Goal: Task Accomplishment & Management: Manage account settings

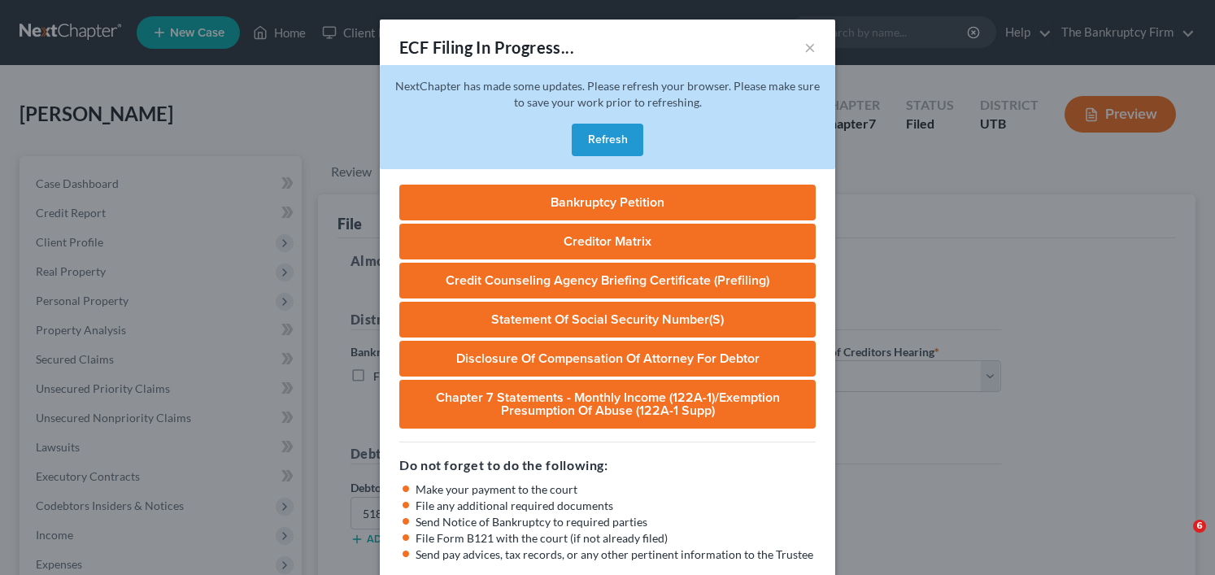
select select "0"
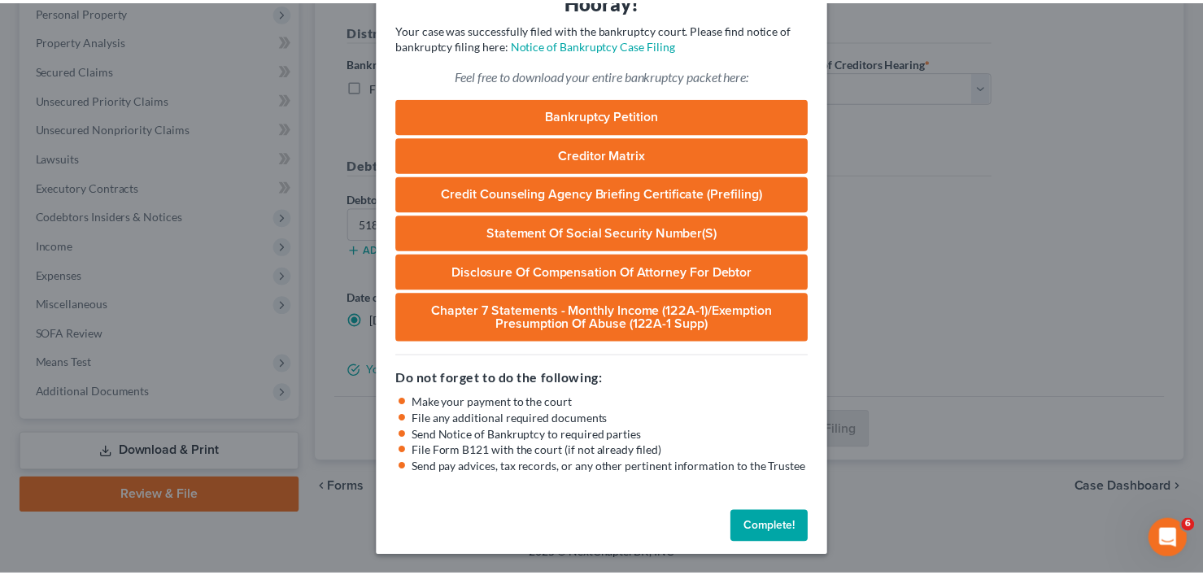
scroll to position [88, 0]
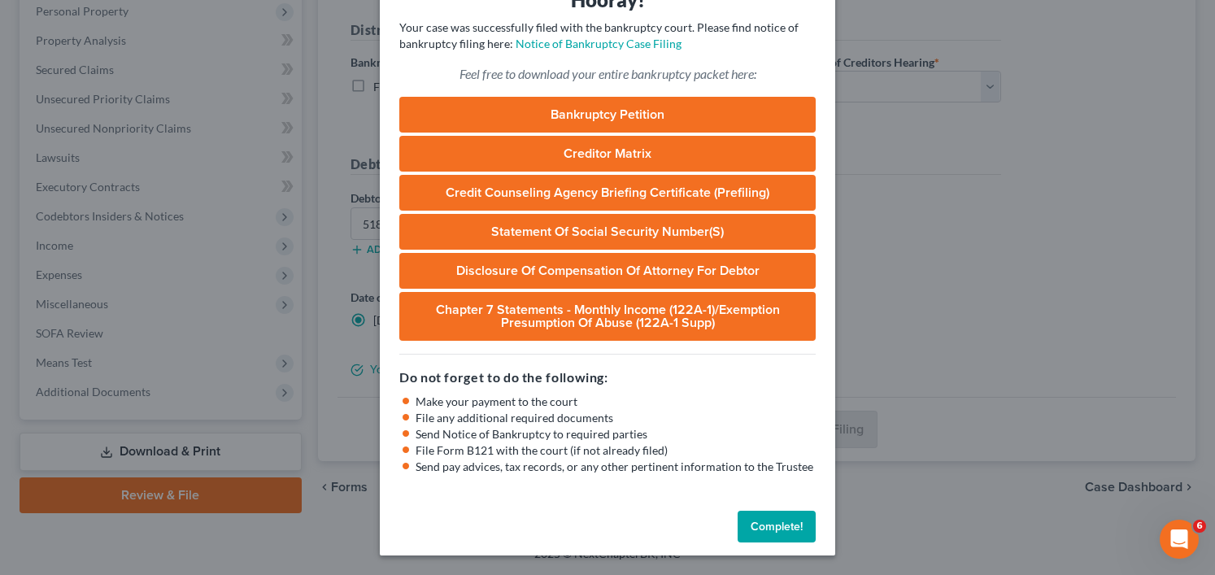
click at [769, 539] on button "Complete!" at bounding box center [777, 527] width 78 height 33
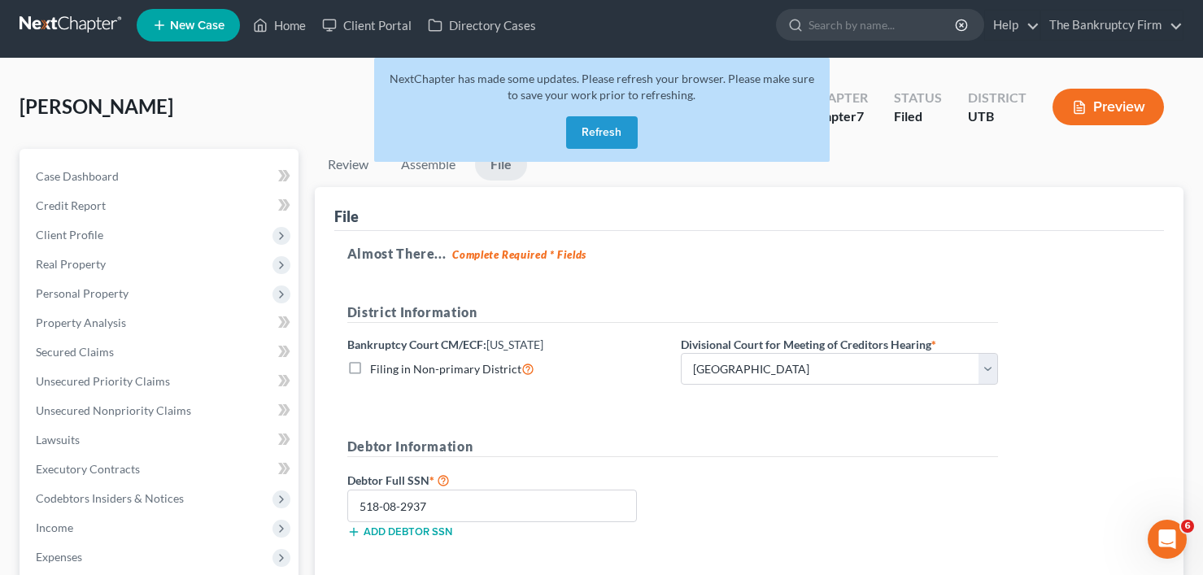
scroll to position [0, 0]
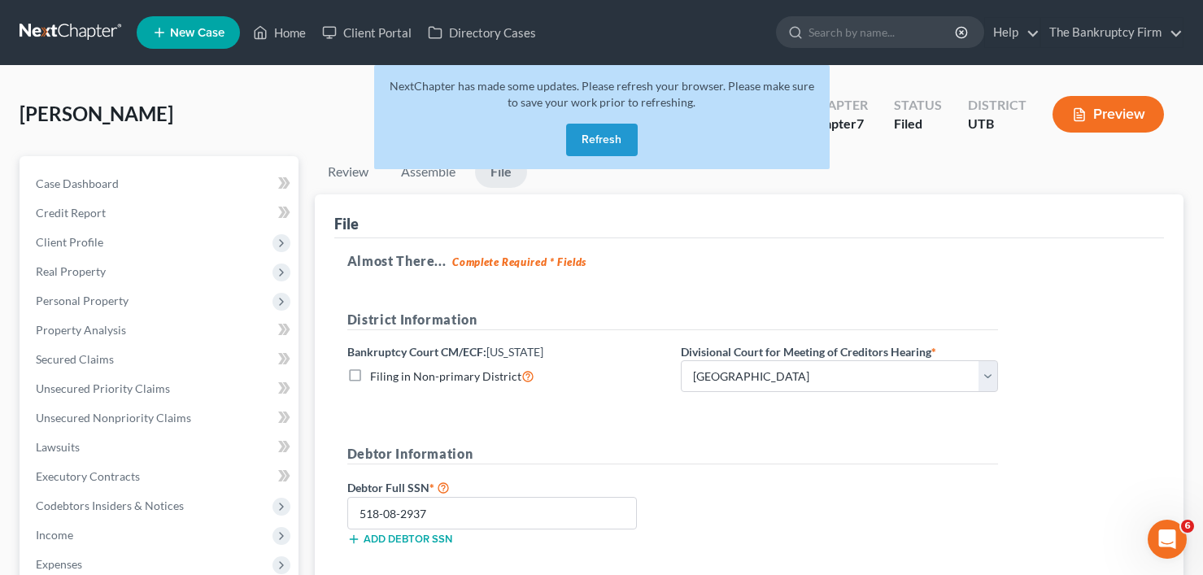
click at [603, 135] on button "Refresh" at bounding box center [602, 140] width 72 height 33
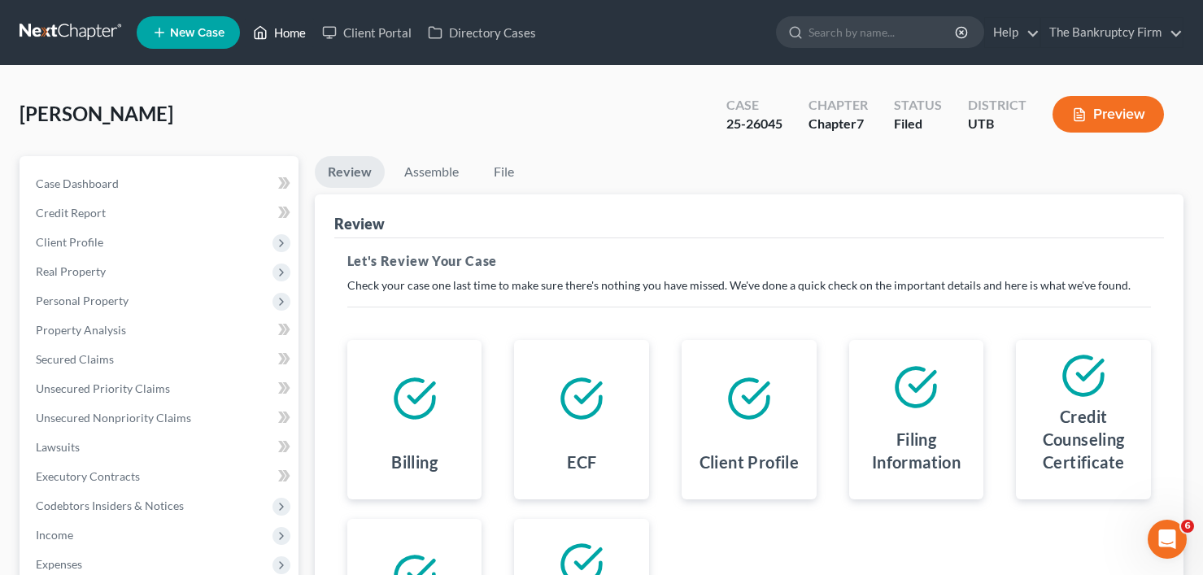
click at [290, 38] on link "Home" at bounding box center [279, 32] width 69 height 29
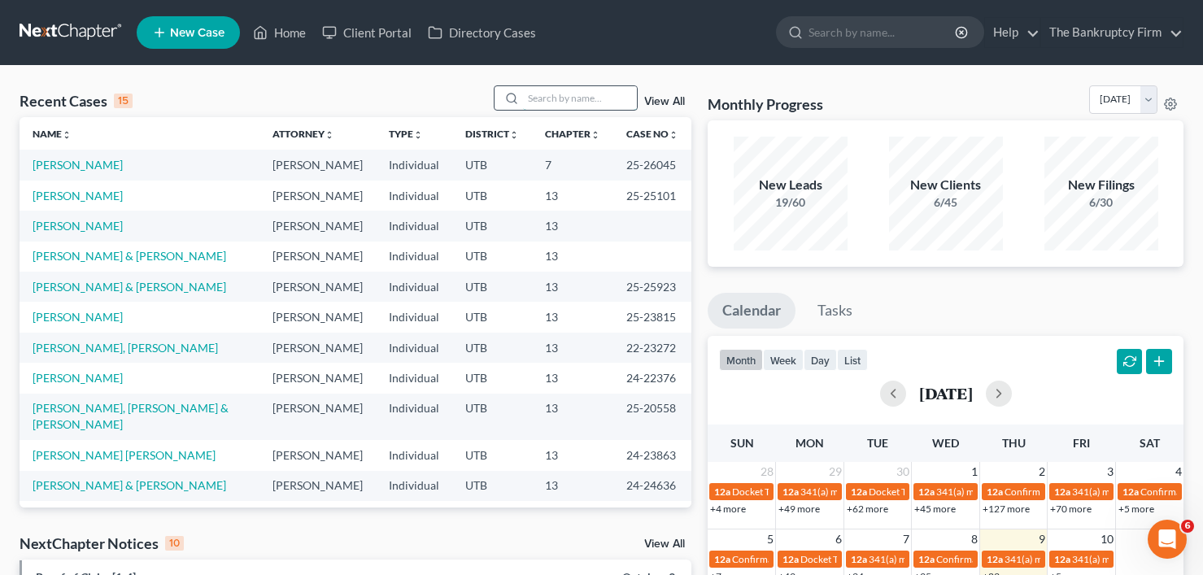
click at [595, 94] on input "search" at bounding box center [580, 98] width 114 height 24
type input "smith"
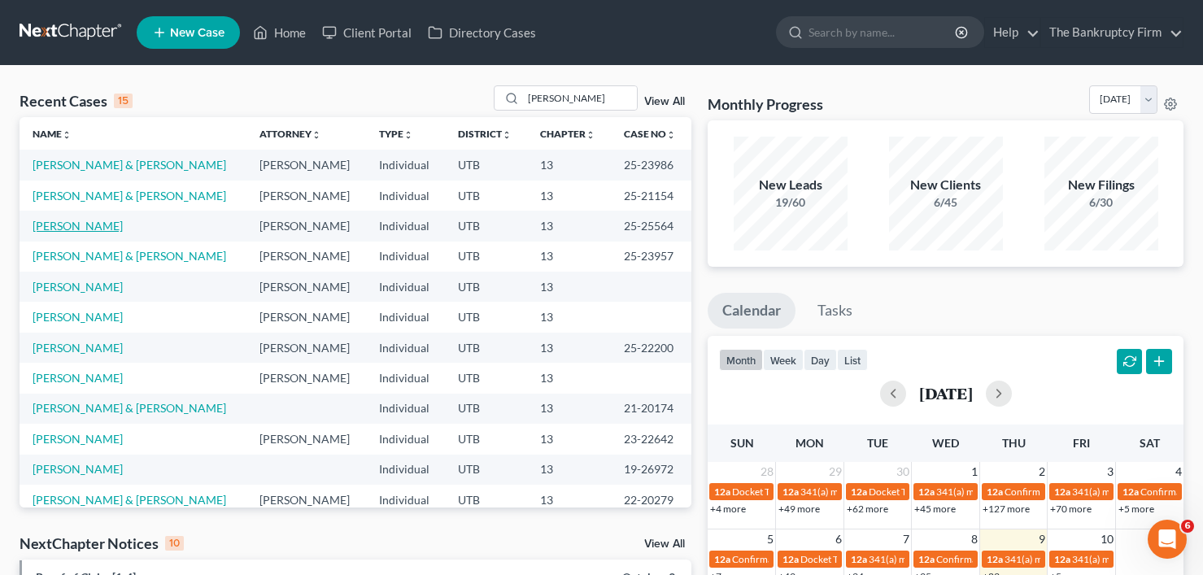
click at [67, 232] on link "[PERSON_NAME]" at bounding box center [78, 226] width 90 height 14
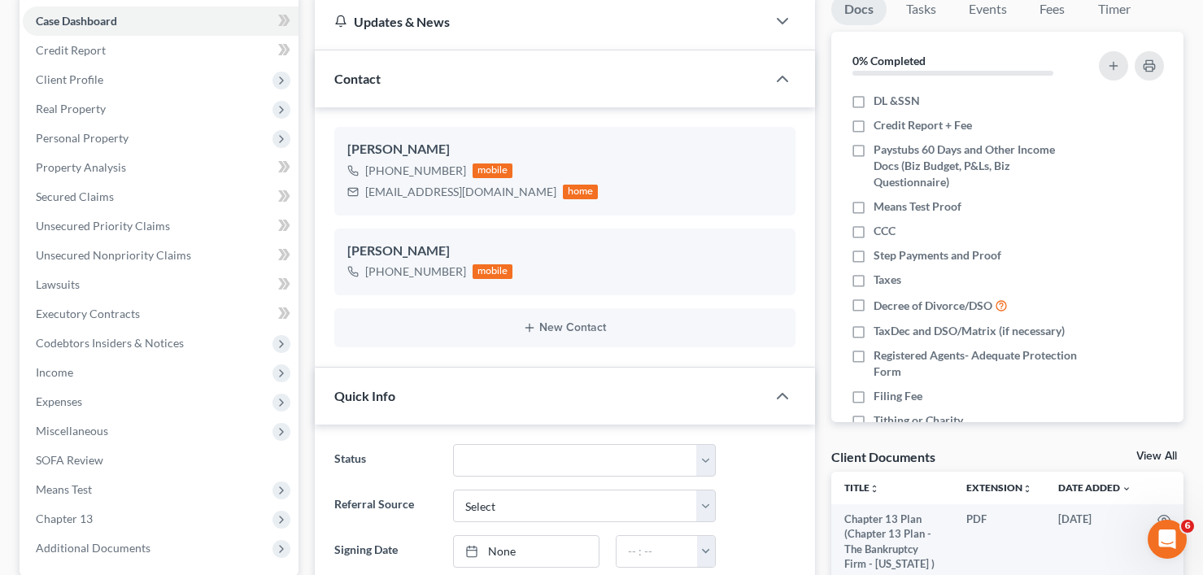
scroll to position [128, 0]
click at [1145, 452] on link "View All" at bounding box center [1157, 456] width 41 height 11
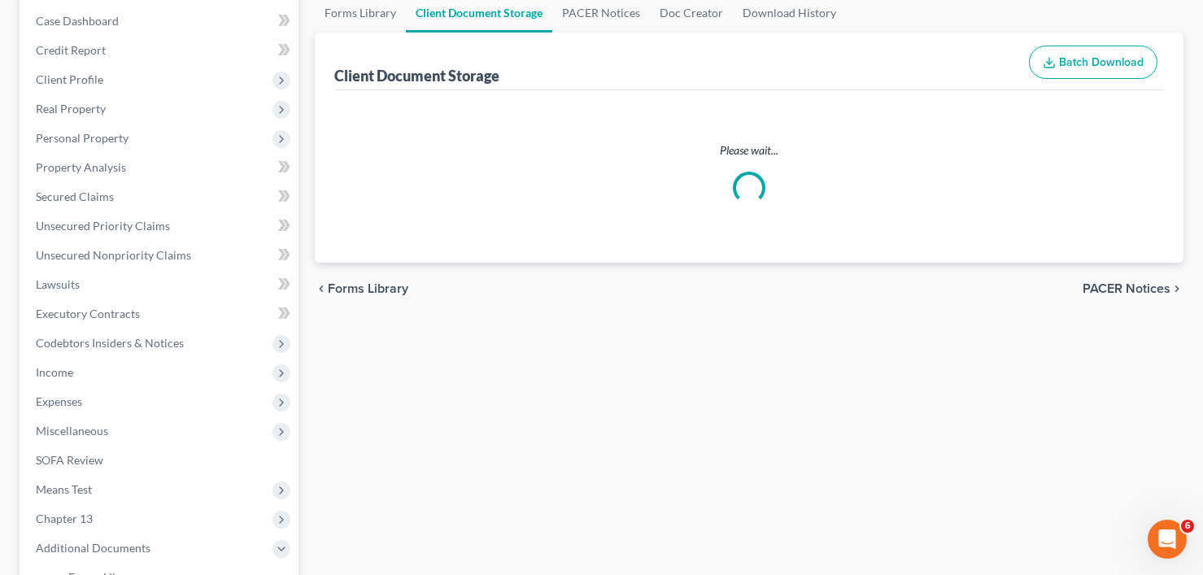
scroll to position [23, 0]
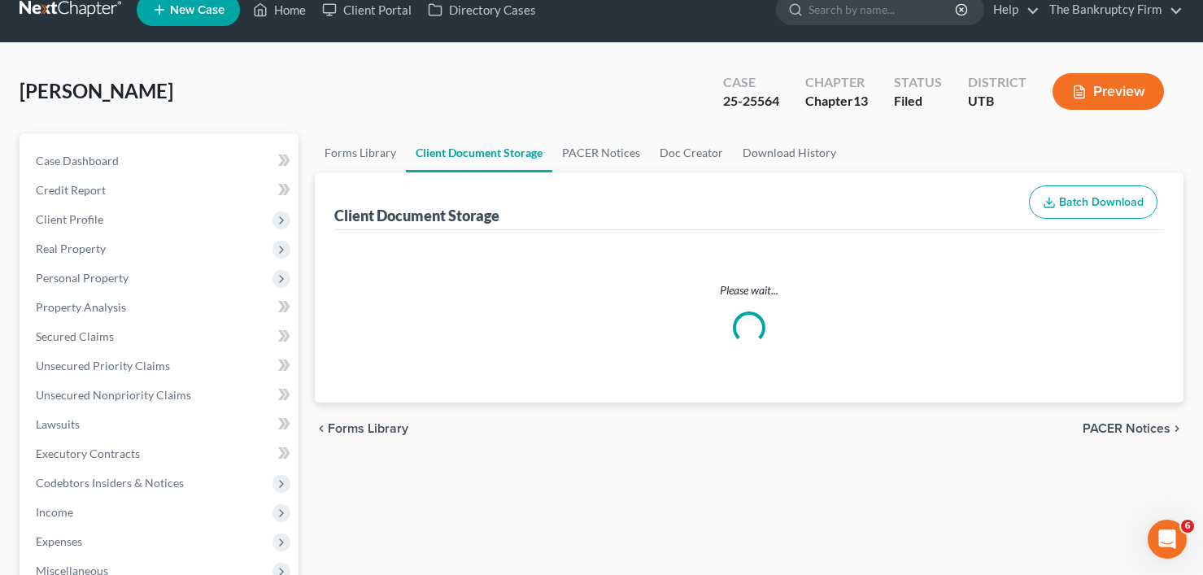
select select "30"
select select "26"
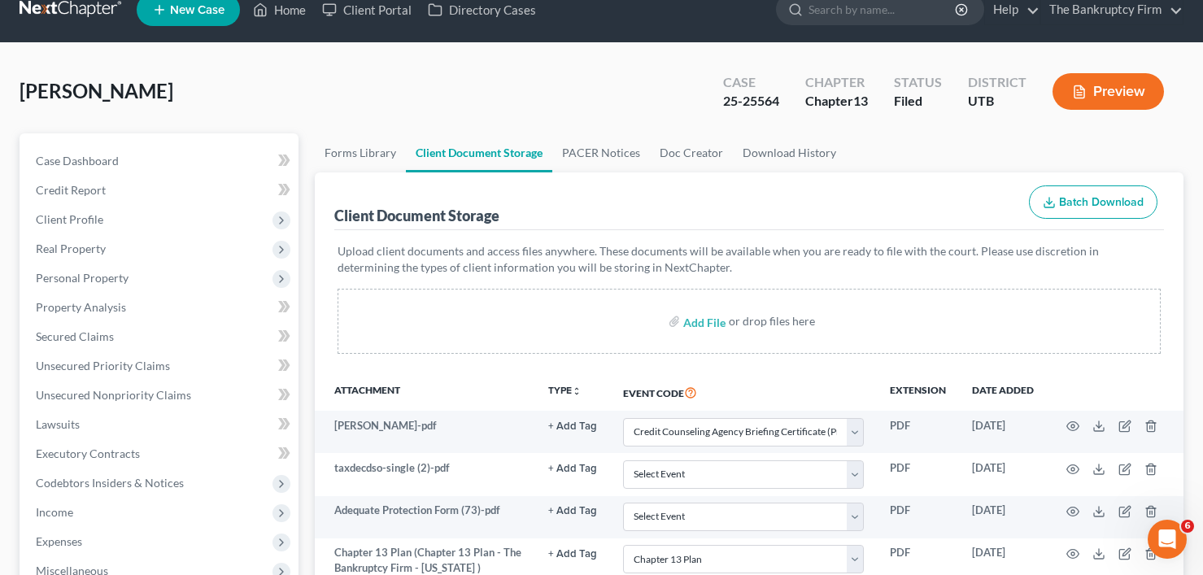
scroll to position [0, 0]
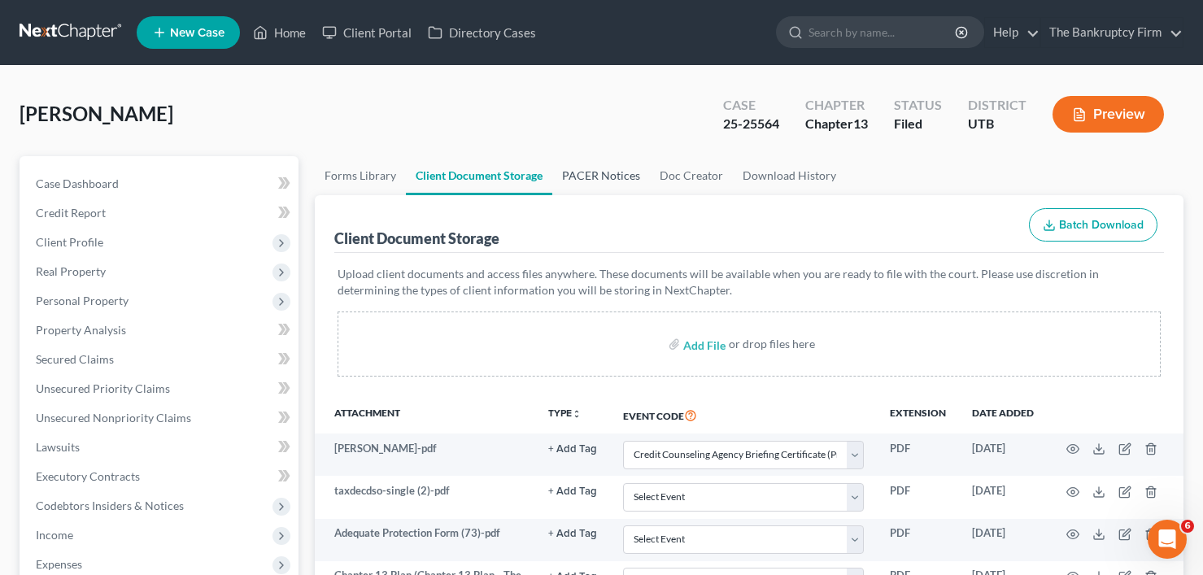
click at [593, 175] on link "PACER Notices" at bounding box center [601, 175] width 98 height 39
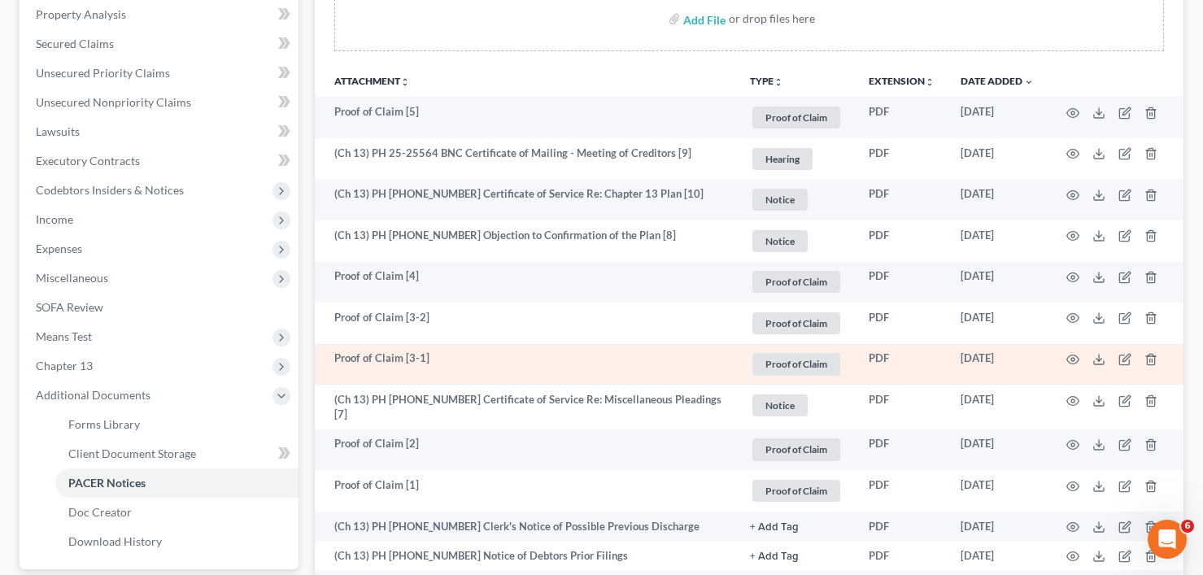
scroll to position [325, 0]
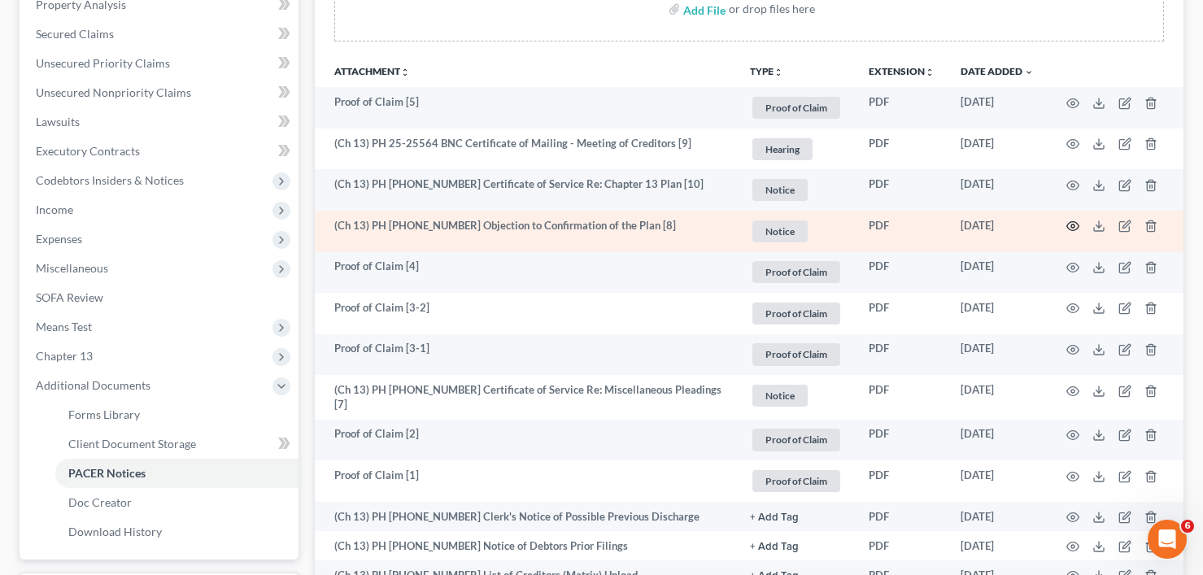
click at [1071, 230] on icon "button" at bounding box center [1073, 226] width 12 height 9
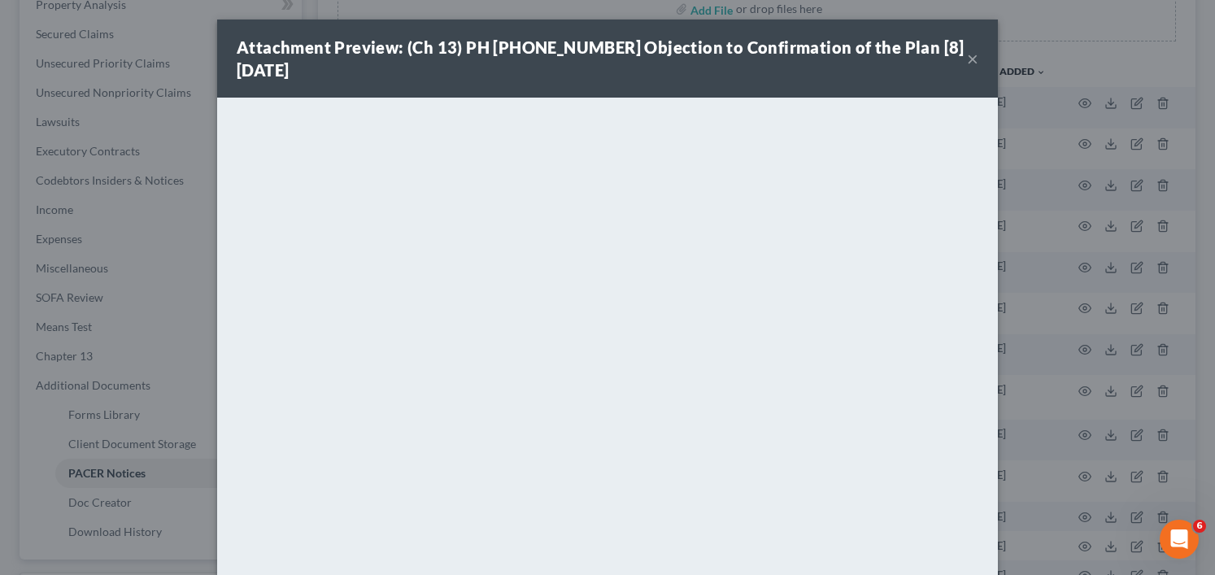
click at [970, 50] on button "×" at bounding box center [972, 59] width 11 height 20
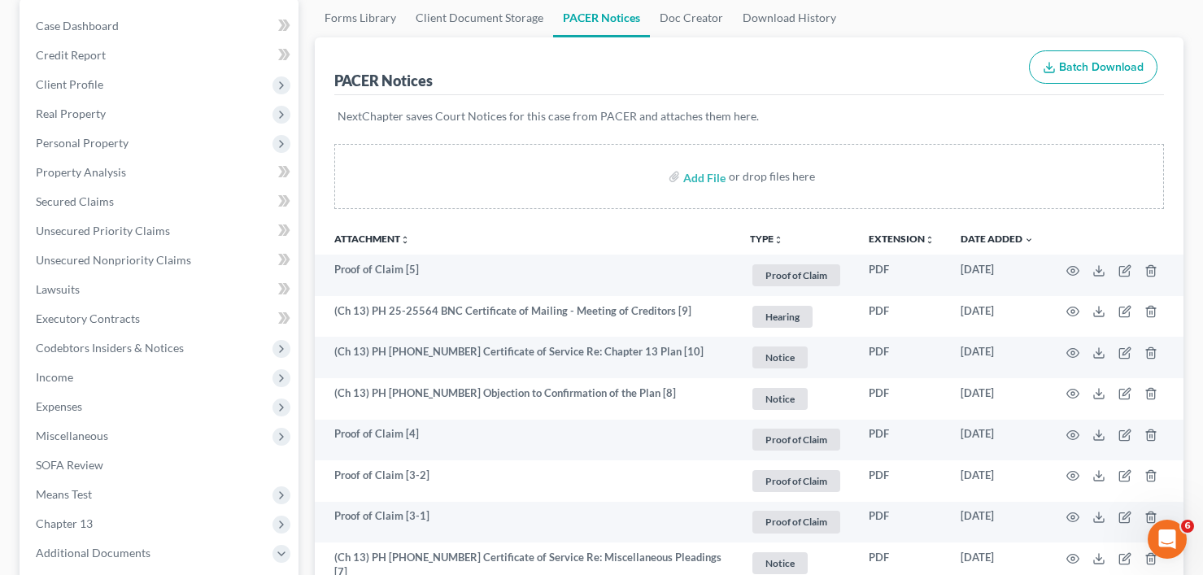
scroll to position [0, 0]
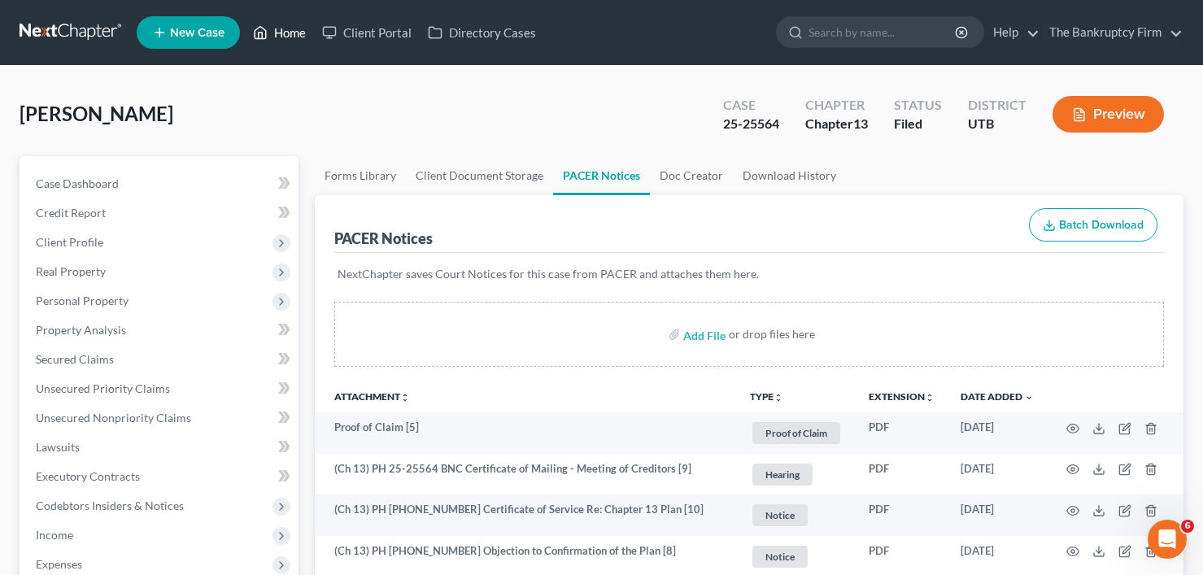
click at [294, 29] on link "Home" at bounding box center [279, 32] width 69 height 29
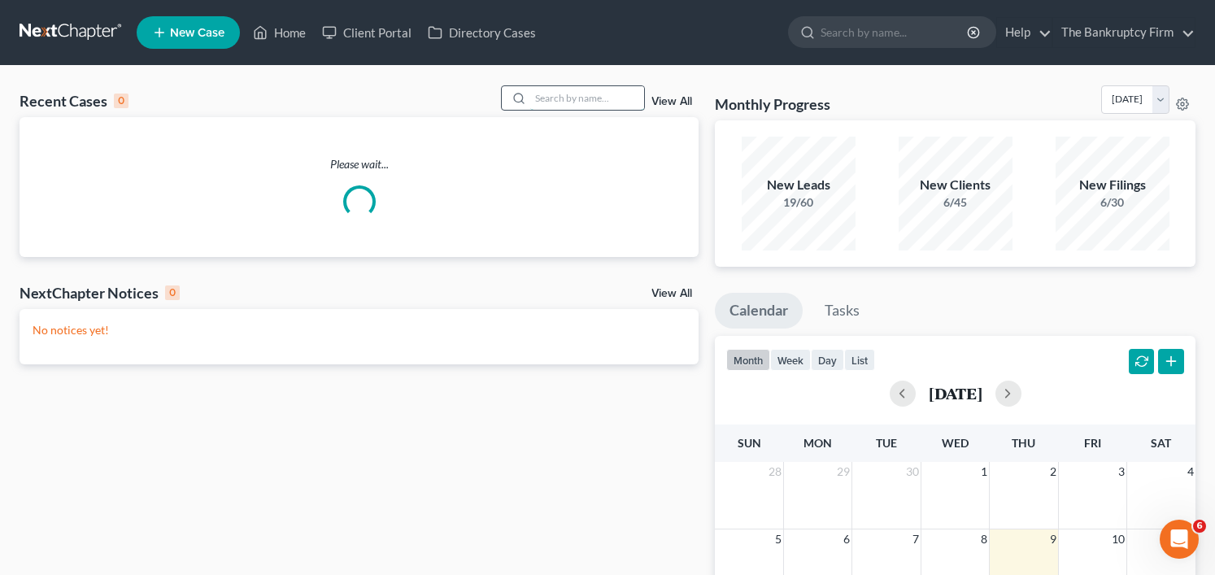
click at [548, 96] on input "search" at bounding box center [587, 98] width 114 height 24
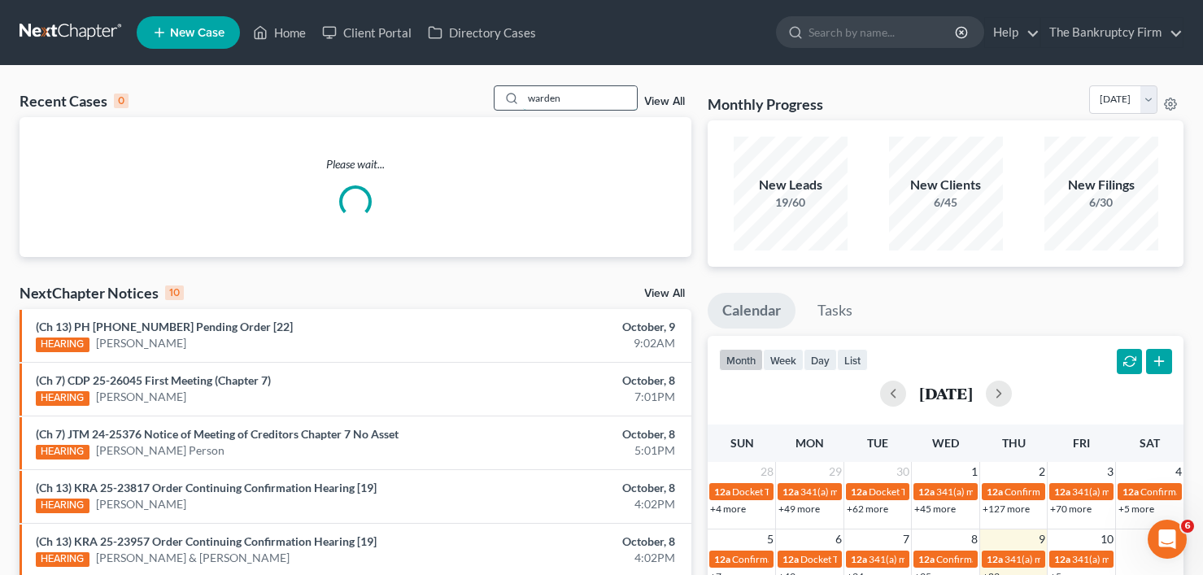
type input "warden"
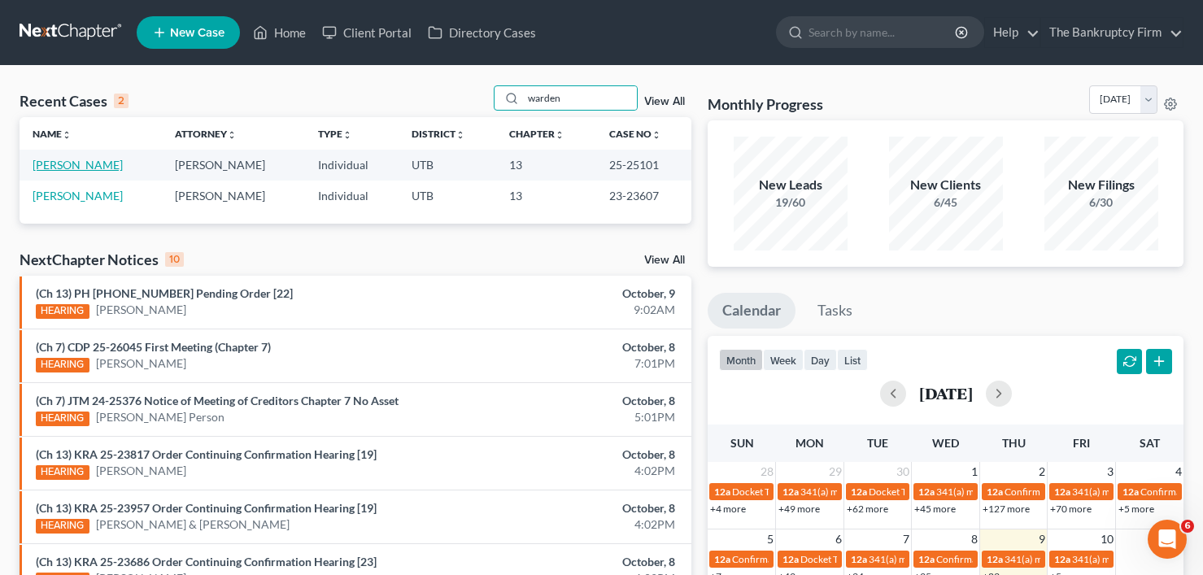
click at [58, 168] on link "Warden, Dwan" at bounding box center [78, 165] width 90 height 14
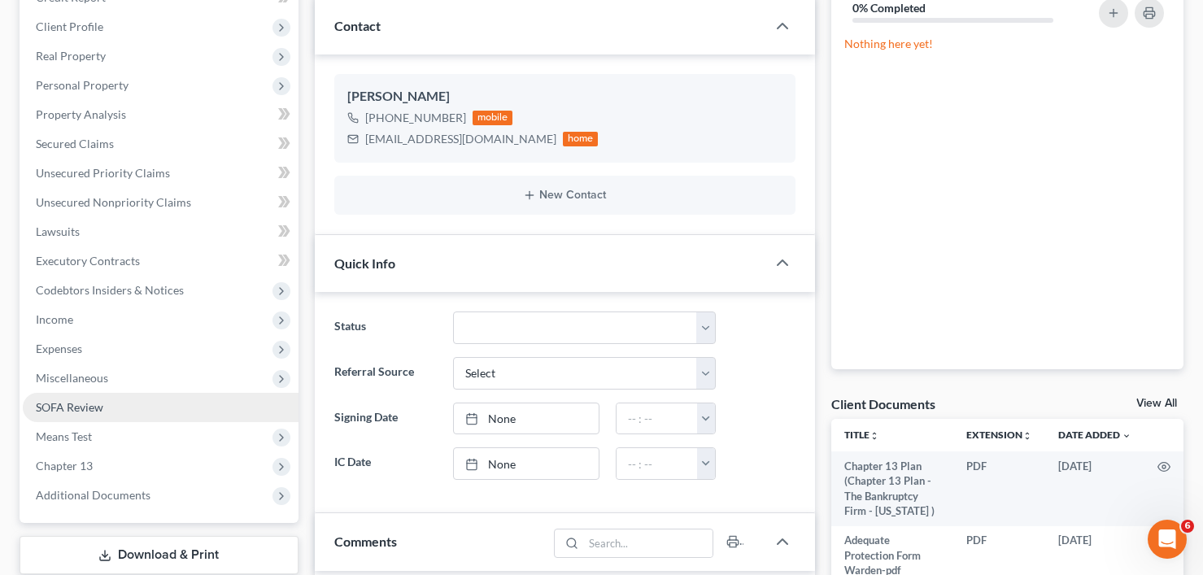
scroll to position [244, 0]
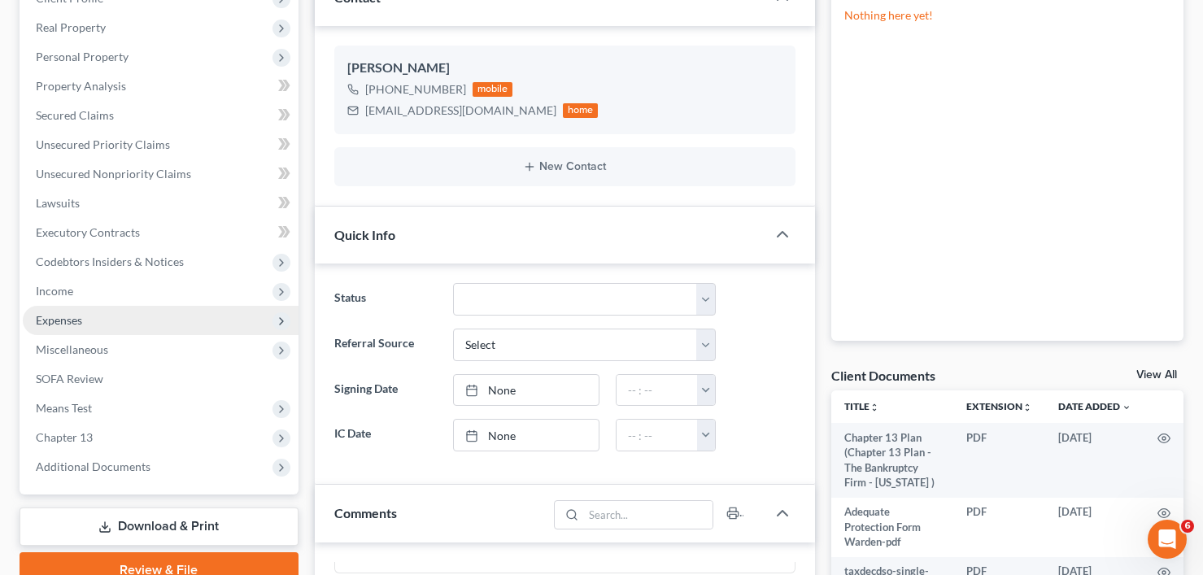
click at [71, 316] on span "Expenses" at bounding box center [59, 320] width 46 height 14
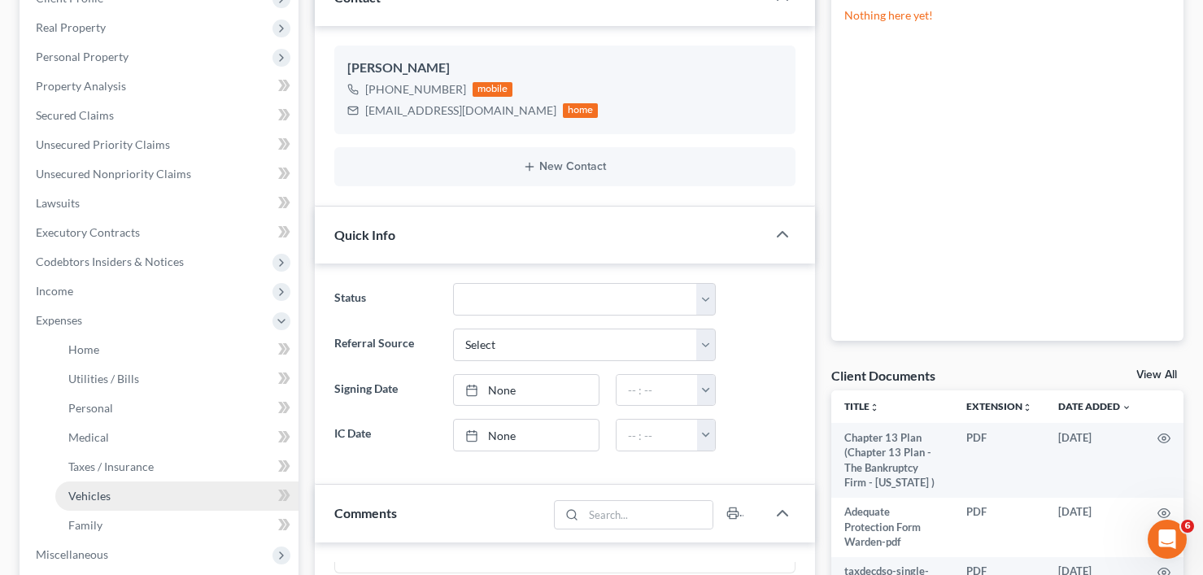
click at [88, 489] on span "Vehicles" at bounding box center [89, 496] width 42 height 14
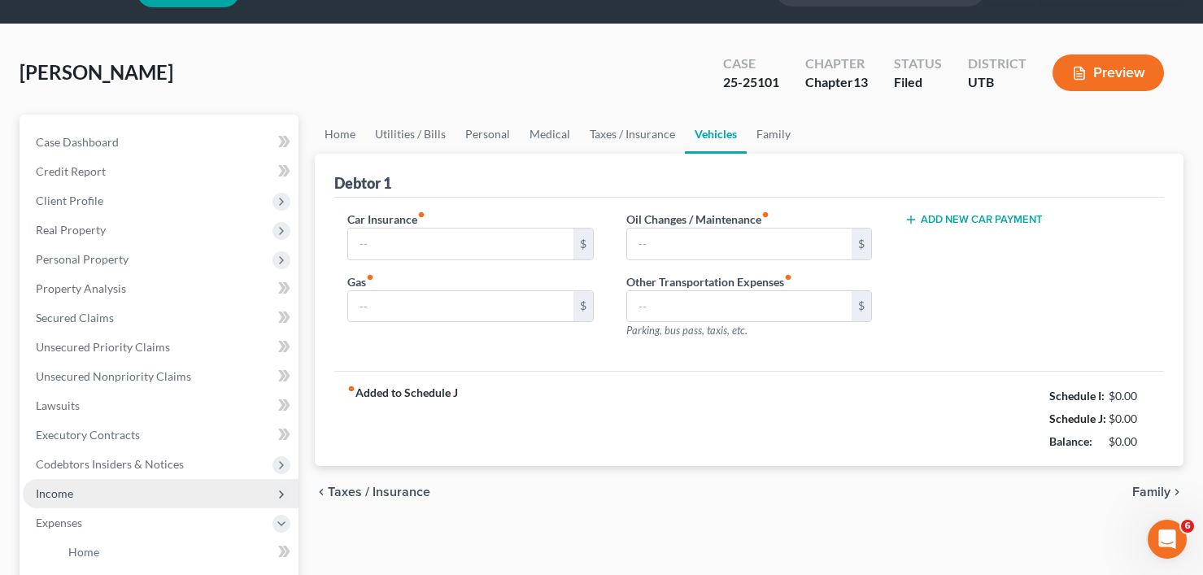
type input "260.00"
type input "594.00"
type input "0.00"
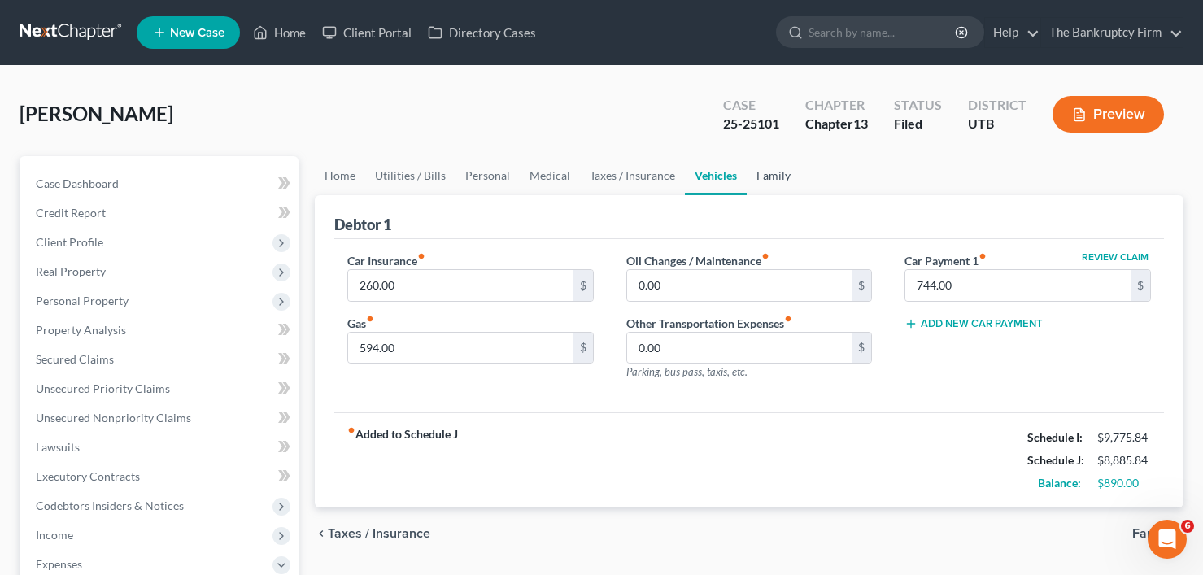
click at [756, 181] on link "Family" at bounding box center [774, 175] width 54 height 39
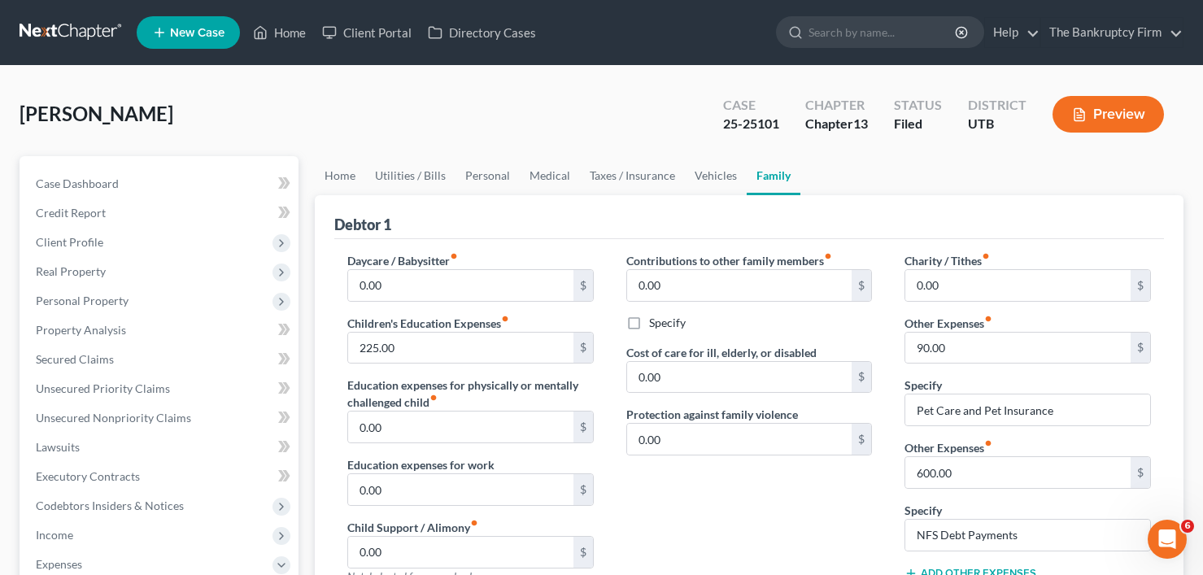
click at [310, 113] on div "Warden, Dwan Upgraded Case 25-25101 Chapter Chapter 13 Status Filed District UT…" at bounding box center [602, 120] width 1164 height 71
click at [491, 177] on link "Personal" at bounding box center [488, 175] width 64 height 39
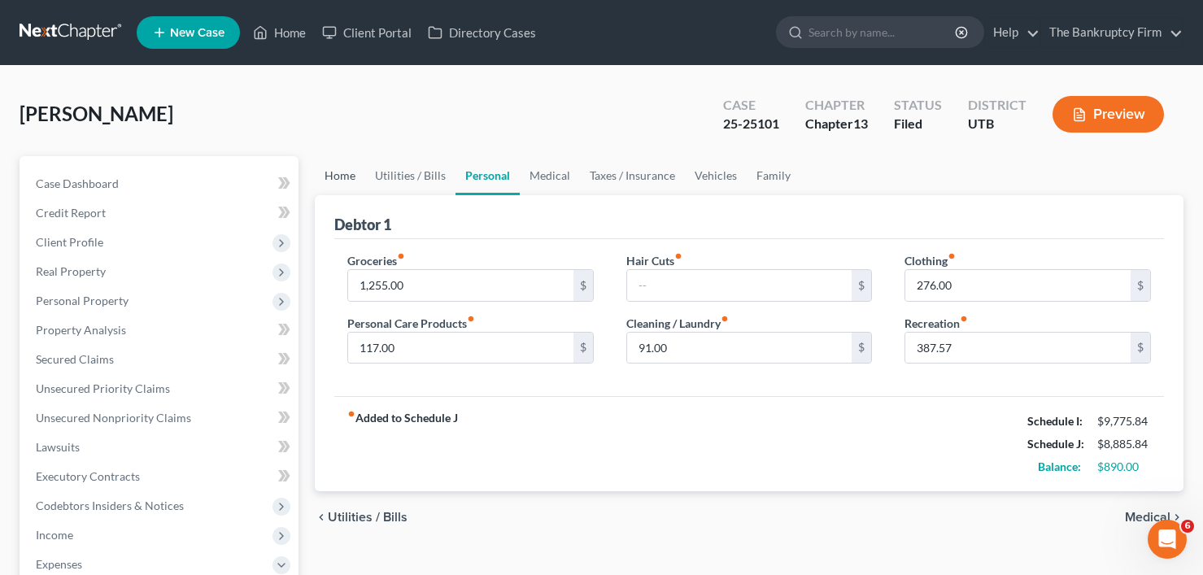
click at [336, 173] on link "Home" at bounding box center [340, 175] width 50 height 39
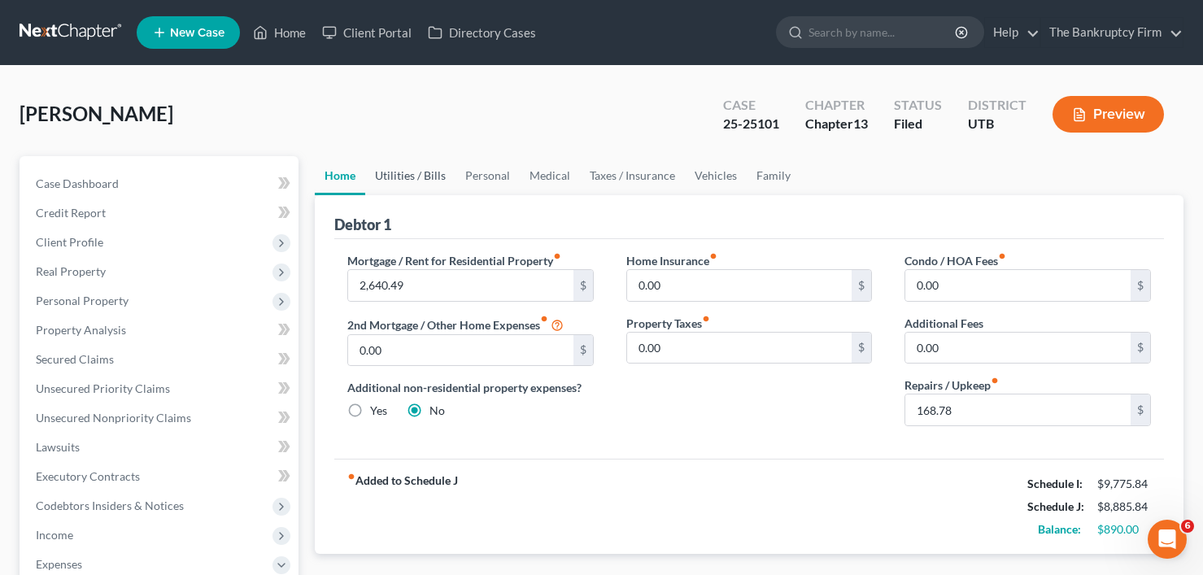
click at [396, 175] on link "Utilities / Bills" at bounding box center [410, 175] width 90 height 39
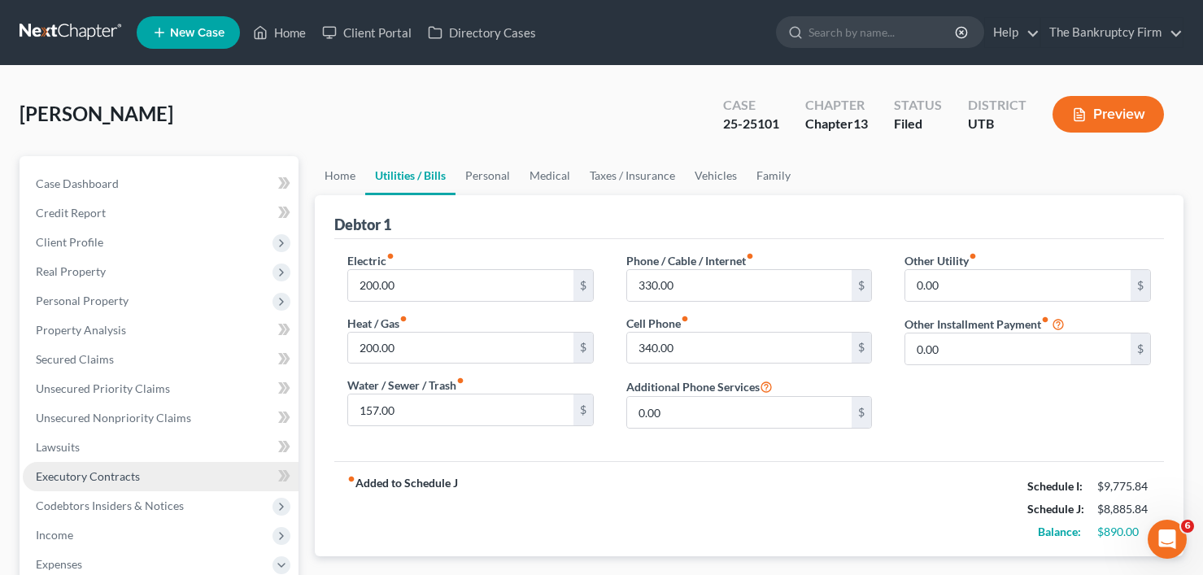
scroll to position [81, 0]
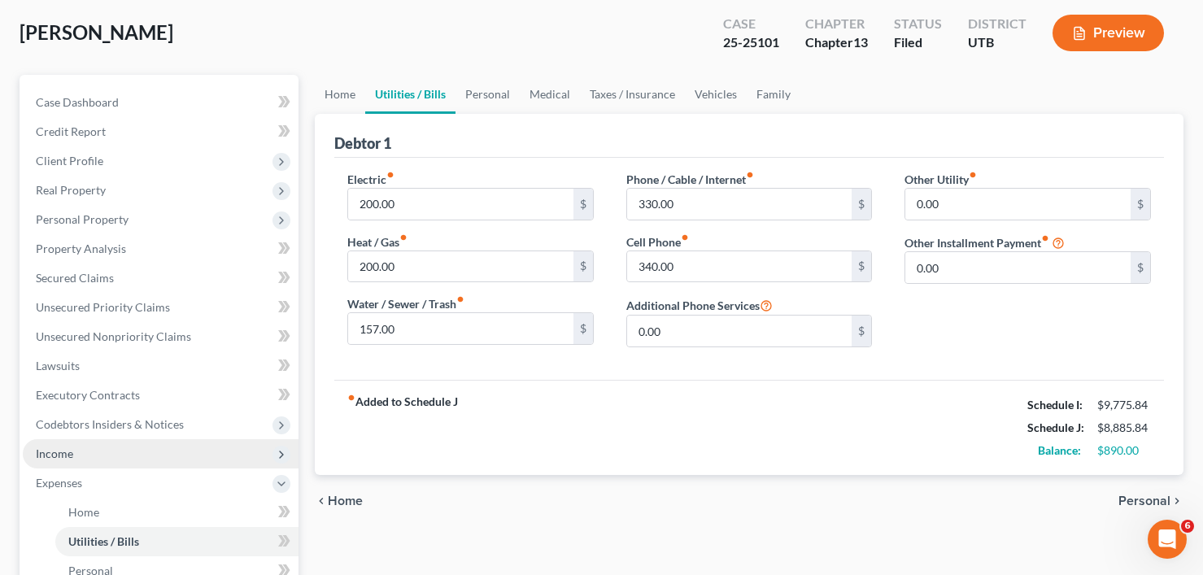
click at [77, 456] on span "Income" at bounding box center [161, 453] width 276 height 29
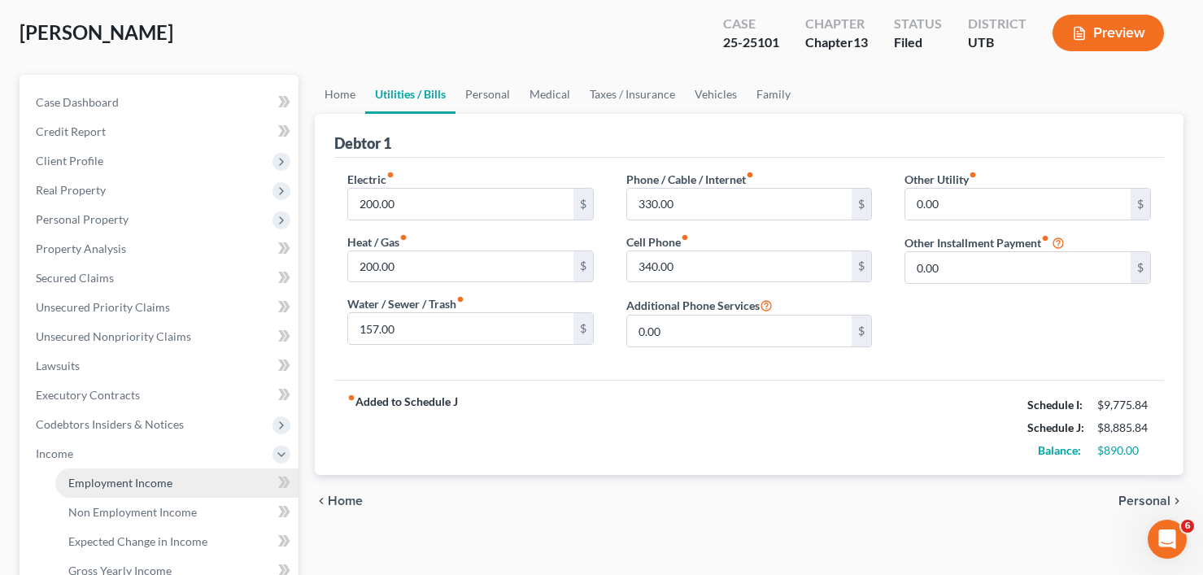
click at [144, 479] on span "Employment Income" at bounding box center [120, 483] width 104 height 14
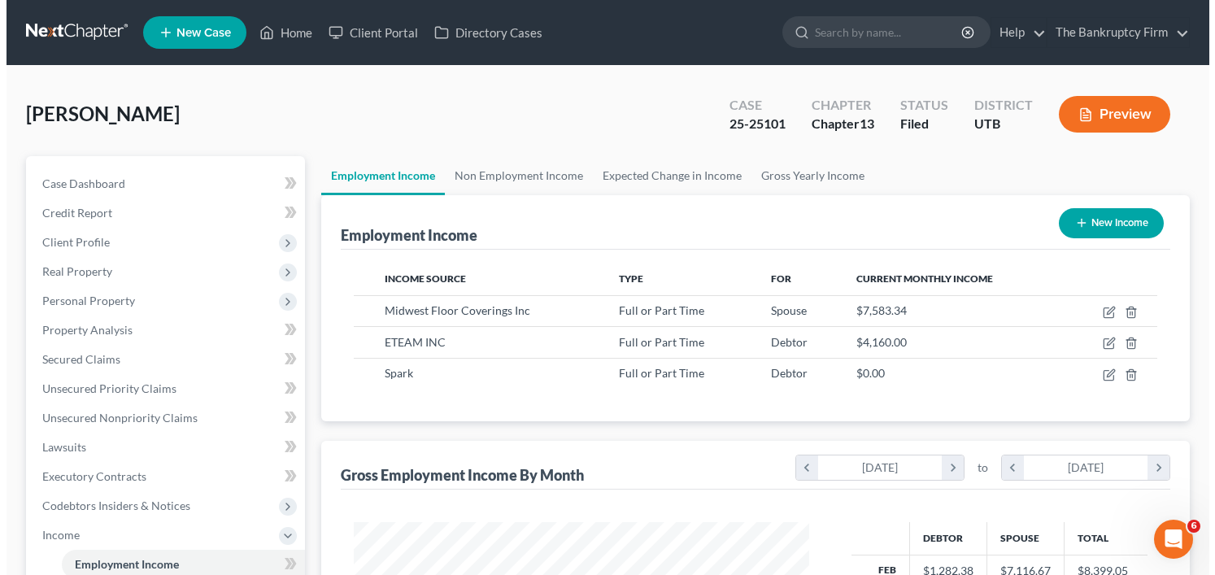
scroll to position [292, 488]
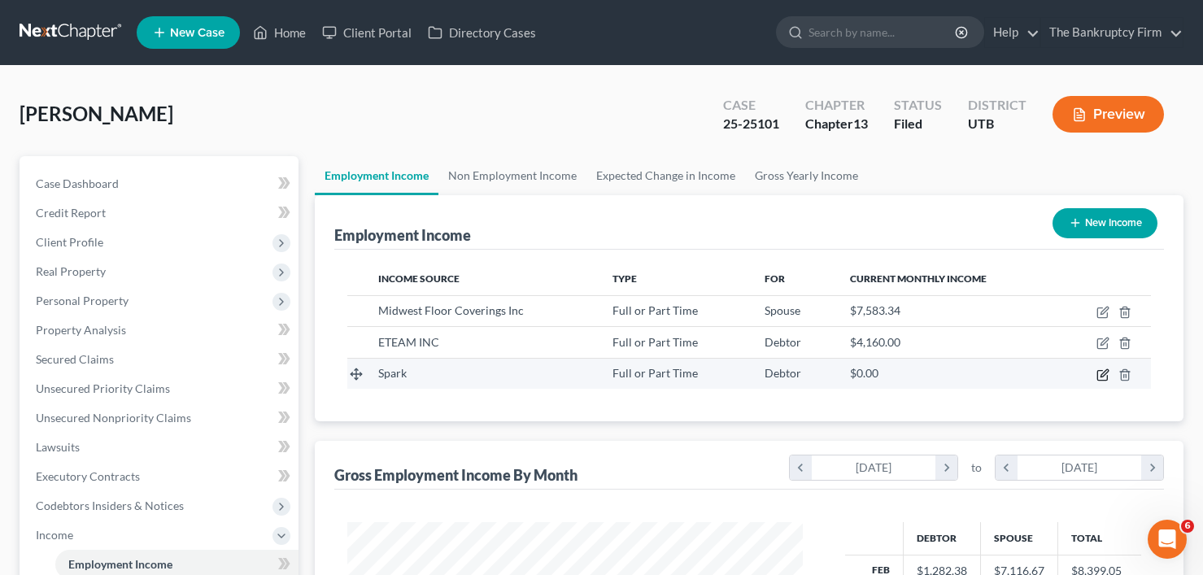
click at [1102, 371] on icon "button" at bounding box center [1103, 375] width 10 height 10
select select "0"
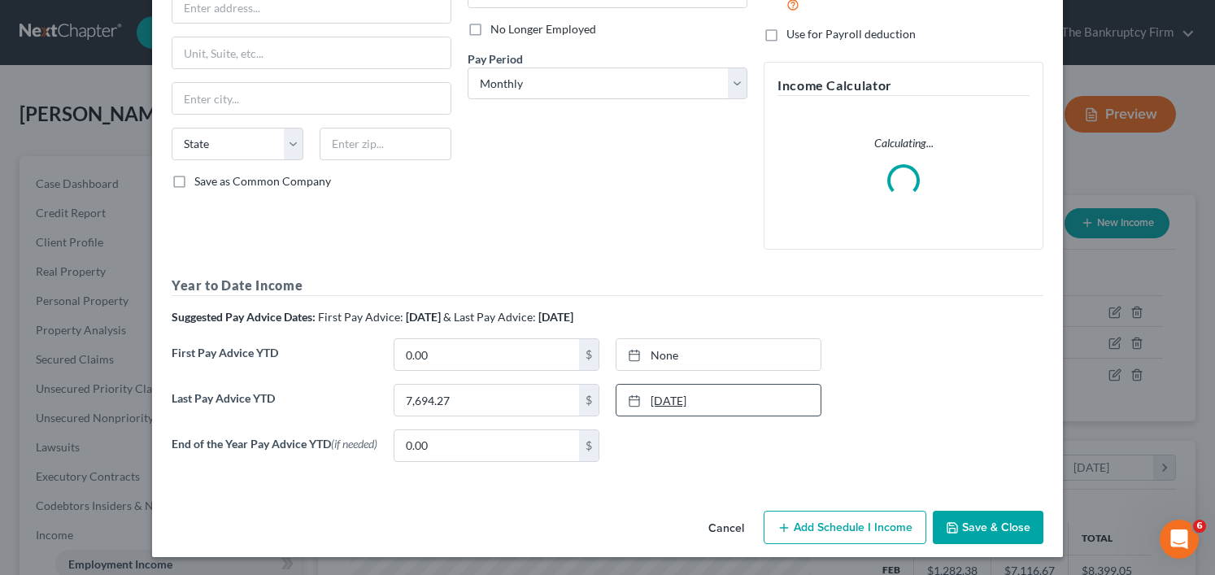
scroll to position [214, 0]
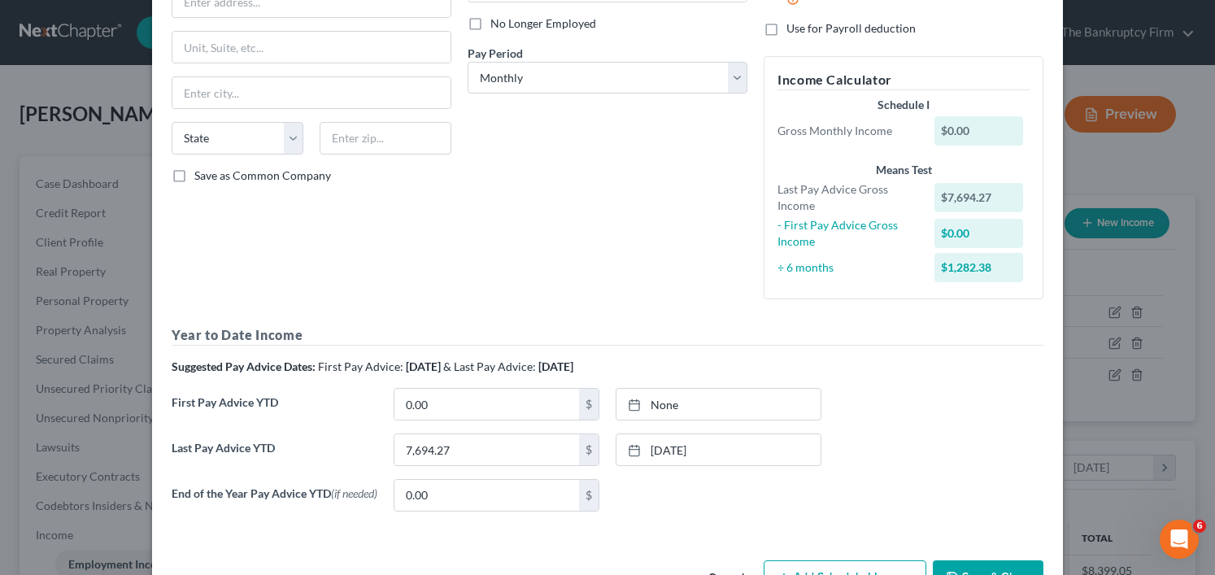
click at [728, 531] on div "Edit Income Source × Employment Type * Select Full or Part Time Employment Self…" at bounding box center [607, 206] width 911 height 801
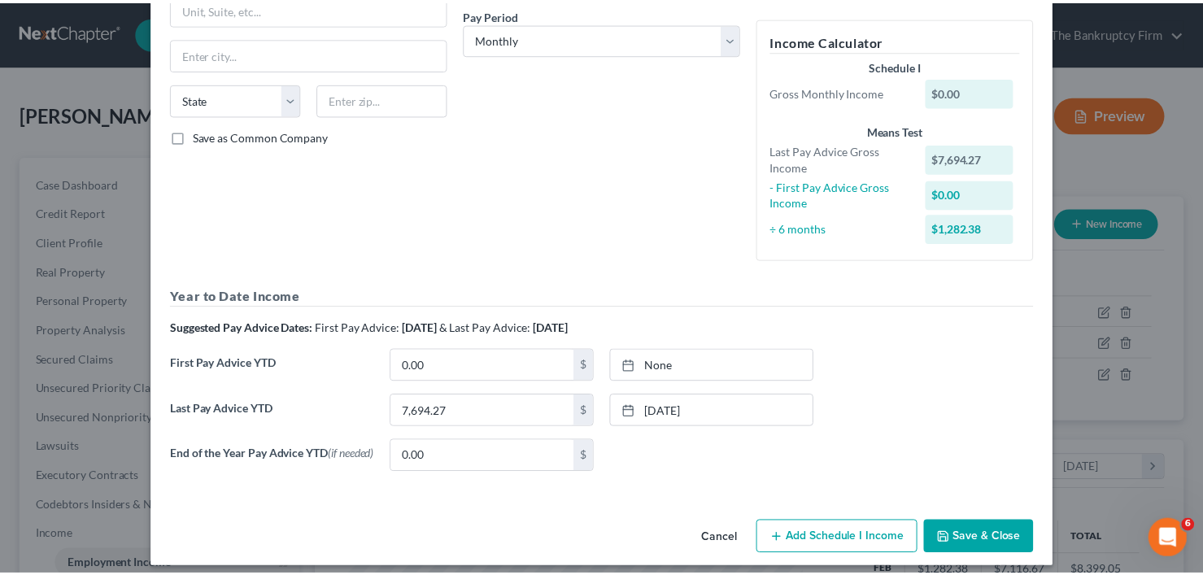
scroll to position [269, 0]
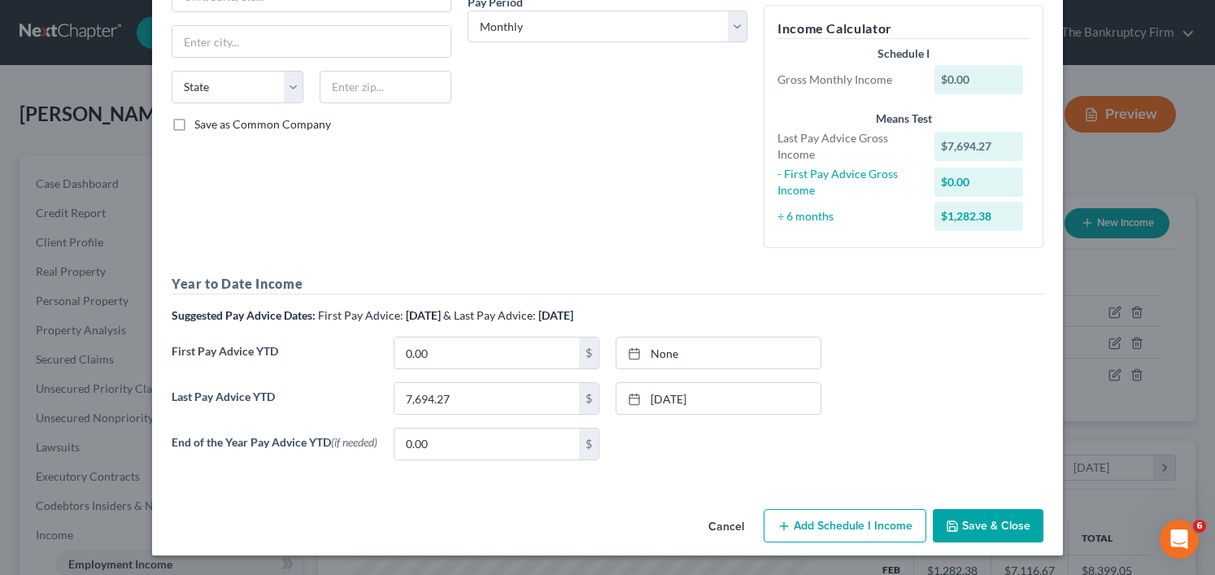
click at [725, 529] on button "Cancel" at bounding box center [727, 527] width 62 height 33
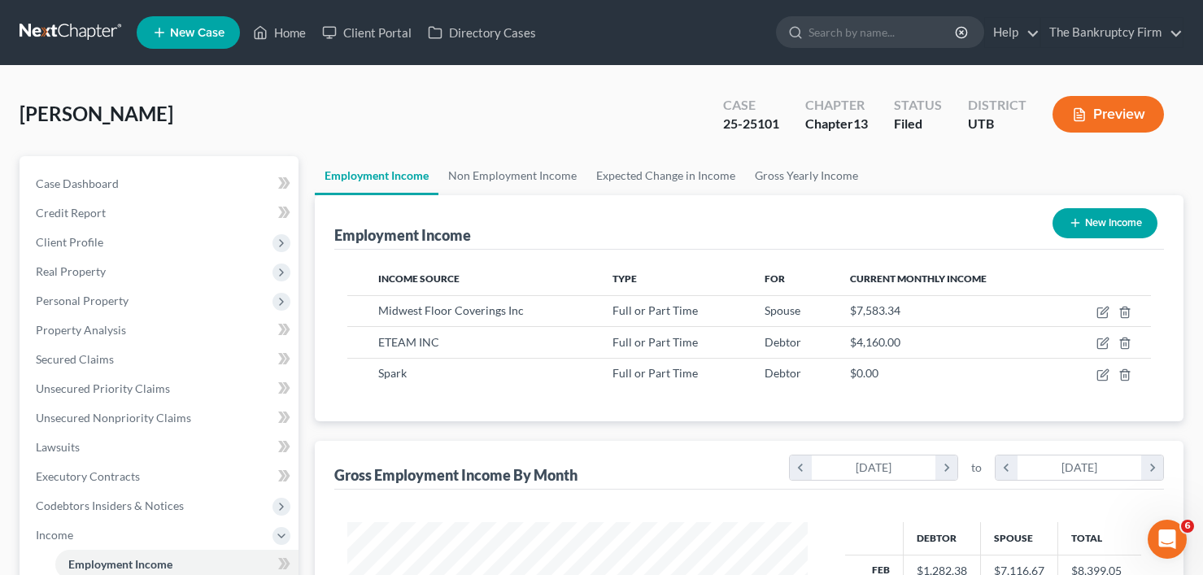
scroll to position [813276, 813079]
click at [520, 174] on link "Non Employment Income" at bounding box center [513, 175] width 148 height 39
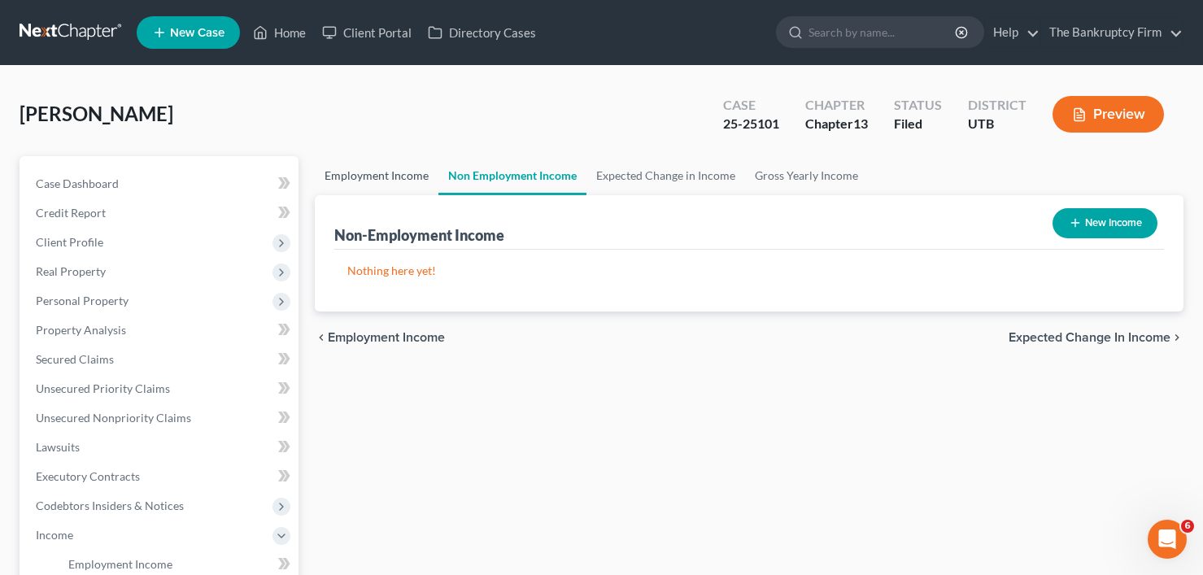
click at [373, 179] on link "Employment Income" at bounding box center [377, 175] width 124 height 39
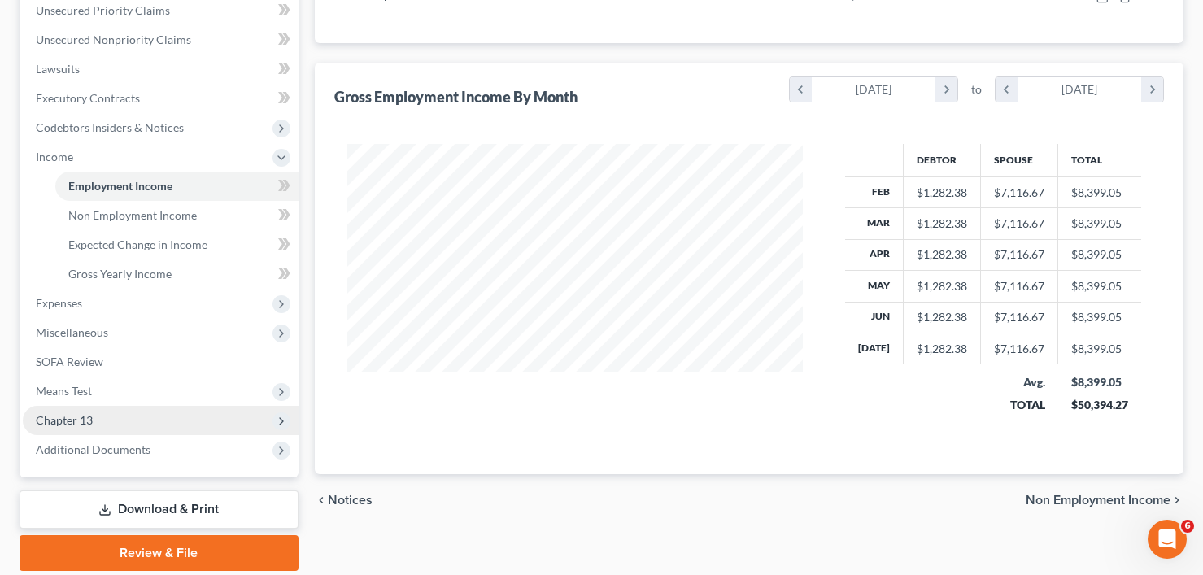
scroll to position [407, 0]
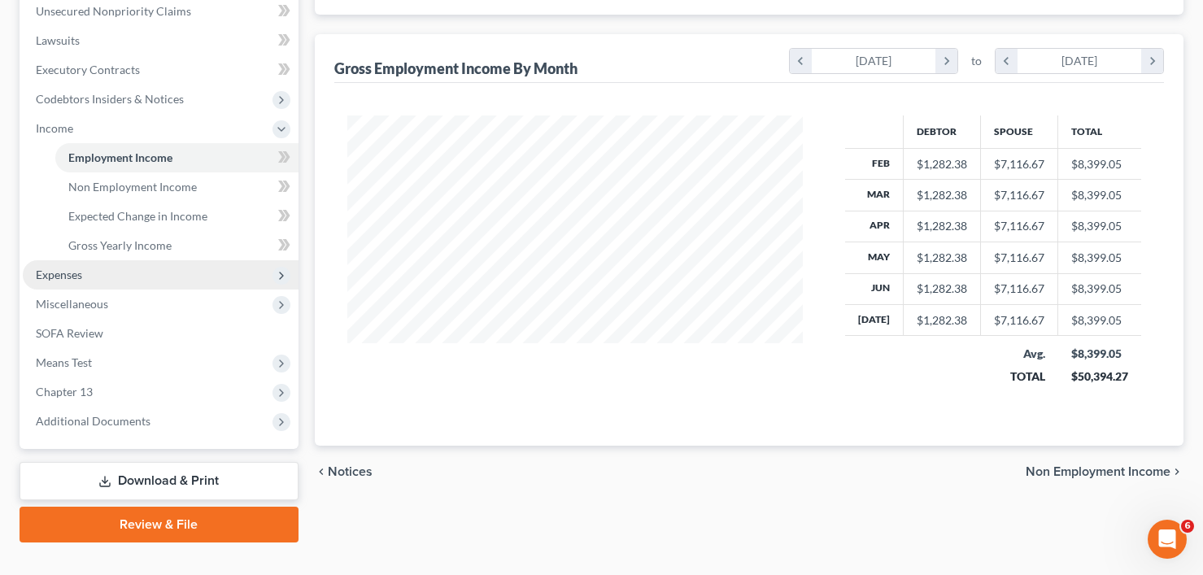
click at [87, 272] on span "Expenses" at bounding box center [161, 274] width 276 height 29
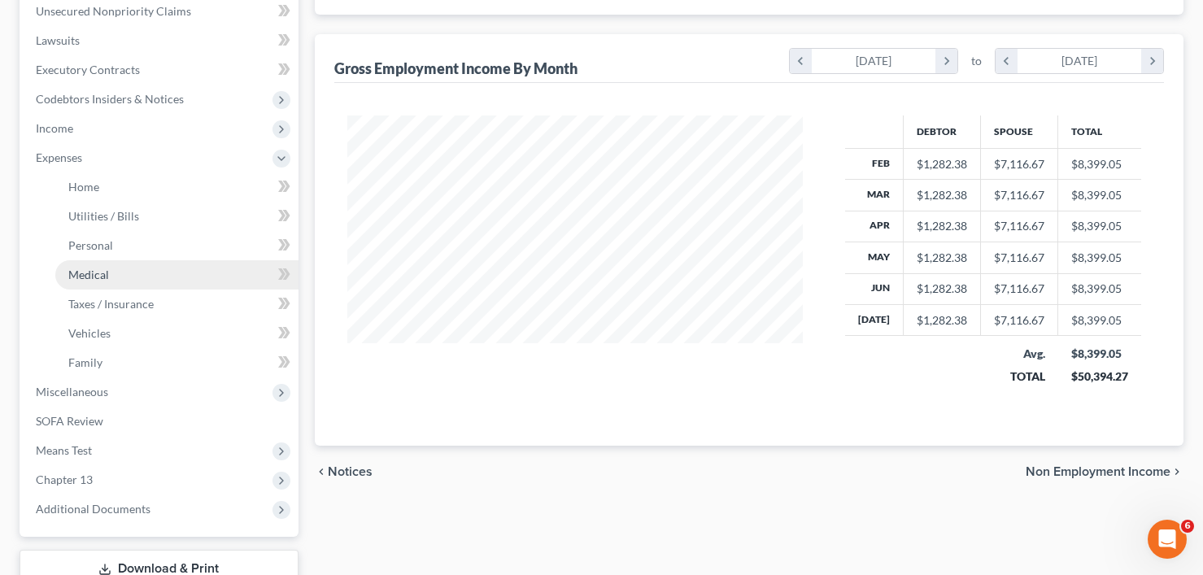
click at [97, 262] on link "Medical" at bounding box center [176, 274] width 243 height 29
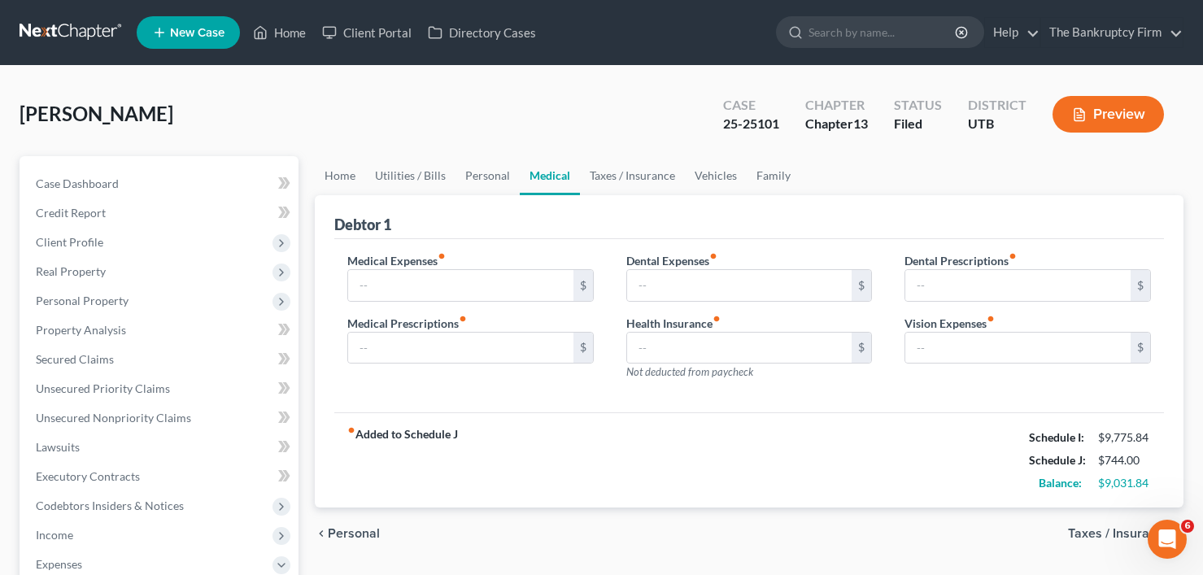
type input "50.00"
type input "160.00"
type input "0.00"
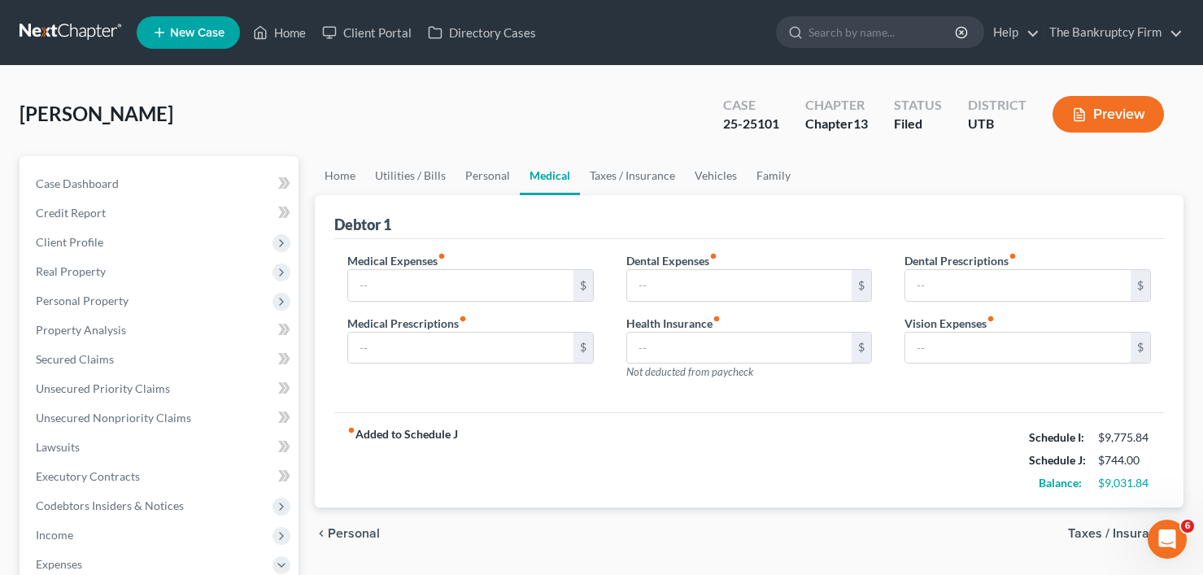
type input "0.00"
click at [639, 433] on div "fiber_manual_record Added to Schedule J Schedule I: $9,775.84 Schedule J: $8,88…" at bounding box center [749, 459] width 830 height 95
click at [482, 171] on link "Personal" at bounding box center [488, 175] width 64 height 39
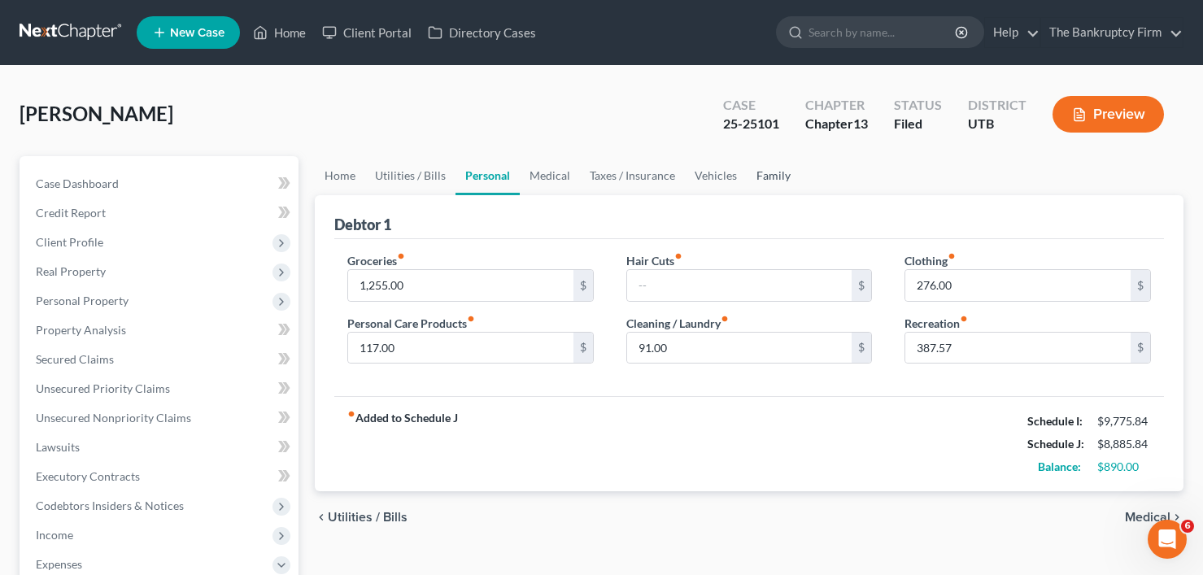
click at [762, 177] on link "Family" at bounding box center [774, 175] width 54 height 39
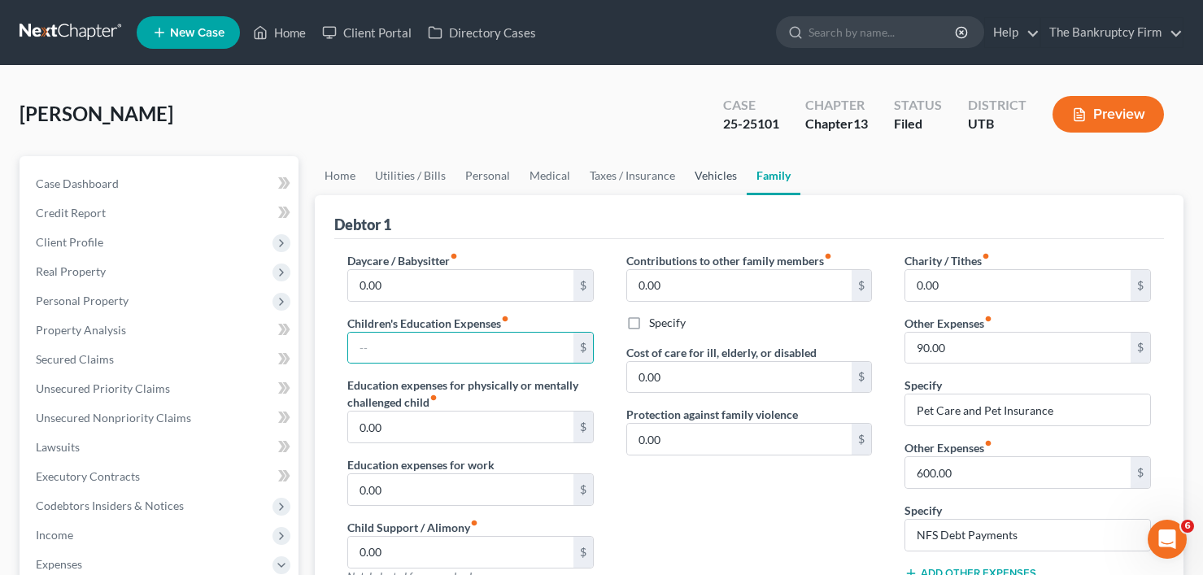
click at [705, 173] on link "Vehicles" at bounding box center [716, 175] width 62 height 39
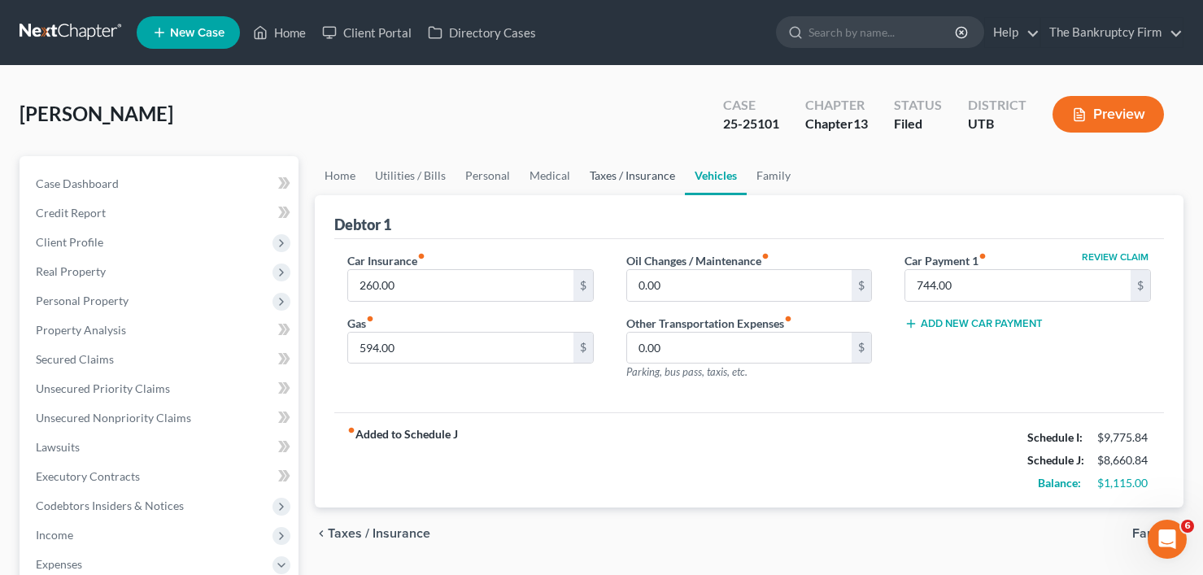
click at [613, 178] on link "Taxes / Insurance" at bounding box center [632, 175] width 105 height 39
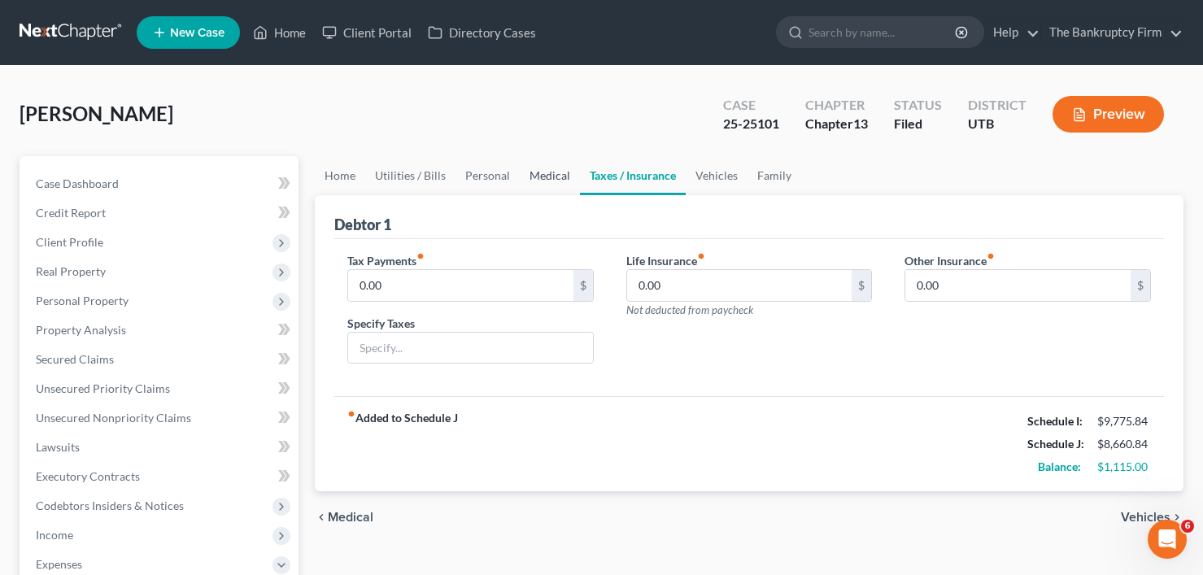
click at [543, 176] on link "Medical" at bounding box center [550, 175] width 60 height 39
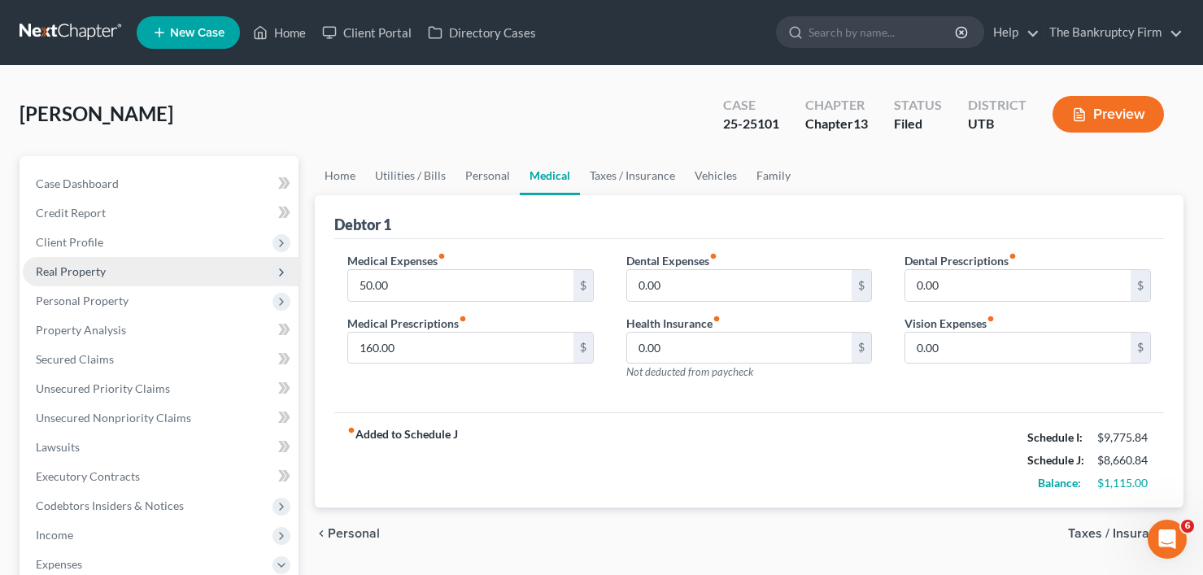
click at [68, 257] on span "Real Property" at bounding box center [161, 271] width 276 height 29
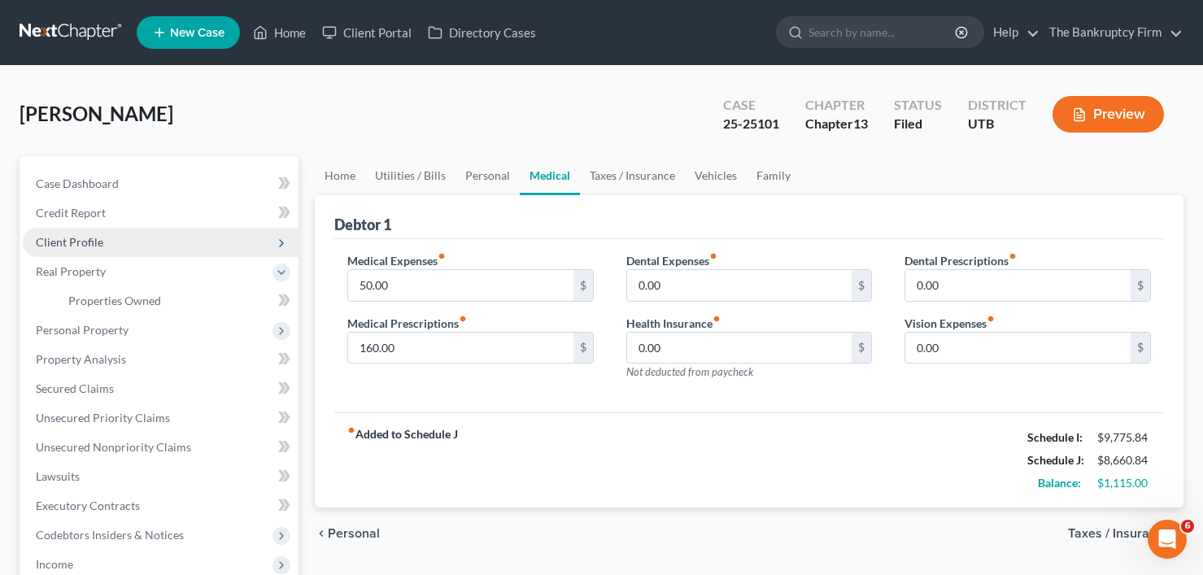
click at [76, 242] on span "Client Profile" at bounding box center [70, 242] width 68 height 14
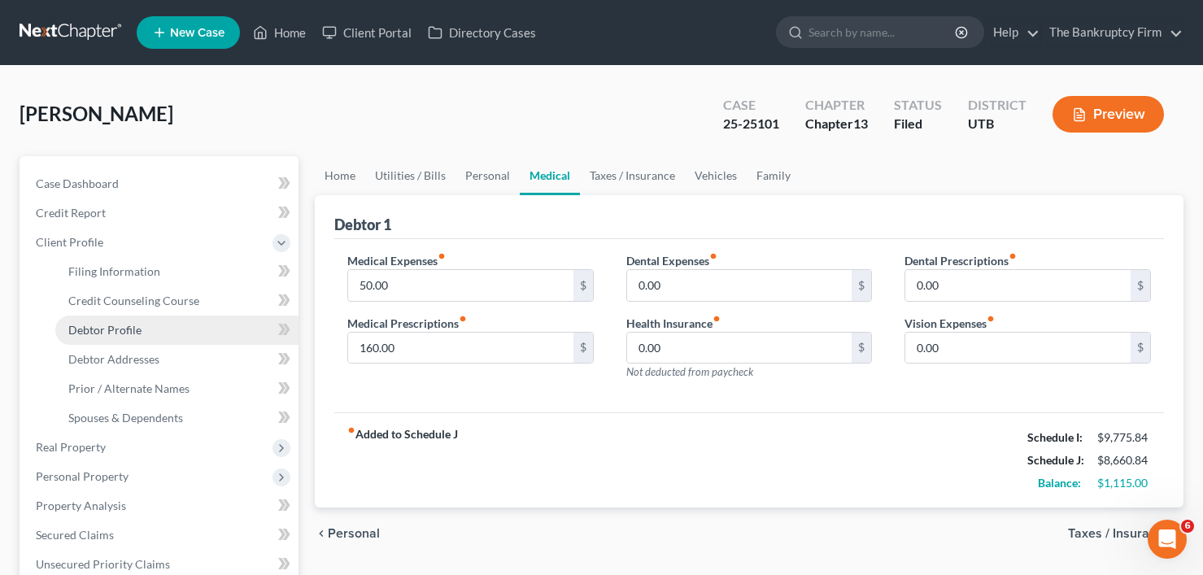
click at [117, 320] on link "Debtor Profile" at bounding box center [176, 330] width 243 height 29
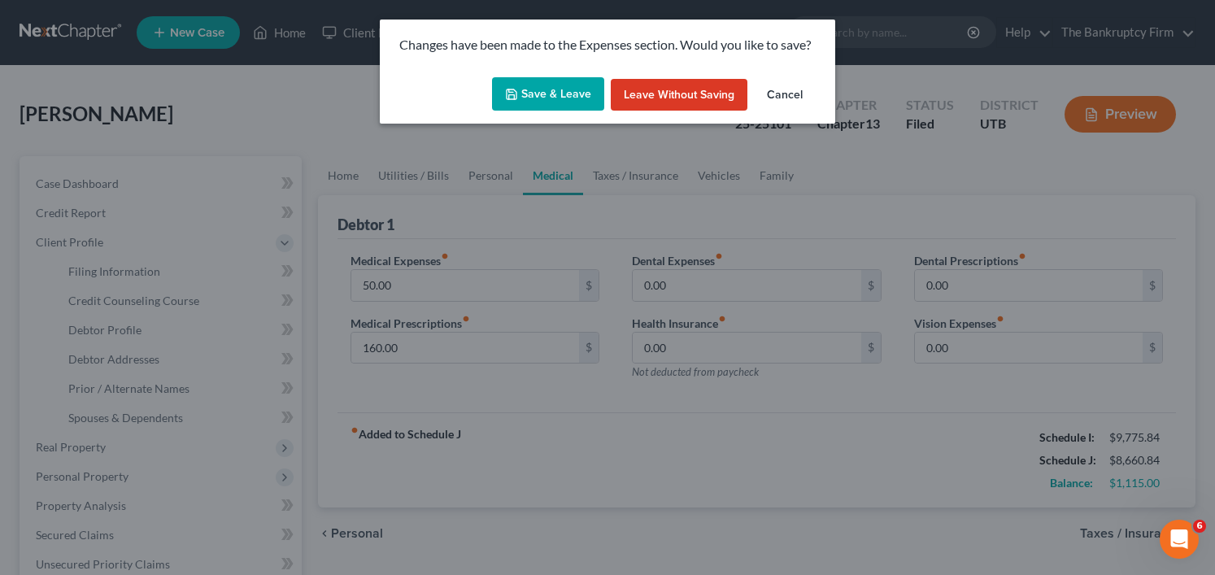
click at [562, 108] on button "Save & Leave" at bounding box center [548, 94] width 112 height 34
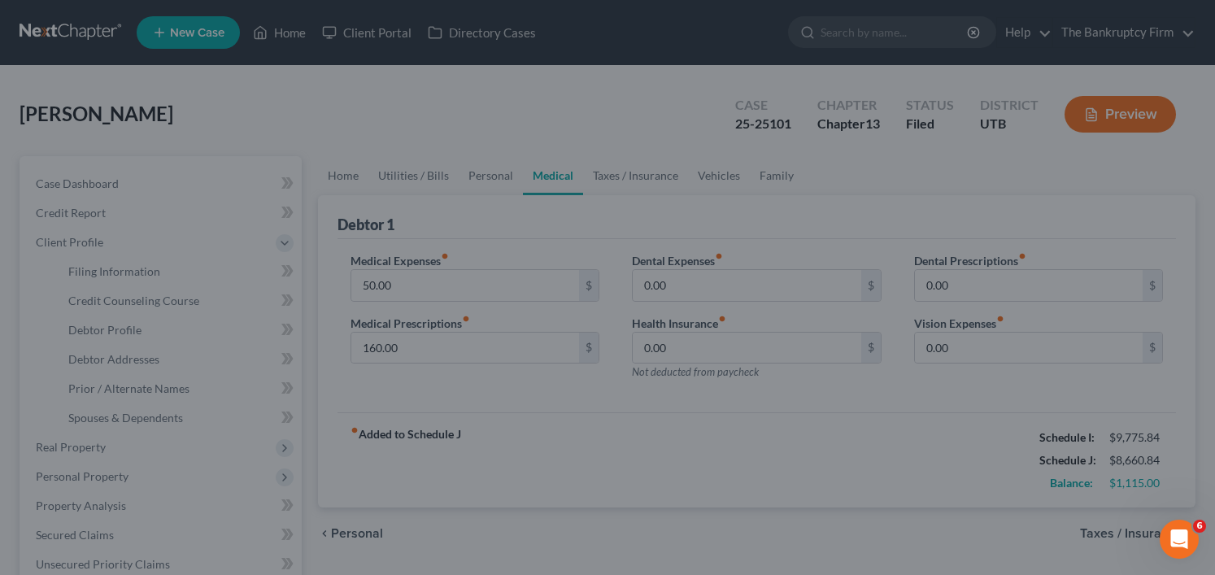
select select "1"
select select "3"
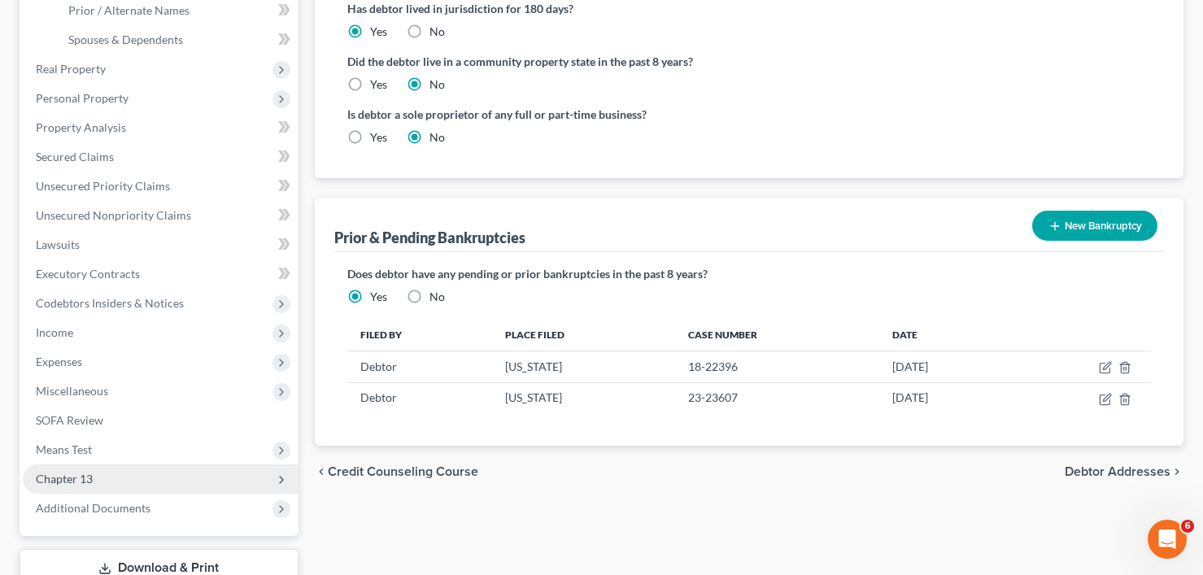
scroll to position [407, 0]
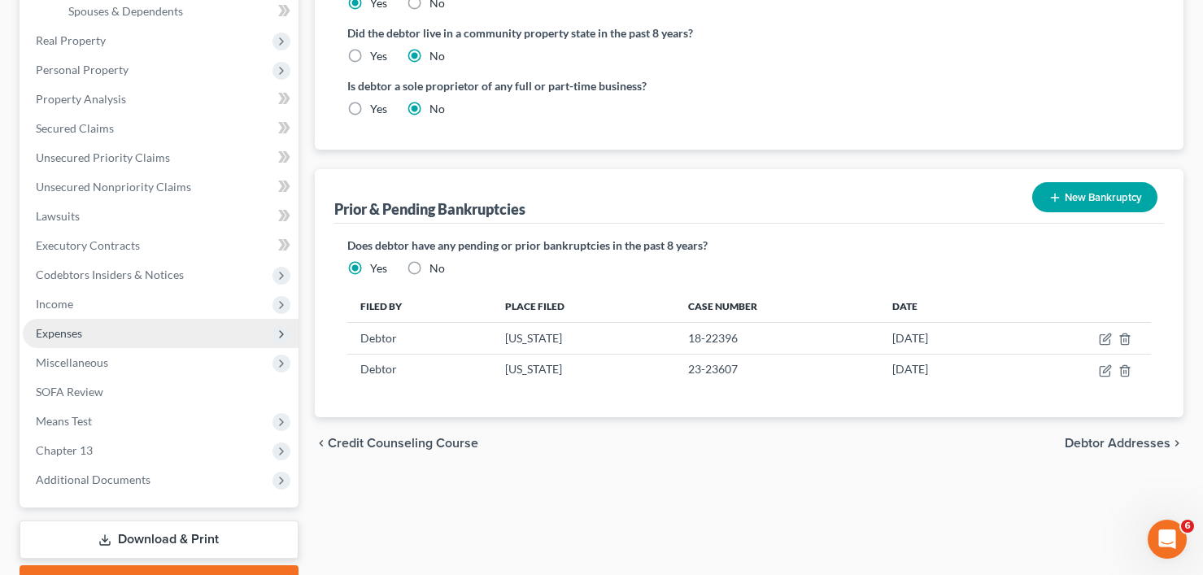
click at [81, 334] on span "Expenses" at bounding box center [59, 333] width 46 height 14
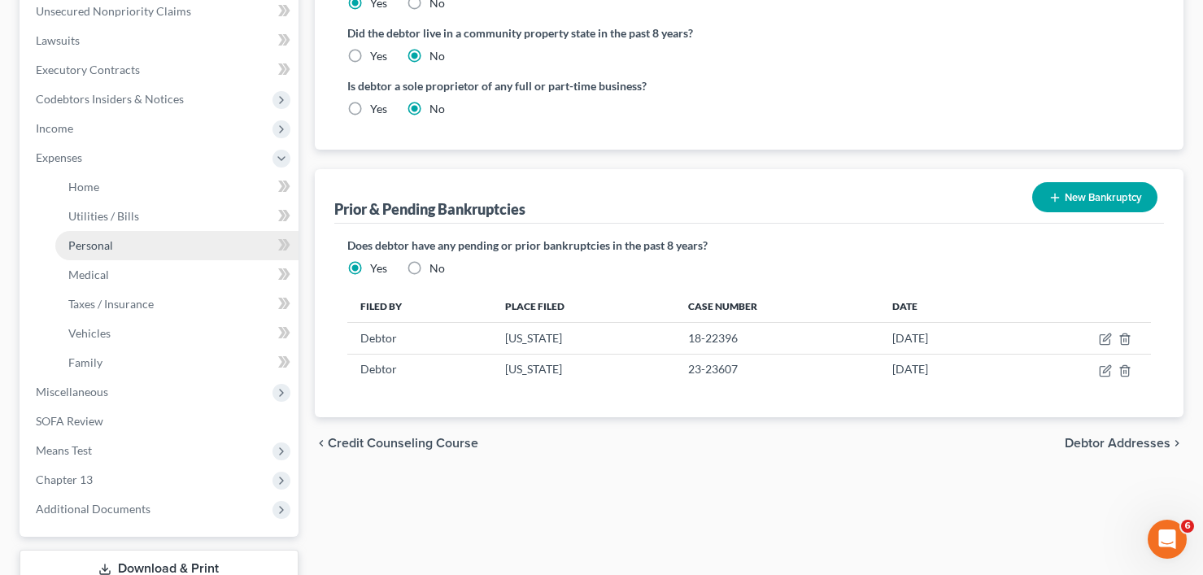
click at [86, 244] on span "Personal" at bounding box center [90, 245] width 45 height 14
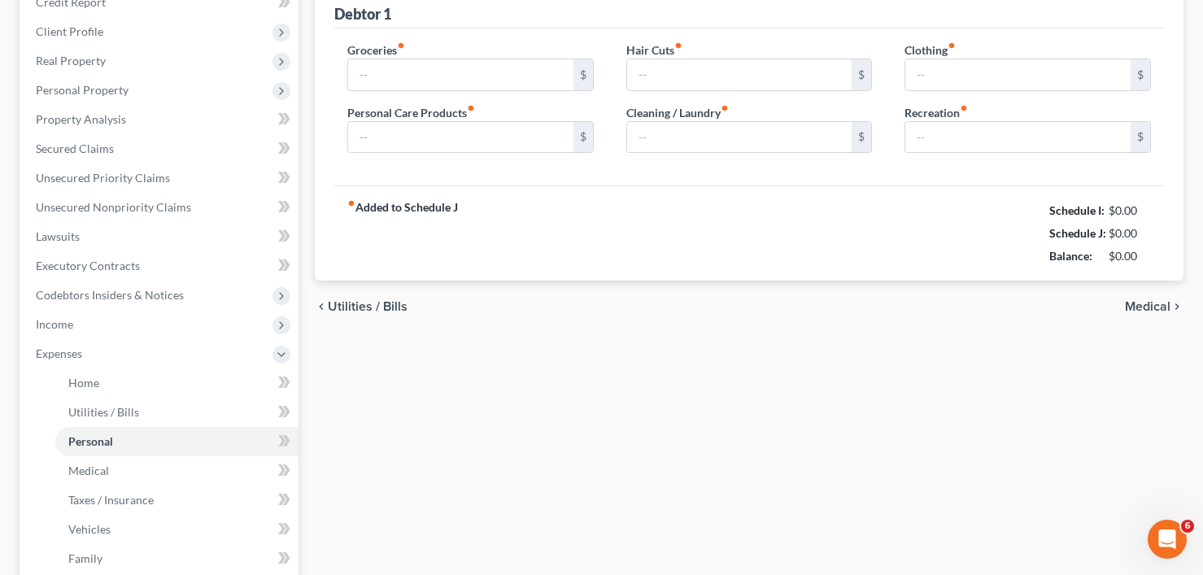
type input "1,255.00"
type input "117.00"
type input "91.00"
type input "276.00"
type input "387.57"
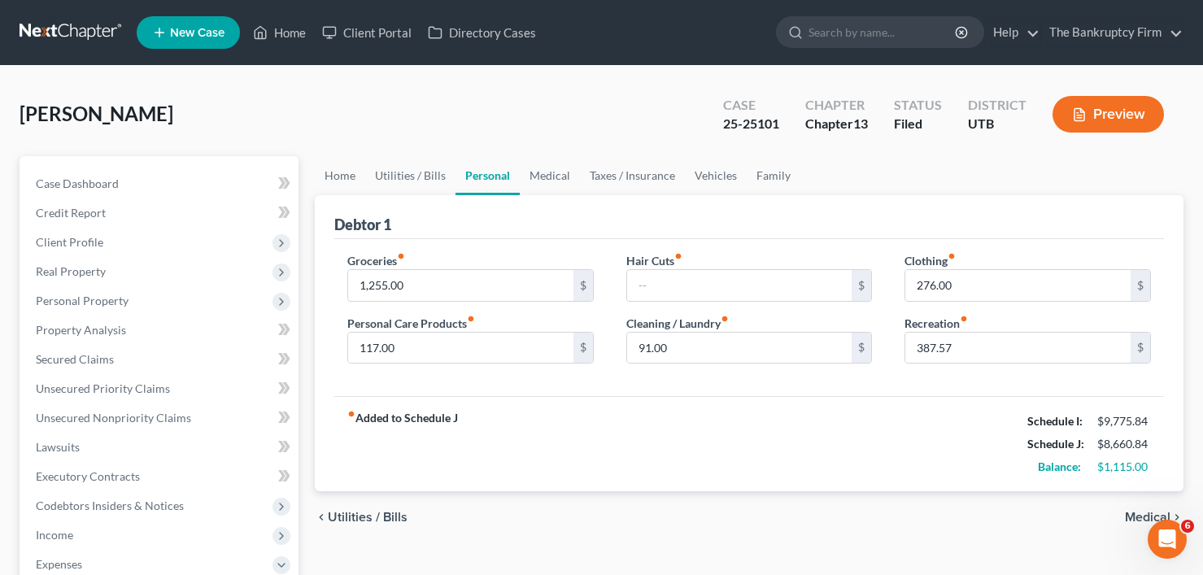
click at [330, 120] on div "Warden, Dwan Upgraded Case 25-25101 Chapter Chapter 13 Status Filed District UT…" at bounding box center [602, 120] width 1164 height 71
click at [348, 120] on div "Warden, Dwan Upgraded Case 25-25101 Chapter Chapter 13 Status Filed District UT…" at bounding box center [602, 120] width 1164 height 71
click at [335, 112] on div "Warden, Dwan Upgraded Case 25-25101 Chapter Chapter 13 Status Filed District UT…" at bounding box center [602, 120] width 1164 height 71
click at [347, 136] on div "Warden, Dwan Upgraded Case 25-25101 Chapter Chapter 13 Status Filed District UT…" at bounding box center [602, 120] width 1164 height 71
click at [342, 174] on link "Home" at bounding box center [340, 175] width 50 height 39
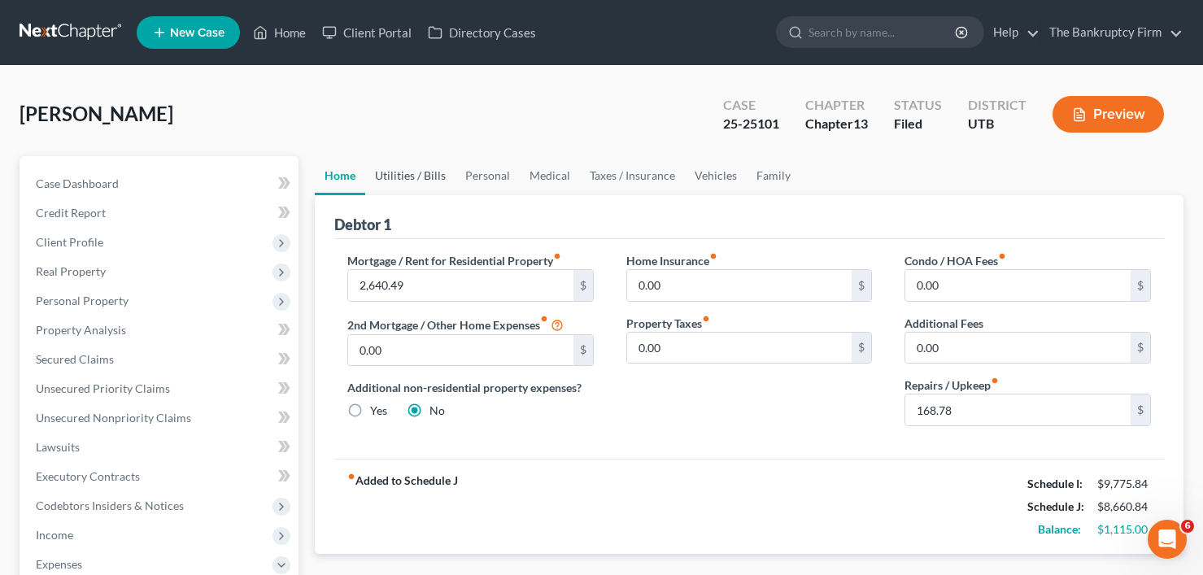
click at [394, 175] on link "Utilities / Bills" at bounding box center [410, 175] width 90 height 39
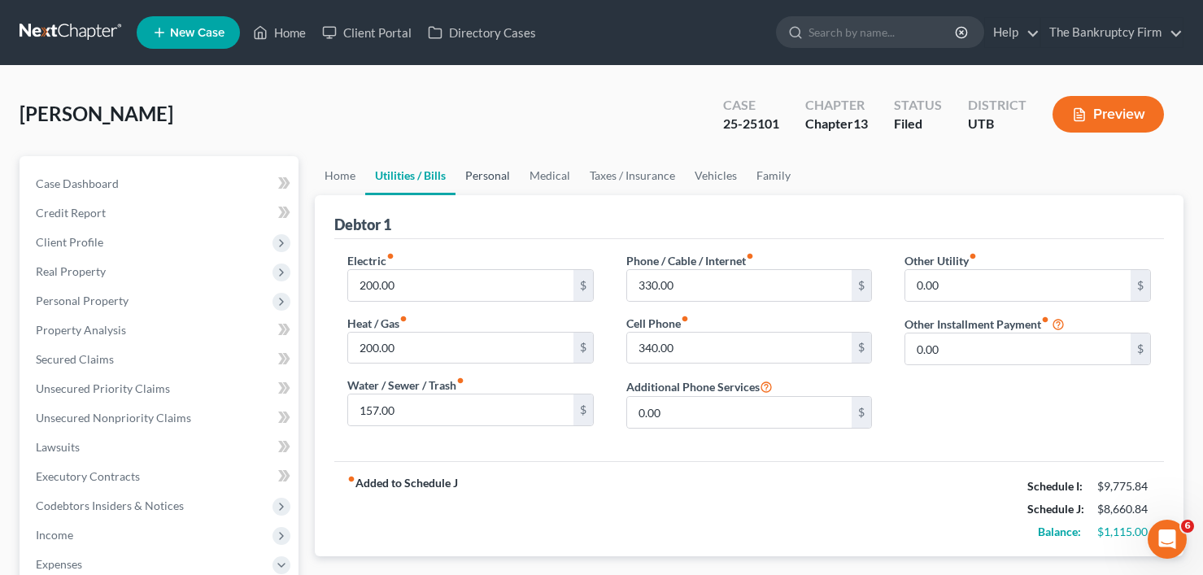
click at [497, 175] on link "Personal" at bounding box center [488, 175] width 64 height 39
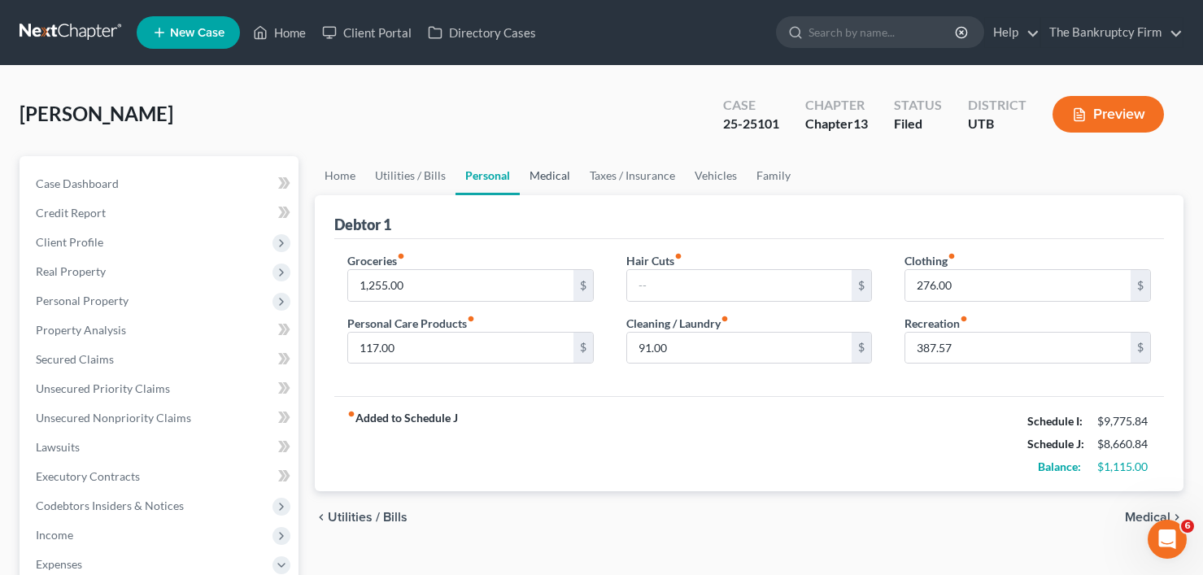
click at [550, 181] on link "Medical" at bounding box center [550, 175] width 60 height 39
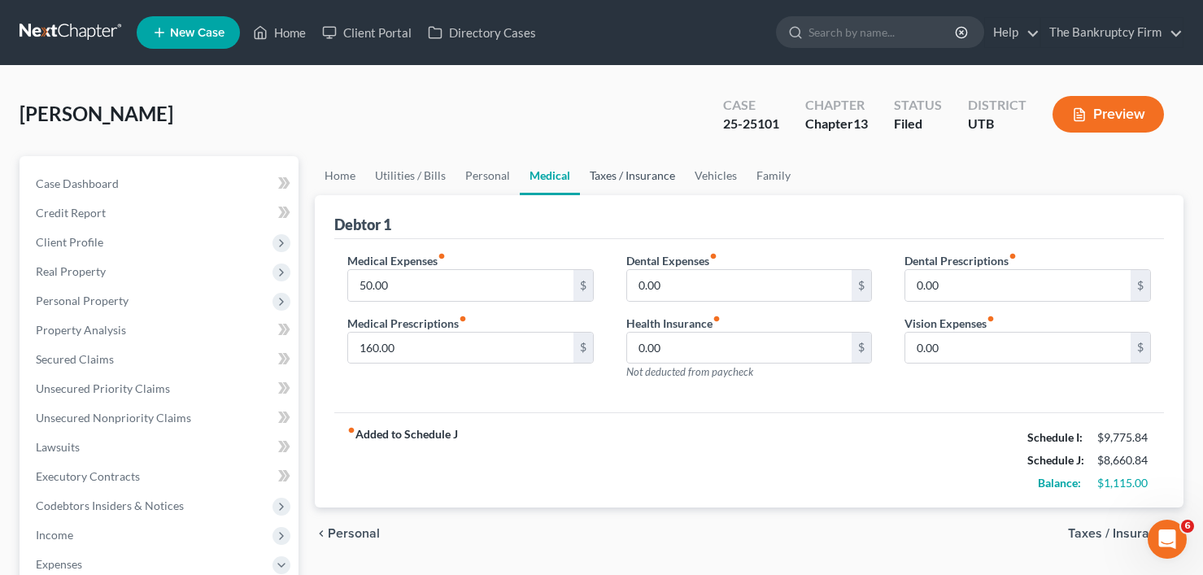
click at [623, 180] on link "Taxes / Insurance" at bounding box center [632, 175] width 105 height 39
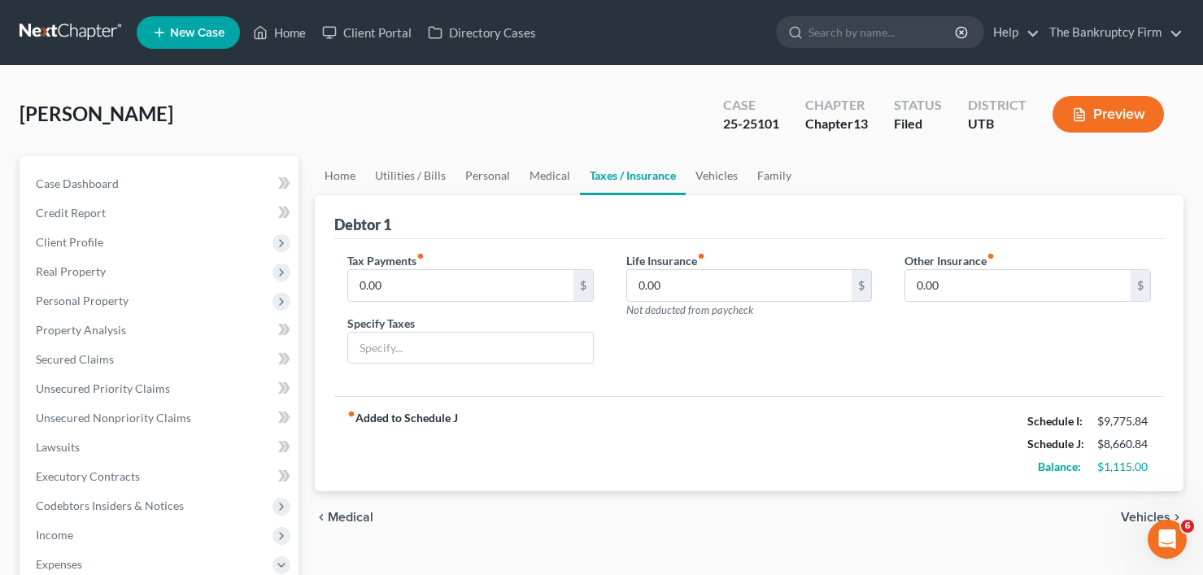
drag, startPoint x: 622, startPoint y: 181, endPoint x: 606, endPoint y: 177, distance: 16.8
click at [606, 177] on link "Taxes / Insurance" at bounding box center [633, 175] width 106 height 39
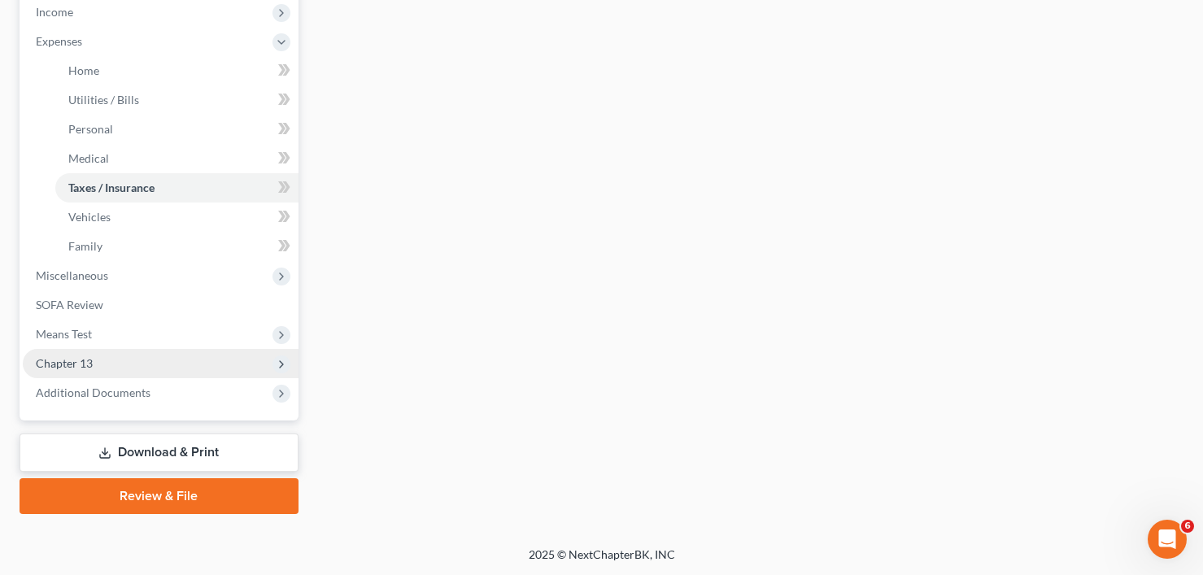
scroll to position [524, 0]
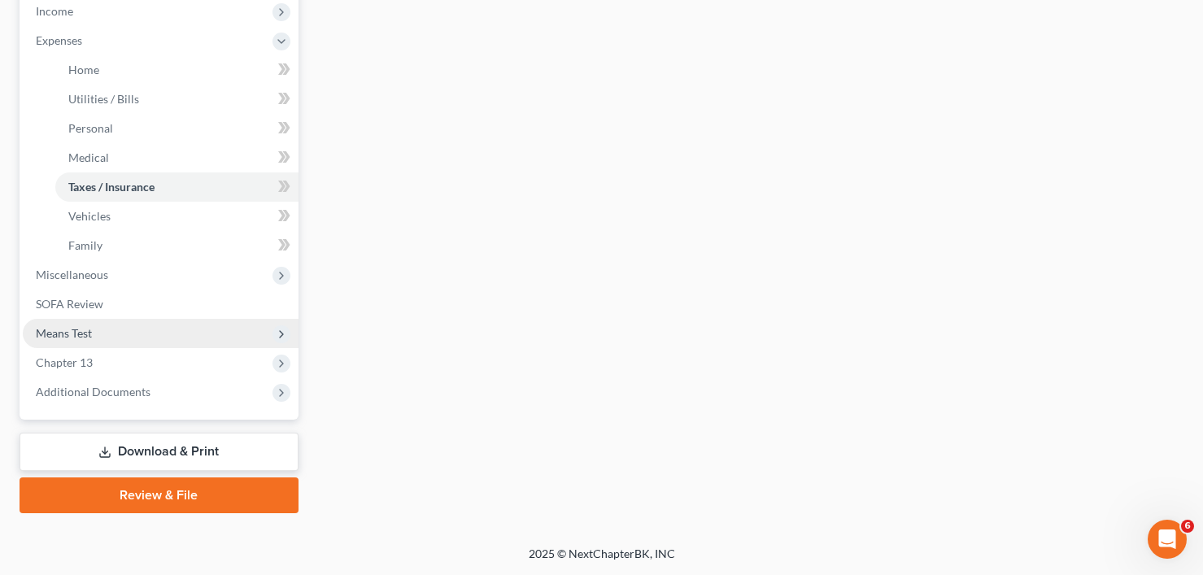
click at [82, 331] on span "Means Test" at bounding box center [64, 333] width 56 height 14
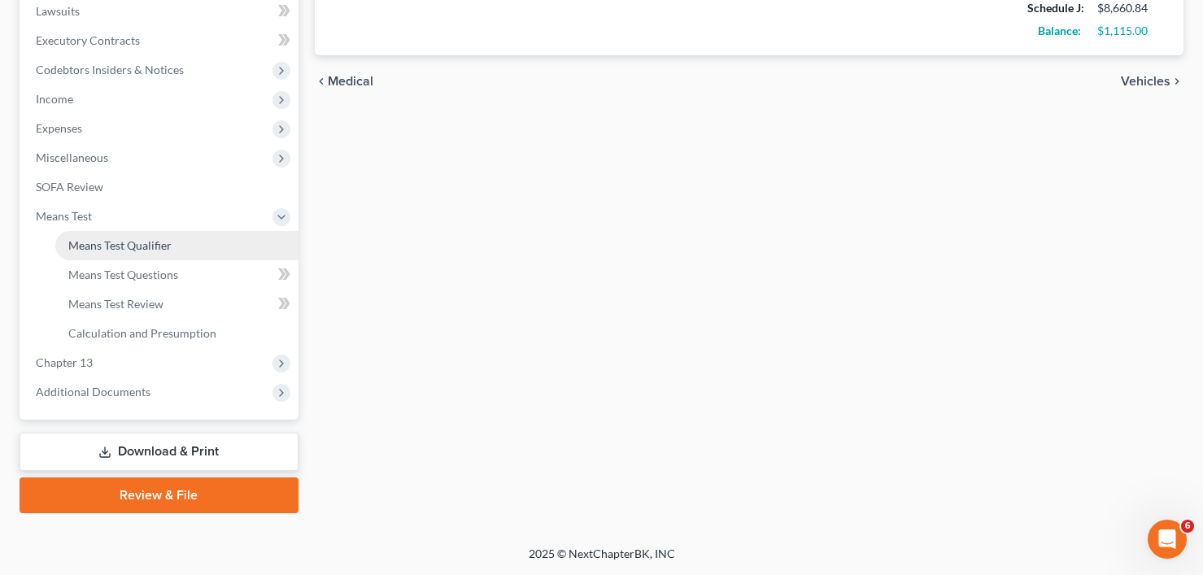
click at [139, 233] on link "Means Test Qualifier" at bounding box center [176, 245] width 243 height 29
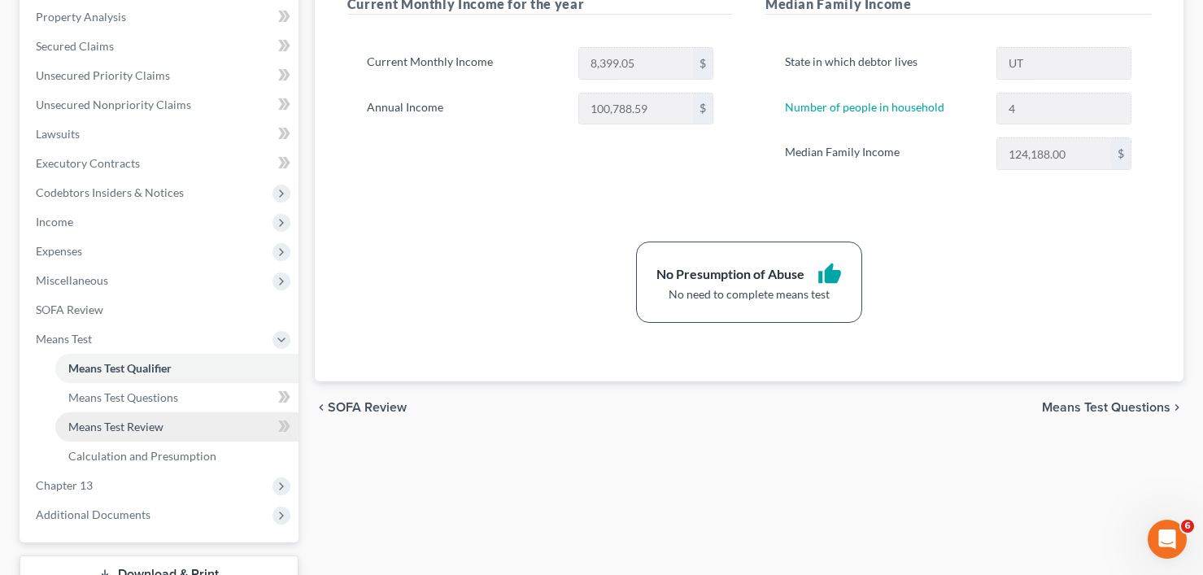
scroll to position [325, 0]
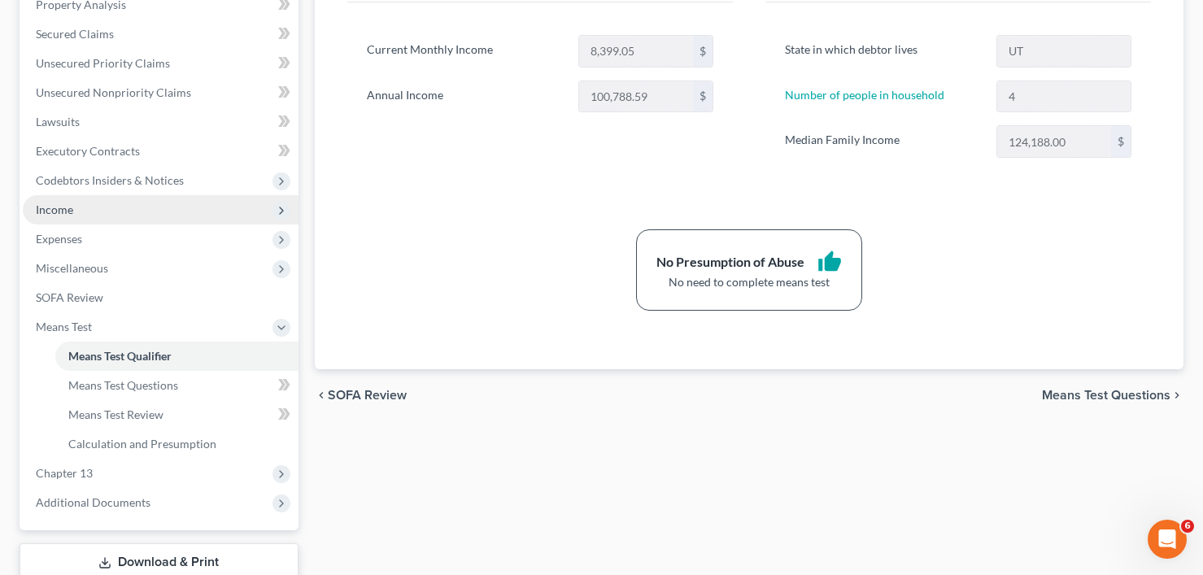
click at [62, 211] on span "Income" at bounding box center [54, 210] width 37 height 14
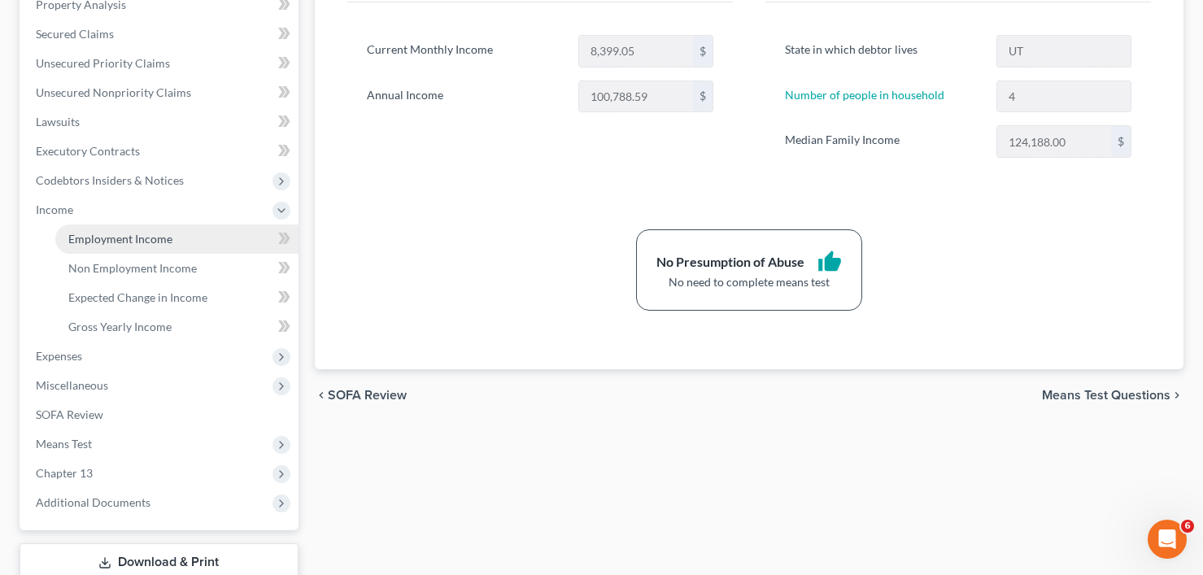
click at [128, 241] on span "Employment Income" at bounding box center [120, 239] width 104 height 14
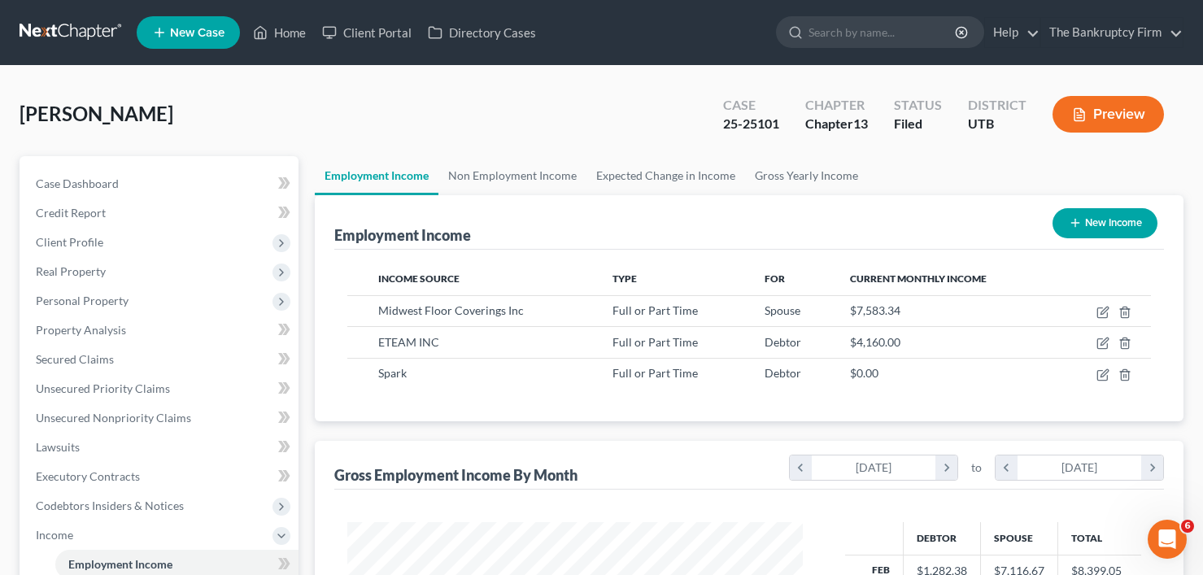
scroll to position [292, 488]
click at [515, 178] on link "Non Employment Income" at bounding box center [513, 175] width 148 height 39
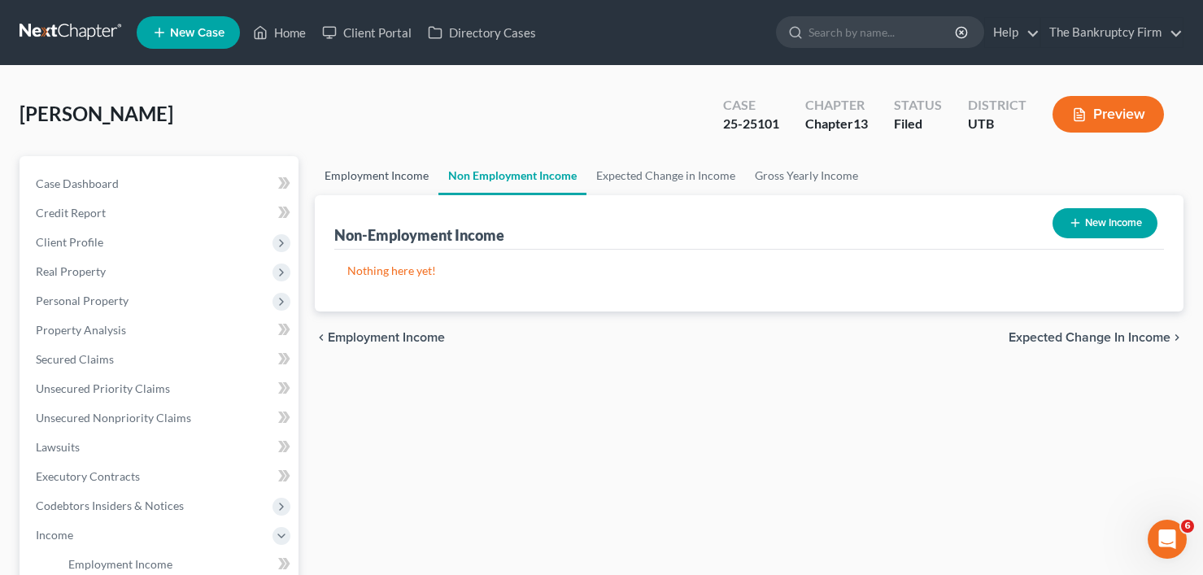
click at [401, 179] on link "Employment Income" at bounding box center [377, 175] width 124 height 39
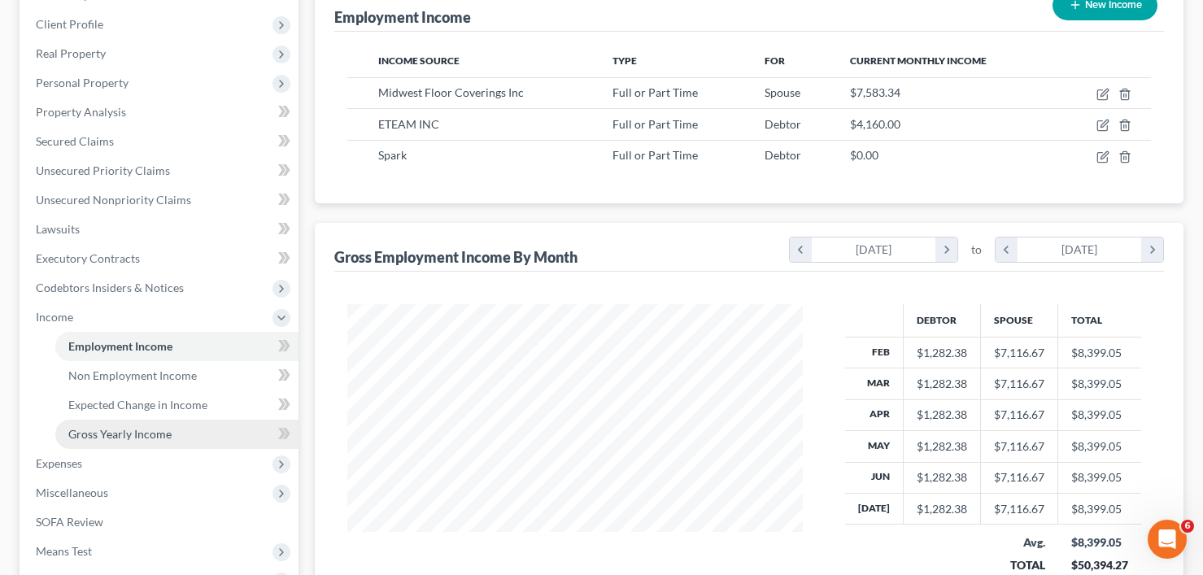
scroll to position [325, 0]
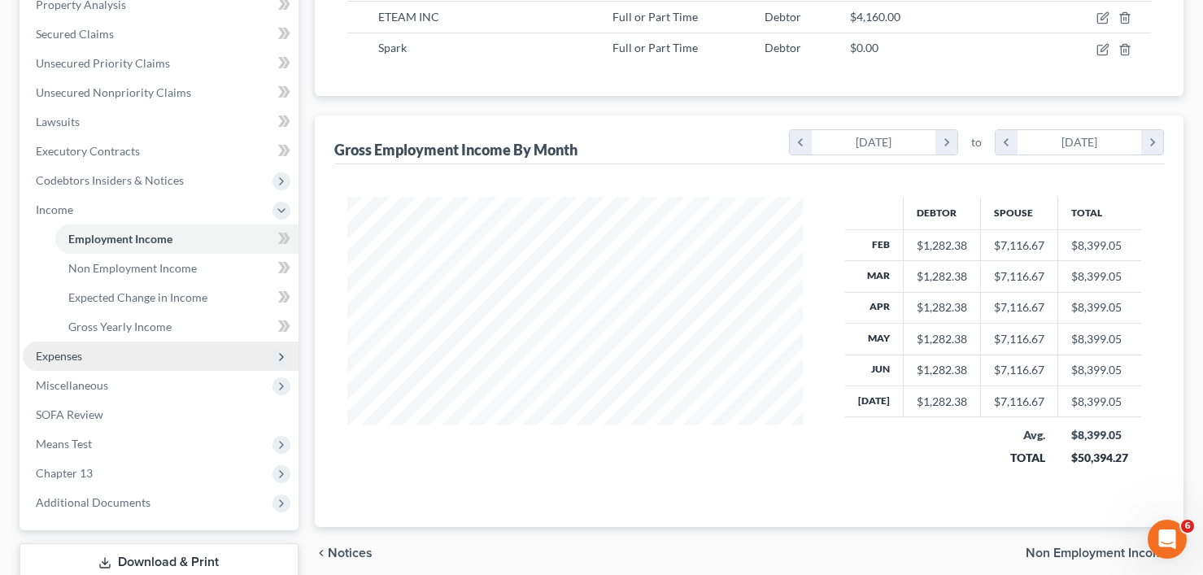
click at [136, 356] on span "Expenses" at bounding box center [161, 356] width 276 height 29
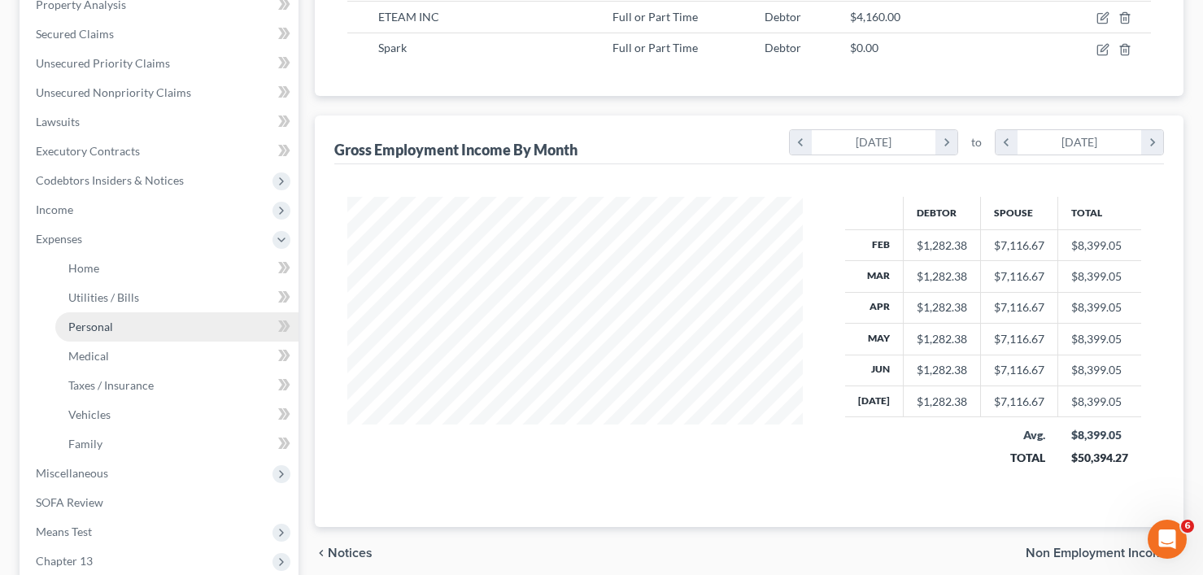
click at [107, 329] on span "Personal" at bounding box center [90, 327] width 45 height 14
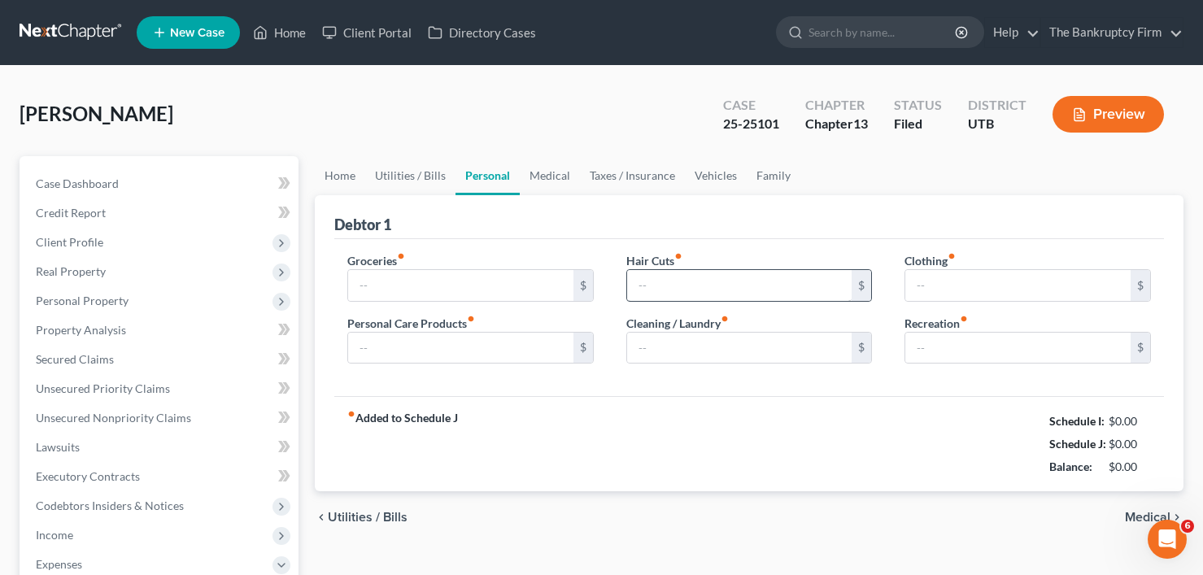
type input "1,255.00"
type input "117.00"
type input "91.00"
type input "276.00"
type input "387.57"
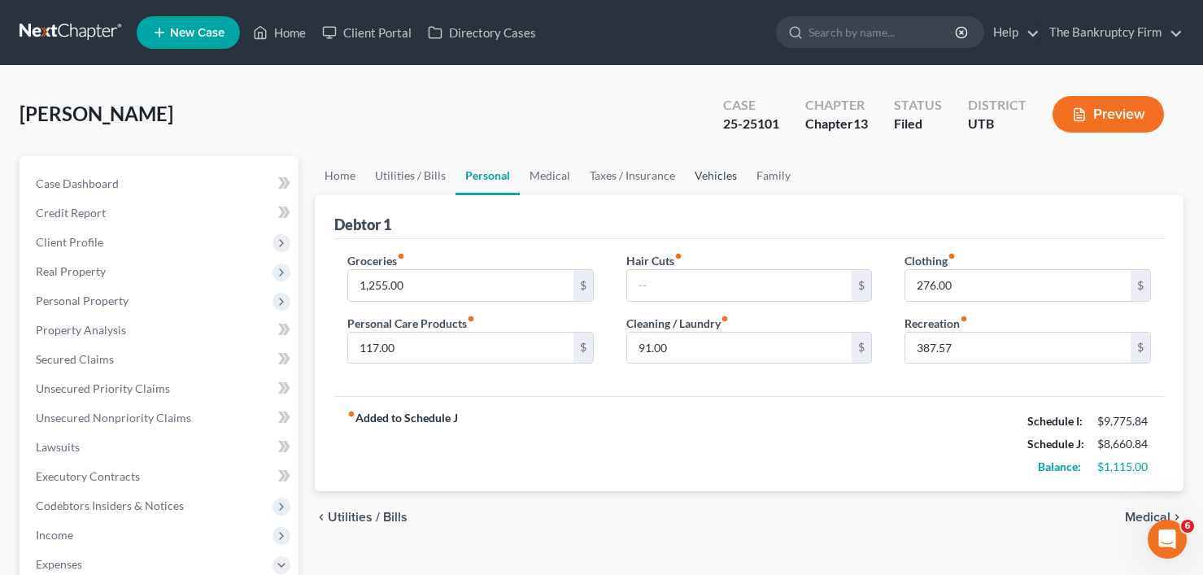
click at [715, 172] on link "Vehicles" at bounding box center [716, 175] width 62 height 39
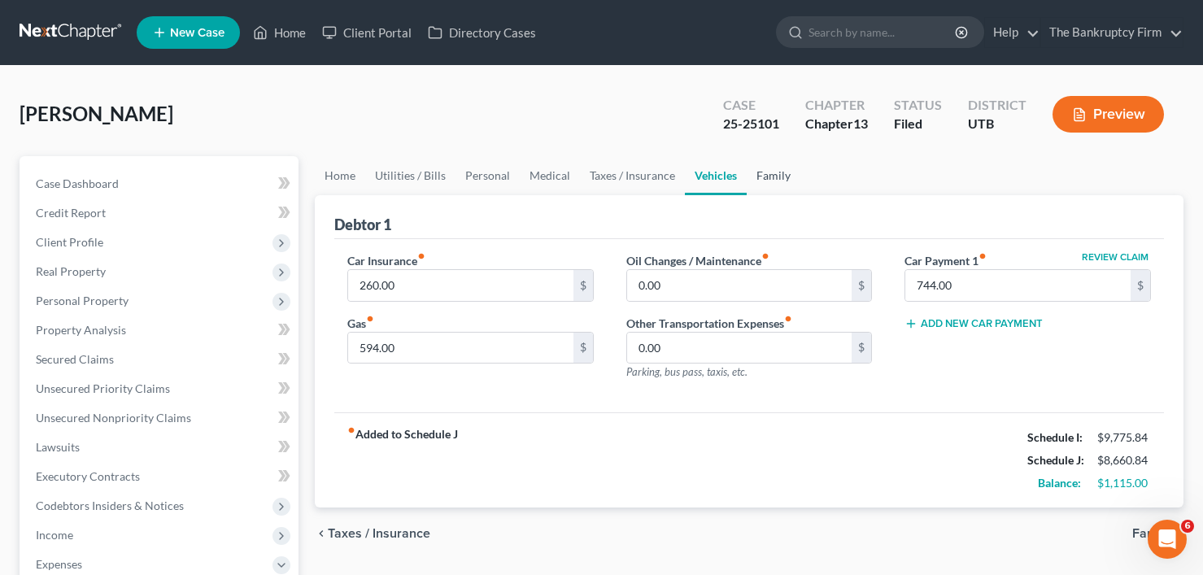
click at [751, 172] on link "Family" at bounding box center [774, 175] width 54 height 39
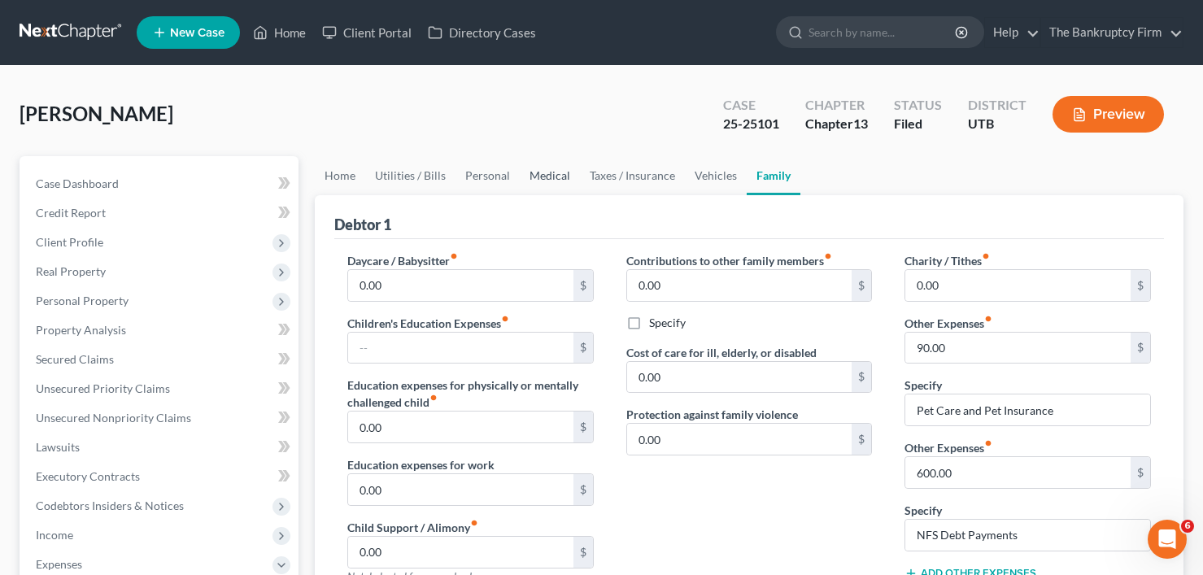
click at [552, 176] on link "Medical" at bounding box center [550, 175] width 60 height 39
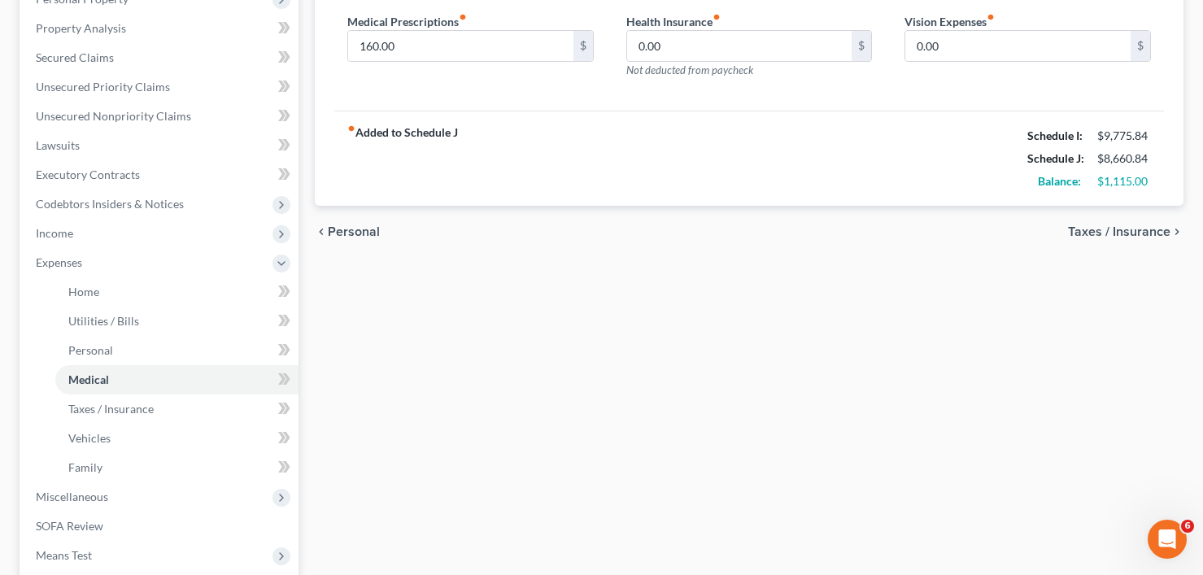
scroll to position [36, 0]
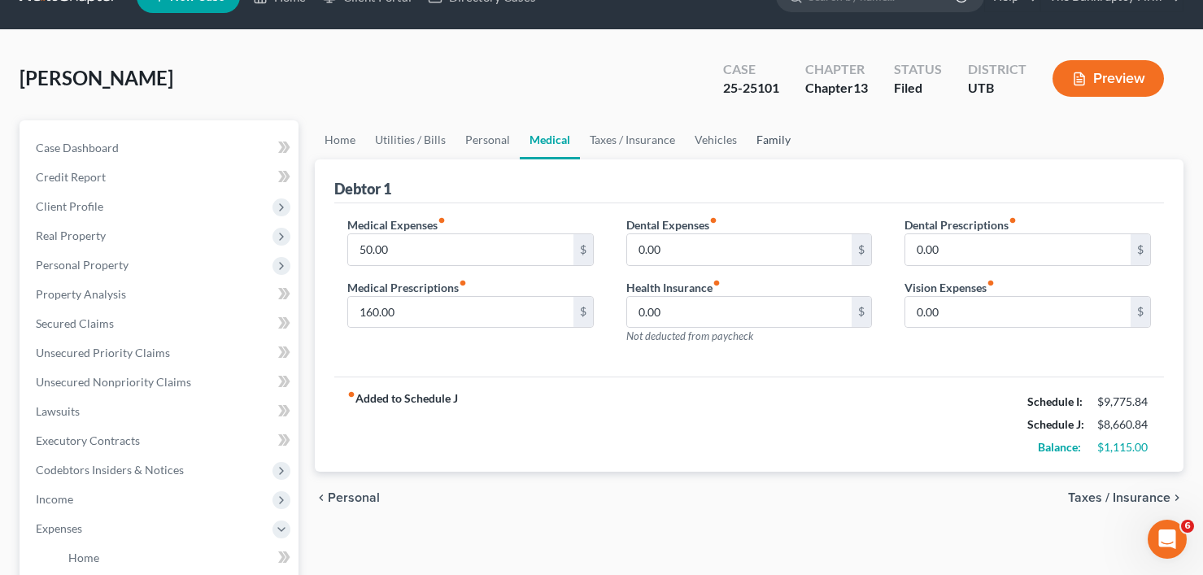
click at [770, 135] on link "Family" at bounding box center [774, 139] width 54 height 39
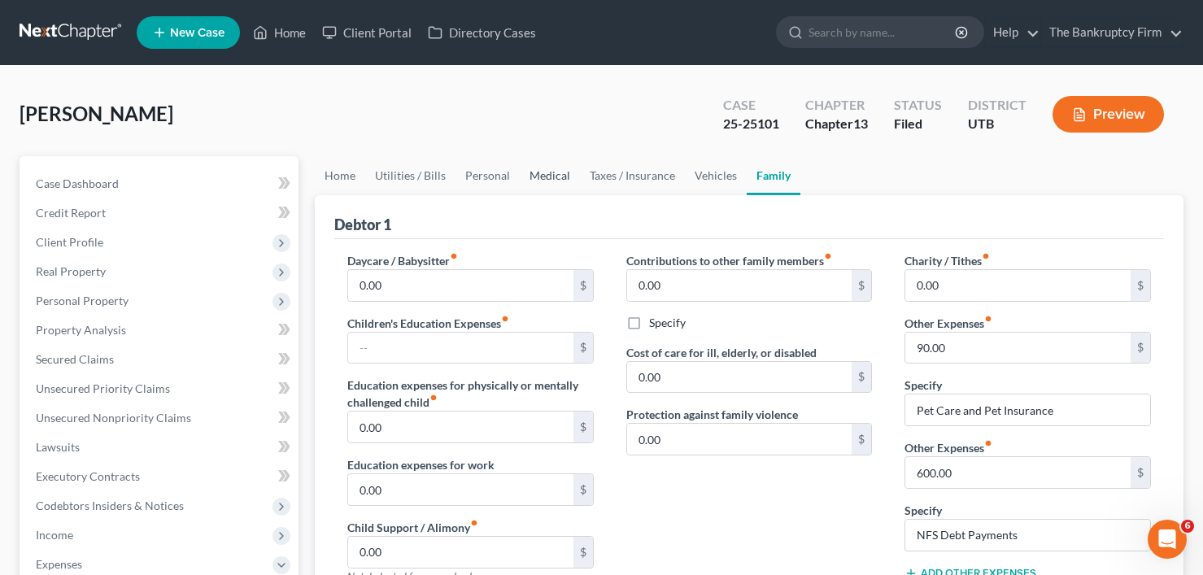
click at [544, 183] on link "Medical" at bounding box center [550, 175] width 60 height 39
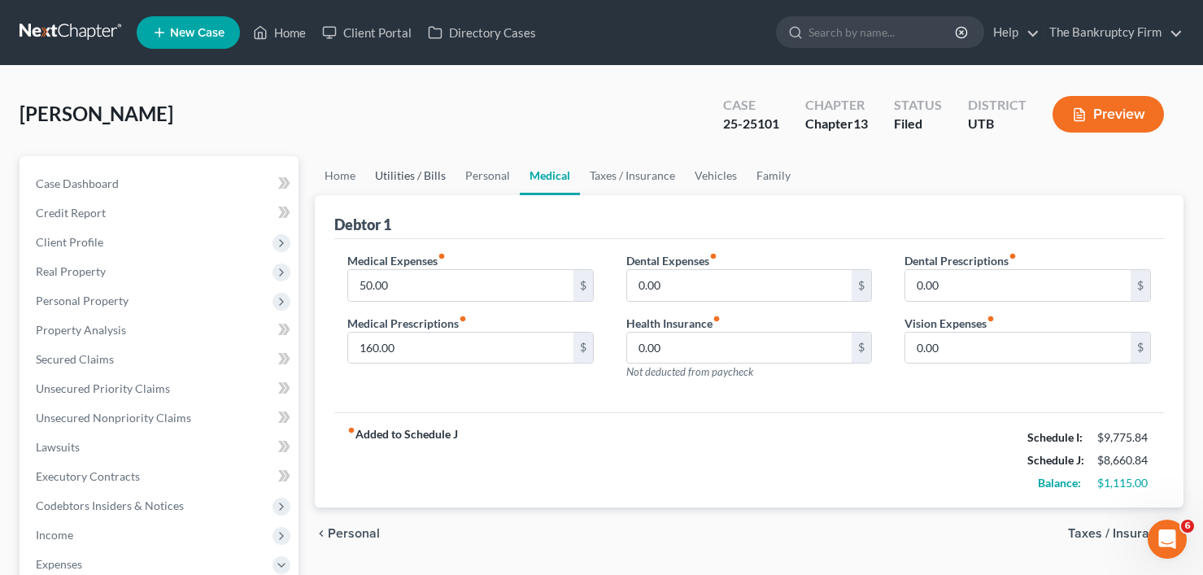
click at [382, 177] on link "Utilities / Bills" at bounding box center [410, 175] width 90 height 39
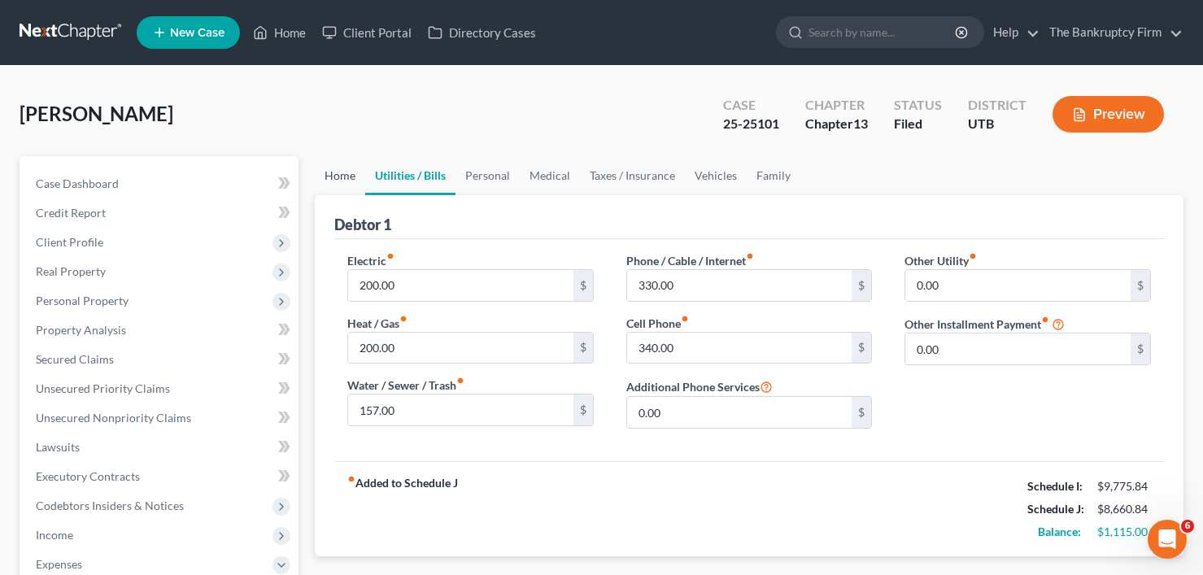
click at [338, 181] on link "Home" at bounding box center [340, 175] width 50 height 39
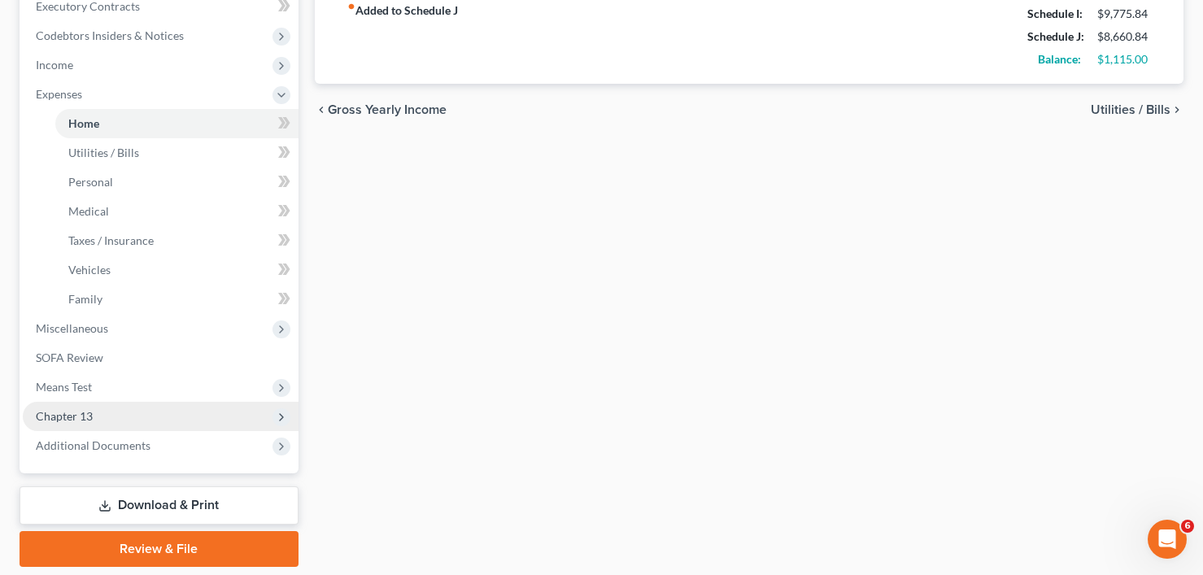
scroll to position [443, 0]
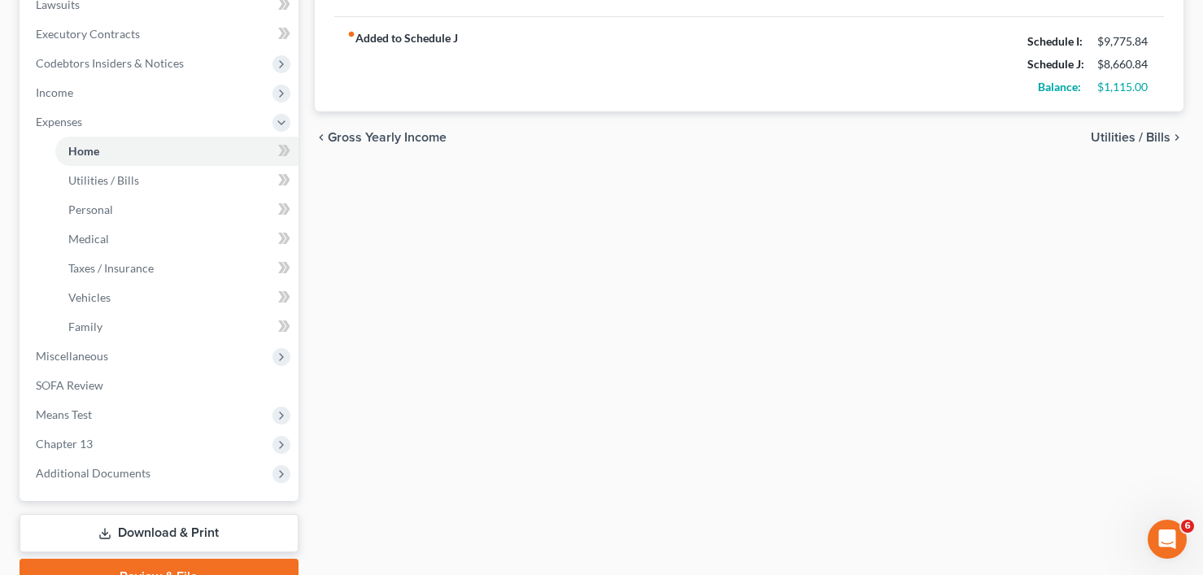
click at [161, 539] on link "Download & Print" at bounding box center [159, 533] width 279 height 38
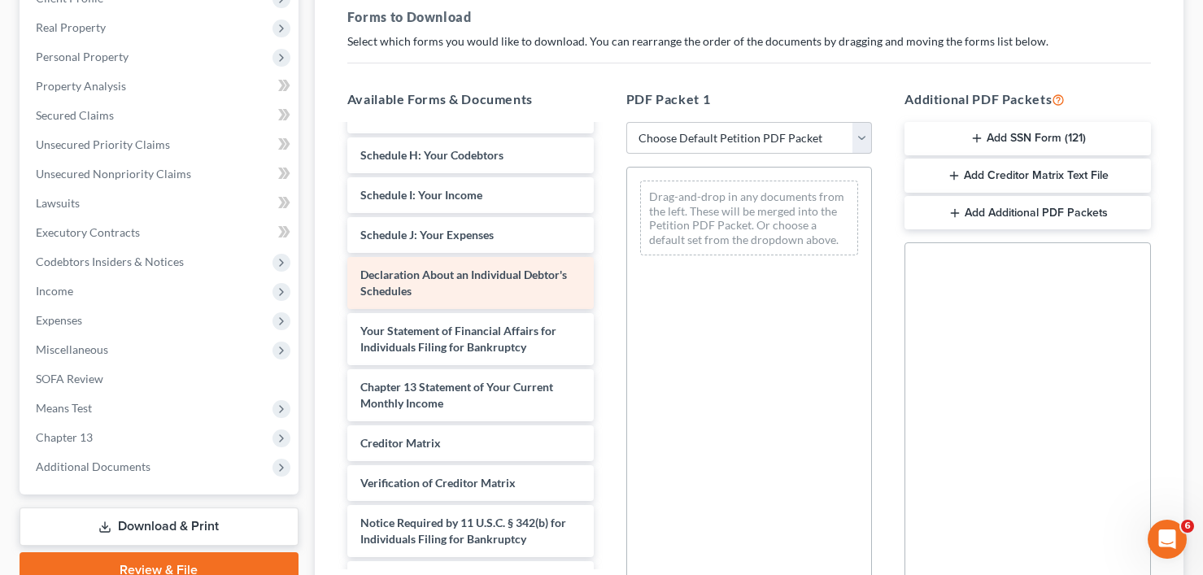
scroll to position [488, 0]
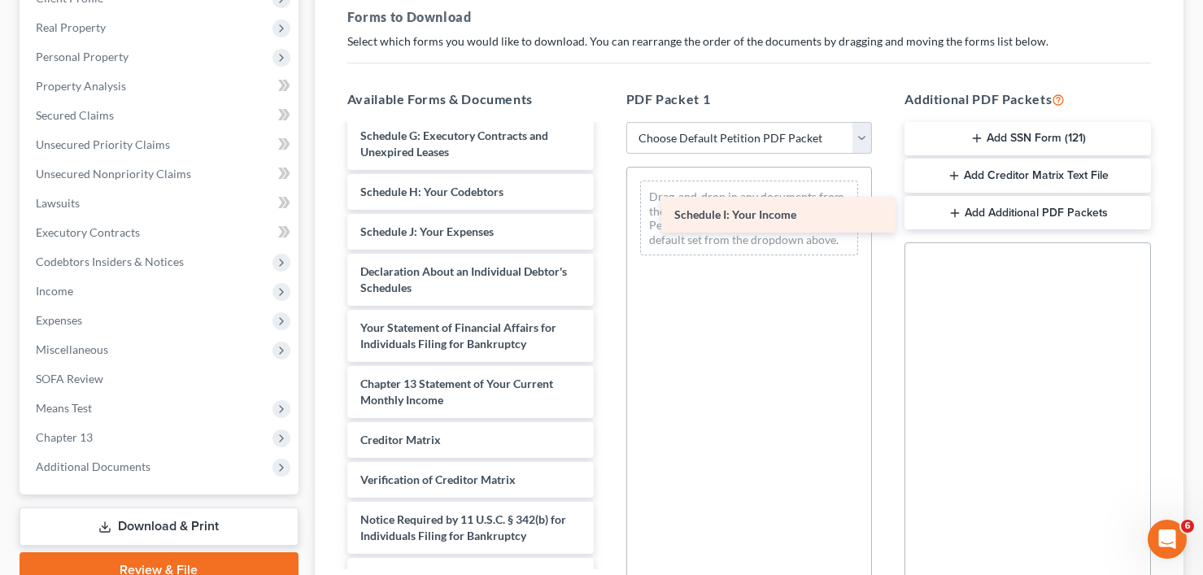
drag, startPoint x: 420, startPoint y: 248, endPoint x: 750, endPoint y: 211, distance: 332.4
click at [607, 211] on div "Schedule I: Your Income Chapter 13 Plan (Chapter 13 Plan - The Bankruptcy Firm …" at bounding box center [470, 116] width 273 height 956
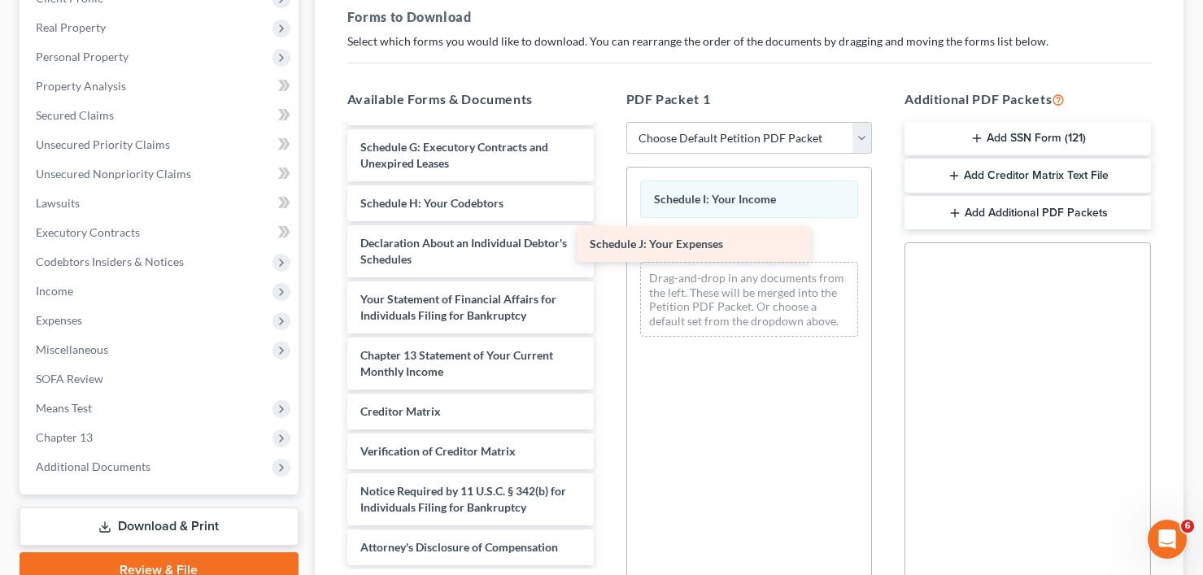
drag, startPoint x: 449, startPoint y: 251, endPoint x: 679, endPoint y: 247, distance: 229.5
click at [607, 247] on div "Schedule J: Your Expenses Chapter 13 Plan (Chapter 13 Plan - The Bankruptcy Fir…" at bounding box center [470, 107] width 273 height 916
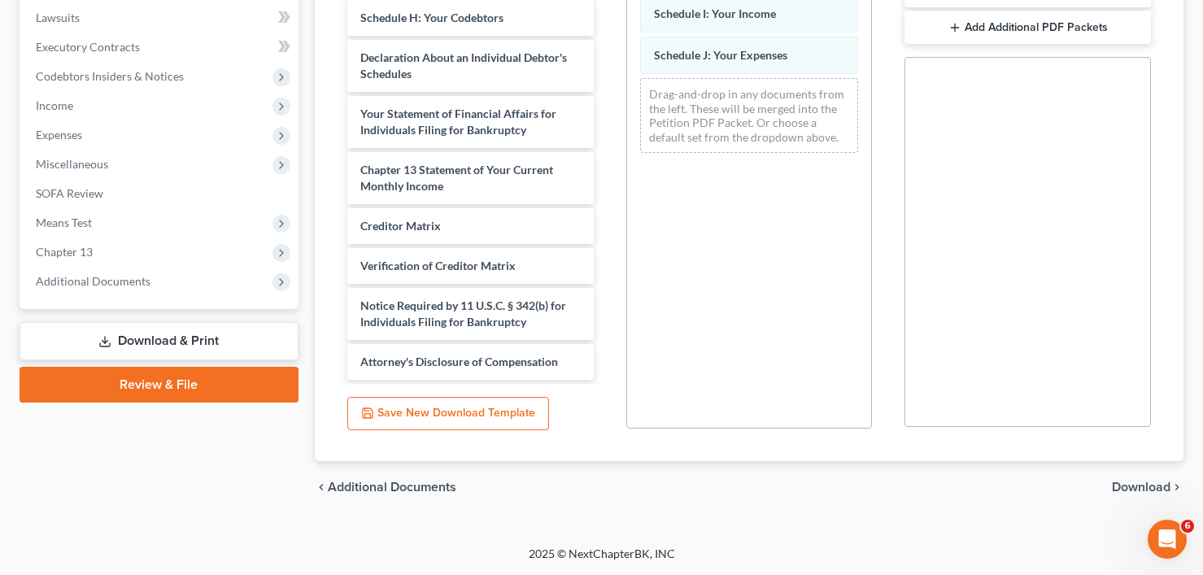
click at [1158, 488] on span "Download" at bounding box center [1141, 487] width 59 height 13
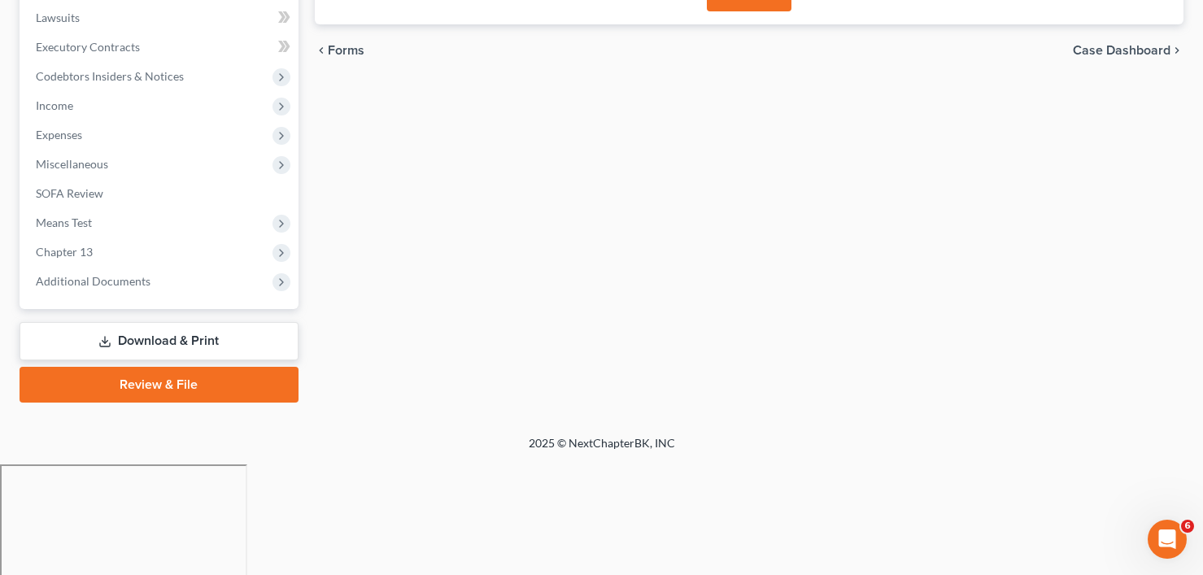
scroll to position [319, 0]
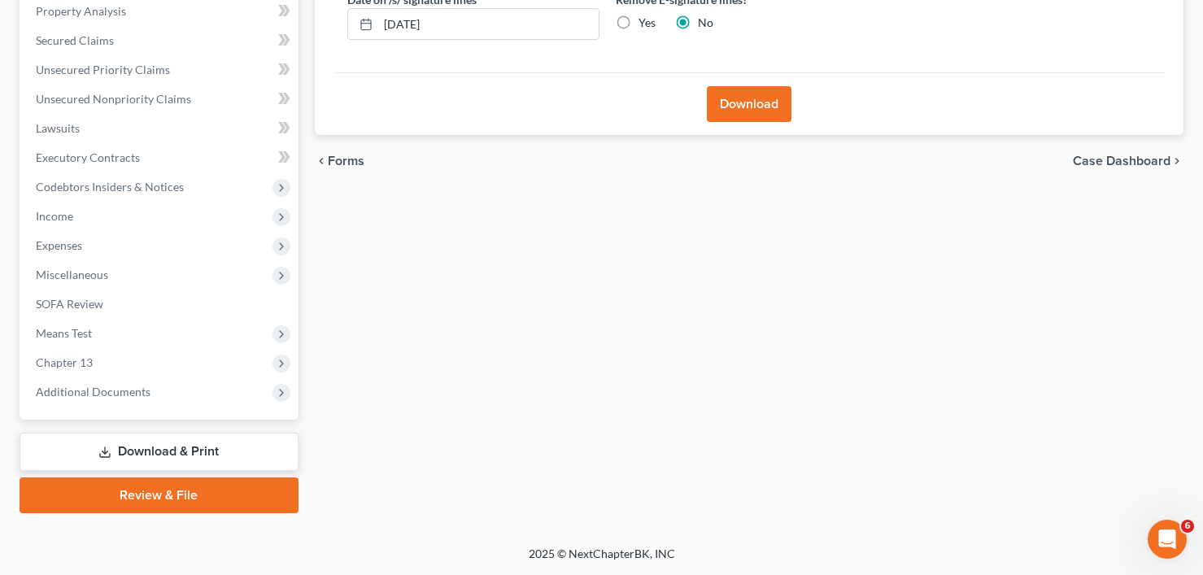
click at [731, 114] on button "Download" at bounding box center [749, 104] width 85 height 36
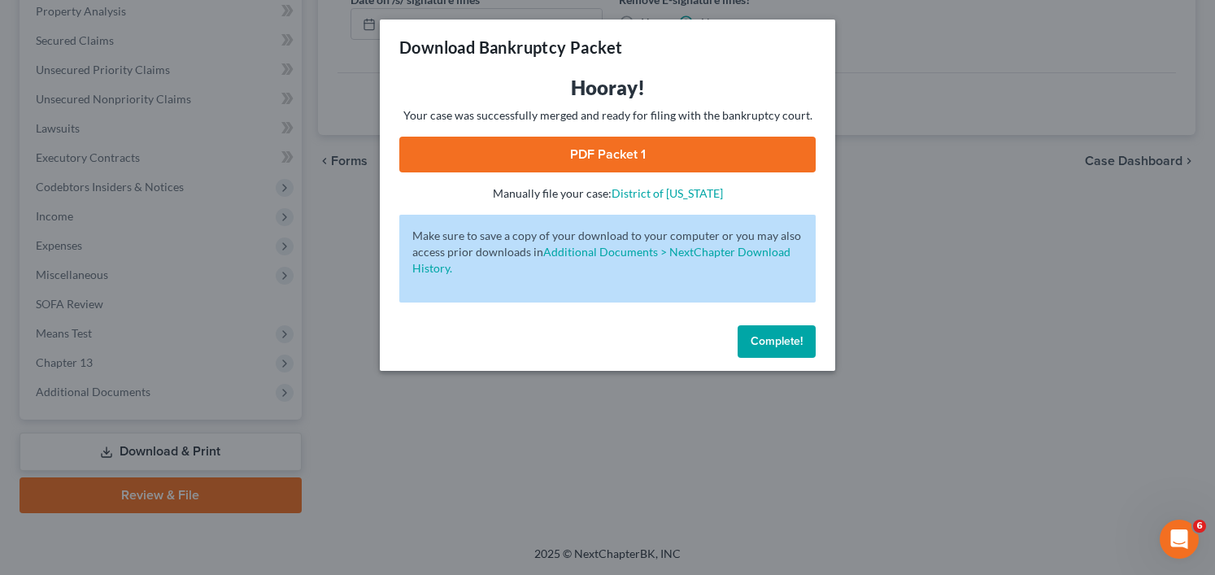
click at [587, 161] on link "PDF Packet 1" at bounding box center [607, 155] width 417 height 36
click at [775, 335] on span "Complete!" at bounding box center [777, 341] width 52 height 14
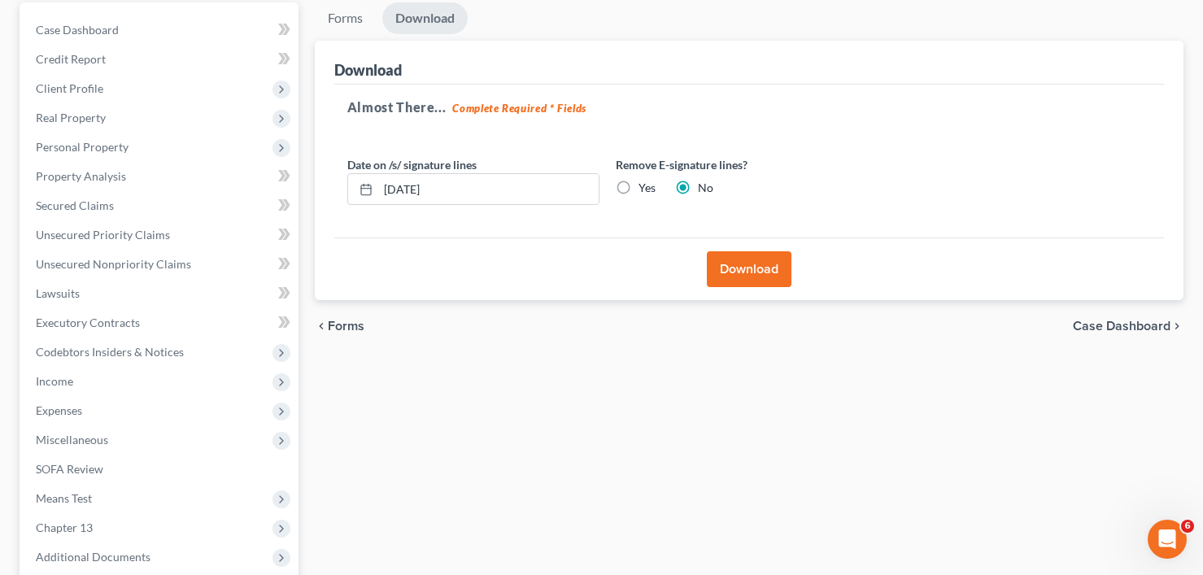
scroll to position [0, 0]
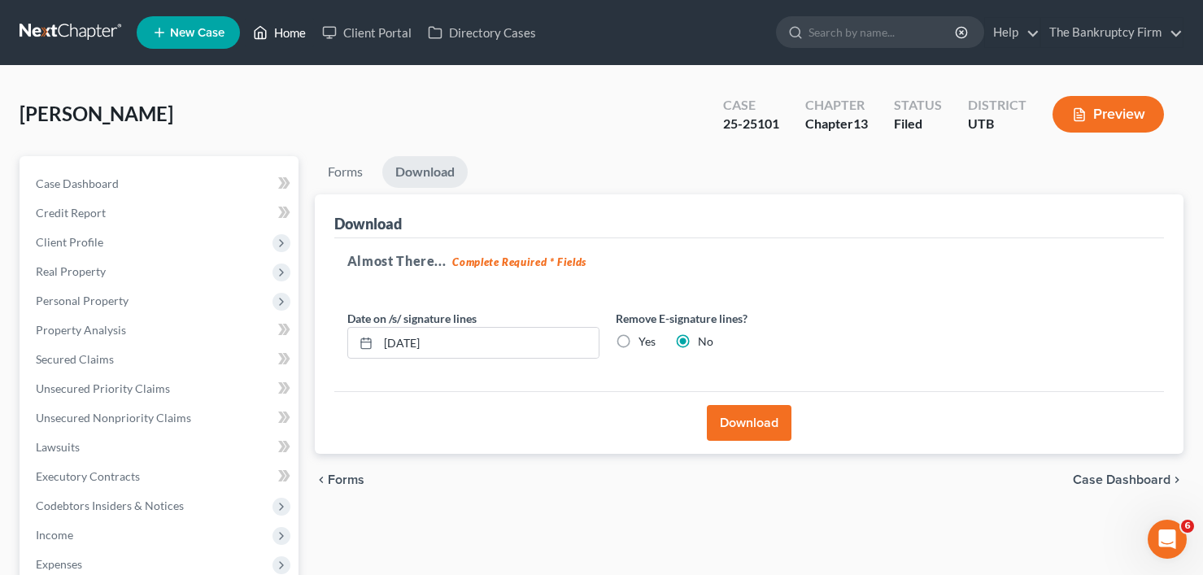
click at [273, 28] on link "Home" at bounding box center [279, 32] width 69 height 29
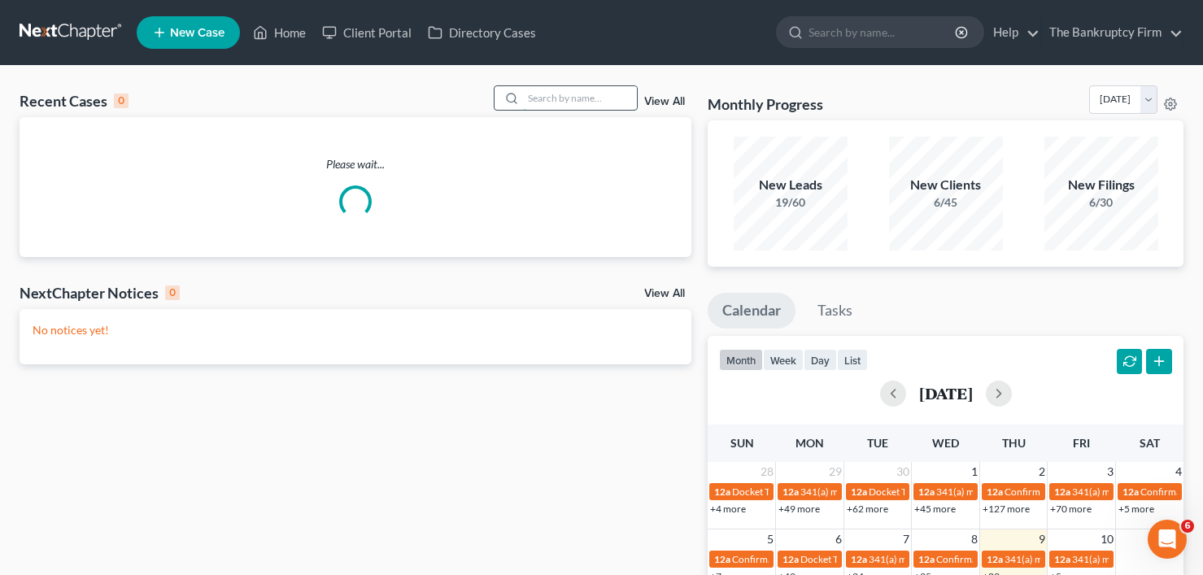
click at [587, 92] on input "search" at bounding box center [580, 98] width 114 height 24
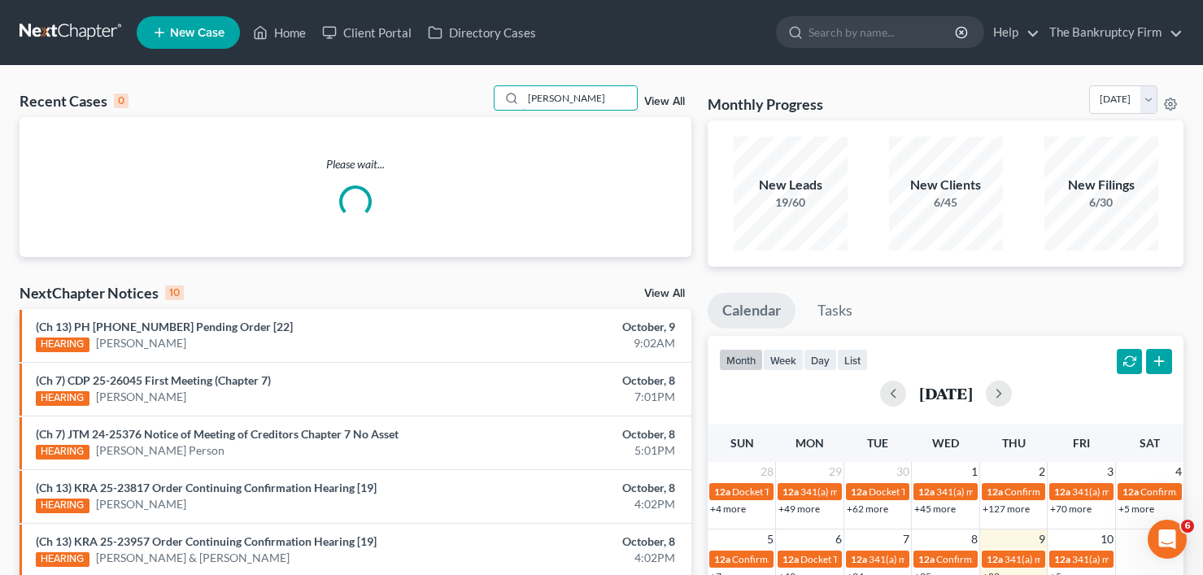
type input "stultz"
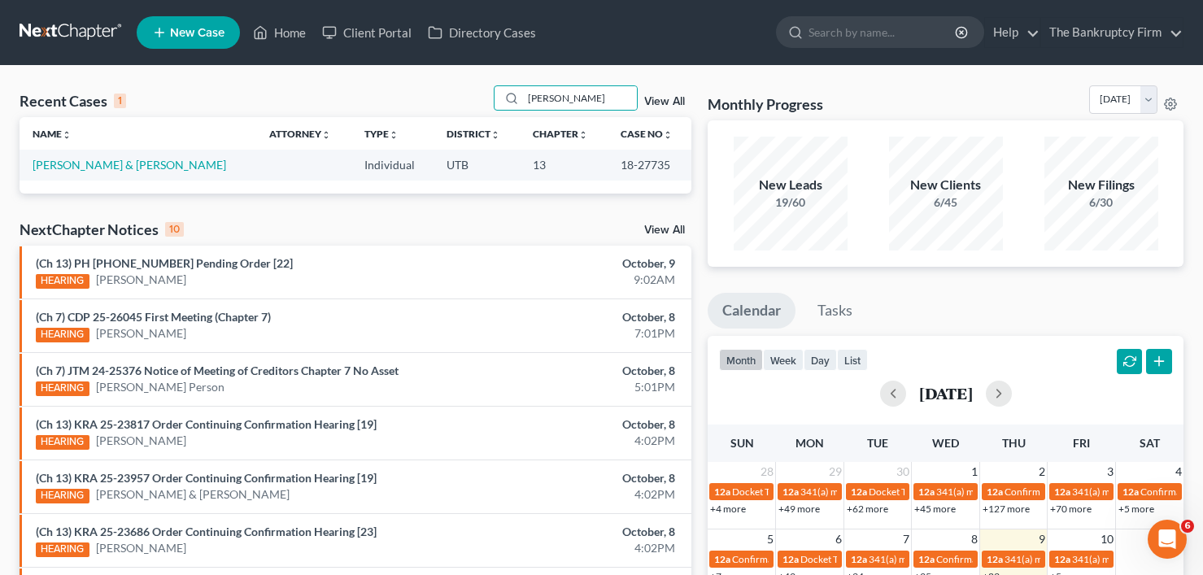
click at [75, 147] on th "Name unfold_more expand_more expand_less" at bounding box center [138, 133] width 237 height 33
click at [77, 160] on link "Stultz, James & Julie" at bounding box center [130, 165] width 194 height 14
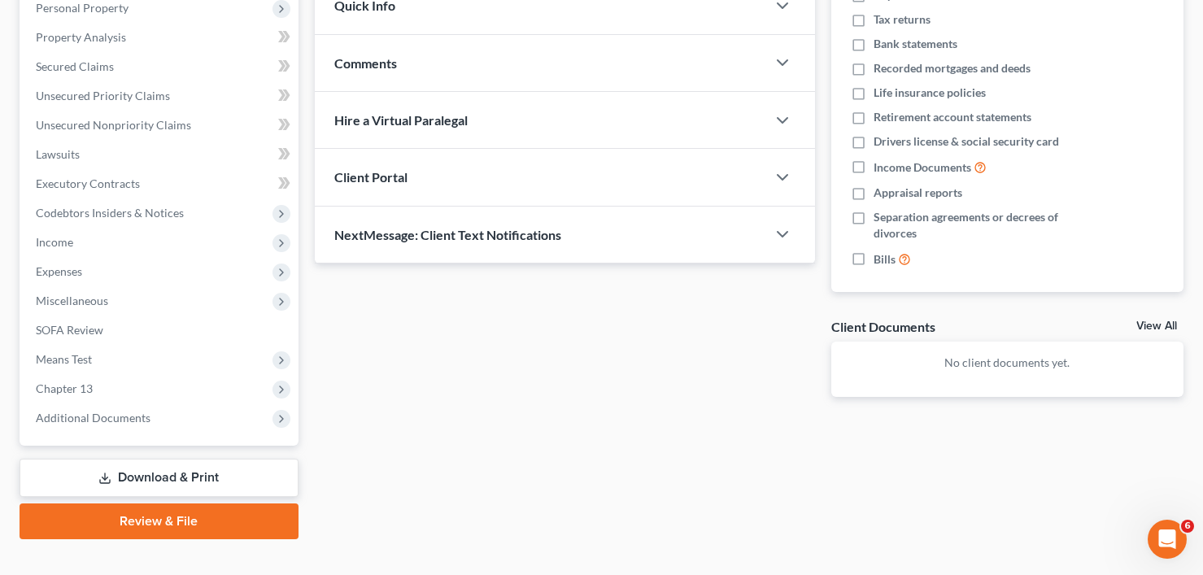
scroll to position [319, 0]
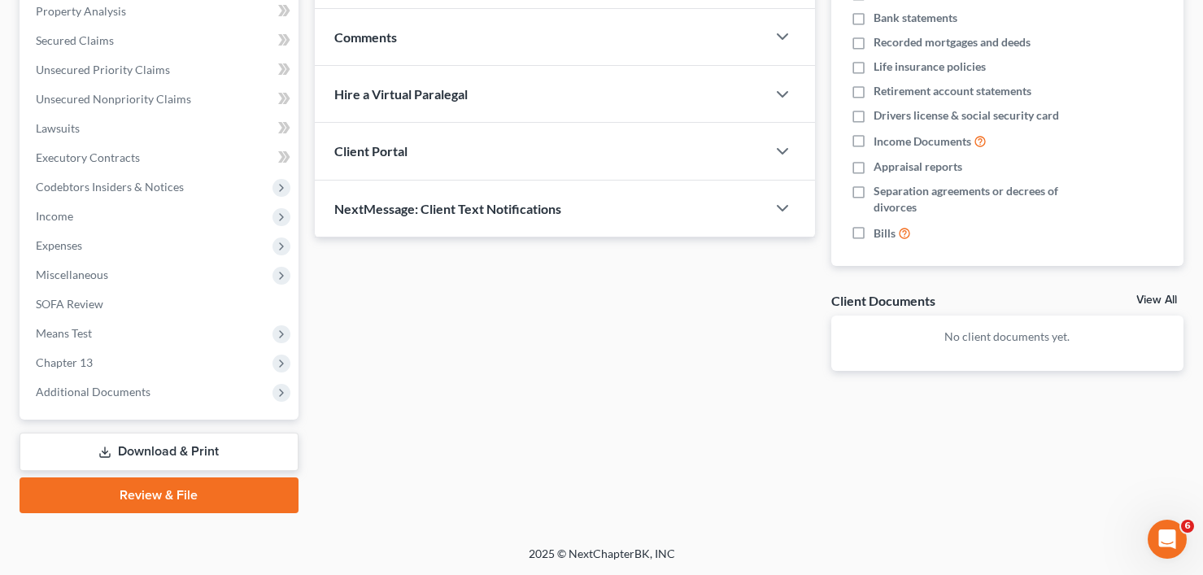
click at [1148, 300] on link "View All" at bounding box center [1157, 300] width 41 height 11
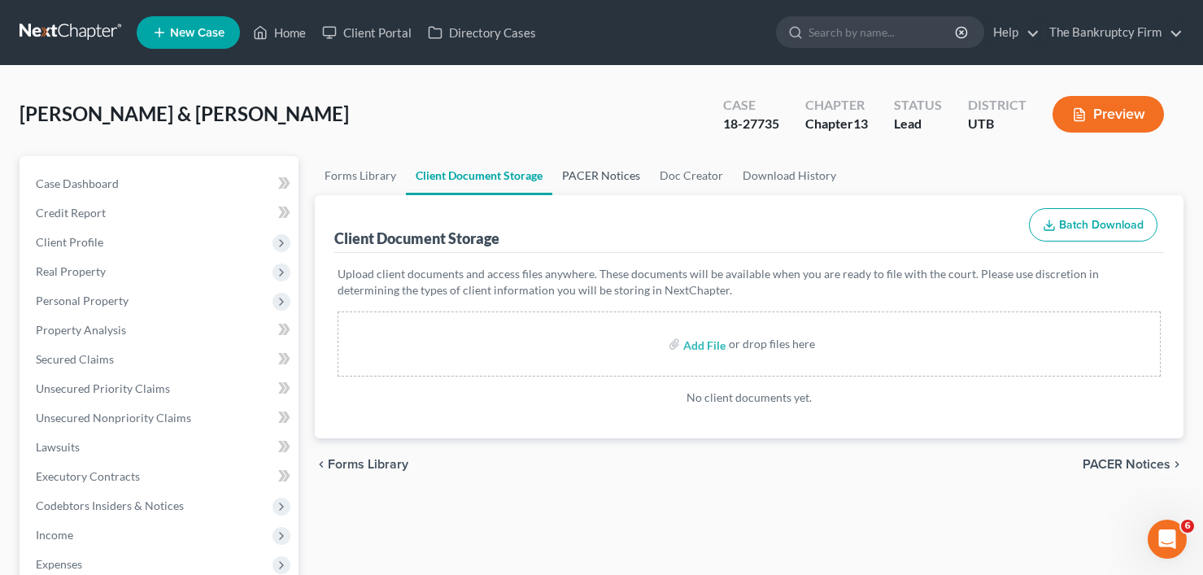
click at [623, 173] on link "PACER Notices" at bounding box center [601, 175] width 98 height 39
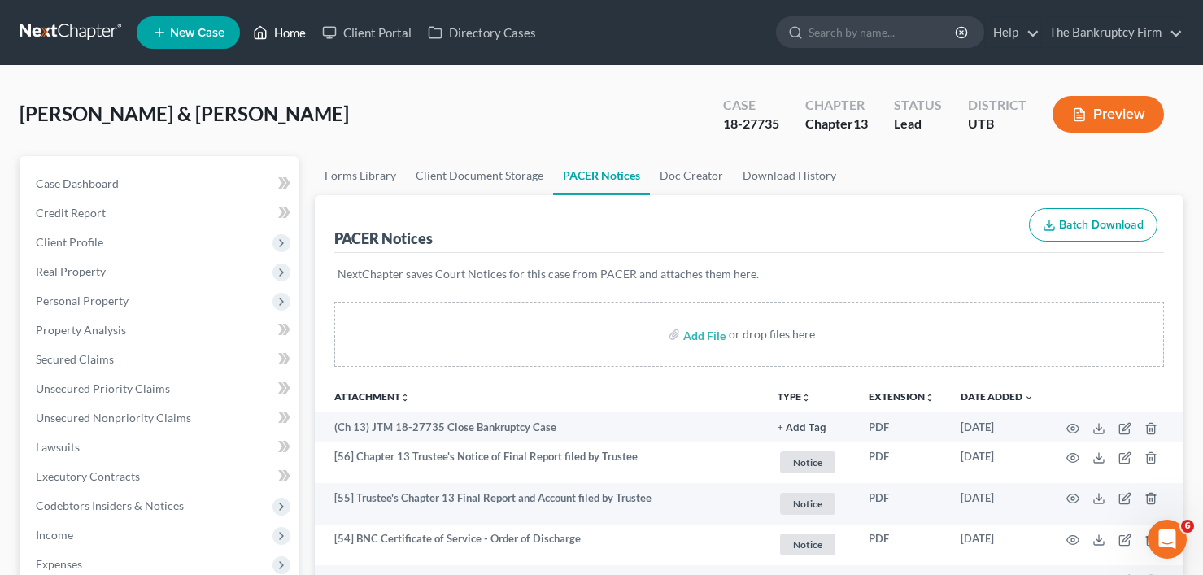
click at [276, 33] on link "Home" at bounding box center [279, 32] width 69 height 29
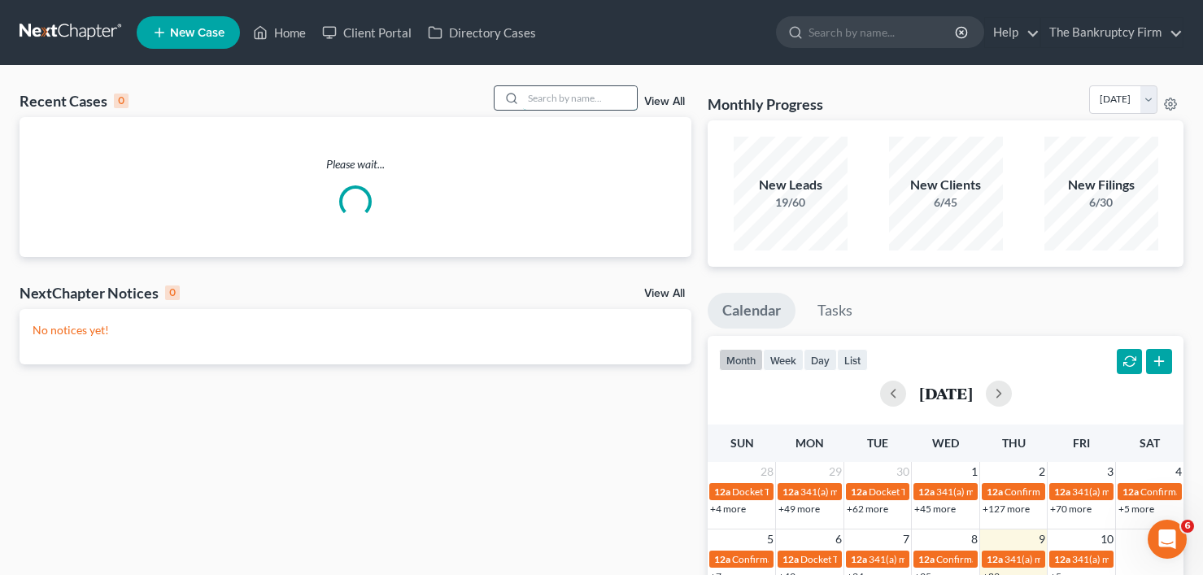
click at [565, 90] on input "search" at bounding box center [580, 98] width 114 height 24
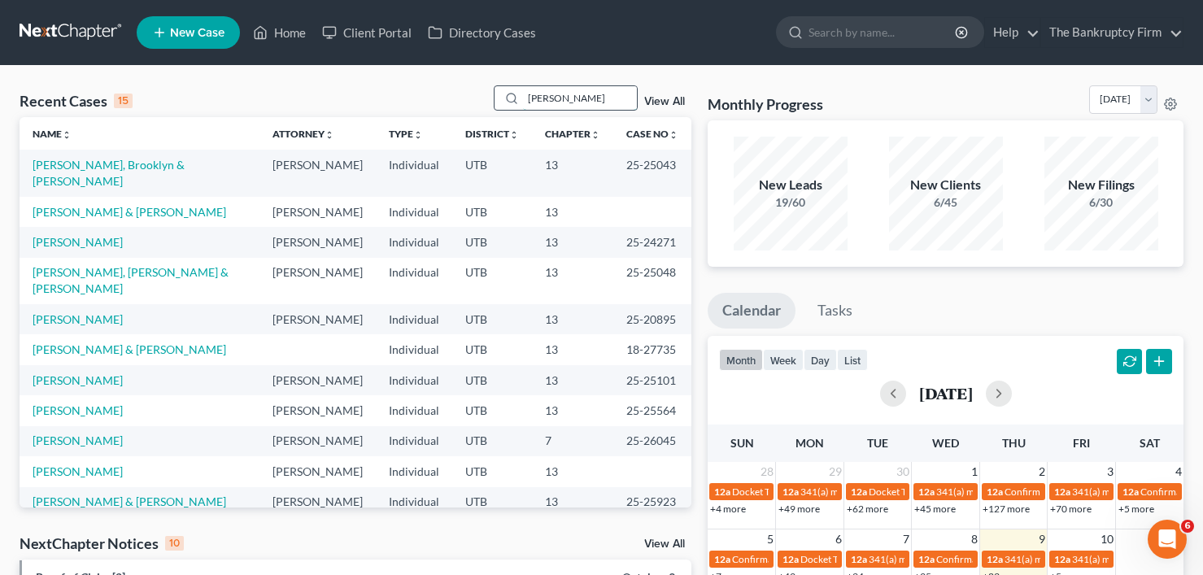
type input "bisel"
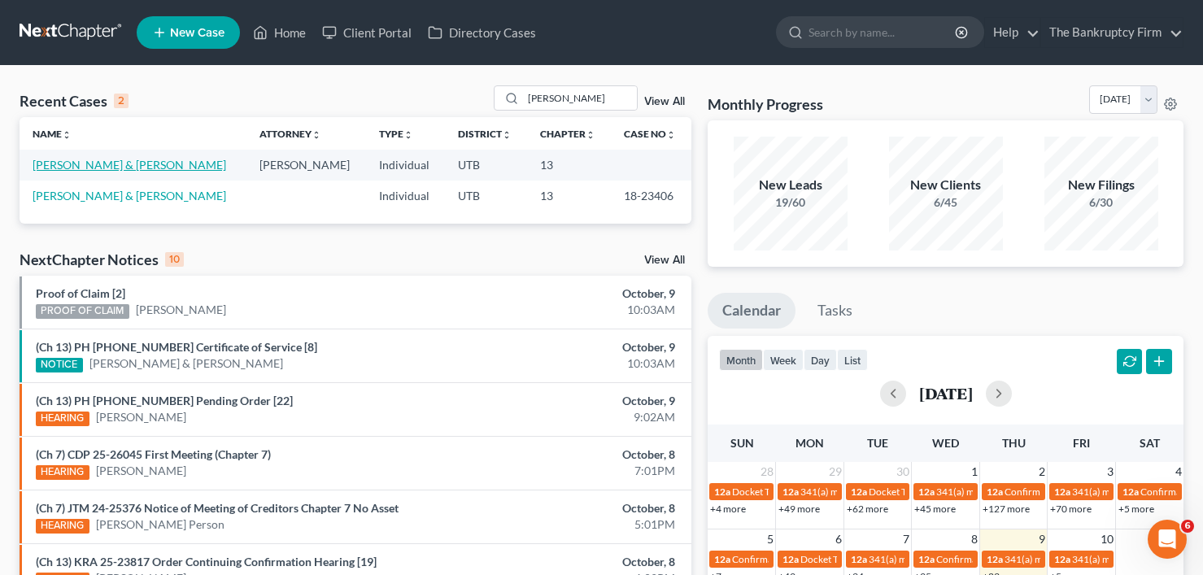
click at [58, 162] on link "Bisel, Allan & Marie" at bounding box center [130, 165] width 194 height 14
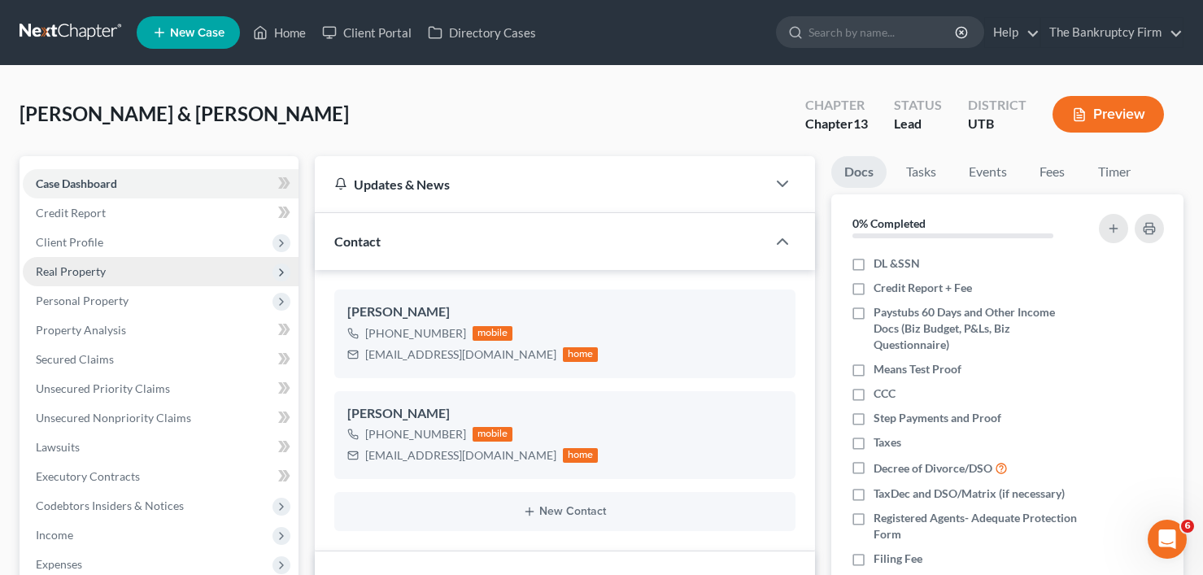
scroll to position [95, 0]
click at [89, 273] on span "Real Property" at bounding box center [71, 271] width 70 height 14
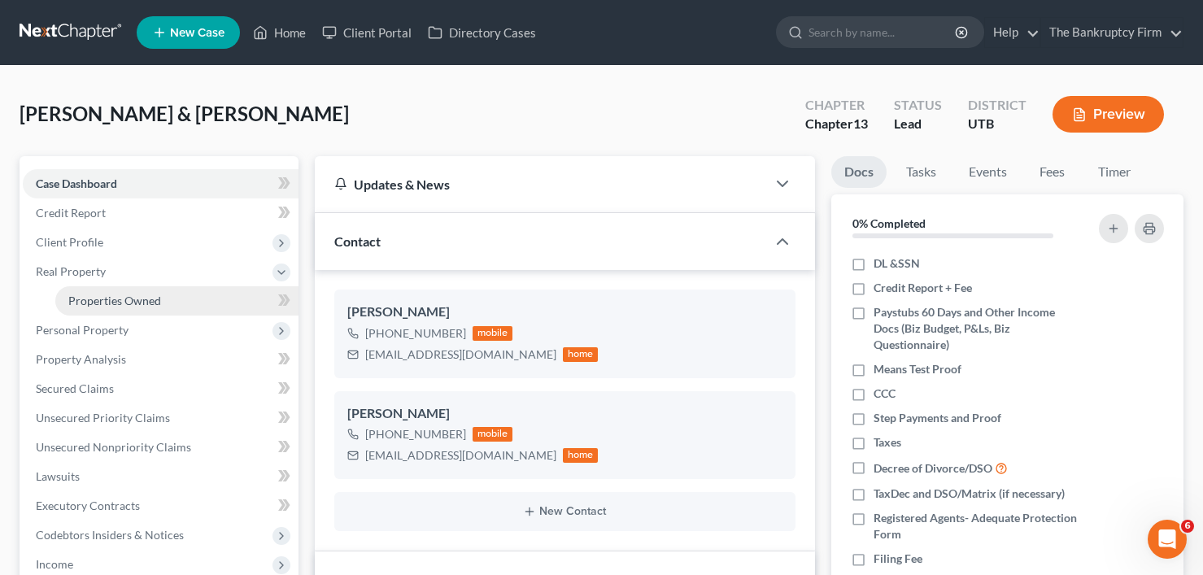
click at [144, 300] on span "Properties Owned" at bounding box center [114, 301] width 93 height 14
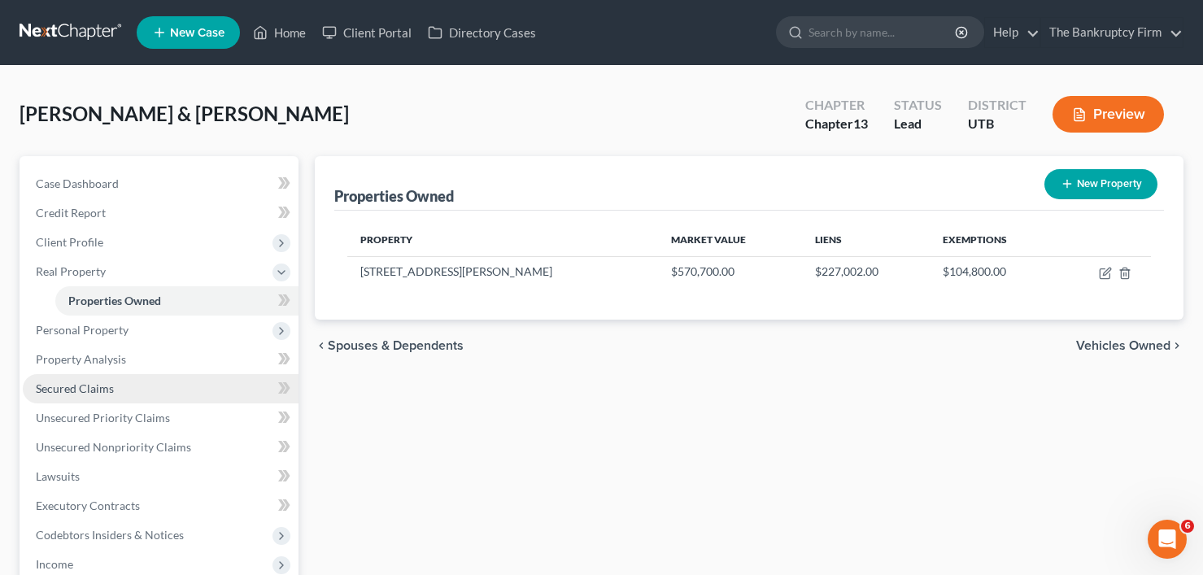
click at [75, 388] on span "Secured Claims" at bounding box center [75, 389] width 78 height 14
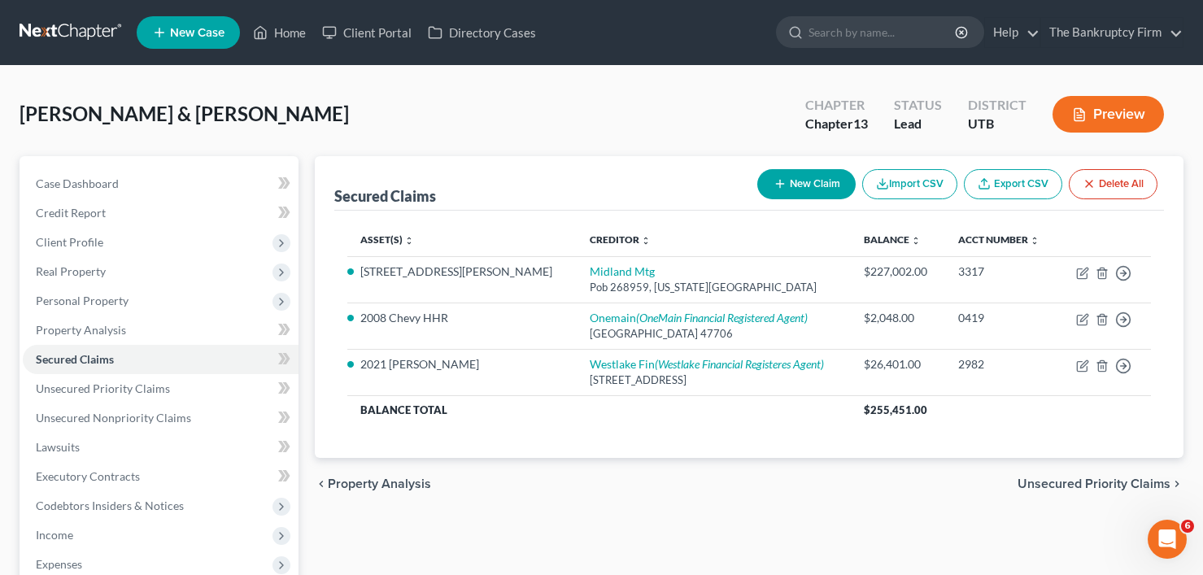
click at [297, 129] on div "Bisel, Allan & Marie Upgraded Chapter Chapter 13 Status Lead District UTB Previ…" at bounding box center [602, 120] width 1164 height 71
click at [68, 331] on span "Property Analysis" at bounding box center [81, 330] width 90 height 14
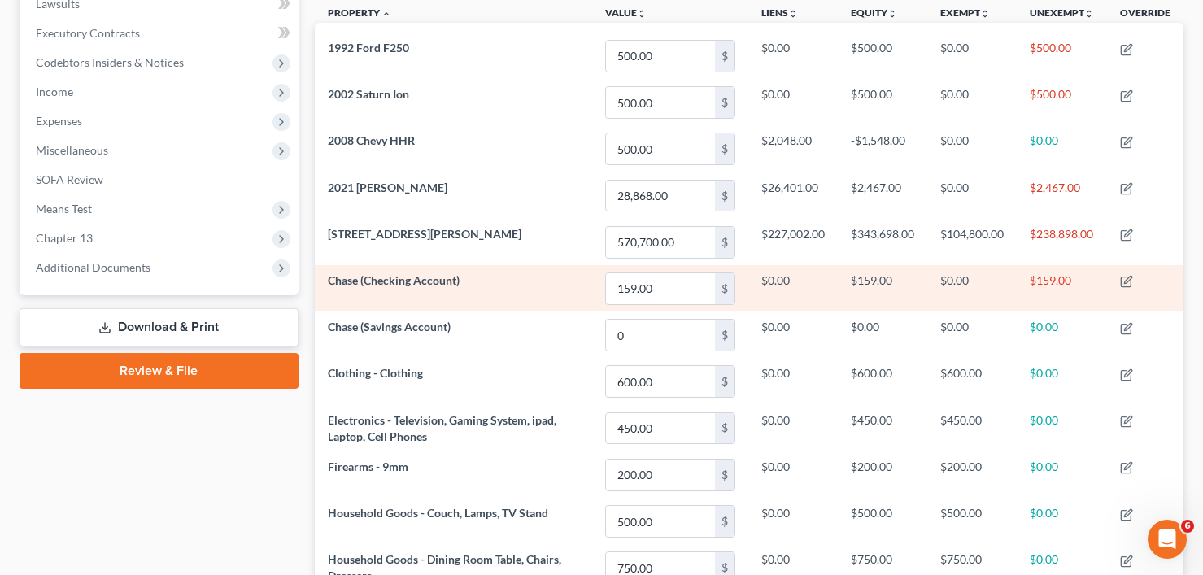
scroll to position [407, 0]
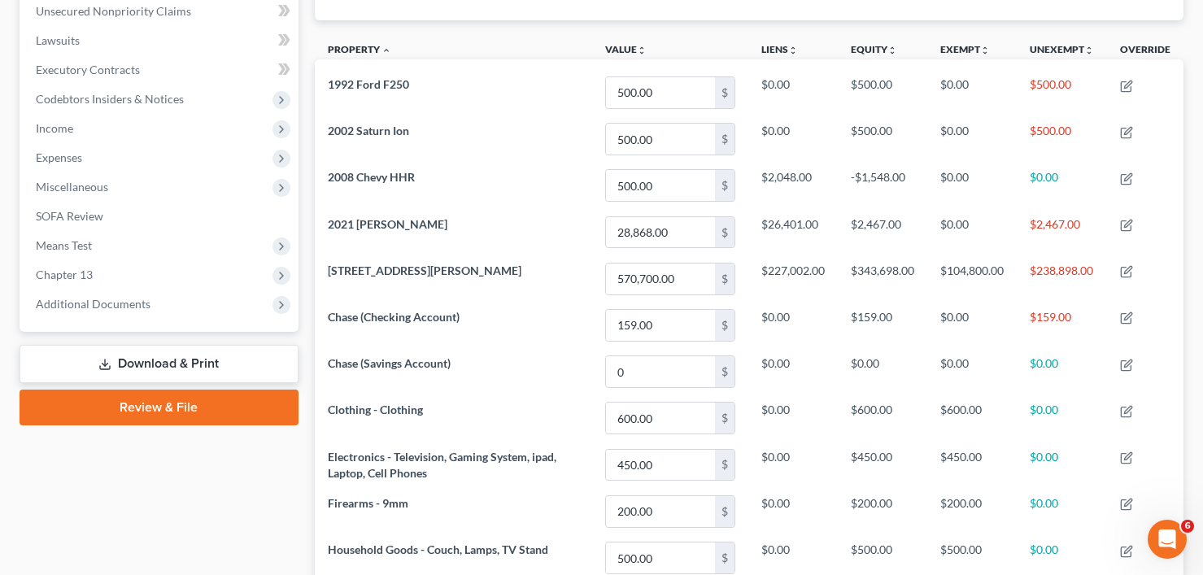
click at [220, 491] on div "Case Dashboard Payments Invoices Payments Payments Credit Report Client Profile" at bounding box center [158, 385] width 295 height 1272
drag, startPoint x: 309, startPoint y: 36, endPoint x: 313, endPoint y: 85, distance: 49.8
click at [309, 36] on div "Property Analysis Money and Accounts Personal Item Interest Vehicle Real Proper…" at bounding box center [749, 385] width 885 height 1272
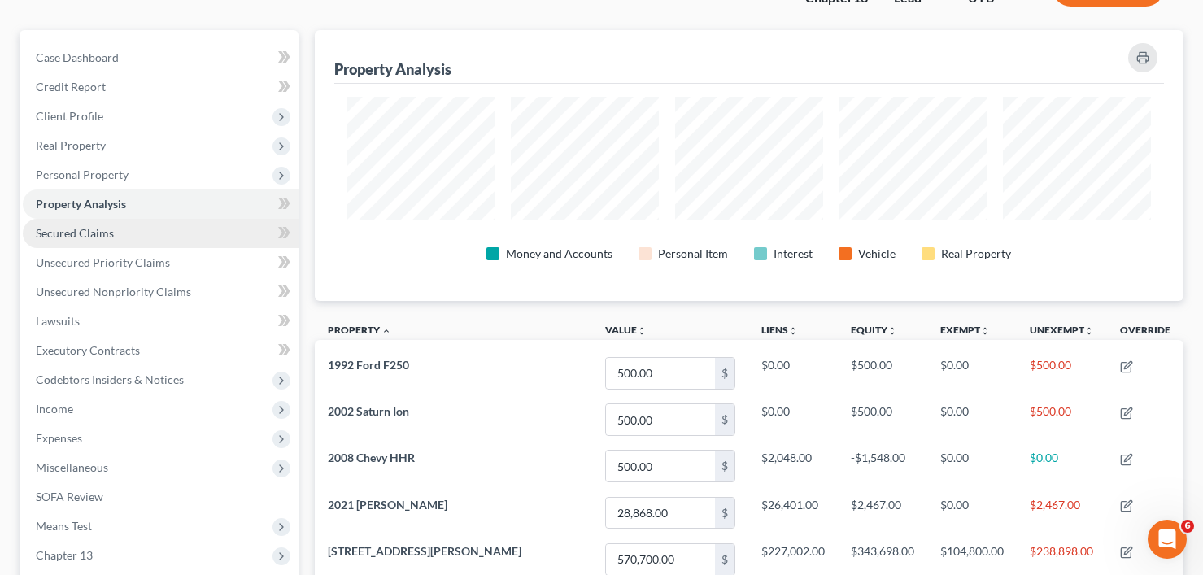
scroll to position [163, 0]
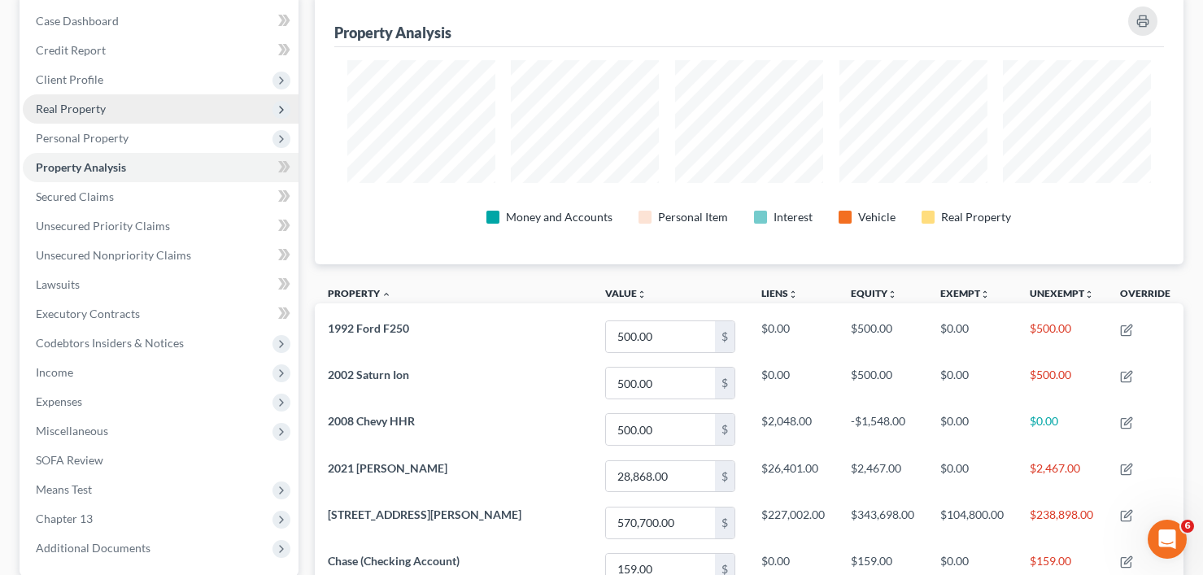
click at [72, 111] on span "Real Property" at bounding box center [71, 109] width 70 height 14
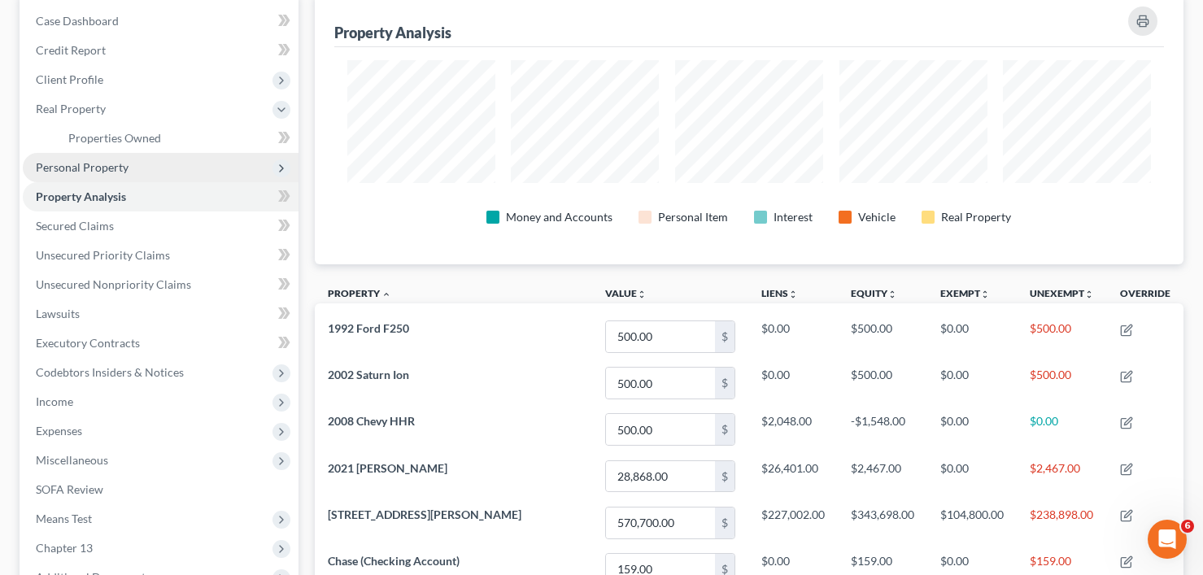
click at [86, 177] on span "Personal Property" at bounding box center [161, 167] width 276 height 29
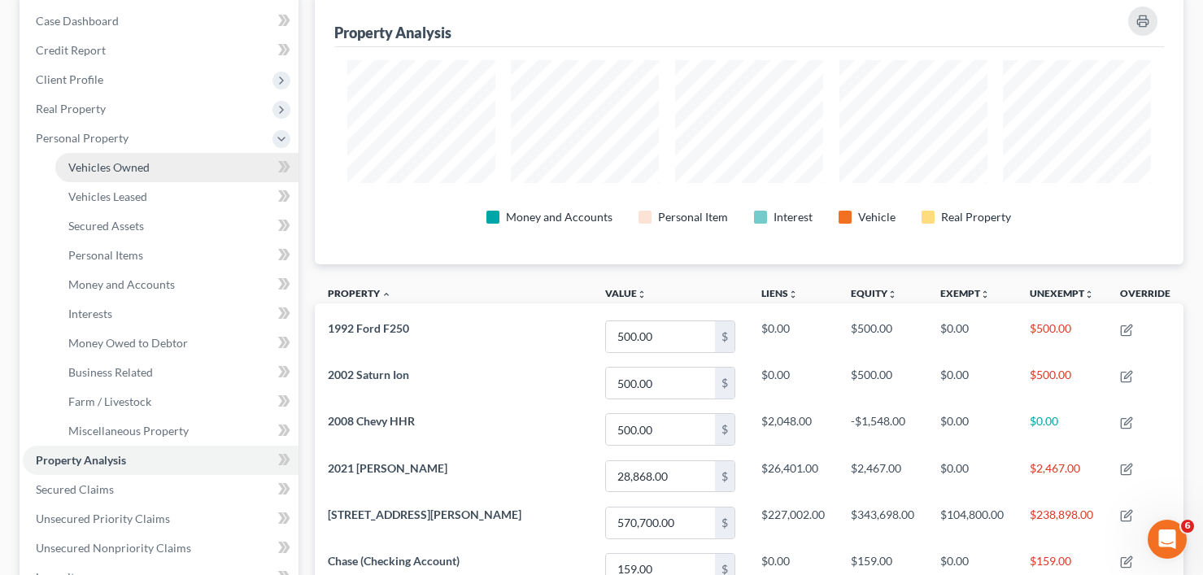
click at [133, 169] on span "Vehicles Owned" at bounding box center [108, 167] width 81 height 14
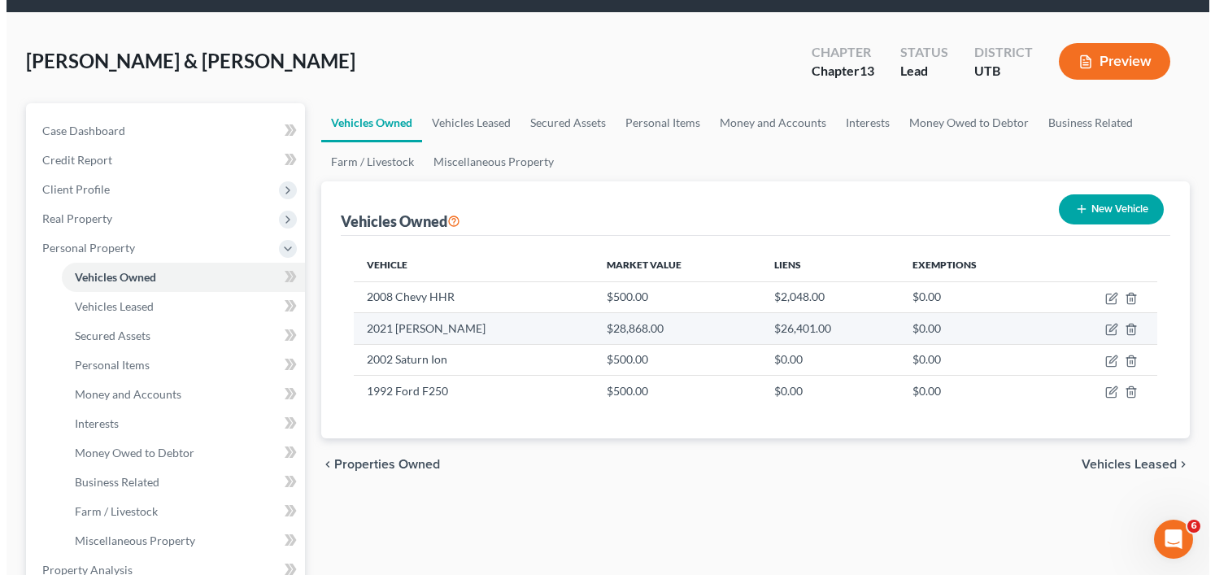
scroll to position [81, 0]
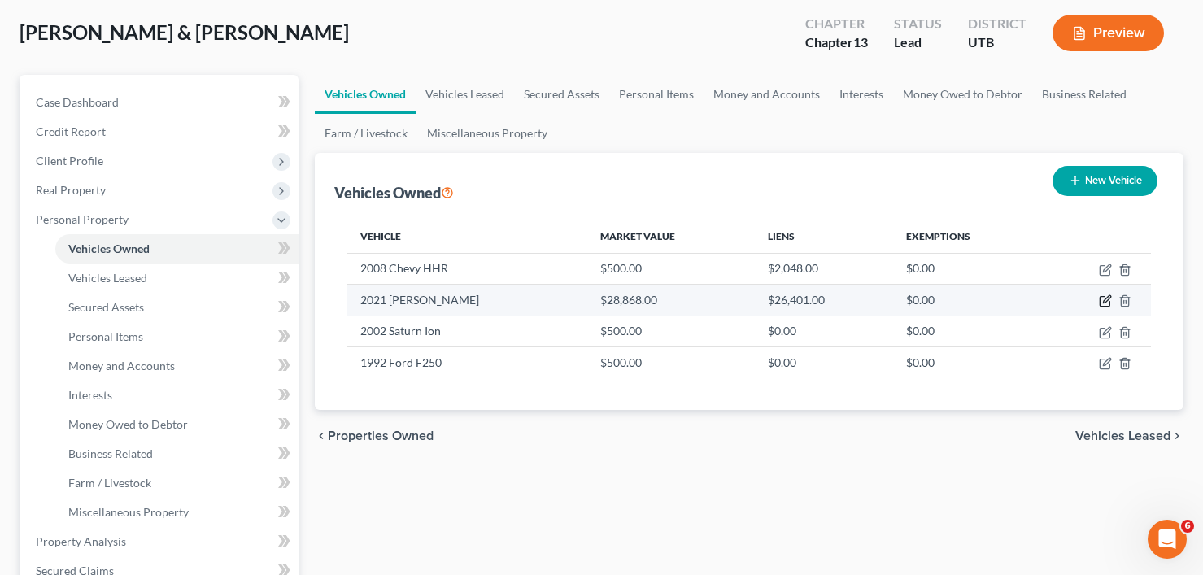
click at [1103, 302] on icon "button" at bounding box center [1105, 301] width 13 height 13
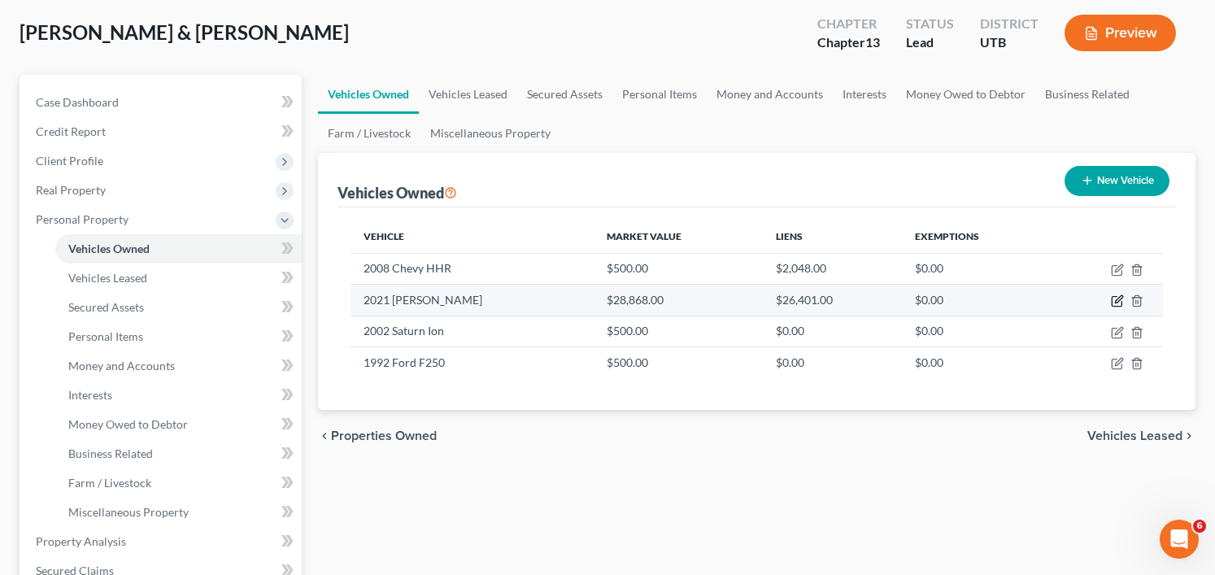
select select "0"
select select "5"
select select "2"
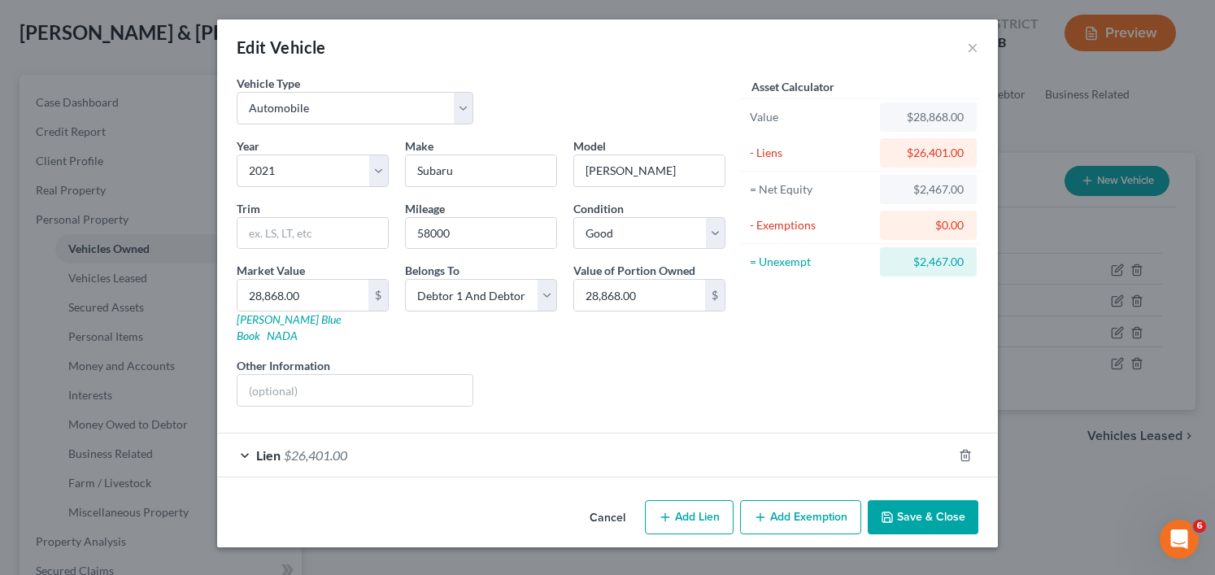
click at [817, 507] on button "Add Exemption" at bounding box center [800, 517] width 121 height 34
select select "2"
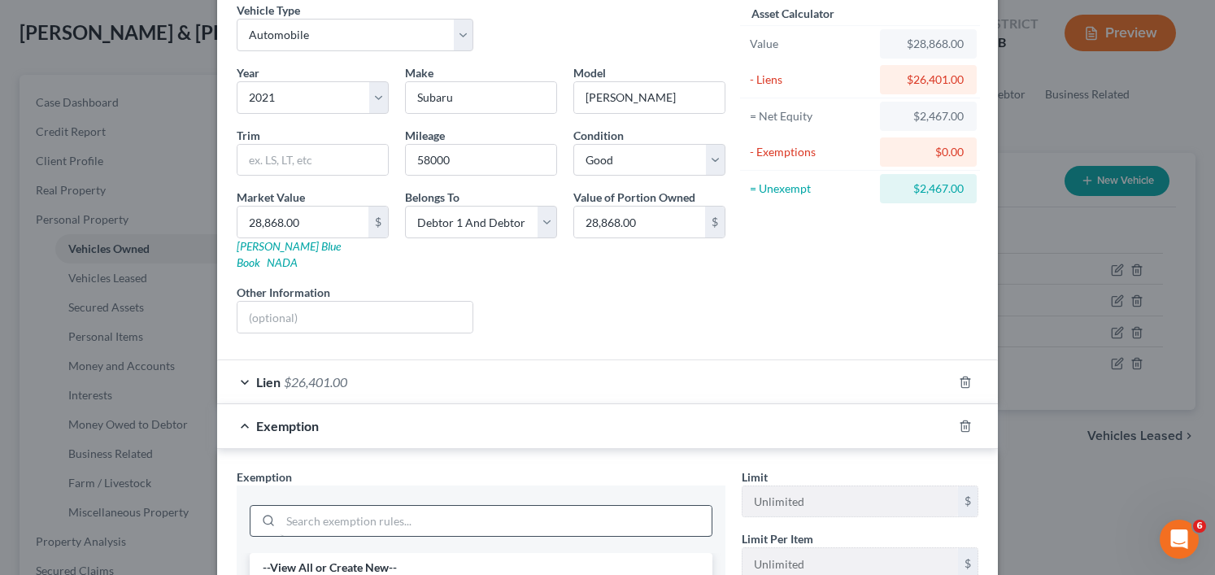
scroll to position [163, 0]
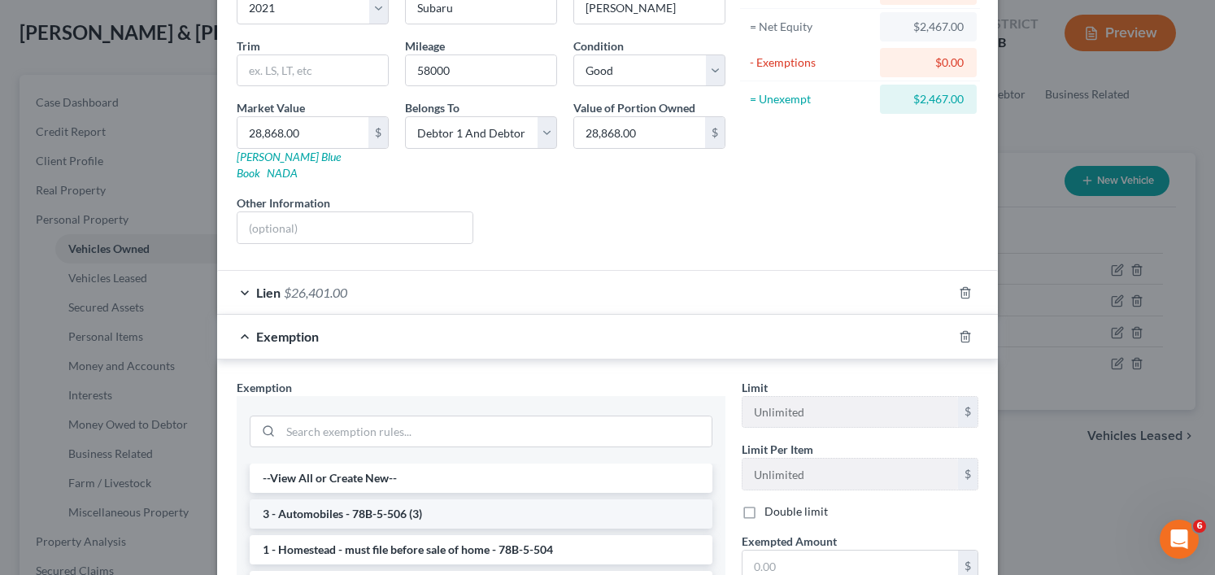
click at [373, 500] on li "3 - Automobiles - 78B-5-506 (3)" at bounding box center [481, 514] width 463 height 29
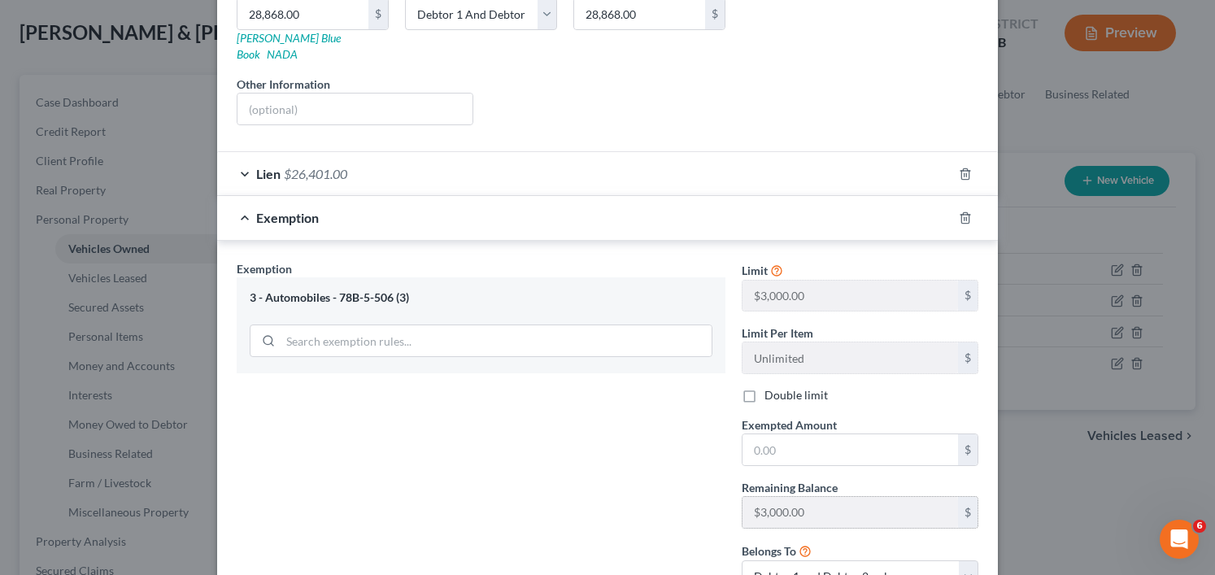
scroll to position [325, 0]
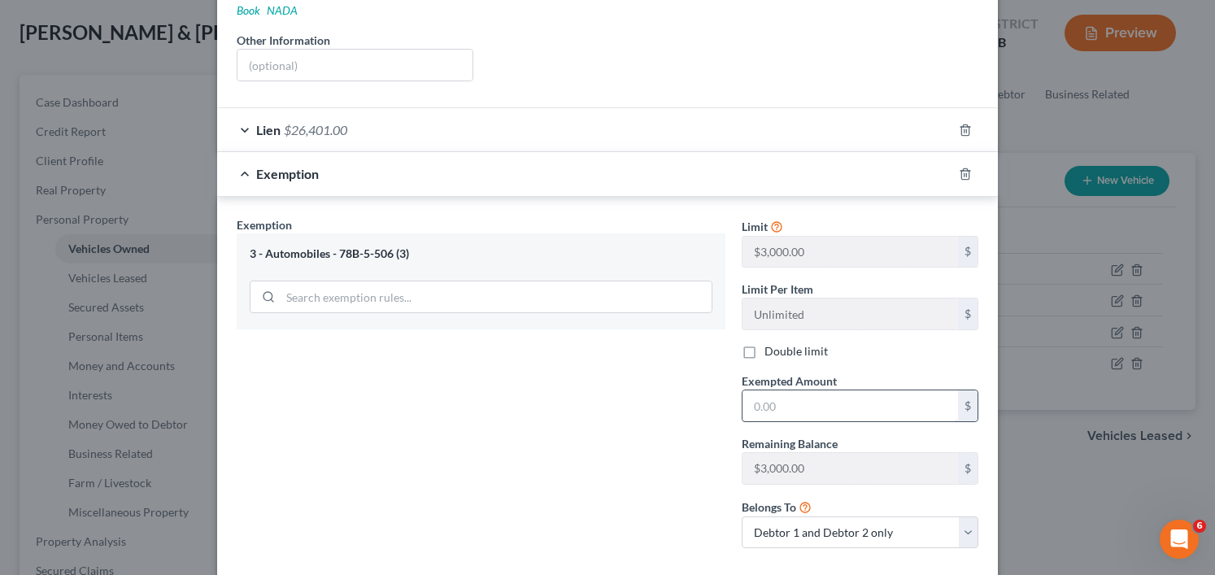
click at [784, 403] on div "Limit $3,000.00 $ Limit Per Item Unlimited $ Double limit Exempted Amount * $ R…" at bounding box center [860, 389] width 253 height 346
click at [784, 399] on input "text" at bounding box center [851, 406] width 216 height 31
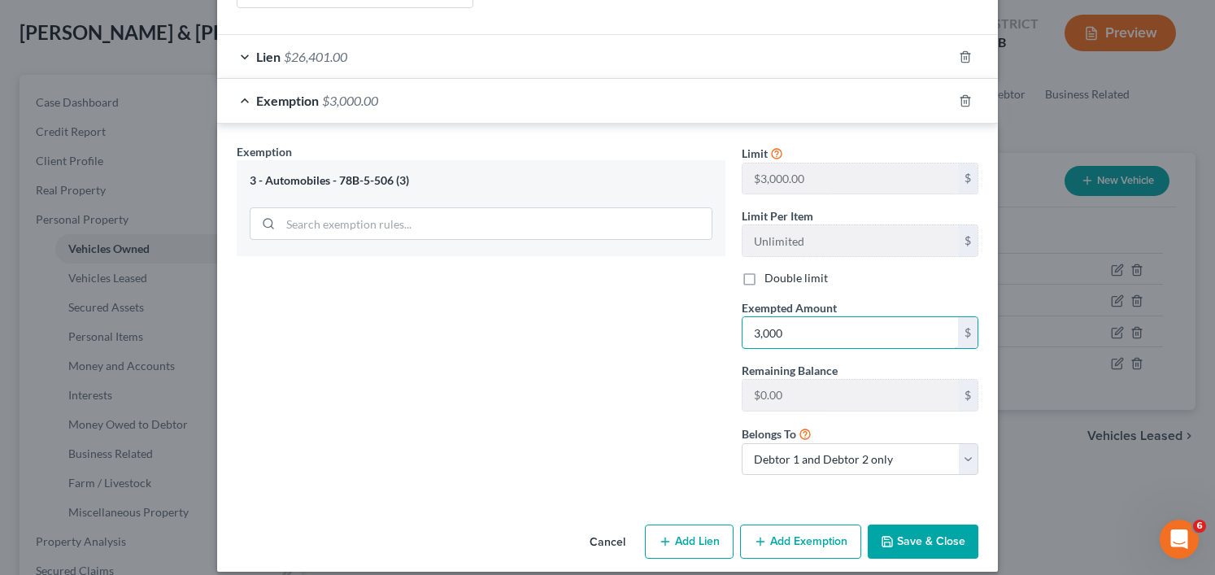
type input "3,000"
click at [887, 535] on icon "button" at bounding box center [887, 541] width 13 height 13
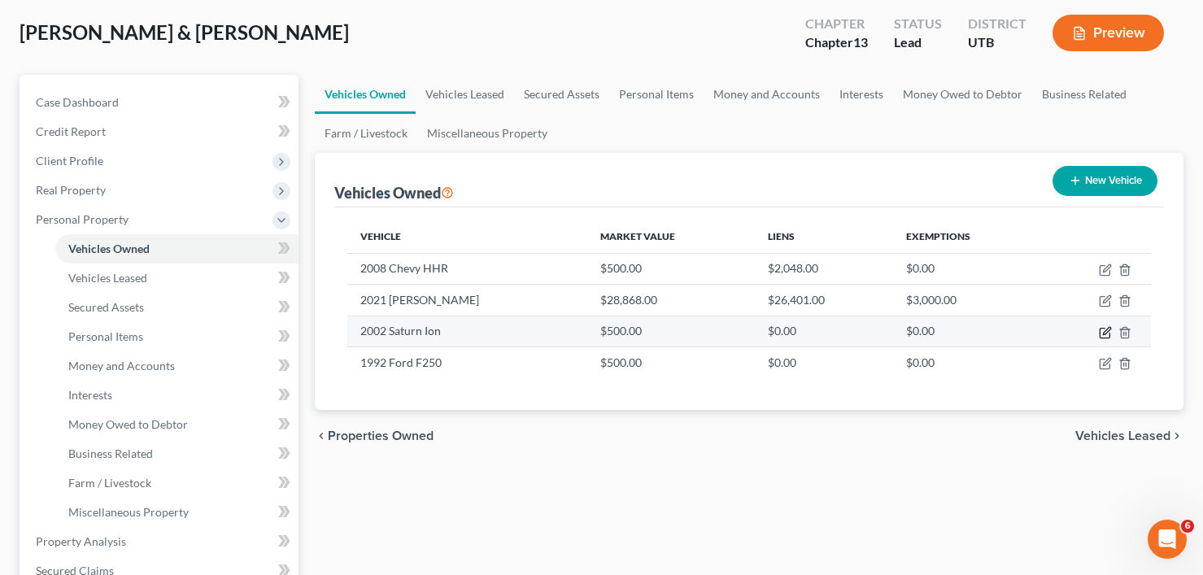
click at [1103, 333] on icon "button" at bounding box center [1105, 332] width 13 height 13
select select "0"
select select "24"
select select "4"
select select "2"
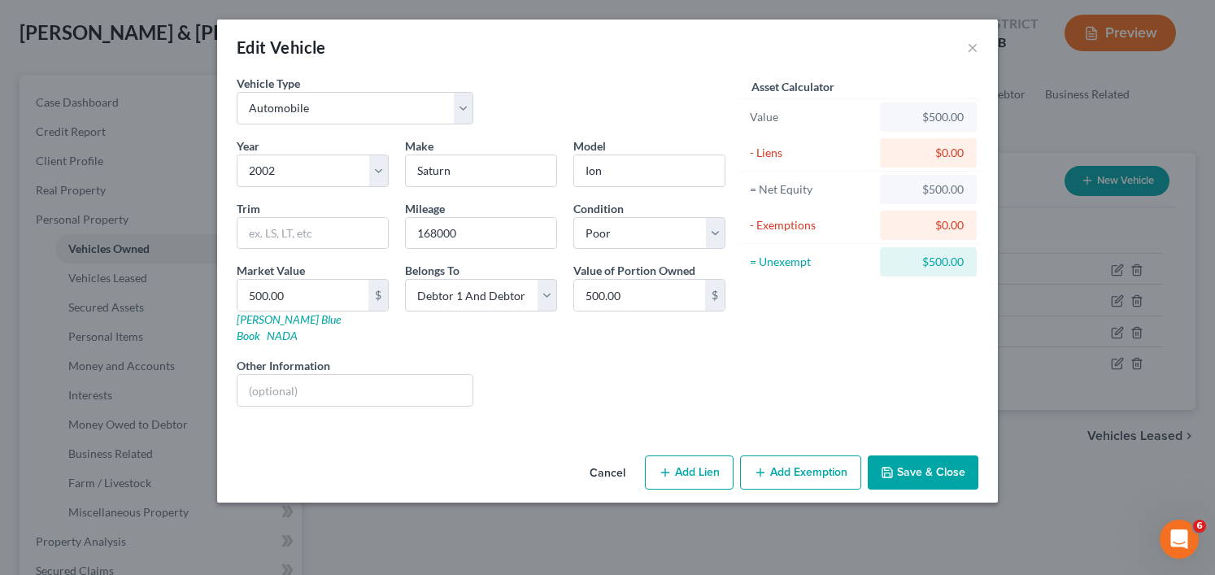
click at [796, 456] on button "Add Exemption" at bounding box center [800, 473] width 121 height 34
select select "2"
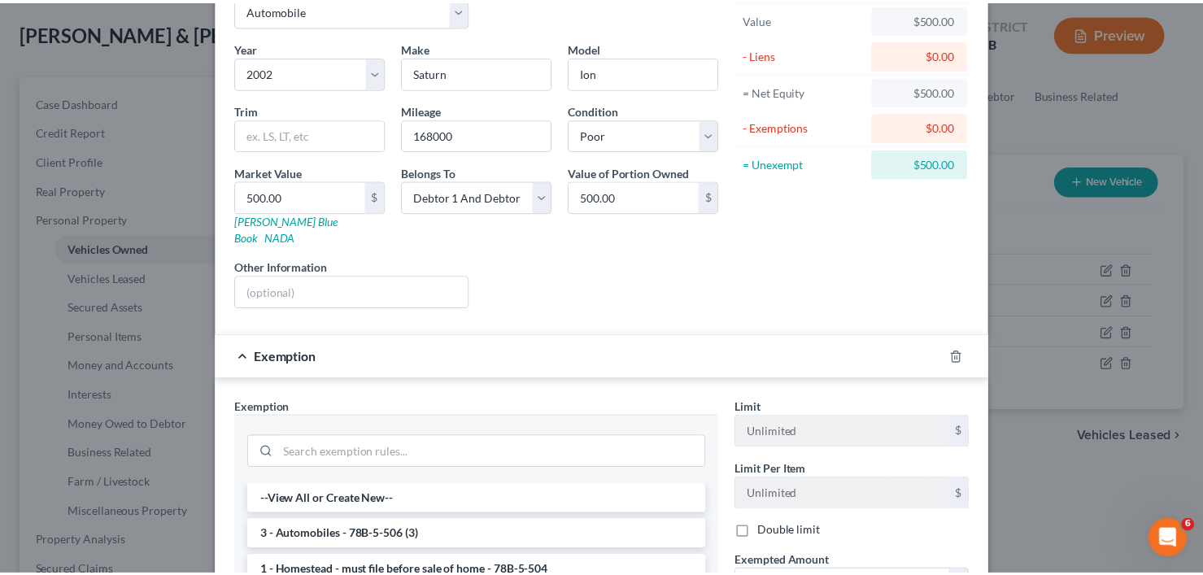
scroll to position [325, 0]
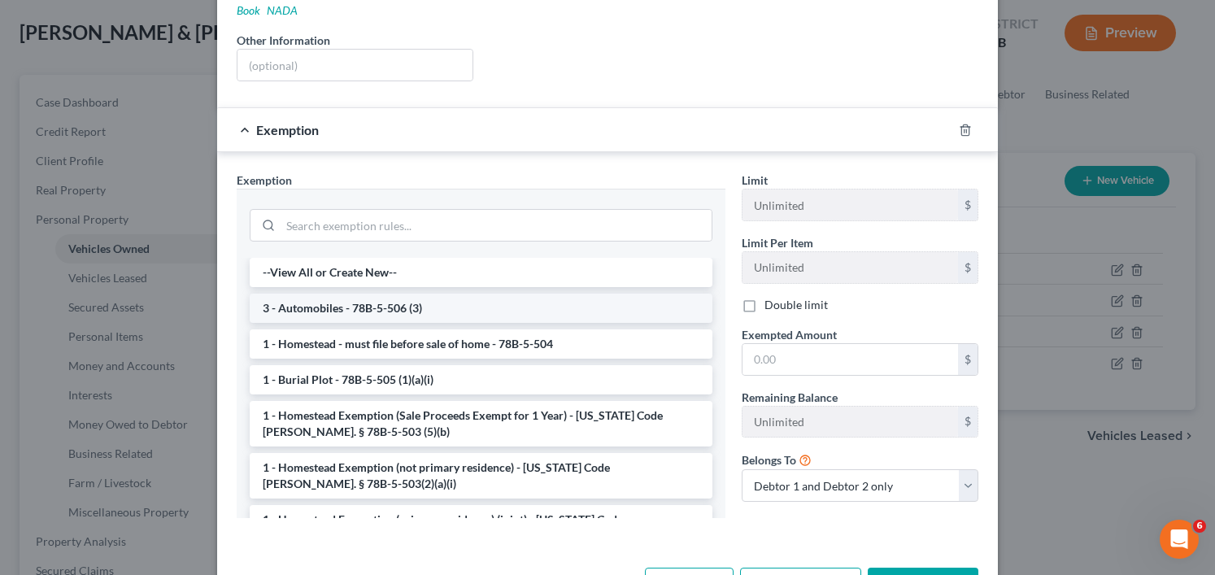
click at [364, 295] on li "3 - Automobiles - 78B-5-506 (3)" at bounding box center [481, 308] width 463 height 29
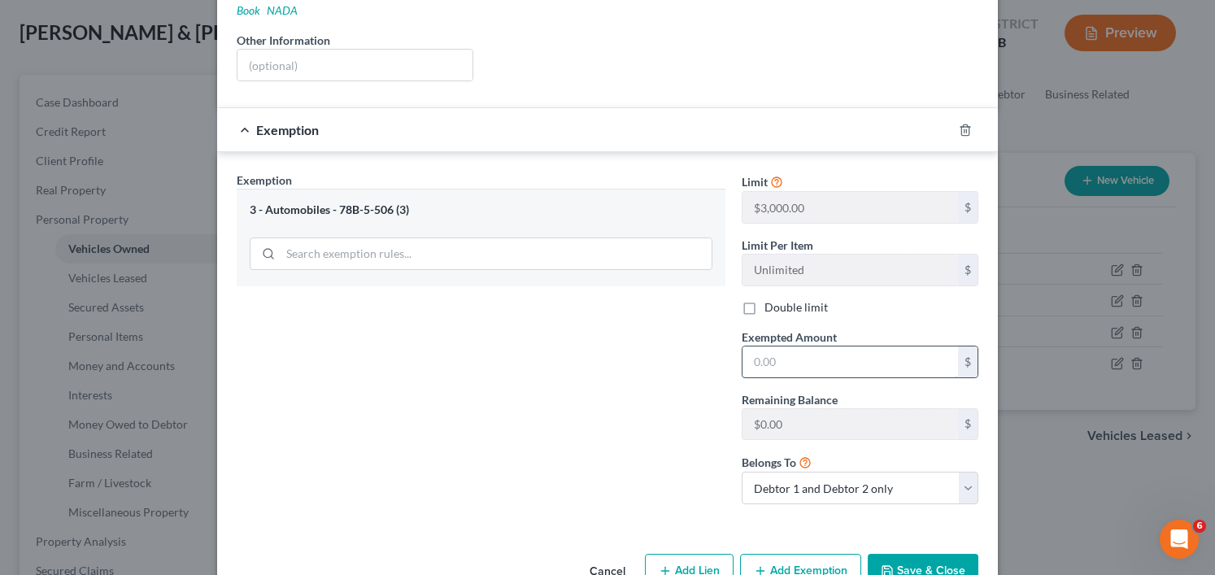
click at [814, 351] on input "text" at bounding box center [851, 362] width 216 height 31
type input "3,000"
click at [923, 554] on button "Save & Close" at bounding box center [923, 571] width 111 height 34
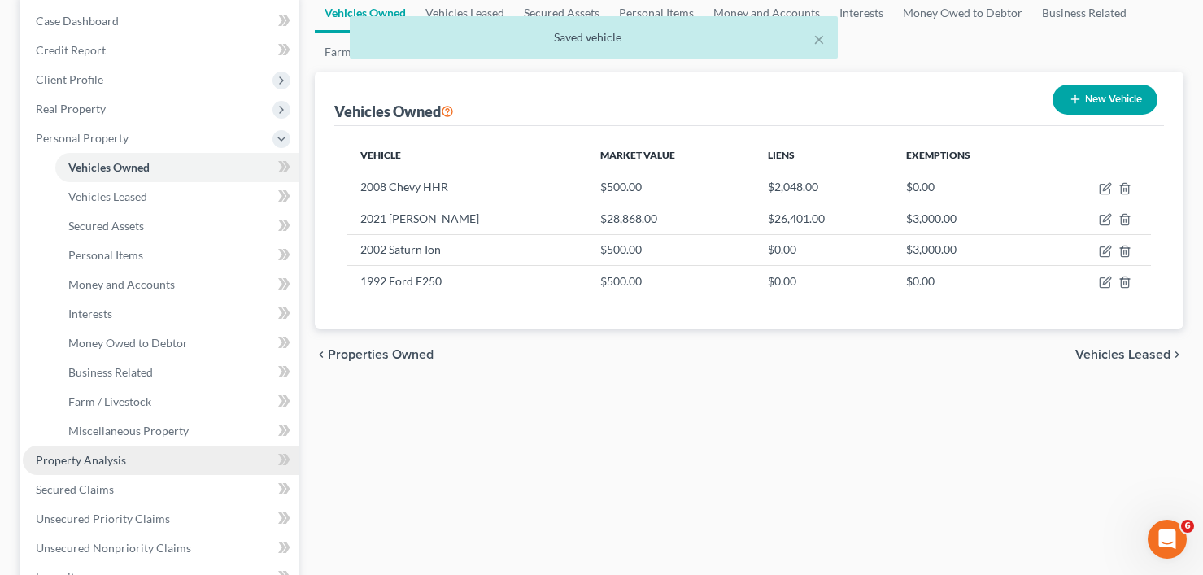
click at [97, 459] on span "Property Analysis" at bounding box center [81, 460] width 90 height 14
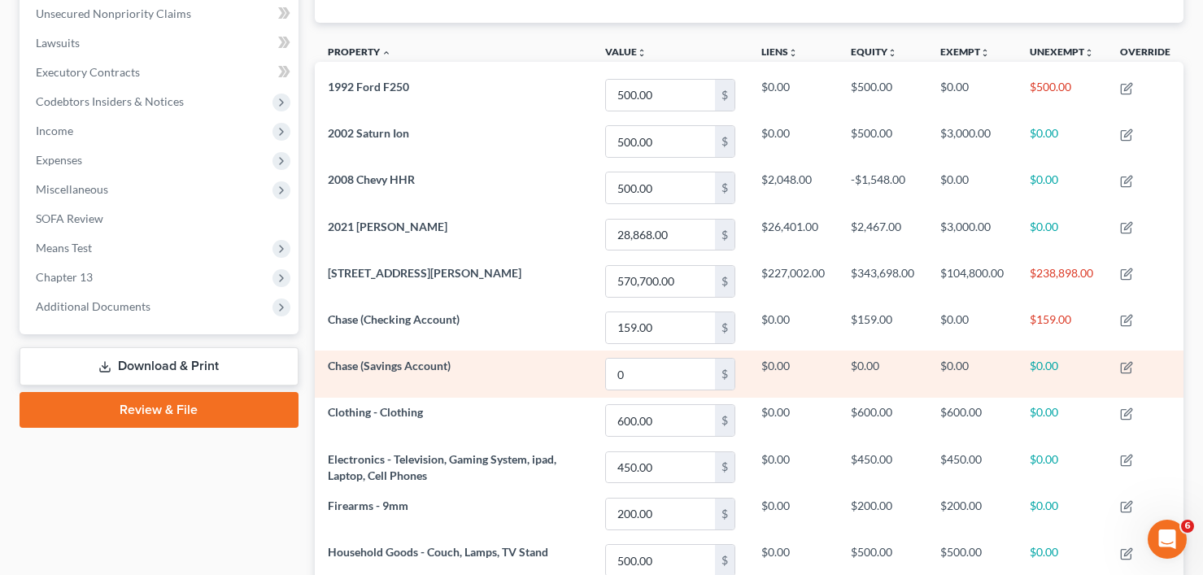
scroll to position [407, 0]
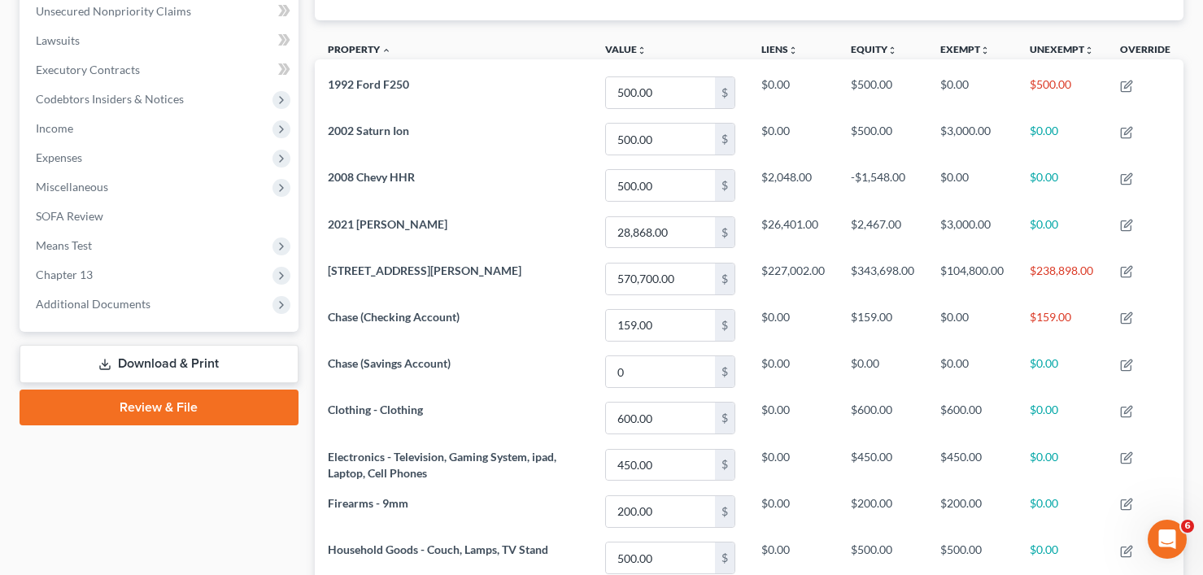
click at [144, 510] on div "Case Dashboard Payments Invoices Payments Payments Credit Report Client Profile" at bounding box center [158, 385] width 295 height 1272
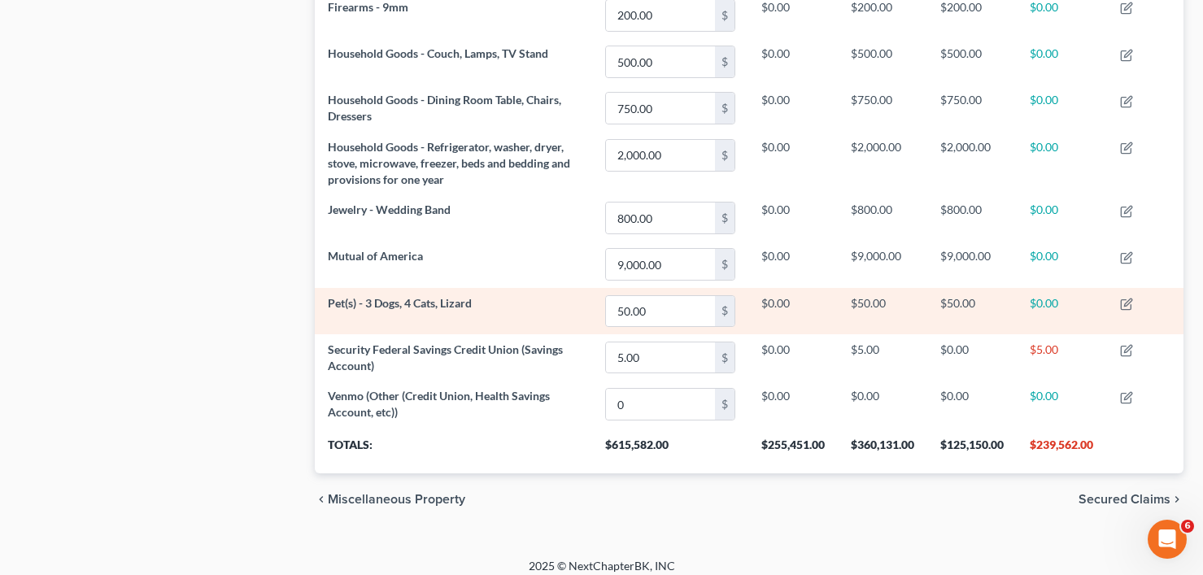
scroll to position [915, 0]
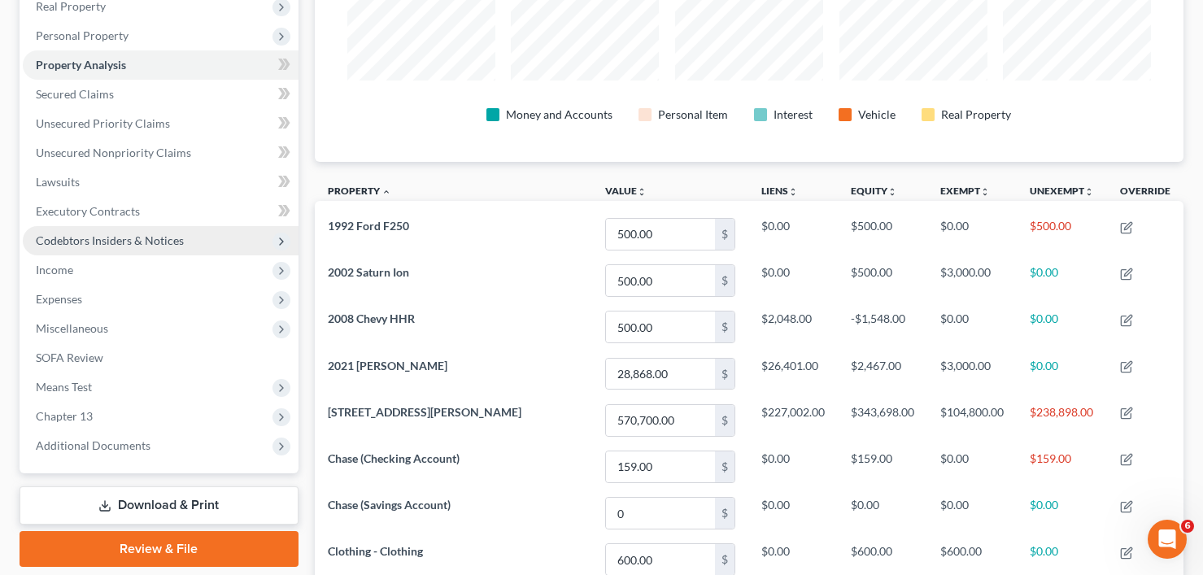
scroll to position [264, 0]
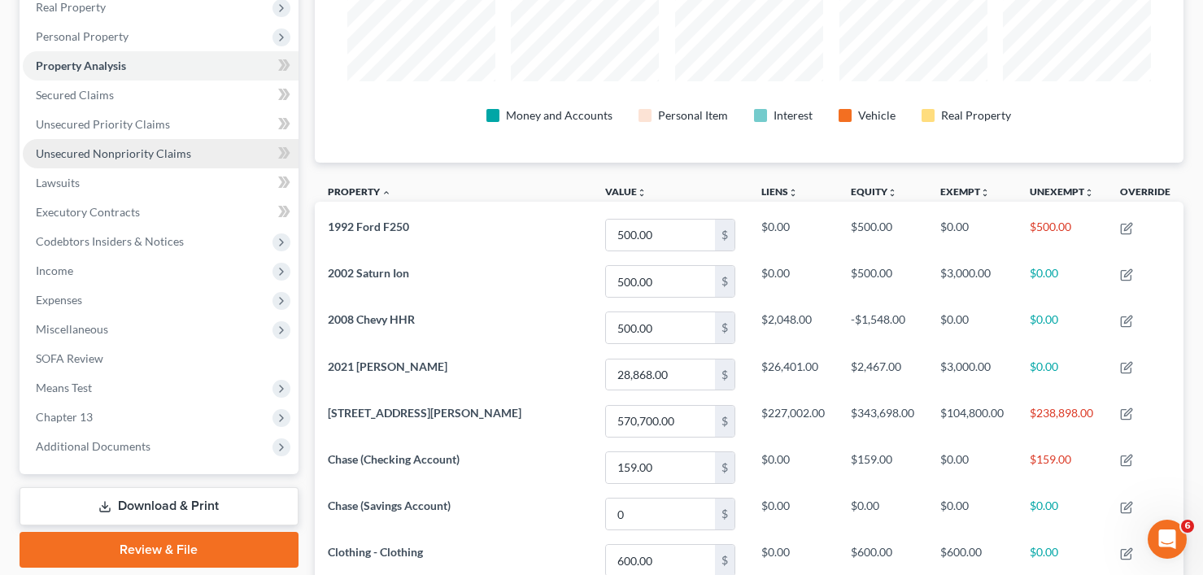
click at [98, 149] on span "Unsecured Nonpriority Claims" at bounding box center [113, 153] width 155 height 14
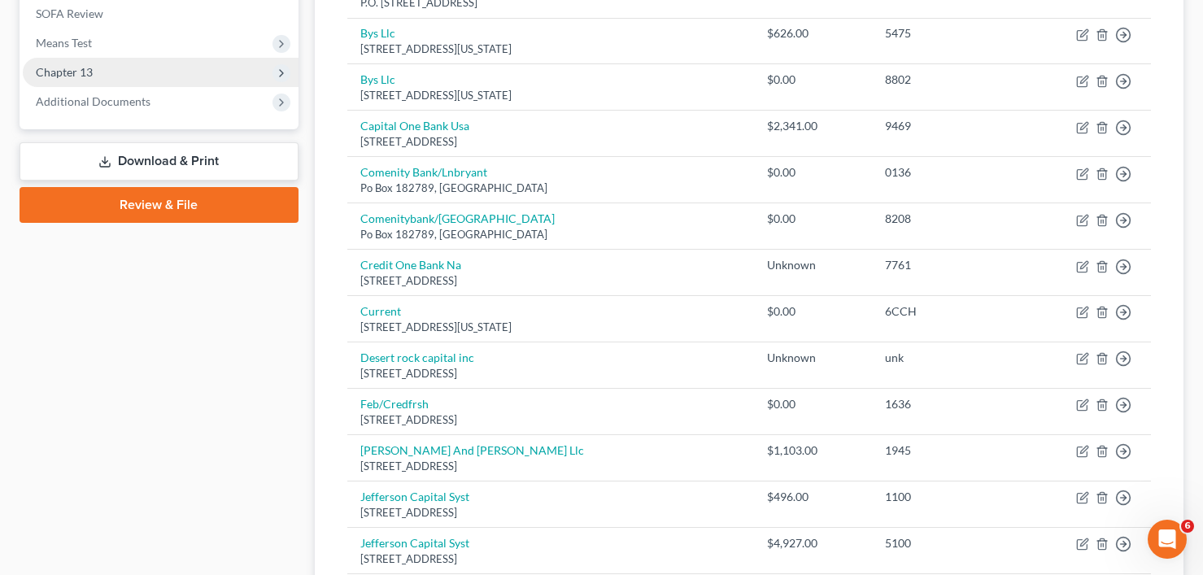
scroll to position [164, 0]
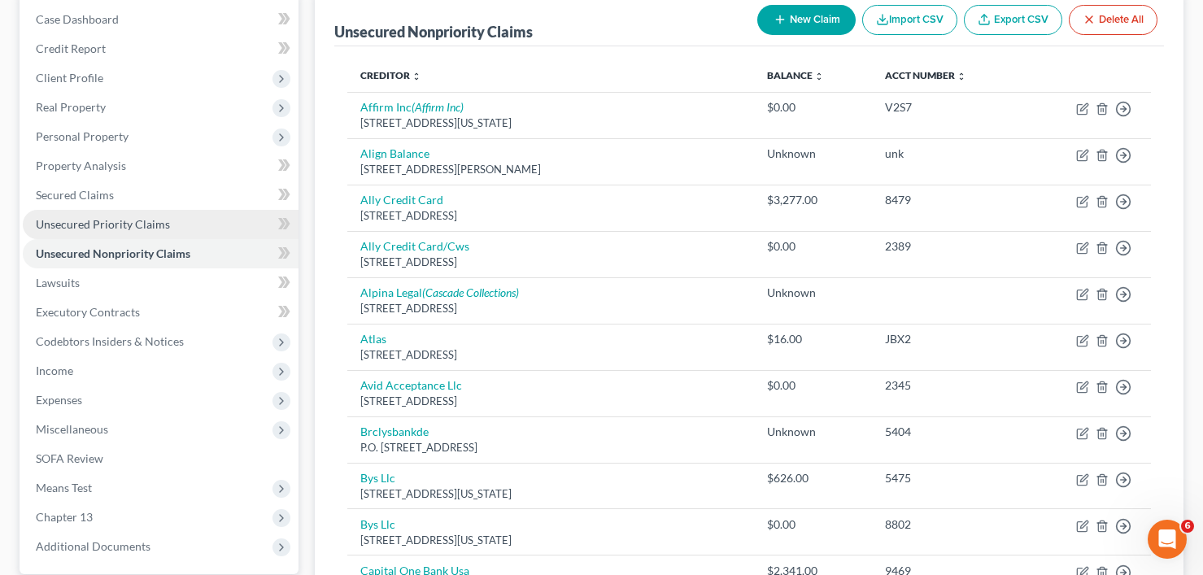
click at [137, 229] on span "Unsecured Priority Claims" at bounding box center [103, 224] width 134 height 14
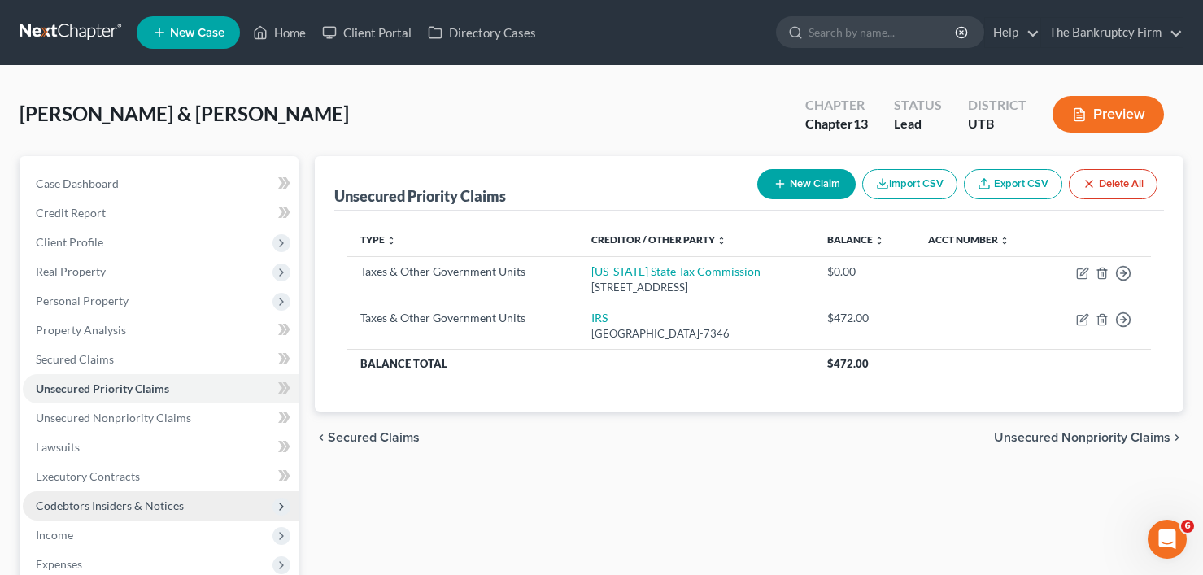
scroll to position [319, 0]
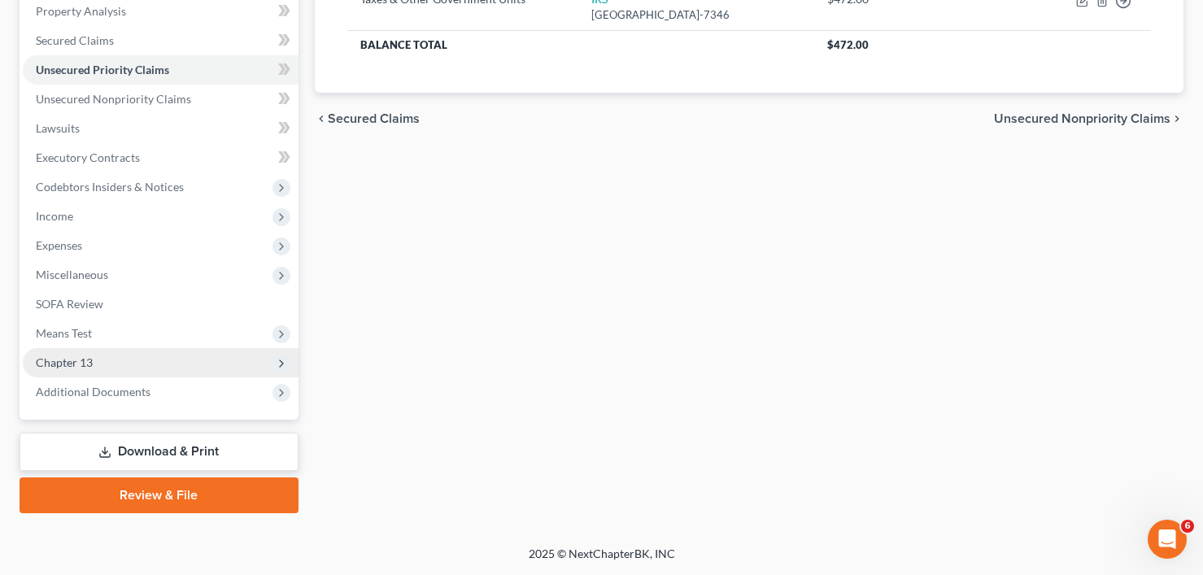
click at [106, 367] on span "Chapter 13" at bounding box center [161, 362] width 276 height 29
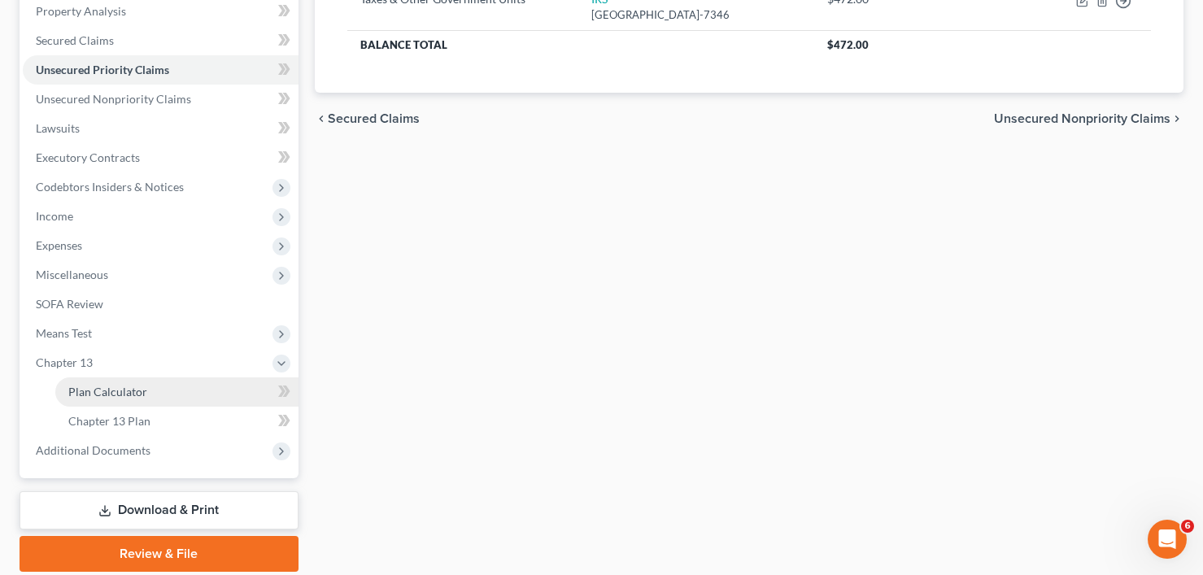
click at [138, 398] on span "Plan Calculator" at bounding box center [107, 392] width 79 height 14
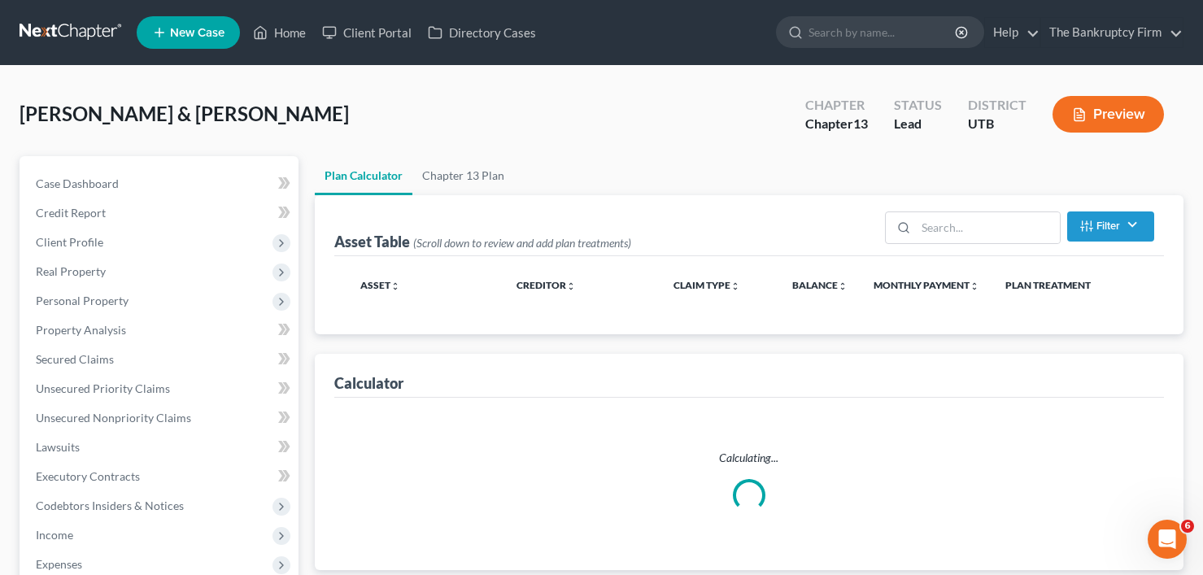
select select "59"
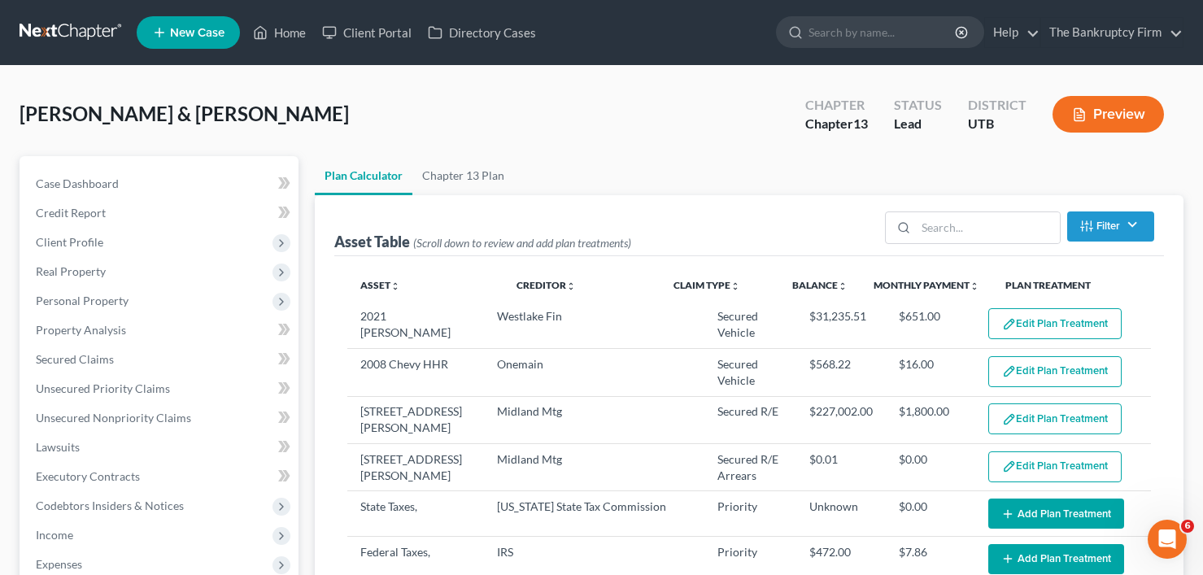
select select "59"
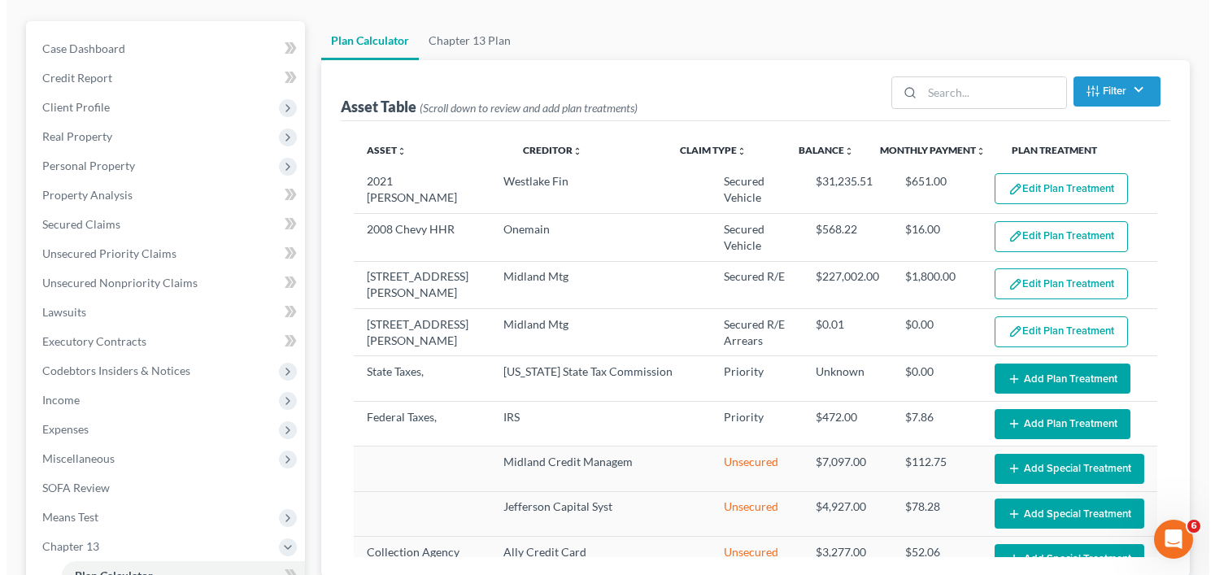
scroll to position [163, 0]
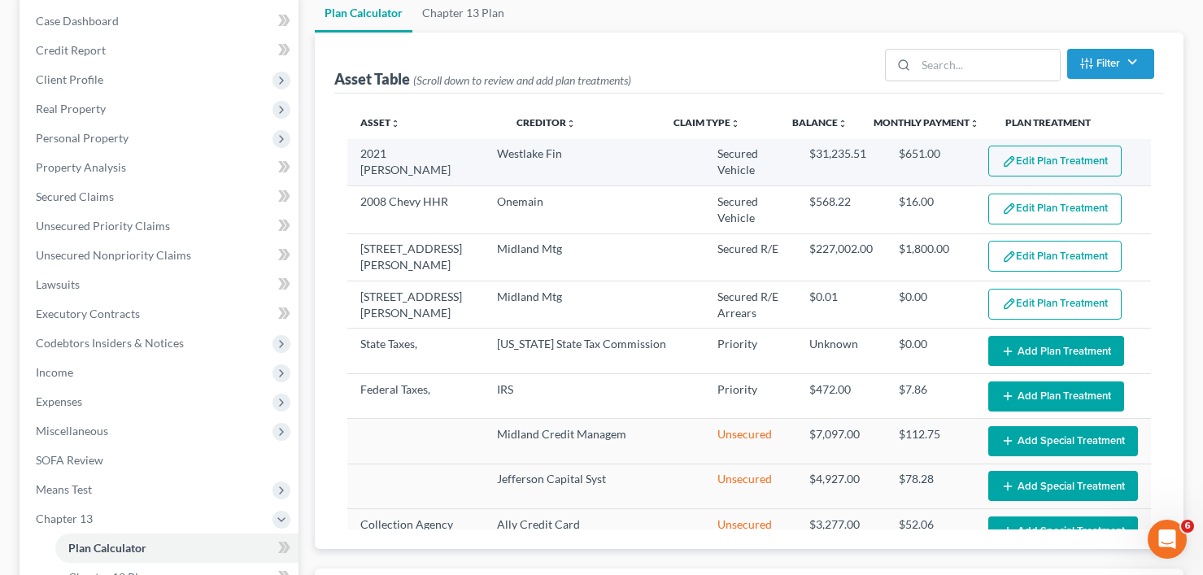
click at [1036, 163] on button "Edit Plan Treatment" at bounding box center [1054, 161] width 133 height 31
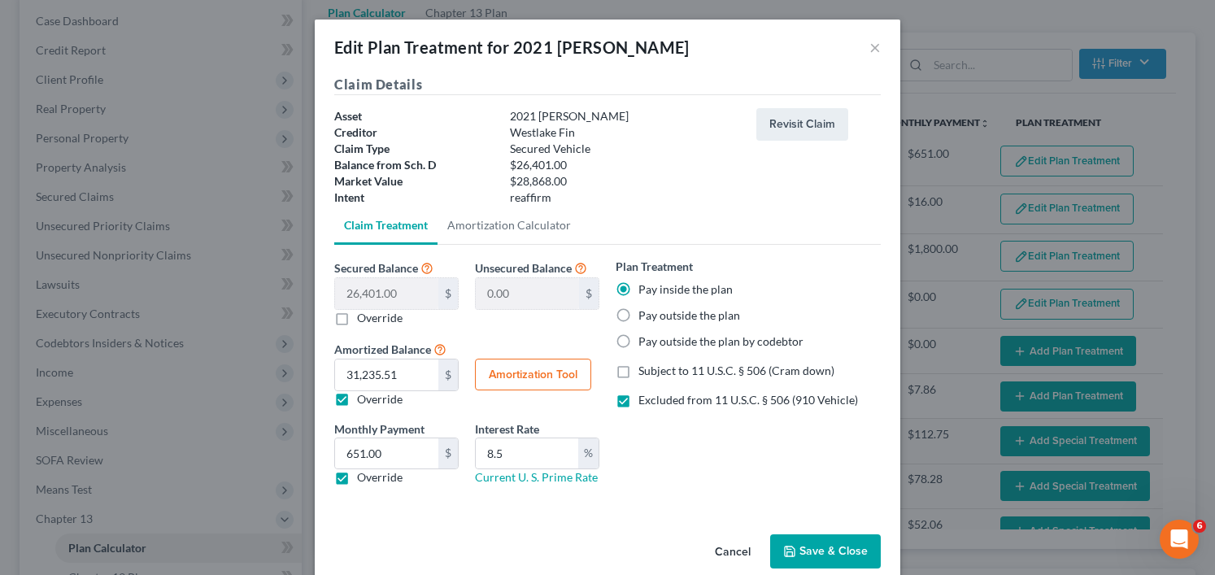
click at [810, 551] on button "Save & Close" at bounding box center [825, 552] width 111 height 34
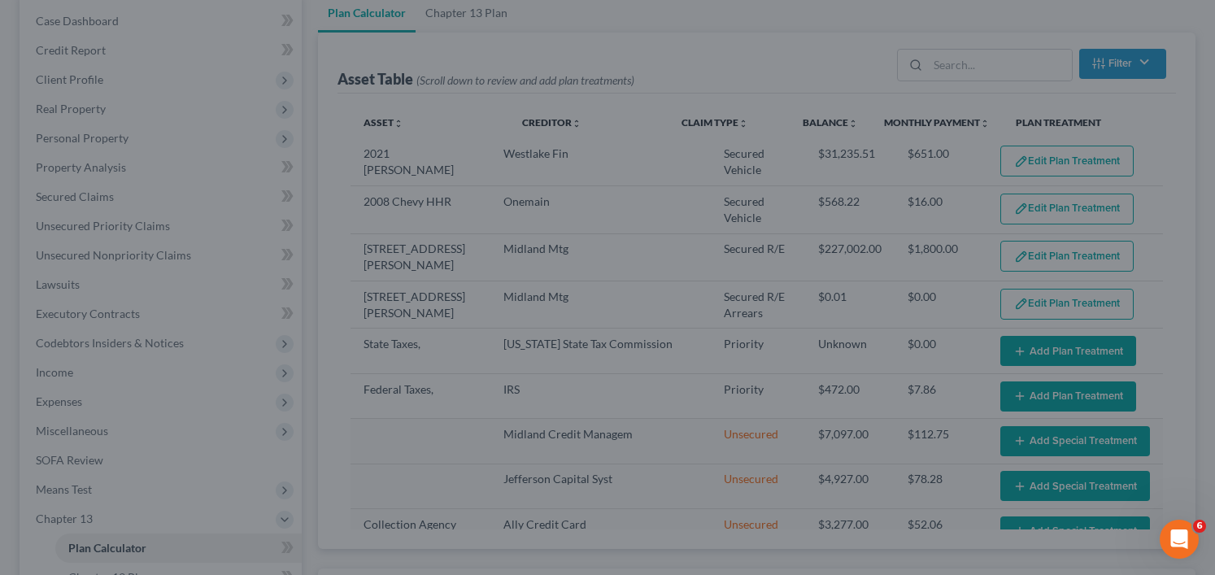
select select "59"
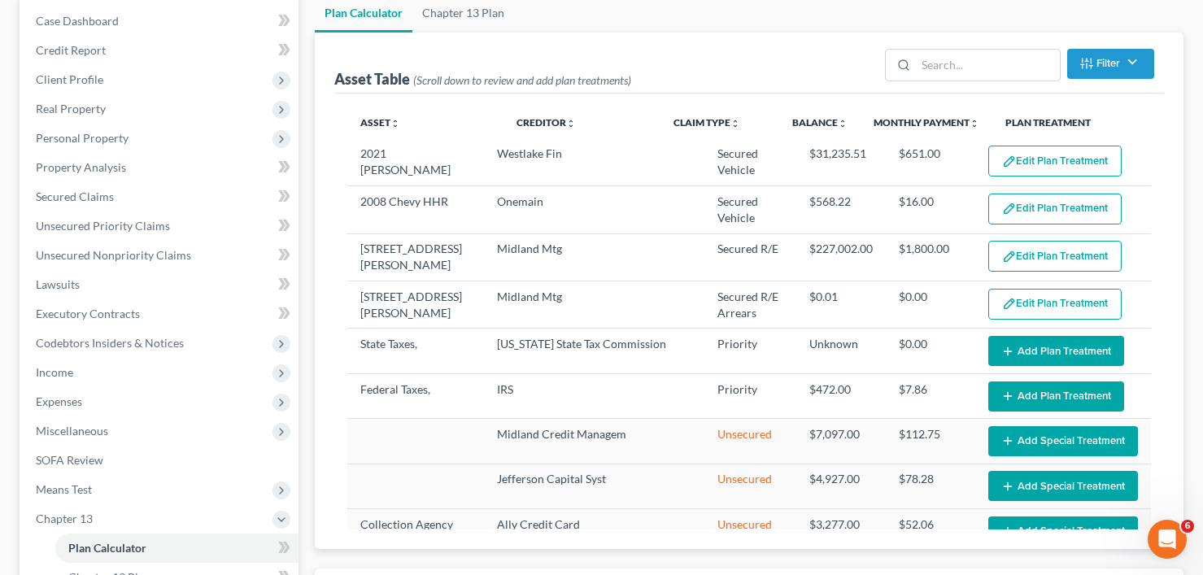
click at [1026, 199] on button "Edit Plan Treatment" at bounding box center [1054, 209] width 133 height 31
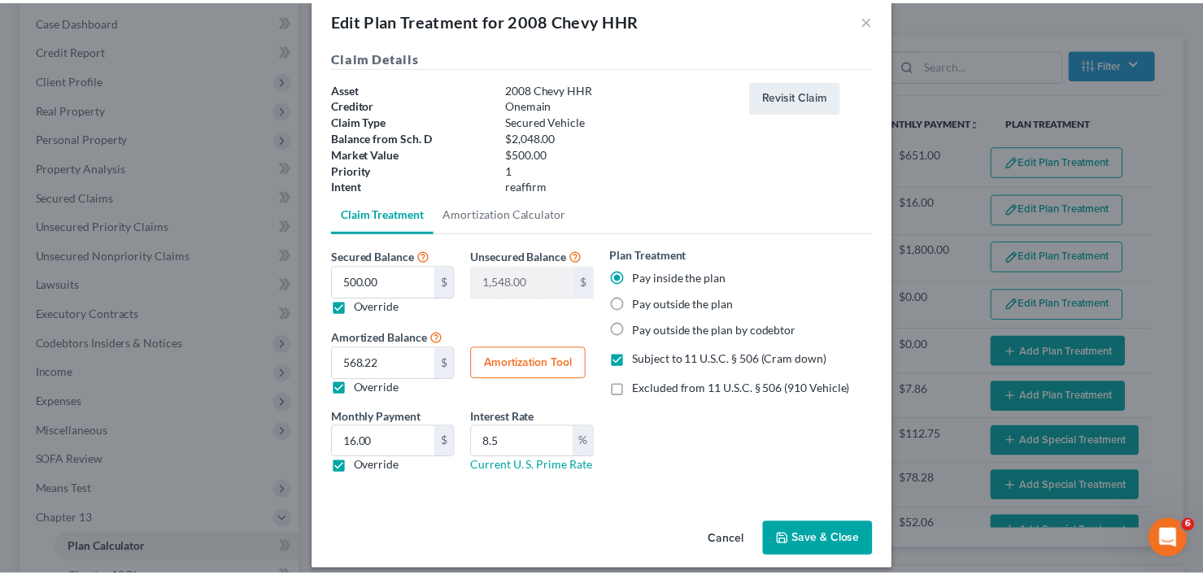
scroll to position [42, 0]
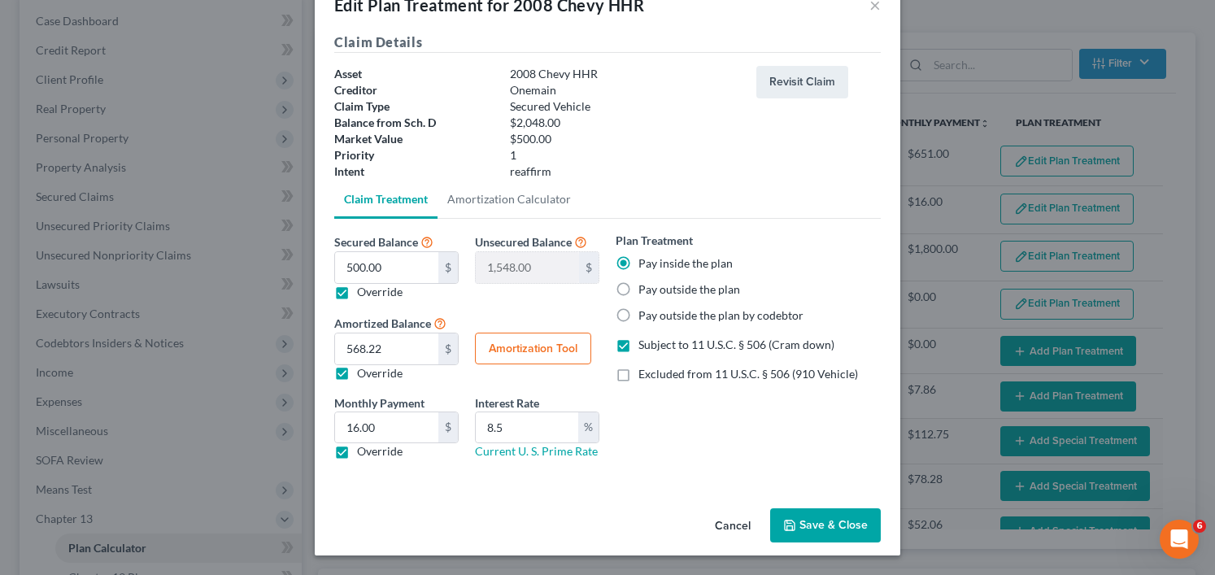
click at [804, 522] on button "Save & Close" at bounding box center [825, 525] width 111 height 34
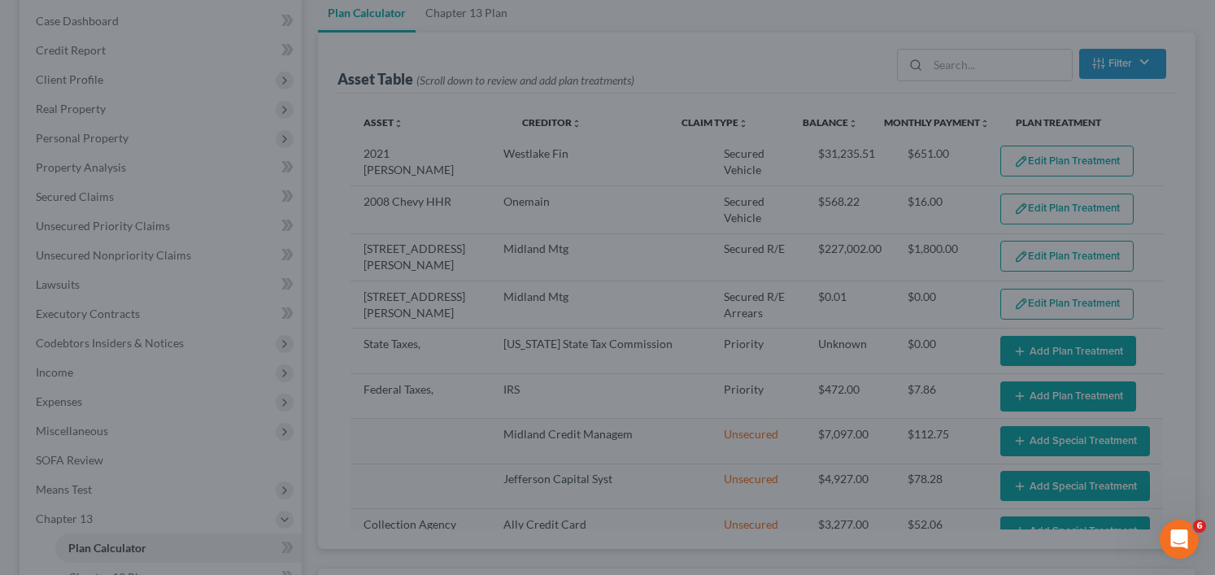
select select "59"
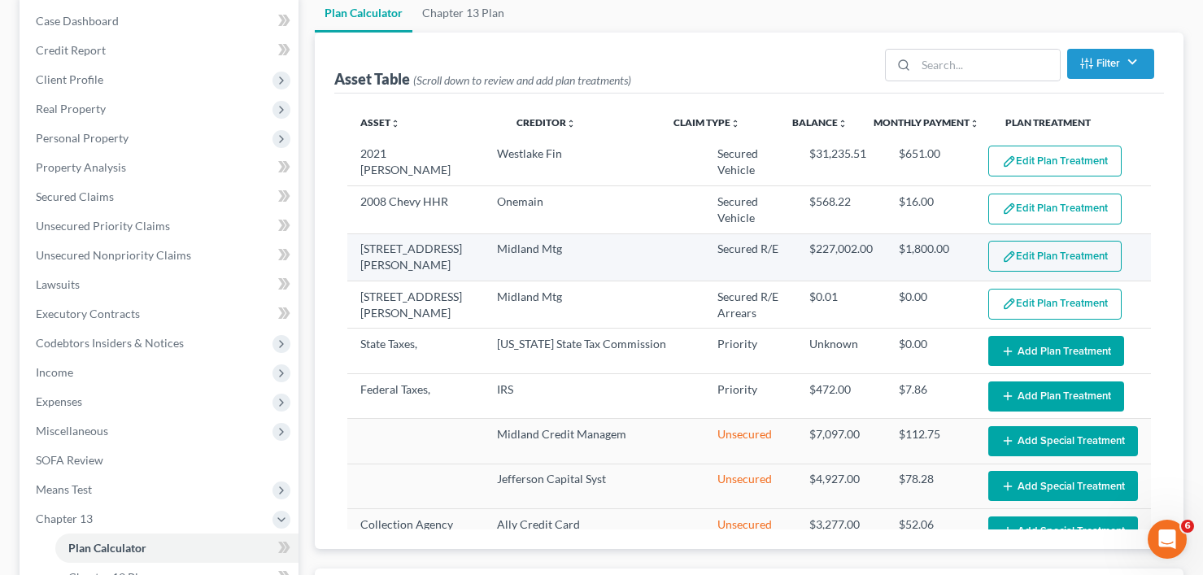
click at [1002, 250] on img "button" at bounding box center [1009, 257] width 14 height 14
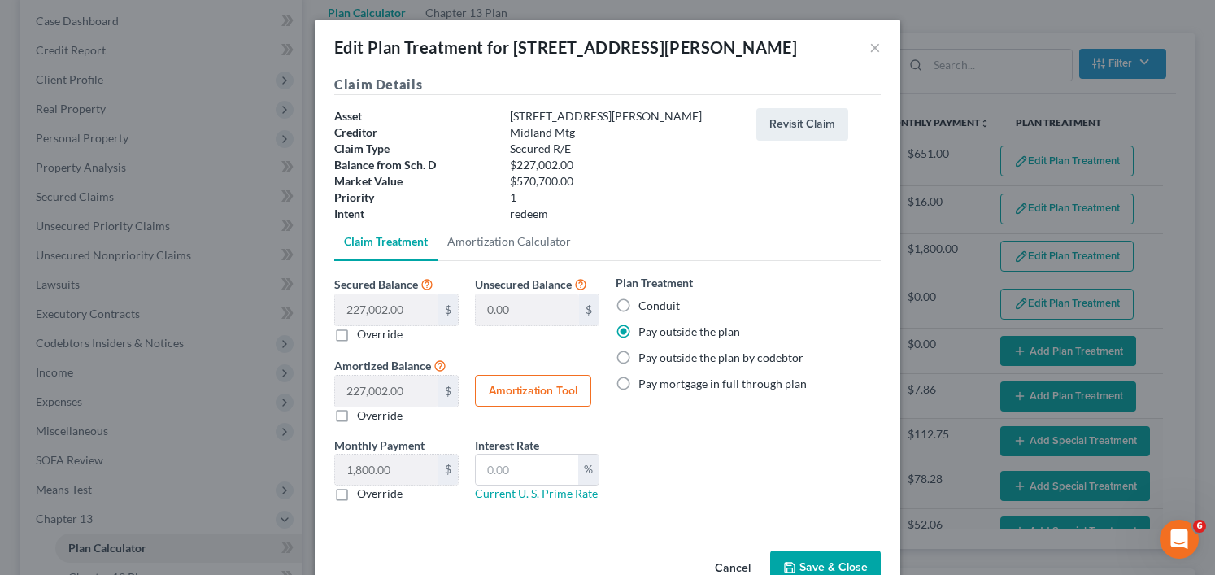
click at [815, 570] on button "Save & Close" at bounding box center [825, 568] width 111 height 34
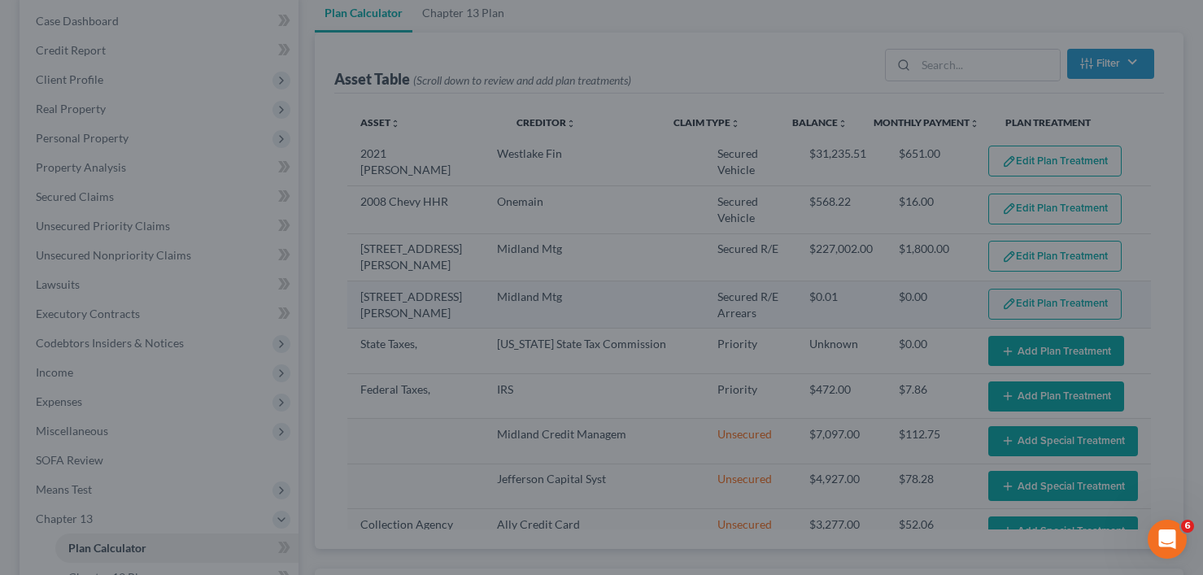
select select "59"
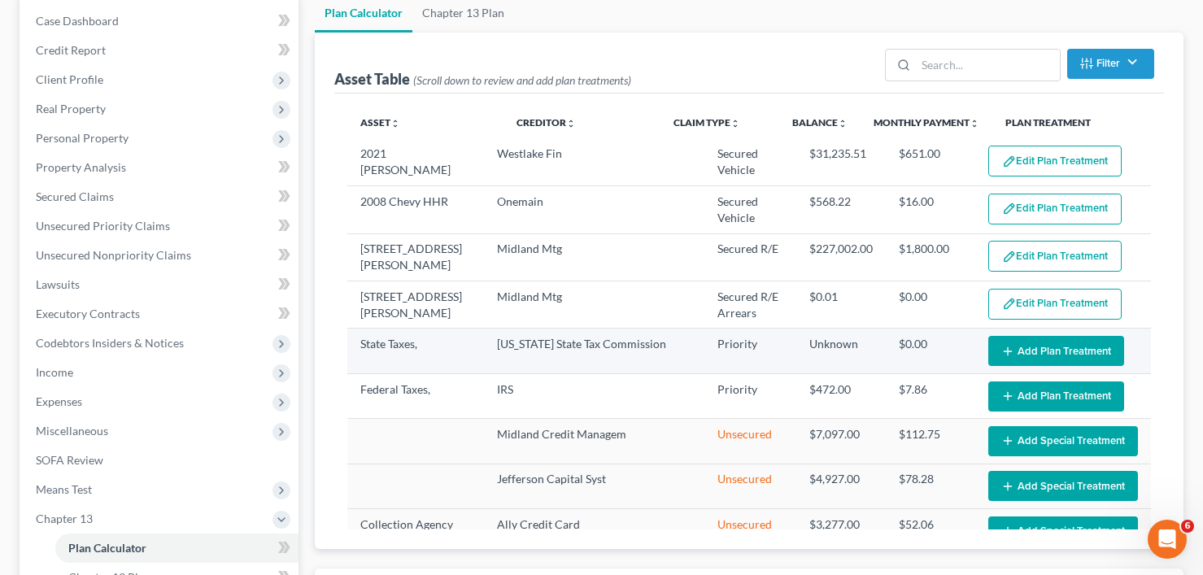
click at [1040, 355] on button "Add Plan Treatment" at bounding box center [1056, 351] width 136 height 30
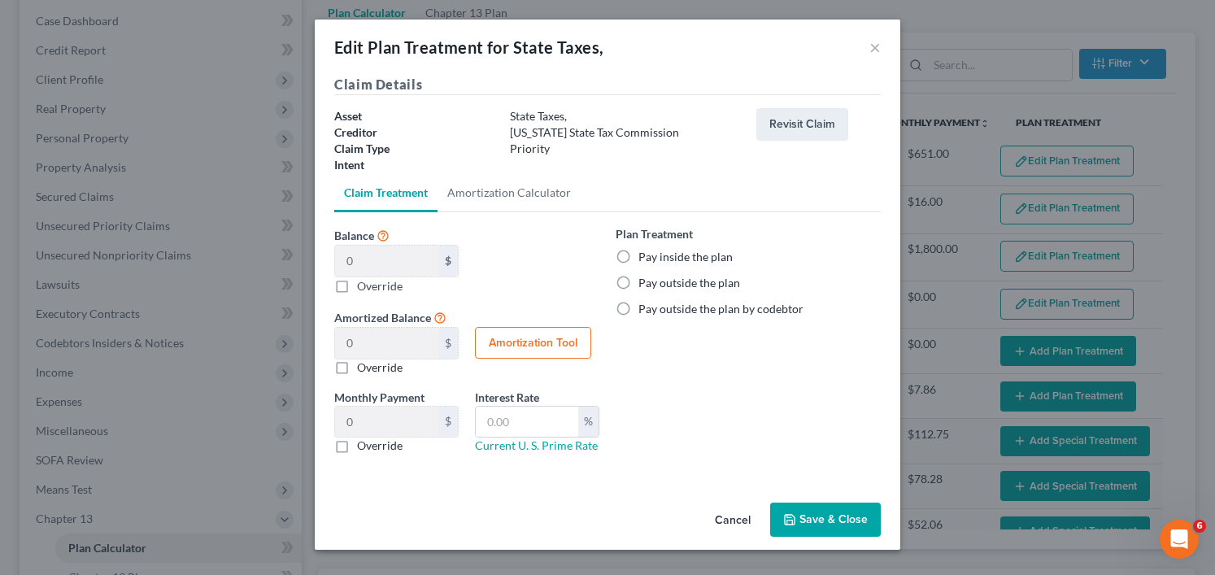
click at [639, 254] on label "Pay inside the plan" at bounding box center [686, 257] width 94 height 16
click at [645, 254] on input "Pay inside the plan" at bounding box center [650, 254] width 11 height 11
radio input "true"
click at [825, 526] on button "Save & Close" at bounding box center [825, 520] width 111 height 34
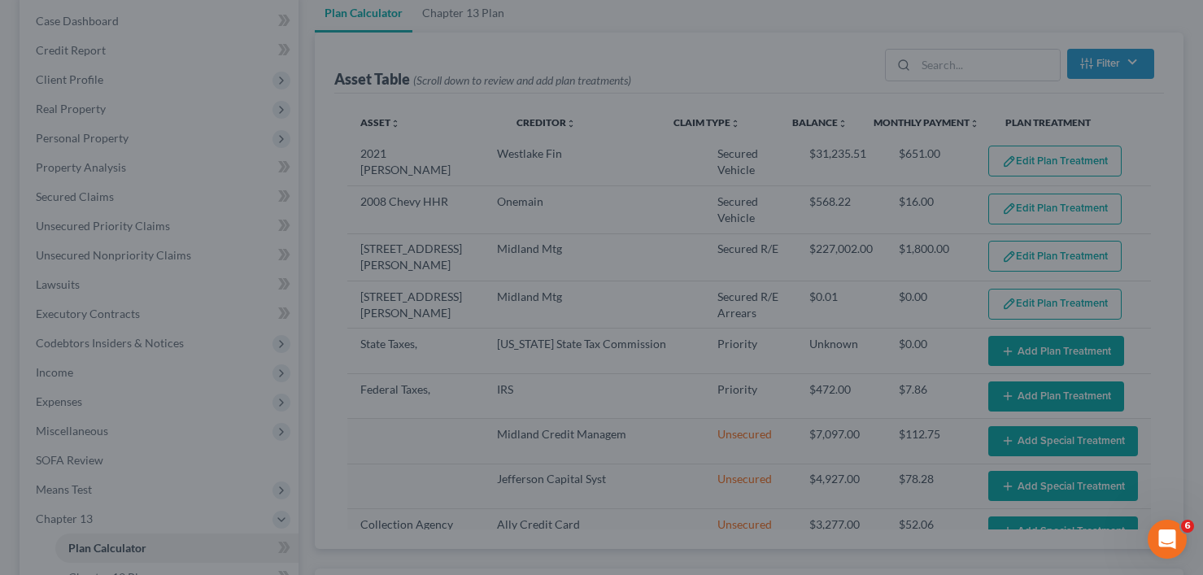
select select "59"
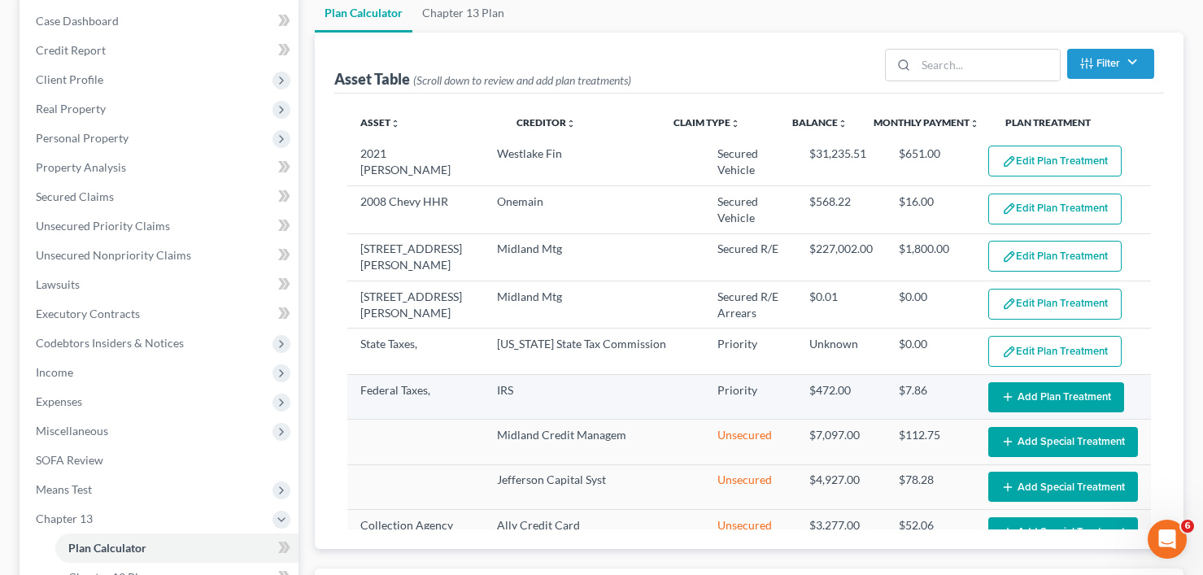
click at [1028, 400] on button "Add Plan Treatment" at bounding box center [1056, 397] width 136 height 30
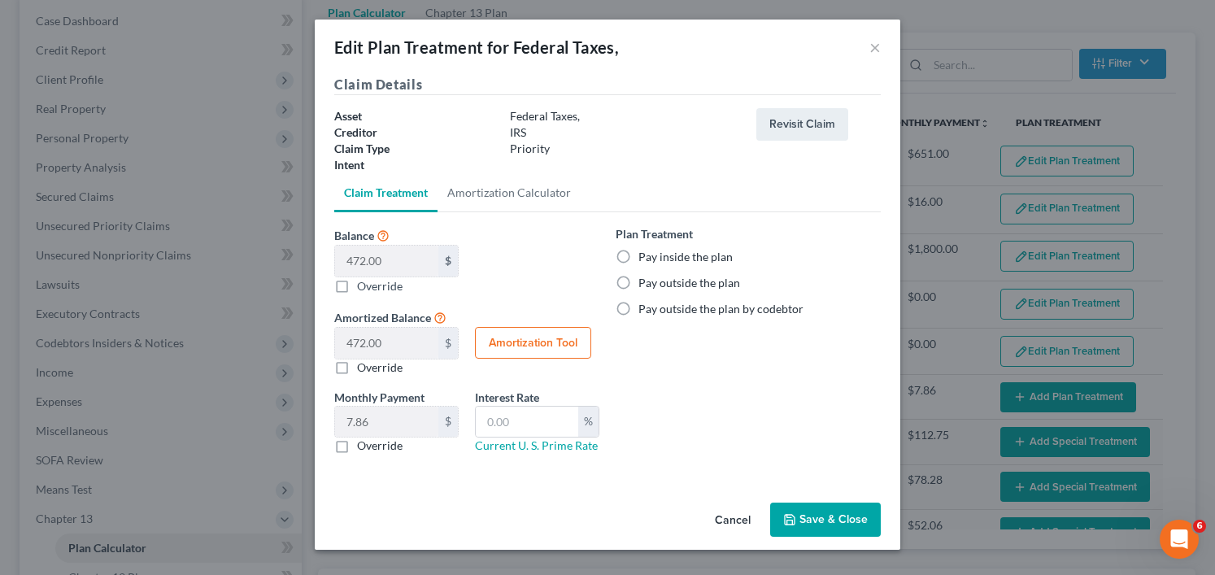
click at [639, 255] on label "Pay inside the plan" at bounding box center [686, 257] width 94 height 16
click at [645, 255] on input "Pay inside the plan" at bounding box center [650, 254] width 11 height 11
radio input "true"
click at [836, 517] on button "Save & Close" at bounding box center [825, 520] width 111 height 34
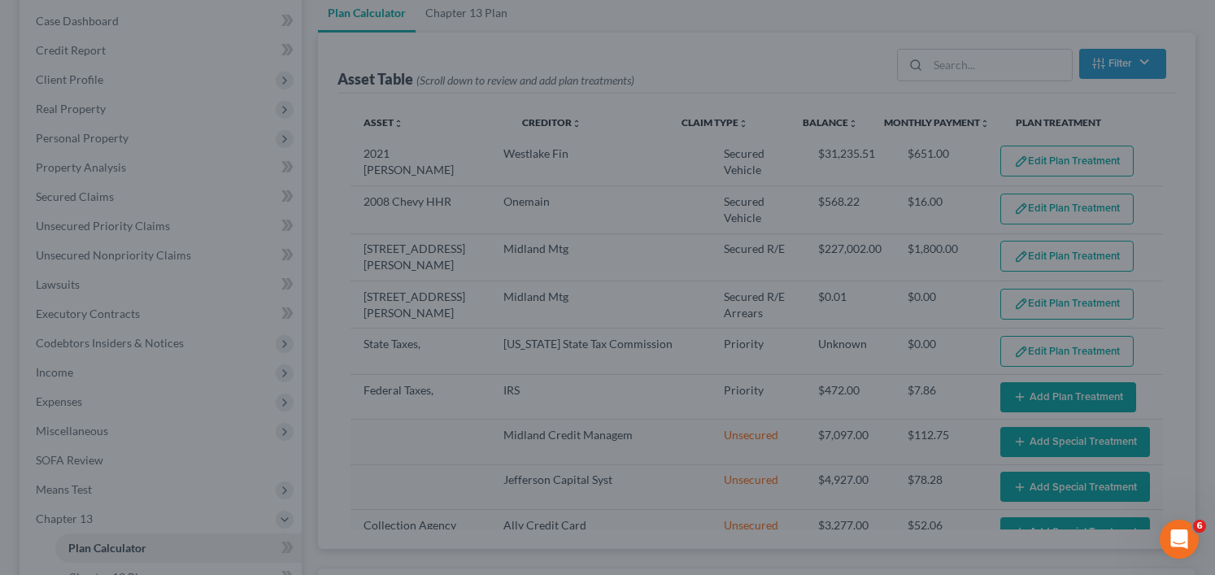
select select "59"
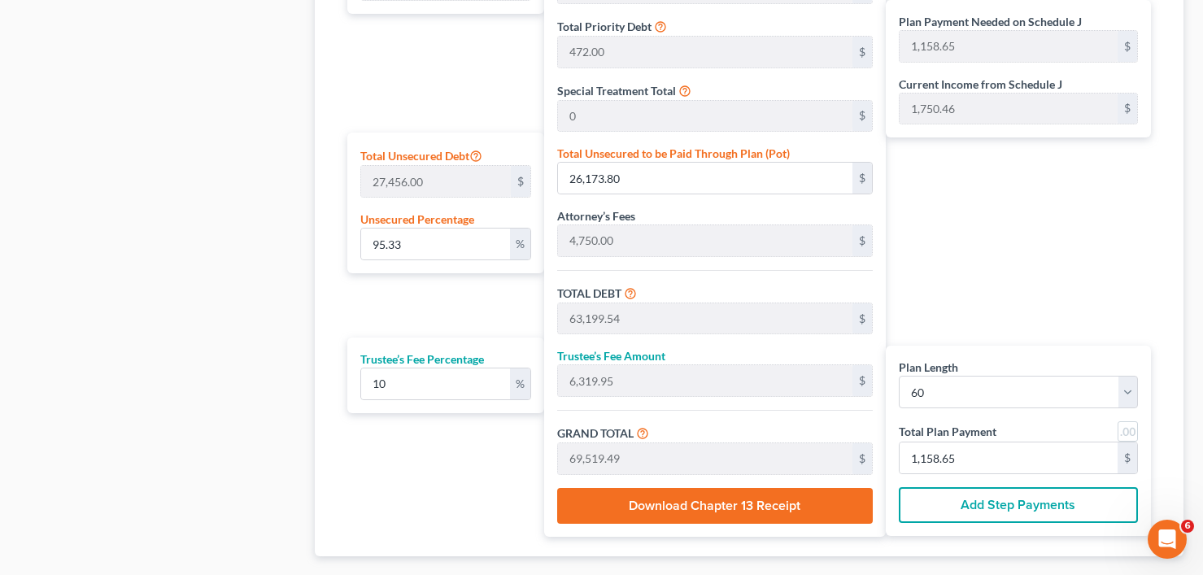
scroll to position [976, 0]
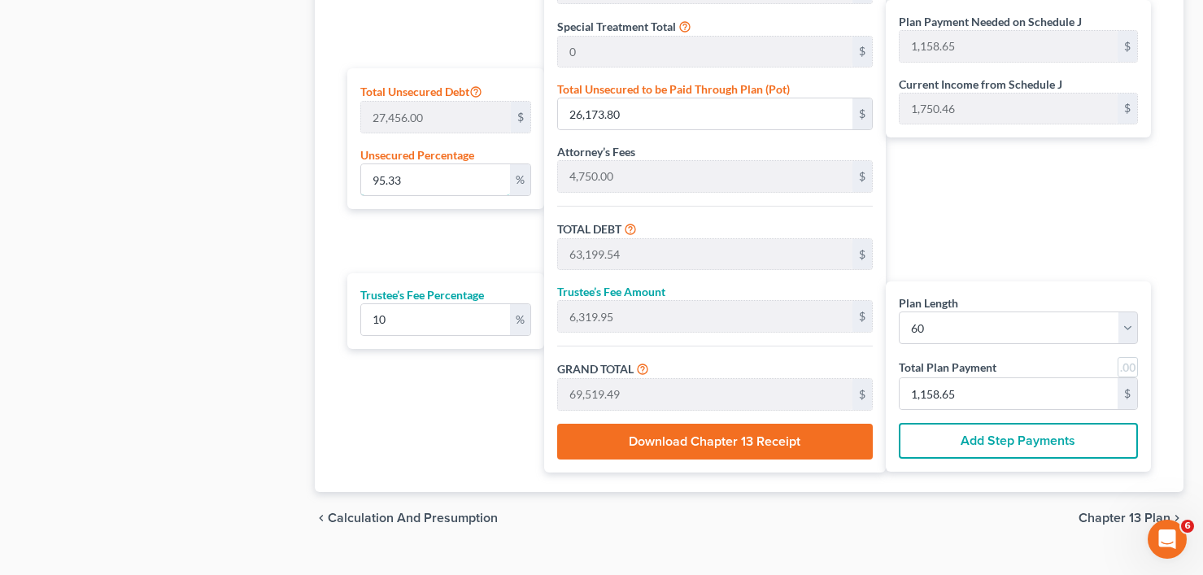
drag, startPoint x: 405, startPoint y: 184, endPoint x: 310, endPoint y: 185, distance: 95.2
click at [315, 184] on div "Calculator Plan Length 1 2 3 4 5 6 7 8 9 10 11 12 13 14 15 16 17 18 19 20 21 22…" at bounding box center [749, 123] width 869 height 737
type input "1"
type input "274.56"
type input "37,300.30"
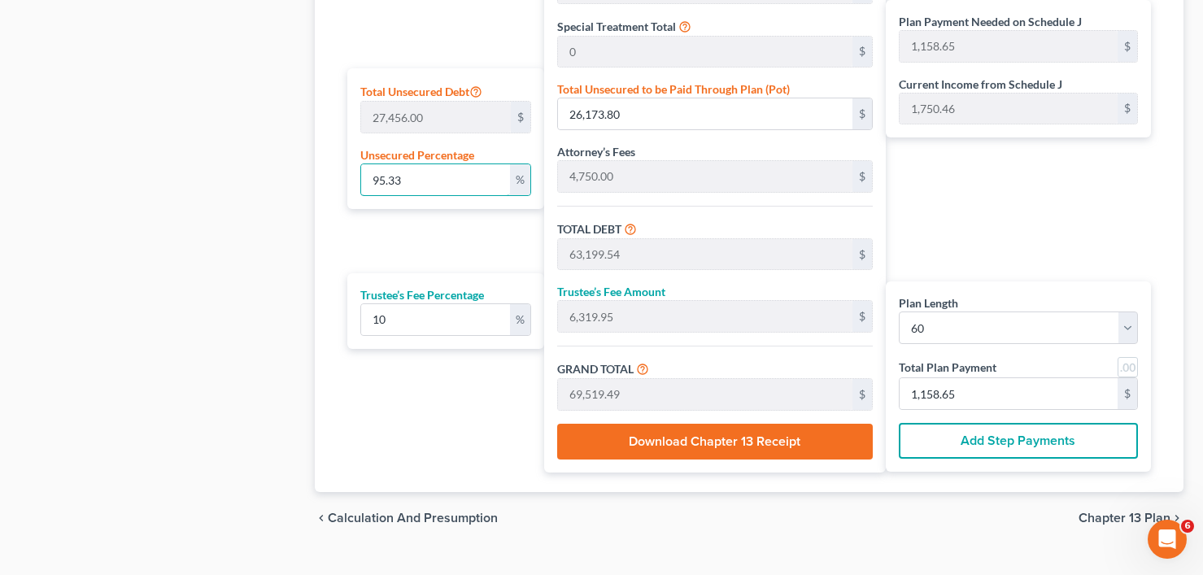
type input "3,730.03"
type input "41,030.33"
type input "683.83"
type input "10"
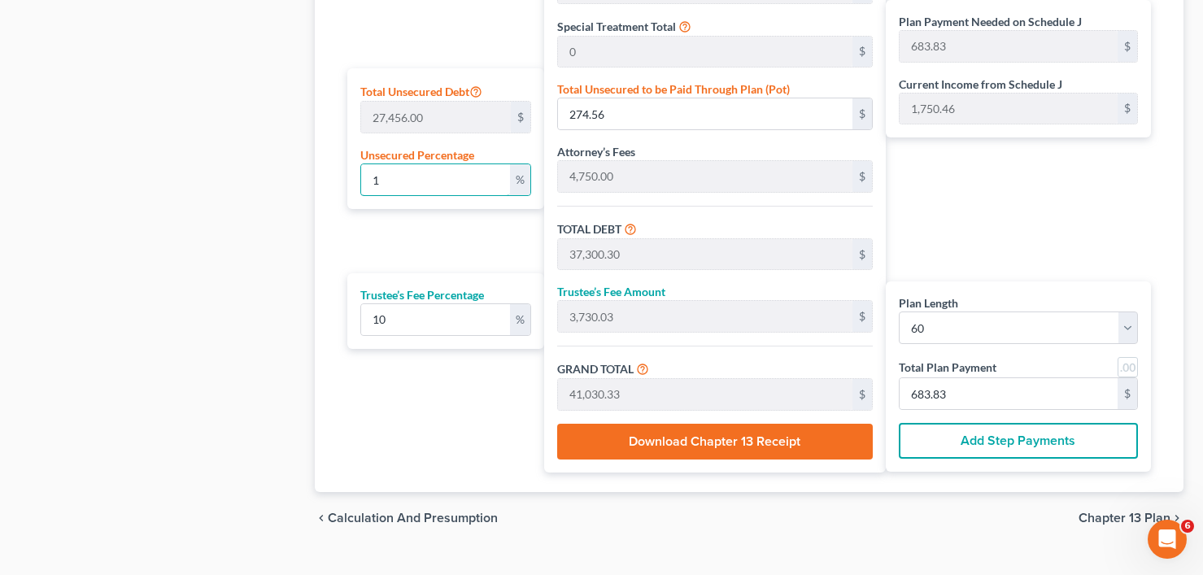
type input "2,745.60"
type input "39,771.34"
type input "3,977.13"
type input "43,748.47"
type input "729.14"
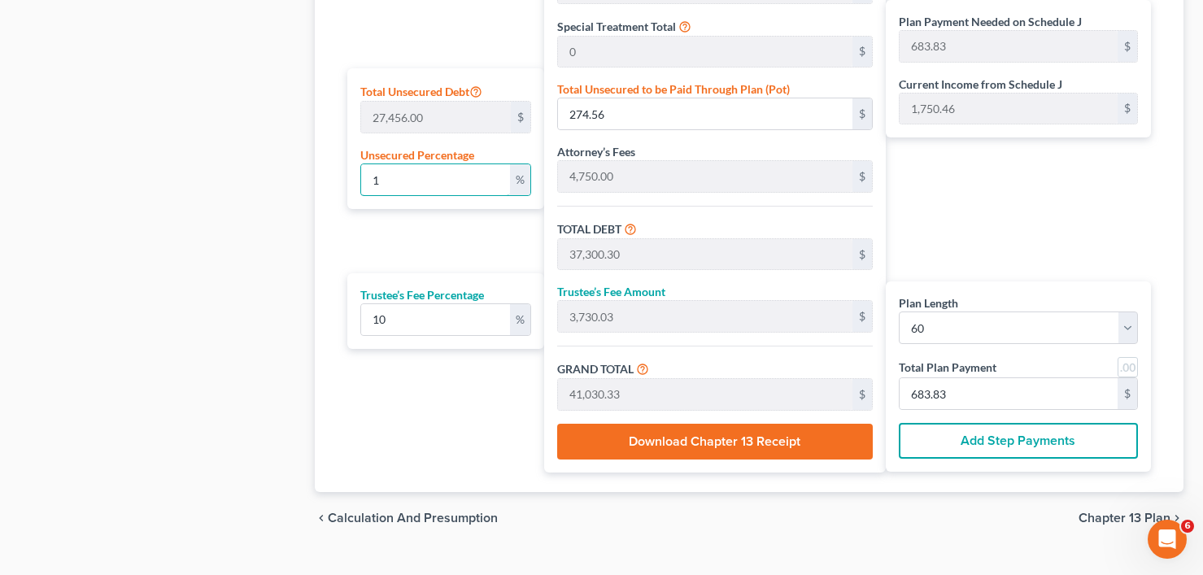
type input "729.14"
type input "100"
type input "27,456.00"
type input "64,481.74"
type input "6,448.17"
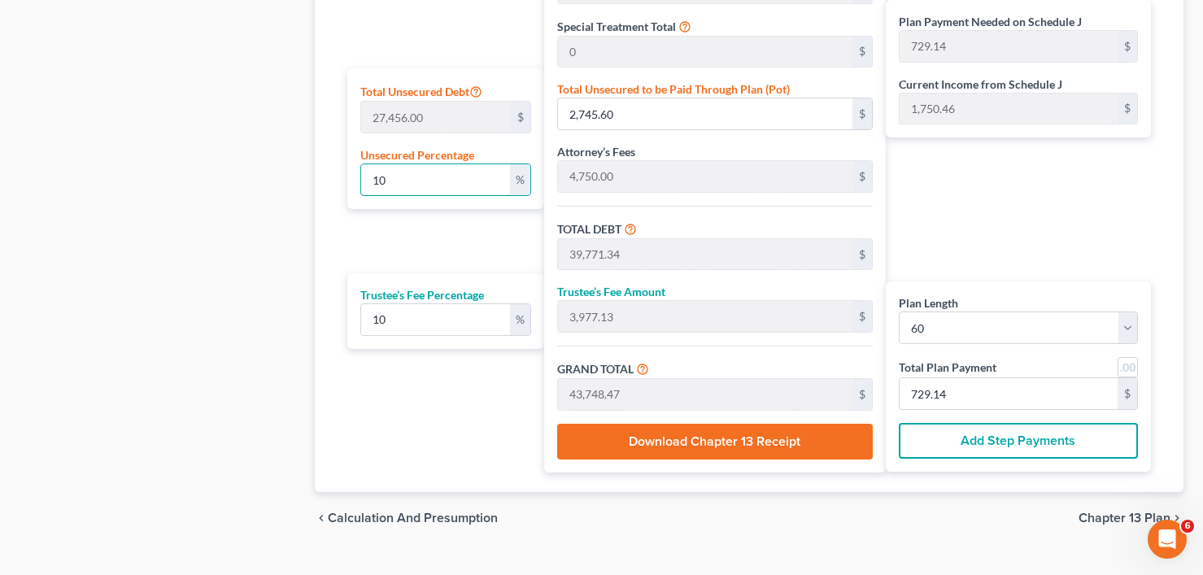
type input "70,929.91"
type input "1,182.16"
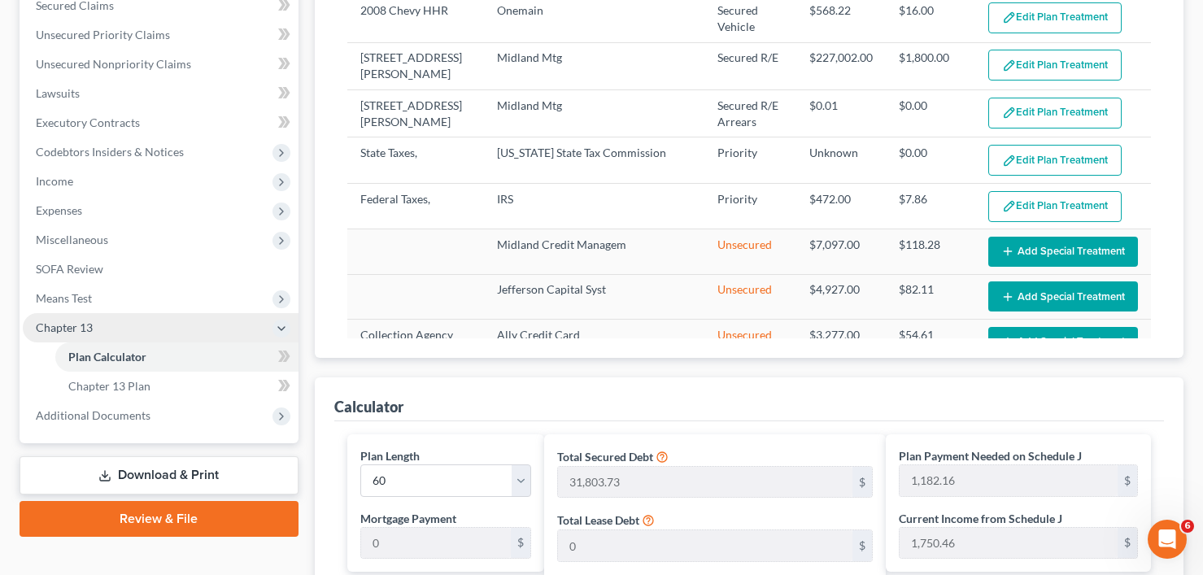
scroll to position [325, 0]
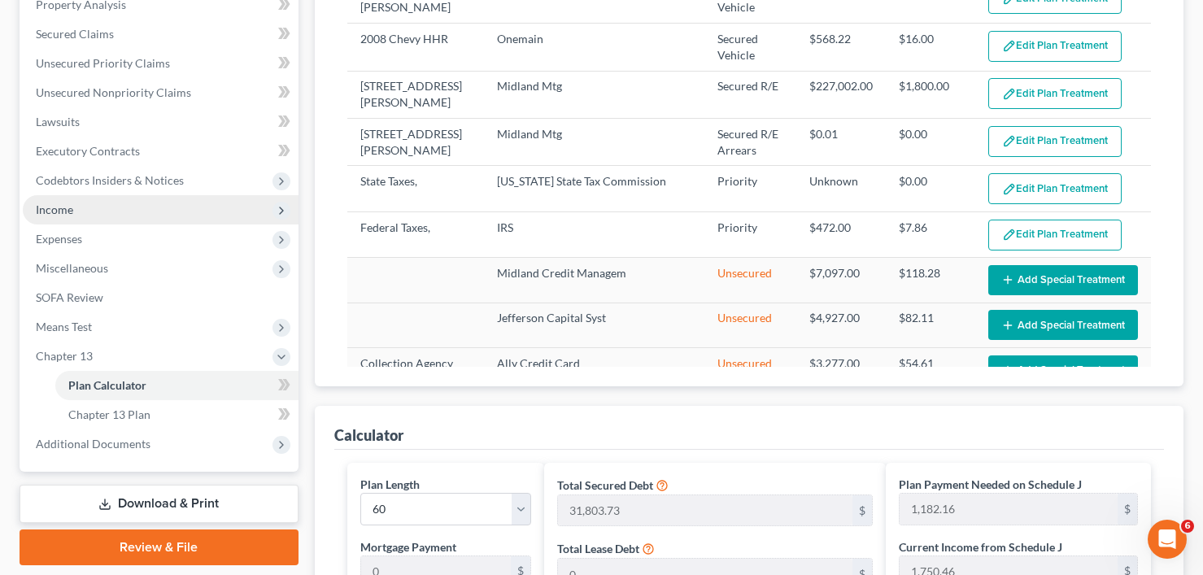
type input "100"
click at [66, 213] on span "Income" at bounding box center [54, 210] width 37 height 14
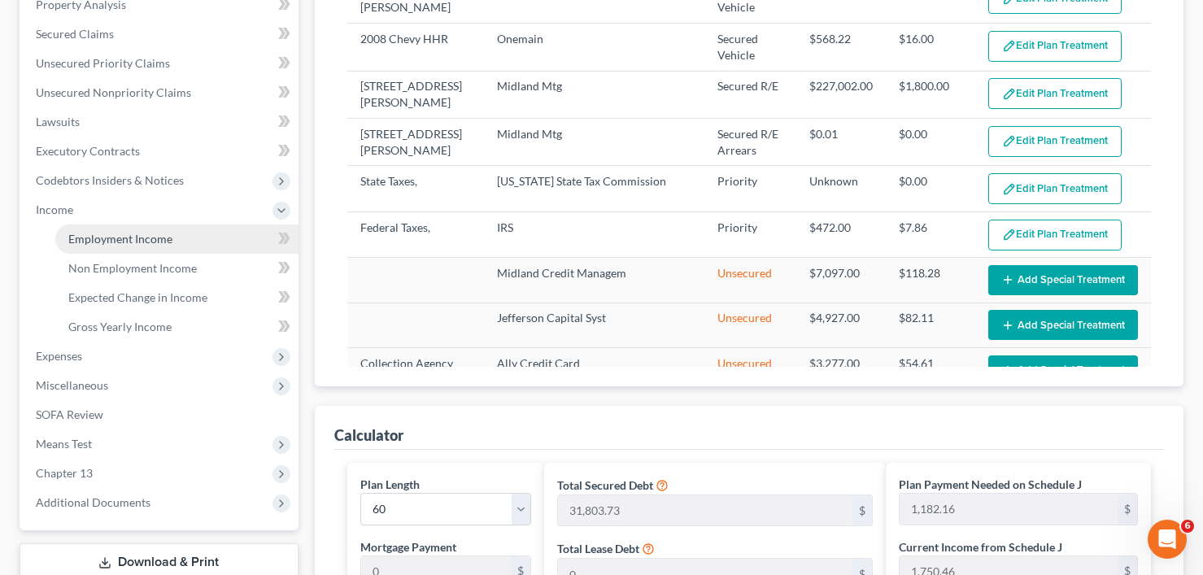
click at [137, 243] on span "Employment Income" at bounding box center [120, 239] width 104 height 14
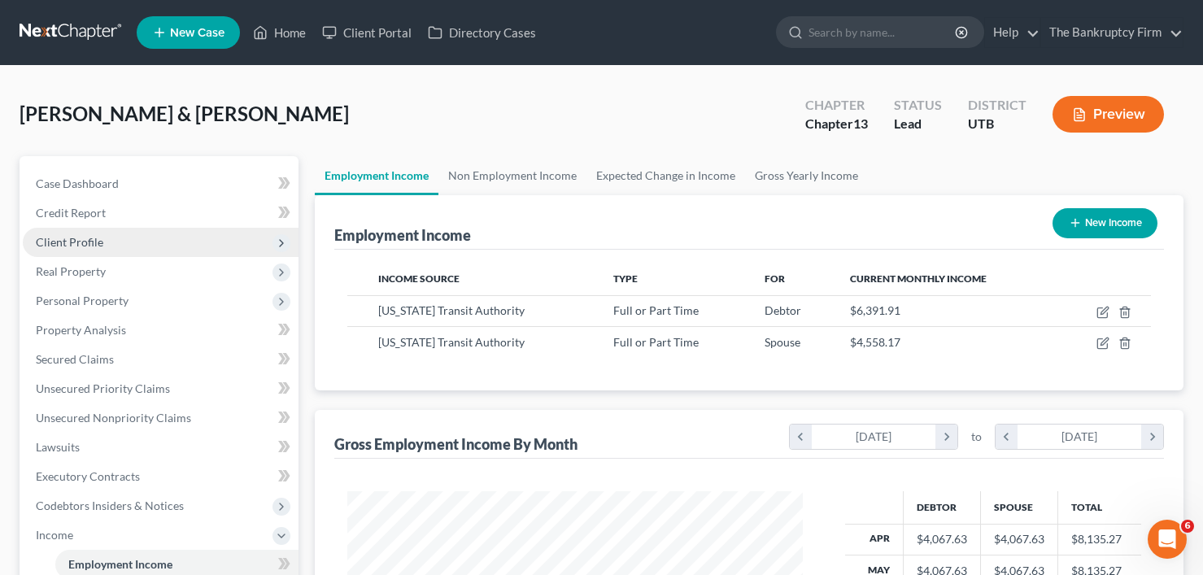
scroll to position [292, 488]
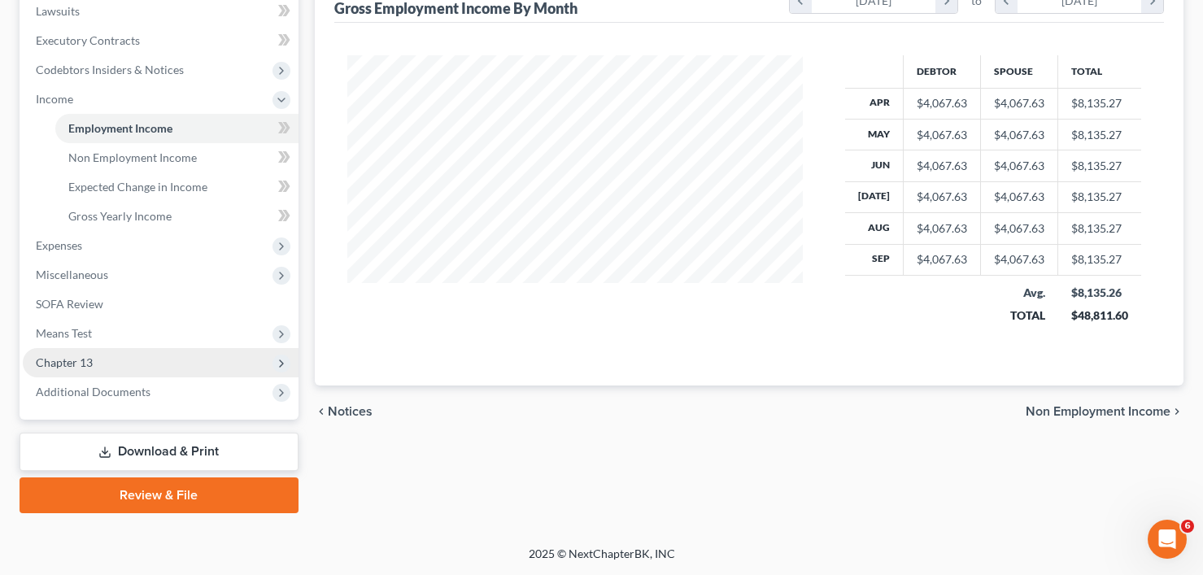
click at [71, 351] on span "Chapter 13" at bounding box center [161, 362] width 276 height 29
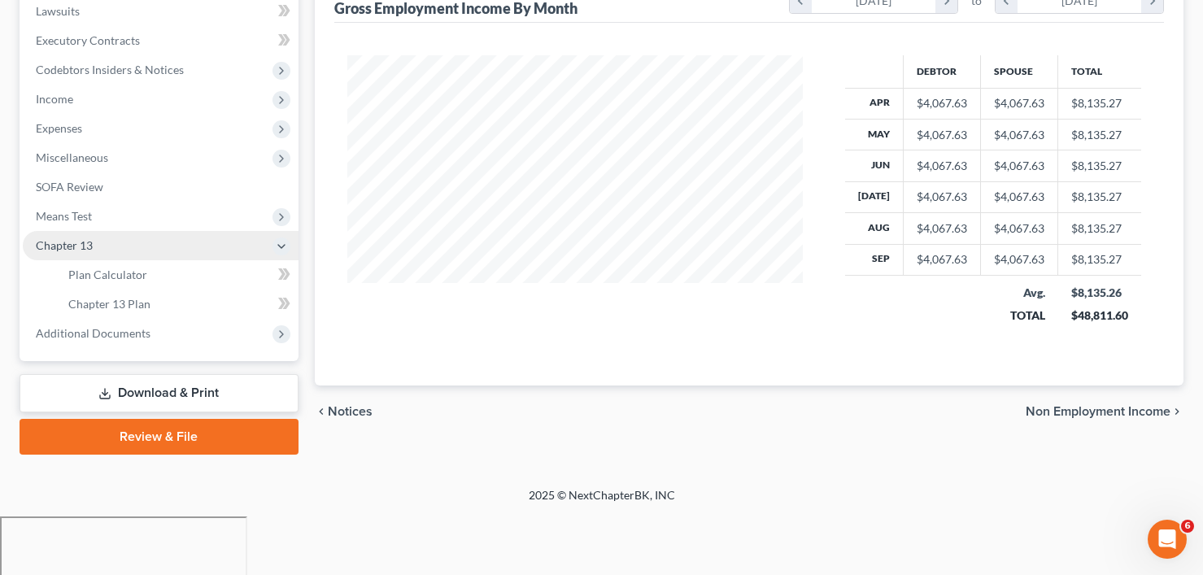
scroll to position [377, 0]
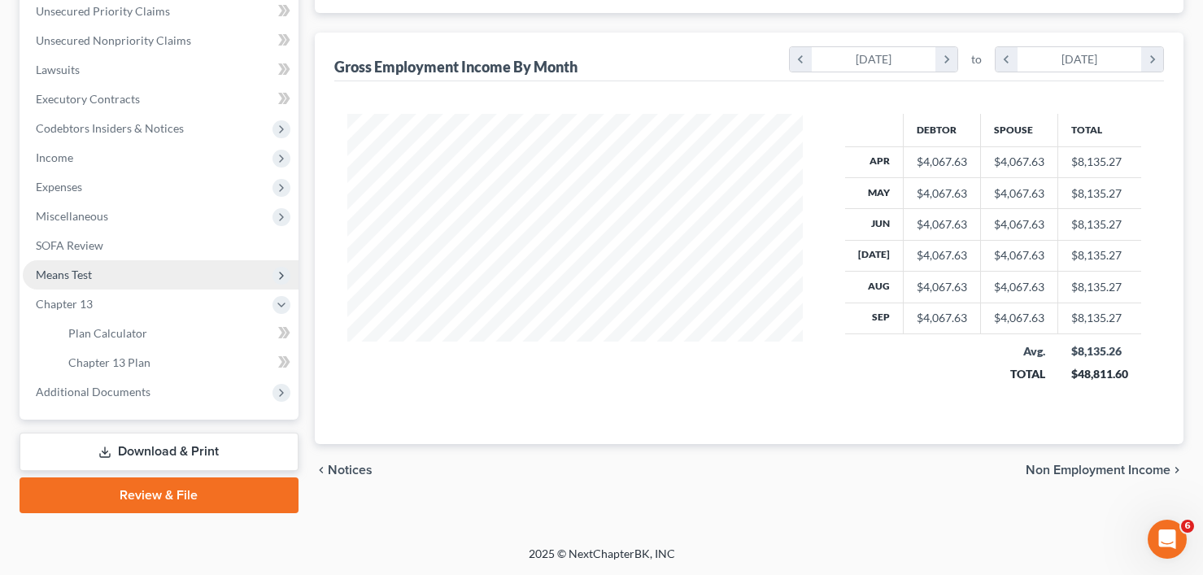
click at [73, 268] on span "Means Test" at bounding box center [64, 275] width 56 height 14
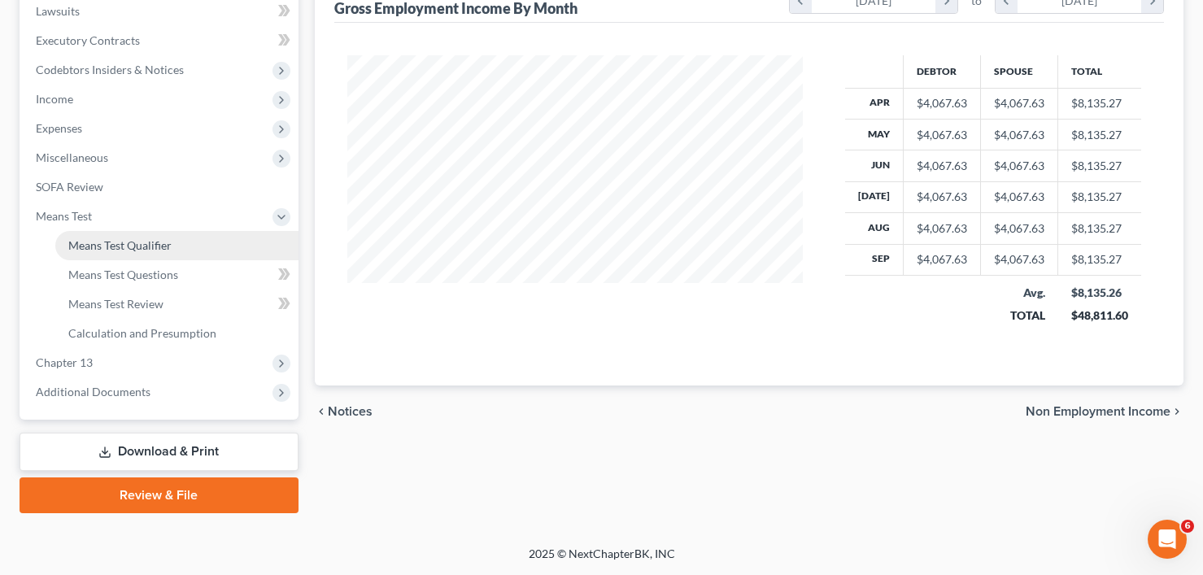
click at [116, 256] on link "Means Test Qualifier" at bounding box center [176, 245] width 243 height 29
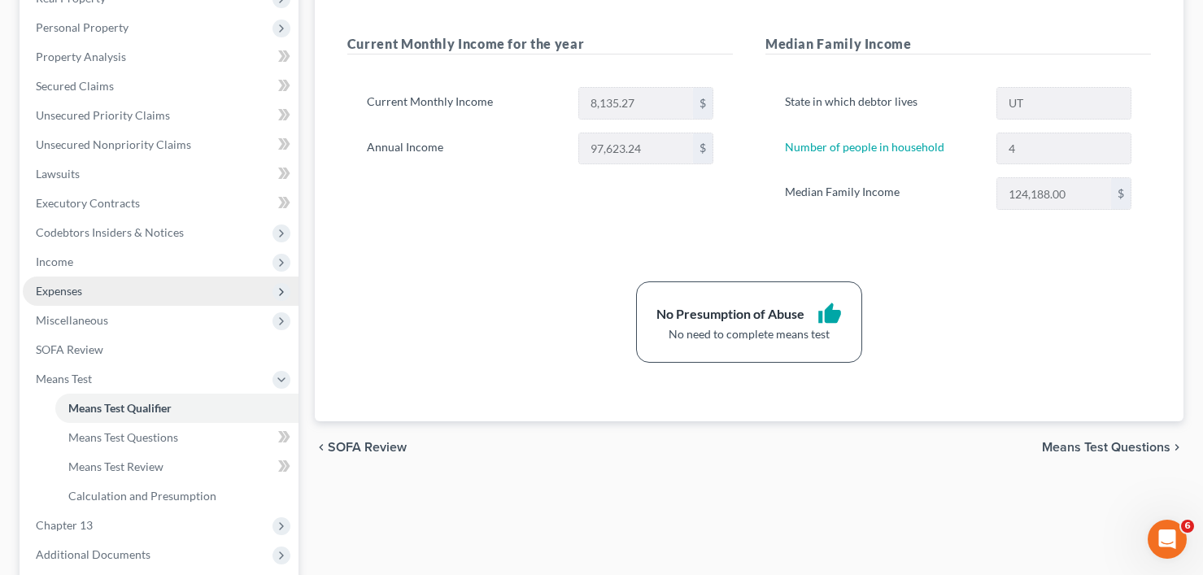
scroll to position [325, 0]
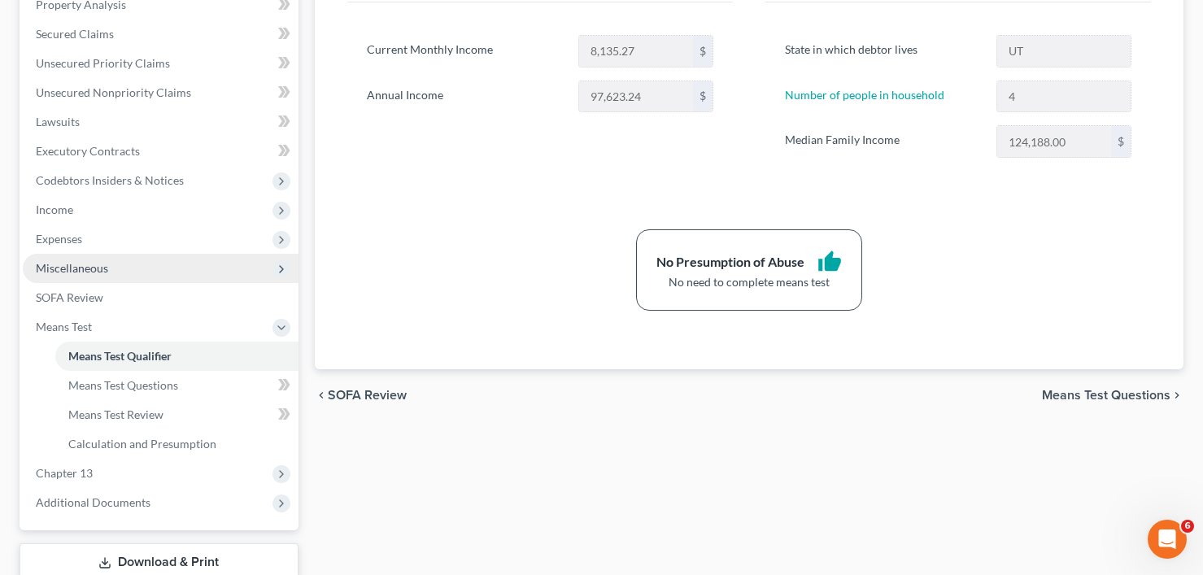
click at [81, 262] on span "Miscellaneous" at bounding box center [72, 268] width 72 height 14
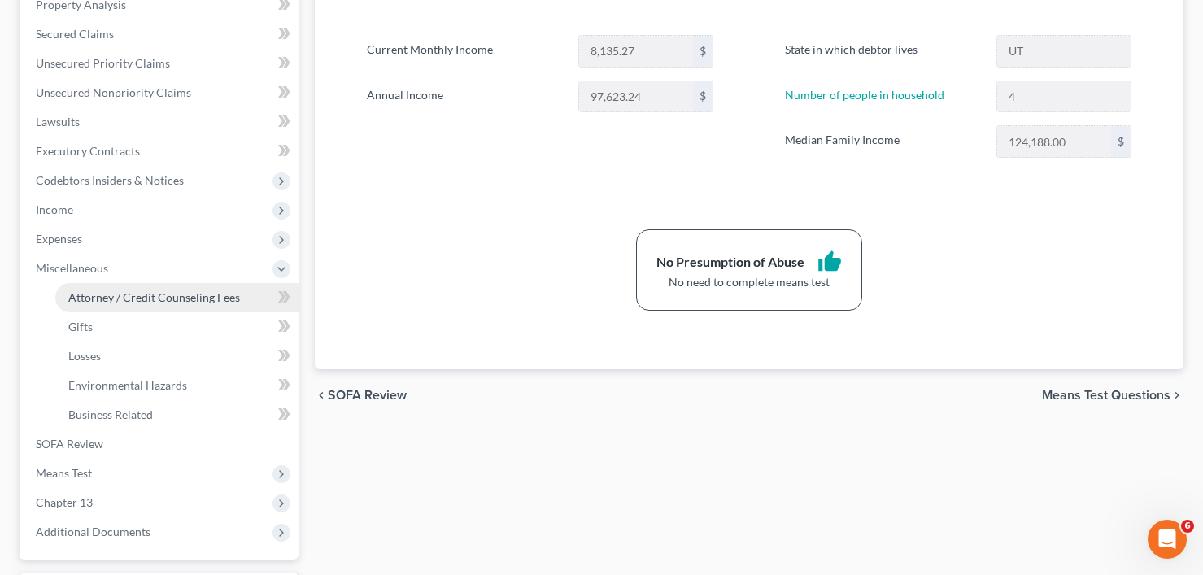
click at [151, 302] on span "Attorney / Credit Counseling Fees" at bounding box center [154, 297] width 172 height 14
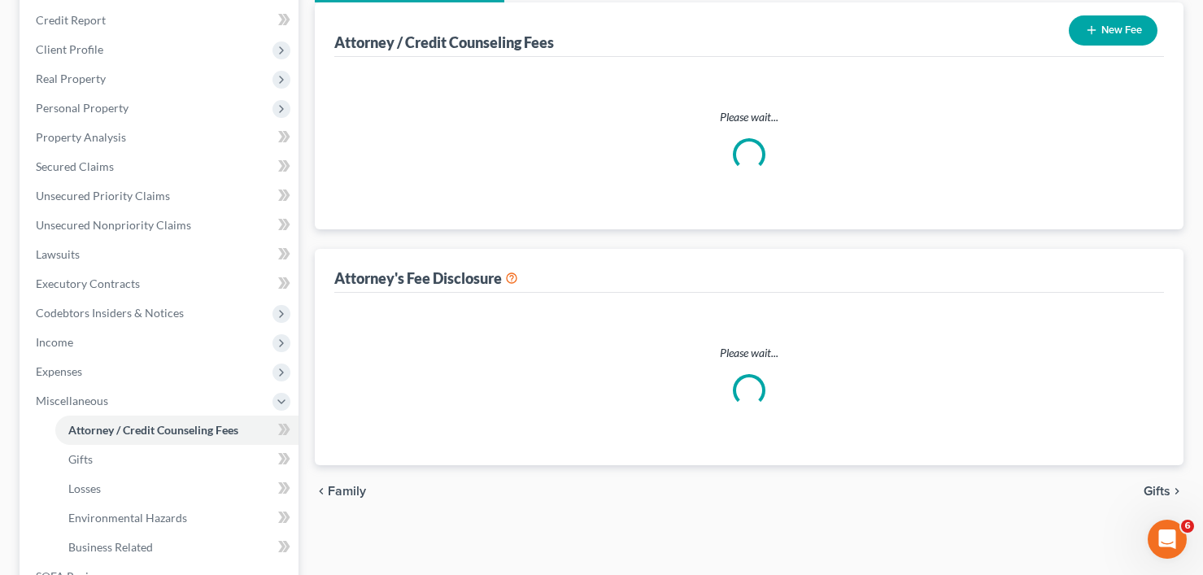
scroll to position [12, 0]
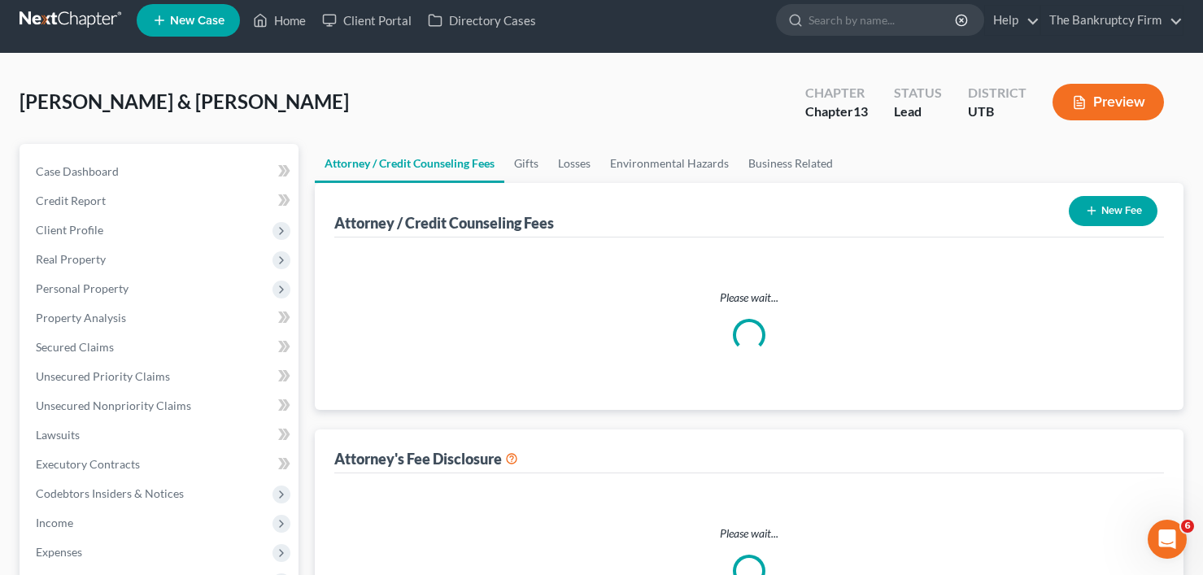
select select "0"
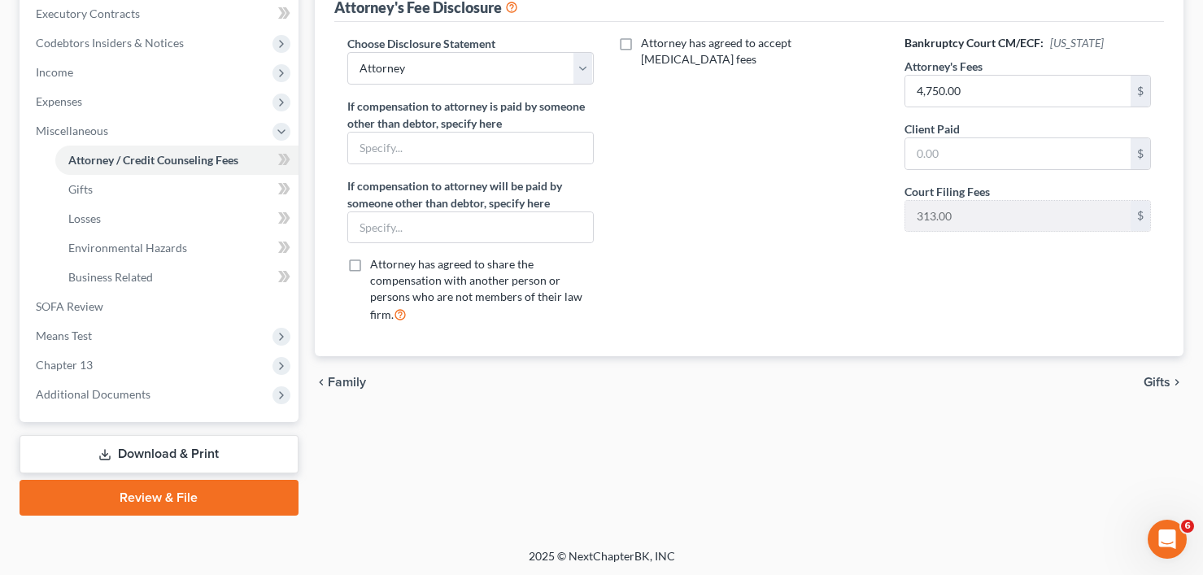
scroll to position [465, 0]
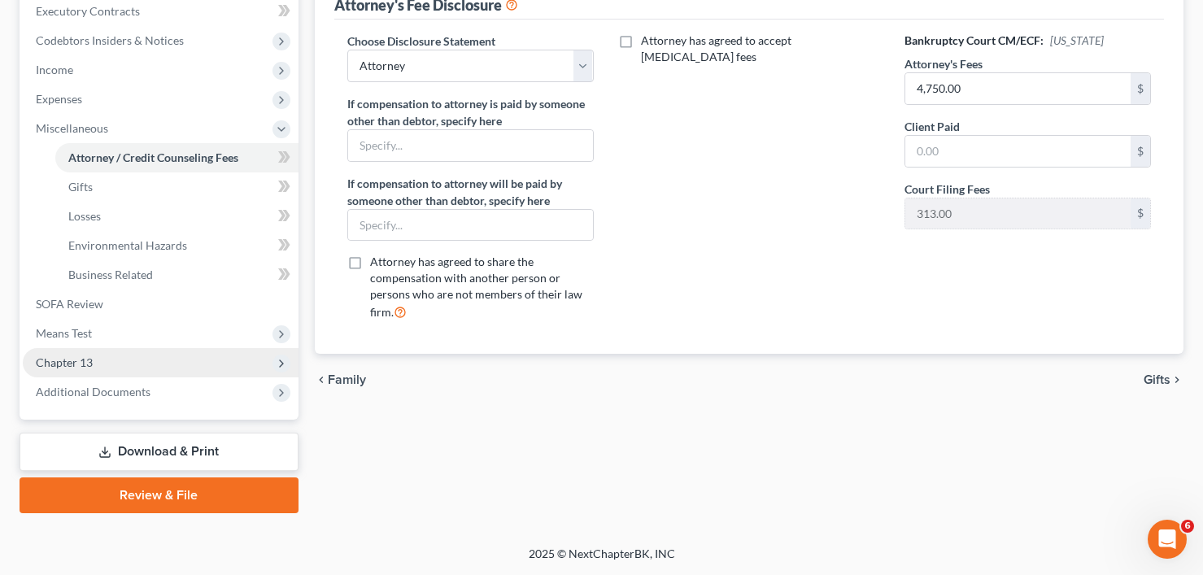
click at [73, 368] on span "Chapter 13" at bounding box center [64, 363] width 57 height 14
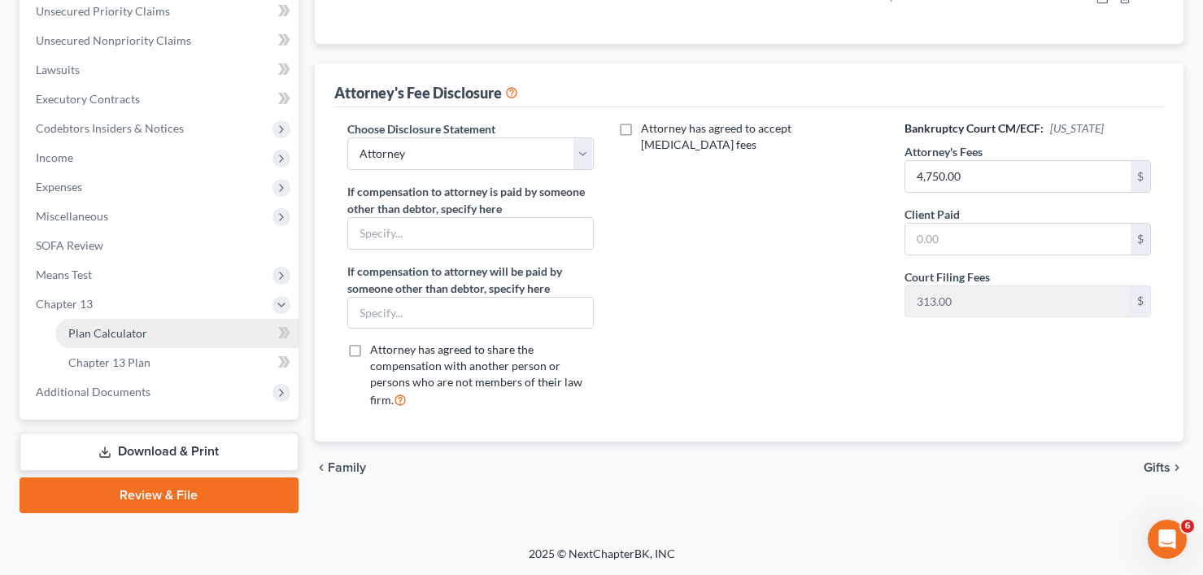
click at [137, 338] on span "Plan Calculator" at bounding box center [107, 333] width 79 height 14
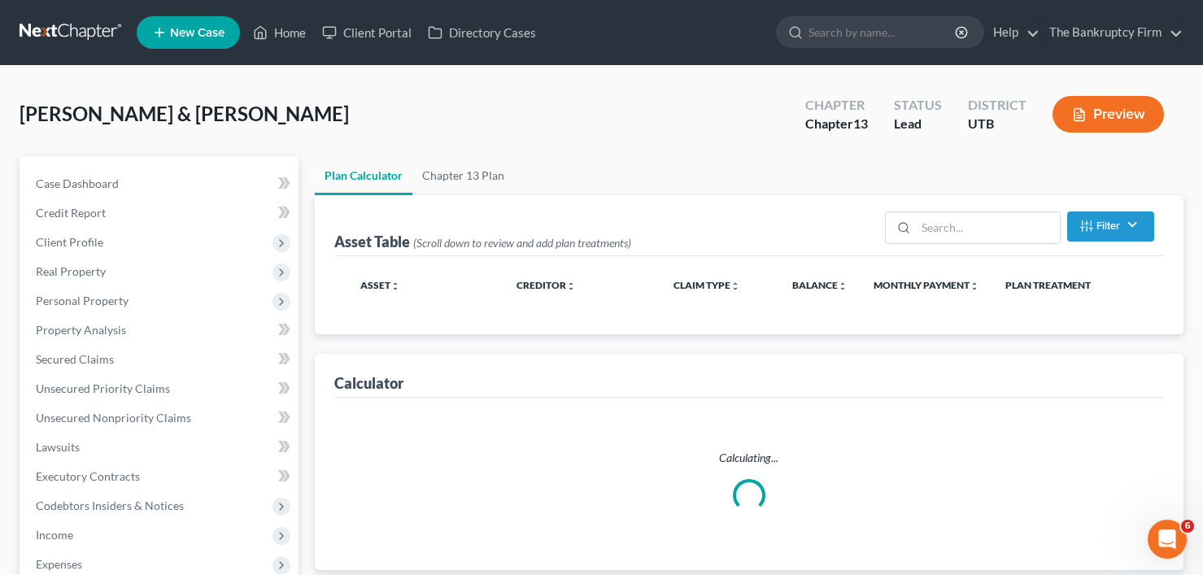
select select "59"
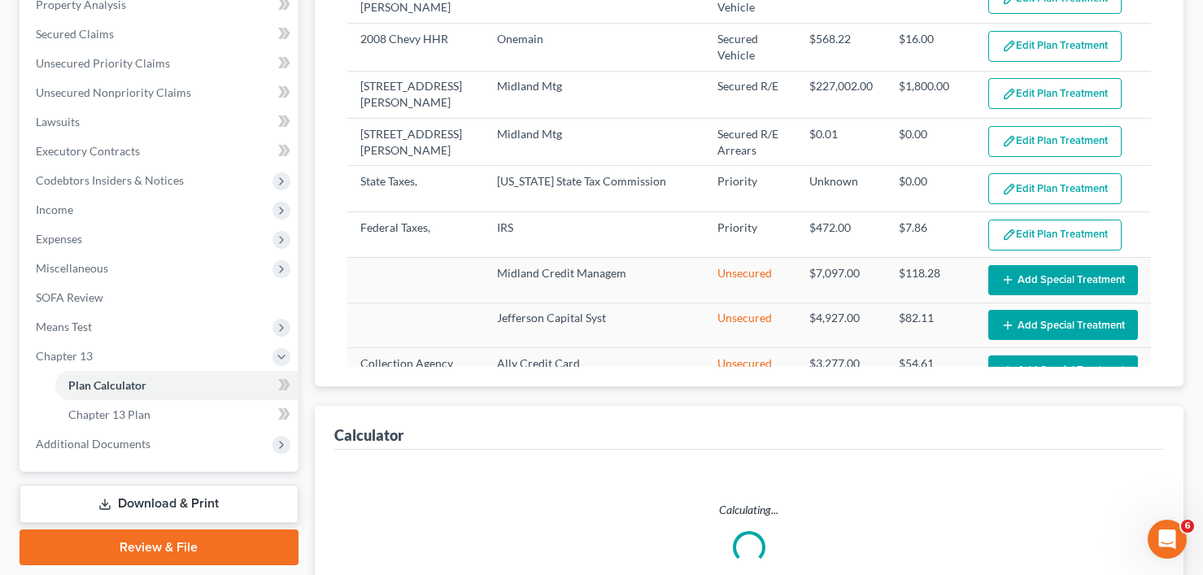
select select "59"
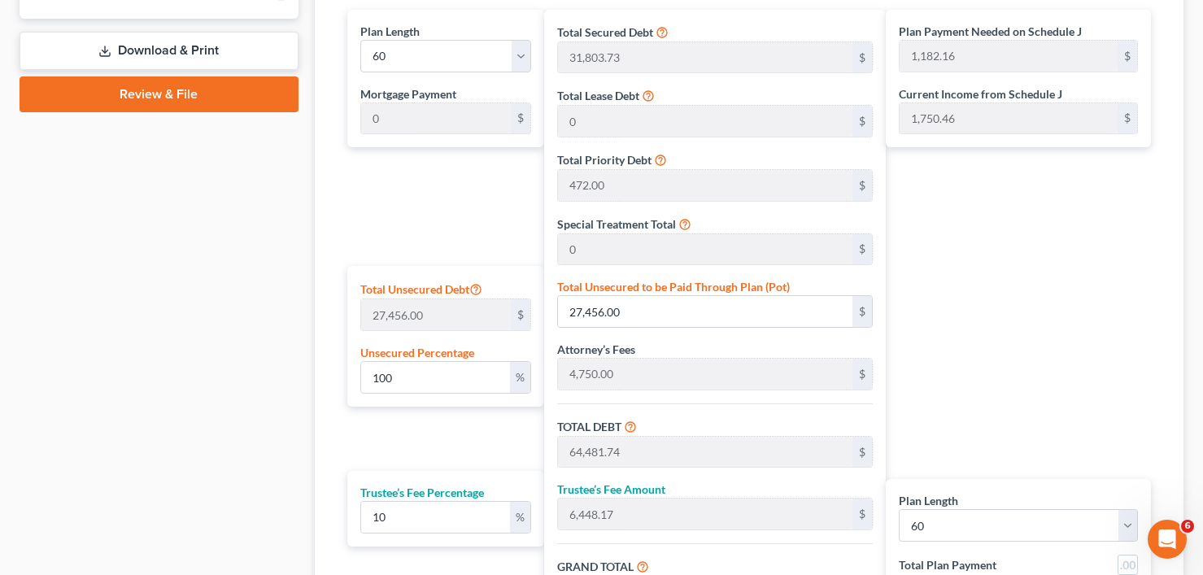
scroll to position [976, 0]
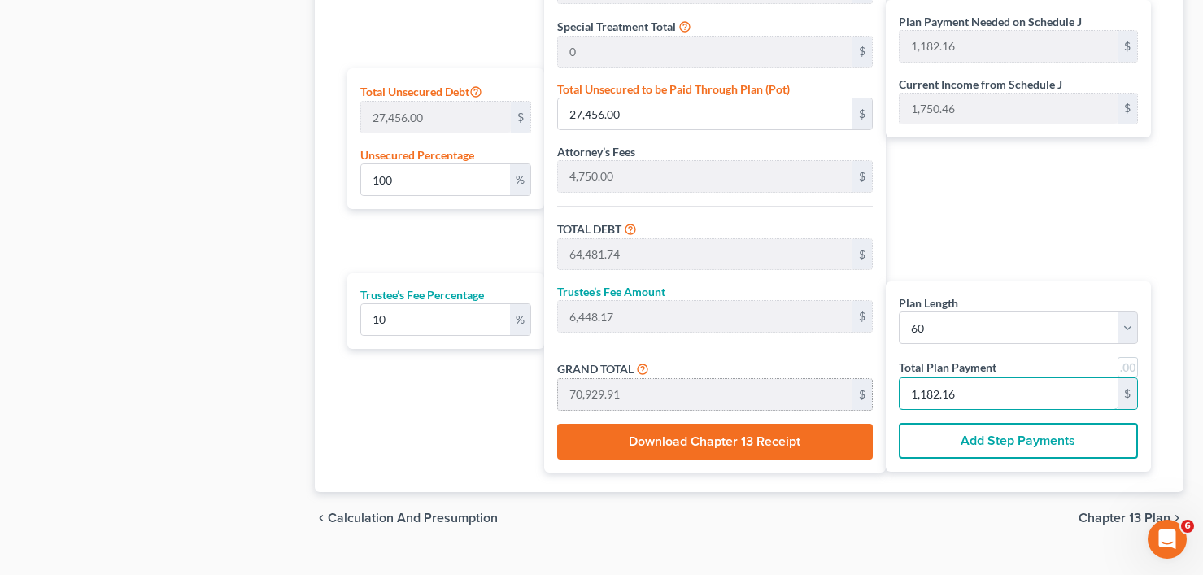
type input "0"
type input "54.54"
type input "5.45"
type input "60.00"
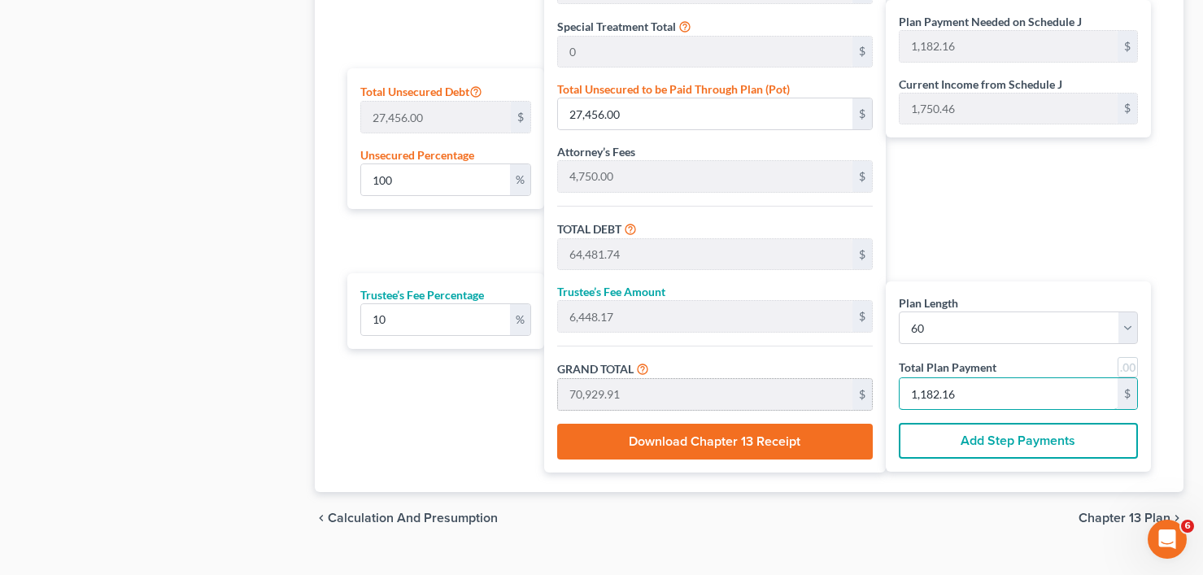
type input "1"
type input "600.00"
type input "60.00"
type input "660.00"
type input "11"
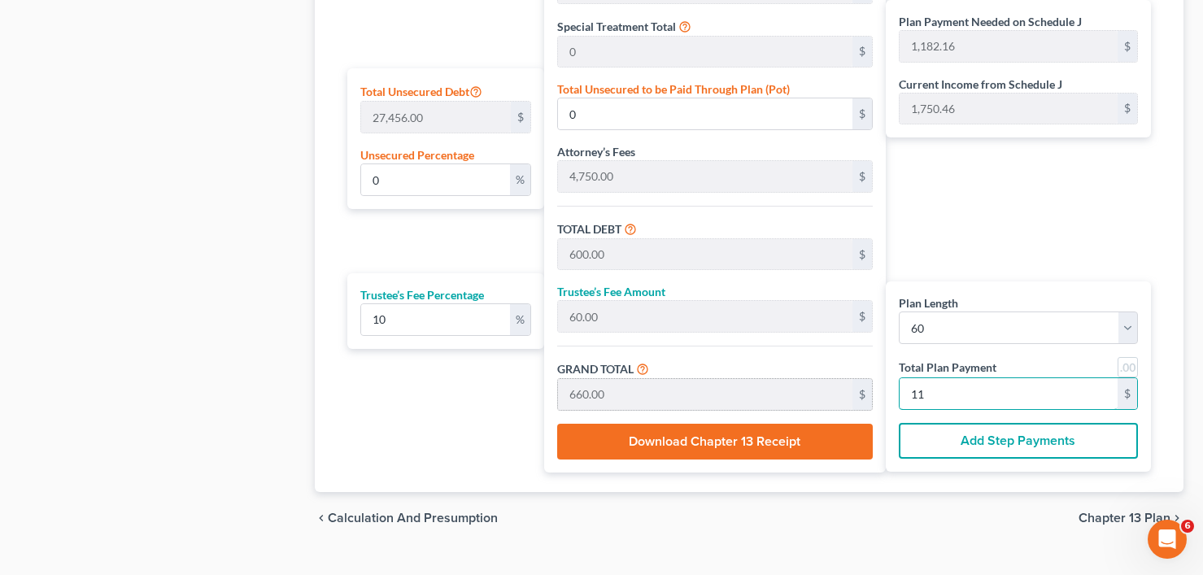
type input "6,436.36"
type input "643.63"
type input "7,080.00"
type input "118"
type input "100.56"
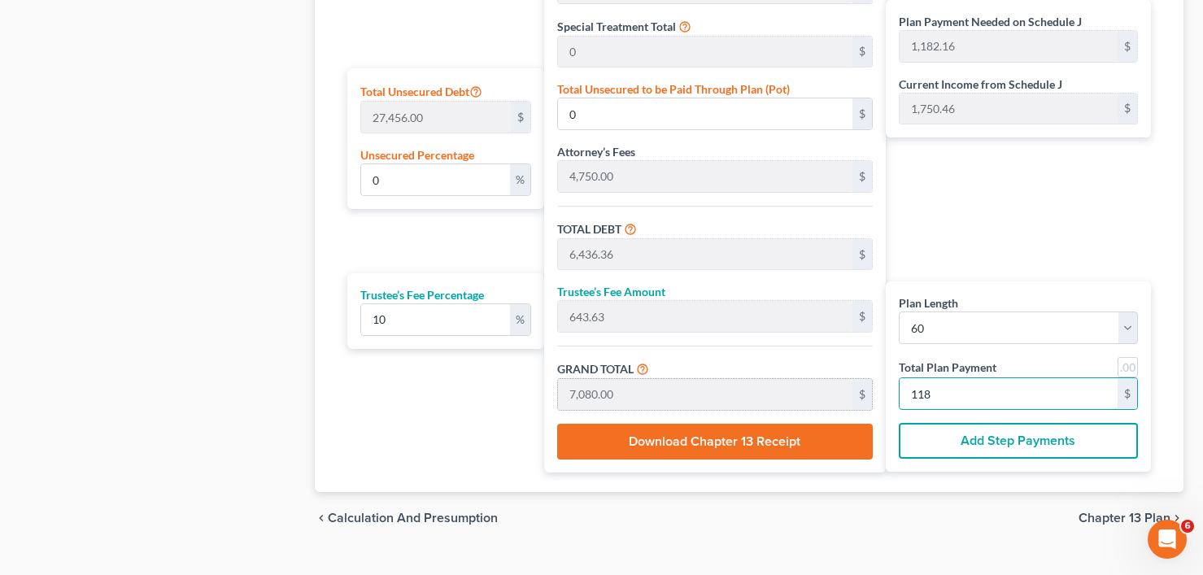
type input "27,610.62"
type input "64,636.36"
type input "6,463.63"
type input "71,100.00"
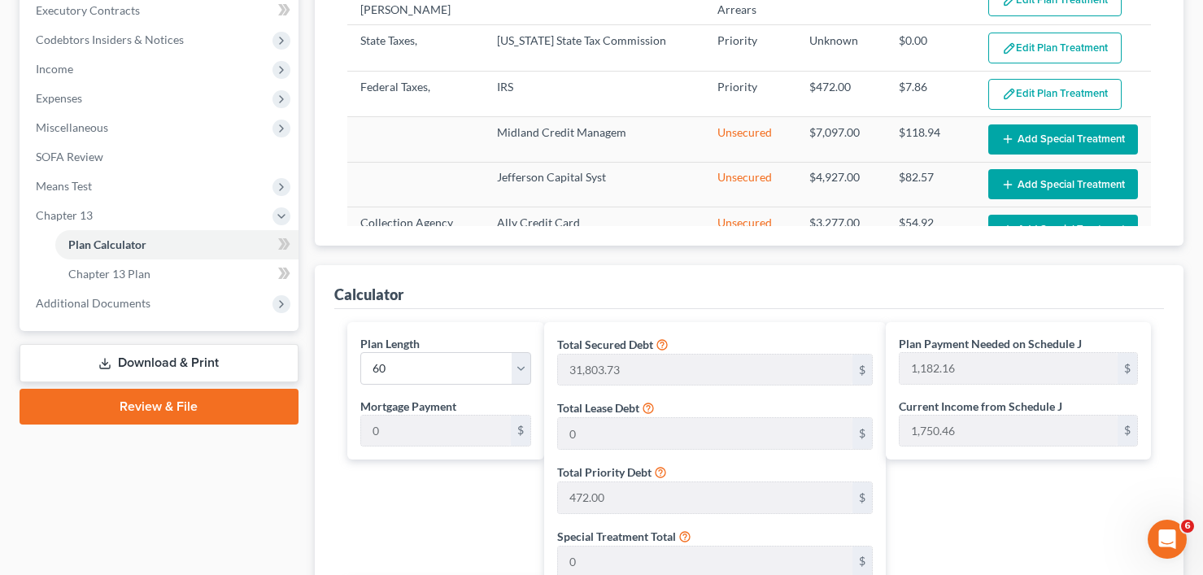
scroll to position [407, 0]
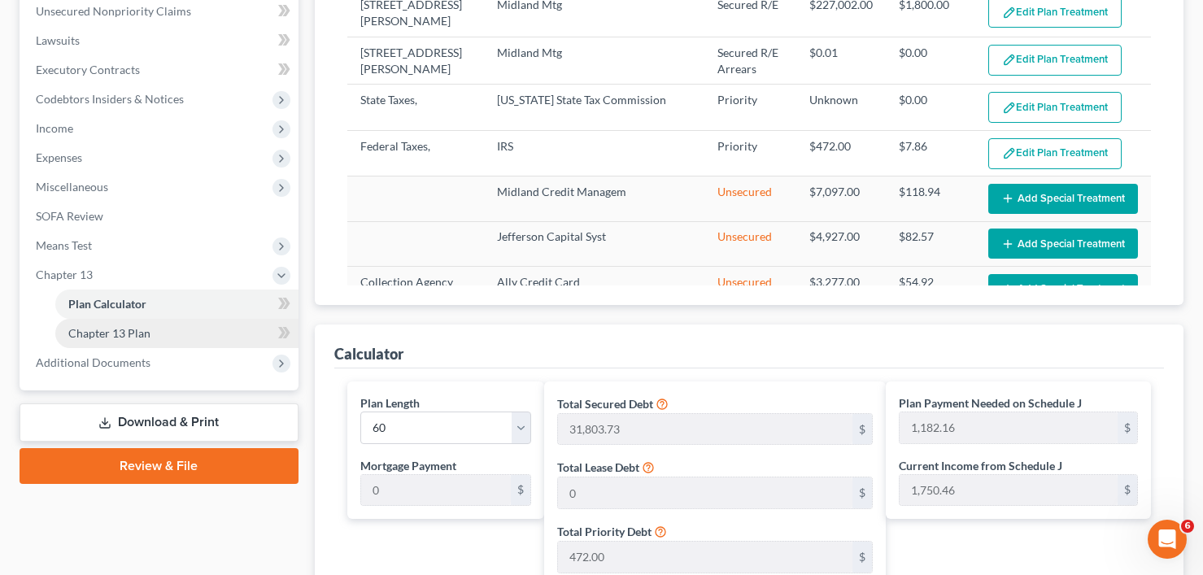
type input "1,185"
click at [140, 337] on span "Chapter 13 Plan" at bounding box center [109, 333] width 82 height 14
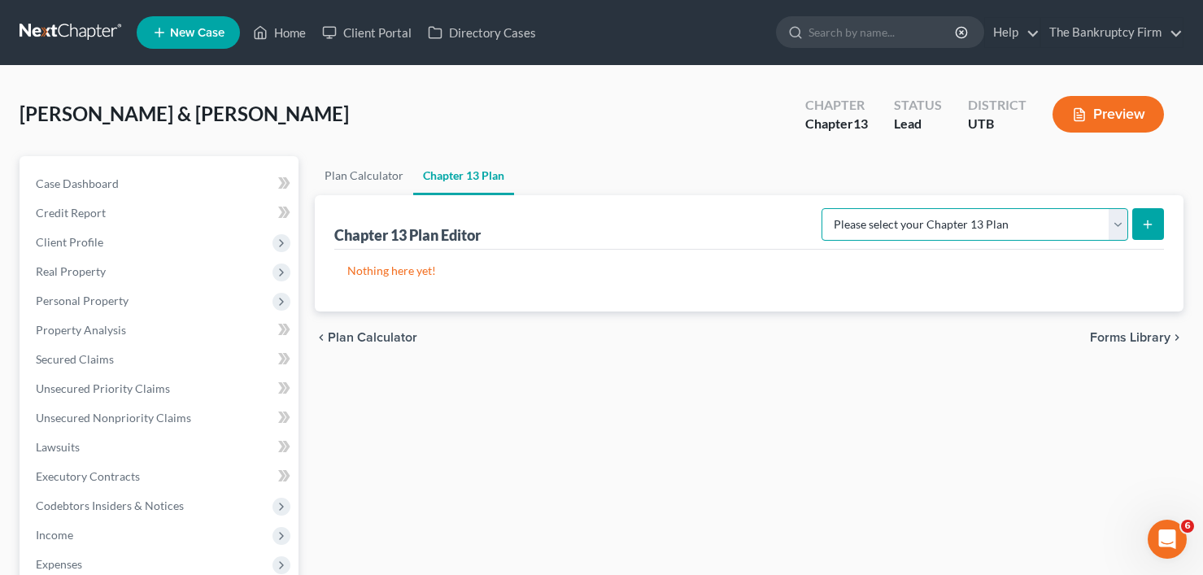
click at [905, 227] on select "Please select your Chapter 13 Plan Chapter 13 Plan - The Bankruptcy Firm - Utah…" at bounding box center [975, 224] width 307 height 33
select select "0"
click at [857, 208] on select "Please select your Chapter 13 Plan Chapter 13 Plan - The Bankruptcy Firm - Utah…" at bounding box center [975, 224] width 307 height 33
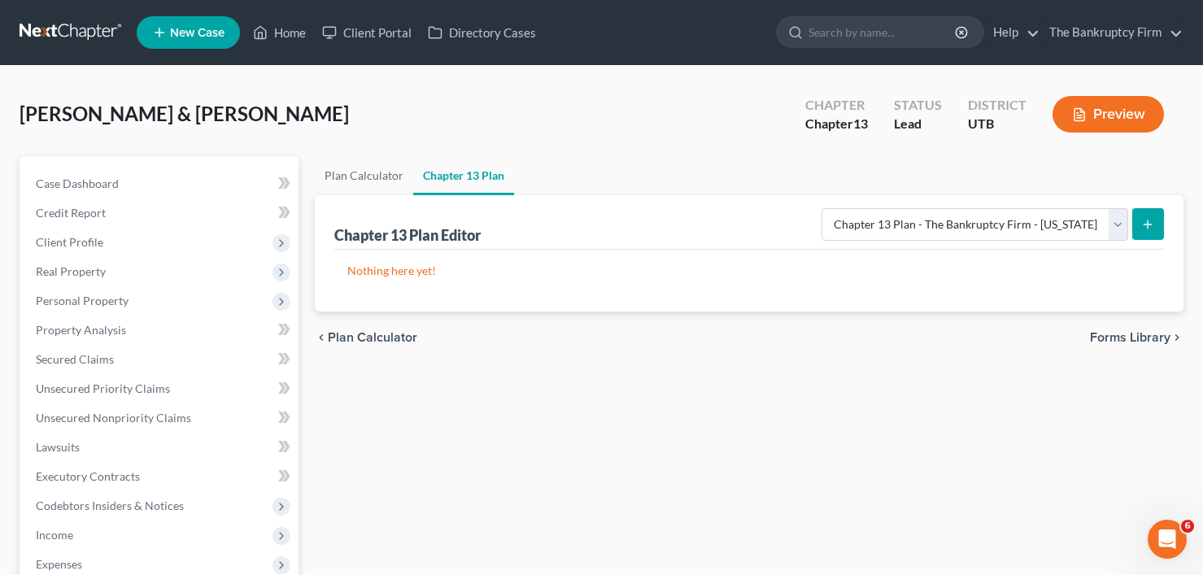
click at [1138, 221] on button "submit" at bounding box center [1148, 224] width 32 height 32
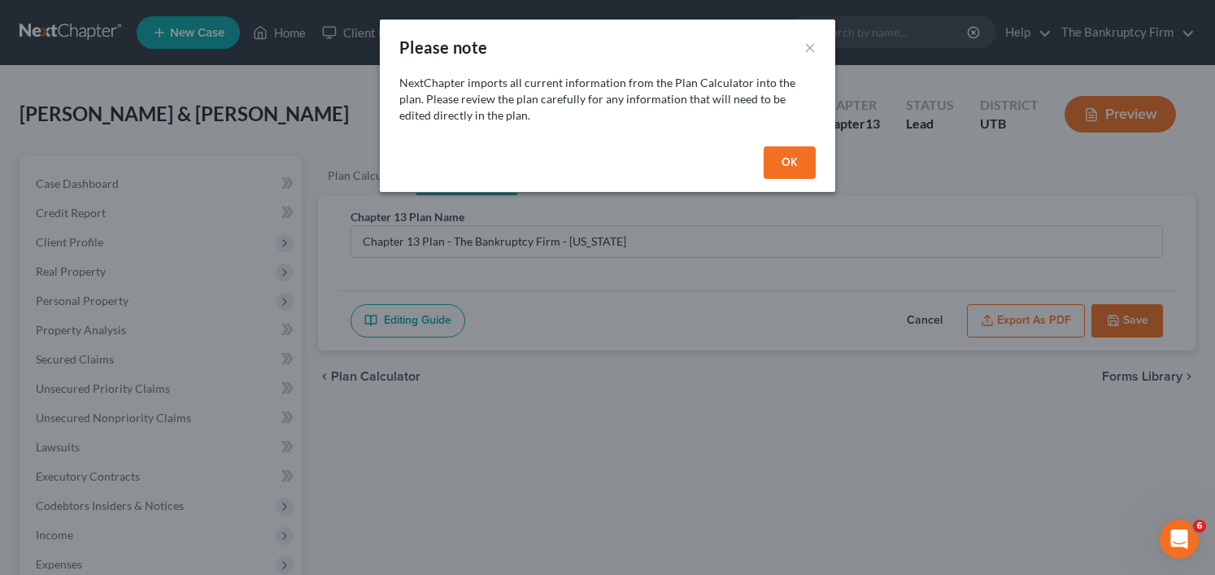
click at [786, 165] on button "OK" at bounding box center [790, 162] width 52 height 33
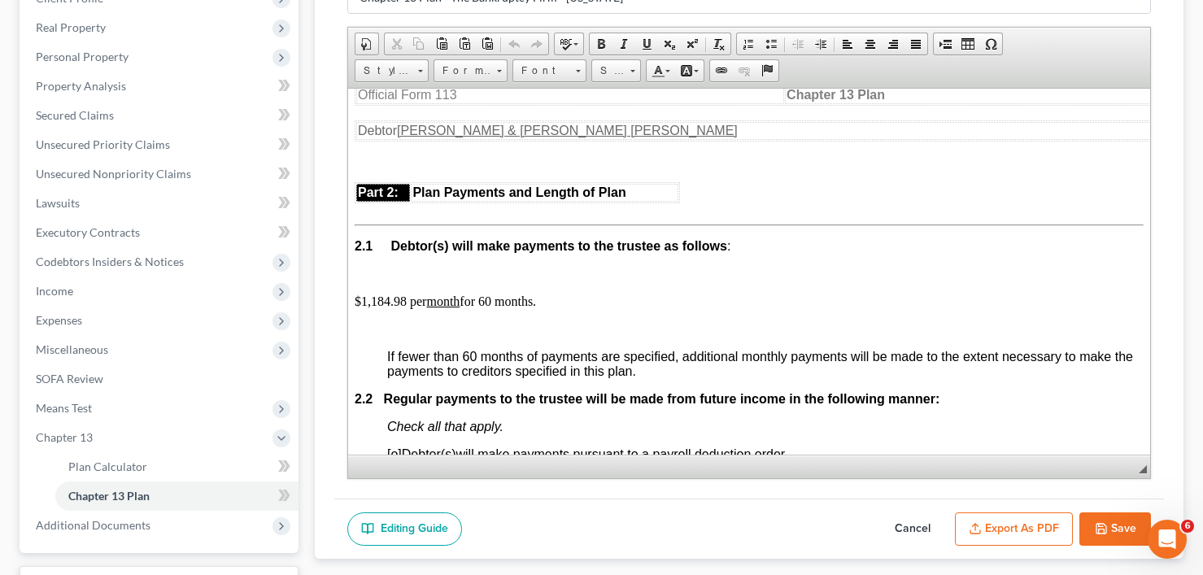
scroll to position [895, 0]
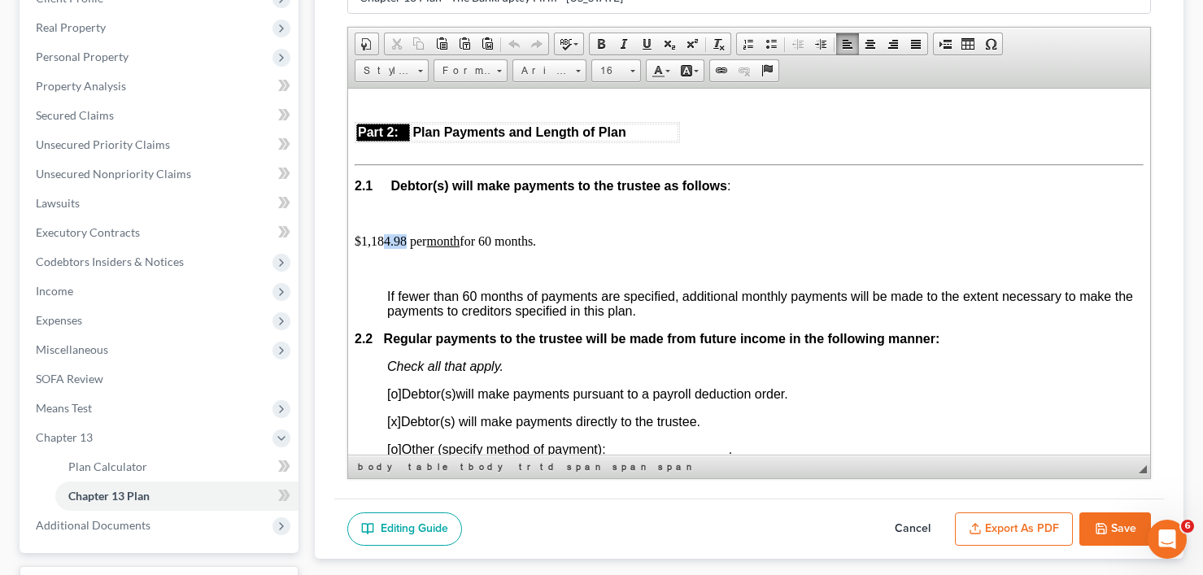
drag, startPoint x: 382, startPoint y: 239, endPoint x: 406, endPoint y: 238, distance: 23.6
click at [406, 238] on p "$1,184.98 per month for 60 months." at bounding box center [748, 240] width 789 height 15
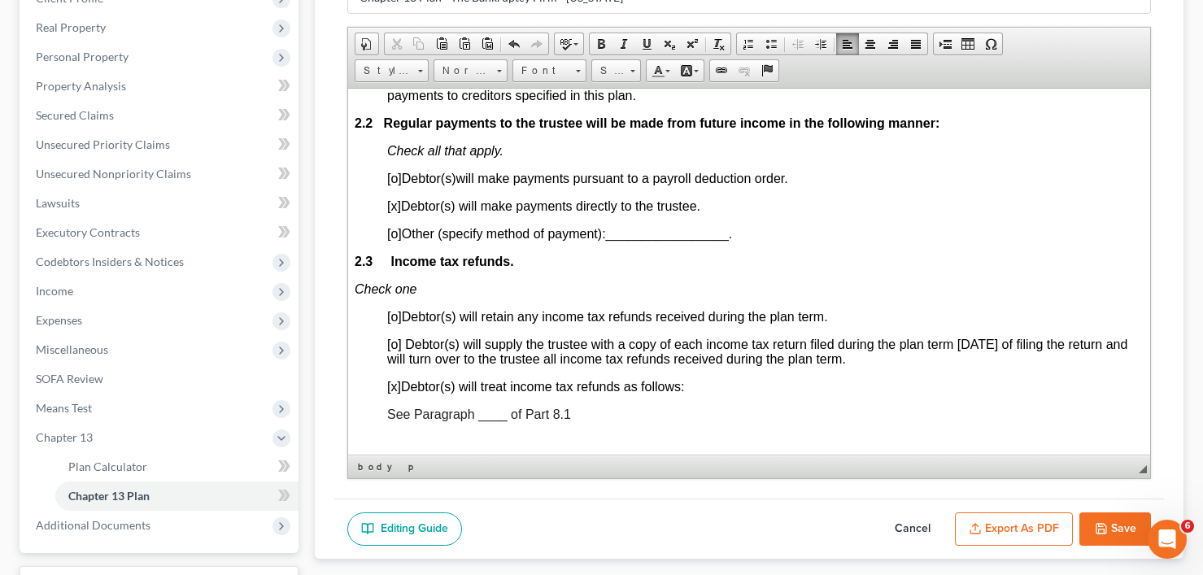
scroll to position [1139, 0]
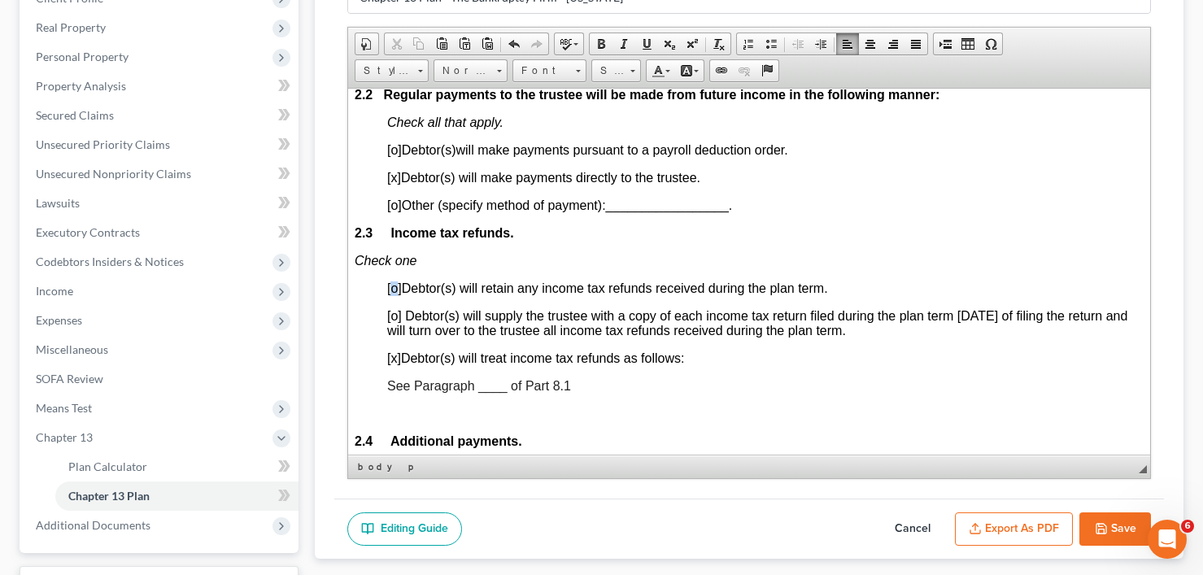
click at [391, 283] on span "[o]" at bounding box center [393, 288] width 15 height 14
click at [395, 360] on span "[x]" at bounding box center [393, 358] width 14 height 14
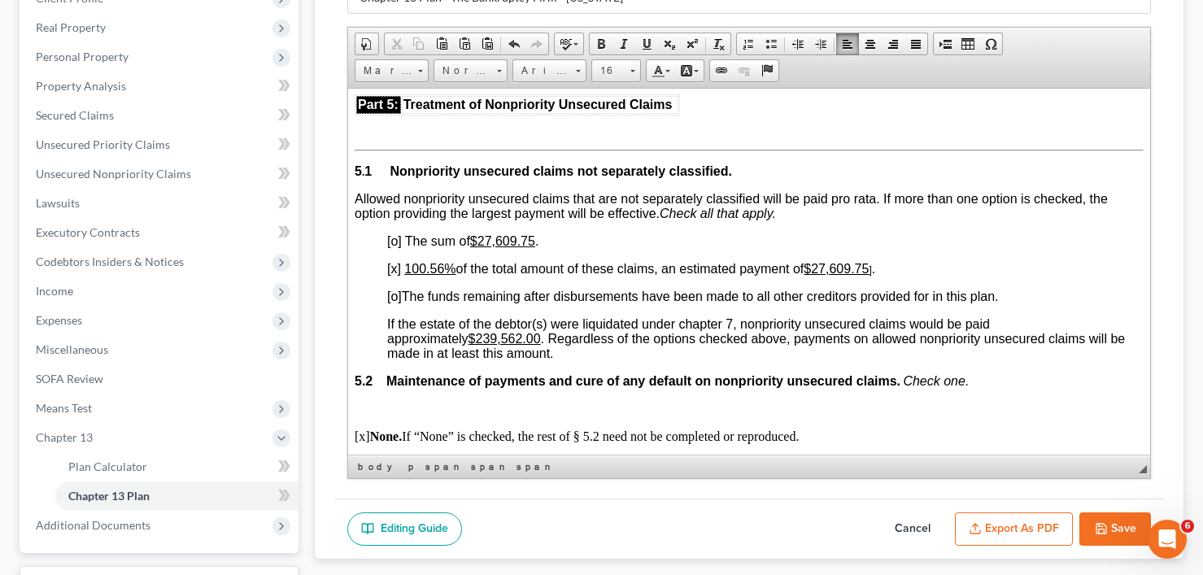
scroll to position [3986, 0]
drag, startPoint x: 429, startPoint y: 251, endPoint x: 440, endPoint y: 255, distance: 12.1
click at [440, 260] on u "100.56%" at bounding box center [429, 267] width 51 height 14
drag, startPoint x: 483, startPoint y: 324, endPoint x: 527, endPoint y: 323, distance: 43.9
click at [527, 330] on u "$239,562.00" at bounding box center [504, 337] width 72 height 14
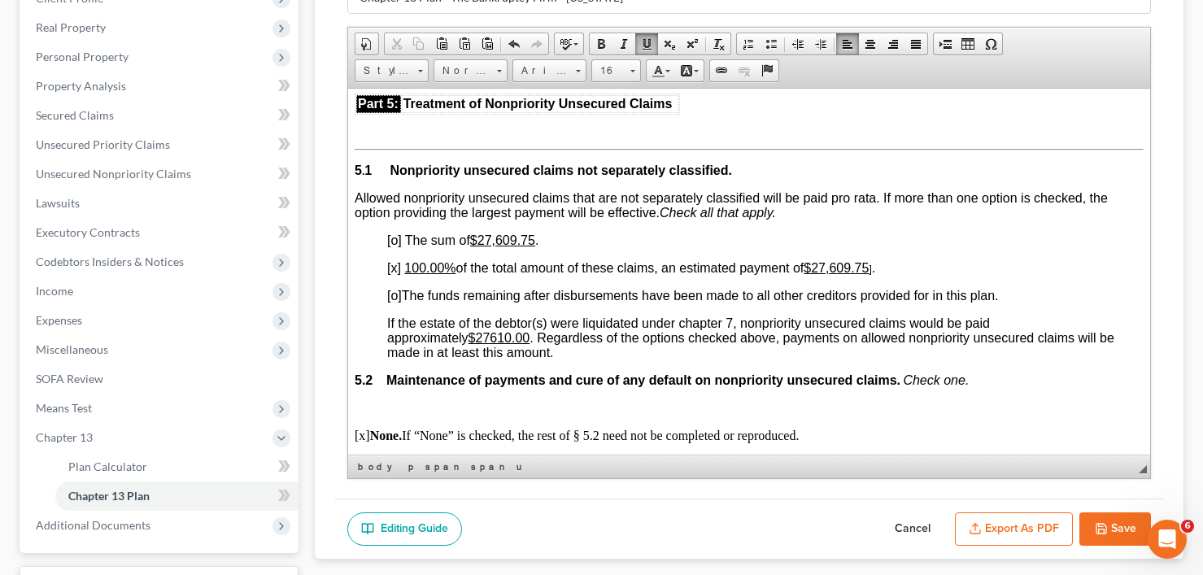
click at [498, 330] on u "$27610.00" at bounding box center [499, 337] width 62 height 14
drag, startPoint x: 482, startPoint y: 224, endPoint x: 536, endPoint y: 224, distance: 54.5
click at [535, 233] on u "$27,609.75" at bounding box center [501, 240] width 65 height 14
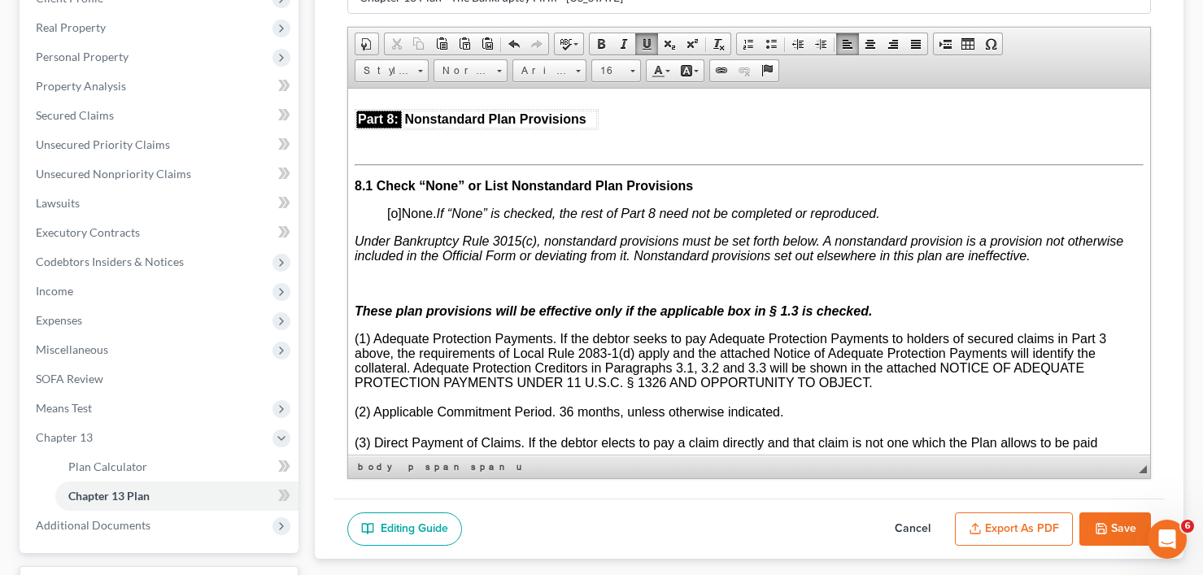
scroll to position [4963, 0]
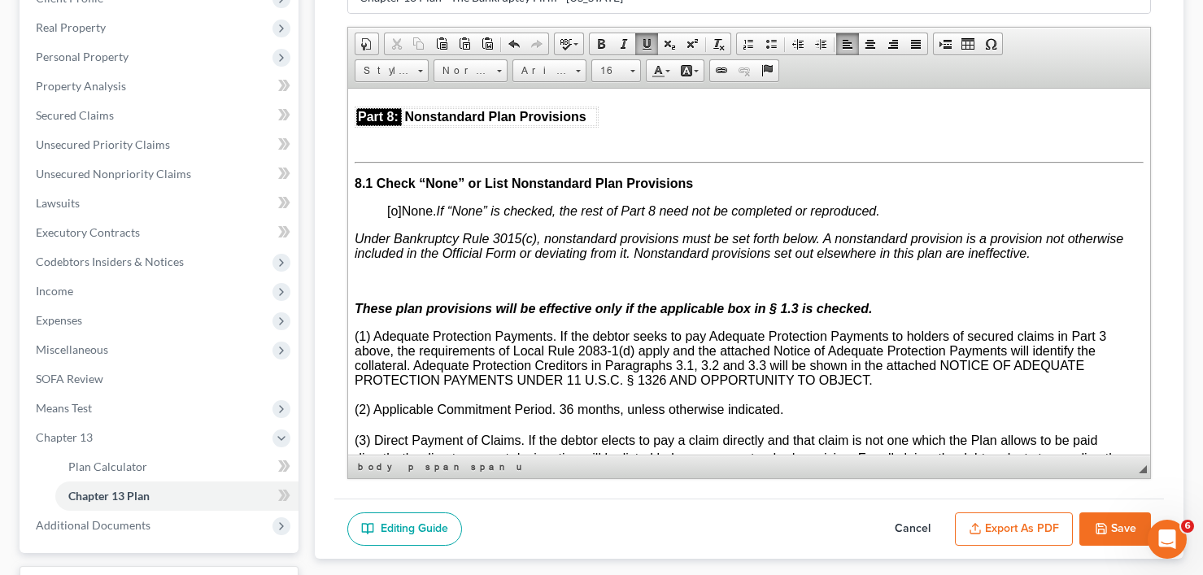
click at [914, 360] on p "(1) Adequate Protection Payments. If the debtor seeks to pay Adequate Protectio…" at bounding box center [748, 358] width 789 height 59
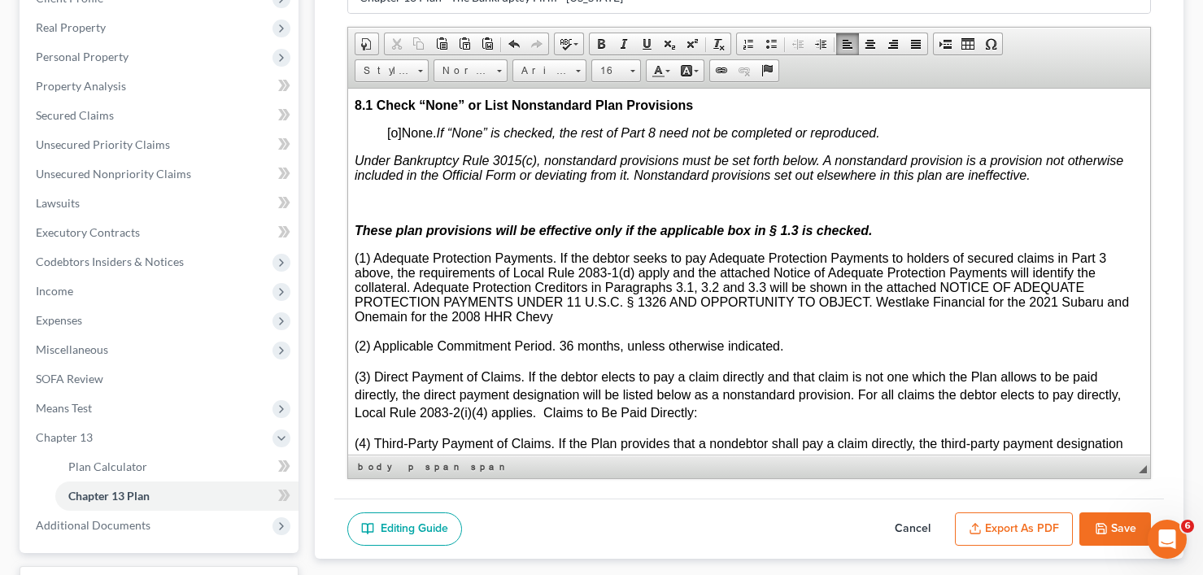
scroll to position [5070, 0]
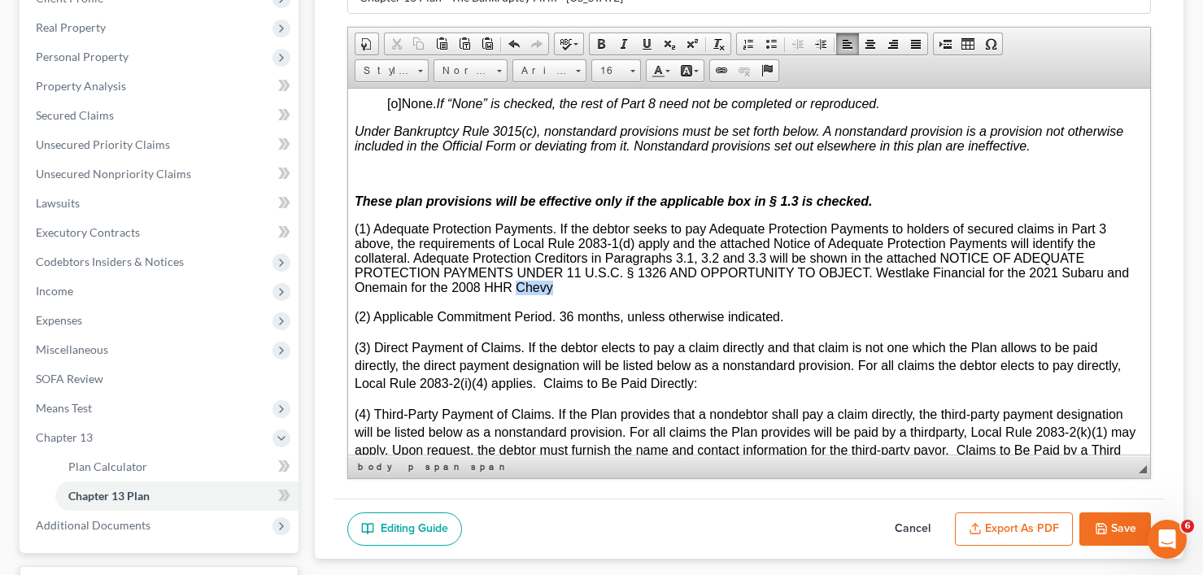
drag, startPoint x: 517, startPoint y: 275, endPoint x: 551, endPoint y: 274, distance: 34.2
click at [551, 274] on span "(1) Adequate Protection Payments. If the debtor seeks to pay Adequate Protectio…" at bounding box center [741, 257] width 775 height 72
click at [483, 274] on span "(1) Adequate Protection Payments. If the debtor seeks to pay Adequate Protectio…" at bounding box center [741, 257] width 775 height 72
click at [560, 273] on p "(1) Adequate Protection Payments. If the debtor seeks to pay Adequate Protectio…" at bounding box center [748, 257] width 789 height 73
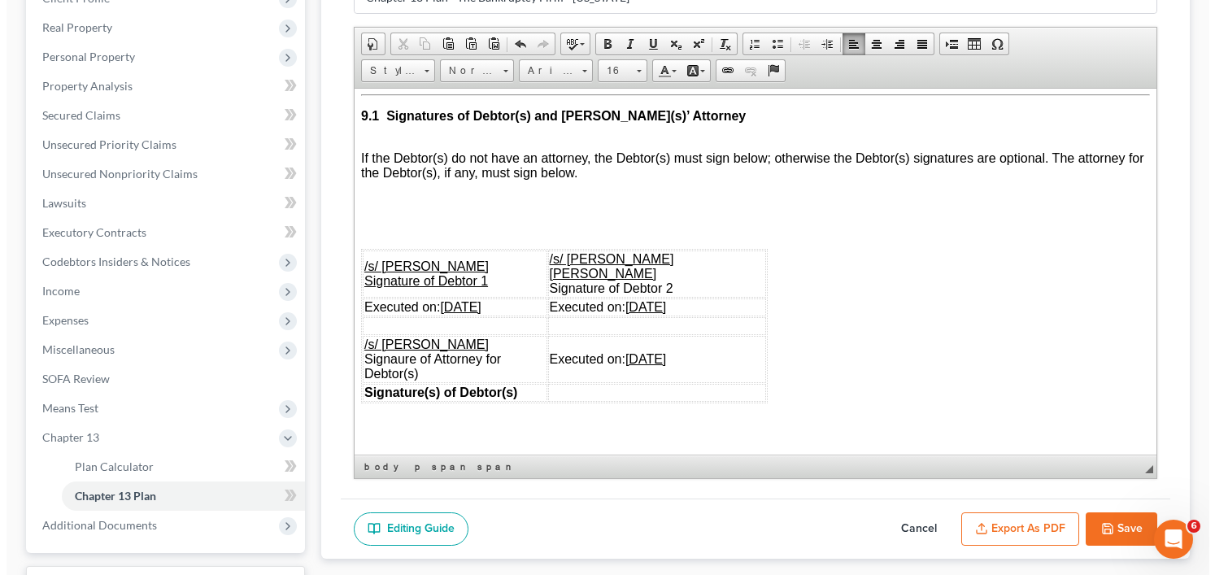
scroll to position [7023, 0]
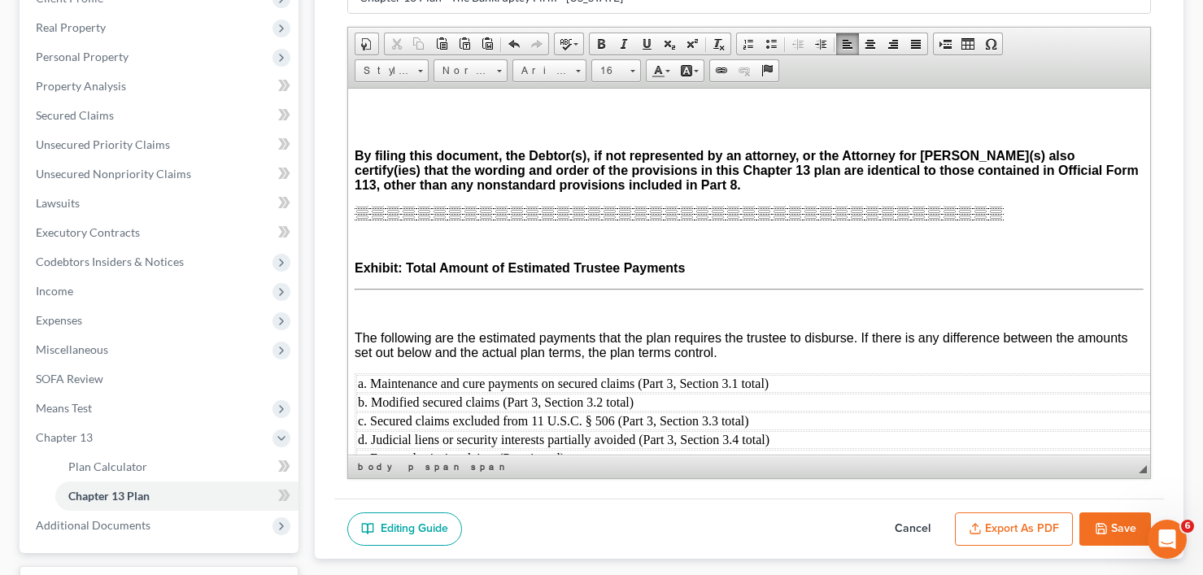
click at [998, 522] on button "Export as PDF" at bounding box center [1014, 530] width 118 height 34
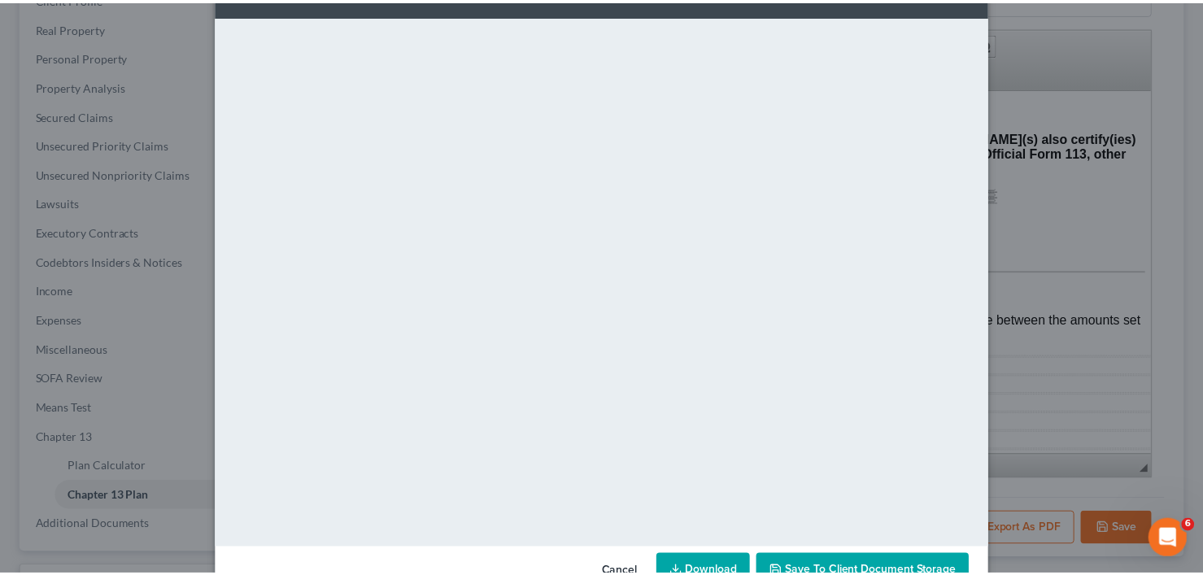
scroll to position [106, 0]
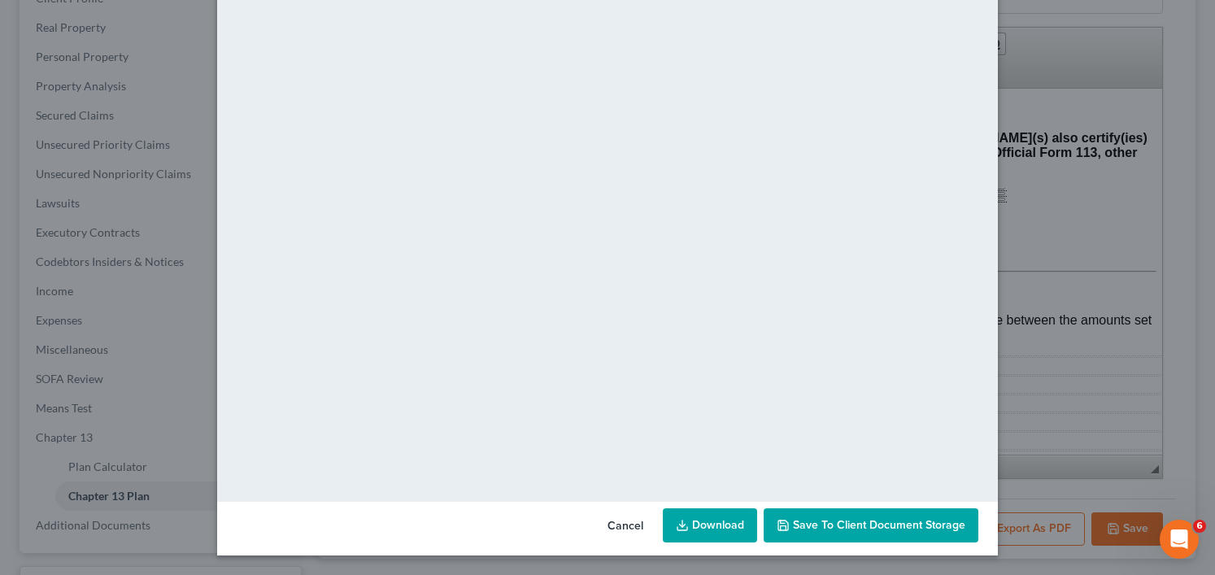
click at [838, 522] on span "Save to Client Document Storage" at bounding box center [879, 525] width 172 height 14
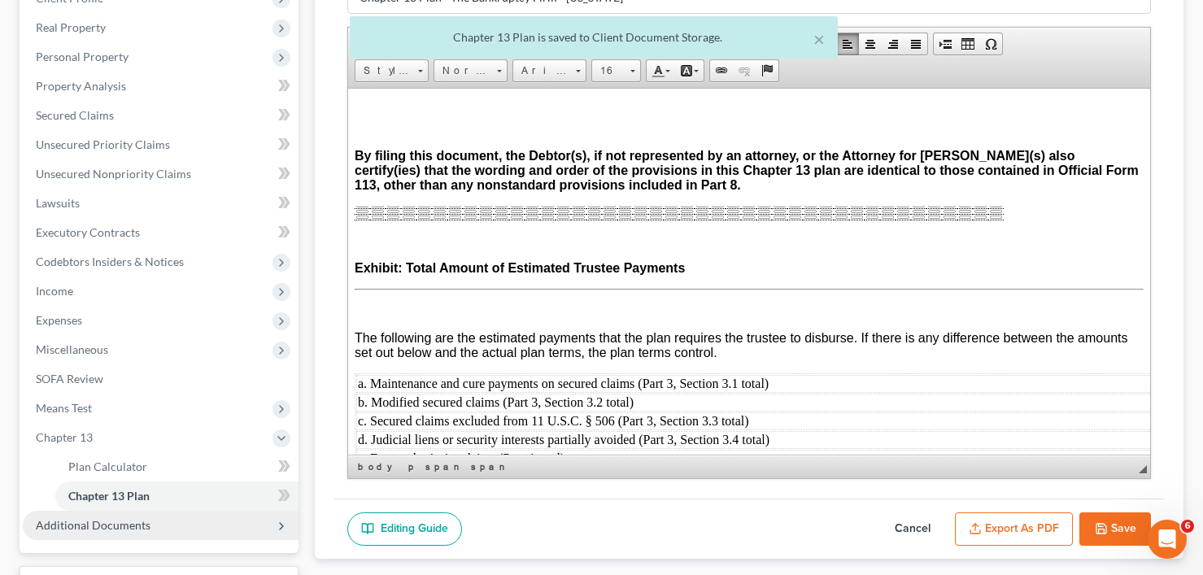
click at [114, 526] on span "Additional Documents" at bounding box center [93, 525] width 115 height 14
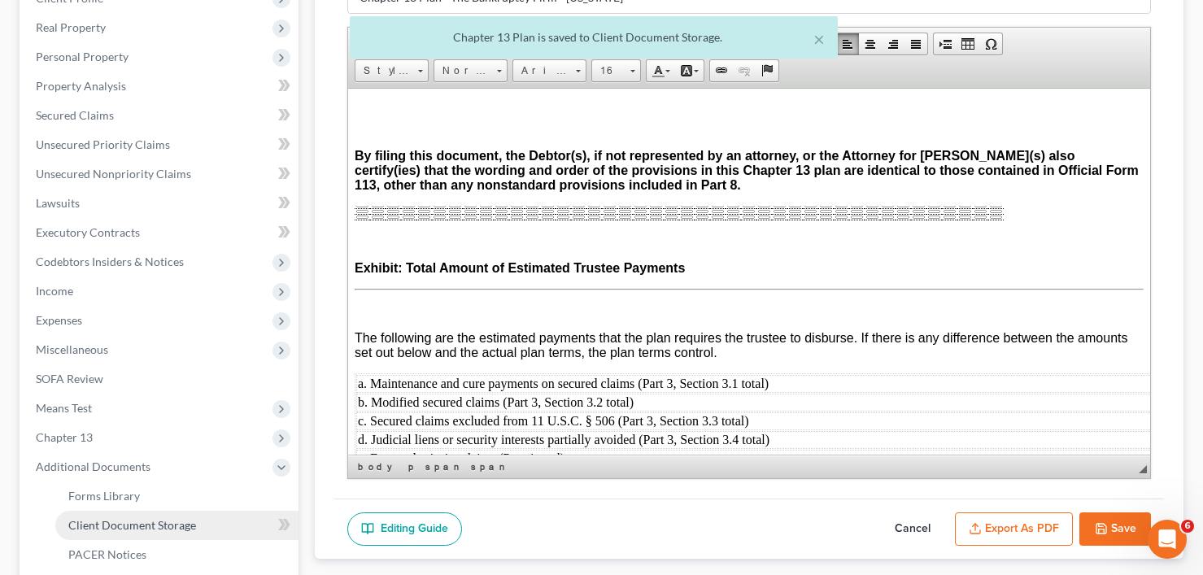
click at [151, 523] on span "Client Document Storage" at bounding box center [132, 525] width 128 height 14
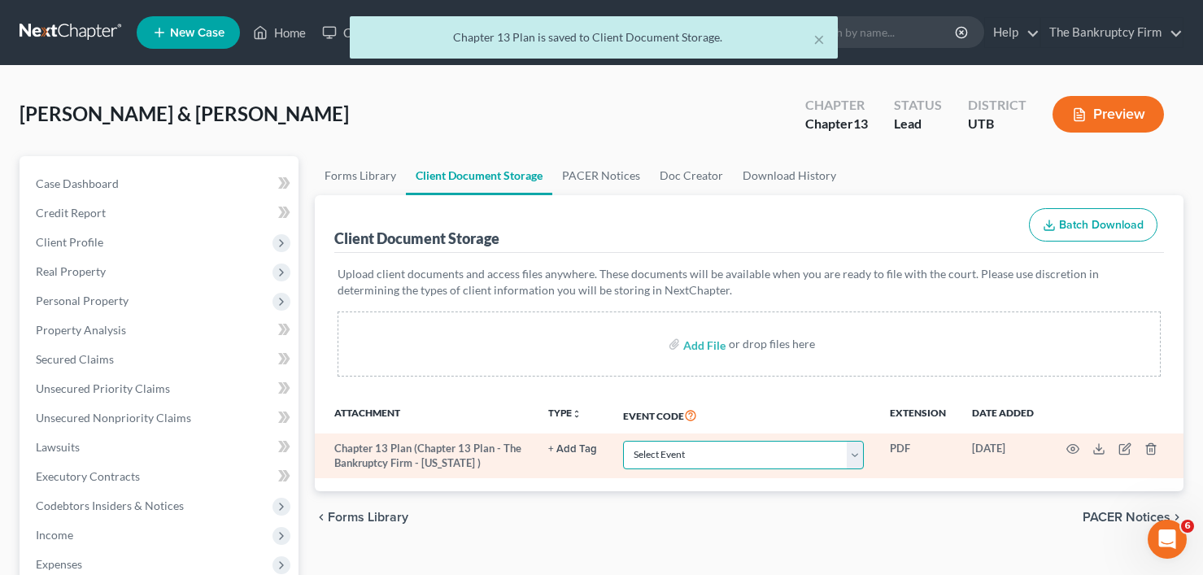
click at [720, 461] on select "Select Event Affidavit/Declaration Amended Chapter 11 Plan Amended Disclosure S…" at bounding box center [743, 455] width 241 height 28
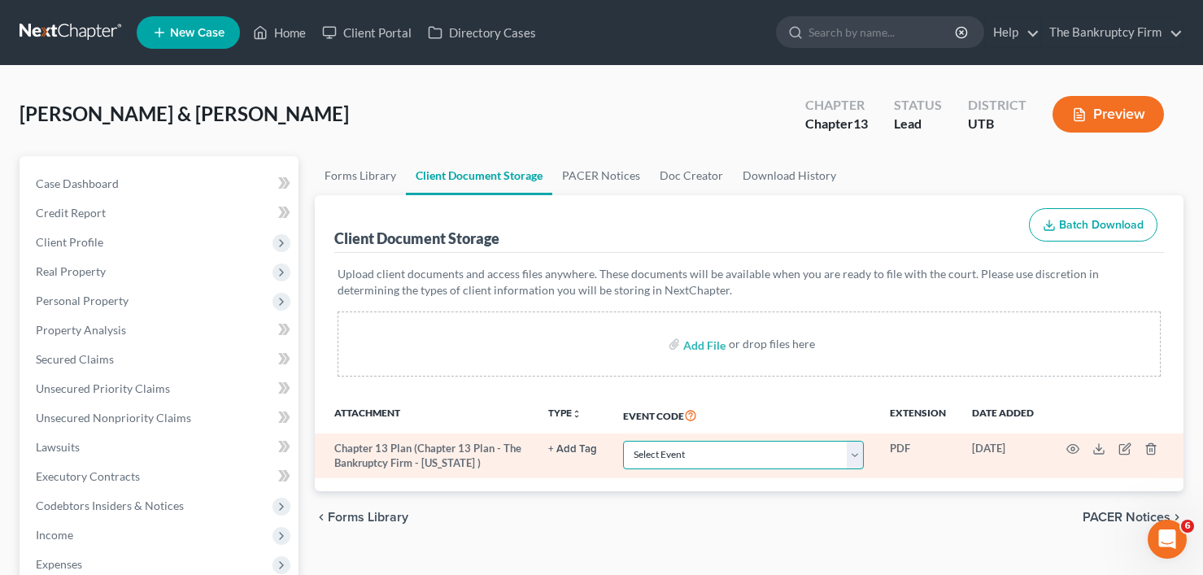
select select "26"
click at [623, 441] on select "Select Event Affidavit/Declaration Amended Chapter 11 Plan Amended Disclosure S…" at bounding box center [743, 455] width 241 height 28
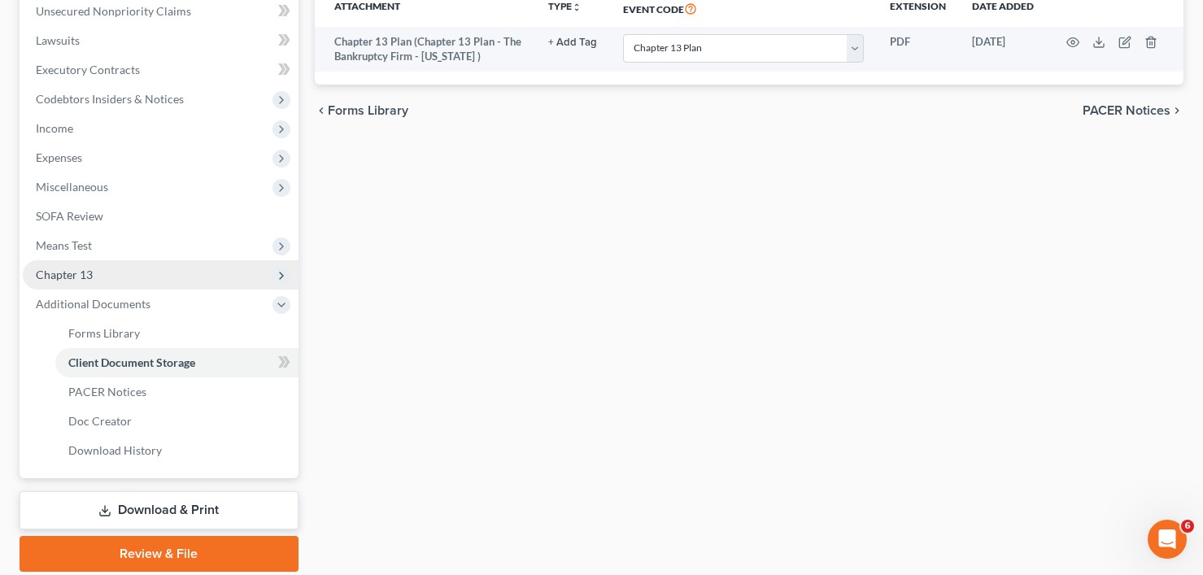
click at [95, 264] on span "Chapter 13" at bounding box center [161, 274] width 276 height 29
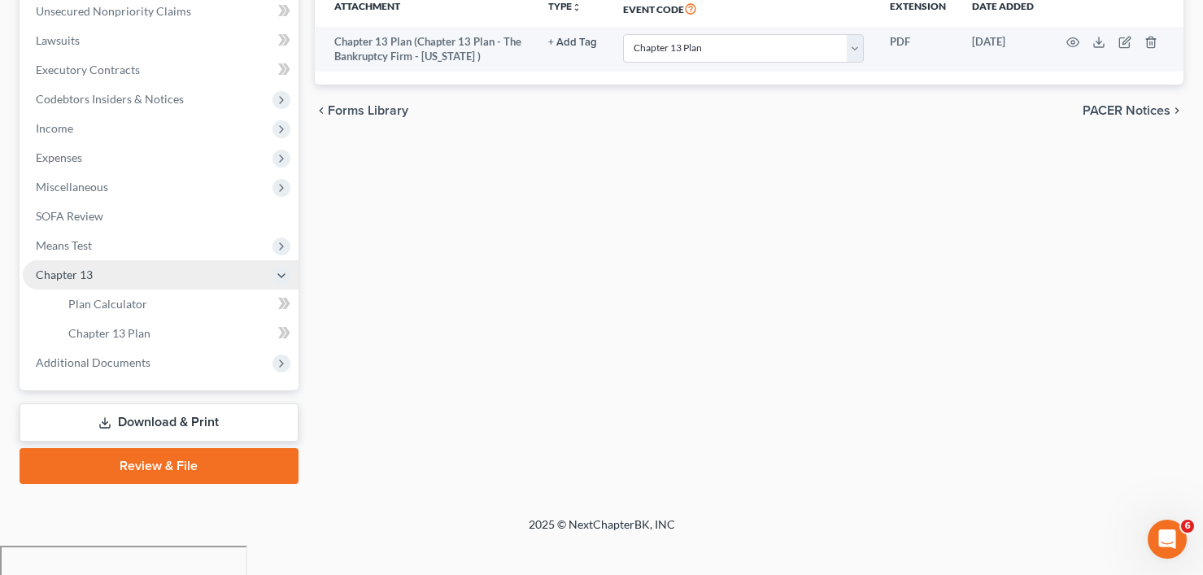
scroll to position [377, 0]
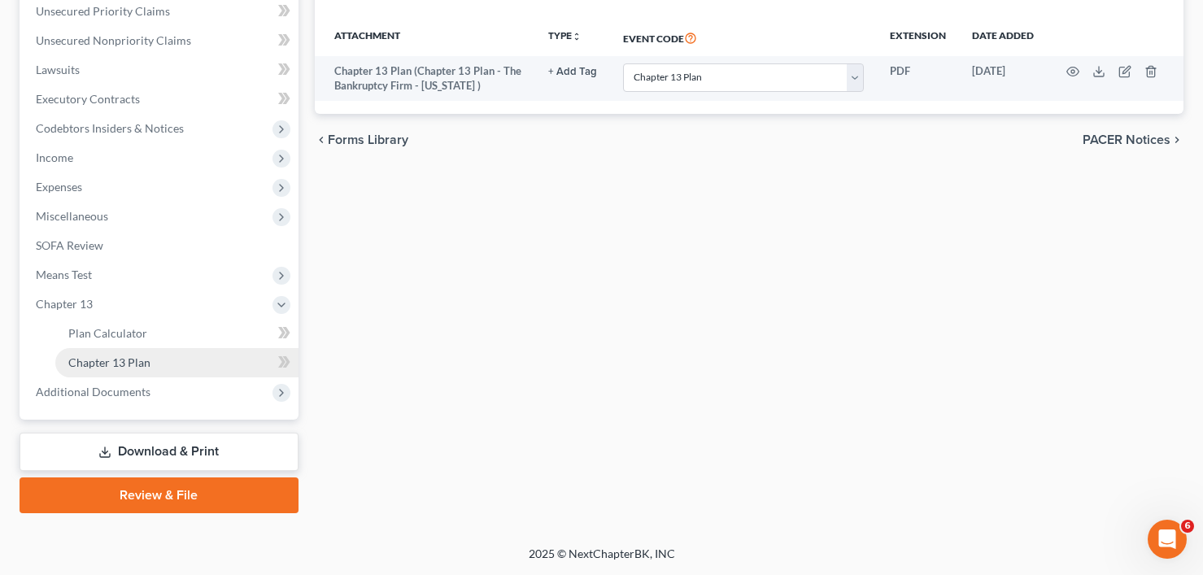
click at [129, 365] on span "Chapter 13 Plan" at bounding box center [109, 363] width 82 height 14
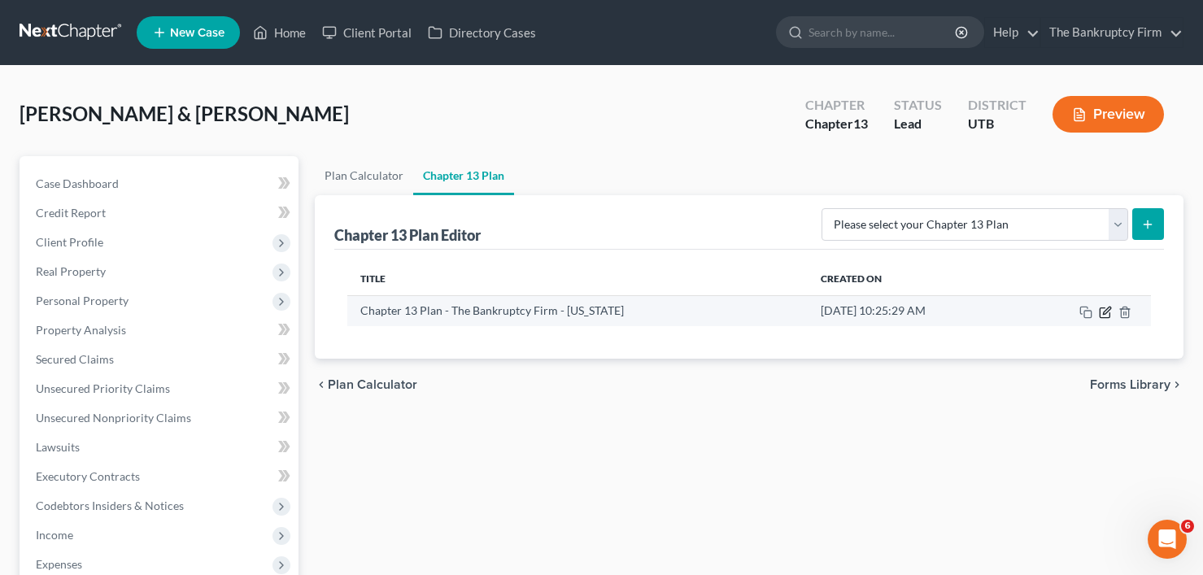
click at [1106, 313] on icon "button" at bounding box center [1106, 310] width 7 height 7
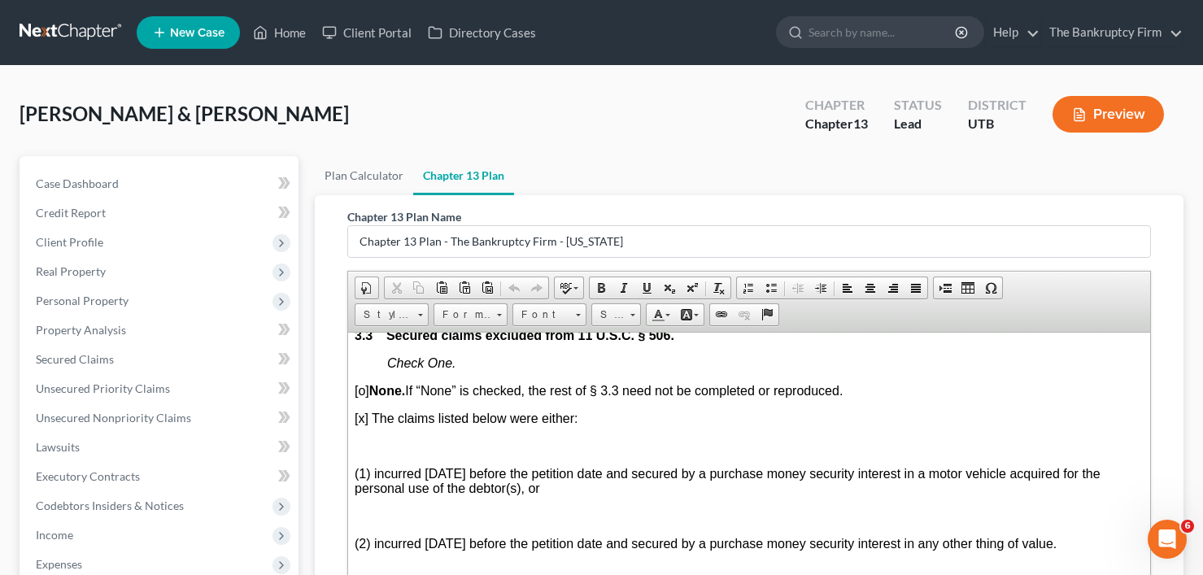
scroll to position [2522, 0]
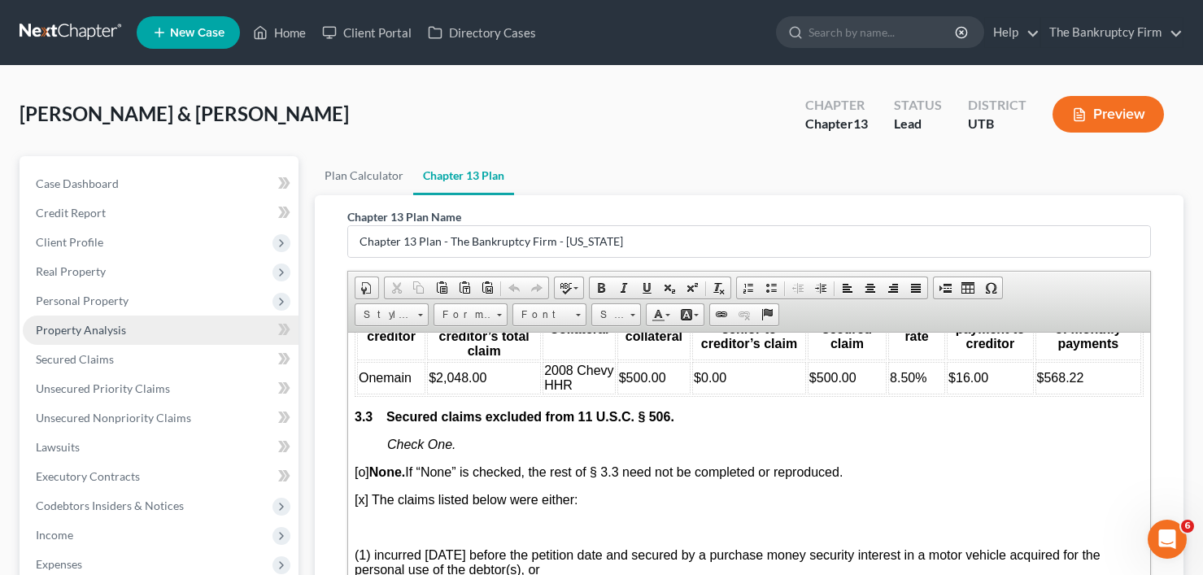
click at [73, 325] on span "Property Analysis" at bounding box center [81, 330] width 90 height 14
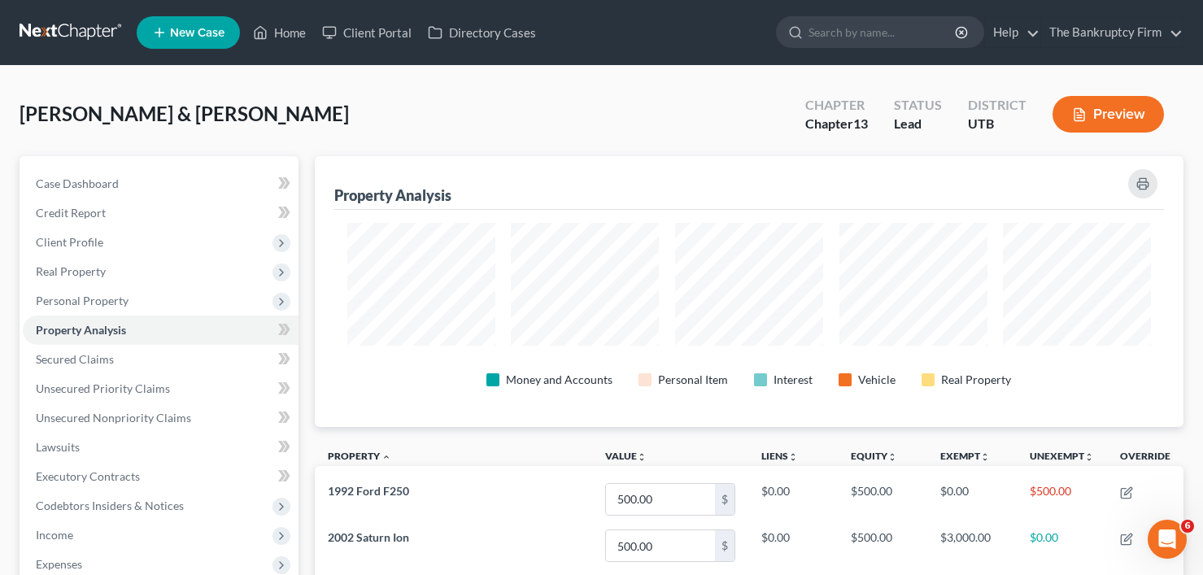
scroll to position [271, 870]
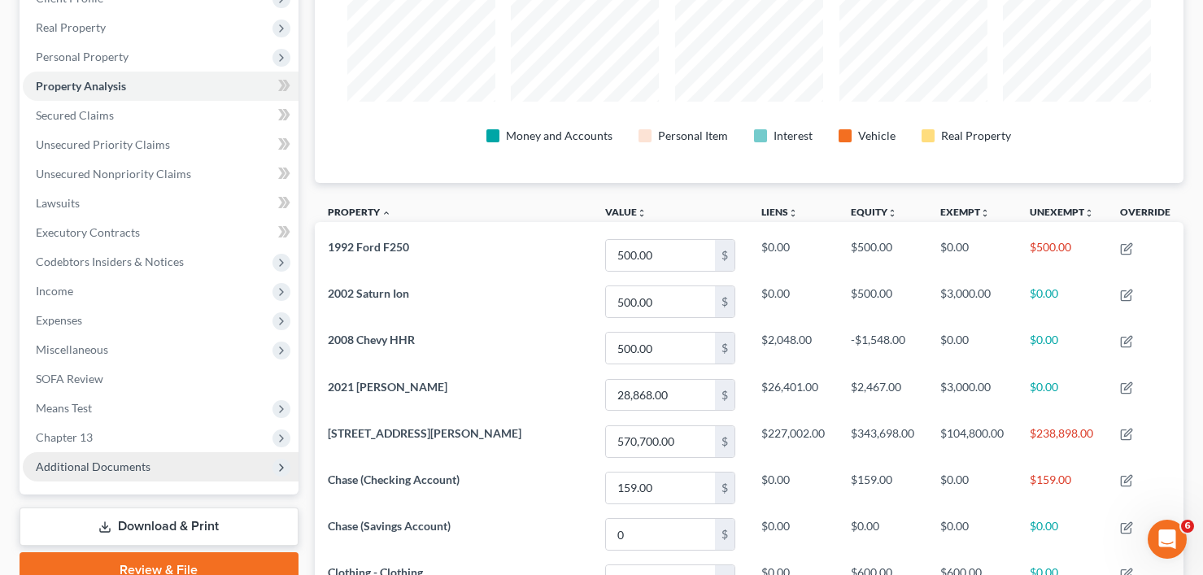
click at [86, 467] on span "Additional Documents" at bounding box center [93, 467] width 115 height 14
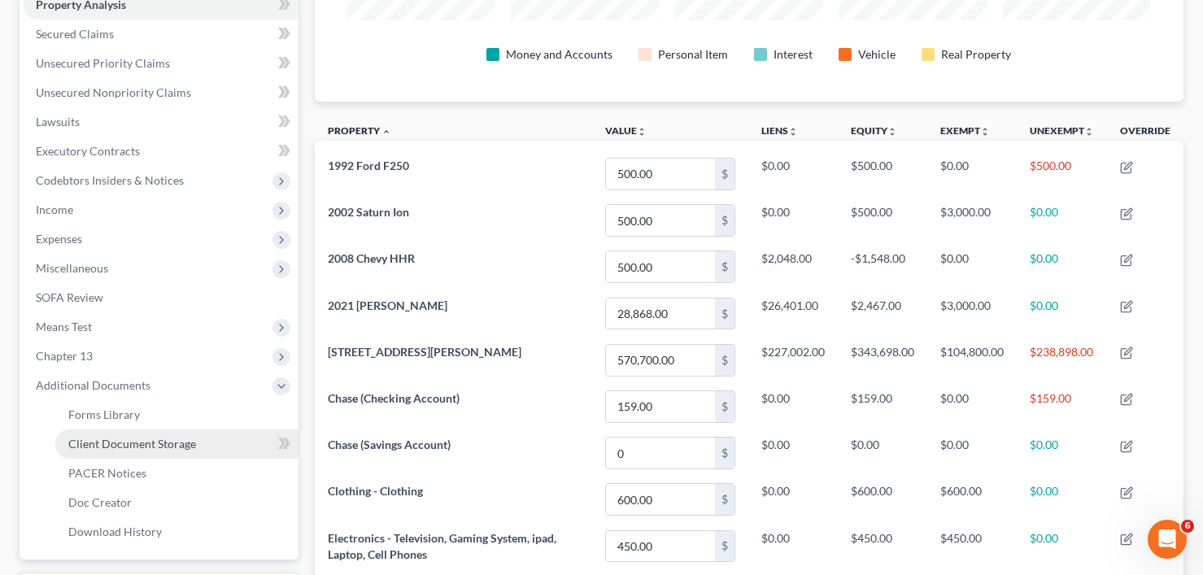
click at [133, 446] on span "Client Document Storage" at bounding box center [132, 444] width 128 height 14
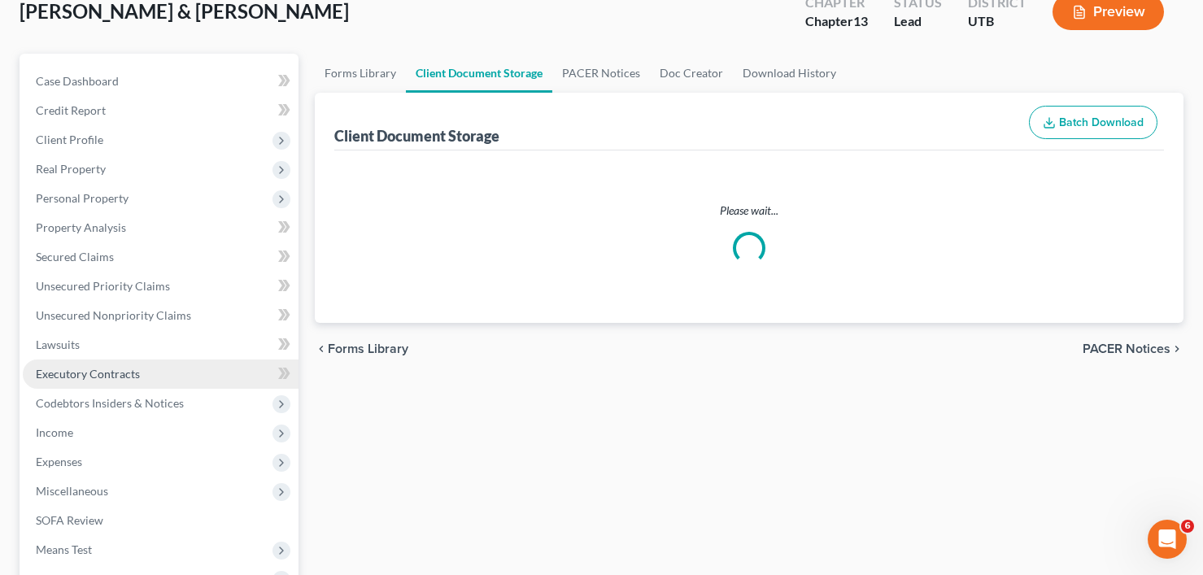
select select "26"
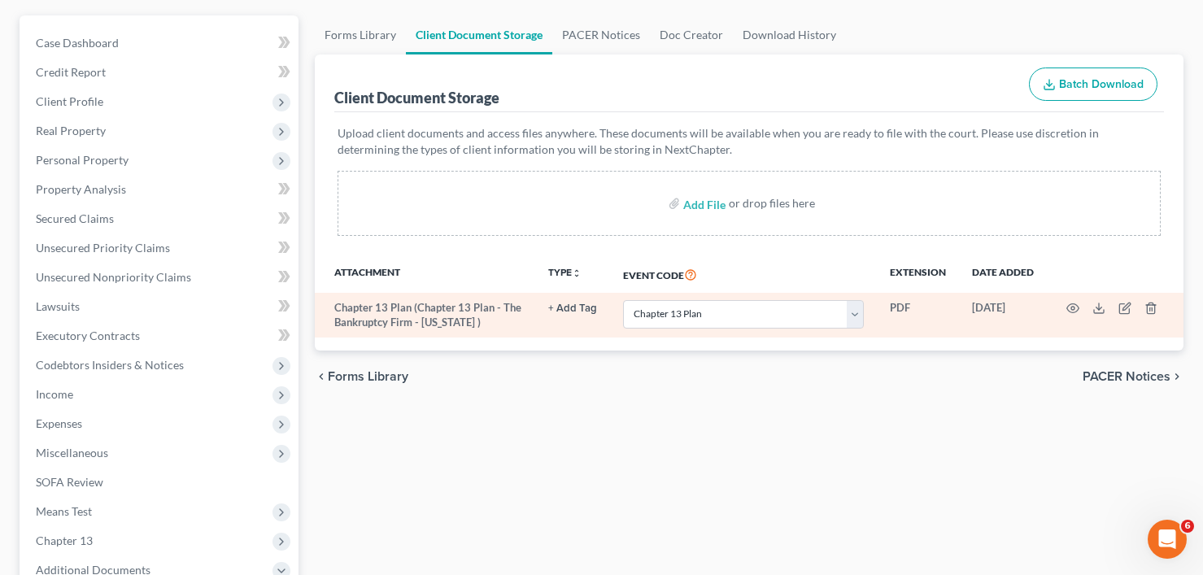
scroll to position [163, 0]
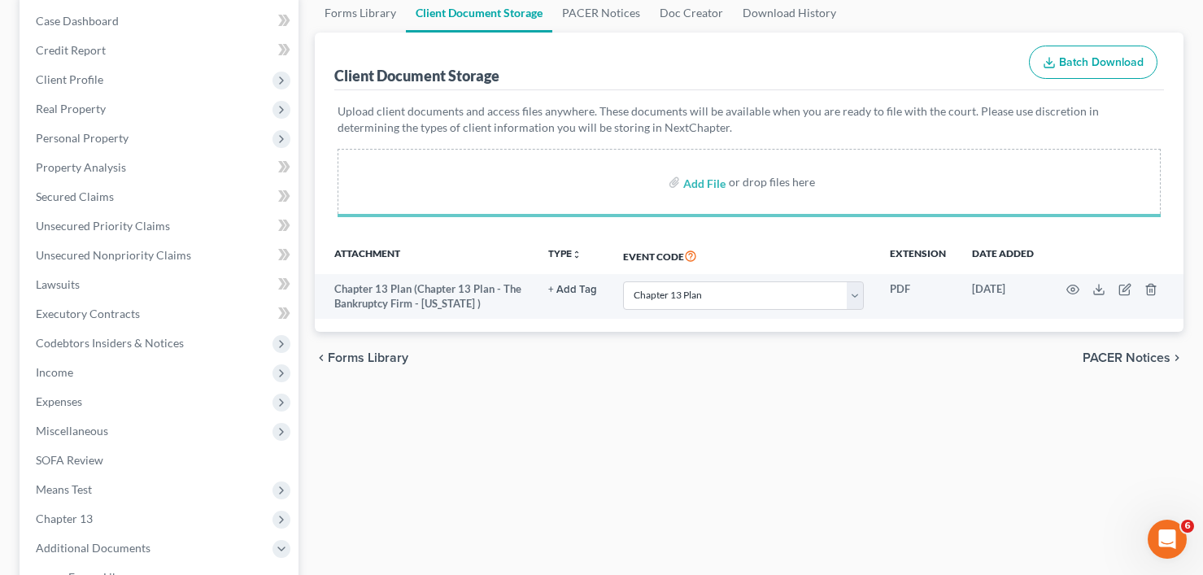
select select "26"
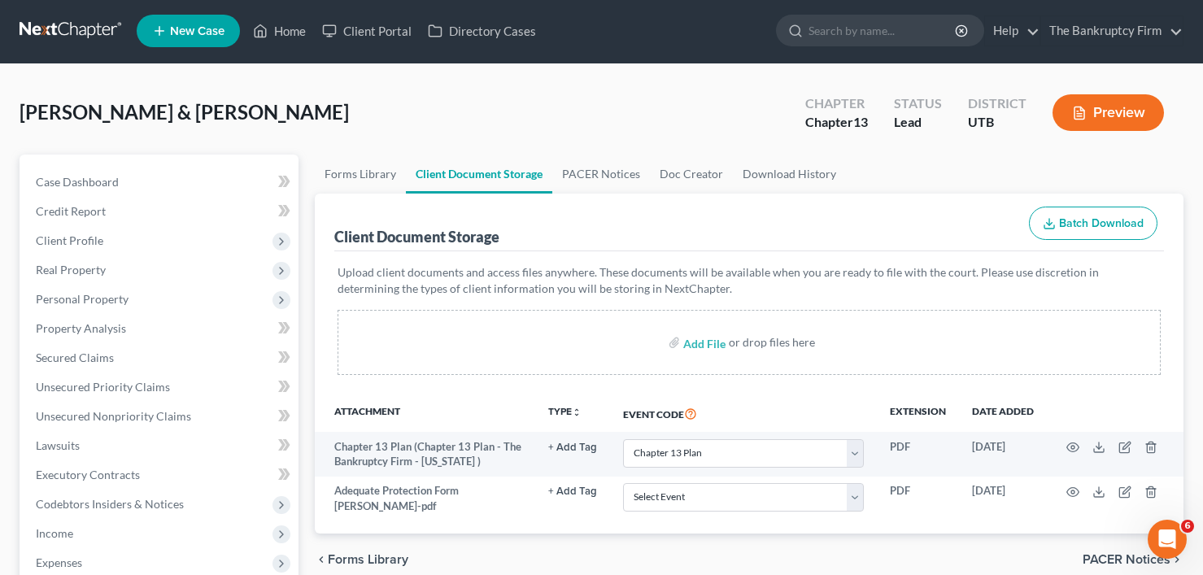
scroll to position [0, 0]
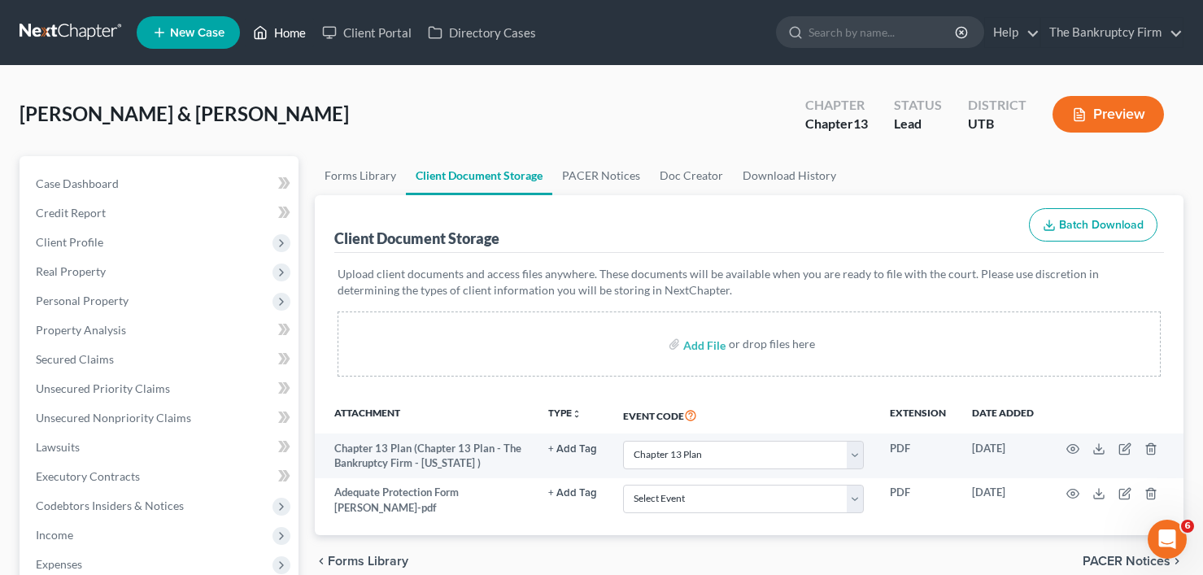
drag, startPoint x: 283, startPoint y: 36, endPoint x: 283, endPoint y: 58, distance: 22.0
click at [283, 36] on link "Home" at bounding box center [279, 32] width 69 height 29
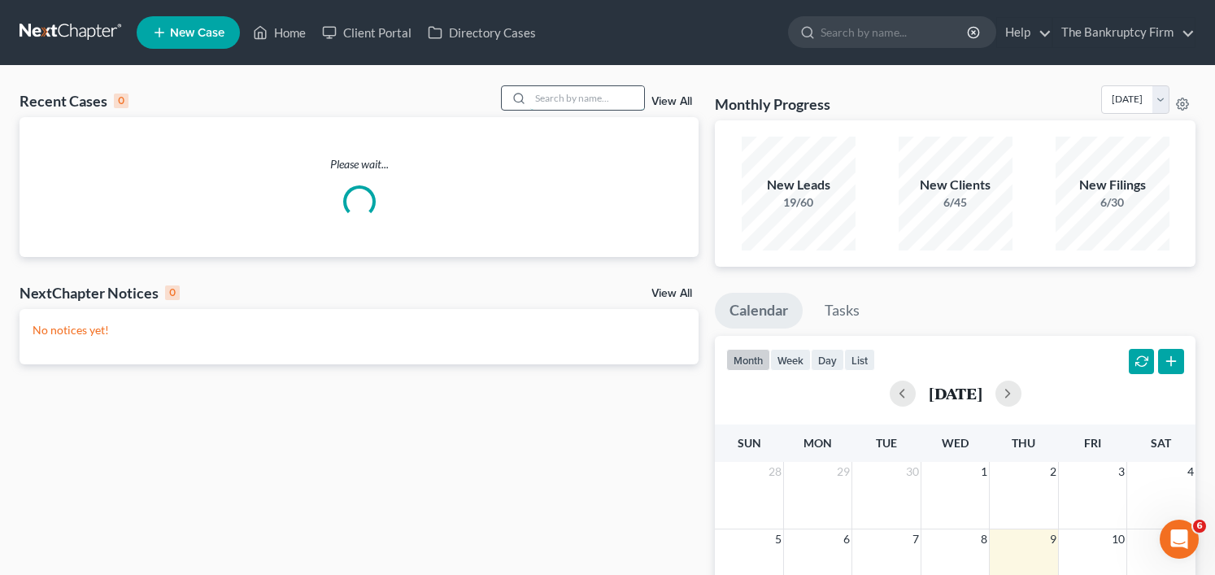
click at [546, 95] on input "search" at bounding box center [587, 98] width 114 height 24
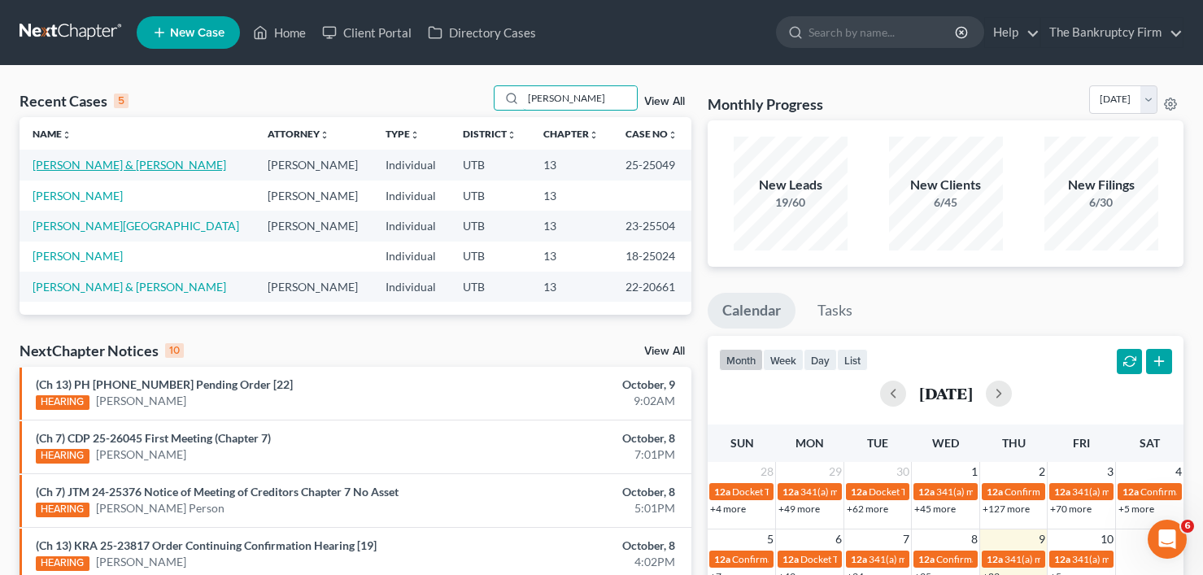
type input "morris"
click at [124, 159] on link "[PERSON_NAME] & [PERSON_NAME]" at bounding box center [130, 165] width 194 height 14
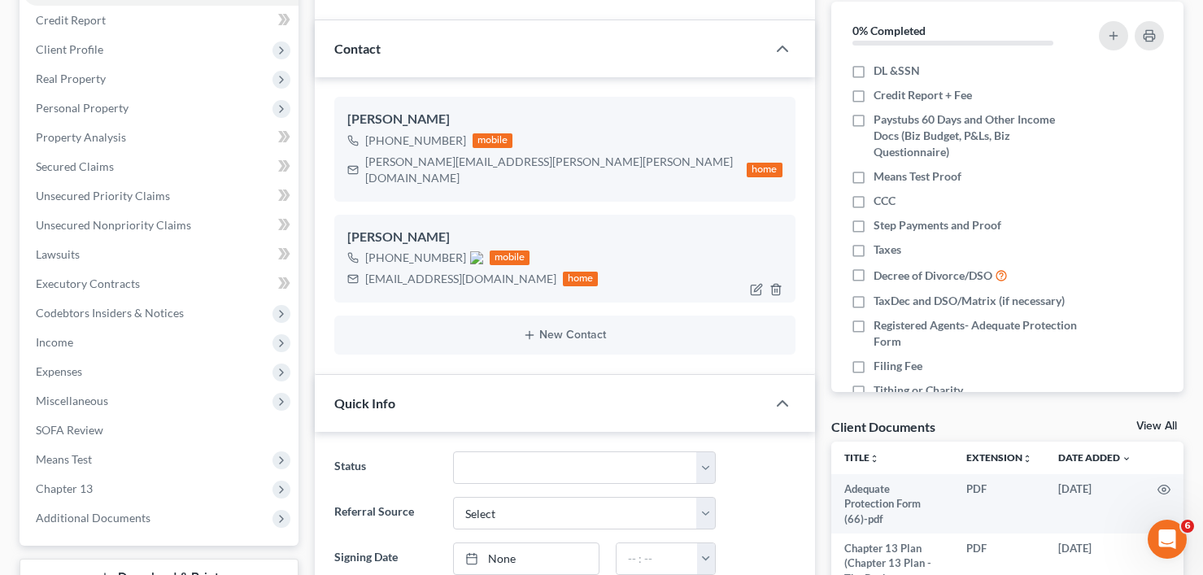
scroll to position [244, 0]
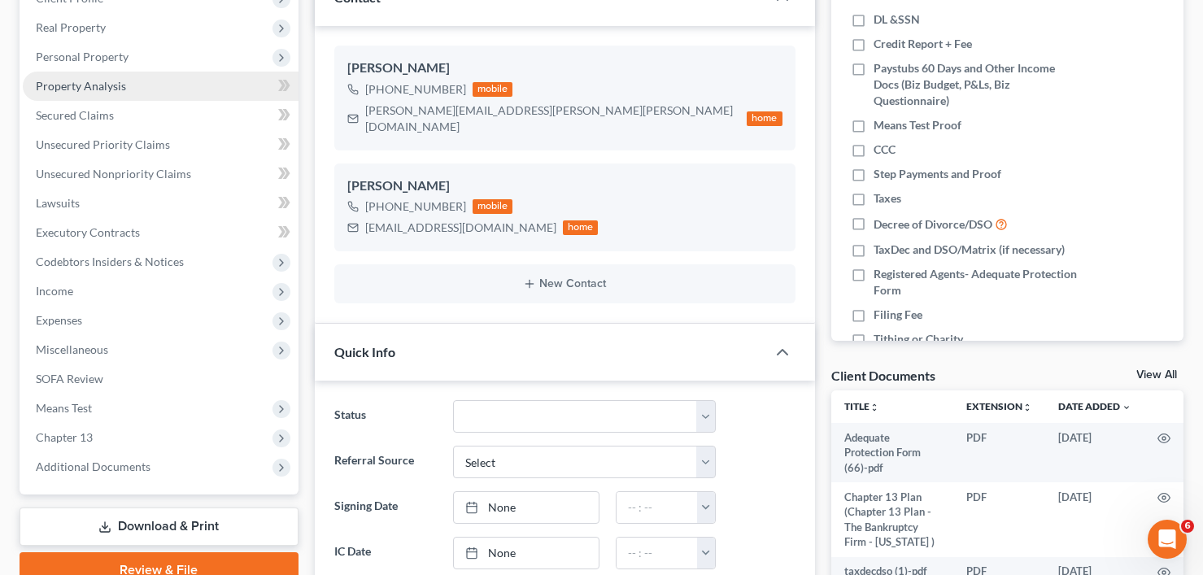
click at [92, 85] on span "Property Analysis" at bounding box center [81, 86] width 90 height 14
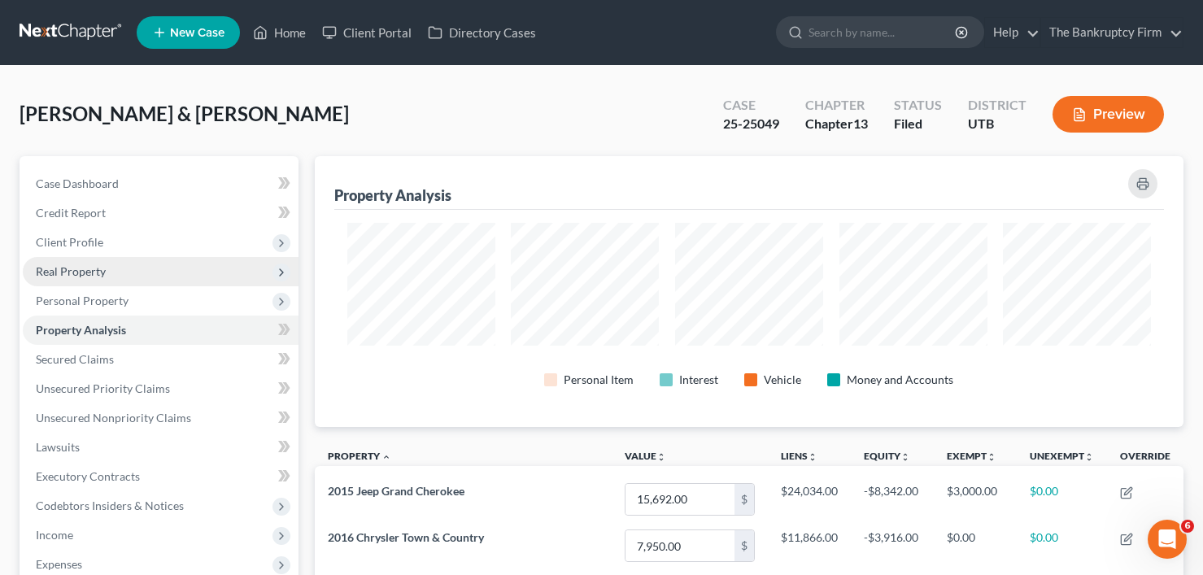
click at [87, 270] on span "Real Property" at bounding box center [71, 271] width 70 height 14
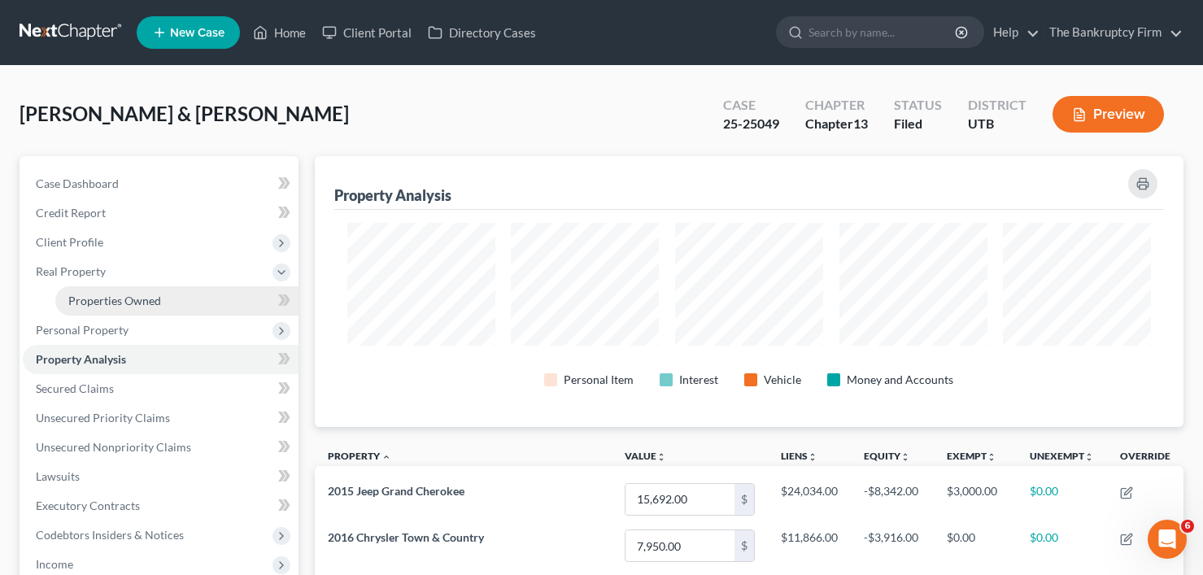
click at [127, 302] on span "Properties Owned" at bounding box center [114, 301] width 93 height 14
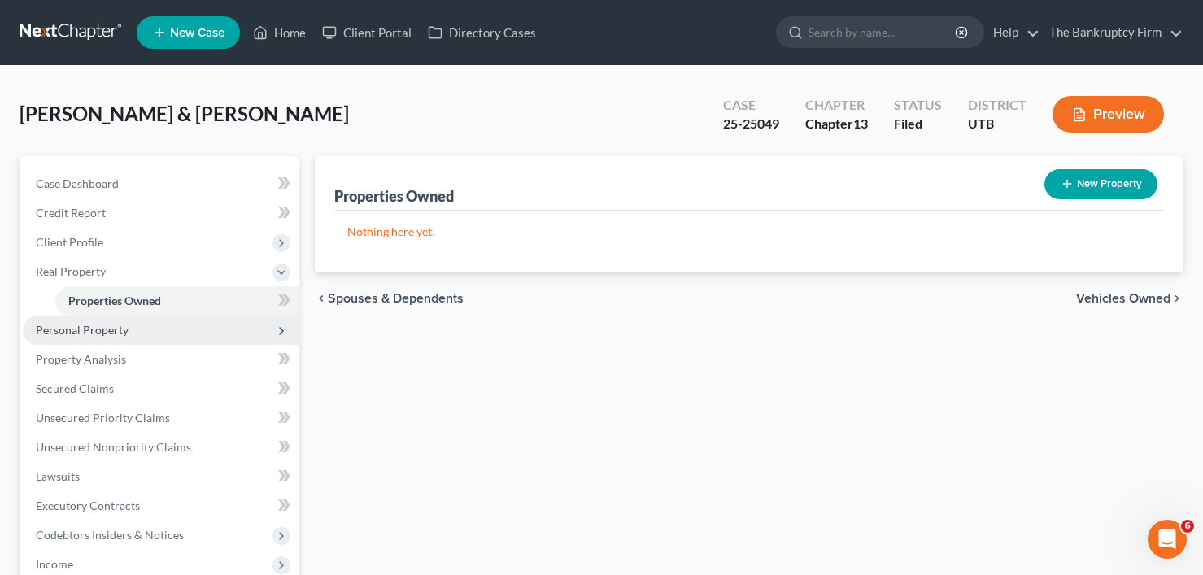
click at [99, 334] on span "Personal Property" at bounding box center [82, 330] width 93 height 14
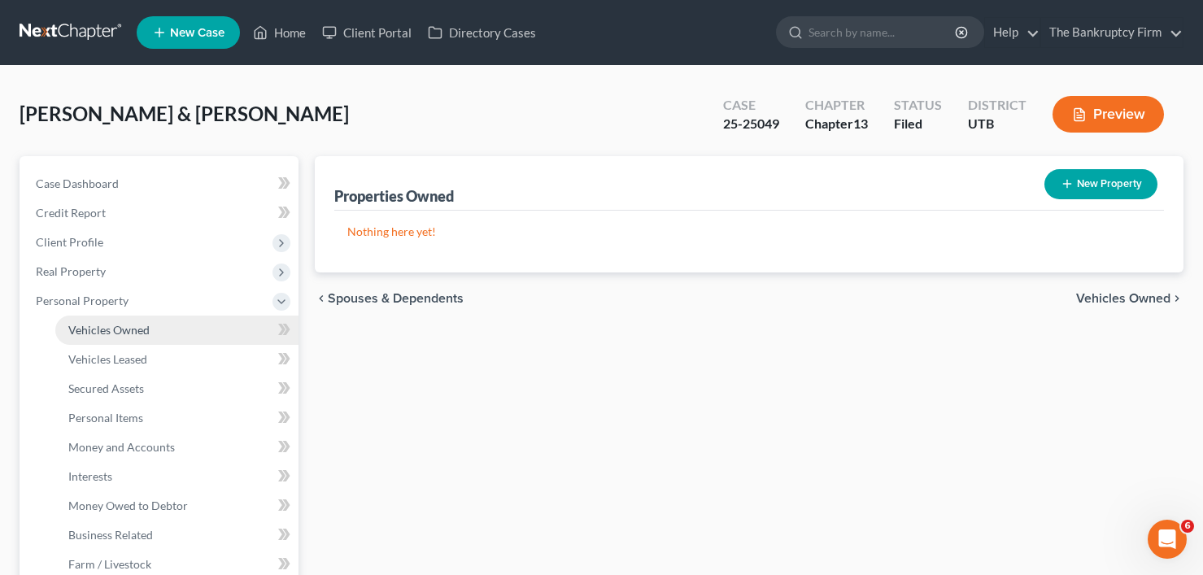
click at [130, 336] on span "Vehicles Owned" at bounding box center [108, 330] width 81 height 14
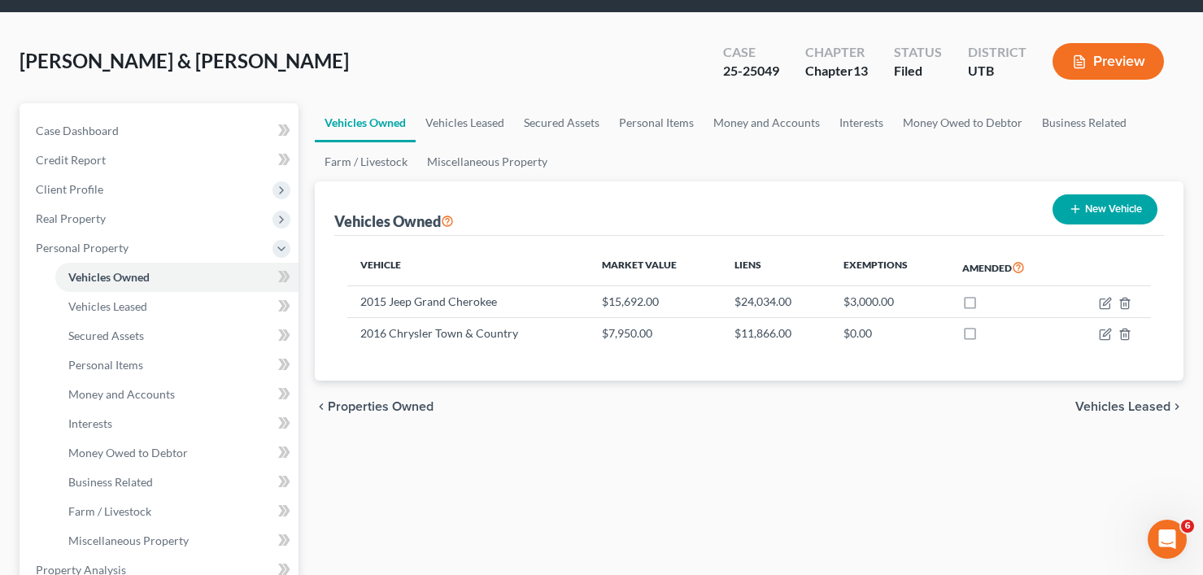
scroll to position [81, 0]
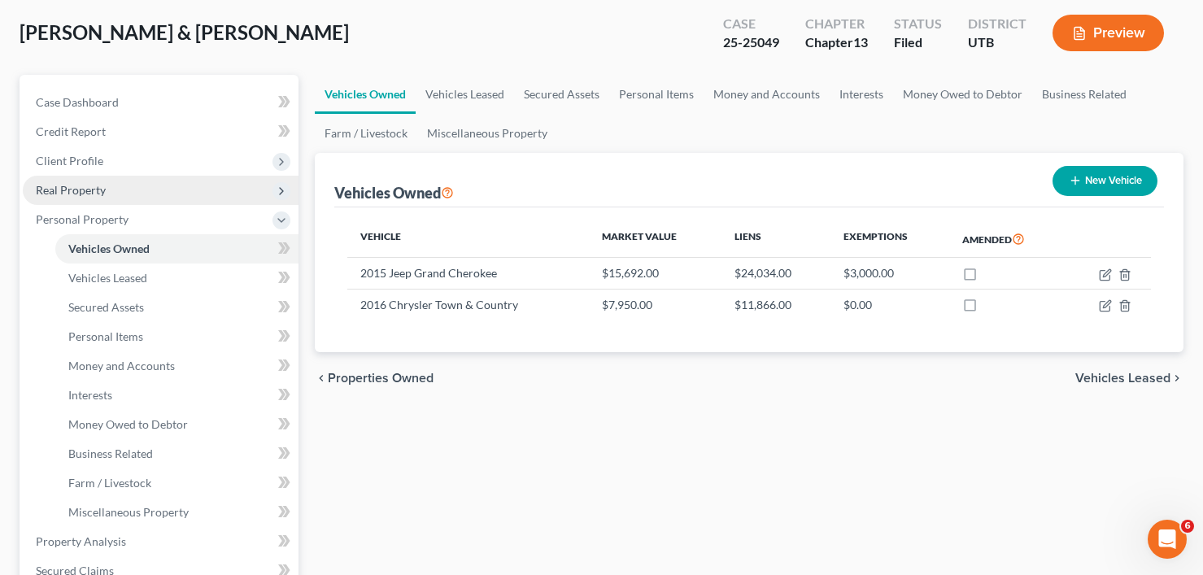
click at [74, 194] on span "Real Property" at bounding box center [71, 190] width 70 height 14
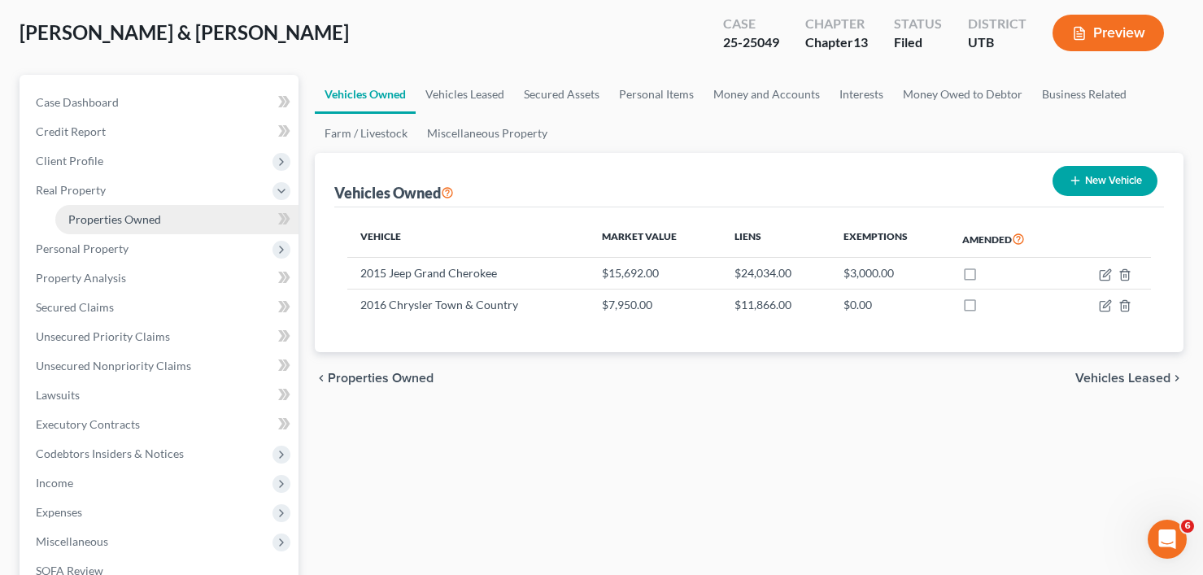
click at [131, 225] on link "Properties Owned" at bounding box center [176, 219] width 243 height 29
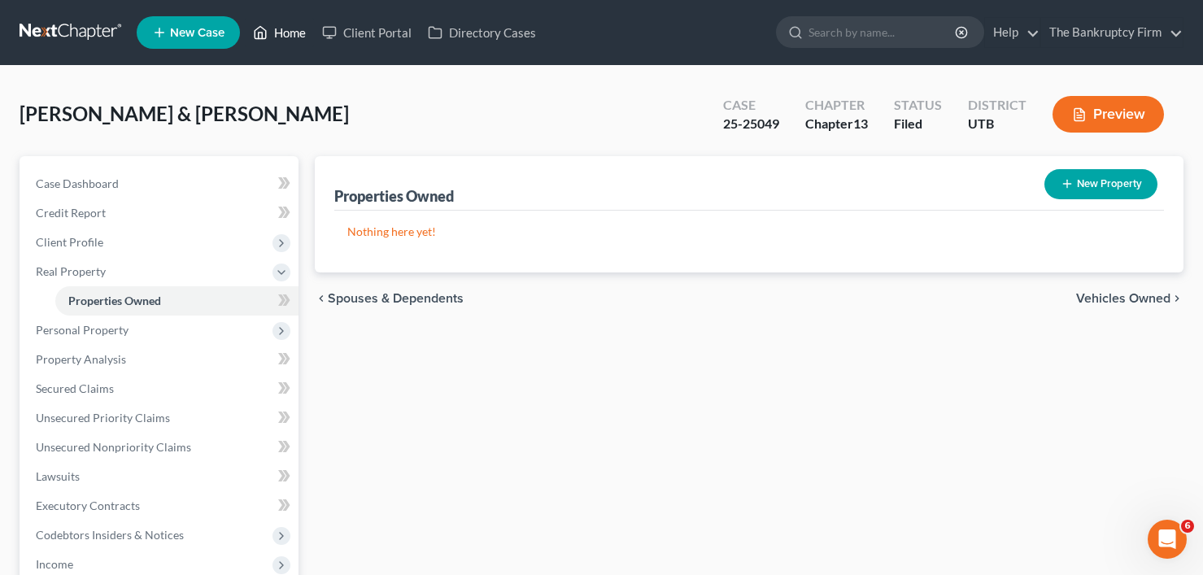
click at [287, 28] on link "Home" at bounding box center [279, 32] width 69 height 29
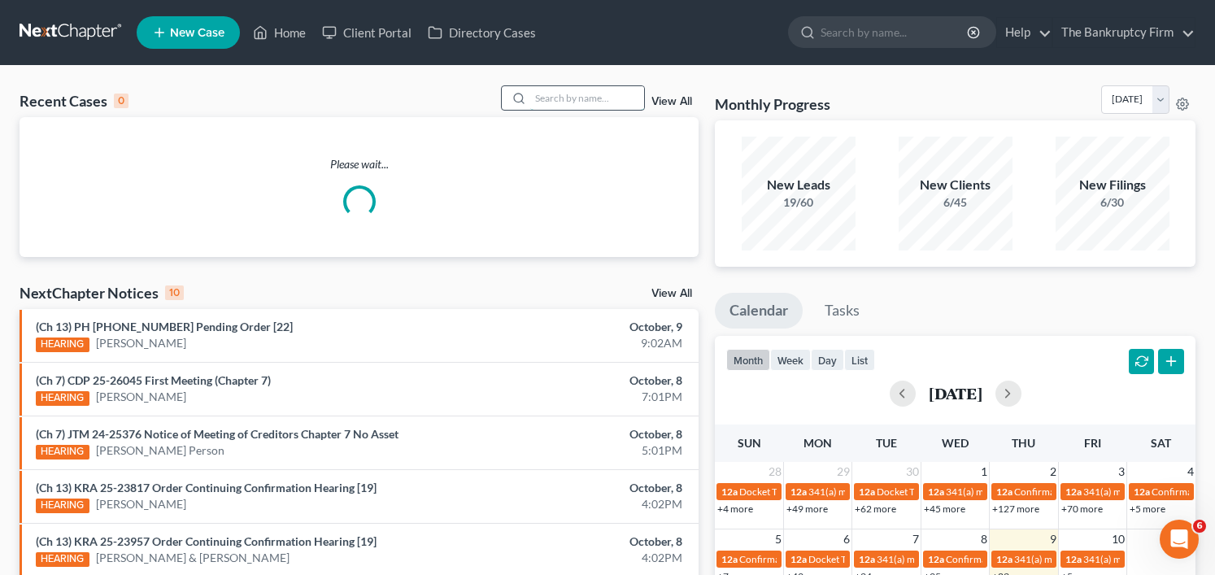
click at [565, 95] on input "search" at bounding box center [587, 98] width 114 height 24
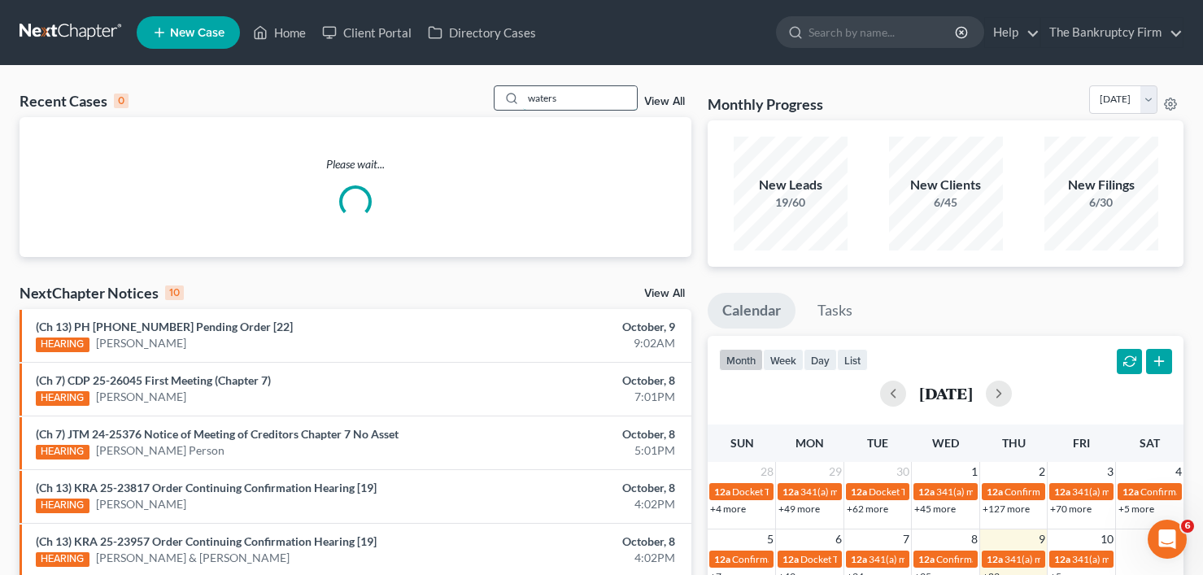
type input "waters"
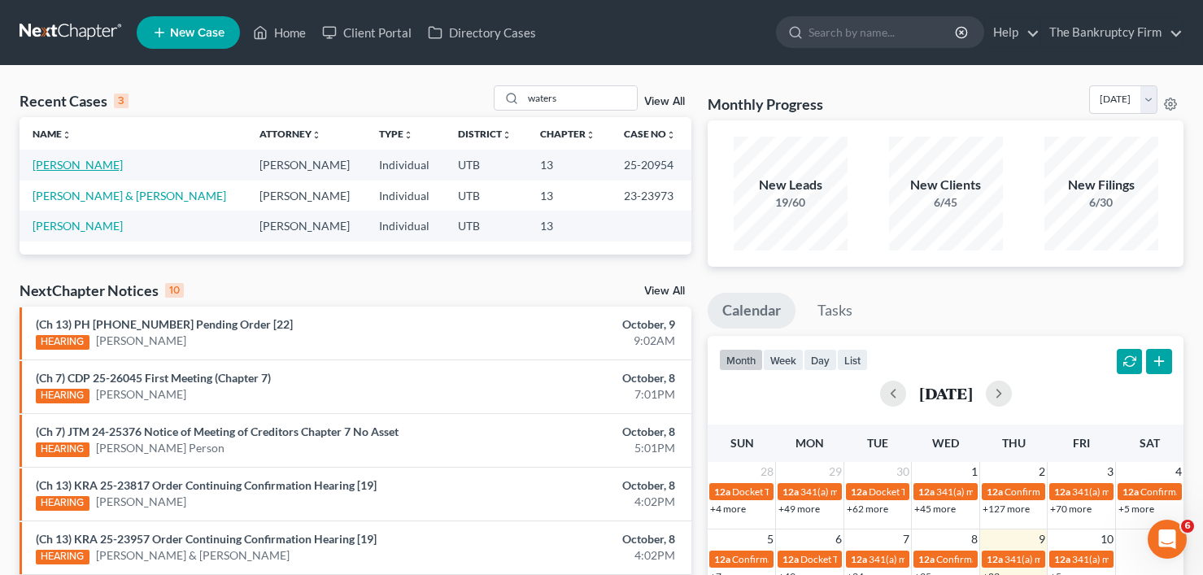
click at [58, 168] on link "[PERSON_NAME]" at bounding box center [78, 165] width 90 height 14
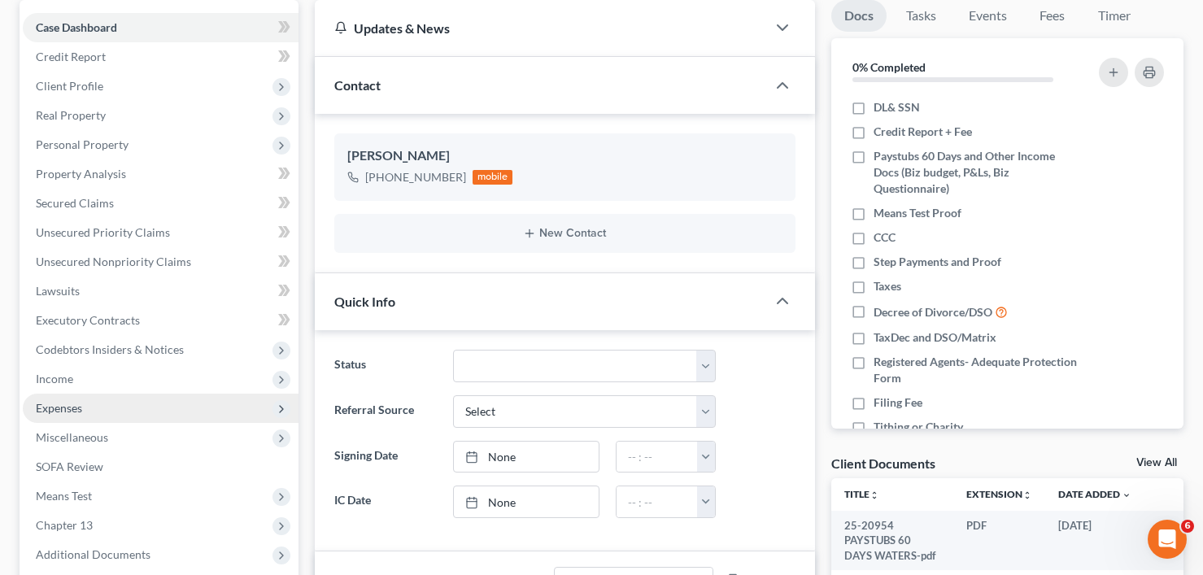
scroll to position [163, 0]
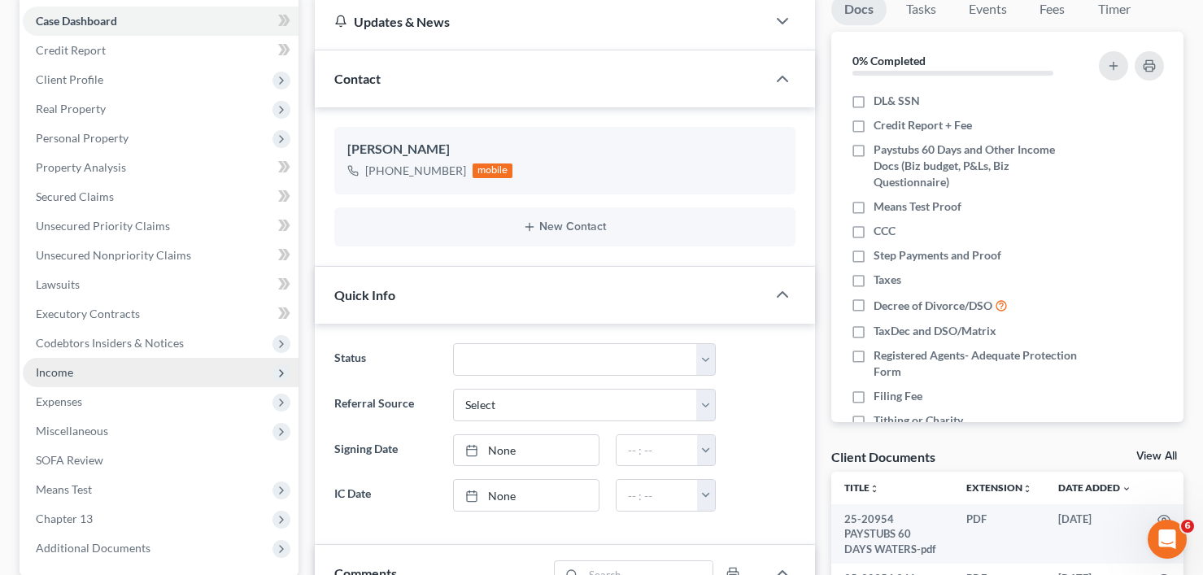
drag, startPoint x: 67, startPoint y: 379, endPoint x: 98, endPoint y: 386, distance: 32.4
click at [67, 378] on span "Income" at bounding box center [161, 372] width 276 height 29
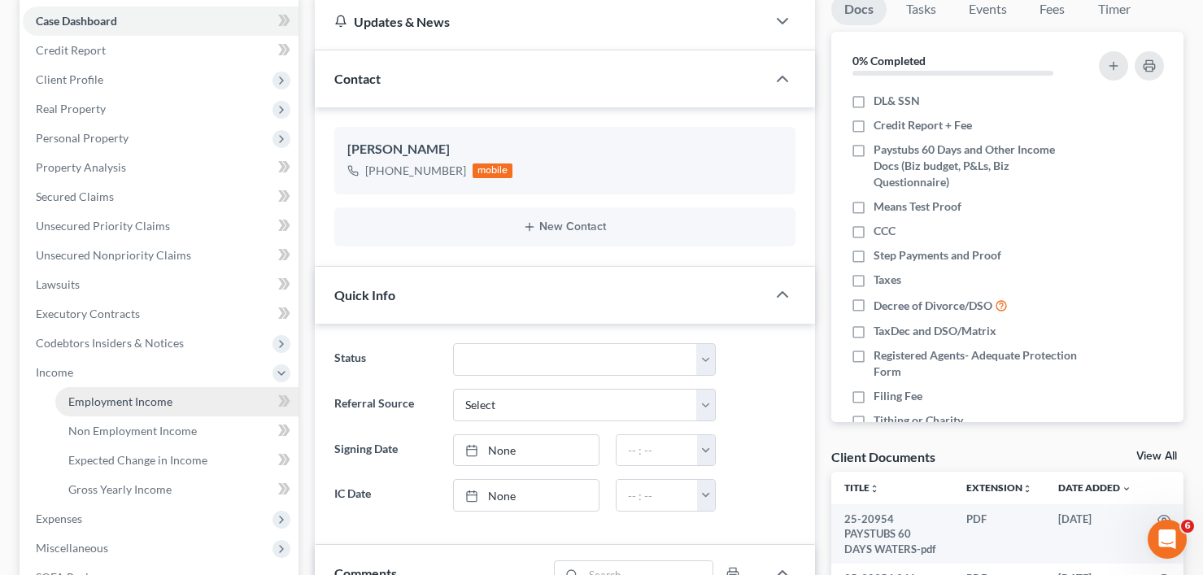
click at [151, 400] on span "Employment Income" at bounding box center [120, 402] width 104 height 14
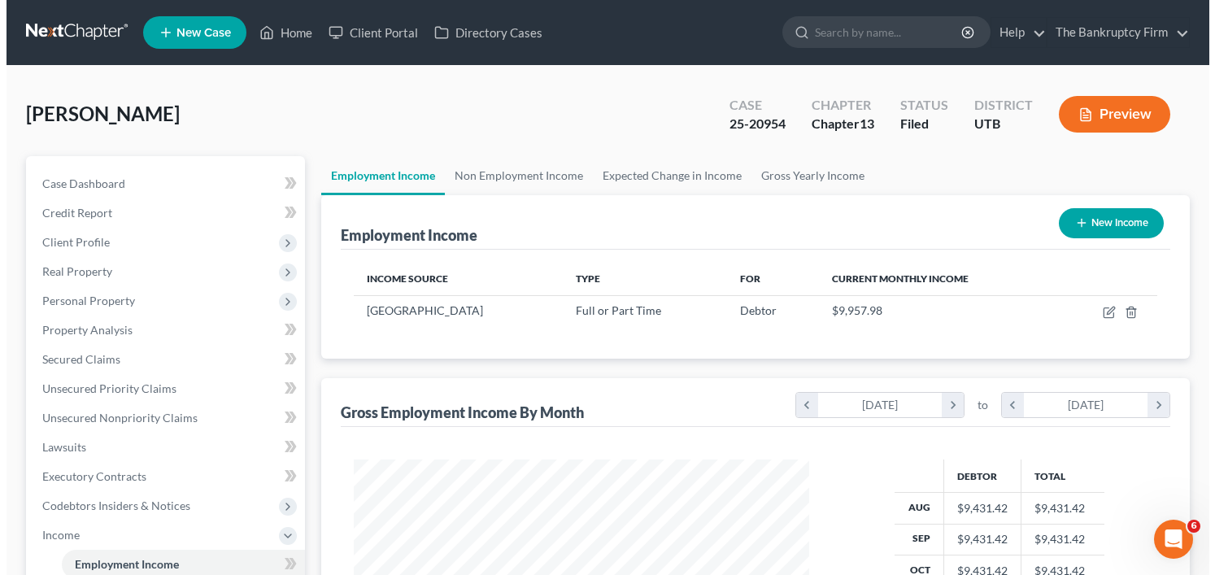
scroll to position [292, 488]
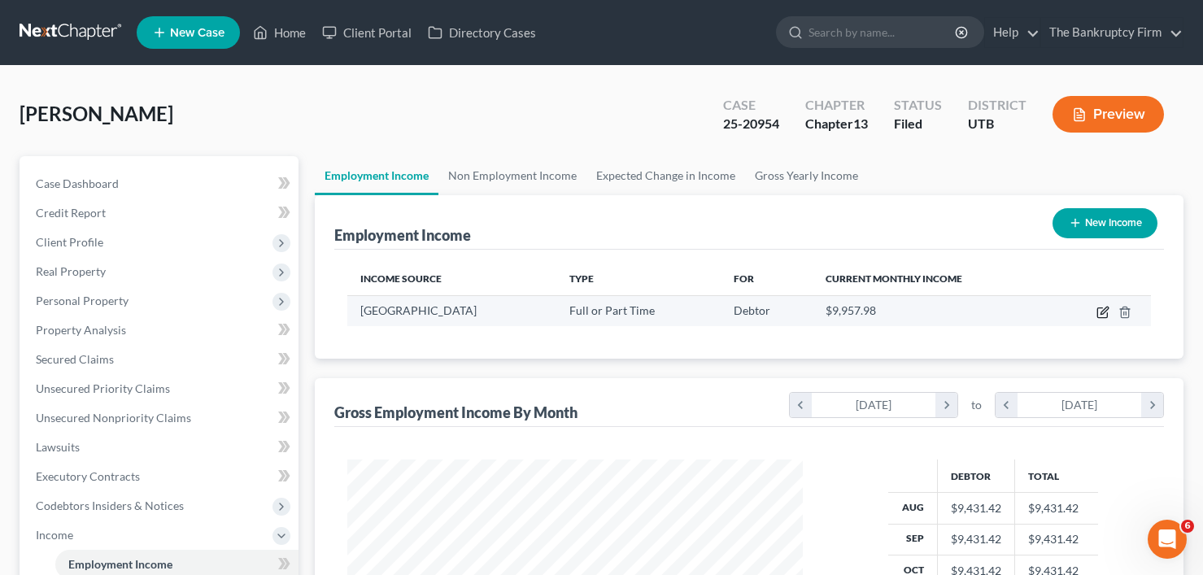
click at [1106, 312] on icon "button" at bounding box center [1104, 310] width 7 height 7
select select "0"
select select "46"
select select "1"
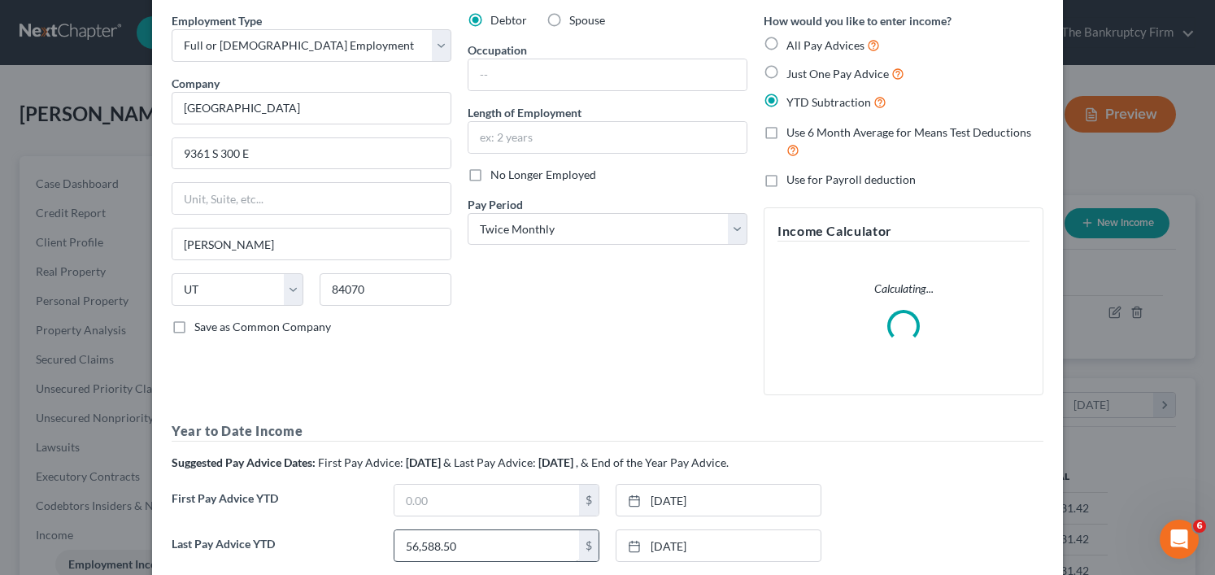
scroll to position [259, 0]
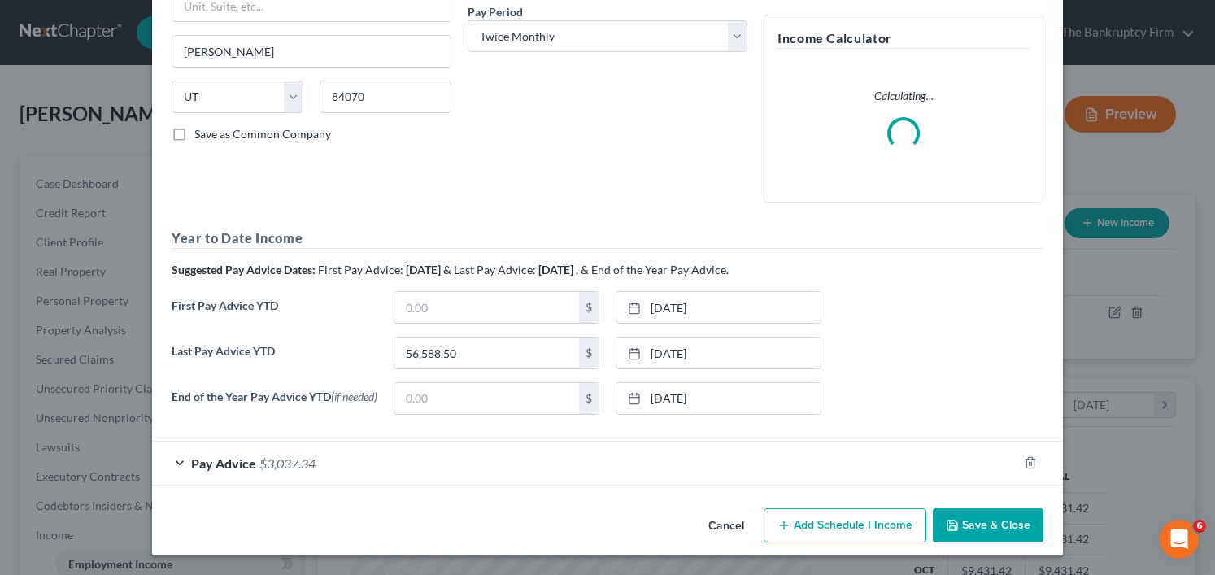
click at [479, 468] on div "Pay Advice $3,037.34" at bounding box center [585, 463] width 866 height 43
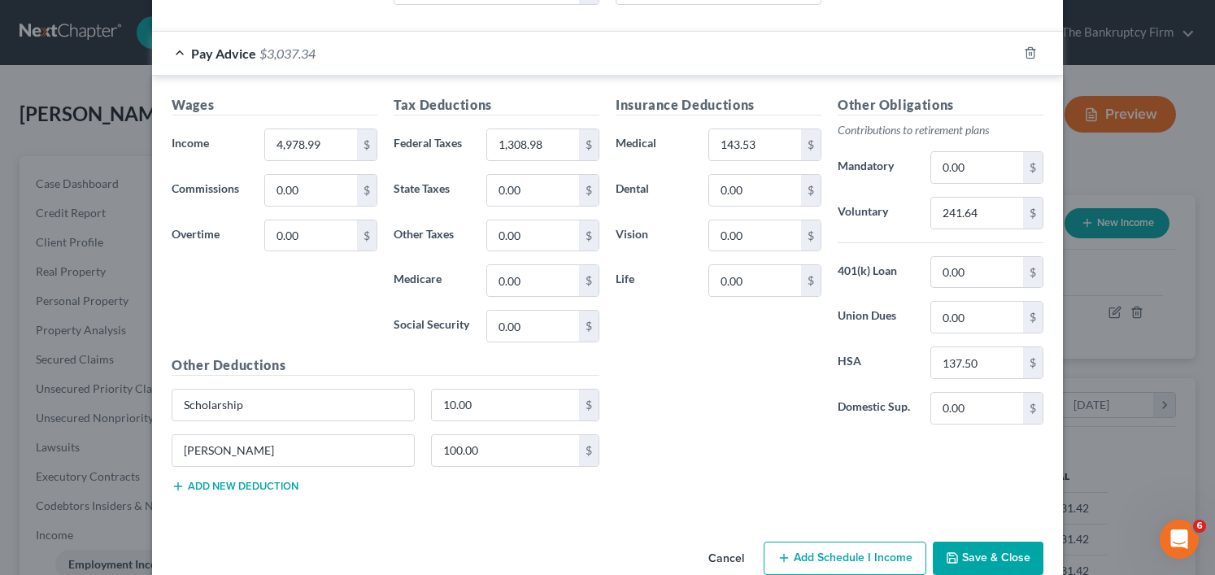
scroll to position [753, 0]
drag, startPoint x: 349, startPoint y: 313, endPoint x: 328, endPoint y: 177, distance: 137.5
click at [349, 313] on div "Wages Income * 4,978.99 $ Commissions 0.00 $ Overtime 0.00 $" at bounding box center [275, 225] width 222 height 260
type input "4,447.41"
drag, startPoint x: 311, startPoint y: 9, endPoint x: 364, endPoint y: 104, distance: 108.9
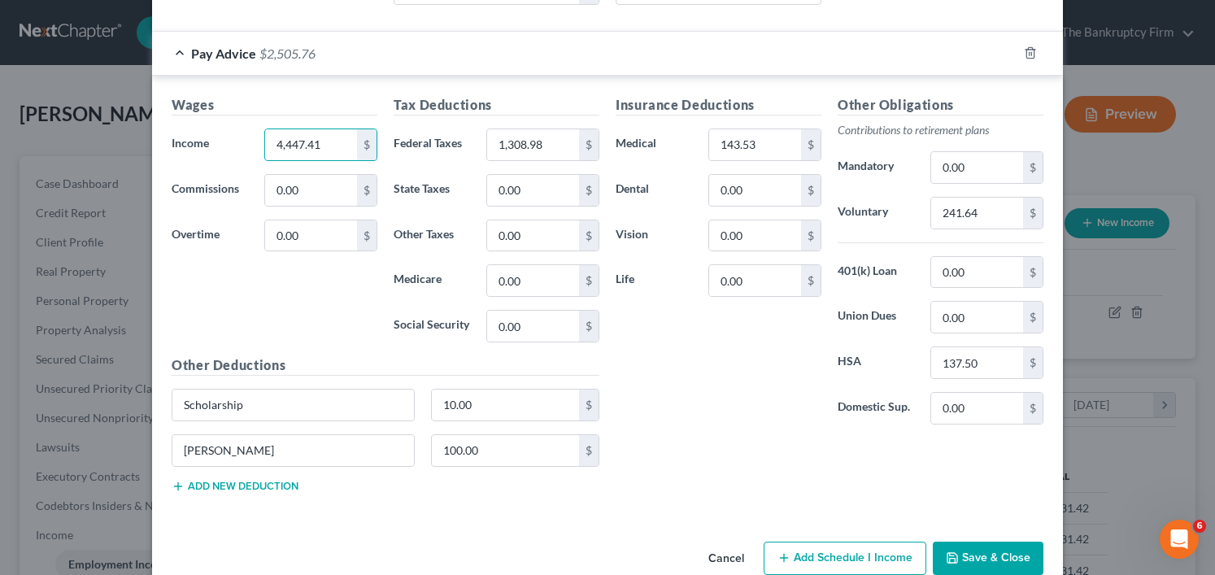
paste input "153.6725"
type input "1,153.67"
click at [318, 417] on input "Scholarship" at bounding box center [293, 405] width 242 height 31
type input "5"
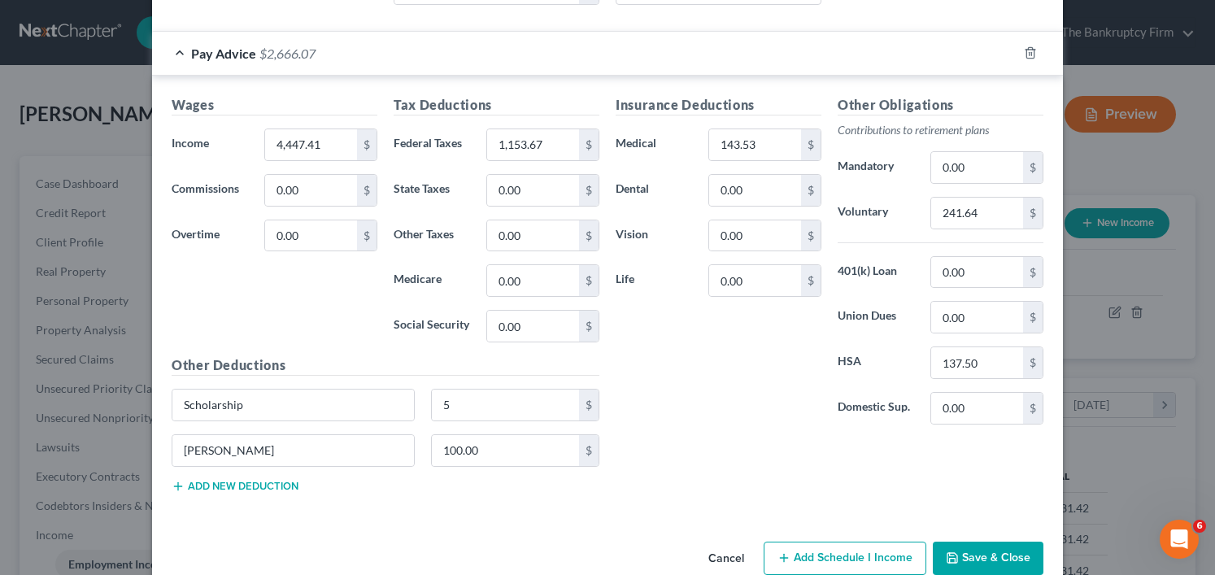
click at [286, 329] on div "Wages Income * 4,447.41 $ Commissions 0.00 $ Overtime 0.00 $" at bounding box center [275, 225] width 222 height 260
click at [456, 517] on div "Wages Income * 4,447.41 $ Commissions 0.00 $ Overtime 0.00 $ Tax Deductions Fed…" at bounding box center [607, 297] width 911 height 443
drag, startPoint x: 521, startPoint y: 535, endPoint x: 521, endPoint y: 526, distance: 8.9
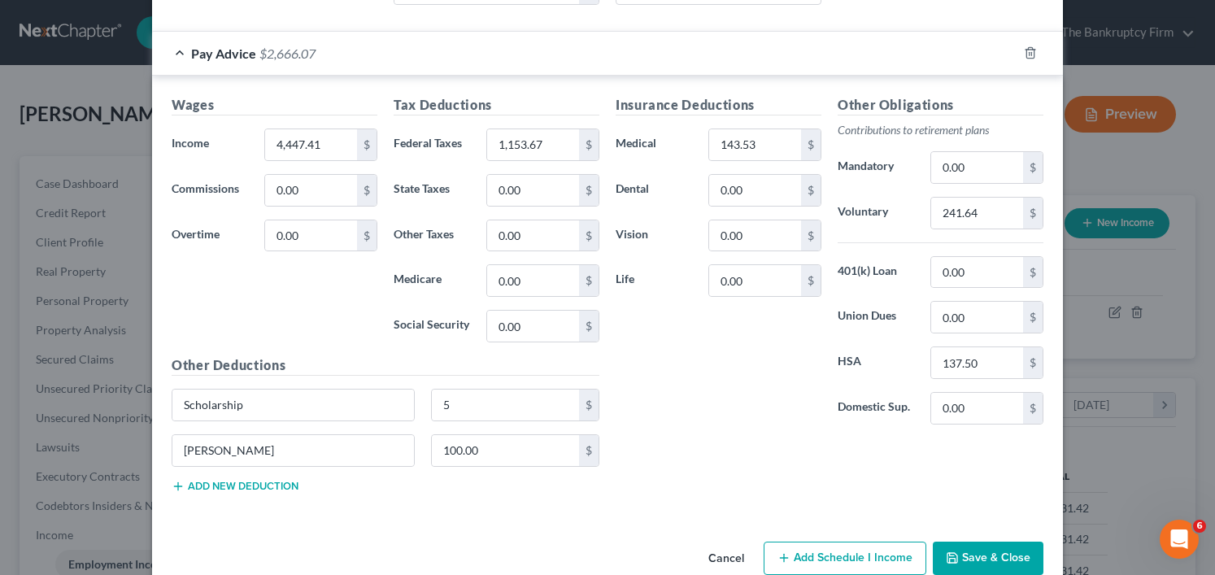
click at [447, 360] on h5 "Other Deductions" at bounding box center [386, 366] width 428 height 20
click at [744, 153] on input "143.53" at bounding box center [755, 144] width 92 height 31
paste input "4.88"
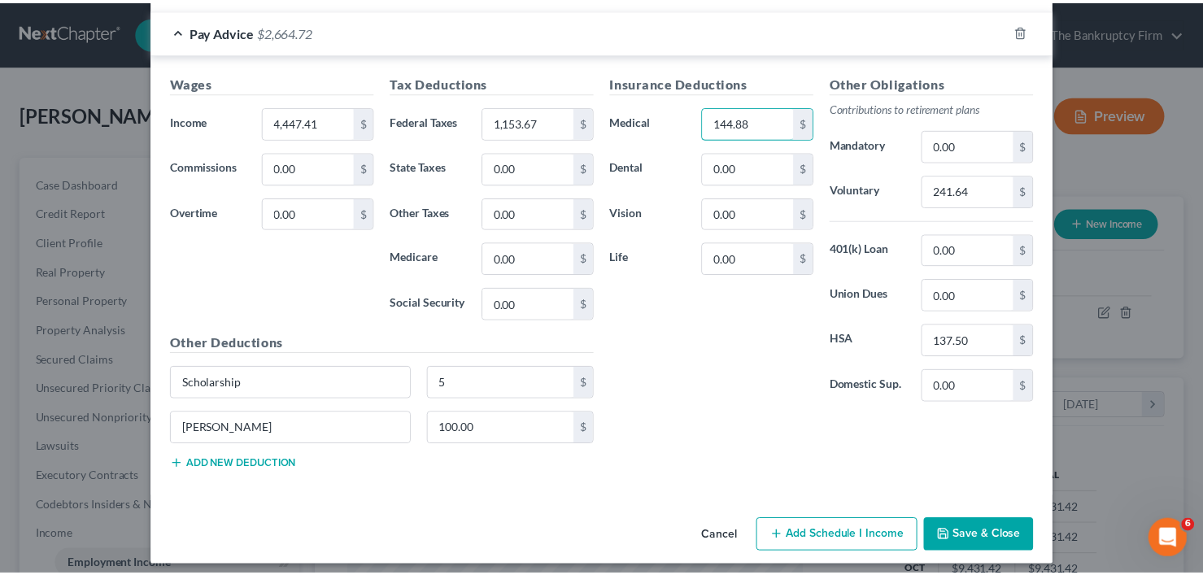
scroll to position [789, 0]
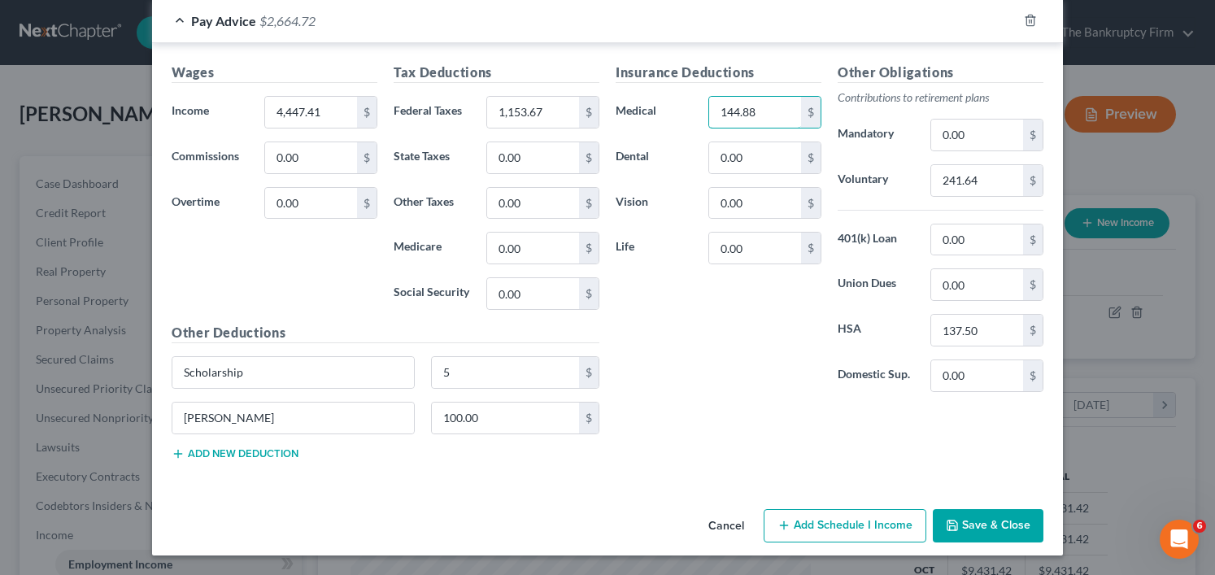
type input "144.88"
click at [974, 520] on button "Save & Close" at bounding box center [988, 526] width 111 height 34
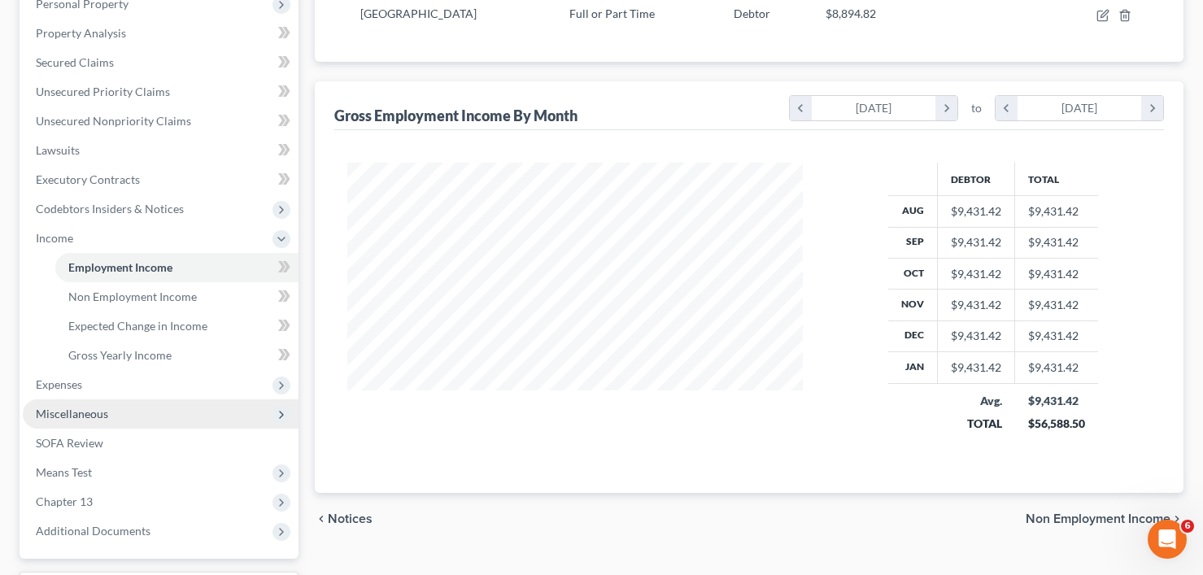
scroll to position [325, 0]
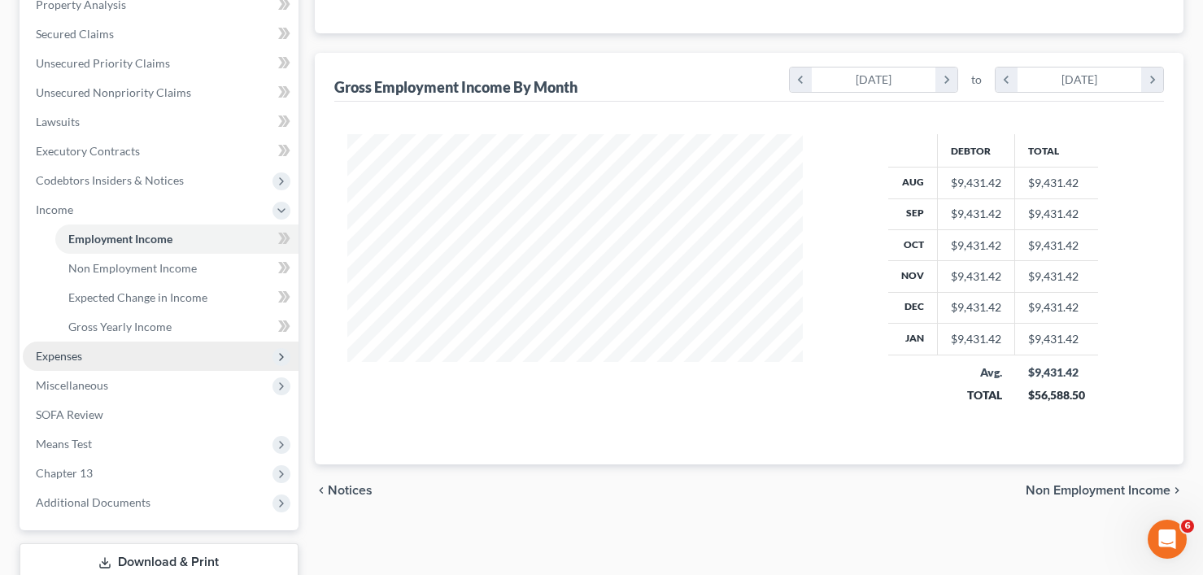
click at [79, 367] on span "Expenses" at bounding box center [161, 356] width 276 height 29
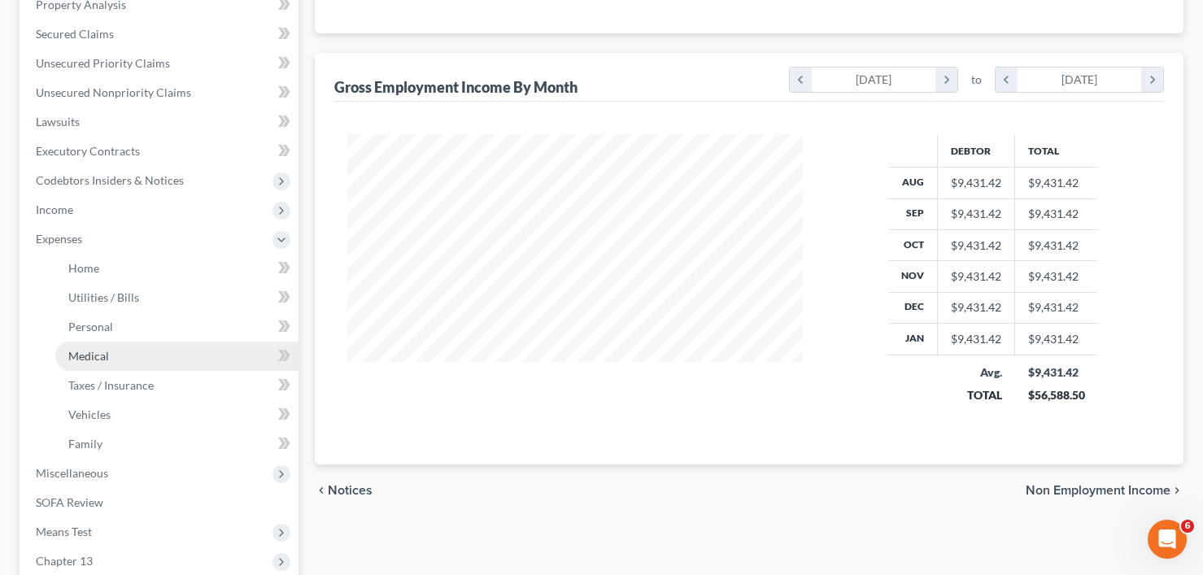
click at [94, 358] on span "Medical" at bounding box center [88, 356] width 41 height 14
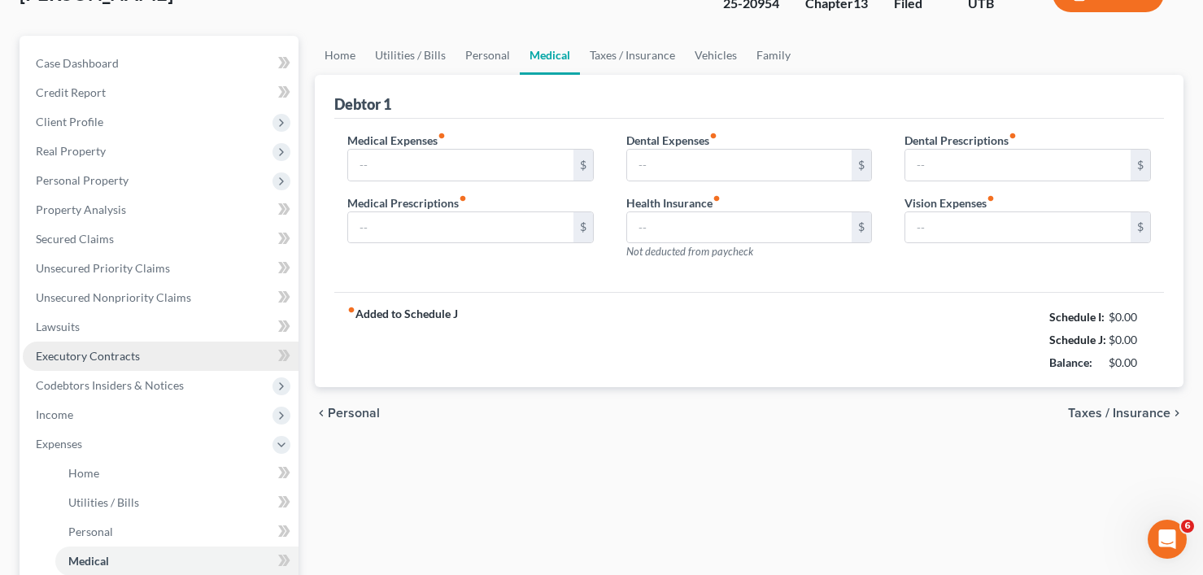
type input "150.00"
type input "200.00"
type input "450.00"
type input "0.00"
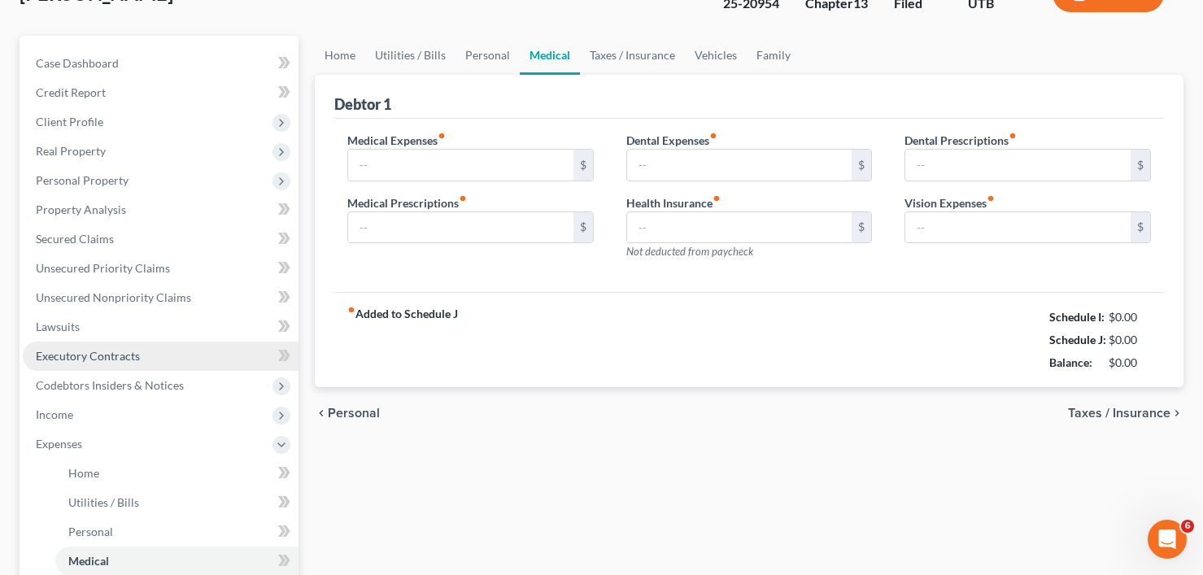
type input "0.00"
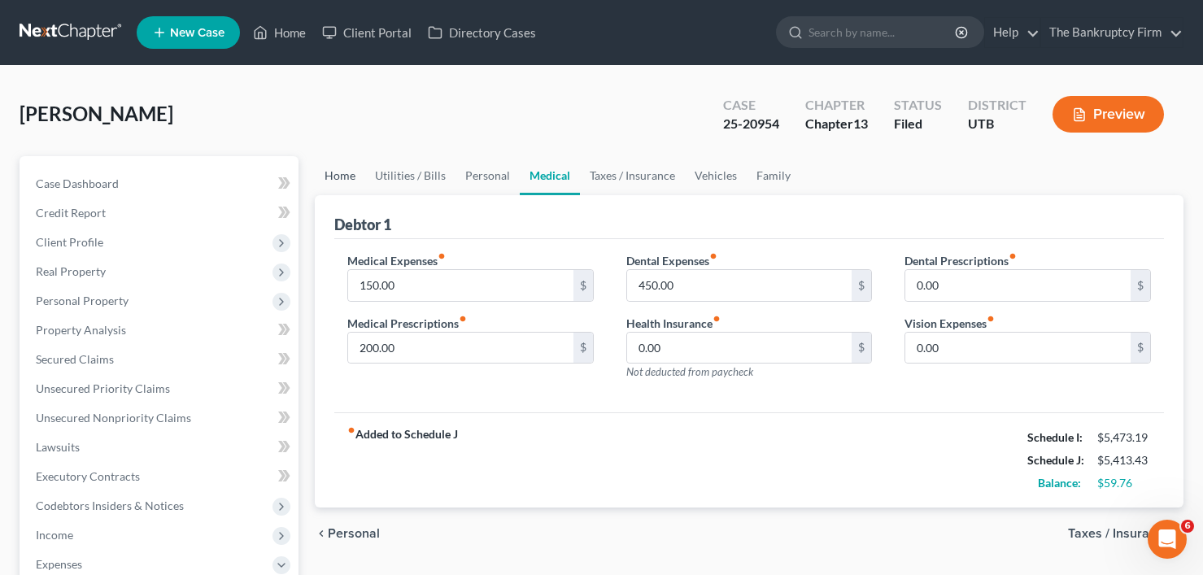
click at [342, 174] on link "Home" at bounding box center [340, 175] width 50 height 39
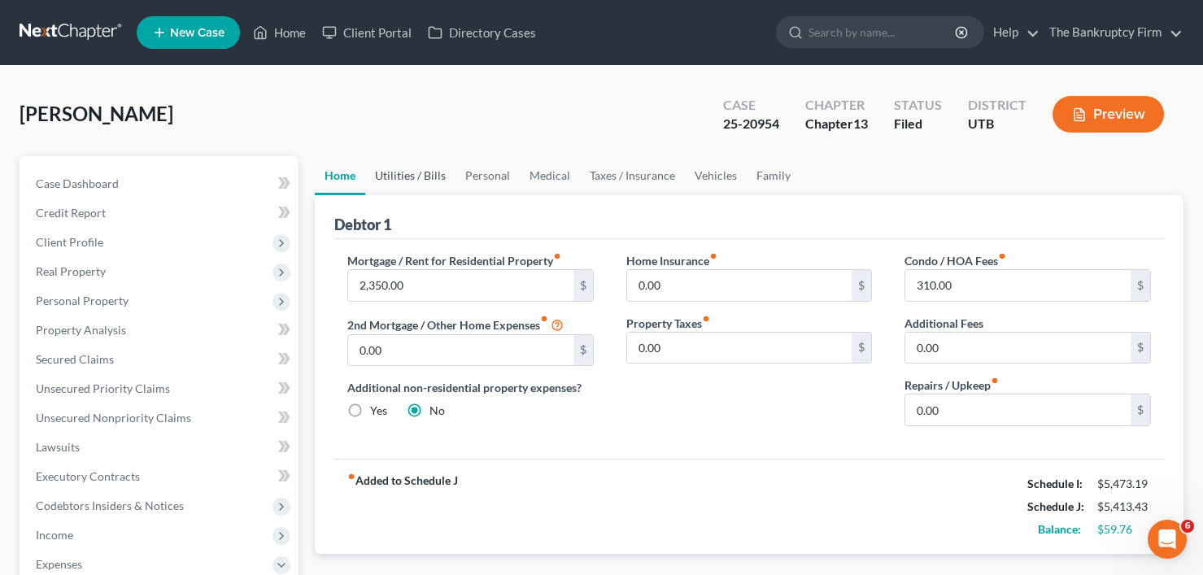
click at [410, 173] on link "Utilities / Bills" at bounding box center [410, 175] width 90 height 39
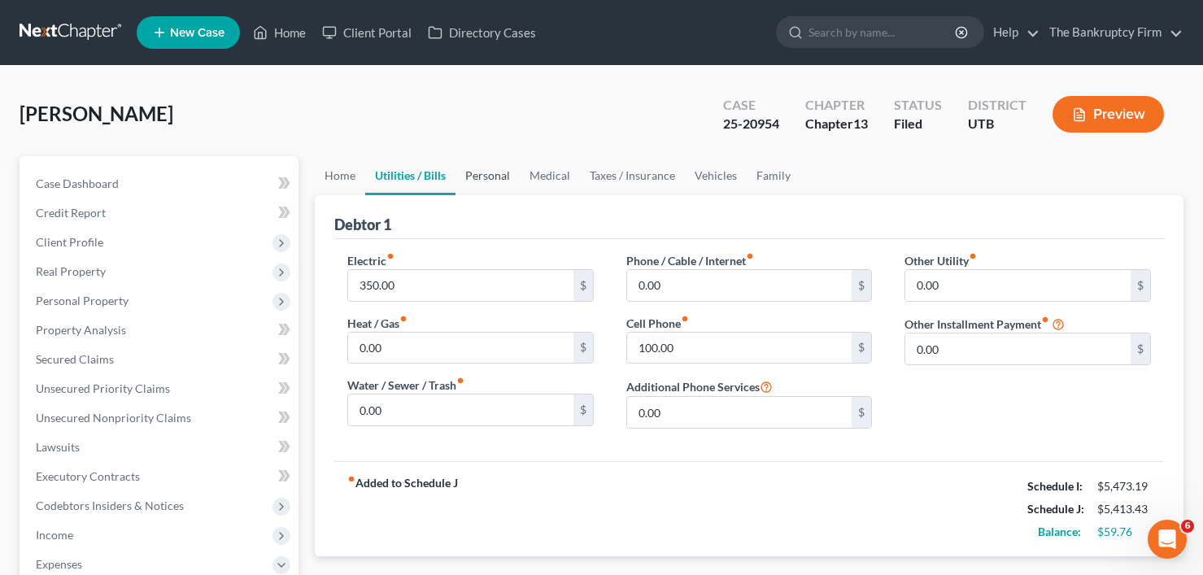
click at [495, 172] on link "Personal" at bounding box center [488, 175] width 64 height 39
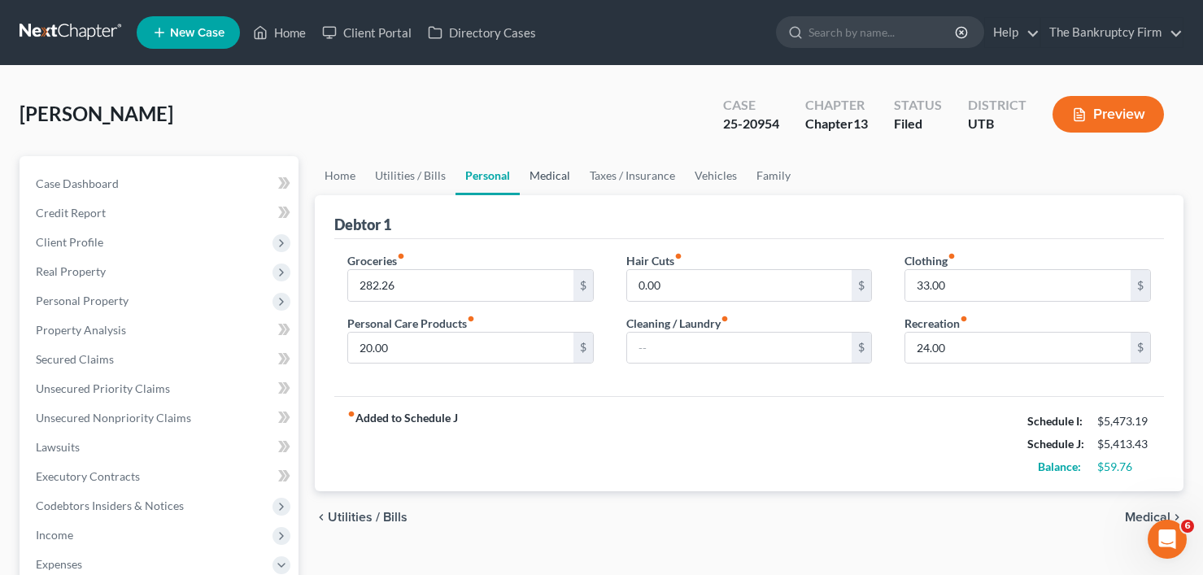
click at [543, 184] on link "Medical" at bounding box center [550, 175] width 60 height 39
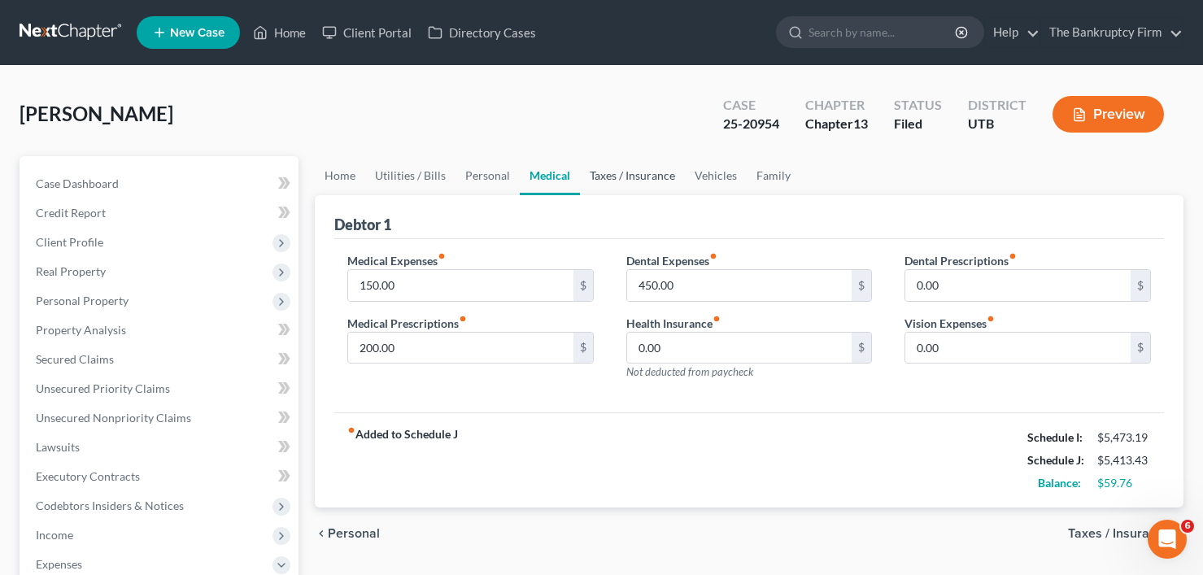
click at [614, 175] on link "Taxes / Insurance" at bounding box center [632, 175] width 105 height 39
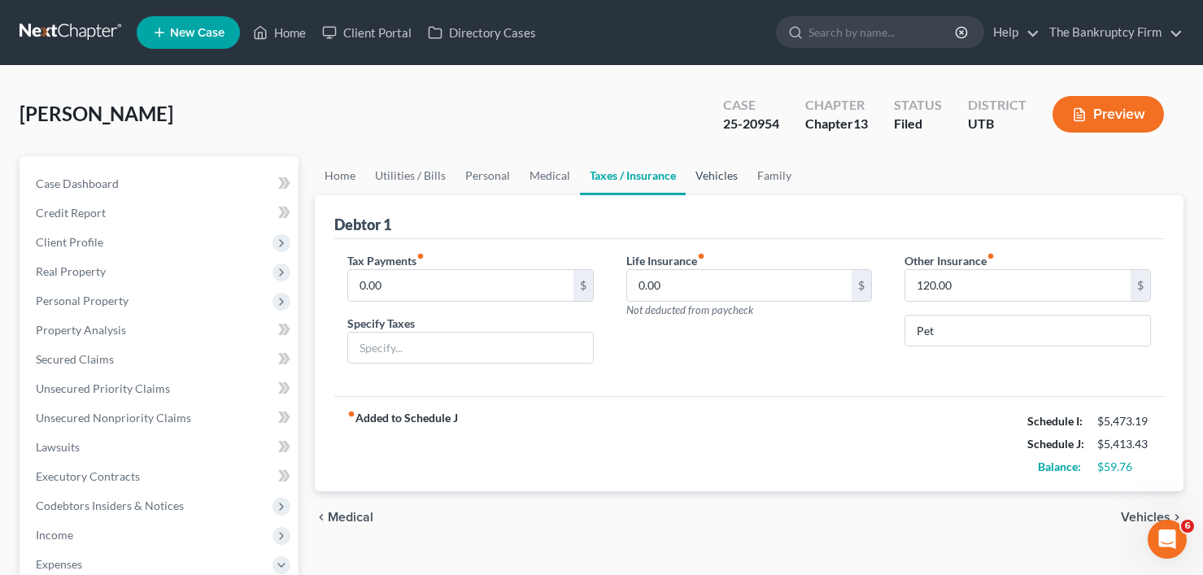
click at [727, 176] on link "Vehicles" at bounding box center [717, 175] width 62 height 39
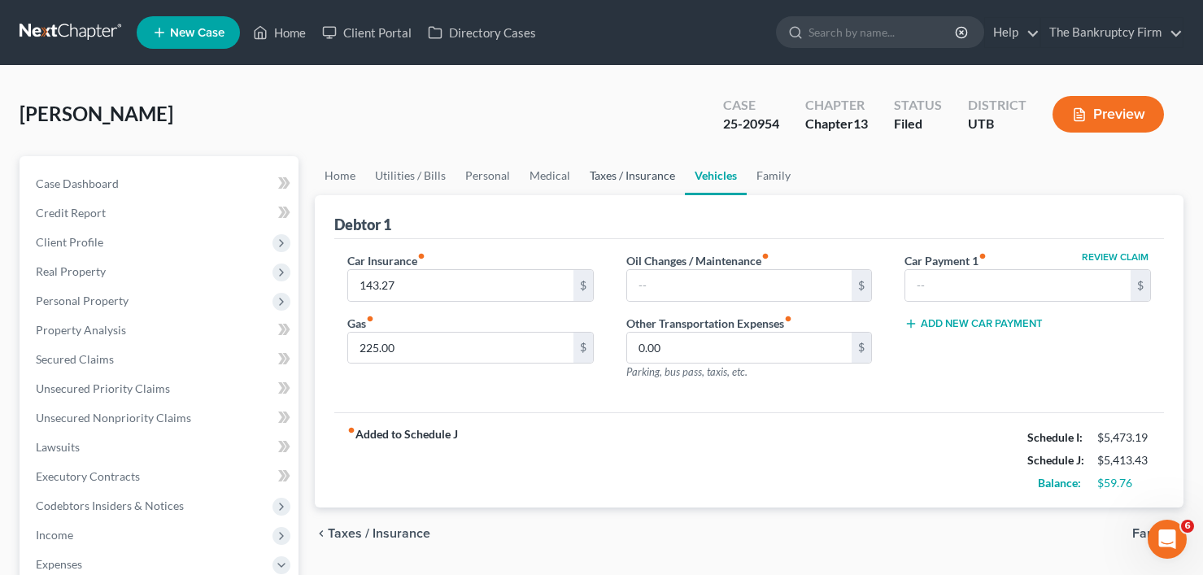
click at [638, 177] on link "Taxes / Insurance" at bounding box center [632, 175] width 105 height 39
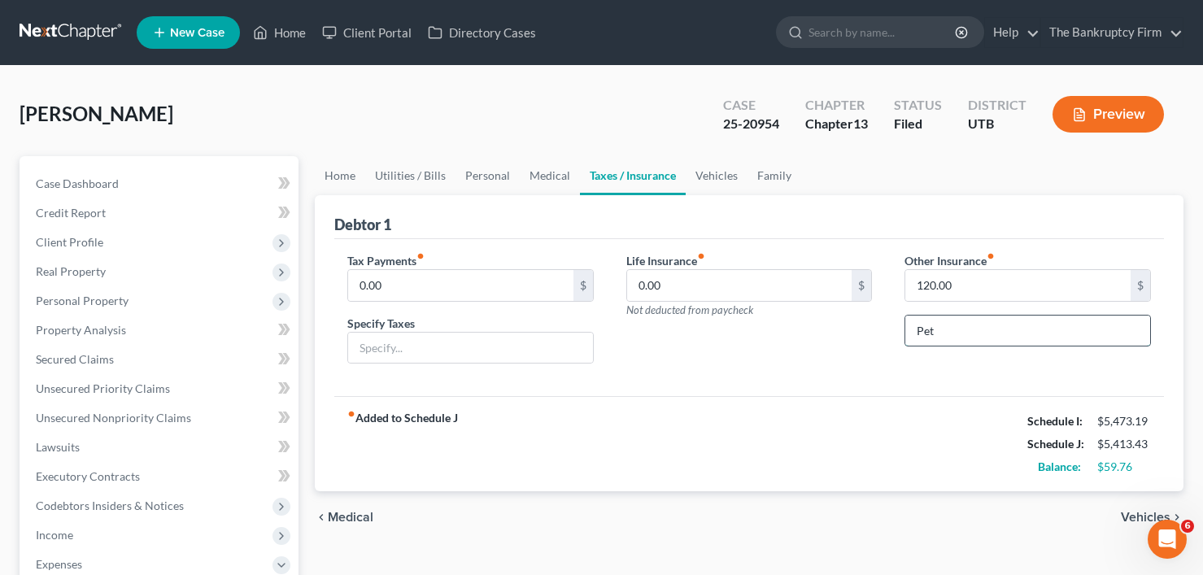
click at [933, 334] on input "Pet" at bounding box center [1028, 331] width 245 height 31
click at [940, 286] on input "120.00" at bounding box center [1018, 285] width 225 height 31
click at [702, 174] on link "Vehicles" at bounding box center [717, 175] width 62 height 39
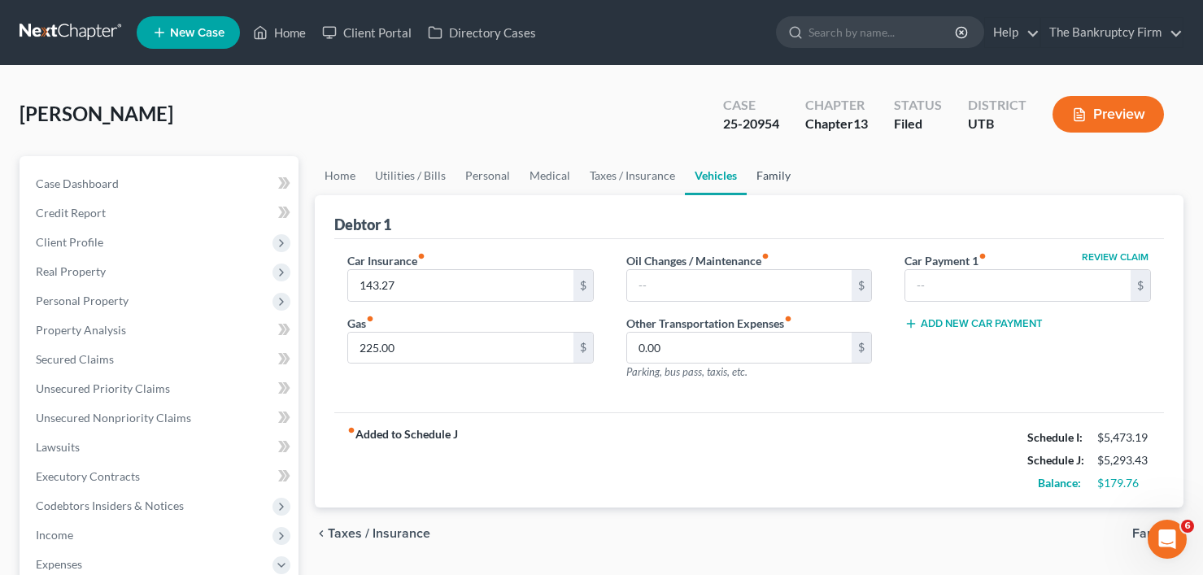
click at [773, 171] on link "Family" at bounding box center [774, 175] width 54 height 39
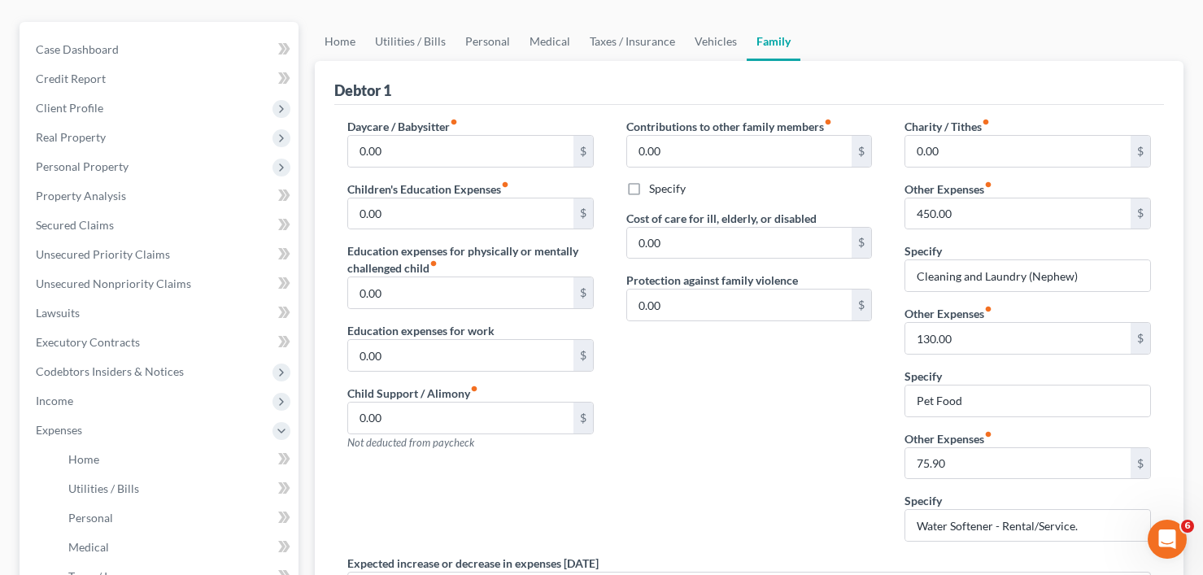
scroll to position [163, 0]
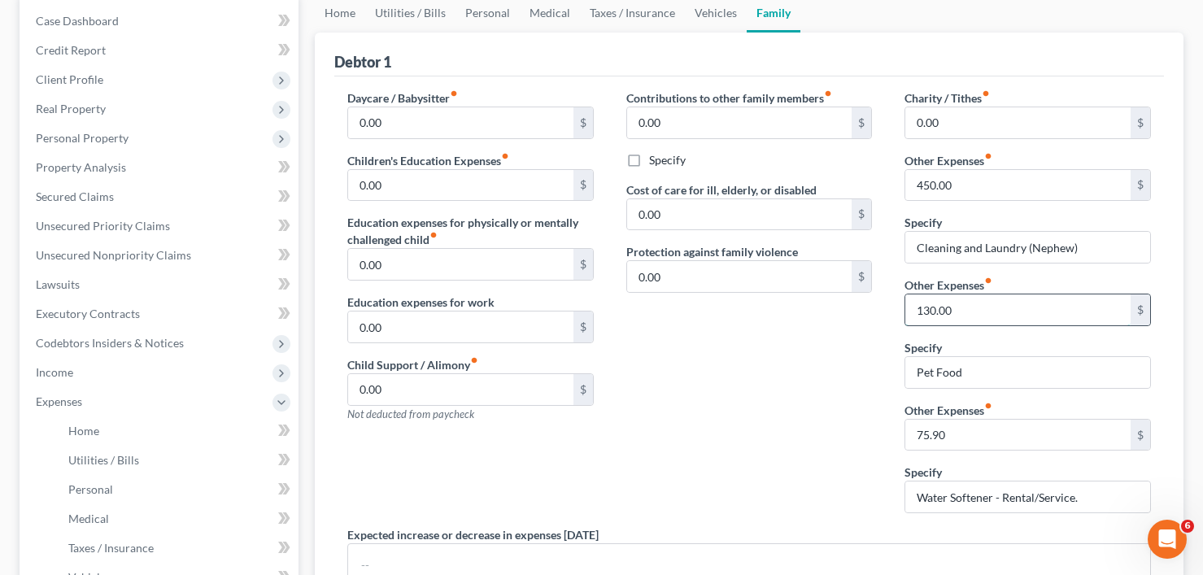
click at [934, 311] on input "130.00" at bounding box center [1018, 310] width 225 height 31
click at [929, 311] on input "130.00" at bounding box center [1018, 310] width 225 height 31
click at [926, 303] on input "130.00" at bounding box center [1018, 310] width 225 height 31
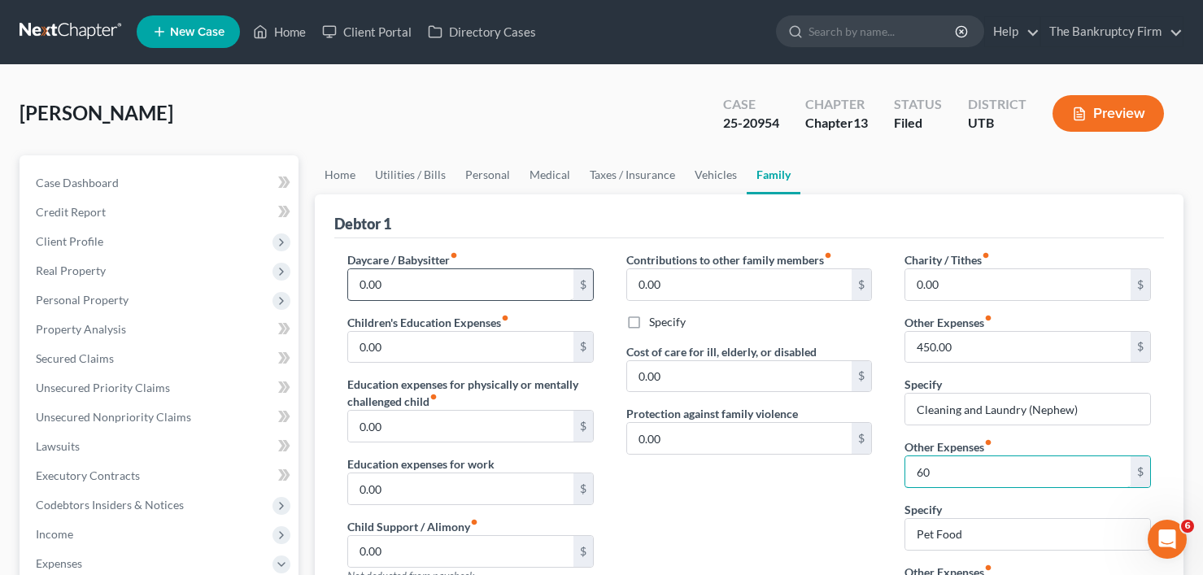
scroll to position [0, 0]
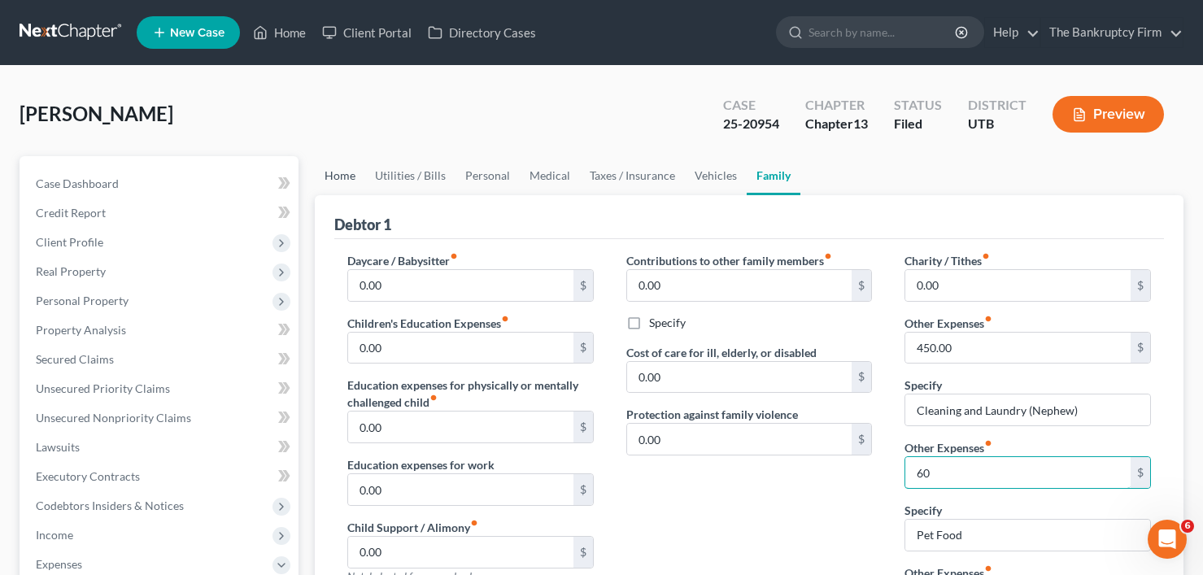
type input "60"
click at [343, 173] on link "Home" at bounding box center [340, 175] width 50 height 39
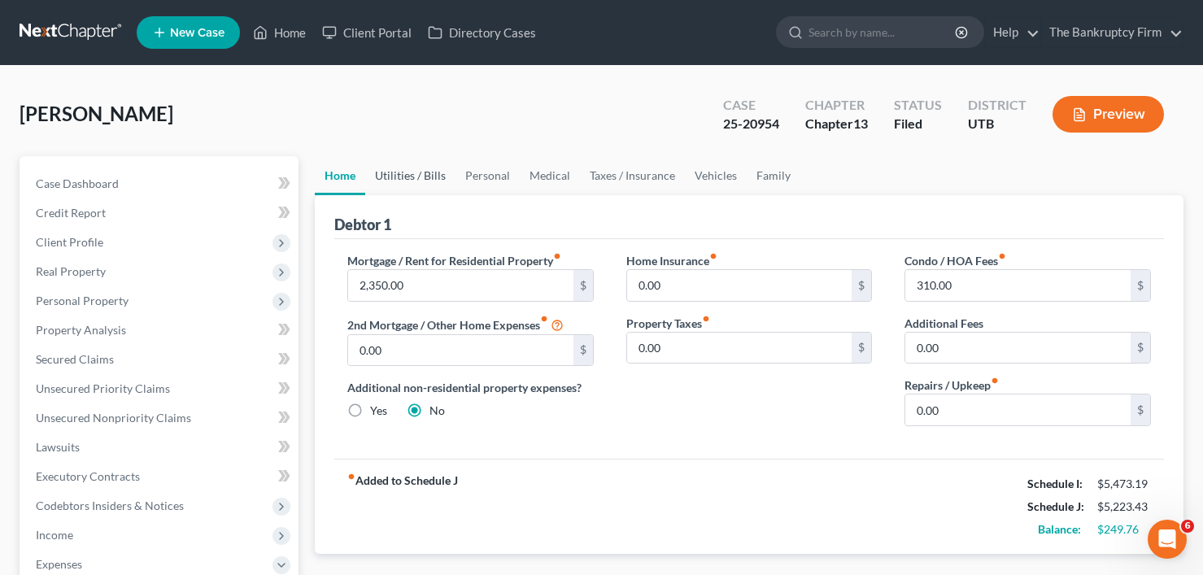
click at [394, 176] on link "Utilities / Bills" at bounding box center [410, 175] width 90 height 39
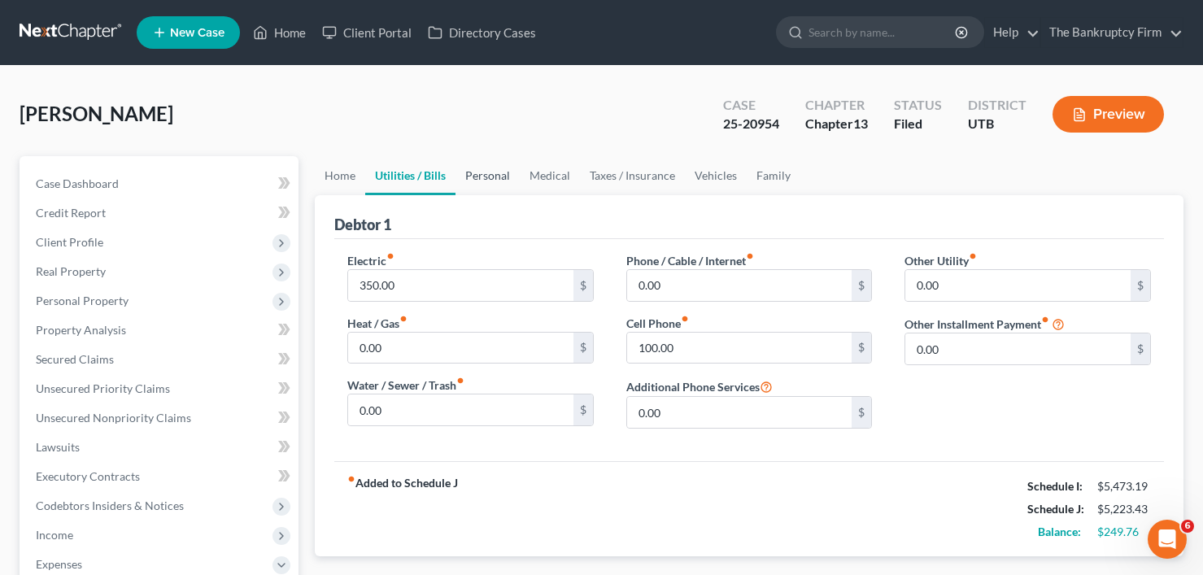
click at [482, 173] on link "Personal" at bounding box center [488, 175] width 64 height 39
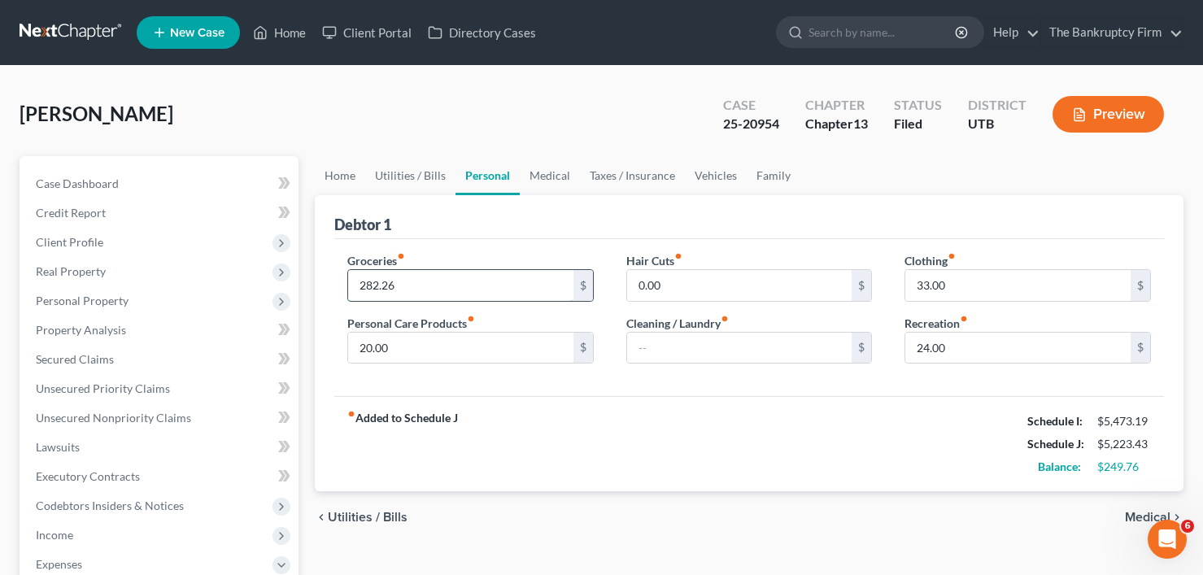
click at [399, 280] on input "282.26" at bounding box center [460, 285] width 225 height 31
type input "277.02"
click at [529, 182] on link "Medical" at bounding box center [550, 175] width 60 height 39
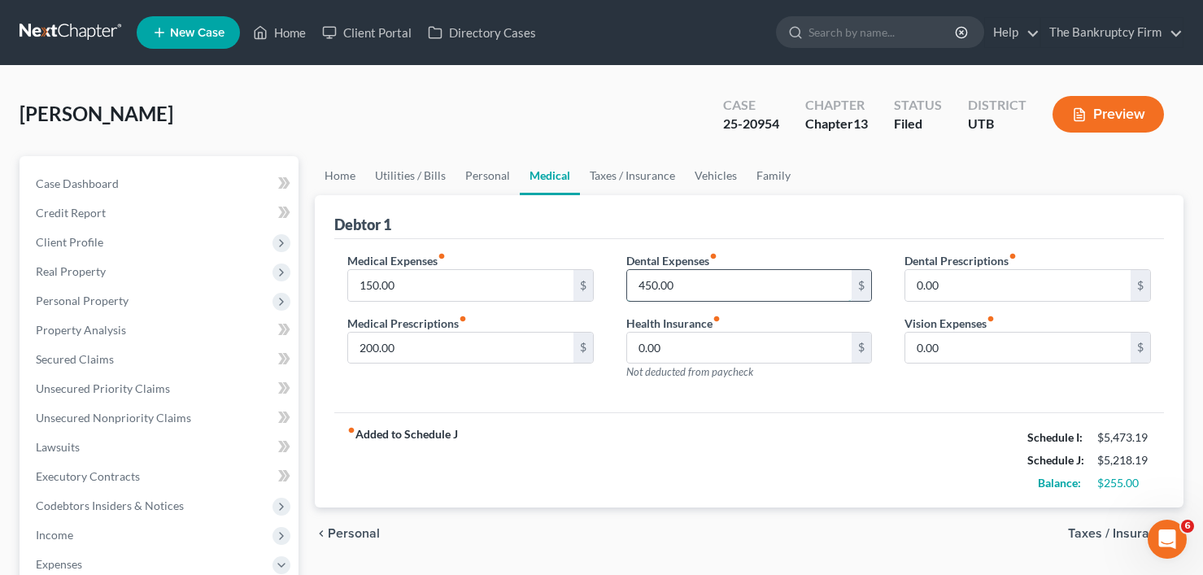
click at [641, 286] on input "450.00" at bounding box center [739, 285] width 225 height 31
click at [631, 183] on link "Taxes / Insurance" at bounding box center [632, 175] width 105 height 39
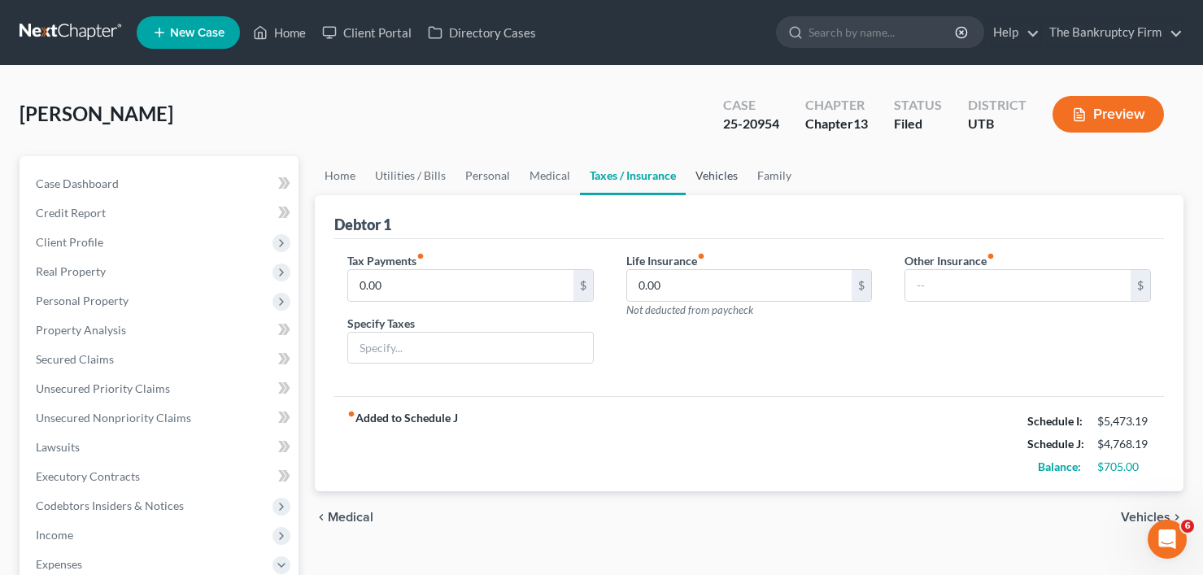
click at [710, 178] on link "Vehicles" at bounding box center [717, 175] width 62 height 39
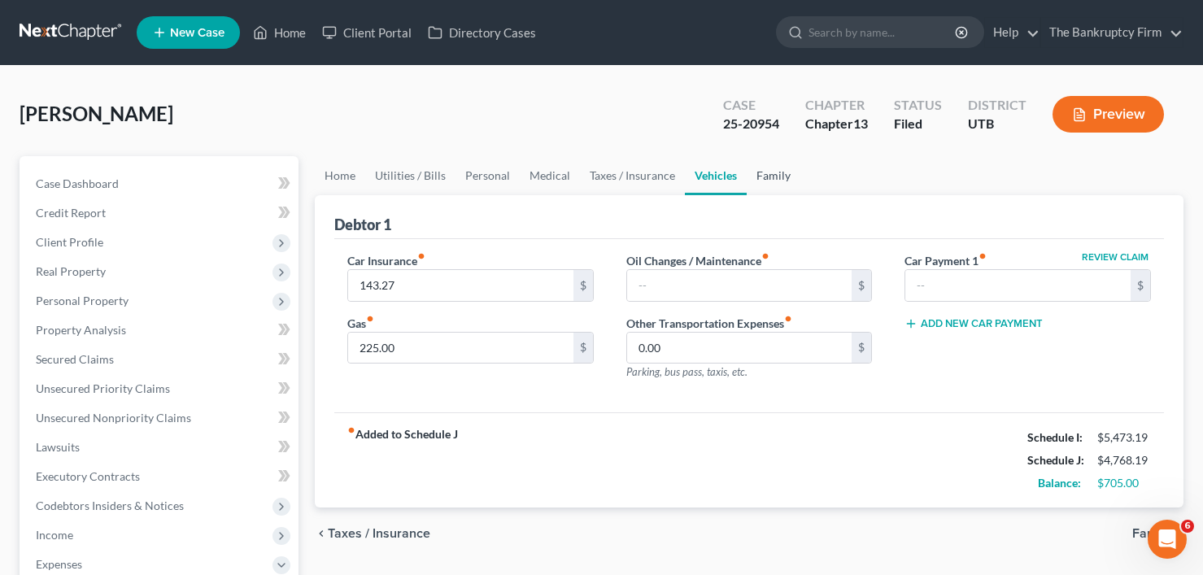
drag, startPoint x: 797, startPoint y: 159, endPoint x: 760, endPoint y: 172, distance: 39.9
click at [760, 172] on link "Family" at bounding box center [774, 175] width 54 height 39
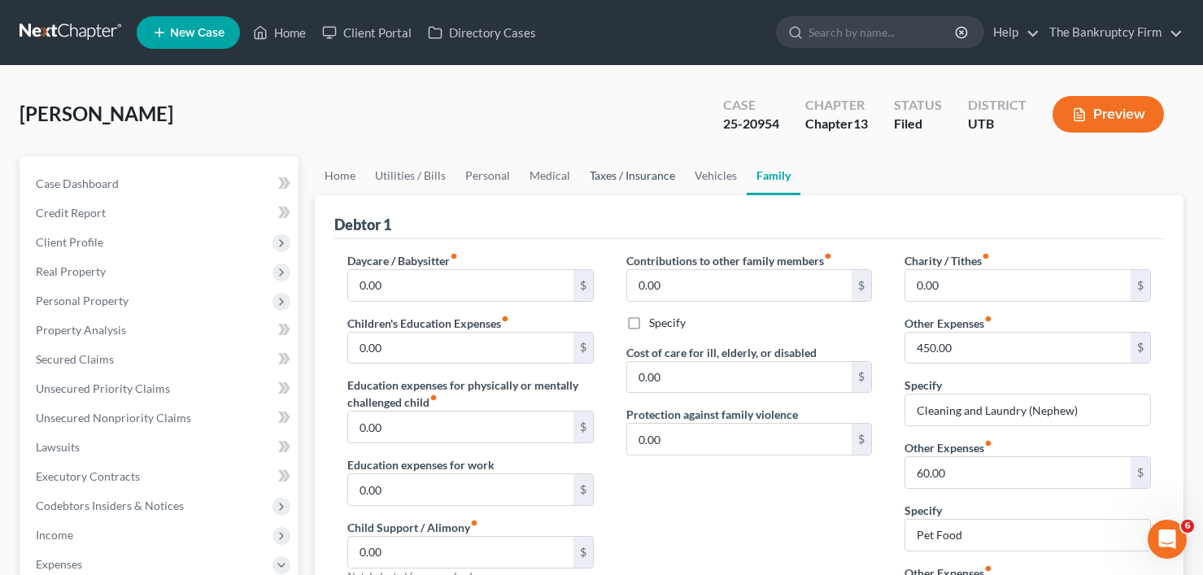
click at [645, 172] on link "Taxes / Insurance" at bounding box center [632, 175] width 105 height 39
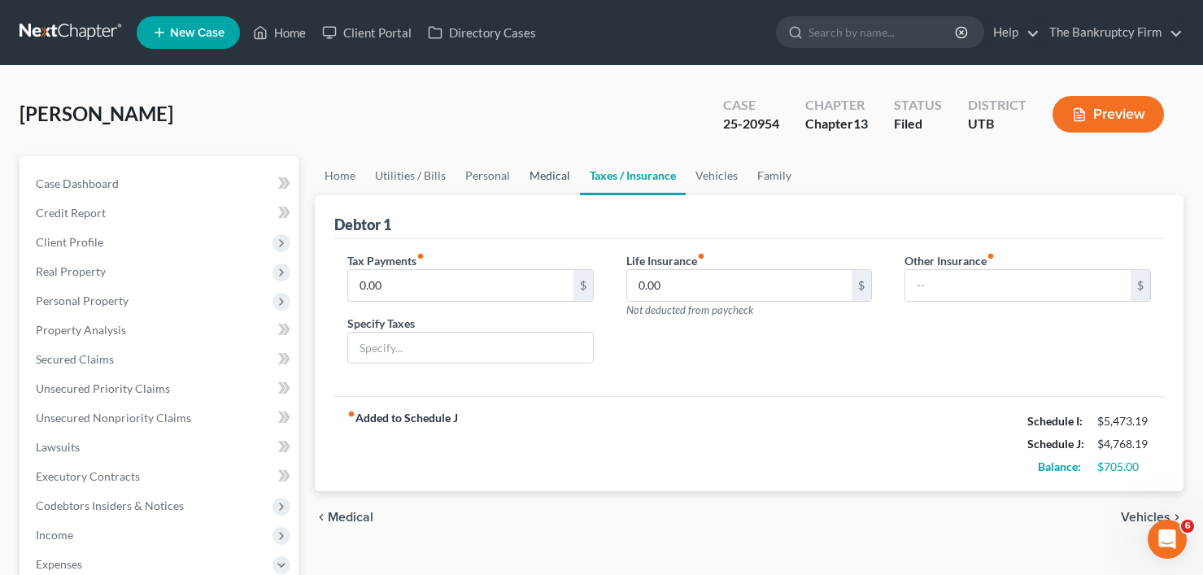
click at [537, 173] on link "Medical" at bounding box center [550, 175] width 60 height 39
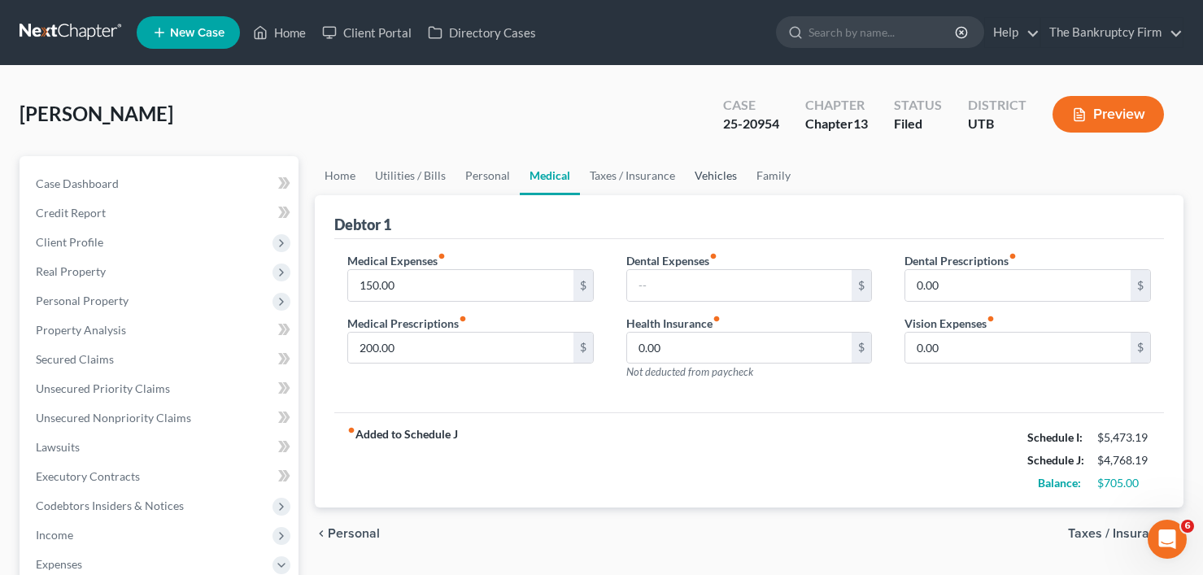
click at [704, 183] on link "Vehicles" at bounding box center [716, 175] width 62 height 39
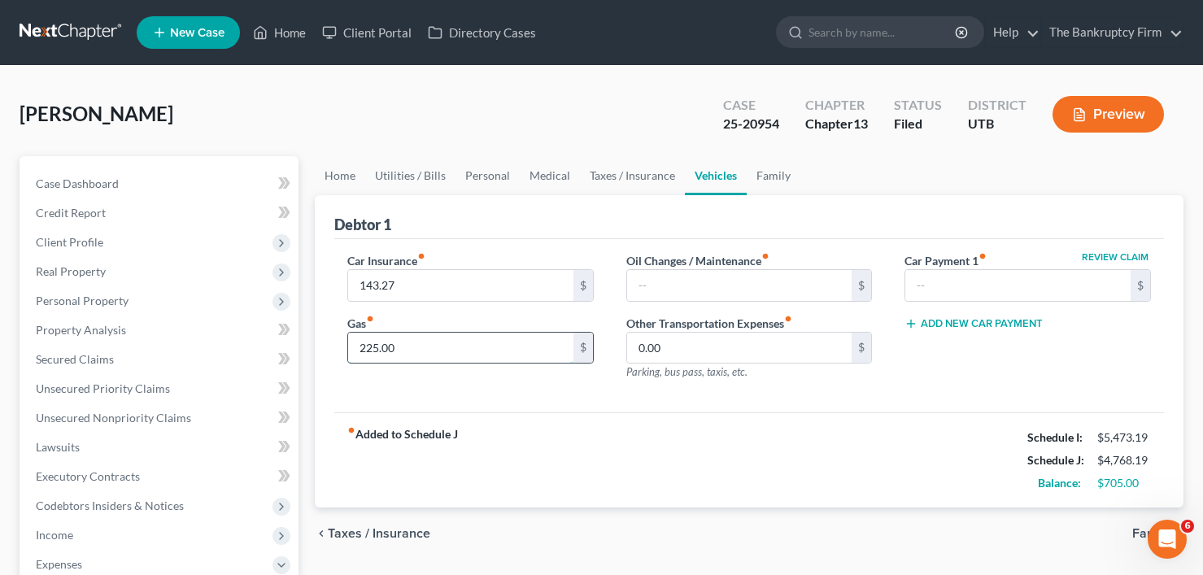
click at [365, 349] on input "225.00" at bounding box center [460, 348] width 225 height 31
click at [372, 344] on input "225.00" at bounding box center [460, 348] width 225 height 31
type input "175"
click at [467, 172] on link "Personal" at bounding box center [488, 175] width 64 height 39
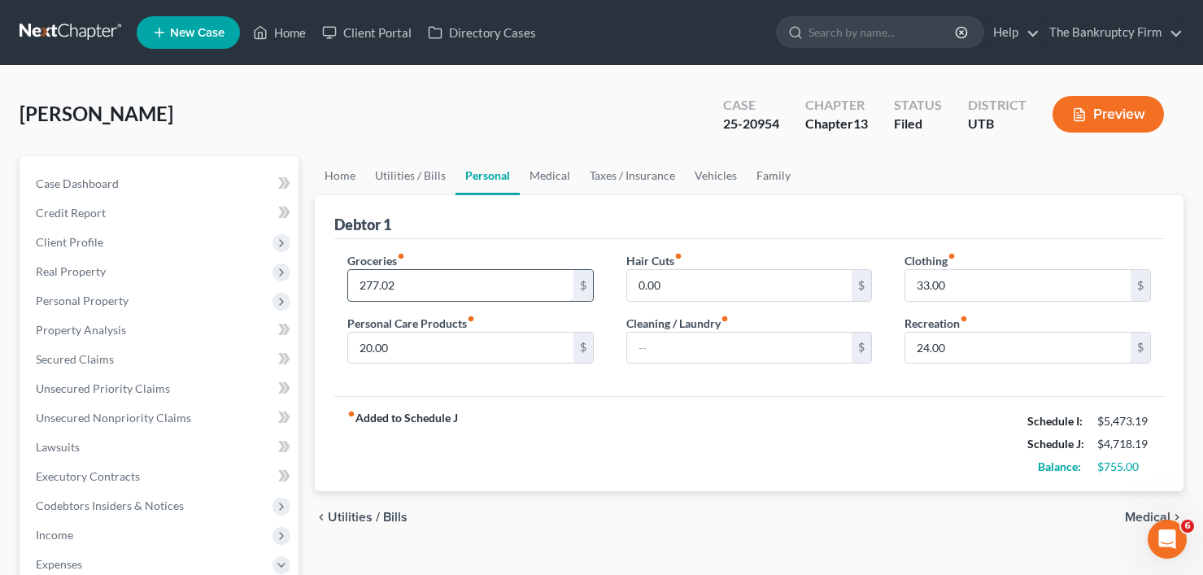
click at [369, 285] on input "277.02" at bounding box center [460, 285] width 225 height 31
click at [369, 284] on input "277.02" at bounding box center [460, 285] width 225 height 31
click at [366, 284] on input "277.02" at bounding box center [460, 285] width 225 height 31
click at [420, 179] on link "Utilities / Bills" at bounding box center [410, 175] width 90 height 39
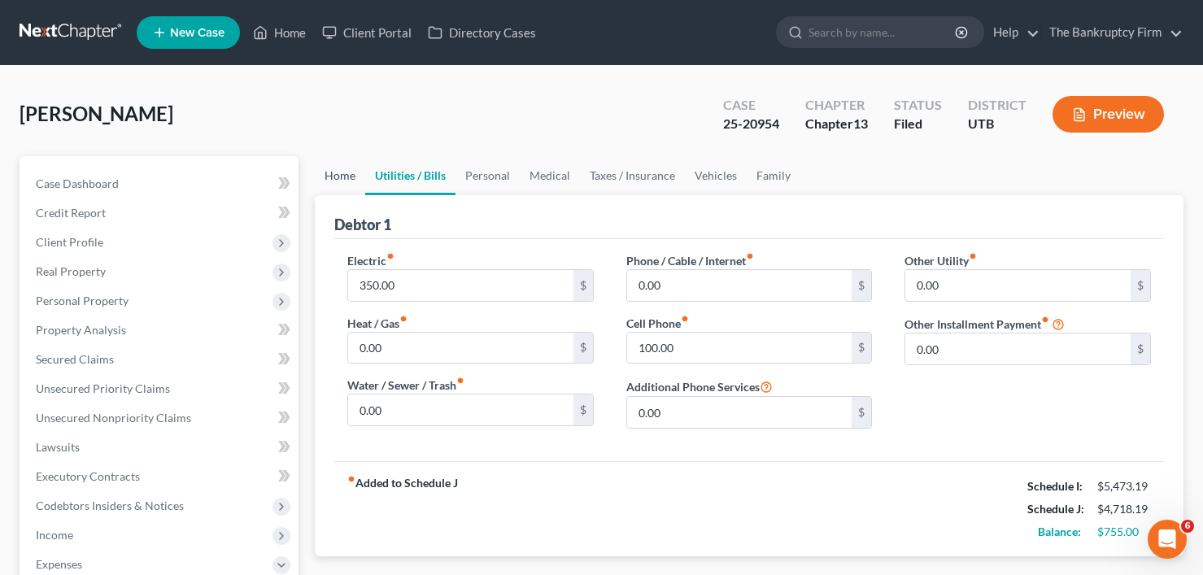
click at [344, 185] on link "Home" at bounding box center [340, 175] width 50 height 39
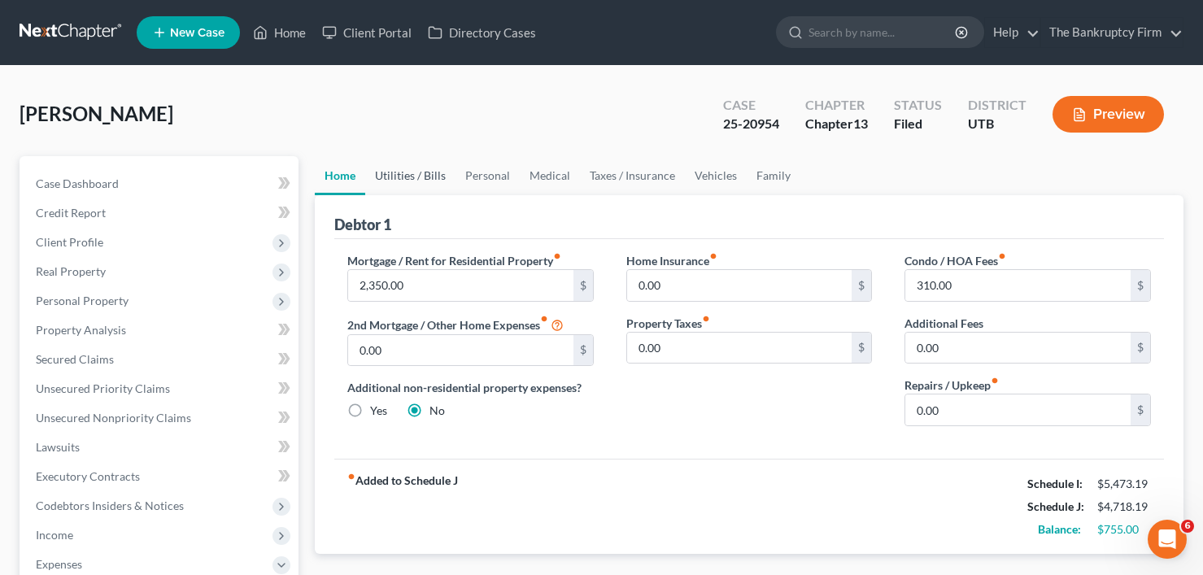
click at [407, 178] on link "Utilities / Bills" at bounding box center [410, 175] width 90 height 39
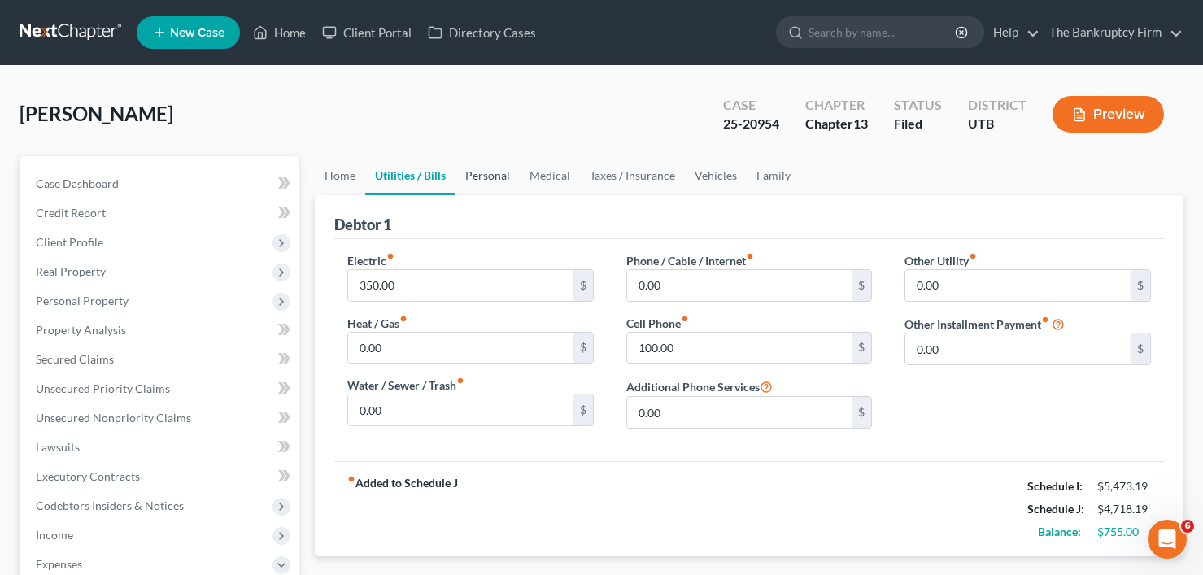
click at [482, 174] on link "Personal" at bounding box center [488, 175] width 64 height 39
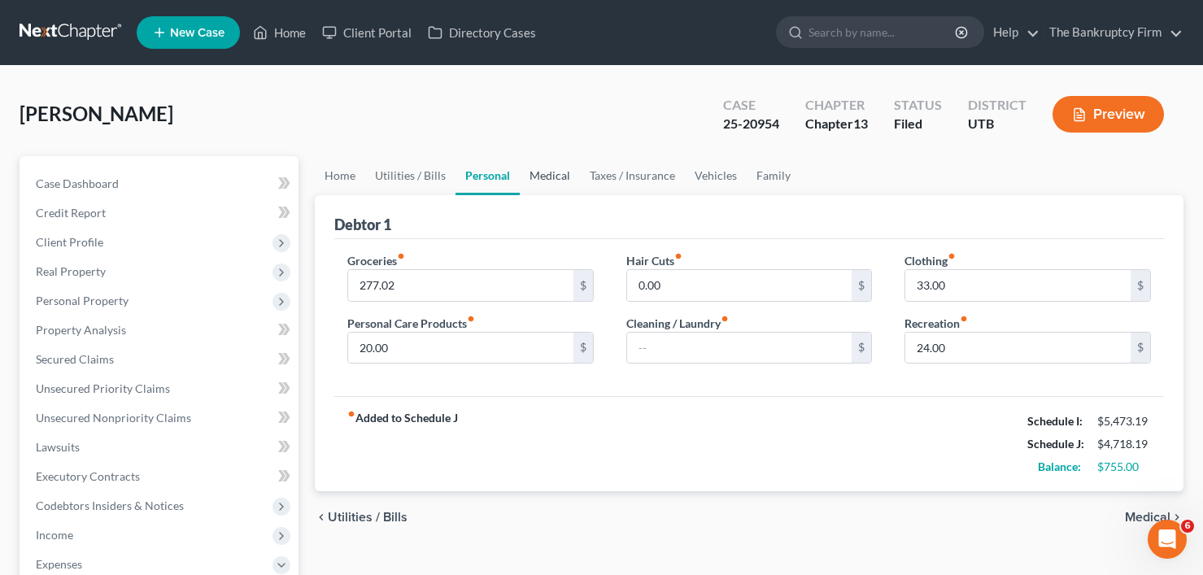
click at [543, 180] on link "Medical" at bounding box center [550, 175] width 60 height 39
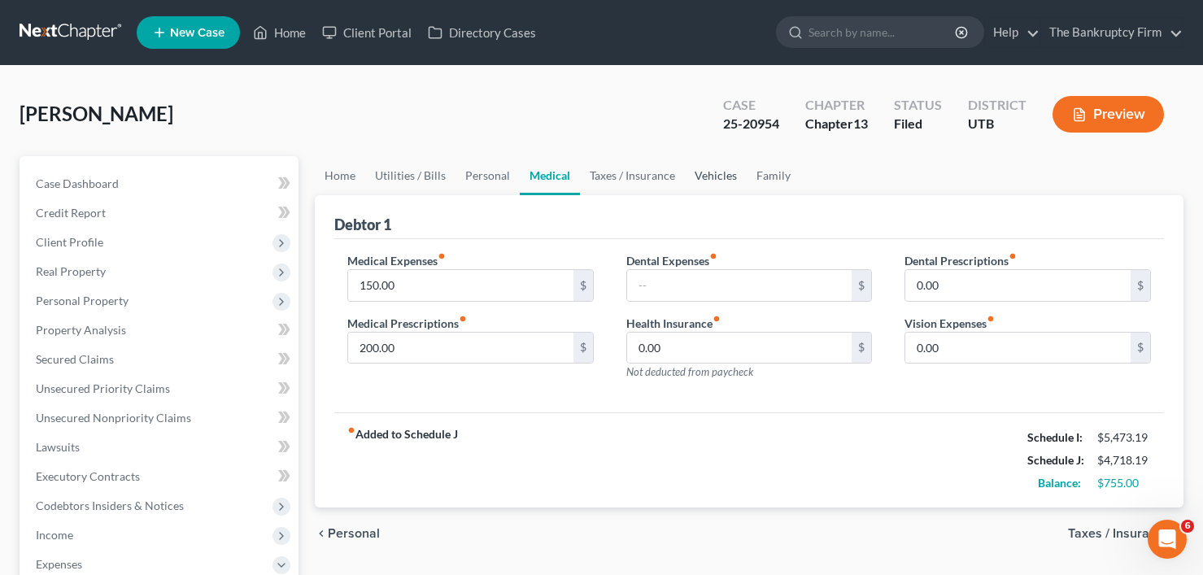
click at [723, 179] on link "Vehicles" at bounding box center [716, 175] width 62 height 39
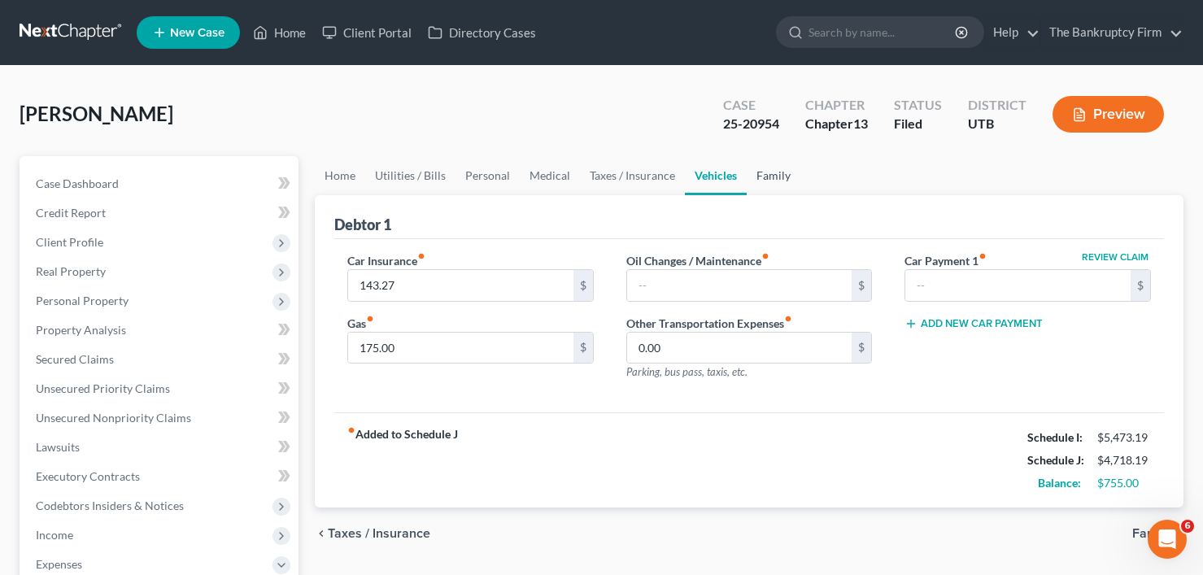
click at [760, 177] on link "Family" at bounding box center [774, 175] width 54 height 39
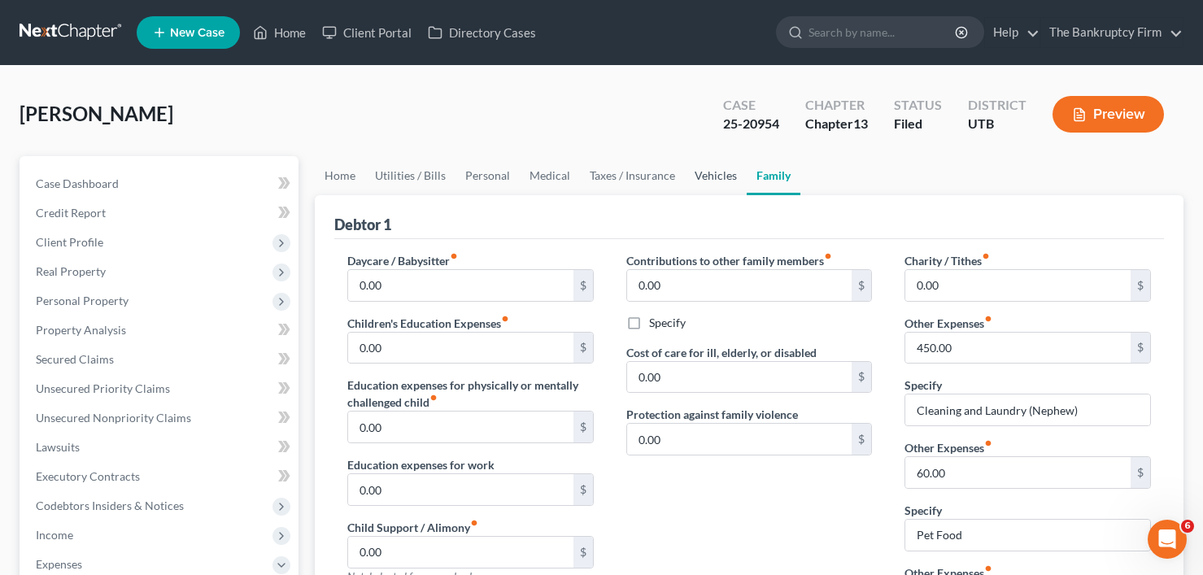
click at [704, 182] on link "Vehicles" at bounding box center [716, 175] width 62 height 39
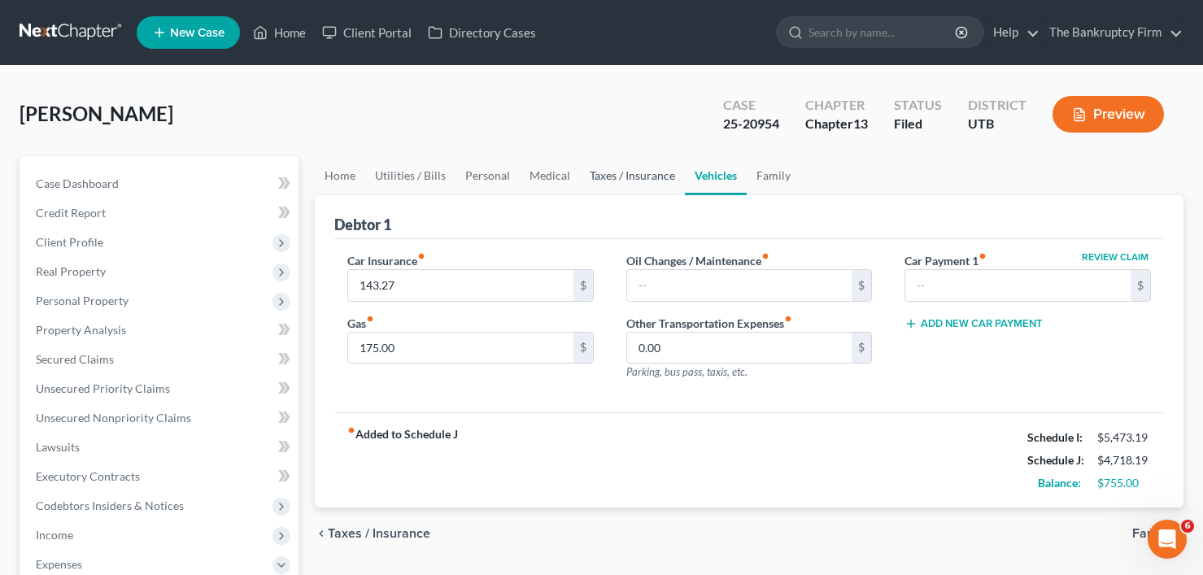
click at [634, 177] on link "Taxes / Insurance" at bounding box center [632, 175] width 105 height 39
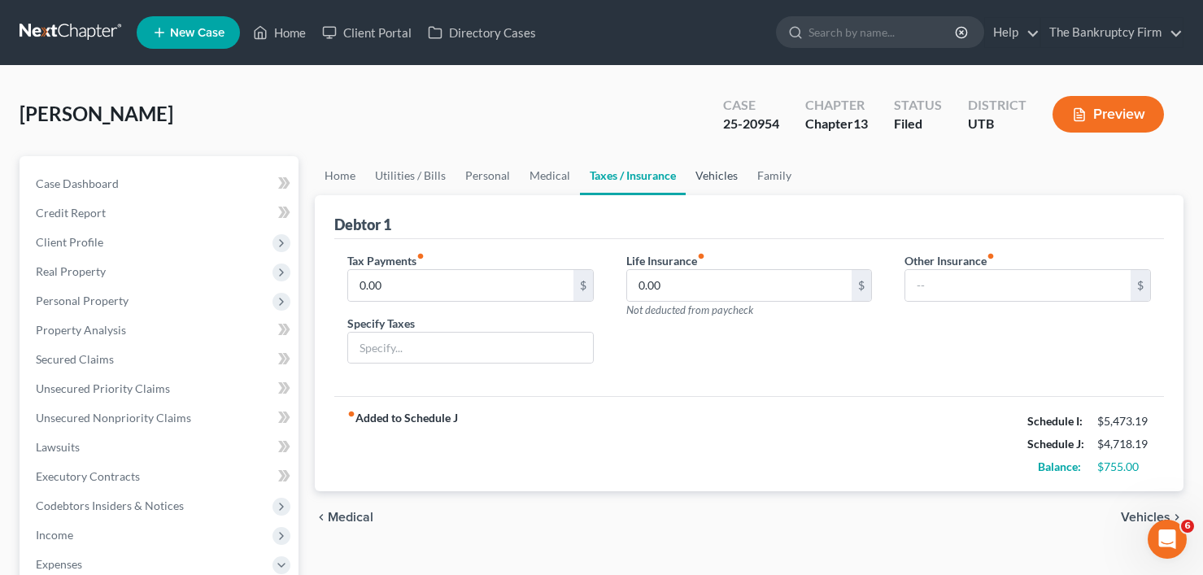
click at [705, 178] on link "Vehicles" at bounding box center [717, 175] width 62 height 39
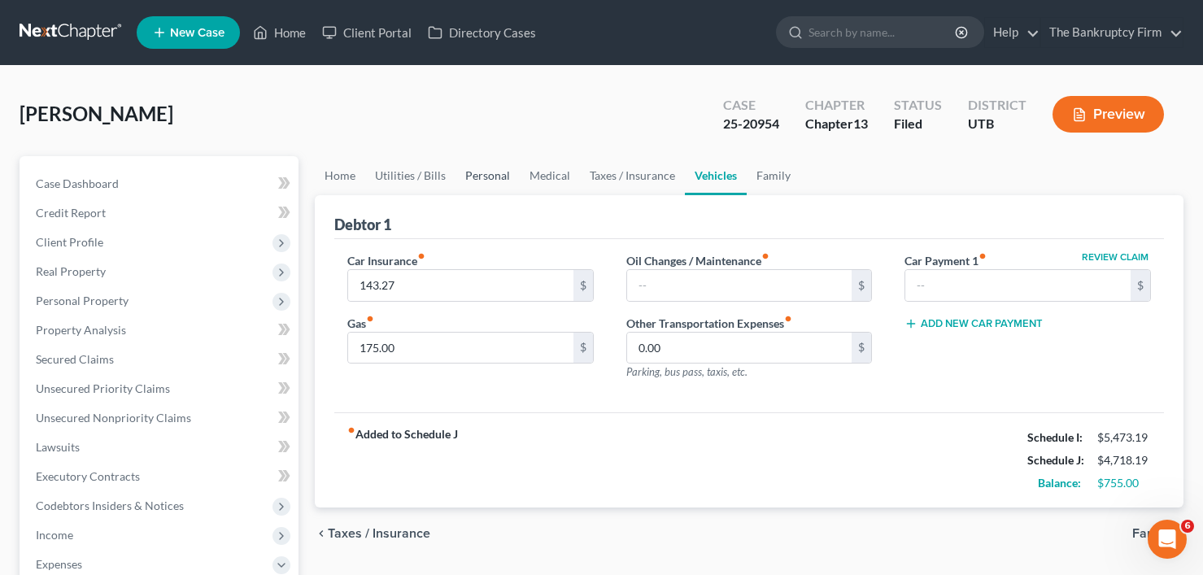
click at [485, 175] on link "Personal" at bounding box center [488, 175] width 64 height 39
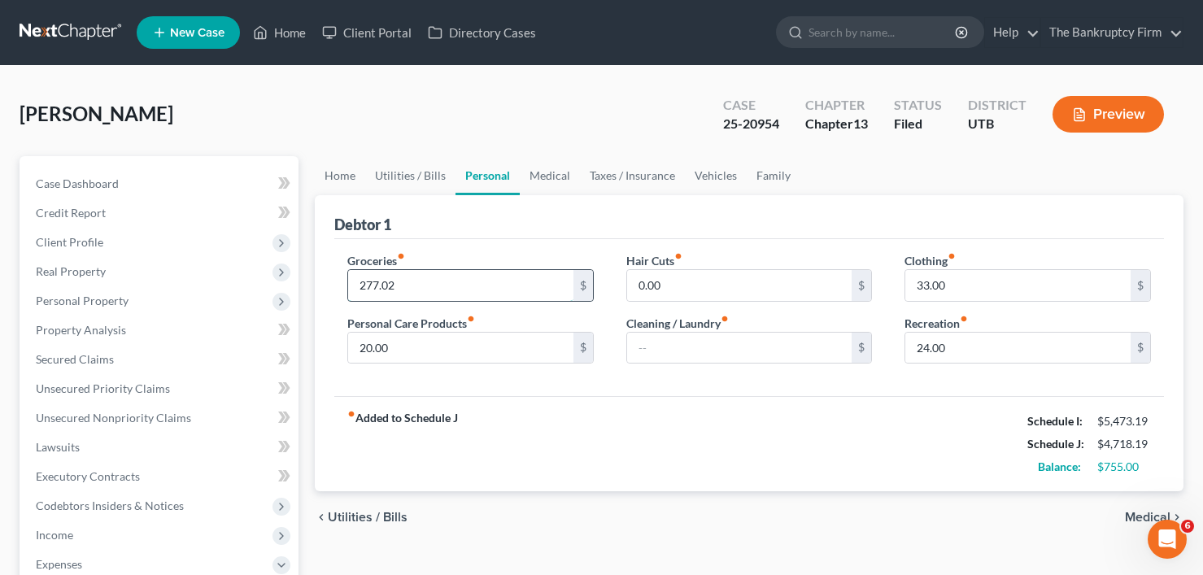
click at [371, 286] on input "277.02" at bounding box center [460, 285] width 225 height 31
click at [364, 348] on input "20.00" at bounding box center [460, 348] width 225 height 31
click at [919, 347] on input "24.00" at bounding box center [1018, 348] width 225 height 31
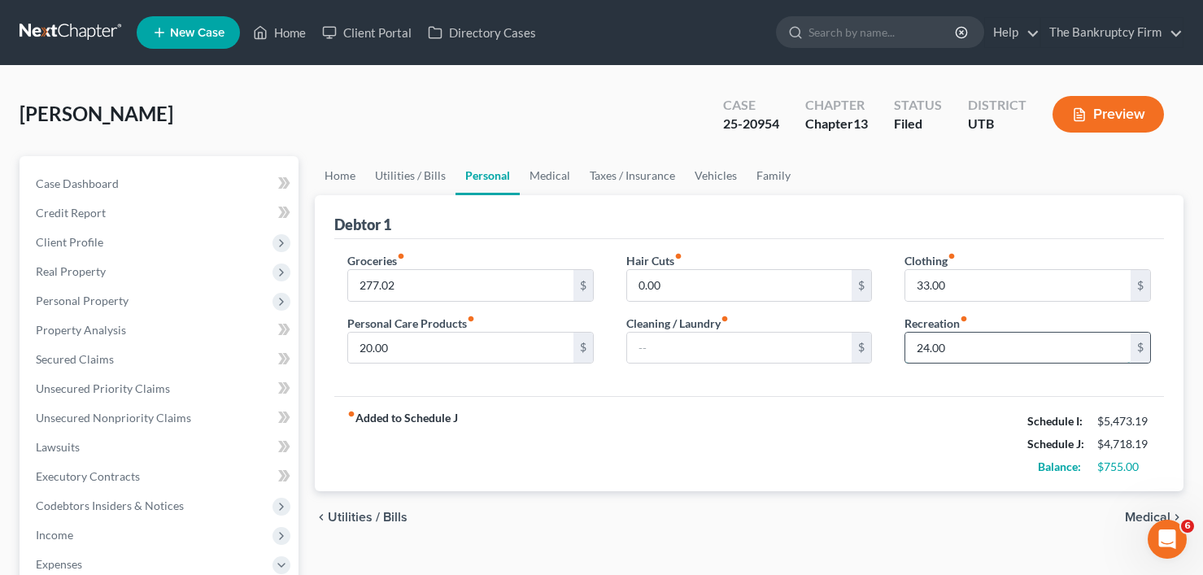
click at [923, 347] on input "24.00" at bounding box center [1018, 348] width 225 height 31
click at [919, 352] on input "24.00" at bounding box center [1018, 348] width 225 height 31
type input "14.00"
click at [923, 285] on input "33.00" at bounding box center [1018, 285] width 225 height 31
click at [923, 287] on input "33.00" at bounding box center [1018, 285] width 225 height 31
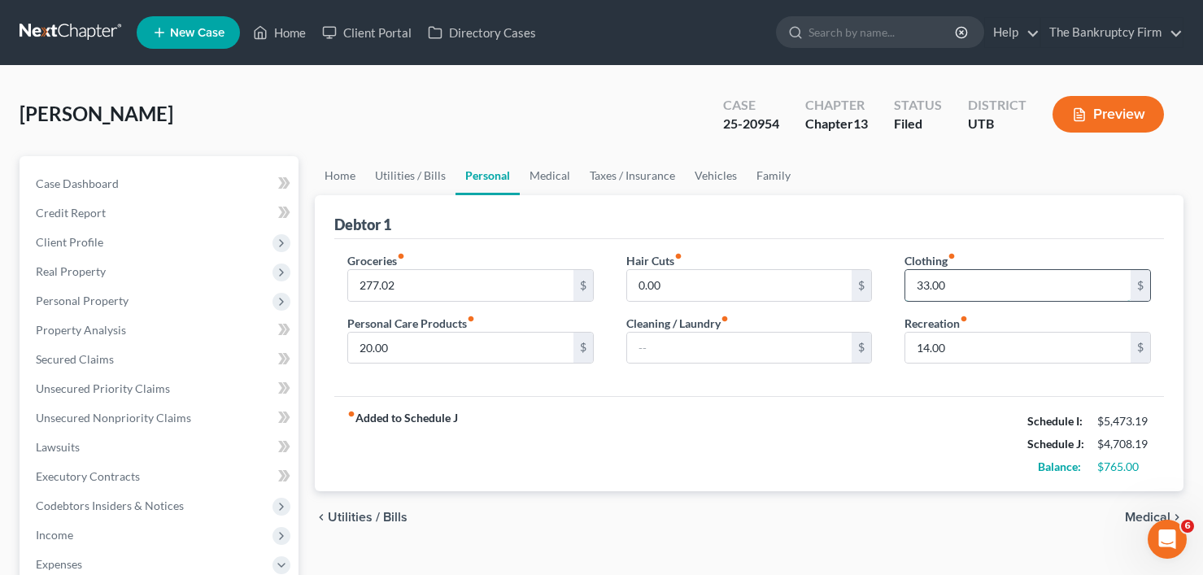
click at [919, 289] on input "33.00" at bounding box center [1018, 285] width 225 height 31
type input "13.00"
click at [372, 286] on input "277.02" at bounding box center [460, 285] width 225 height 31
click at [368, 288] on input "277.02" at bounding box center [460, 285] width 225 height 31
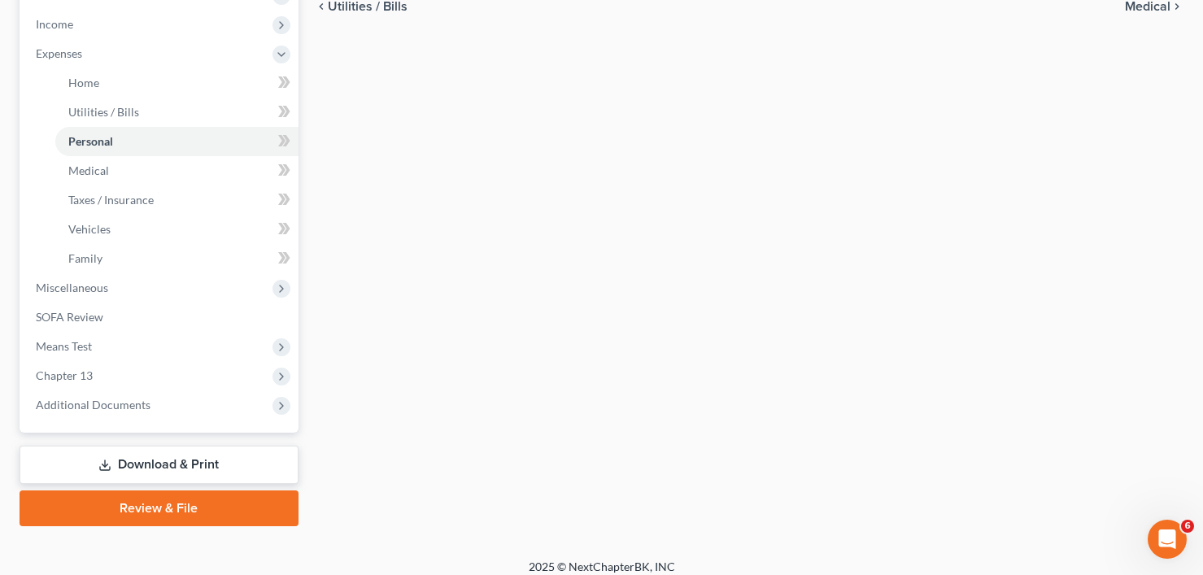
scroll to position [524, 0]
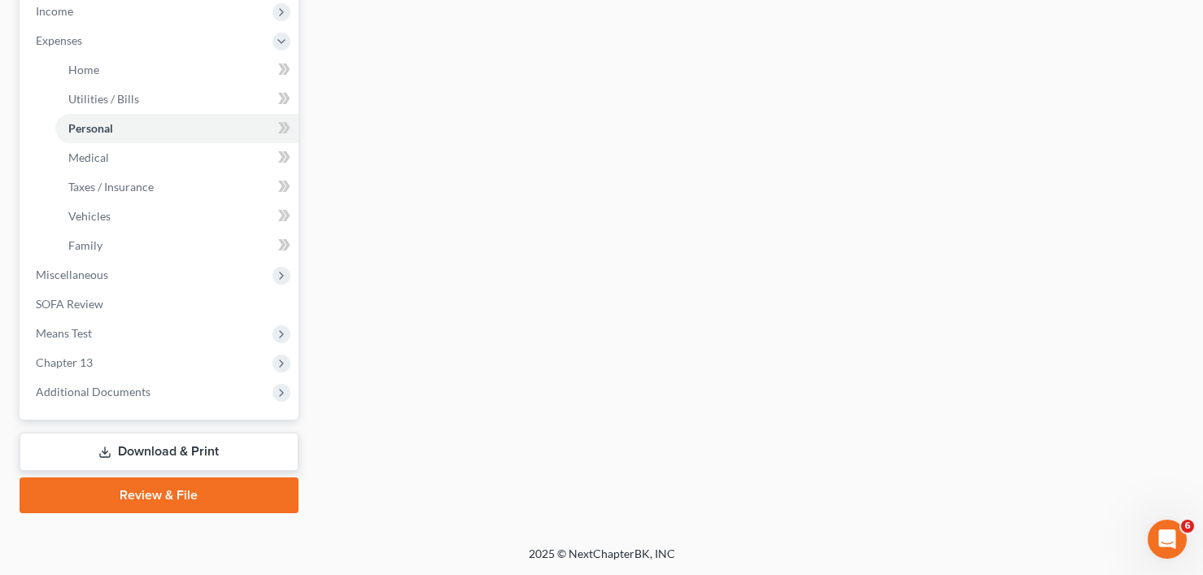
type input "257.02"
click at [133, 454] on link "Download & Print" at bounding box center [159, 452] width 279 height 38
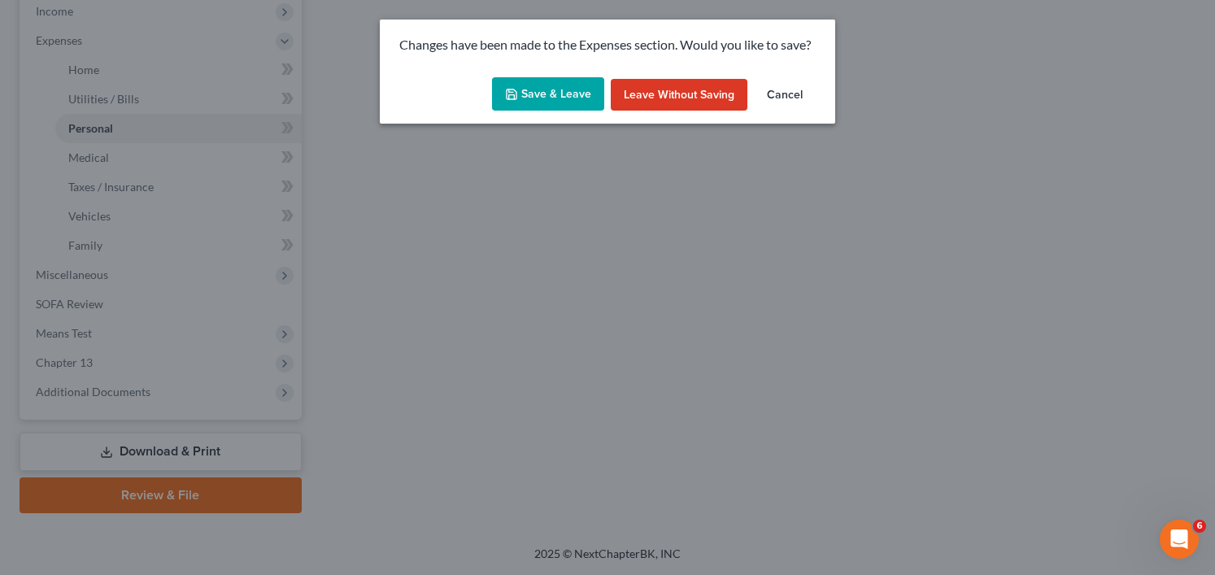
click at [574, 89] on button "Save & Leave" at bounding box center [548, 94] width 112 height 34
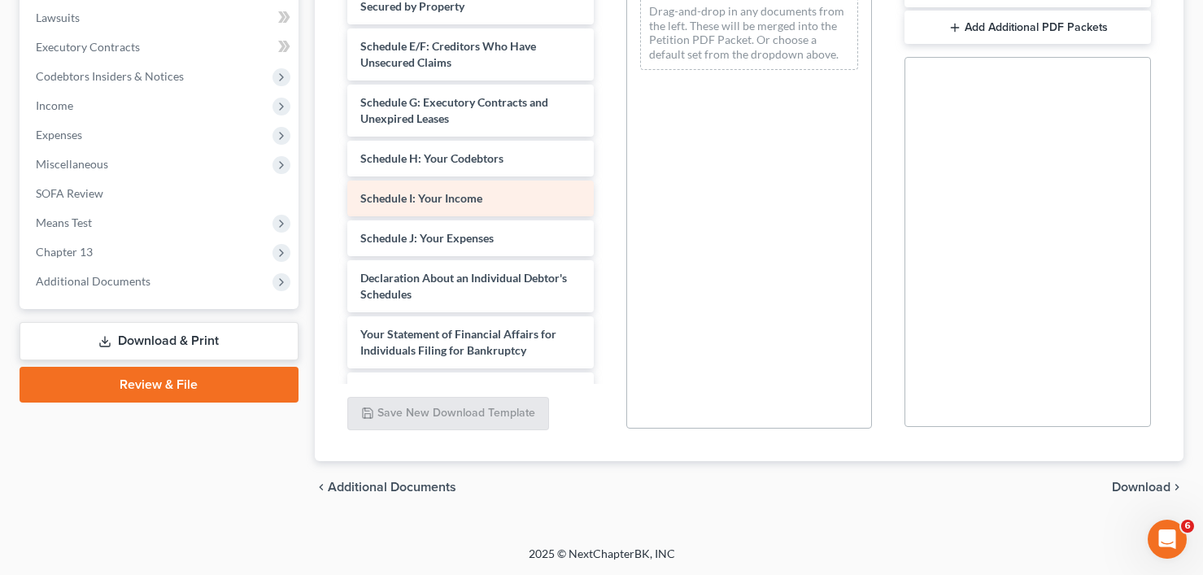
scroll to position [244, 0]
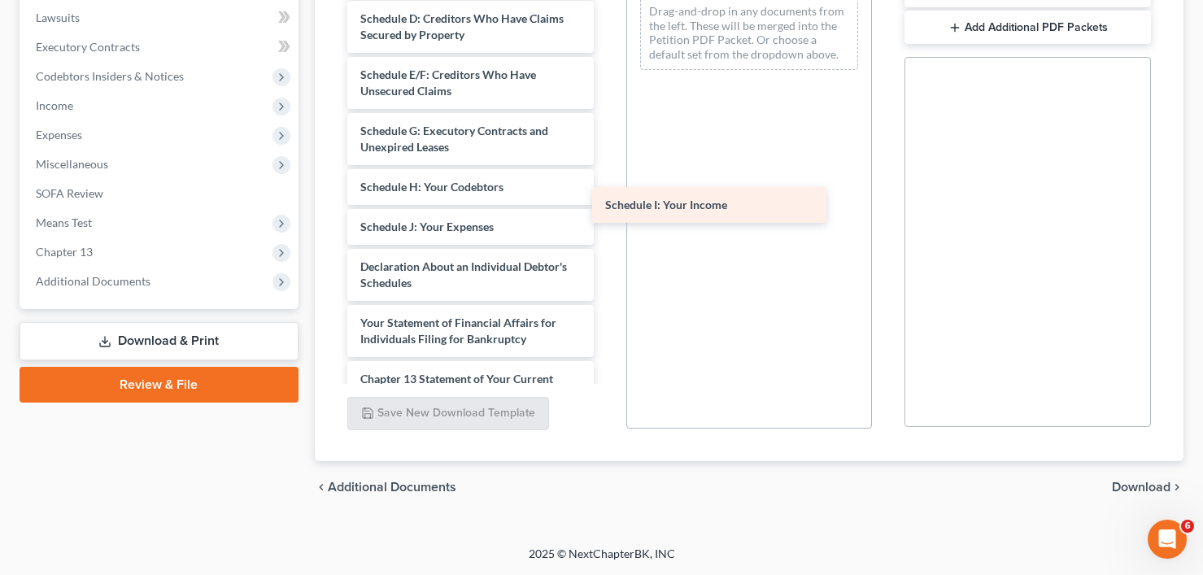
drag, startPoint x: 432, startPoint y: 220, endPoint x: 692, endPoint y: 194, distance: 261.6
click at [607, 194] on div "Schedule I: Your Income 25-20954 PAYSTUBS 60 DAYS WATERS-pdf 25-20954 341 PAYST…" at bounding box center [470, 171] width 273 height 949
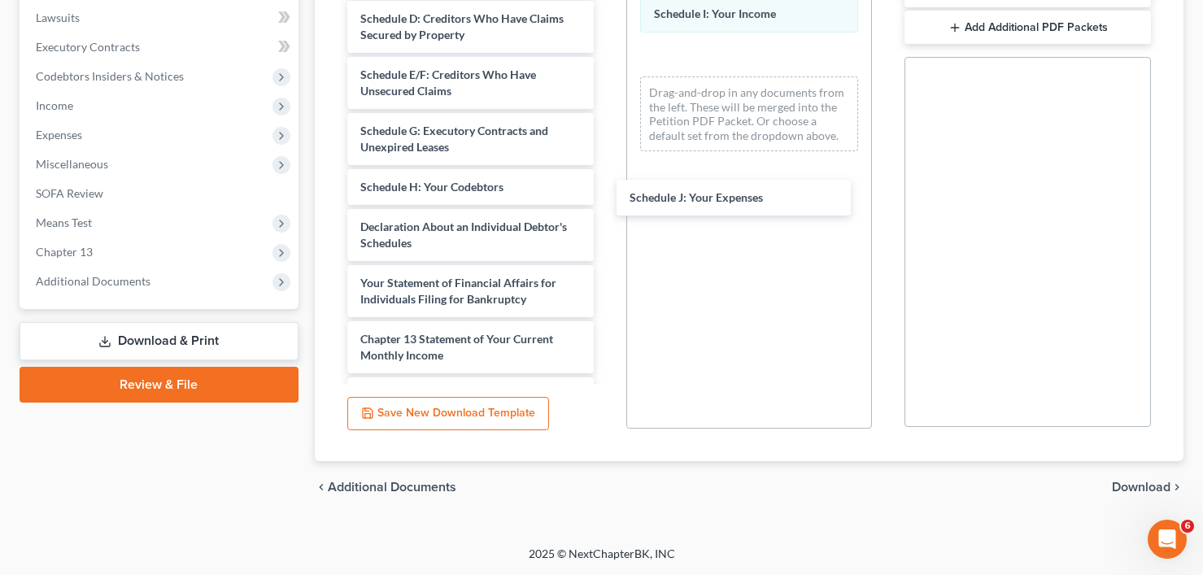
click at [607, 199] on div "Schedule J: Your Expenses 25-20954 PAYSTUBS 60 DAYS WATERS-pdf 25-20954 341 PAY…" at bounding box center [470, 151] width 273 height 909
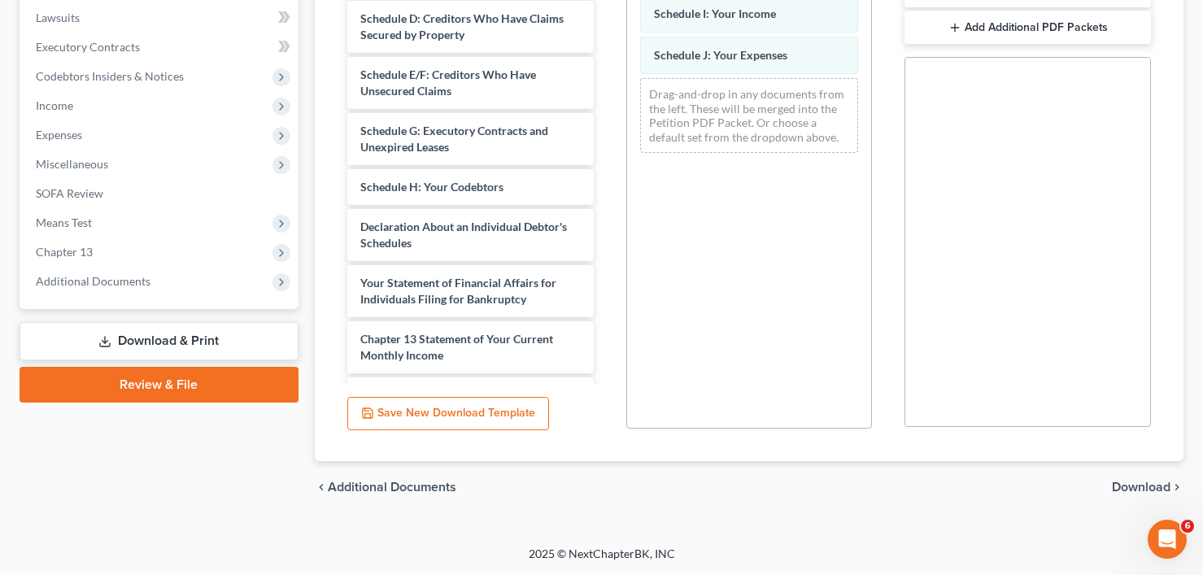
click at [1129, 491] on span "Download" at bounding box center [1141, 487] width 59 height 13
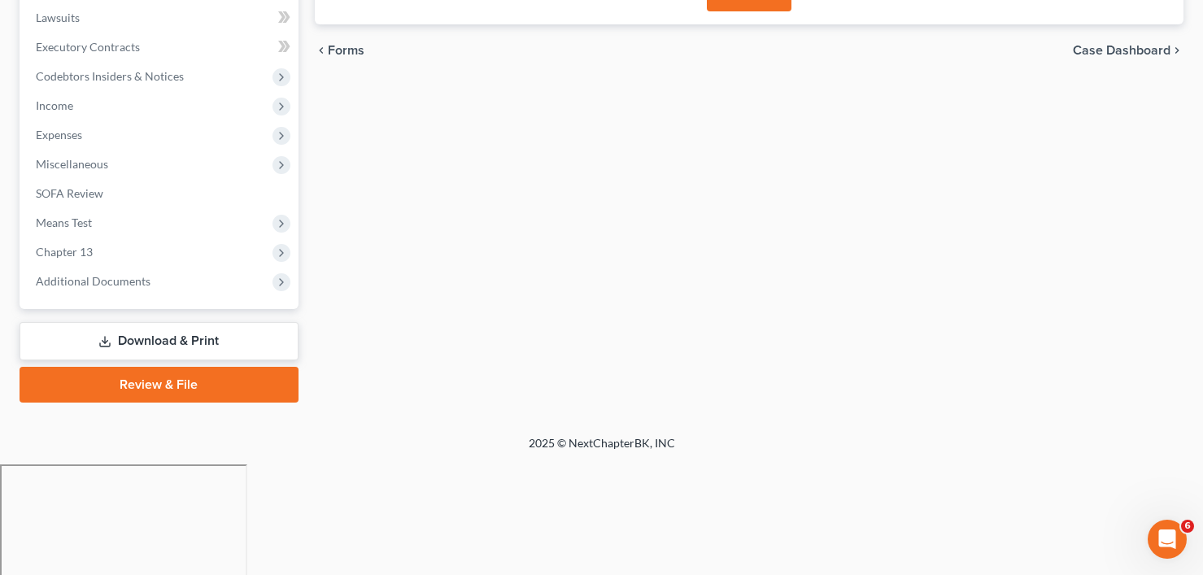
scroll to position [319, 0]
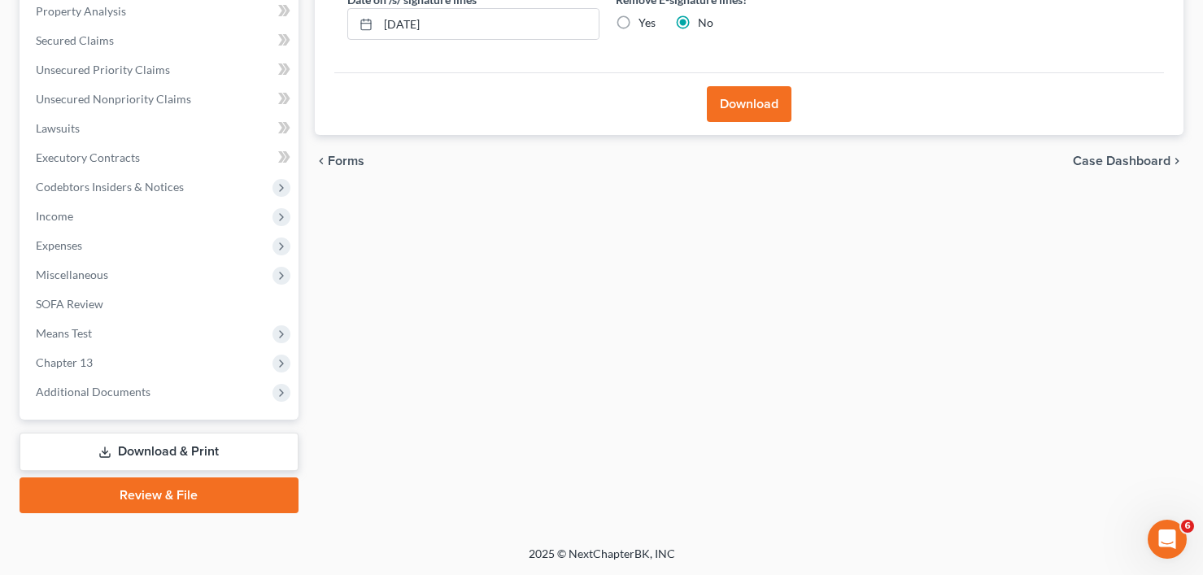
click at [734, 101] on button "Download" at bounding box center [749, 104] width 85 height 36
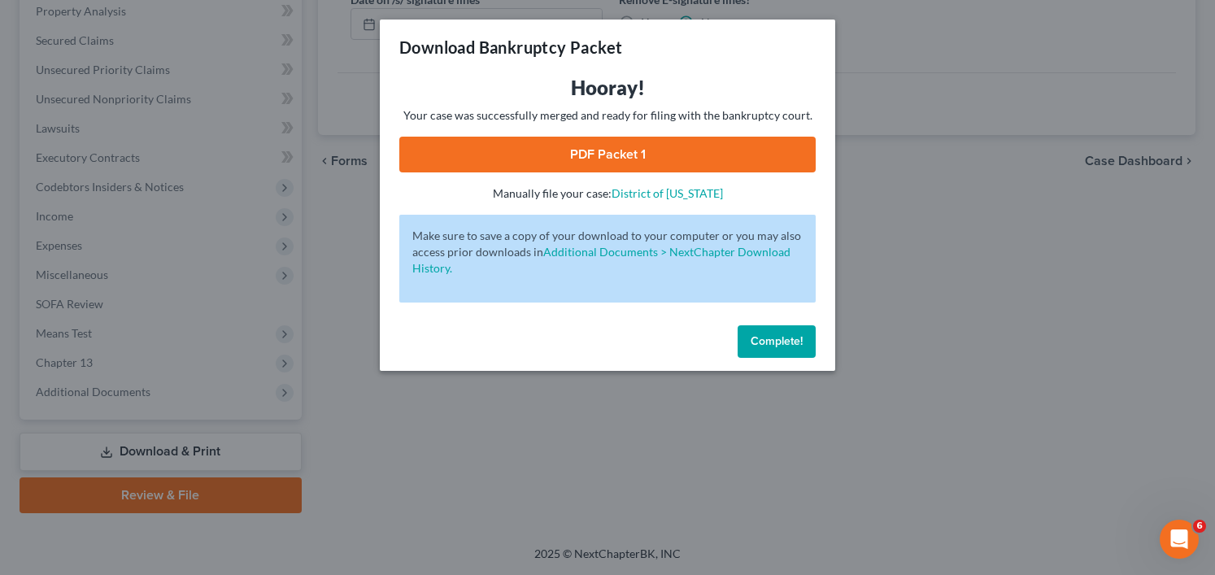
click at [572, 146] on link "PDF Packet 1" at bounding box center [607, 155] width 417 height 36
click at [751, 329] on button "Complete!" at bounding box center [777, 341] width 78 height 33
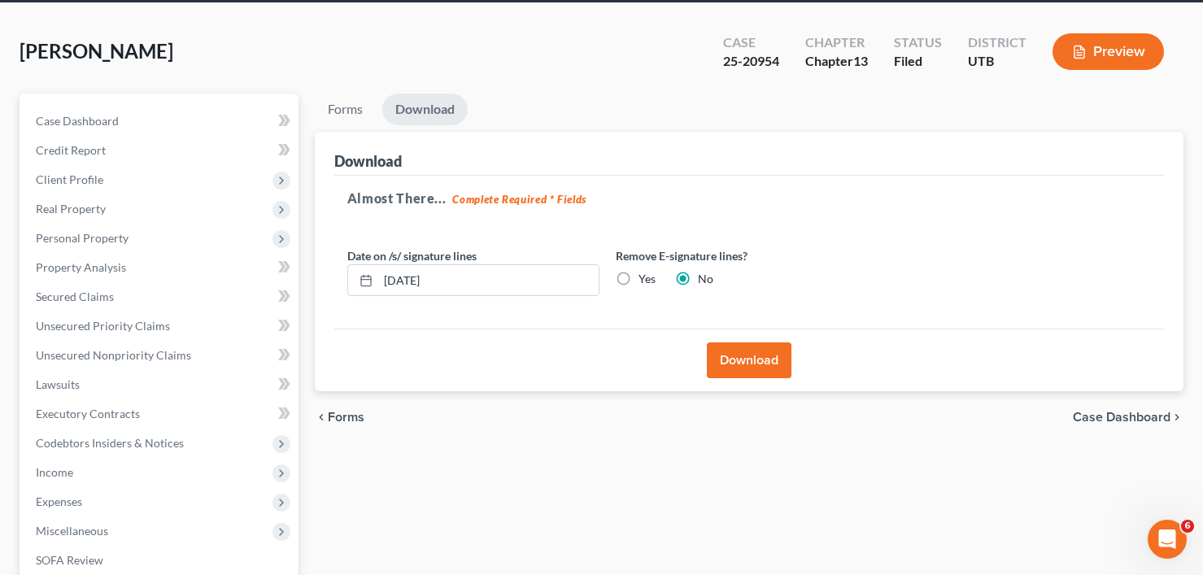
scroll to position [0, 0]
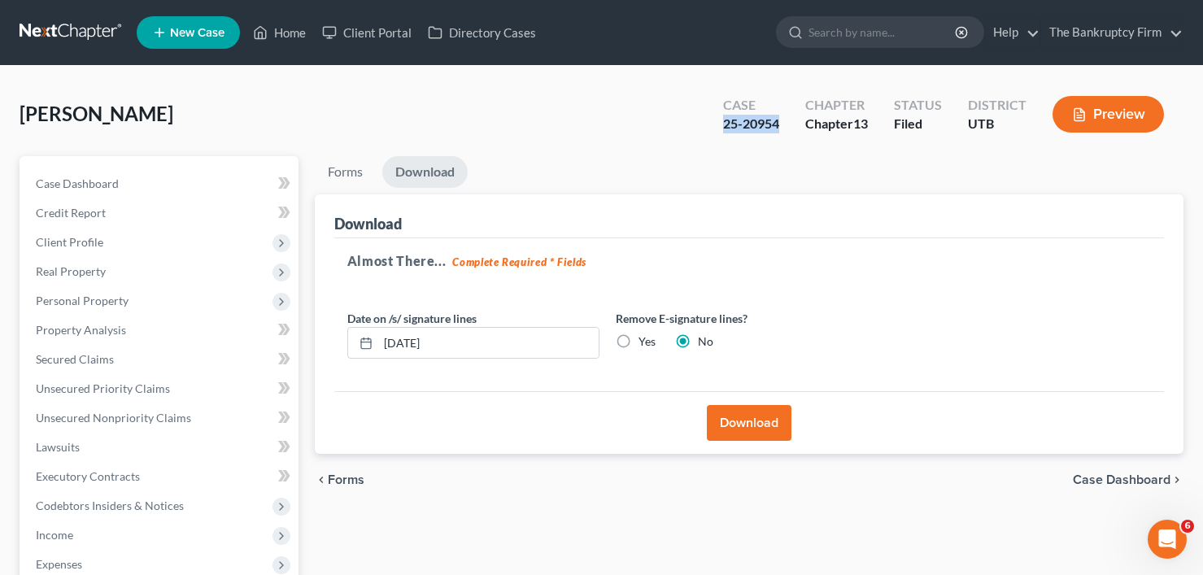
drag, startPoint x: 781, startPoint y: 123, endPoint x: 722, endPoint y: 130, distance: 59.8
click at [722, 130] on div "Case 25-20954" at bounding box center [751, 116] width 82 height 48
copy div "25-20954"
click at [290, 20] on link "Home" at bounding box center [279, 32] width 69 height 29
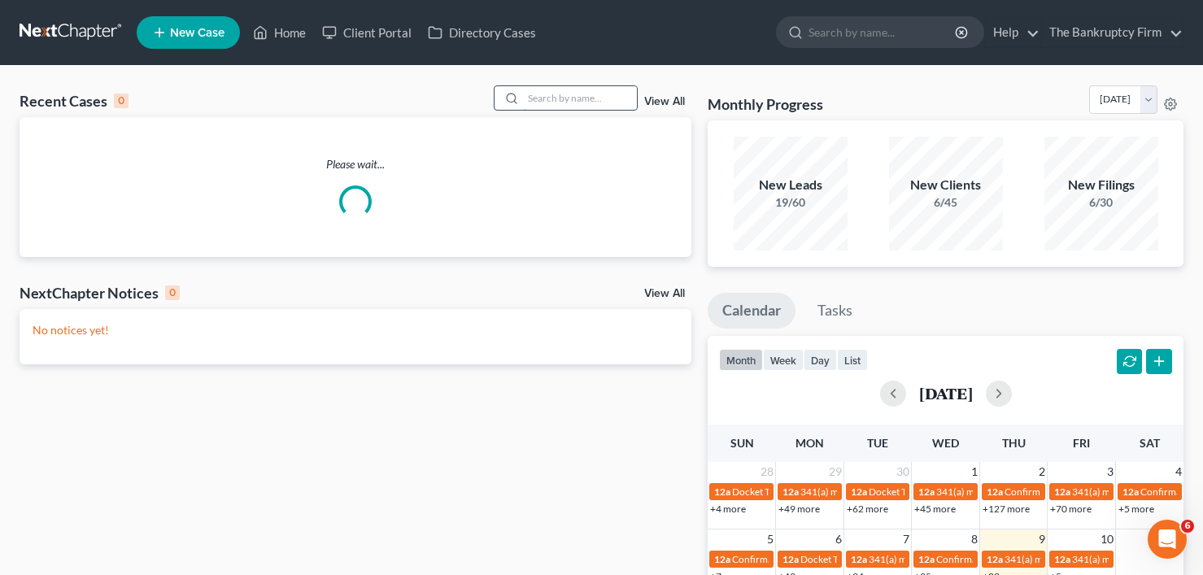
click at [541, 89] on input "search" at bounding box center [580, 98] width 114 height 24
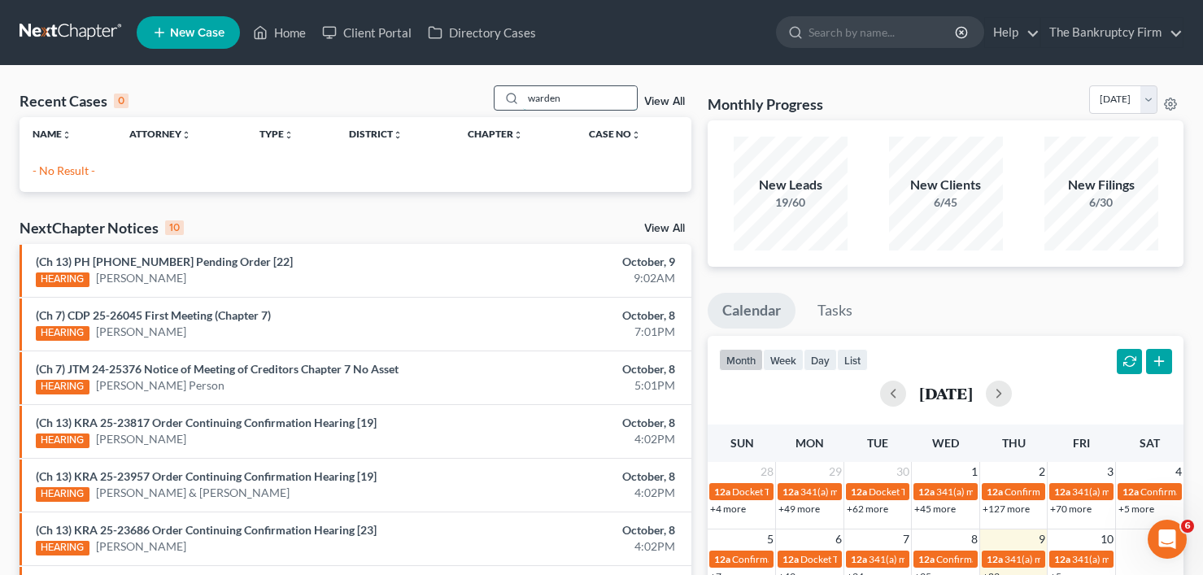
type input "warden"
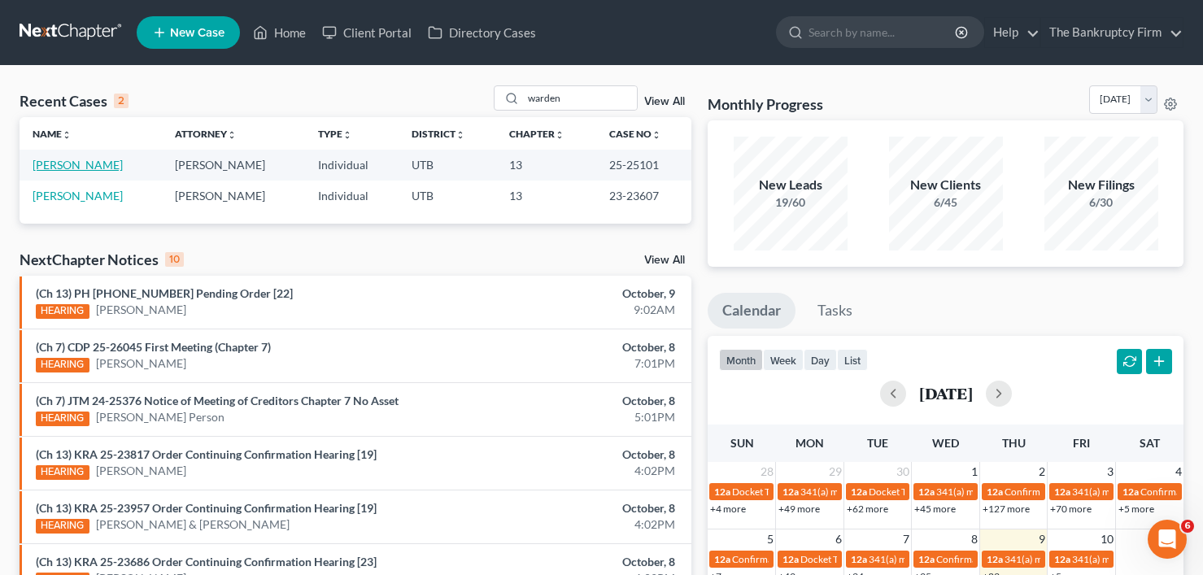
click at [85, 168] on link "Warden, Dwan" at bounding box center [78, 165] width 90 height 14
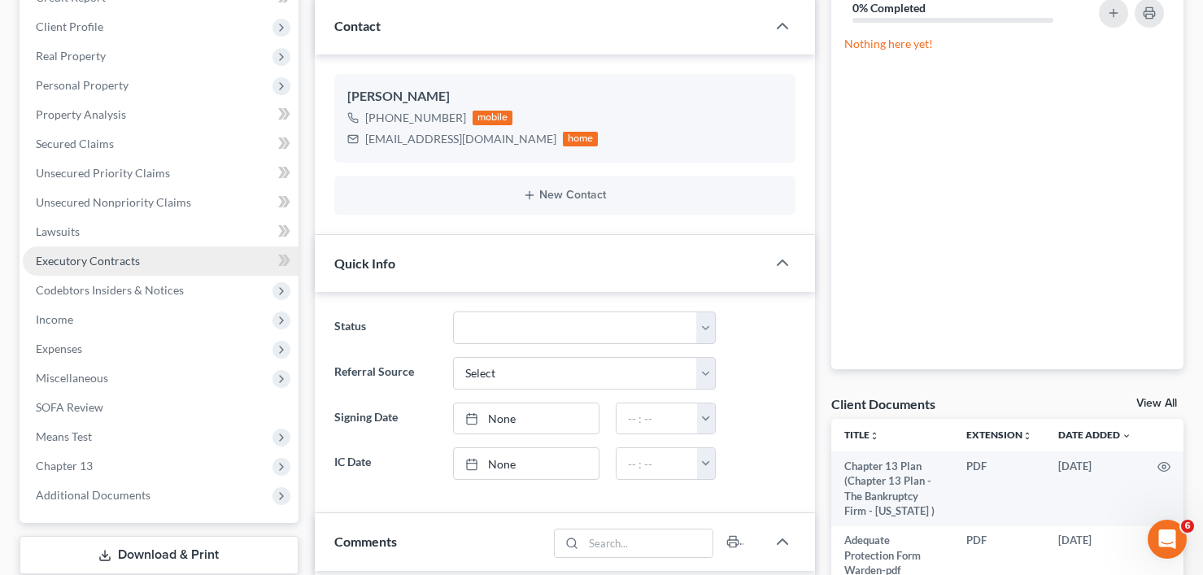
scroll to position [244, 0]
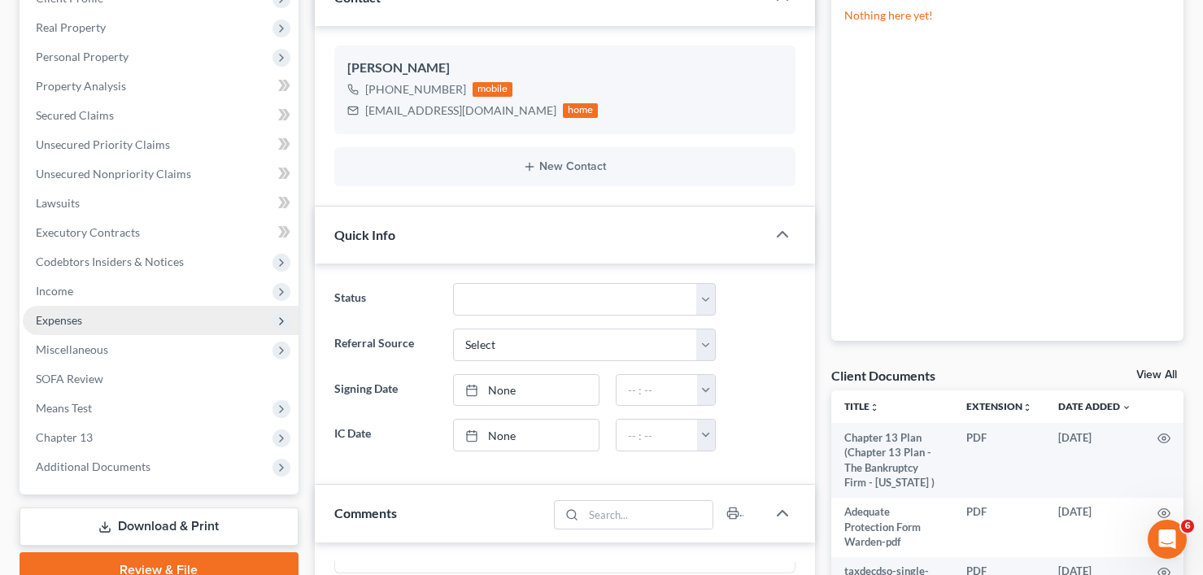
click at [42, 313] on span "Expenses" at bounding box center [59, 320] width 46 height 14
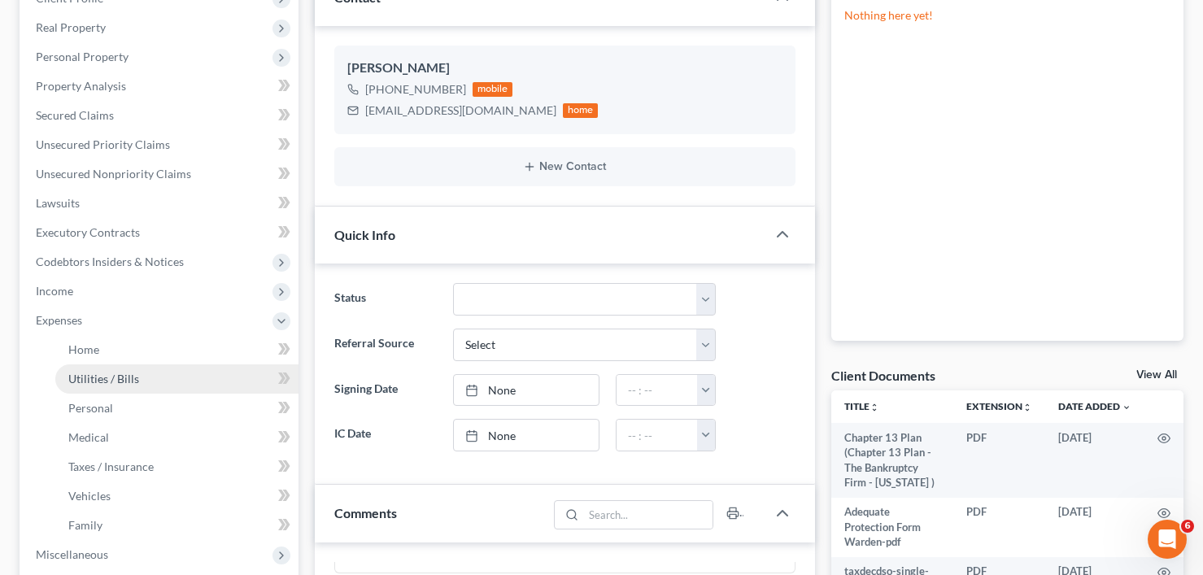
click at [100, 370] on link "Utilities / Bills" at bounding box center [176, 378] width 243 height 29
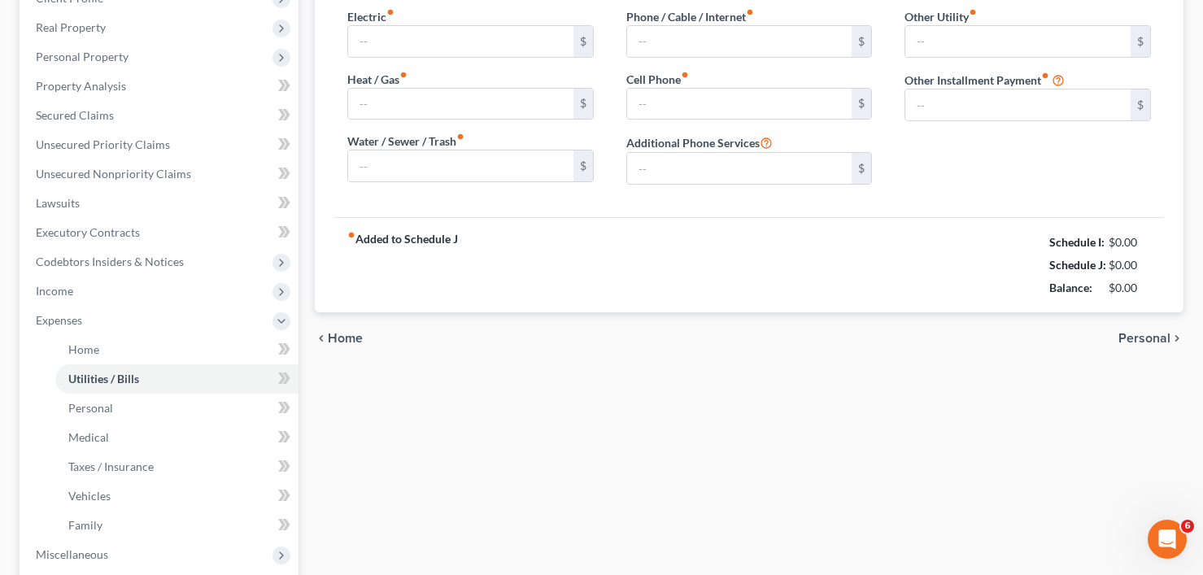
scroll to position [57, 0]
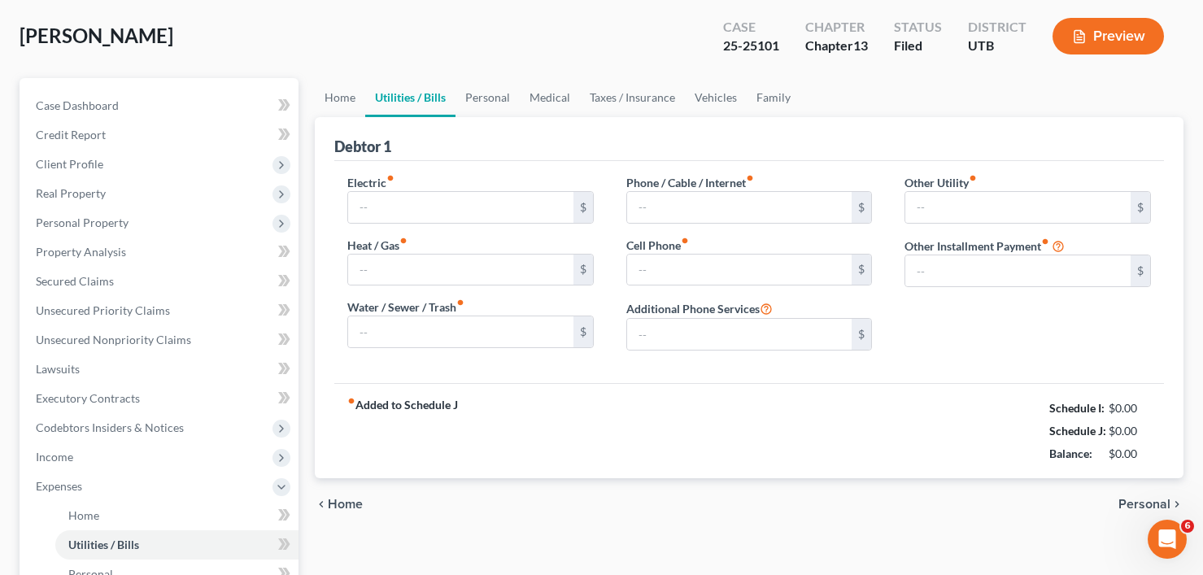
type input "200.00"
type input "157.00"
type input "330.00"
type input "340.00"
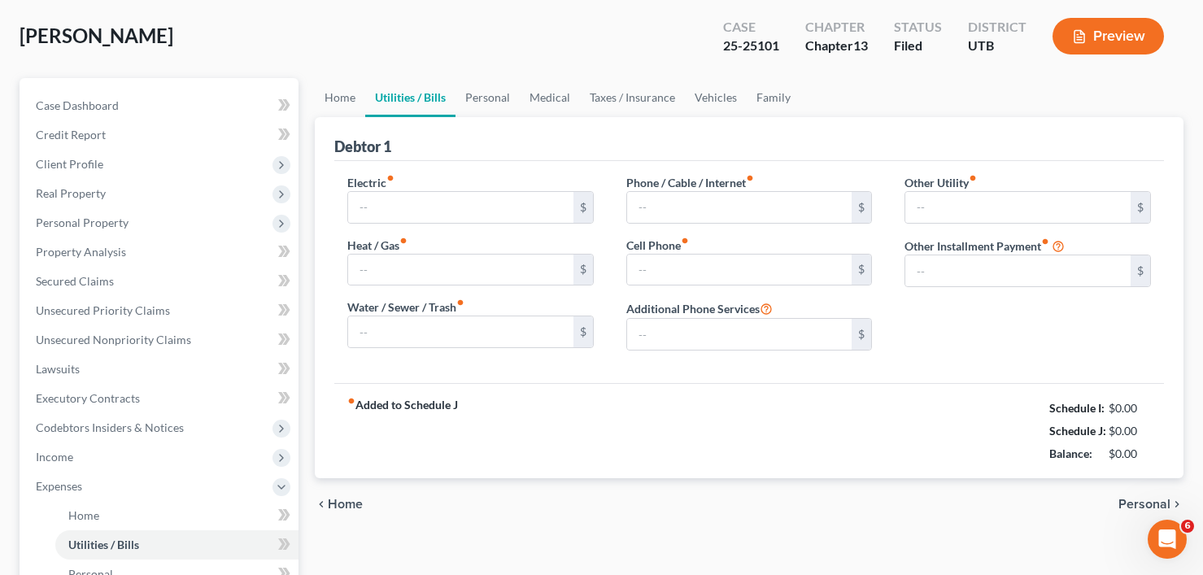
type input "0.00"
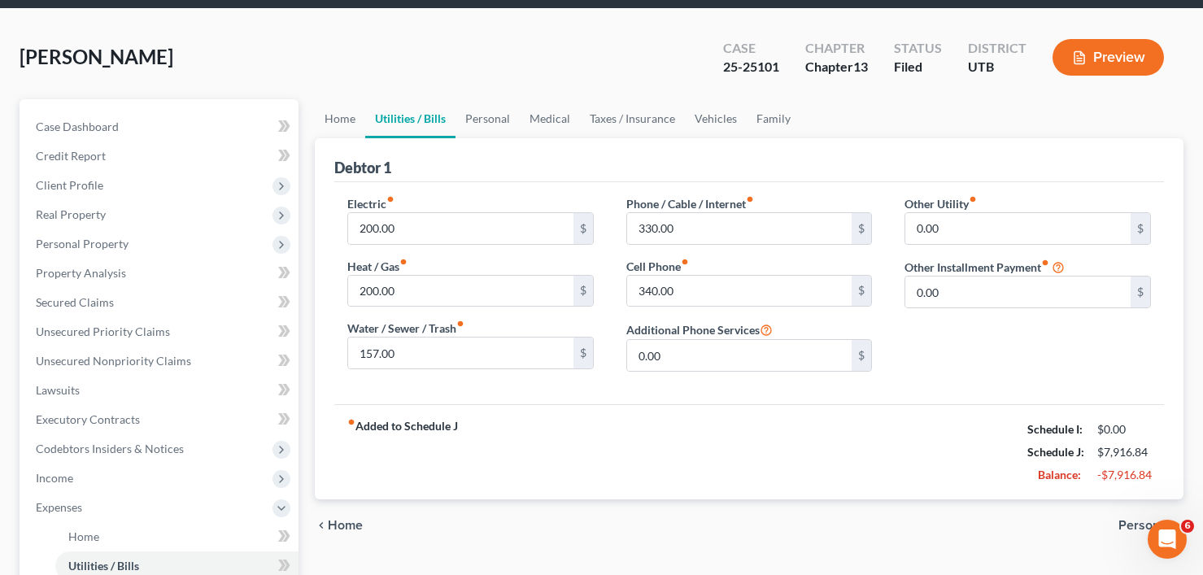
scroll to position [0, 0]
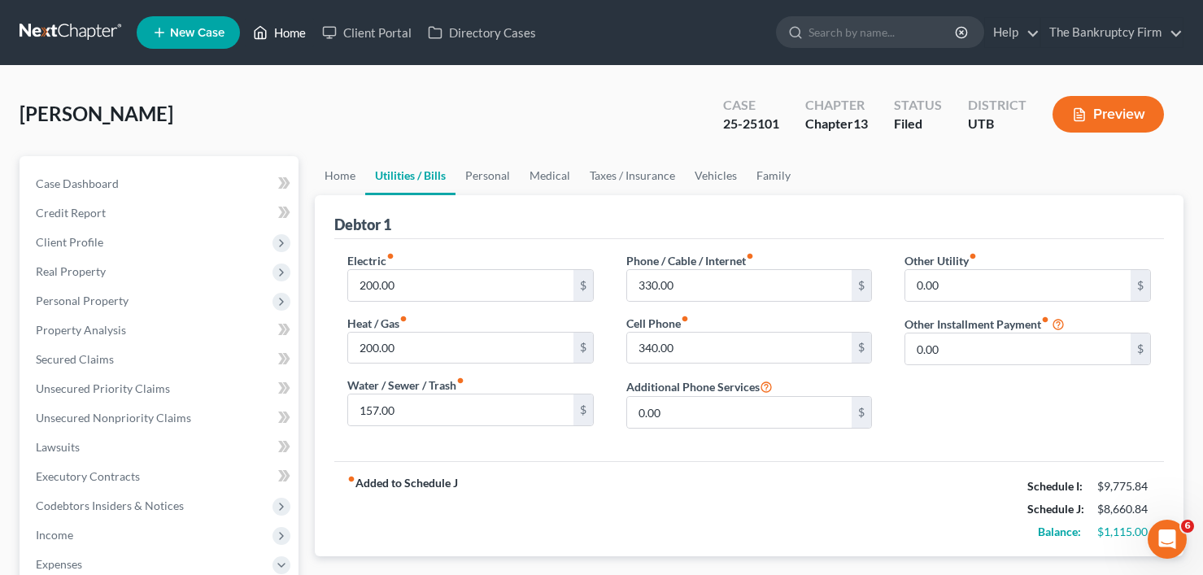
click at [296, 27] on link "Home" at bounding box center [279, 32] width 69 height 29
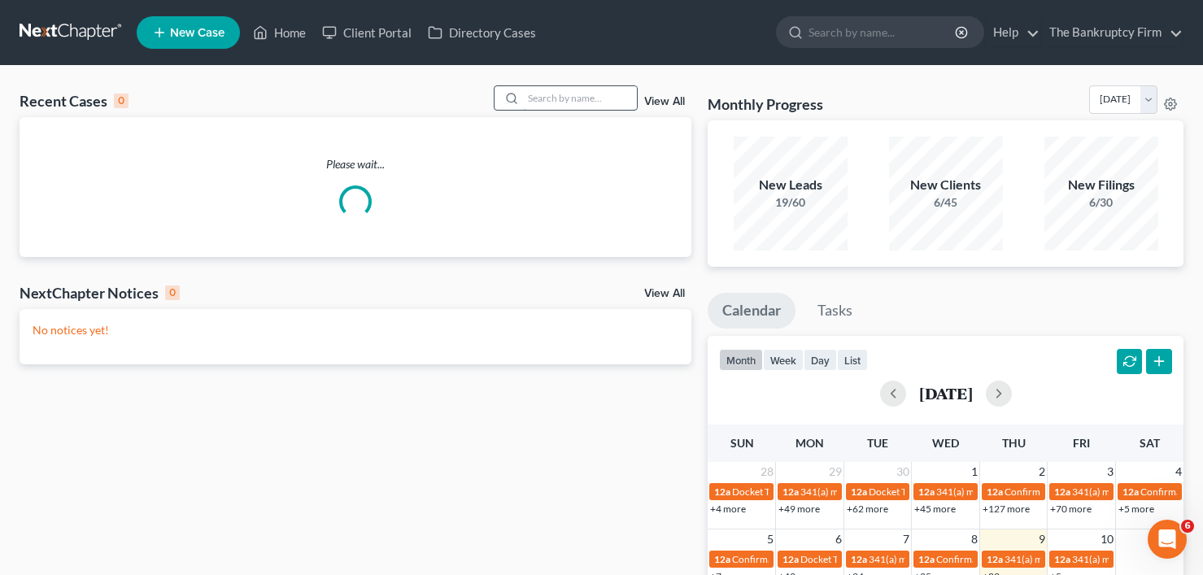
click at [576, 96] on input "search" at bounding box center [580, 98] width 114 height 24
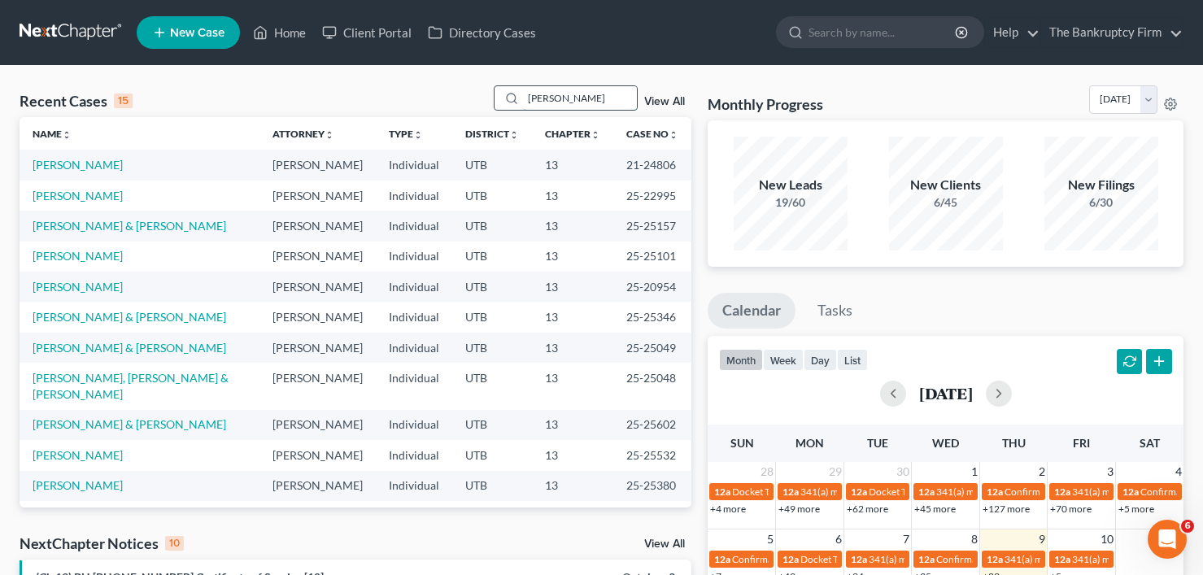
type input "dalton"
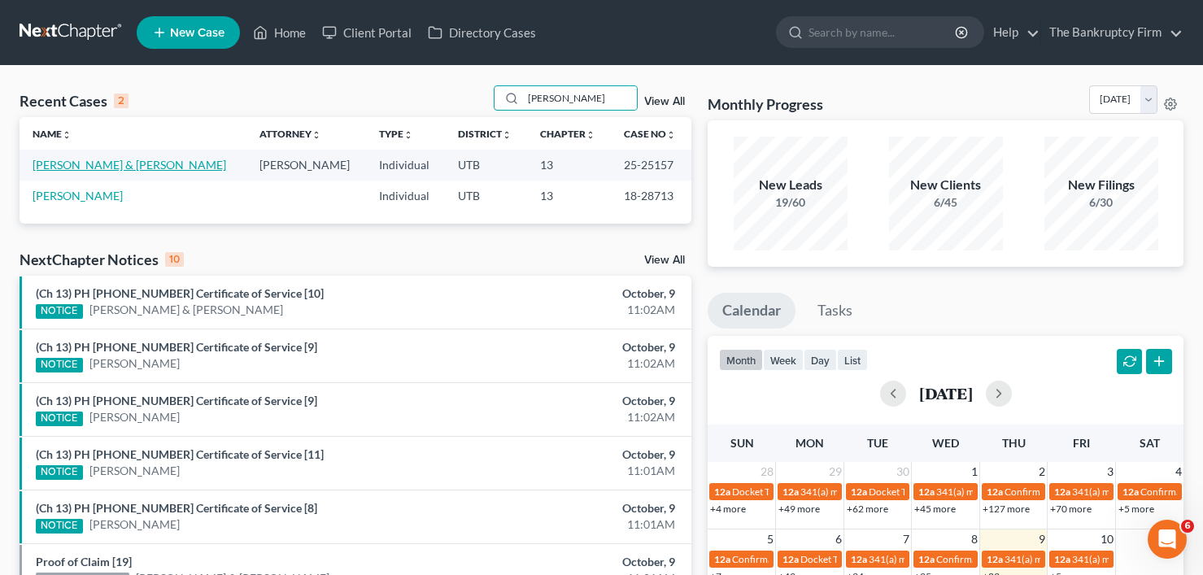
click at [94, 168] on link "[PERSON_NAME] & [PERSON_NAME]" at bounding box center [130, 165] width 194 height 14
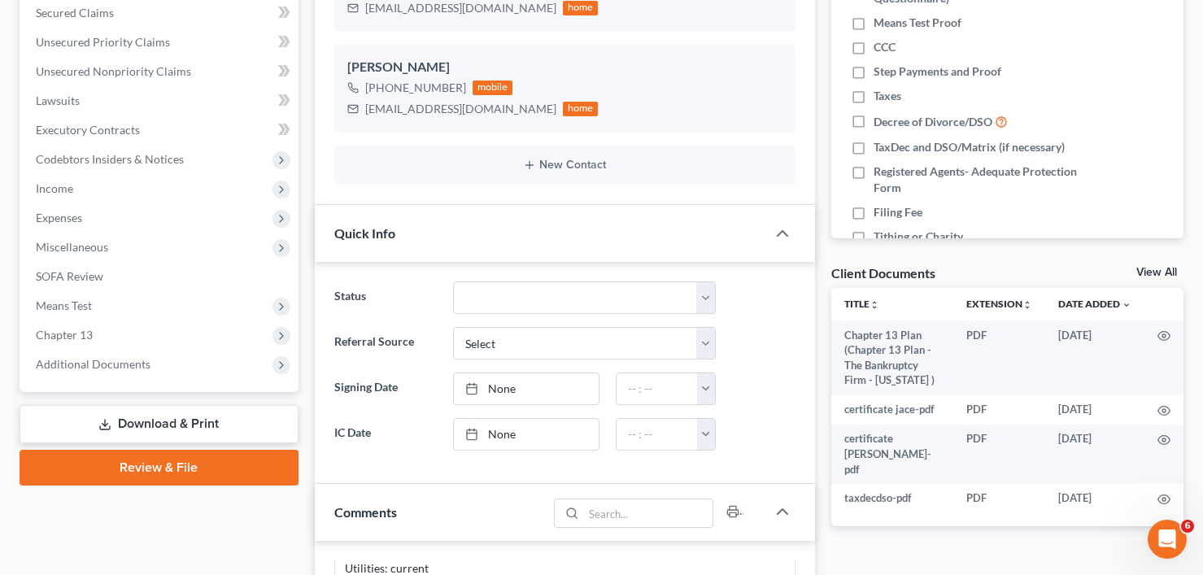
scroll to position [325, 0]
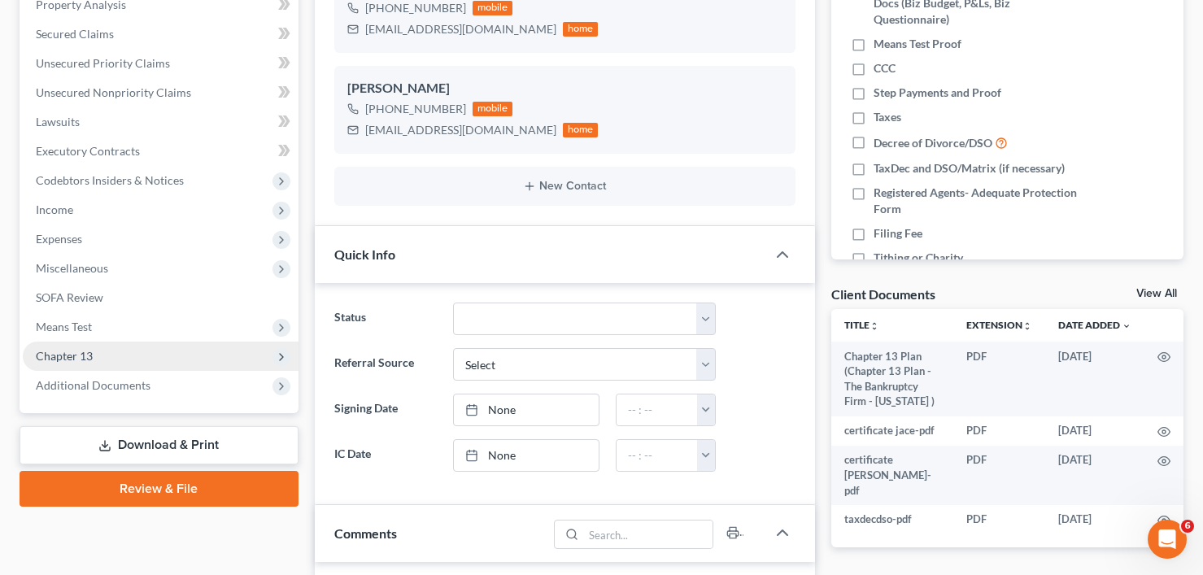
drag, startPoint x: 67, startPoint y: 321, endPoint x: 265, endPoint y: 360, distance: 202.2
click at [67, 321] on span "Means Test" at bounding box center [64, 327] width 56 height 14
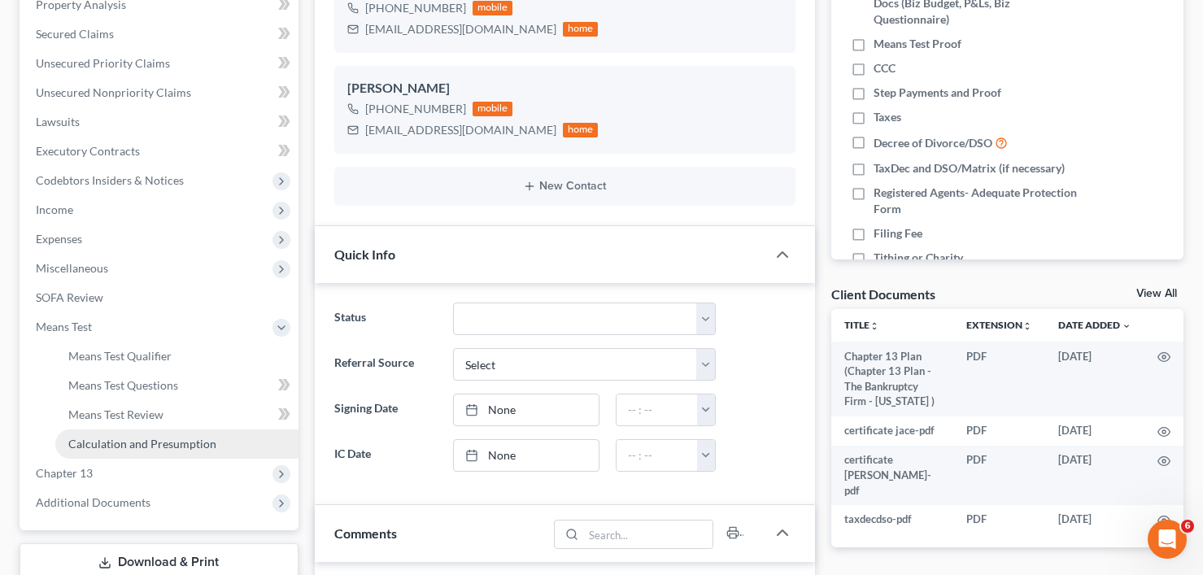
click at [143, 435] on link "Calculation and Presumption" at bounding box center [176, 444] width 243 height 29
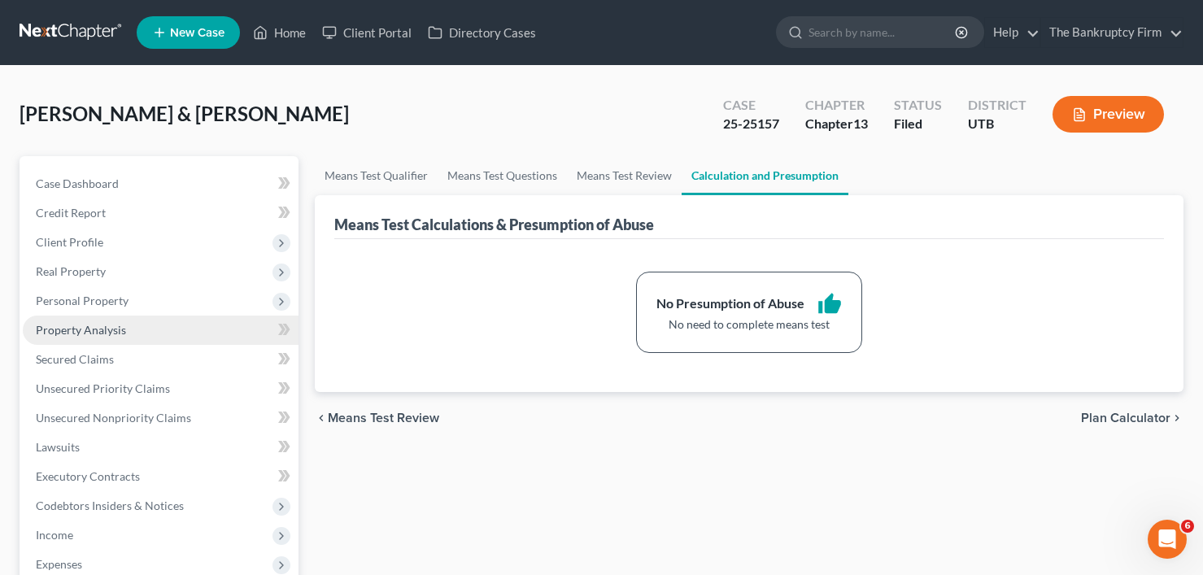
click at [96, 333] on span "Property Analysis" at bounding box center [81, 330] width 90 height 14
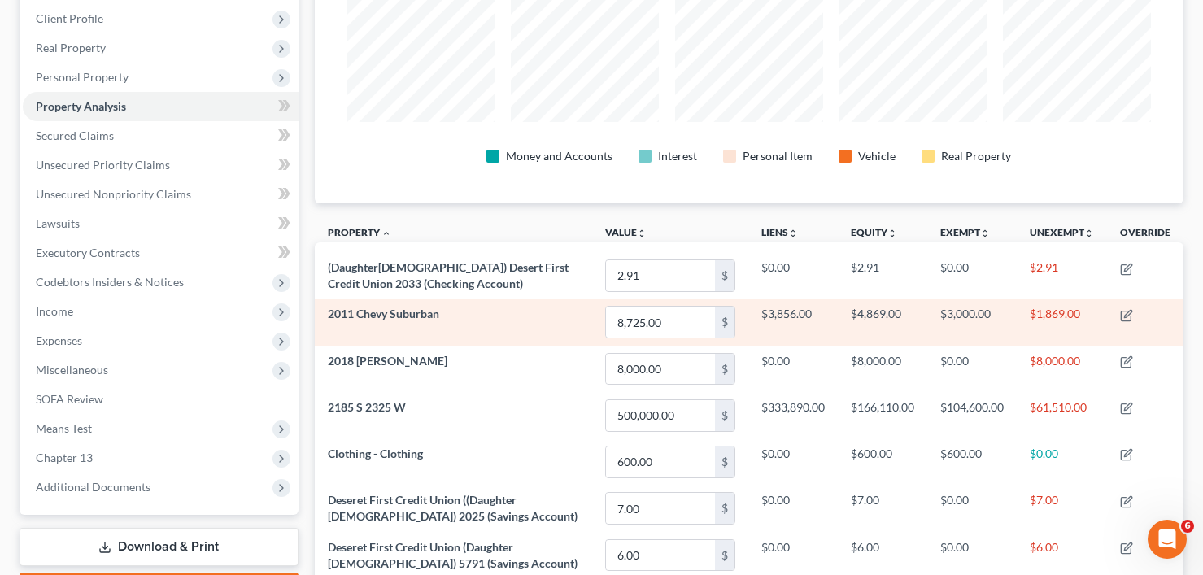
scroll to position [325, 0]
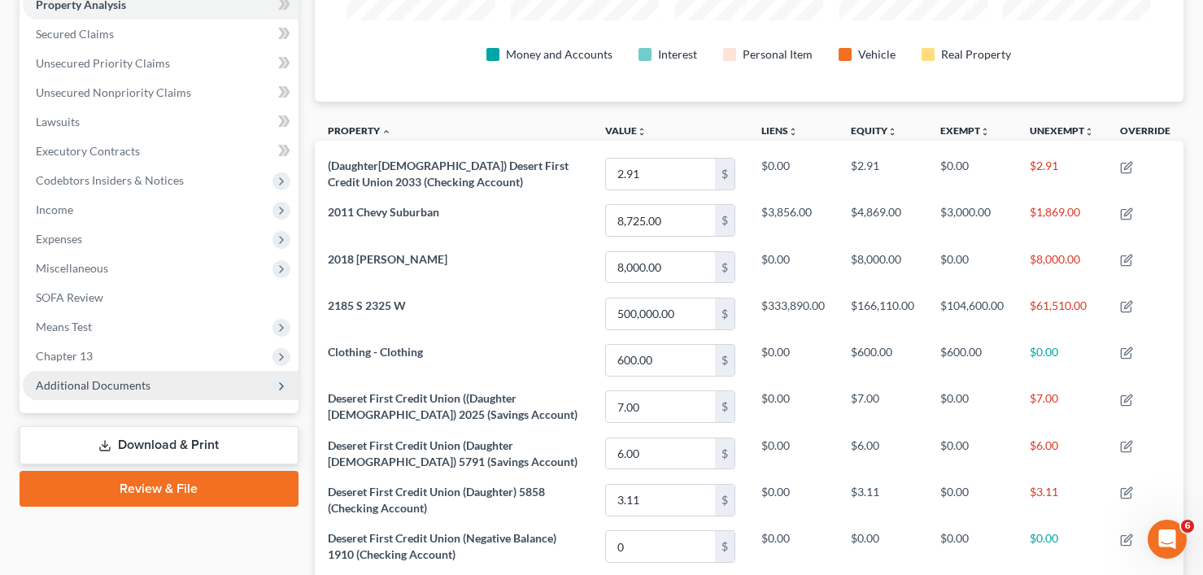
drag, startPoint x: 115, startPoint y: 400, endPoint x: 118, endPoint y: 392, distance: 8.8
click at [115, 400] on div "Case Dashboard Payments Invoices Payments Payments Credit Report Client Profile…" at bounding box center [159, 122] width 279 height 583
click at [118, 392] on span "Additional Documents" at bounding box center [161, 385] width 276 height 29
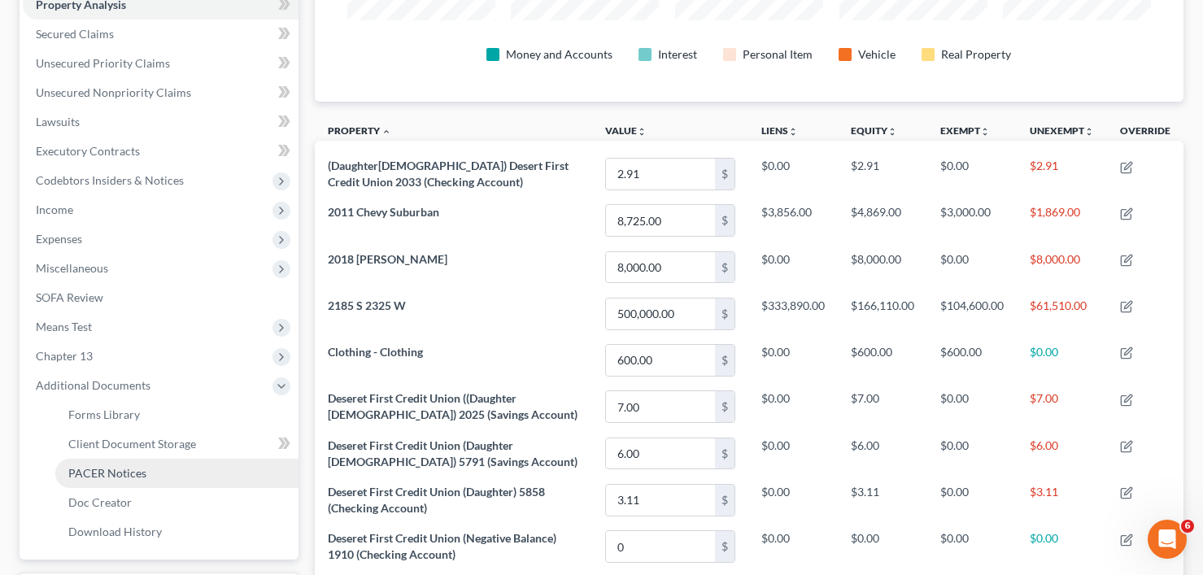
click at [115, 479] on span "PACER Notices" at bounding box center [107, 473] width 78 height 14
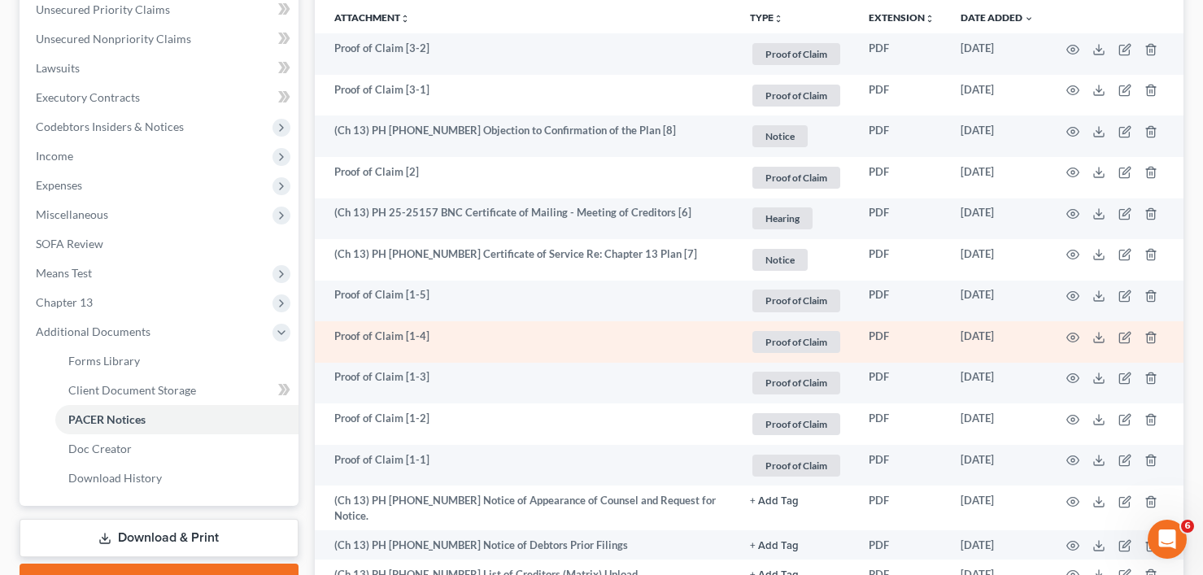
scroll to position [407, 0]
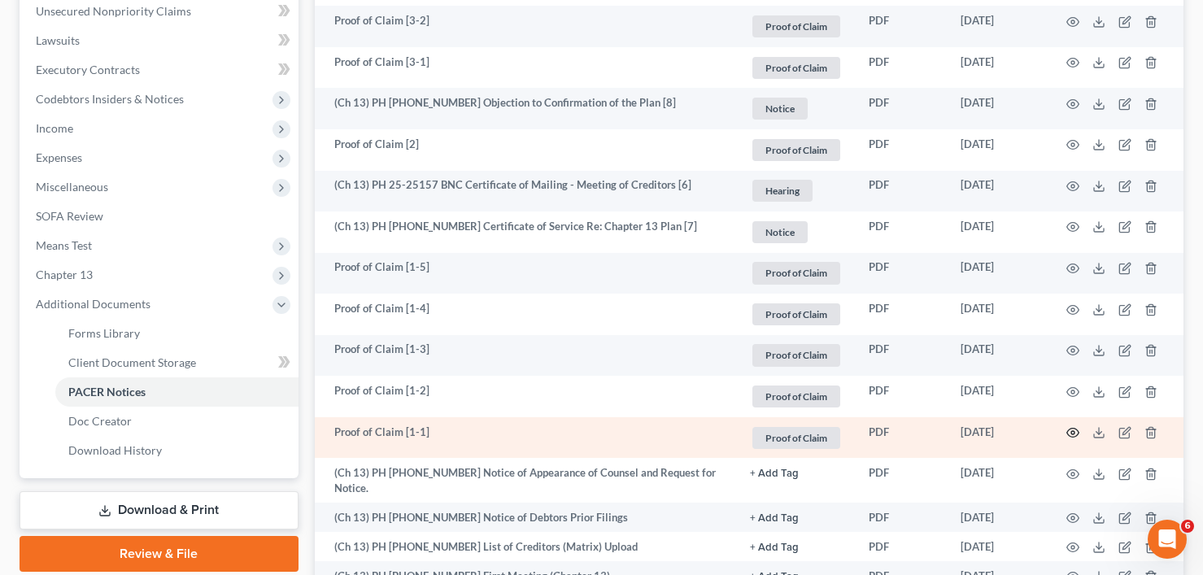
click at [1073, 431] on circle "button" at bounding box center [1072, 432] width 3 height 3
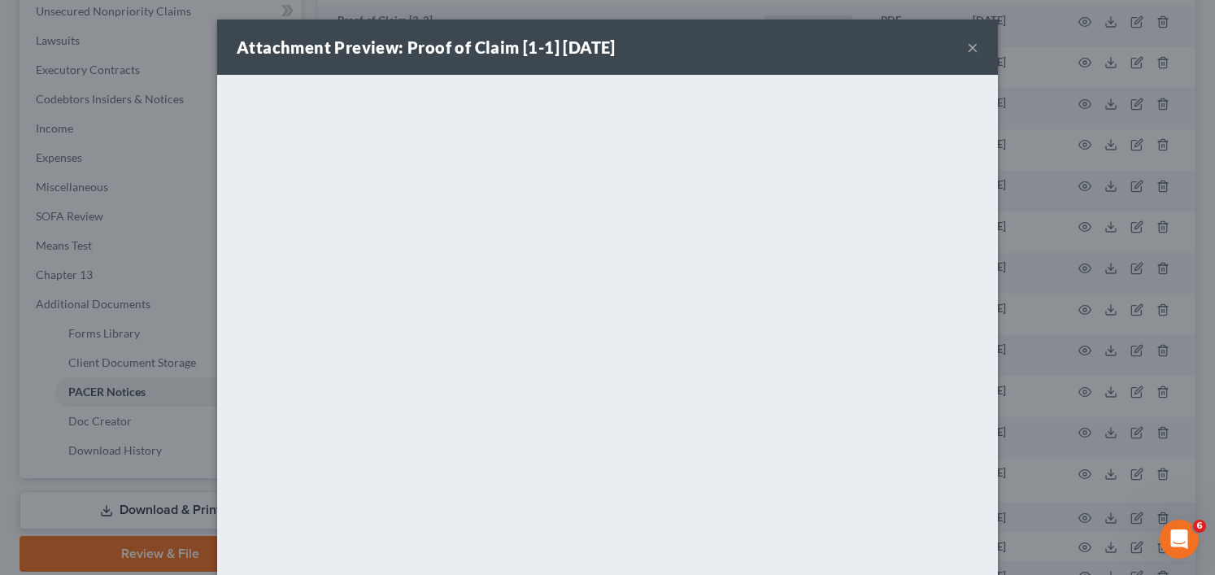
drag, startPoint x: 968, startPoint y: 41, endPoint x: 921, endPoint y: 76, distance: 58.7
click at [968, 41] on button "×" at bounding box center [972, 47] width 11 height 20
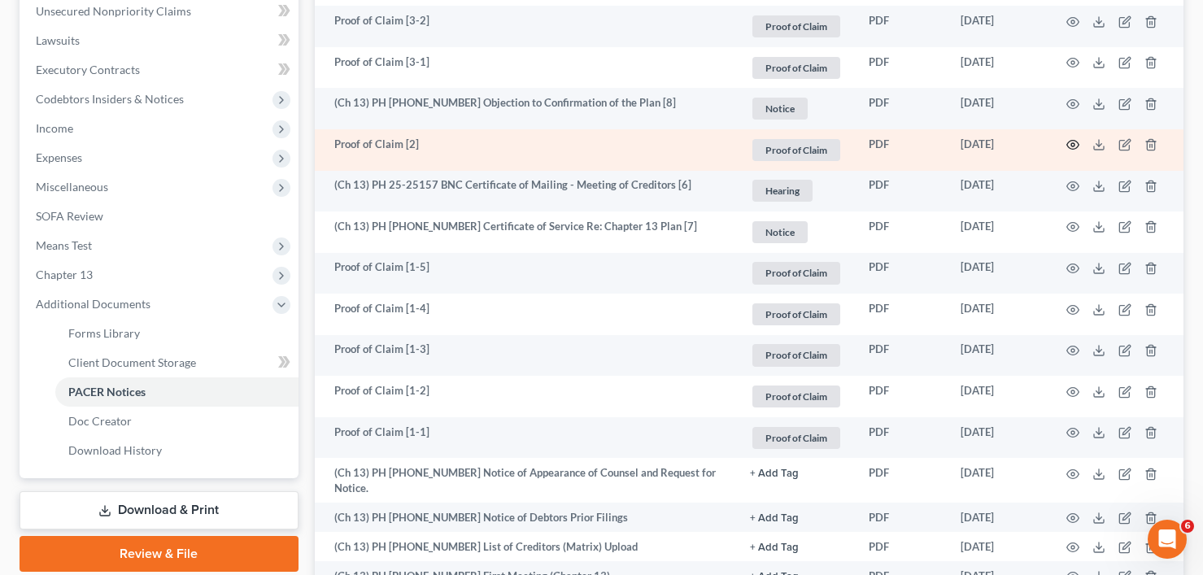
click at [1076, 142] on icon "button" at bounding box center [1073, 144] width 13 height 13
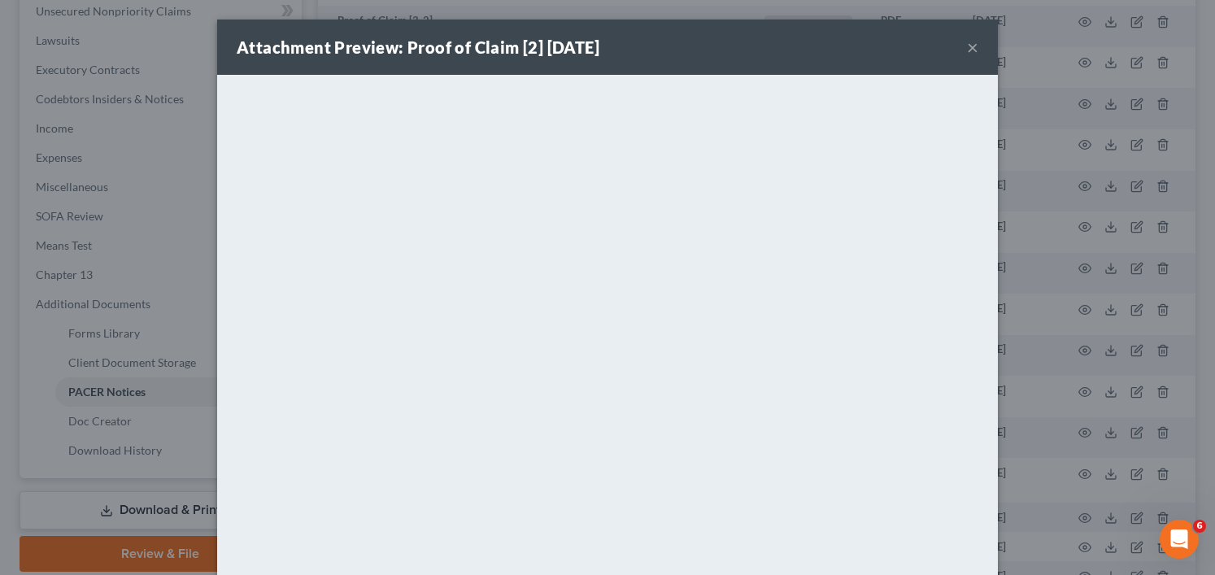
click at [974, 47] on div "Attachment Preview: Proof of Claim [2] 09/19/2025 ×" at bounding box center [607, 47] width 781 height 55
click at [967, 51] on button "×" at bounding box center [972, 47] width 11 height 20
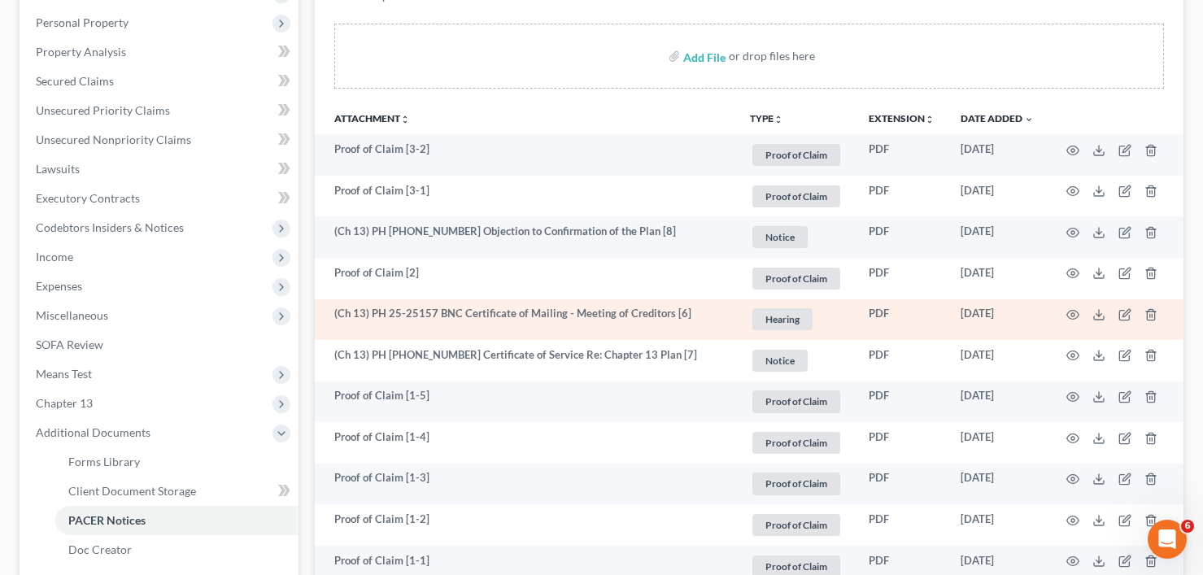
scroll to position [244, 0]
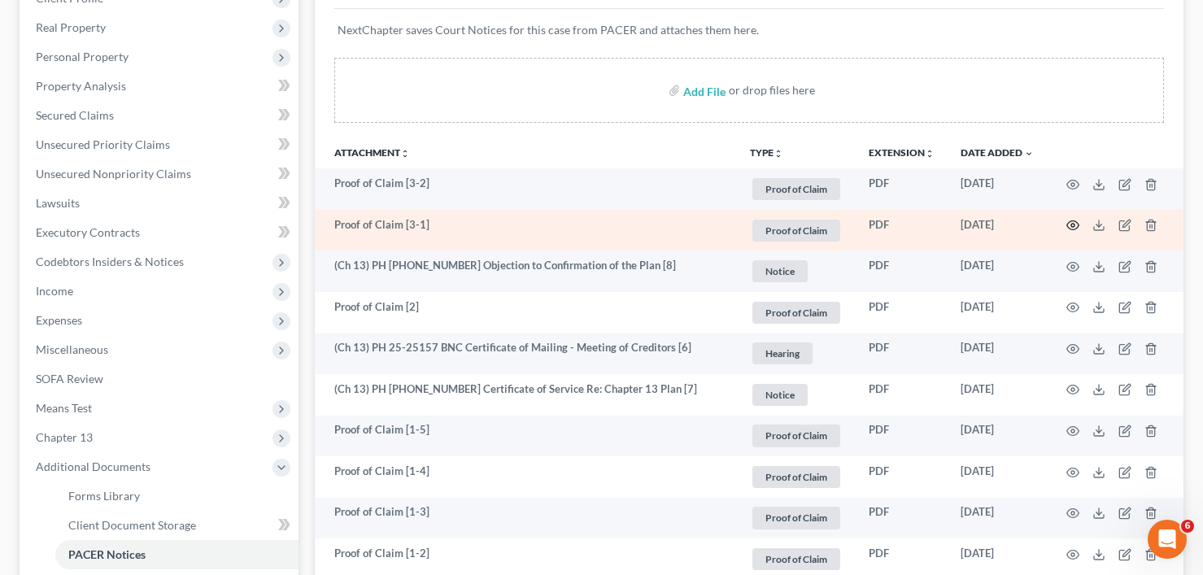
click at [1071, 223] on icon "button" at bounding box center [1073, 225] width 13 height 13
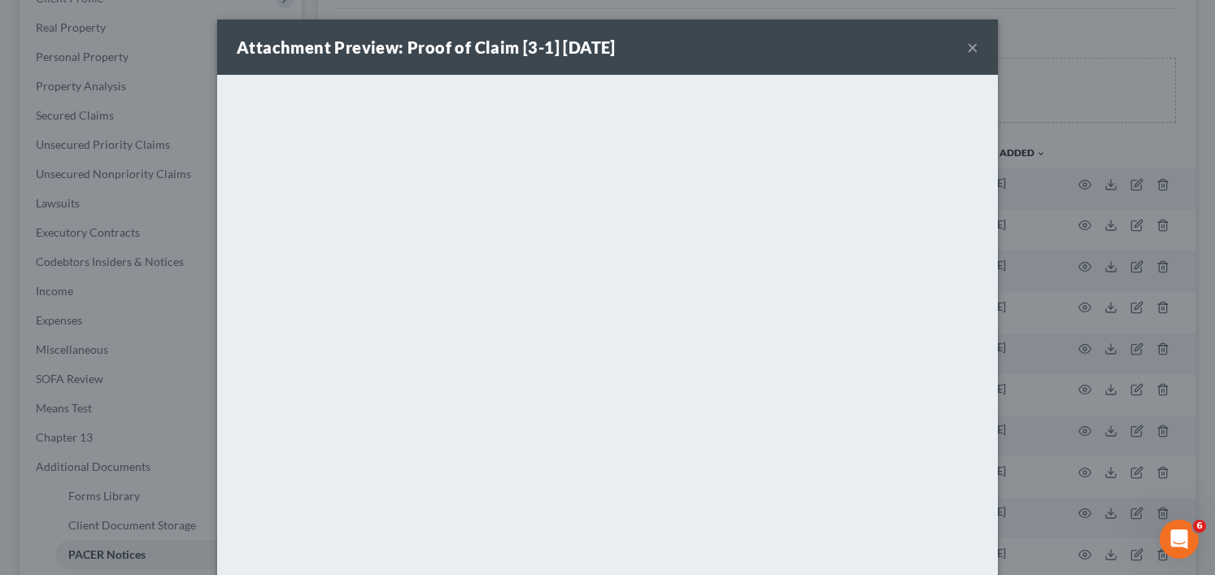
click at [969, 44] on button "×" at bounding box center [972, 47] width 11 height 20
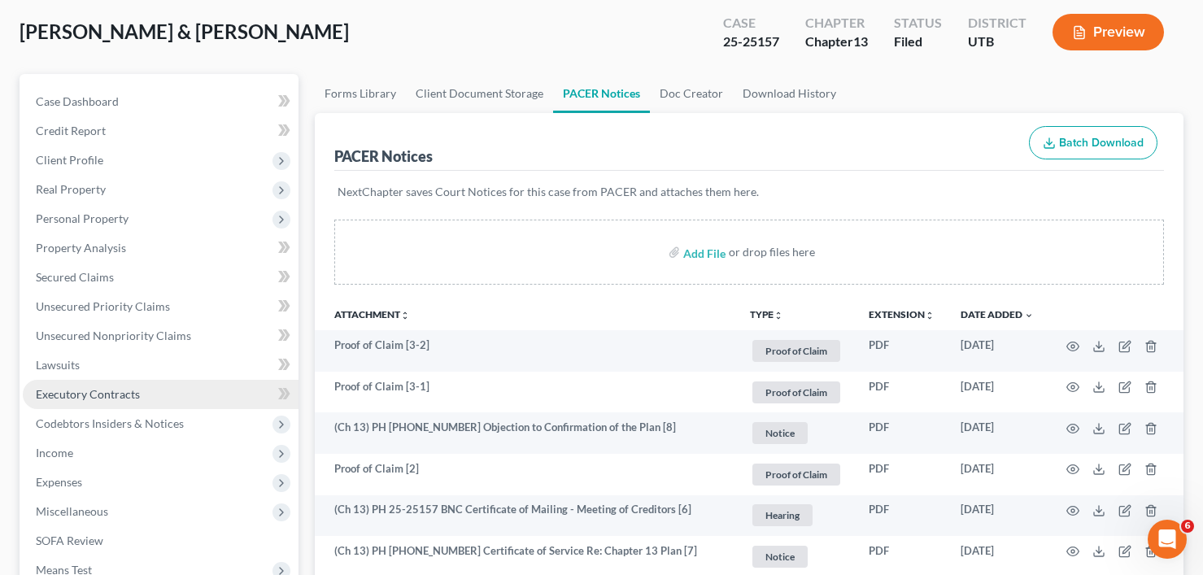
scroll to position [81, 0]
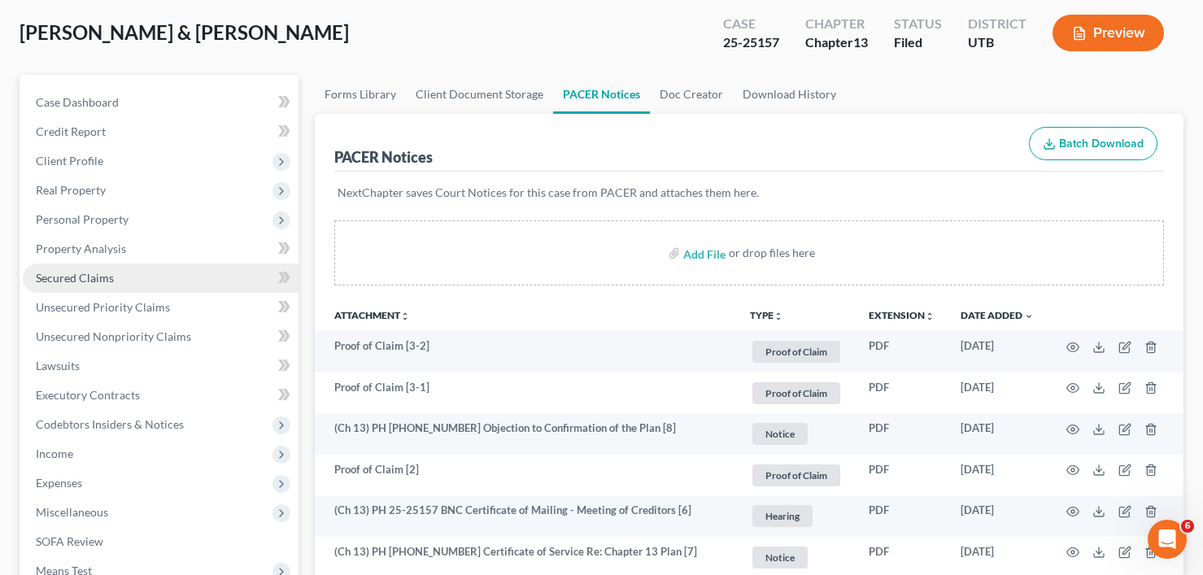
click at [79, 273] on span "Secured Claims" at bounding box center [75, 278] width 78 height 14
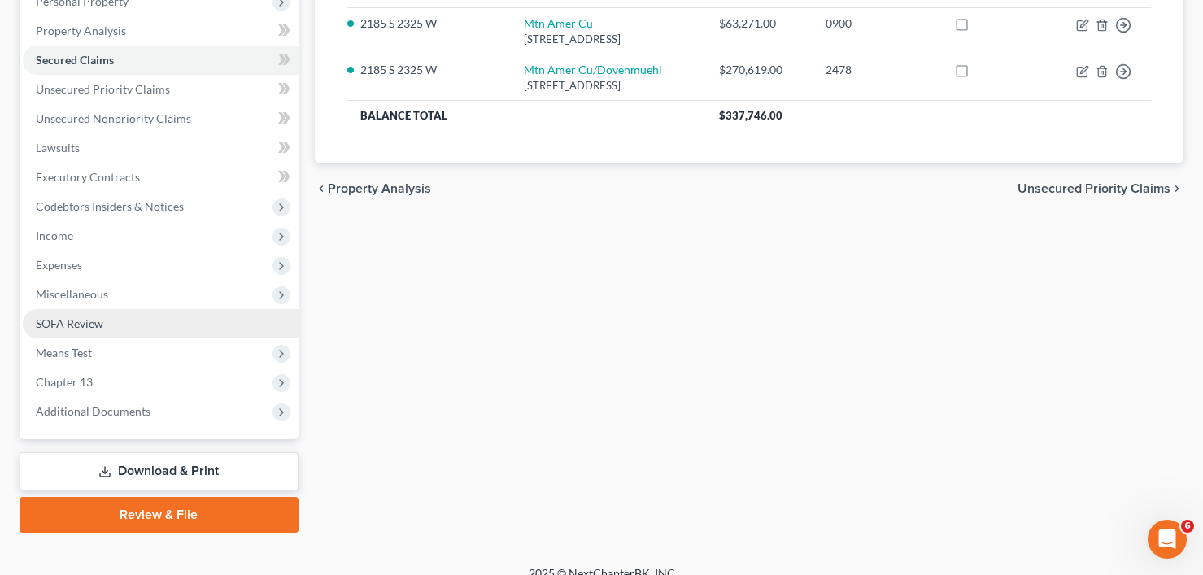
scroll to position [319, 0]
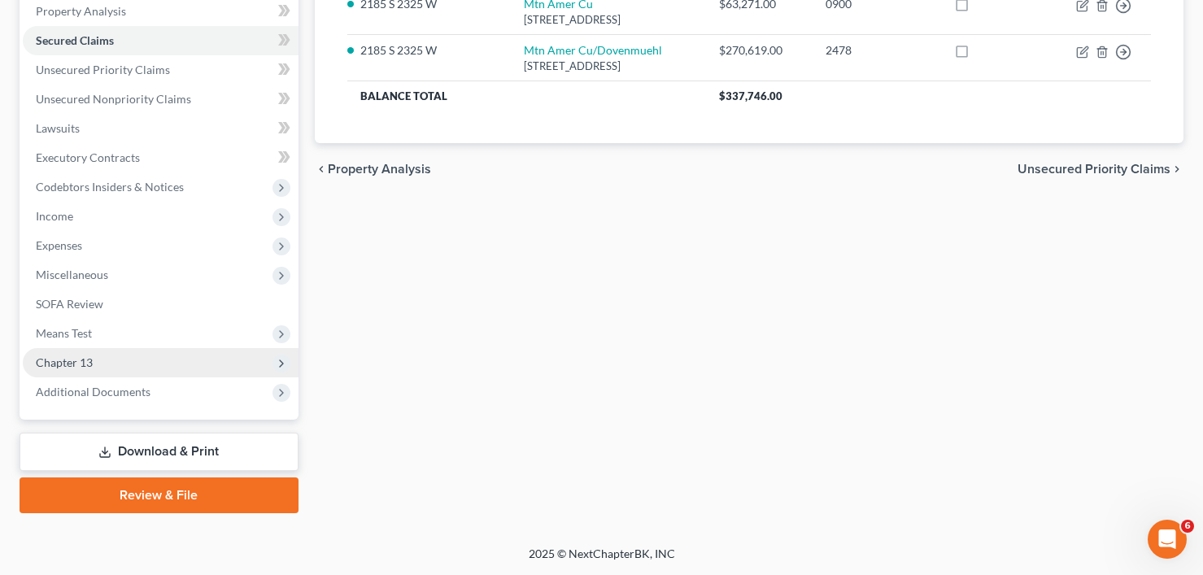
click at [76, 360] on span "Chapter 13" at bounding box center [64, 363] width 57 height 14
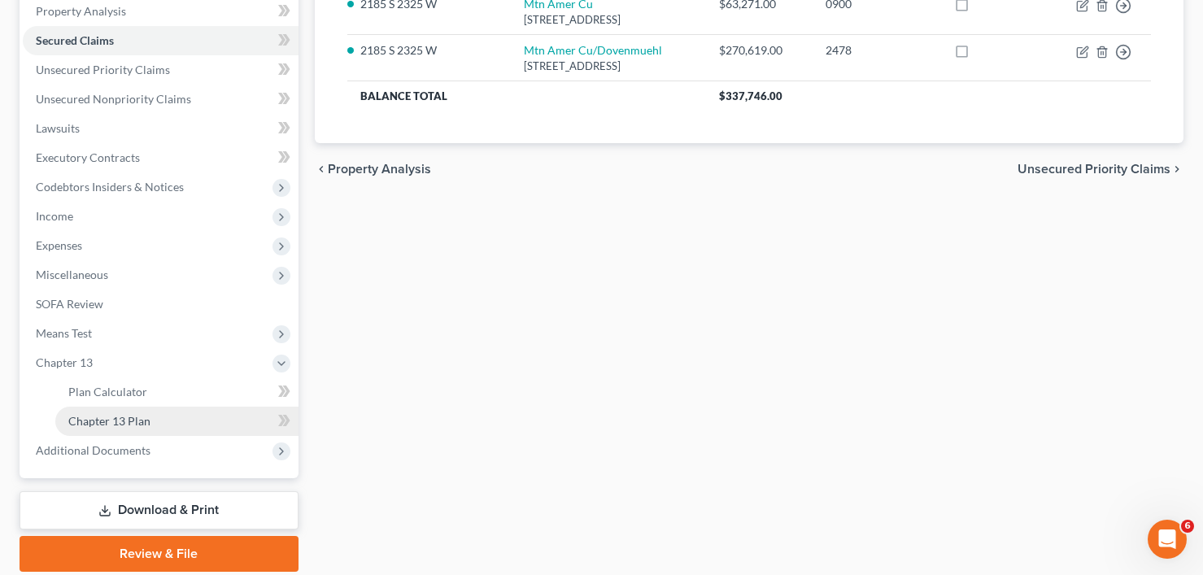
click at [124, 423] on span "Chapter 13 Plan" at bounding box center [109, 421] width 82 height 14
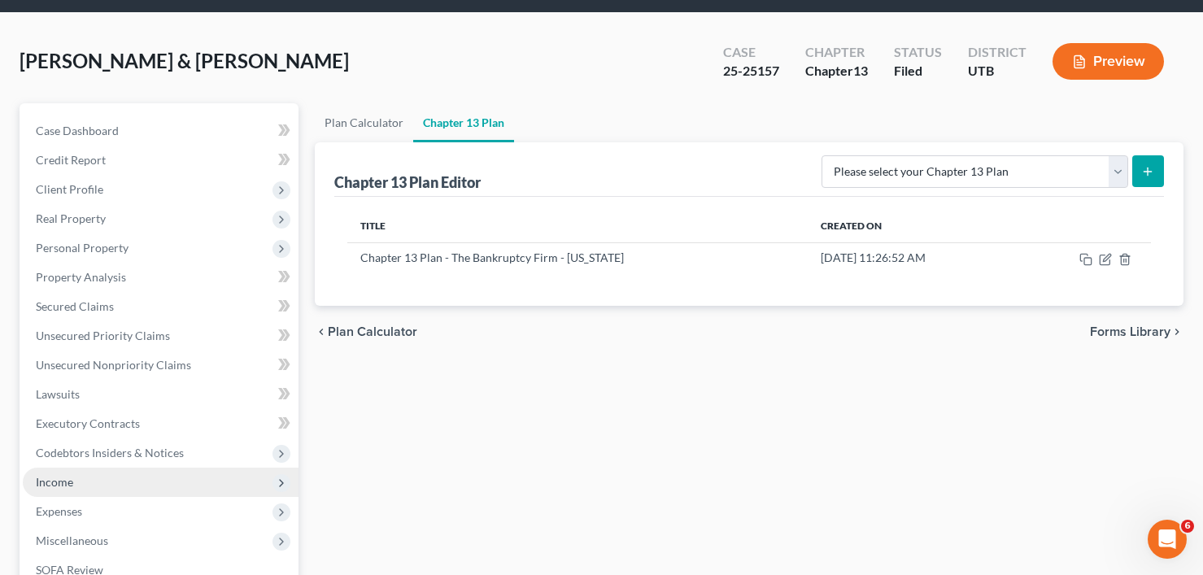
scroll to position [81, 0]
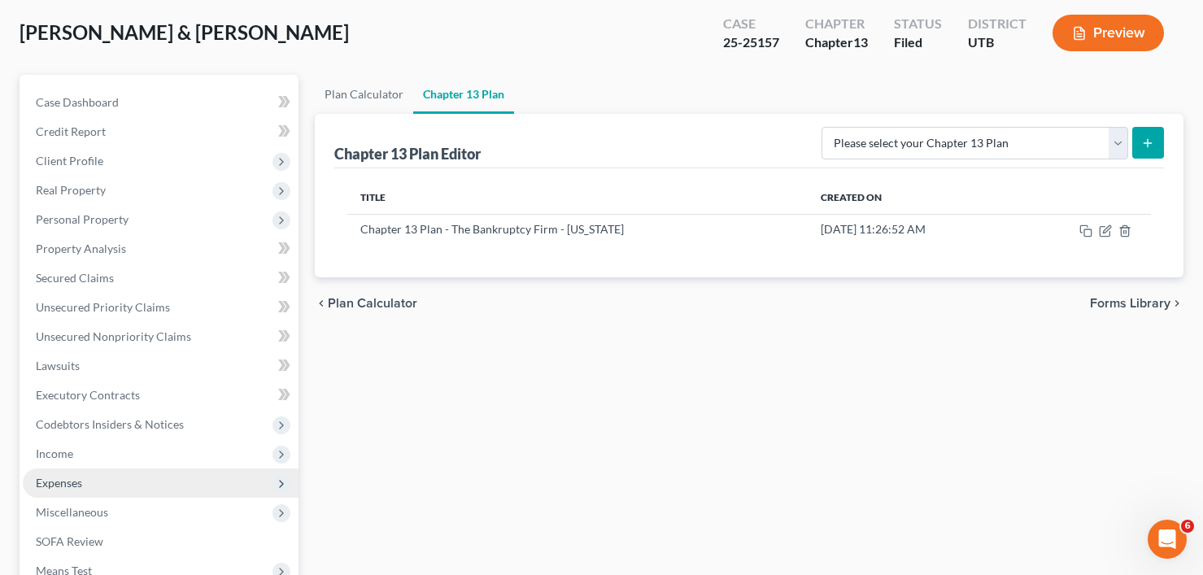
click at [81, 479] on span "Expenses" at bounding box center [59, 483] width 46 height 14
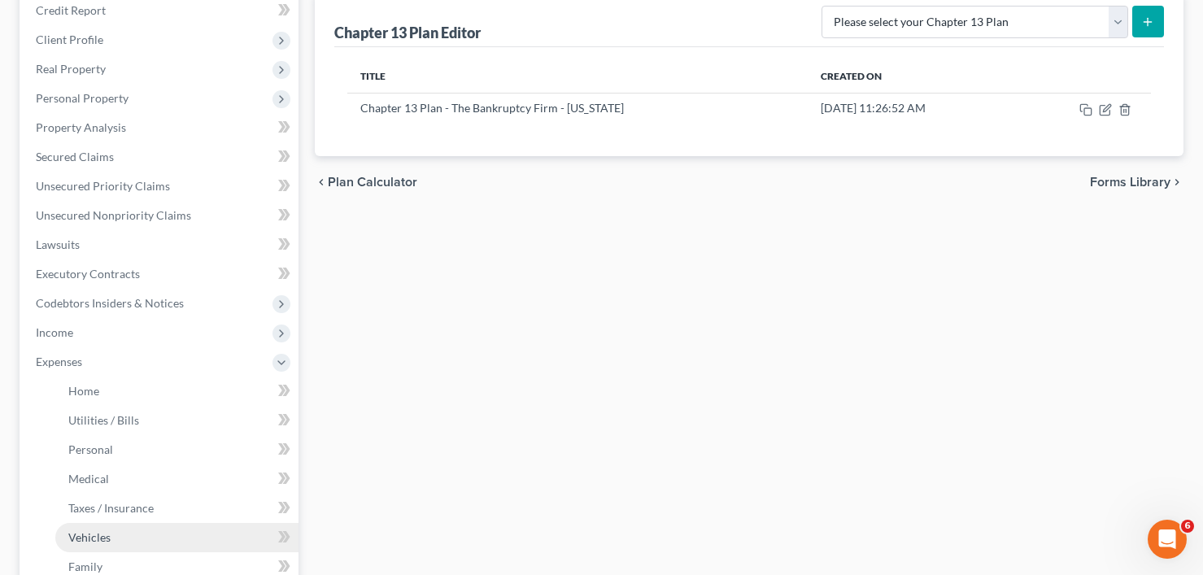
scroll to position [244, 0]
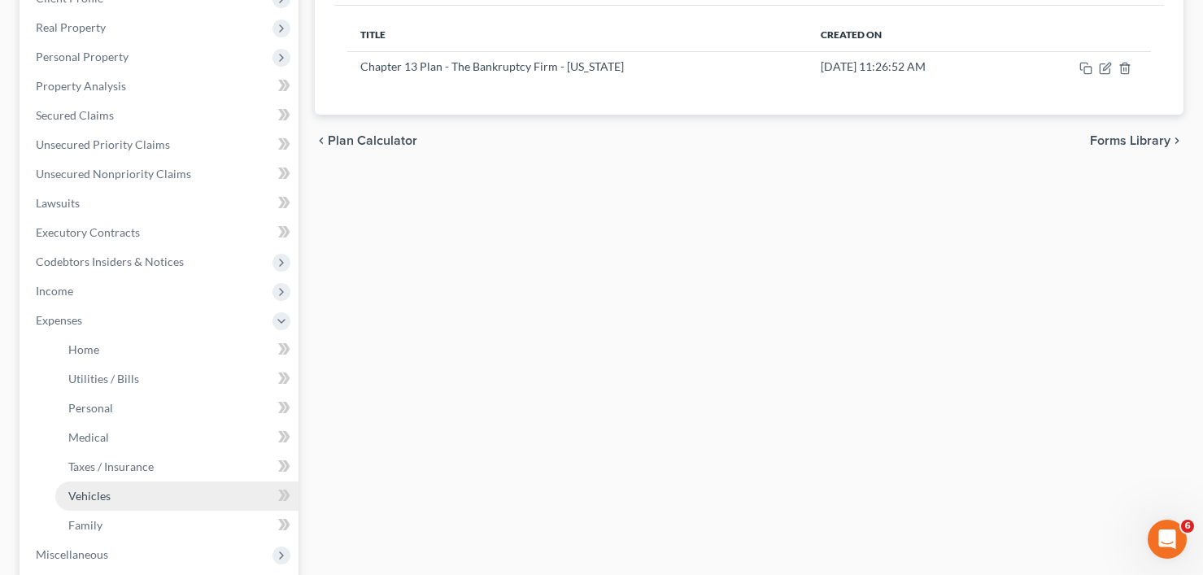
click at [113, 493] on link "Vehicles" at bounding box center [176, 496] width 243 height 29
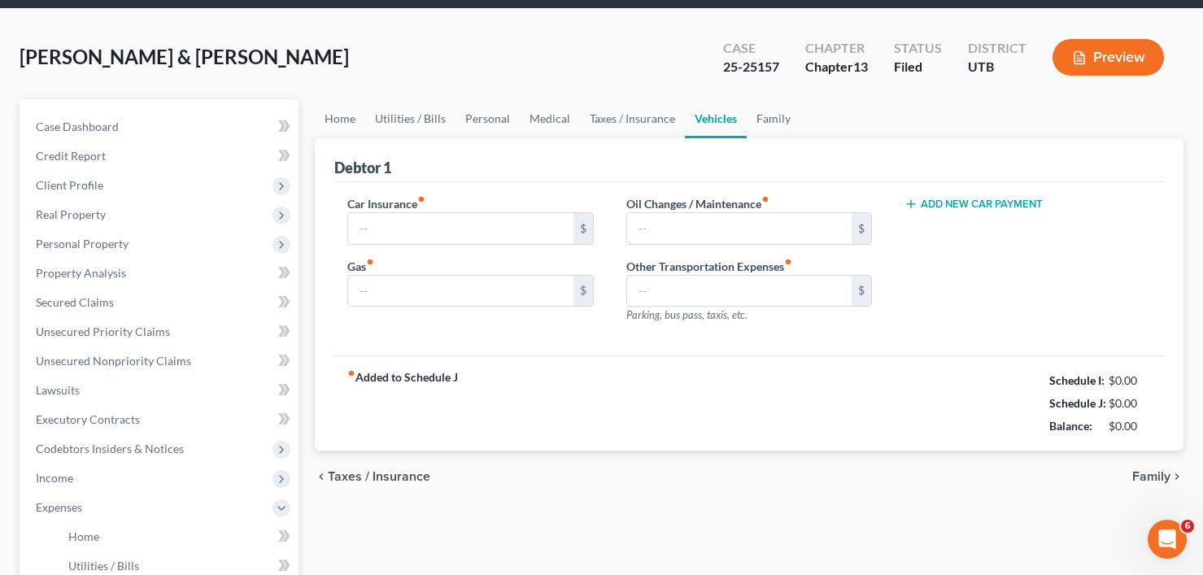
type input "213.00"
type input "200.00"
type input "50.00"
type input "0.00"
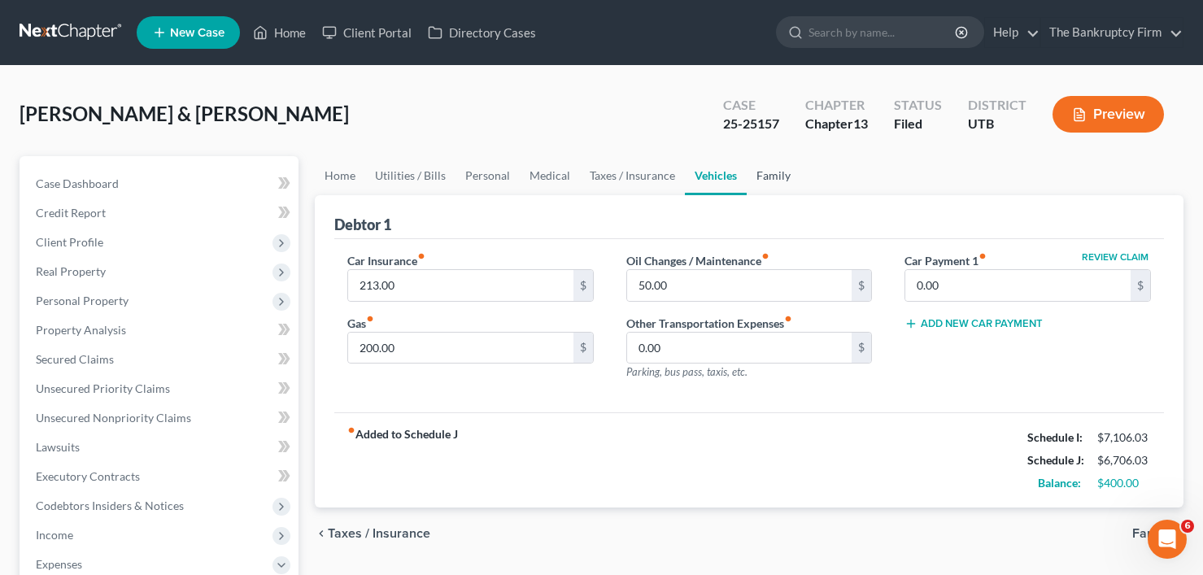
drag, startPoint x: 761, startPoint y: 176, endPoint x: 691, endPoint y: 190, distance: 71.5
click at [761, 176] on link "Family" at bounding box center [774, 175] width 54 height 39
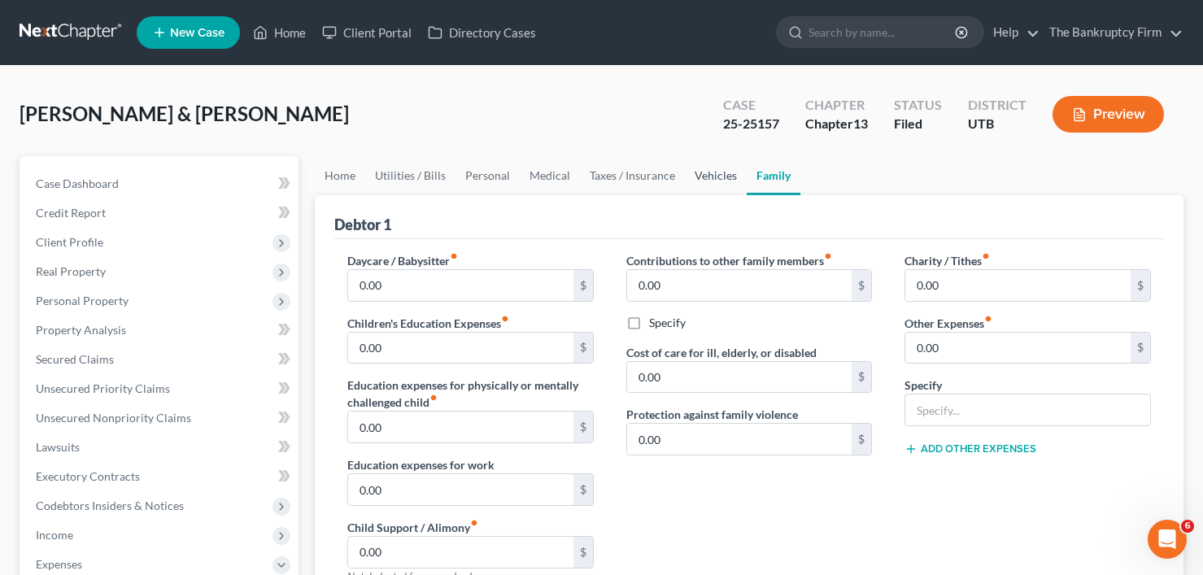
click at [702, 177] on link "Vehicles" at bounding box center [716, 175] width 62 height 39
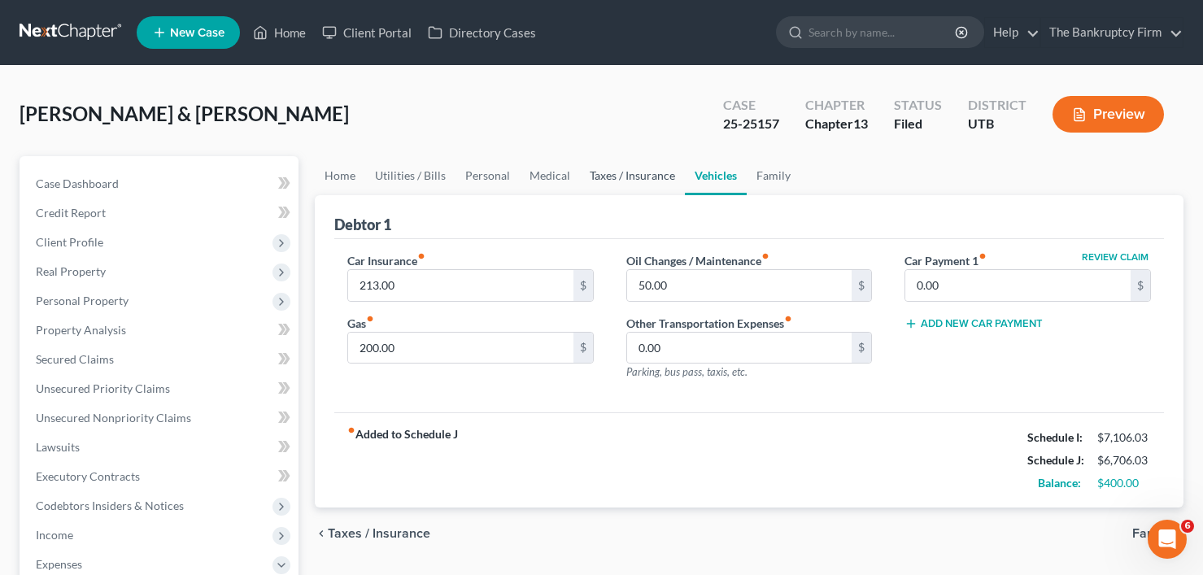
click at [637, 173] on link "Taxes / Insurance" at bounding box center [632, 175] width 105 height 39
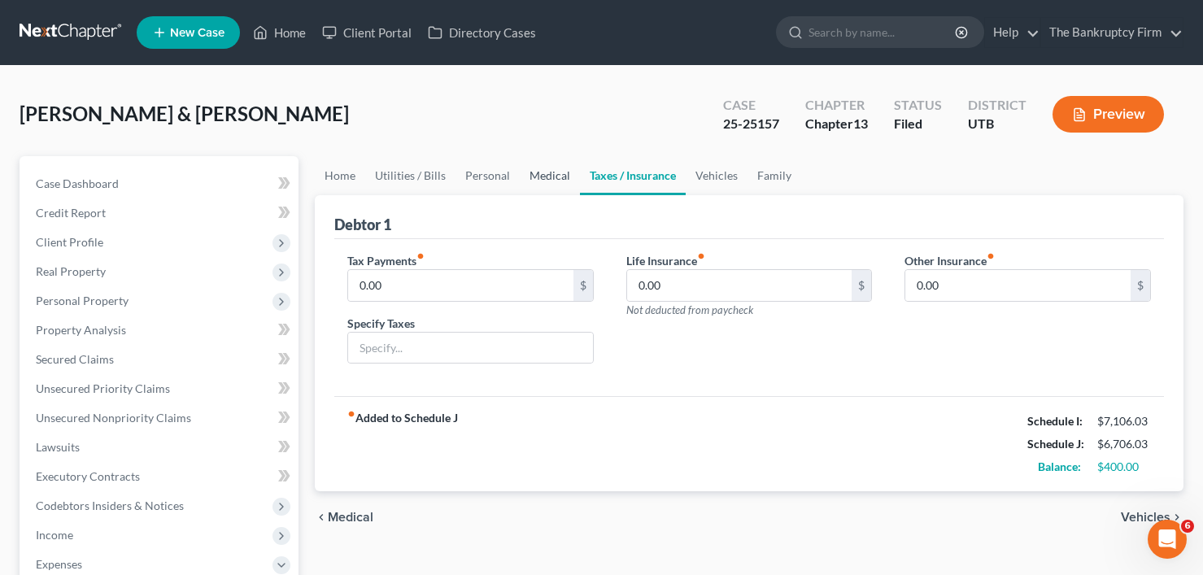
click at [547, 177] on link "Medical" at bounding box center [550, 175] width 60 height 39
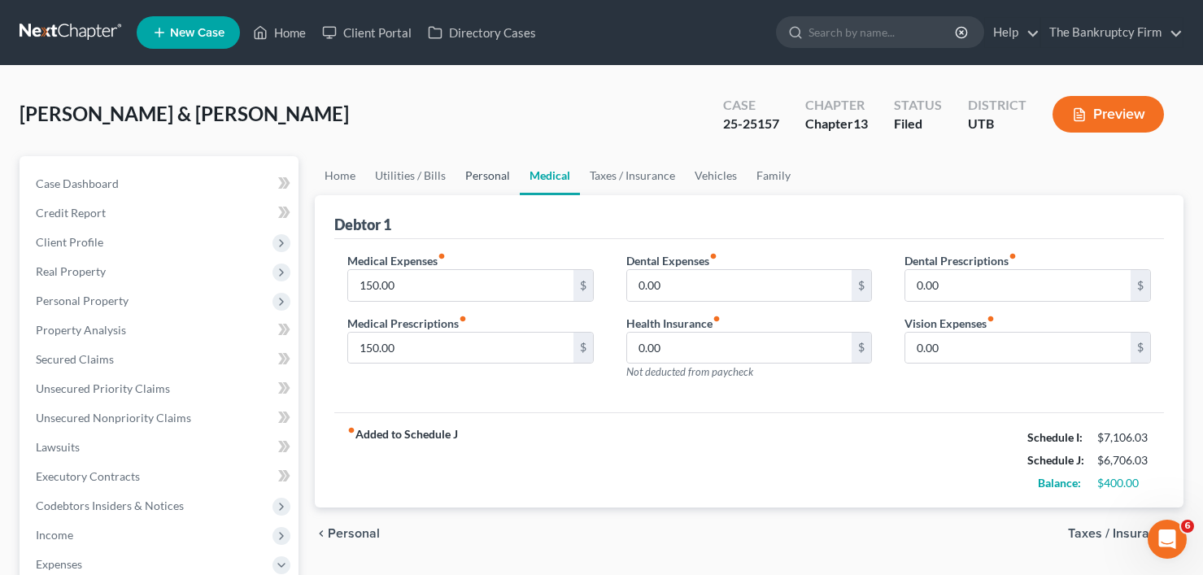
click at [487, 178] on link "Personal" at bounding box center [488, 175] width 64 height 39
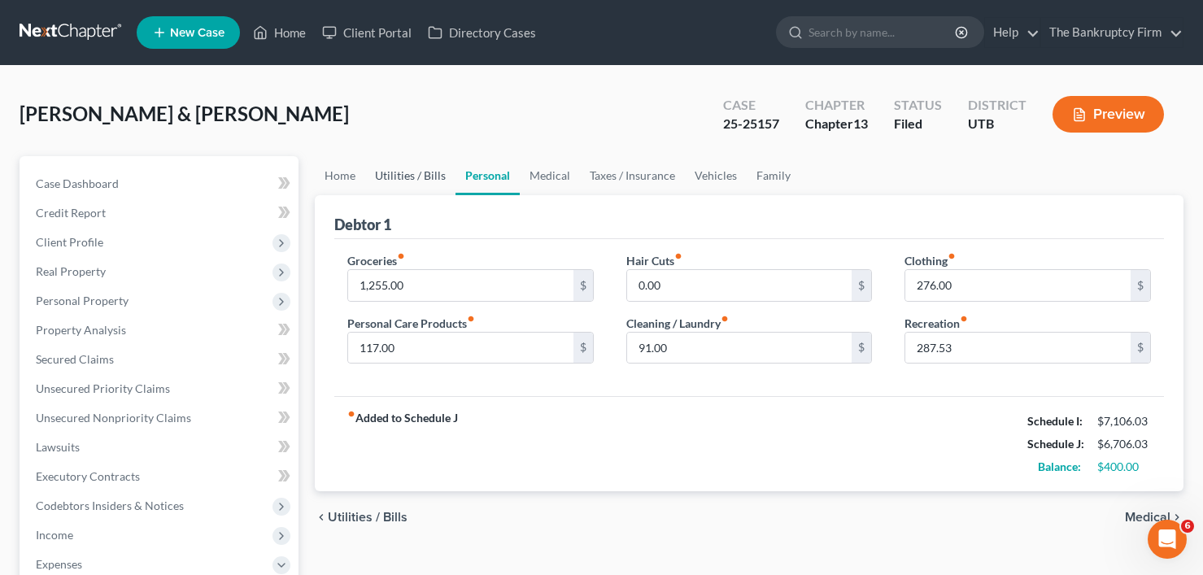
click at [408, 175] on link "Utilities / Bills" at bounding box center [410, 175] width 90 height 39
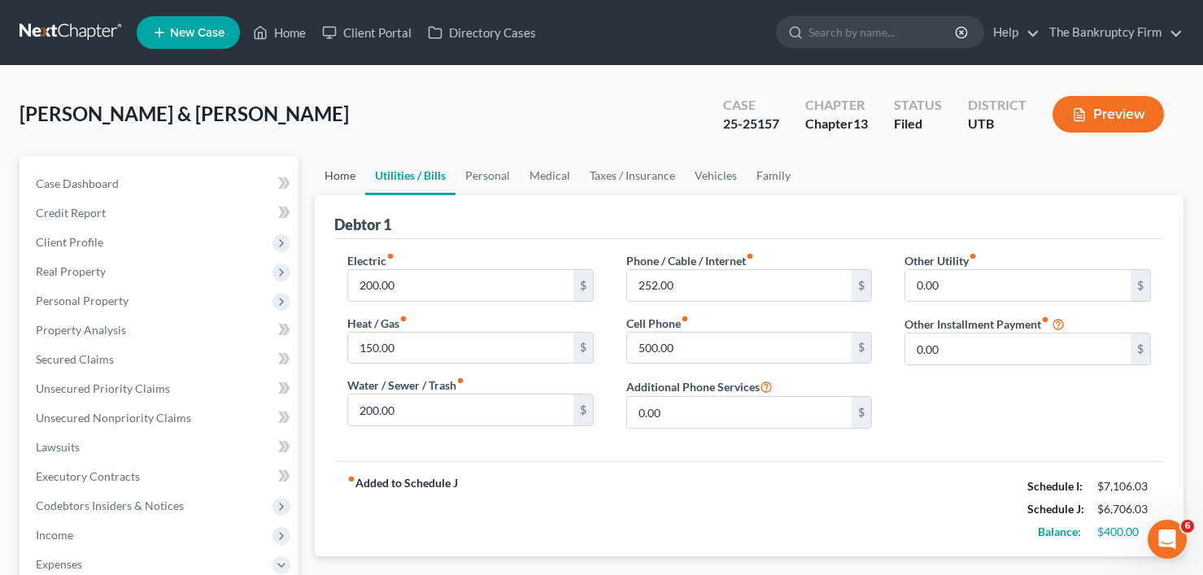
click at [349, 176] on link "Home" at bounding box center [340, 175] width 50 height 39
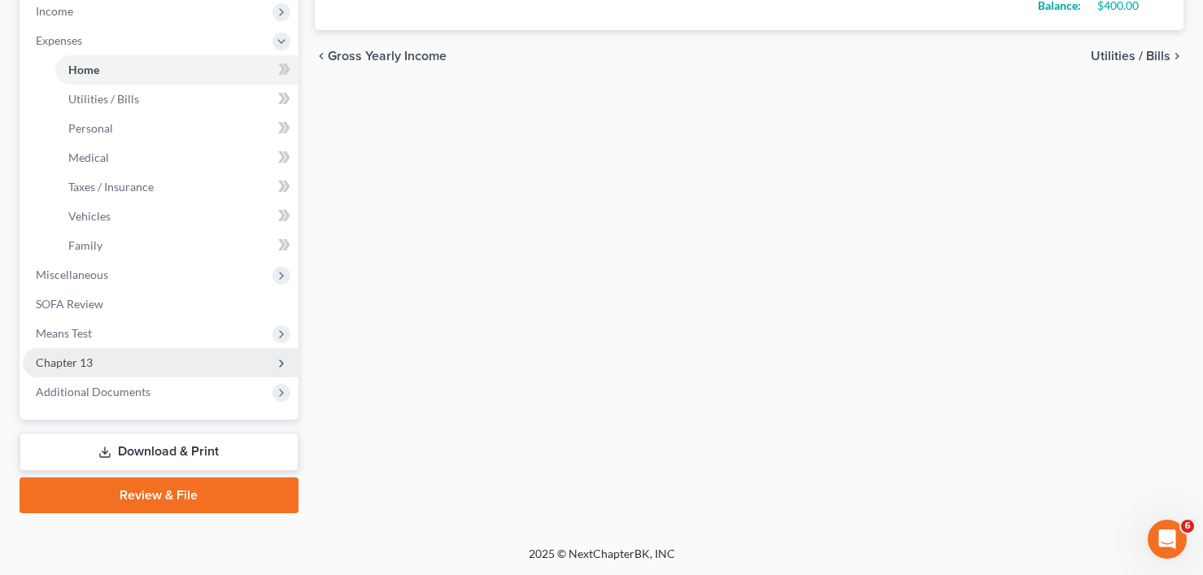
click at [81, 359] on span "Chapter 13" at bounding box center [64, 363] width 57 height 14
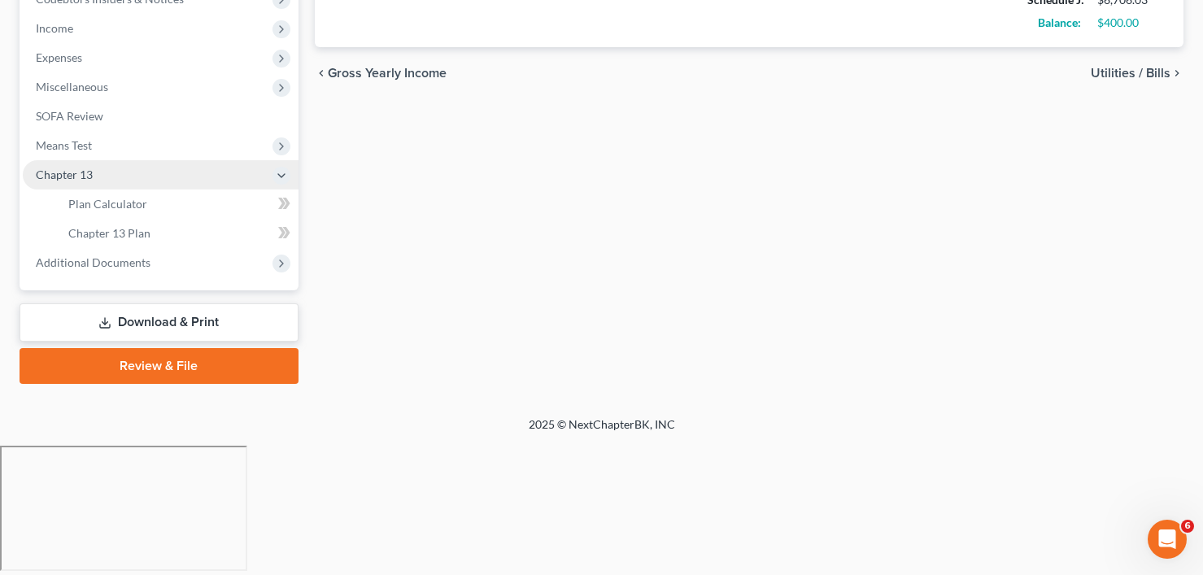
scroll to position [377, 0]
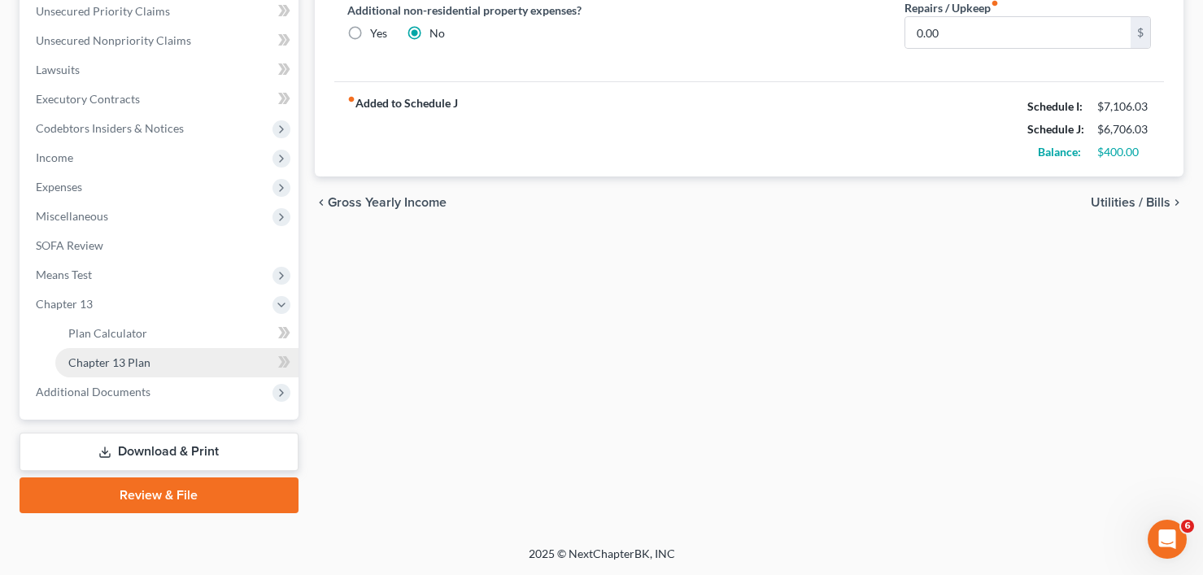
click at [127, 361] on span "Chapter 13 Plan" at bounding box center [109, 363] width 82 height 14
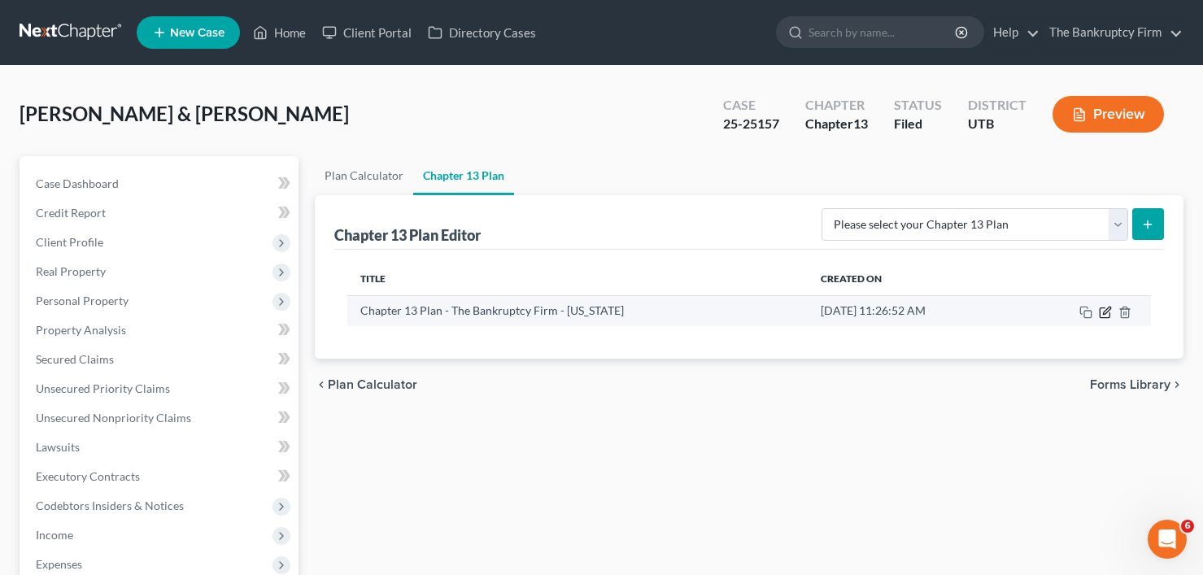
click at [1104, 308] on icon "button" at bounding box center [1105, 313] width 10 height 10
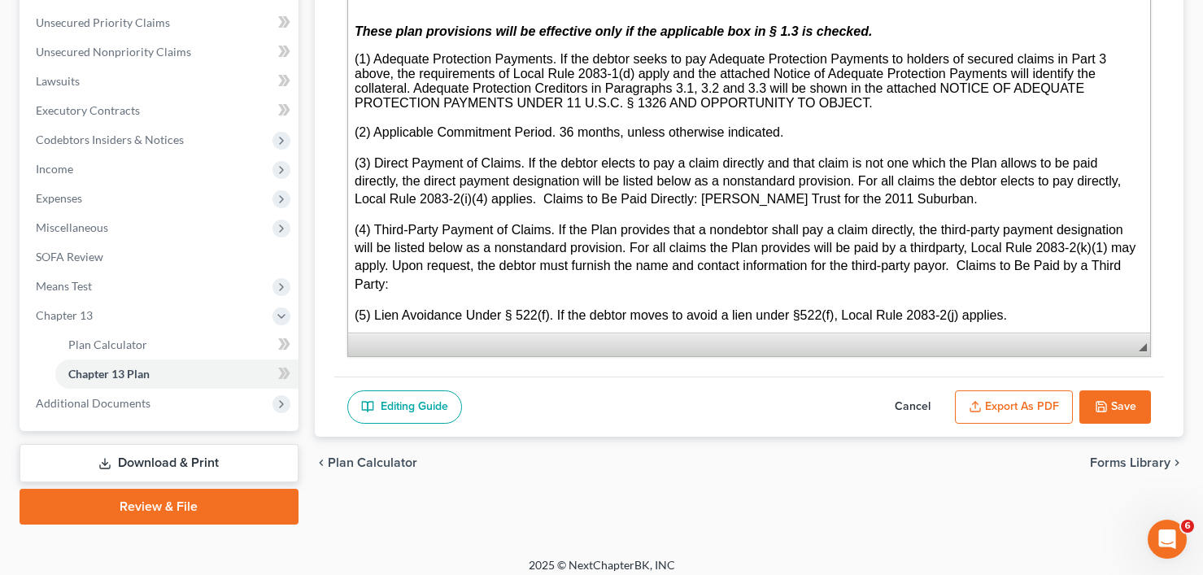
scroll to position [4556, 0]
click at [53, 199] on span "Expenses" at bounding box center [59, 198] width 46 height 14
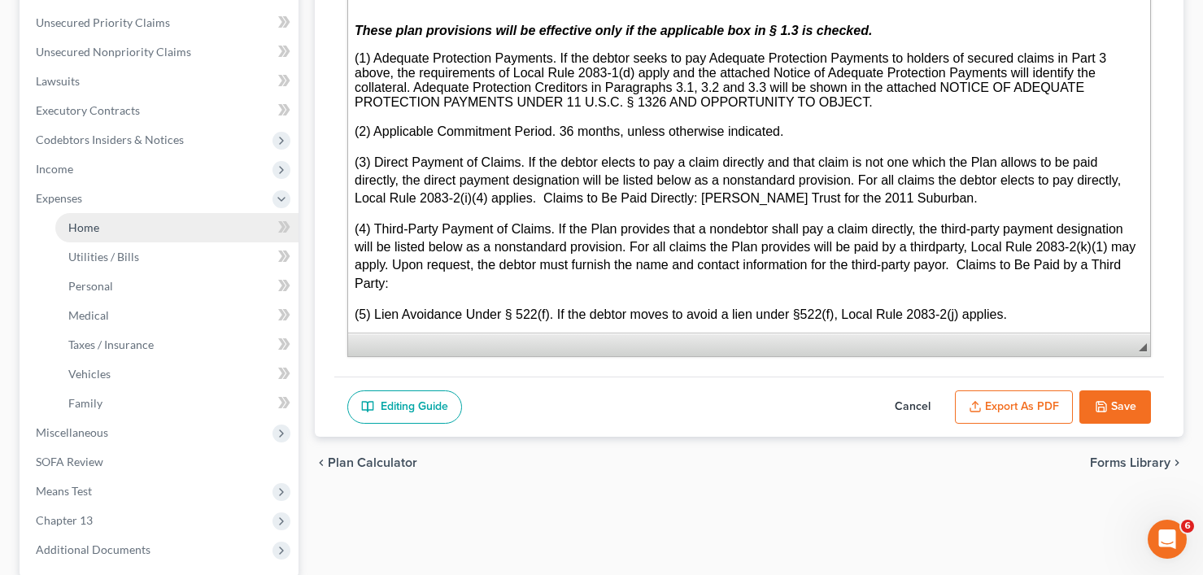
click at [83, 213] on link "Home" at bounding box center [176, 227] width 243 height 29
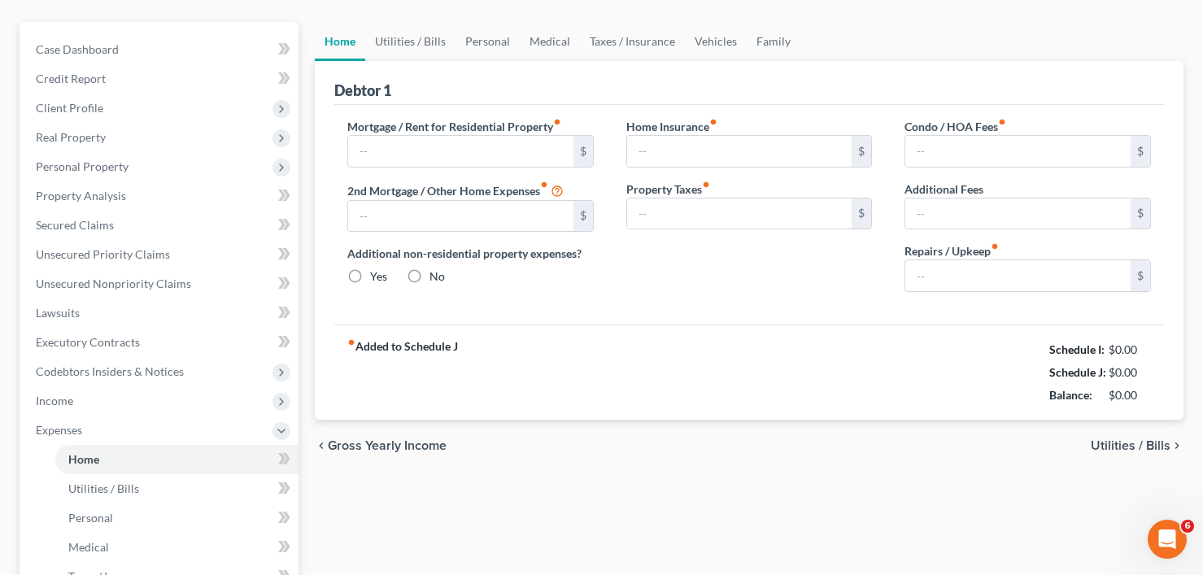
type input "1,852.00"
type input "762.50"
radio input "true"
type input "0.00"
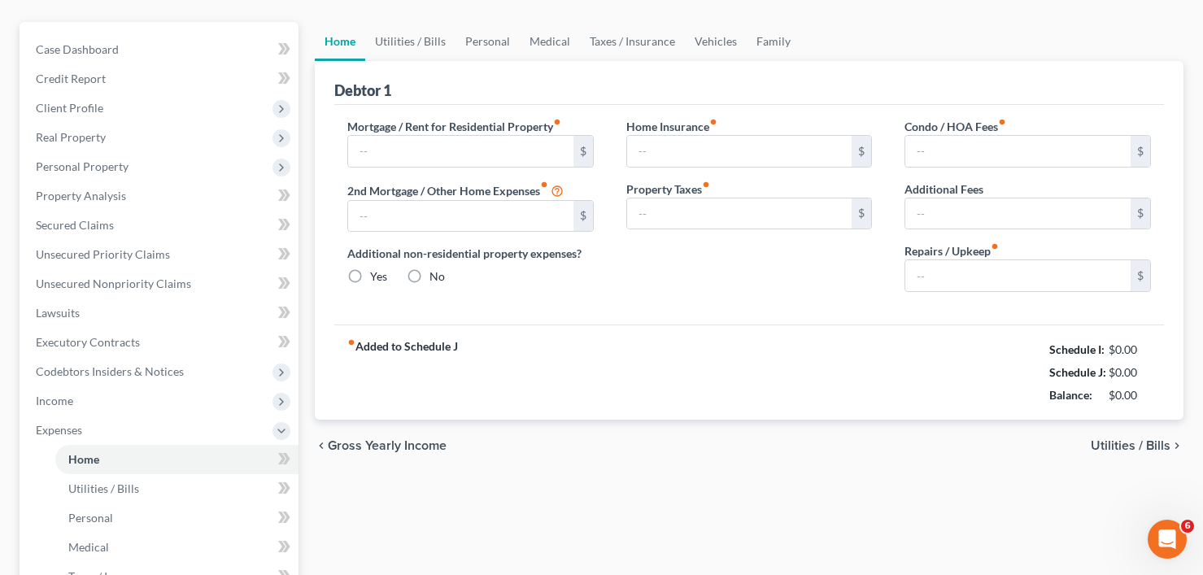
type input "0.00"
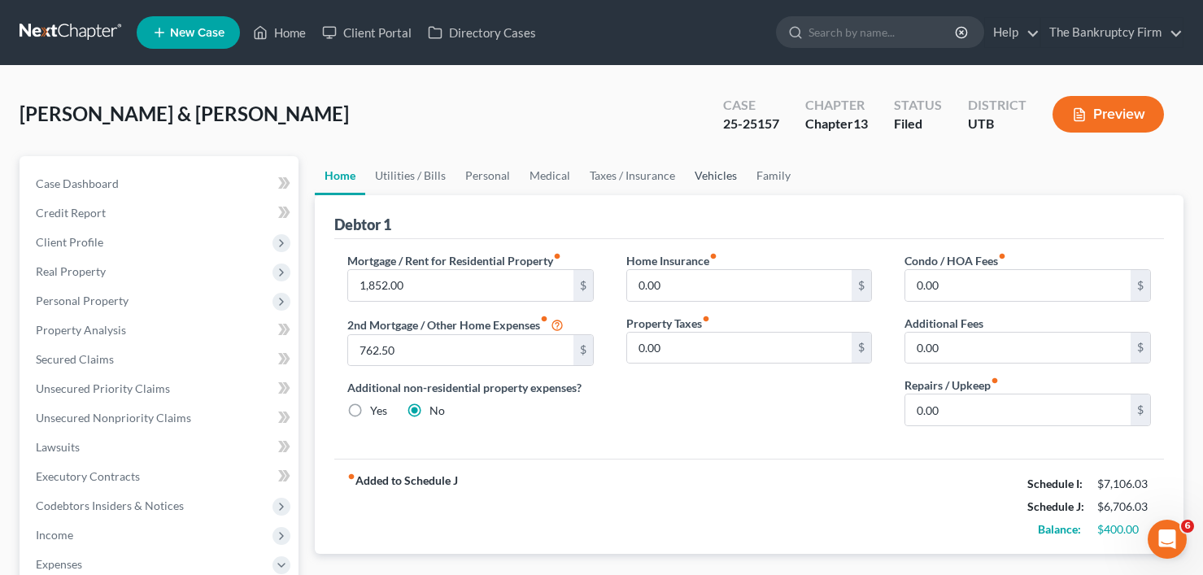
click at [717, 173] on link "Vehicles" at bounding box center [716, 175] width 62 height 39
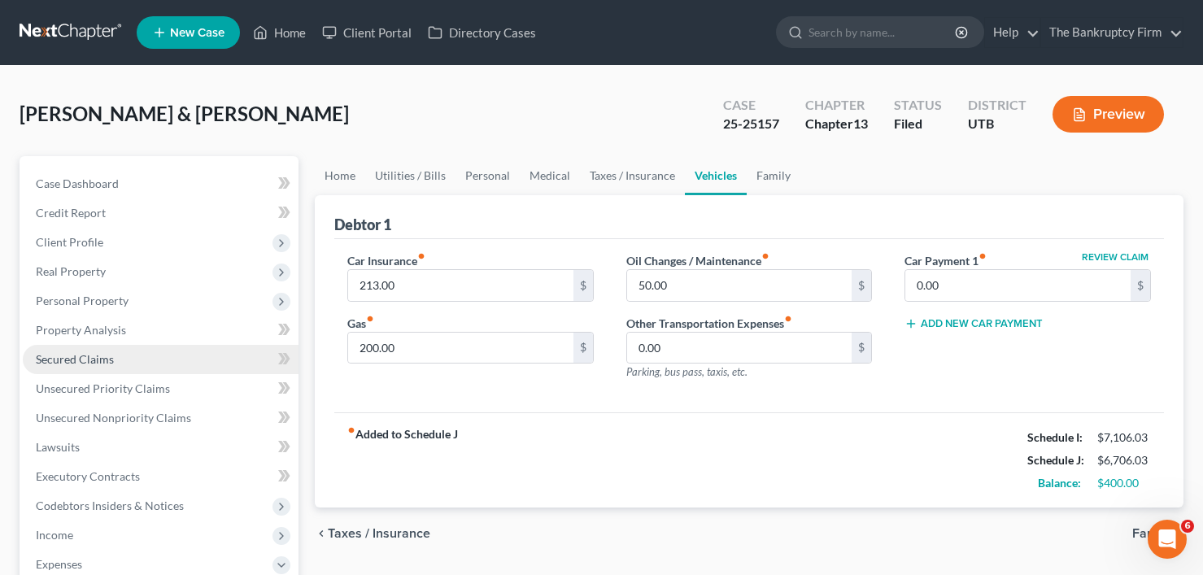
click at [68, 353] on span "Secured Claims" at bounding box center [75, 359] width 78 height 14
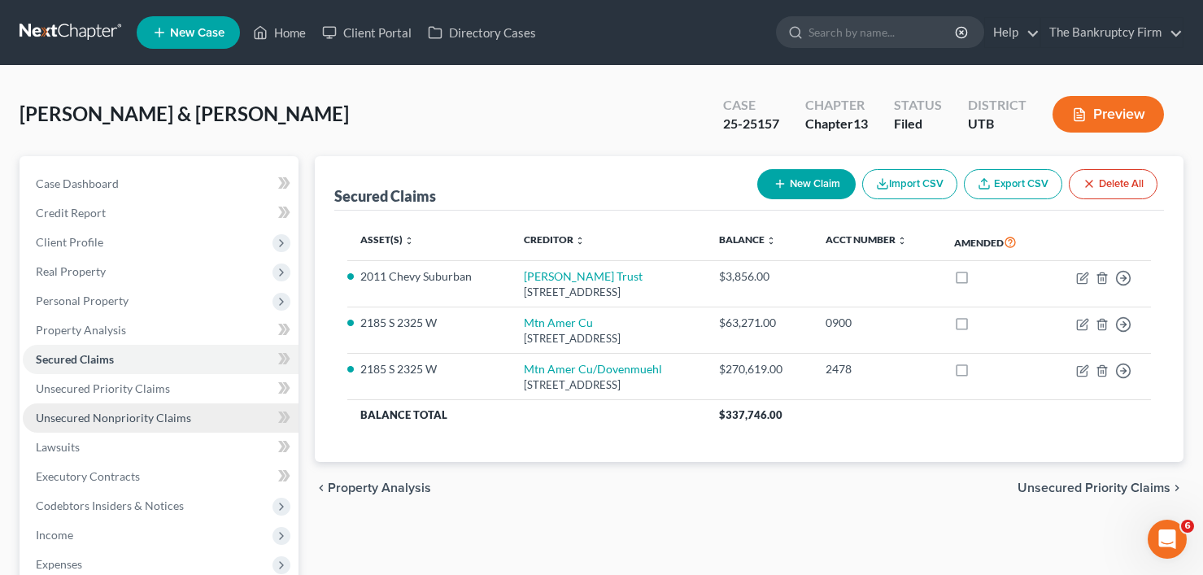
click at [116, 412] on span "Unsecured Nonpriority Claims" at bounding box center [113, 418] width 155 height 14
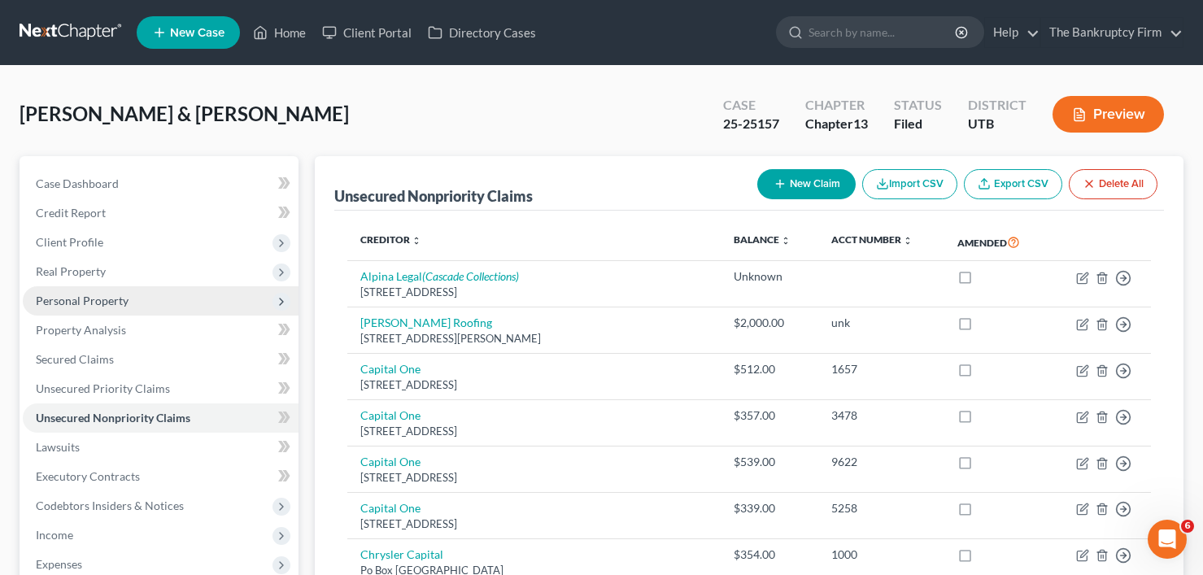
drag, startPoint x: 55, startPoint y: 267, endPoint x: 158, endPoint y: 289, distance: 104.8
click at [55, 267] on span "Real Property" at bounding box center [71, 271] width 70 height 14
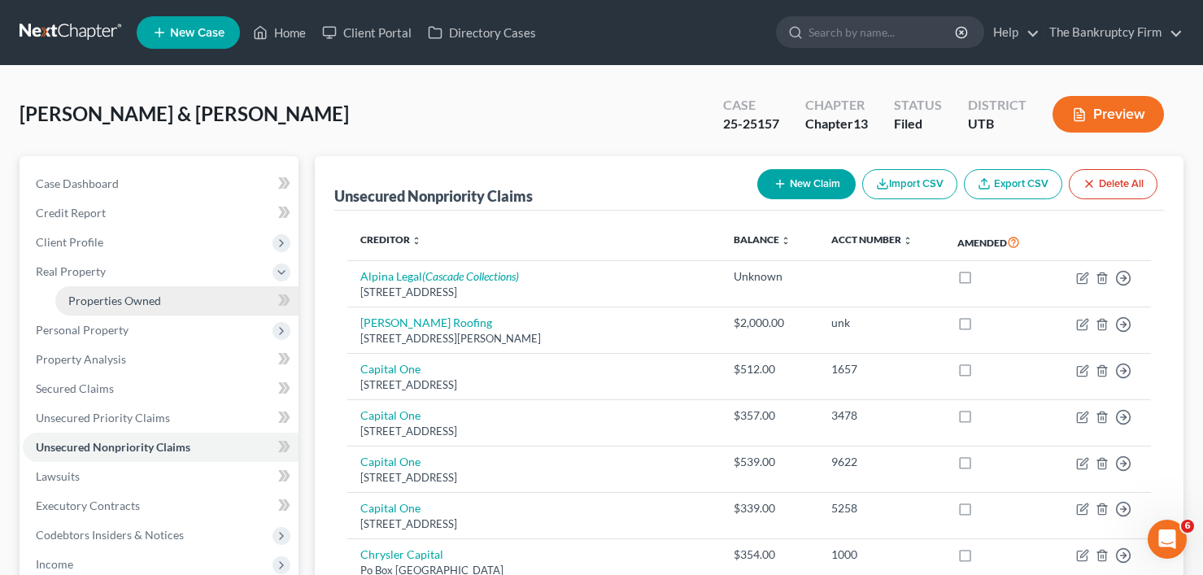
click at [105, 302] on span "Properties Owned" at bounding box center [114, 301] width 93 height 14
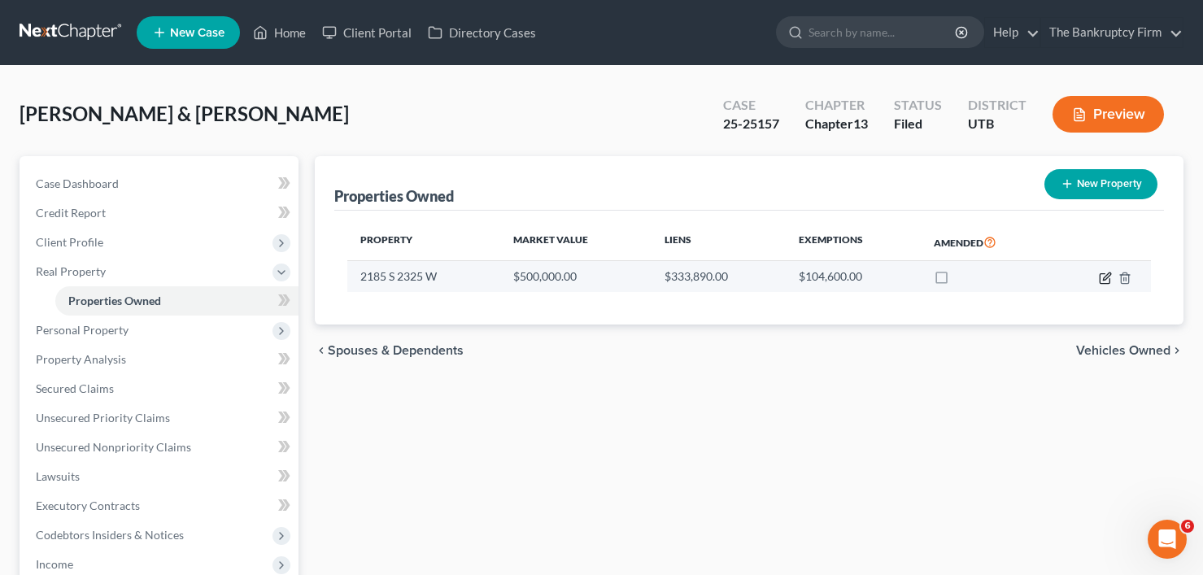
click at [1109, 279] on icon "button" at bounding box center [1105, 278] width 13 height 13
select select "46"
select select "5"
select select "0"
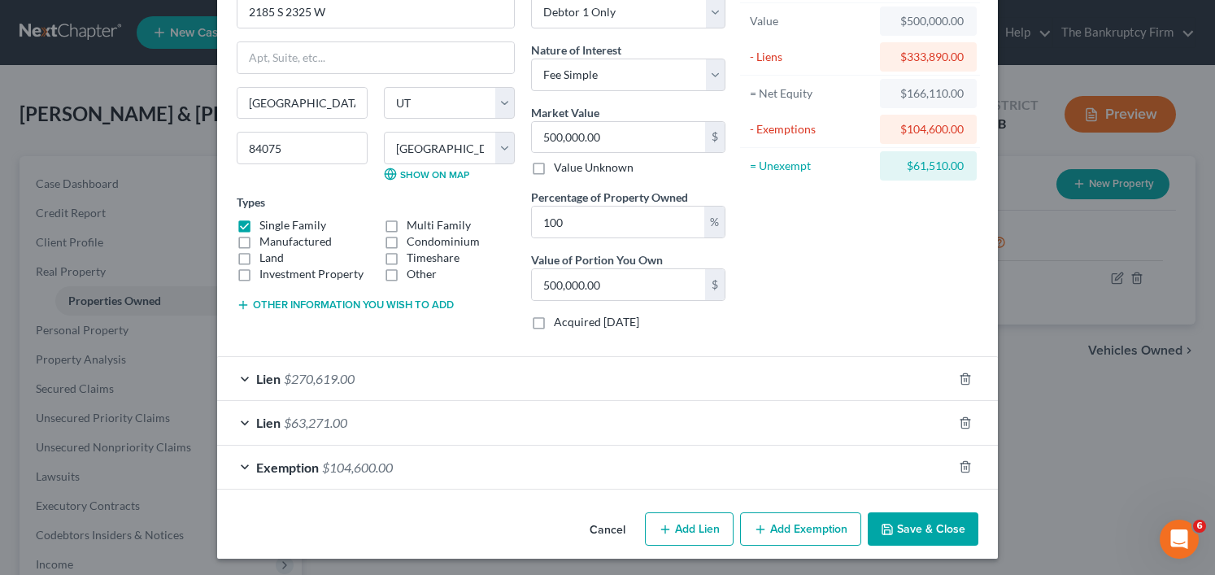
scroll to position [99, 0]
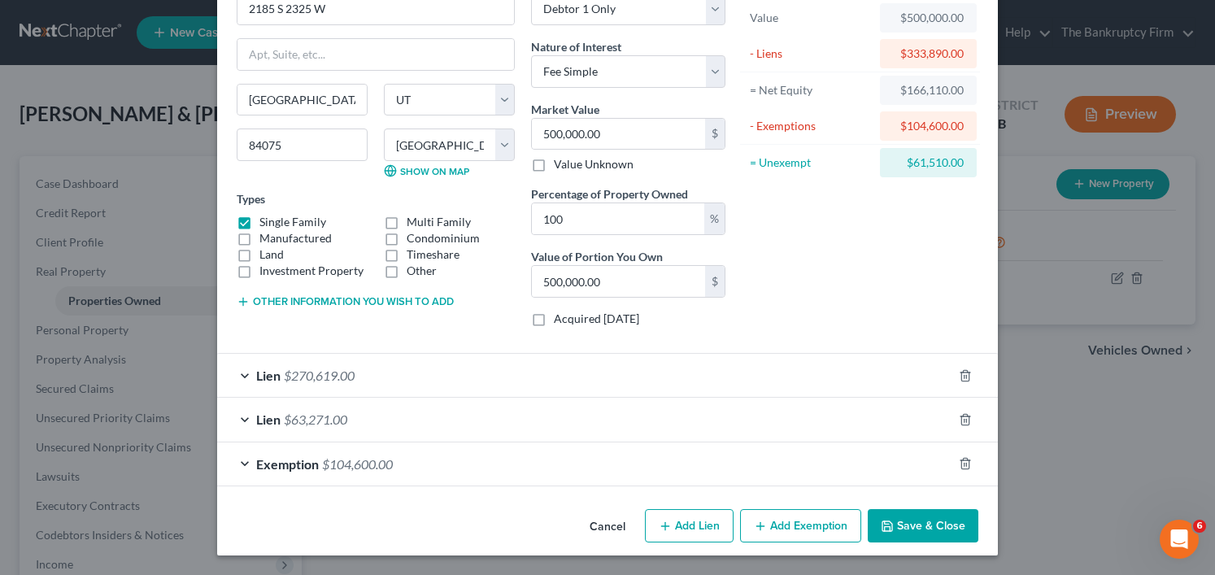
click at [604, 528] on button "Cancel" at bounding box center [608, 527] width 62 height 33
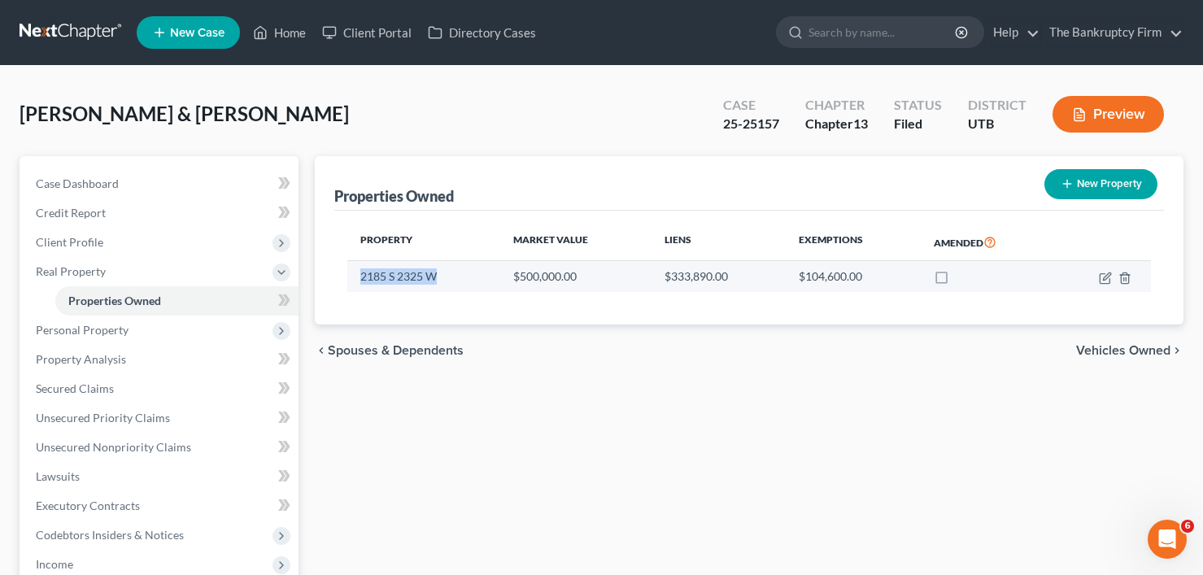
drag, startPoint x: 356, startPoint y: 274, endPoint x: 441, endPoint y: 272, distance: 84.6
click at [441, 272] on td "2185 S 2325 W" at bounding box center [424, 276] width 154 height 31
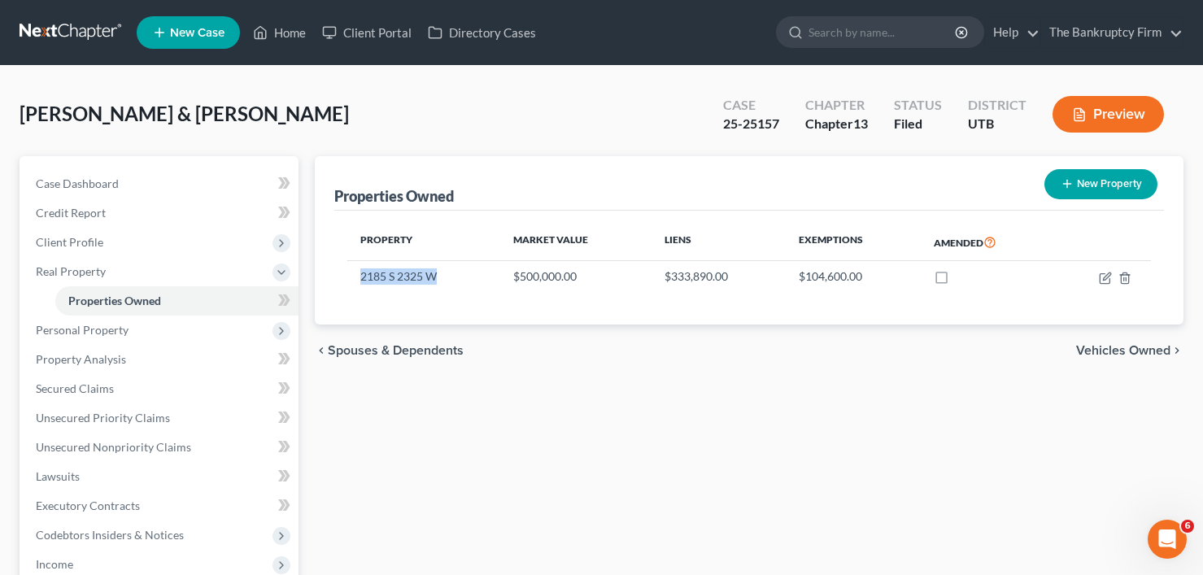
copy td "2185 S 2325 W"
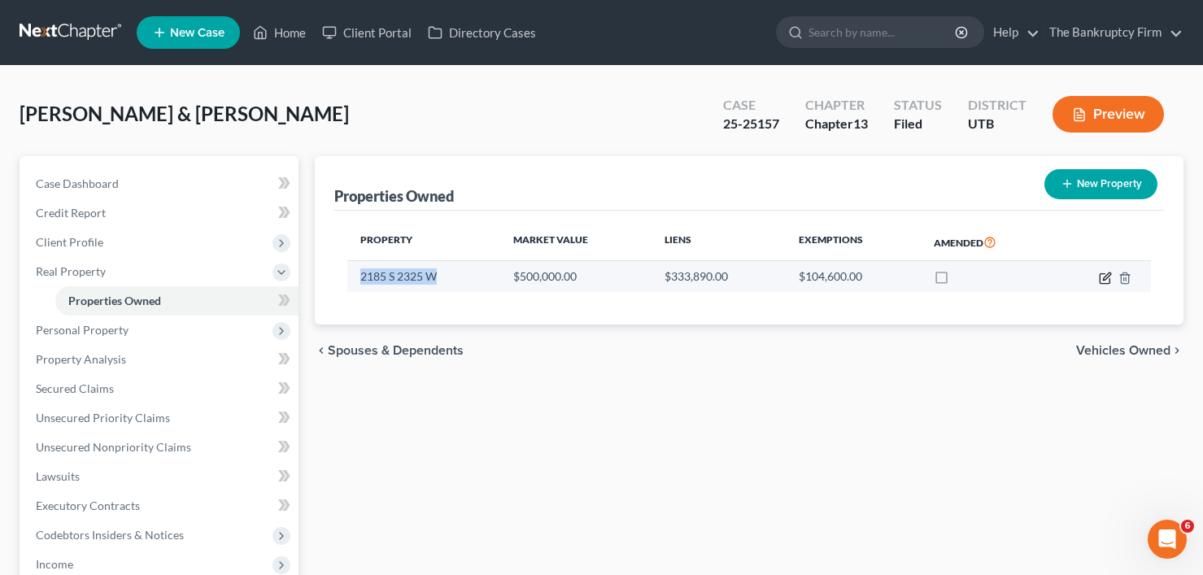
click at [1108, 280] on icon "button" at bounding box center [1105, 278] width 13 height 13
select select "46"
select select "5"
select select "0"
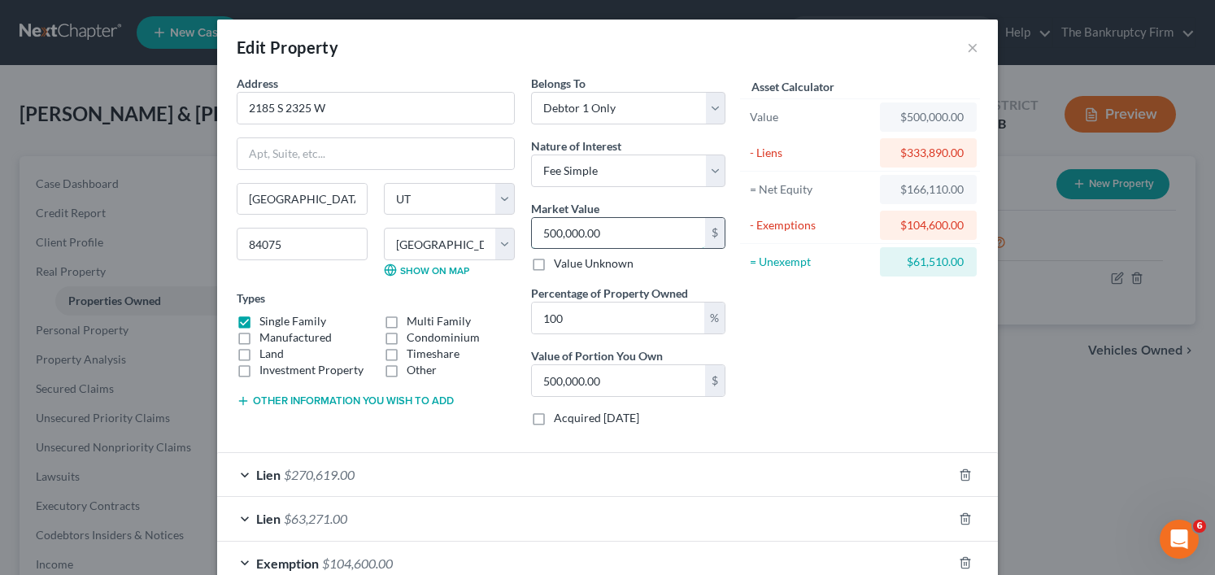
type input "4"
type input "4.00"
type input "48"
type input "48.00"
type input "480"
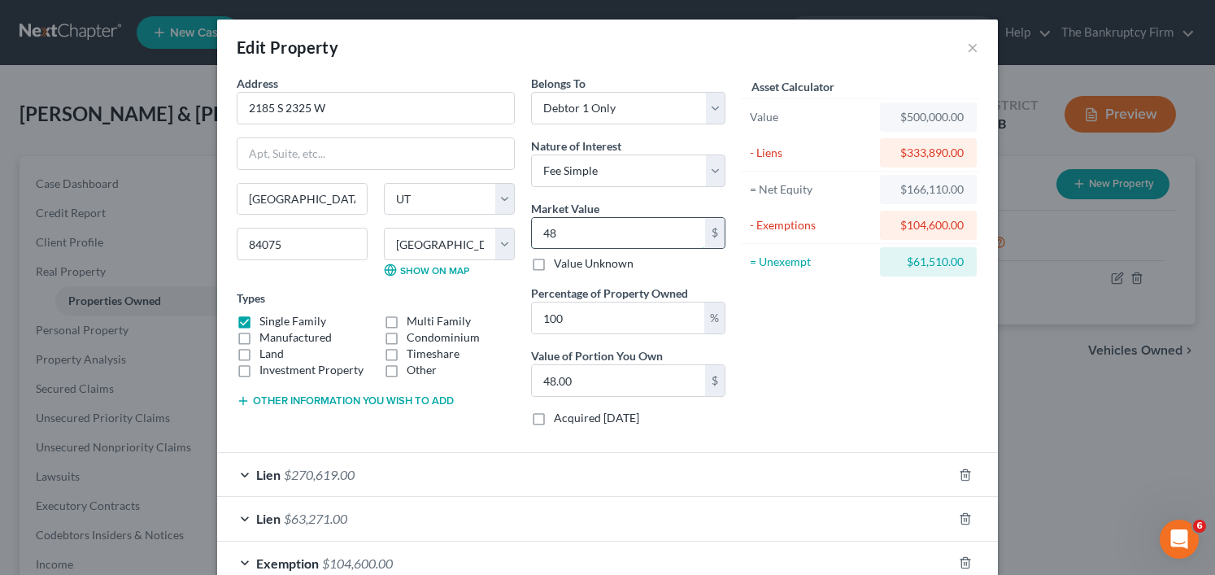
type input "480.00"
type input "4800"
type input "4,800.00"
type input "4,8008"
type input "48,008.00"
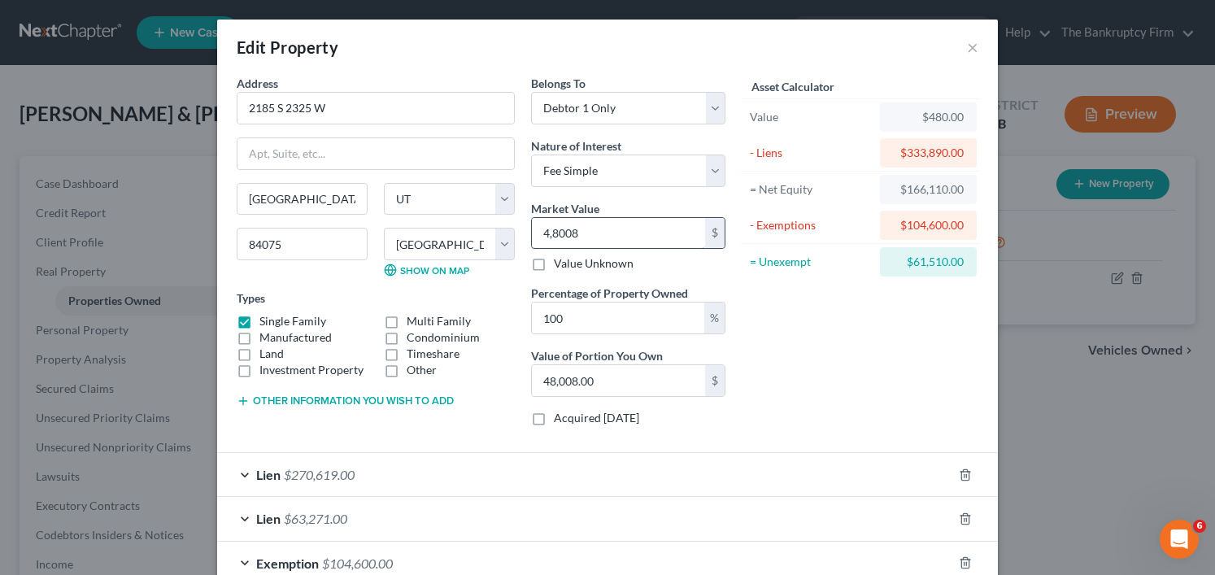
type input "4,80080"
type input "480,080.00"
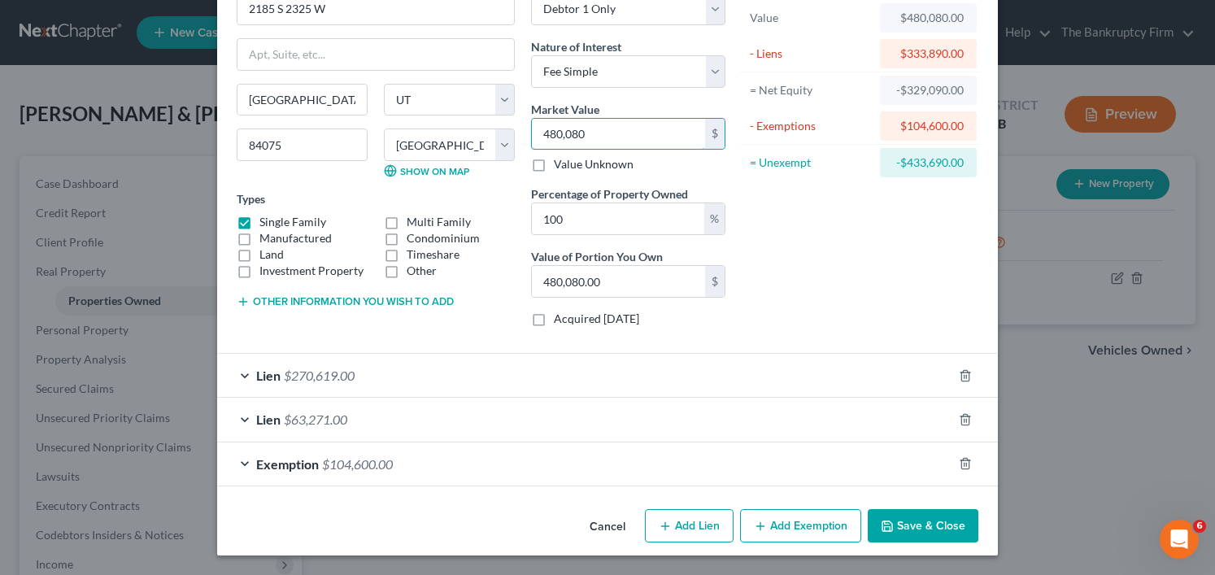
type input "480,080"
click at [904, 526] on button "Save & Close" at bounding box center [923, 526] width 111 height 34
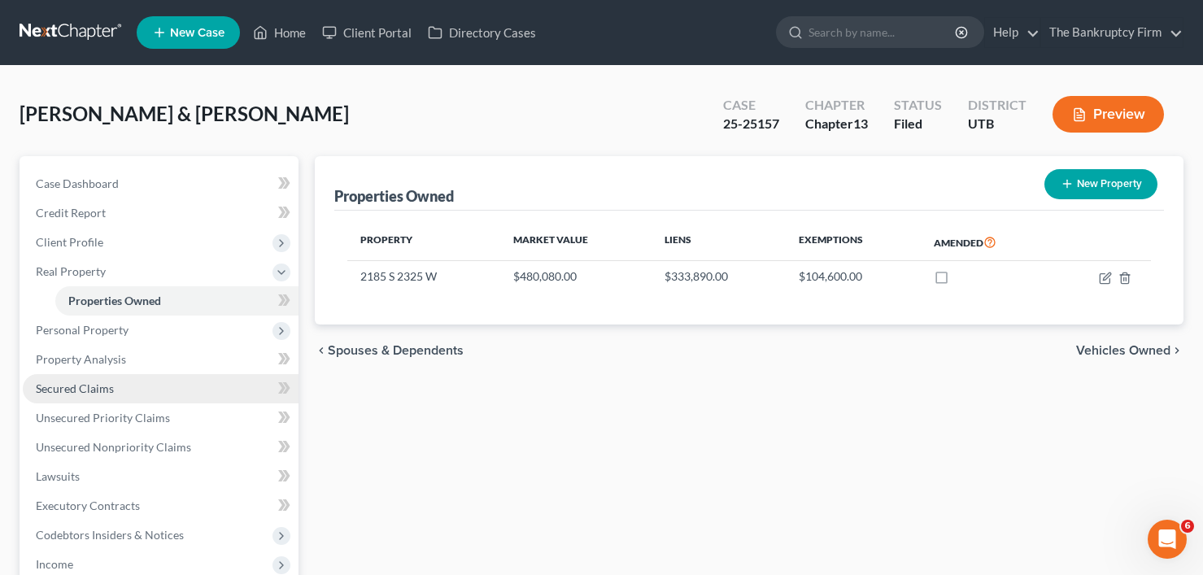
click at [88, 385] on span "Secured Claims" at bounding box center [75, 389] width 78 height 14
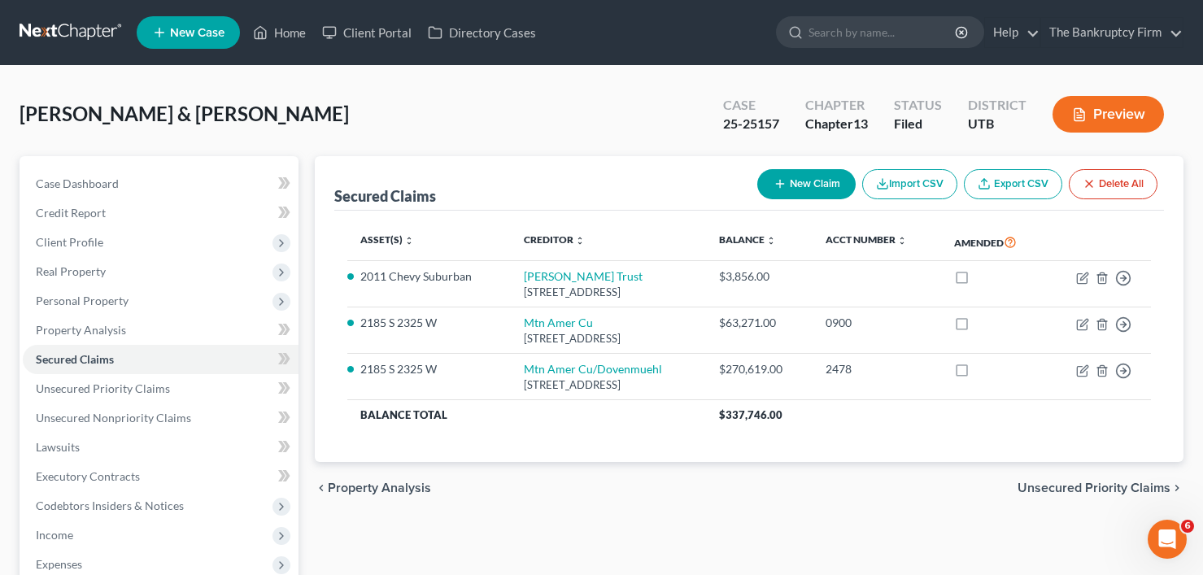
click at [474, 129] on div "Dalton, Jace & Becky Upgraded Case 25-25157 Chapter Chapter 13 Status Filed Dis…" at bounding box center [602, 120] width 1164 height 71
drag, startPoint x: 312, startPoint y: 129, endPoint x: 273, endPoint y: 136, distance: 39.7
click at [312, 129] on div "Dalton, Jace & Becky Upgraded Case 25-25157 Chapter Chapter 13 Status Filed Dis…" at bounding box center [602, 120] width 1164 height 71
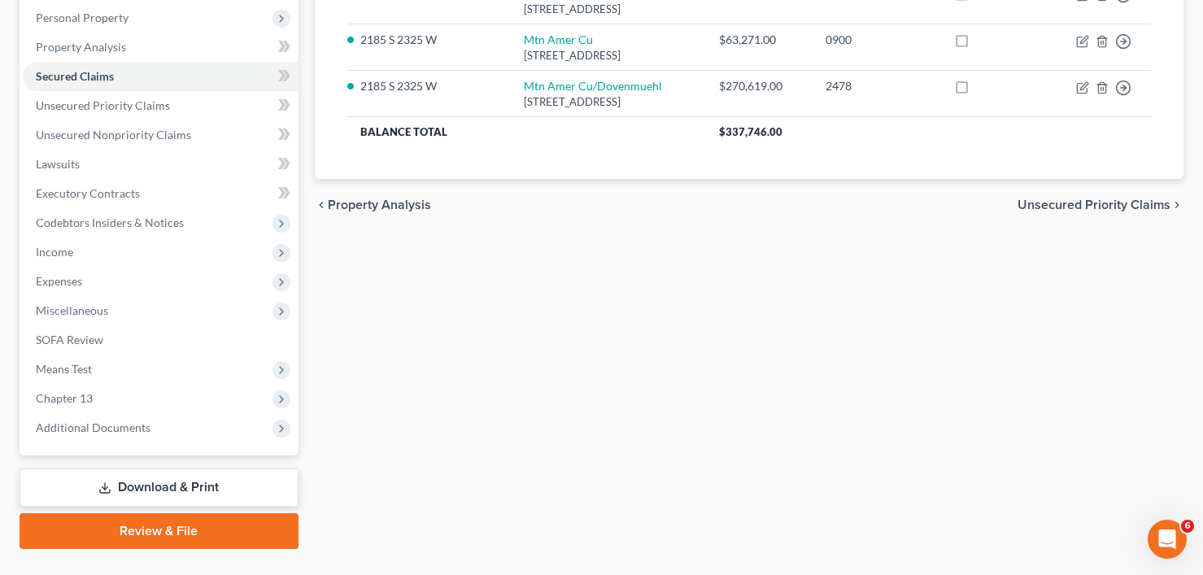
scroll to position [319, 0]
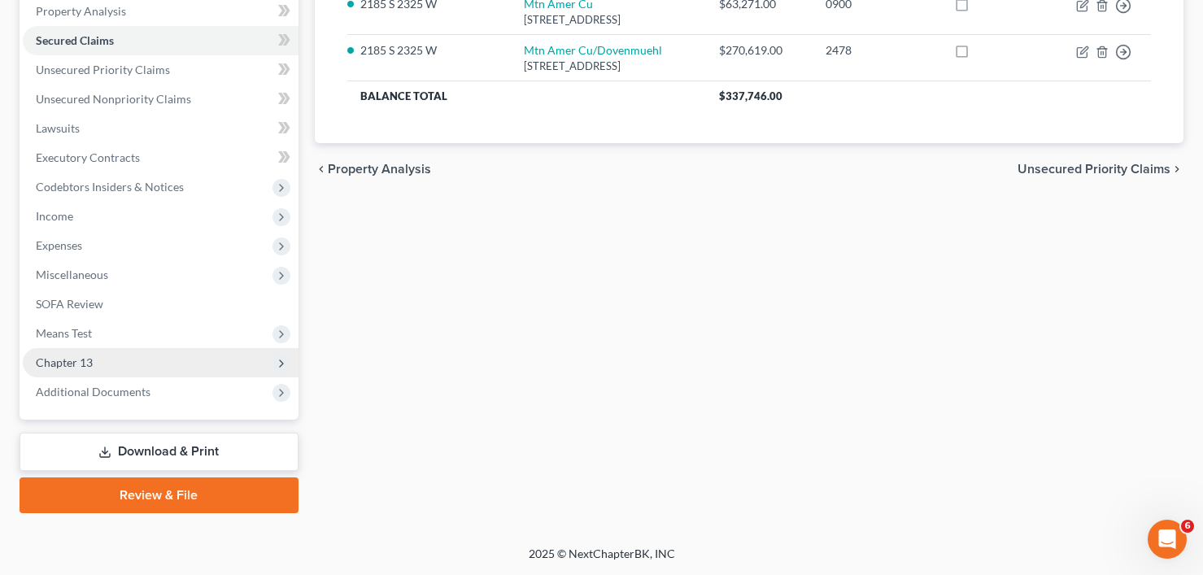
click at [76, 369] on span "Chapter 13" at bounding box center [161, 362] width 276 height 29
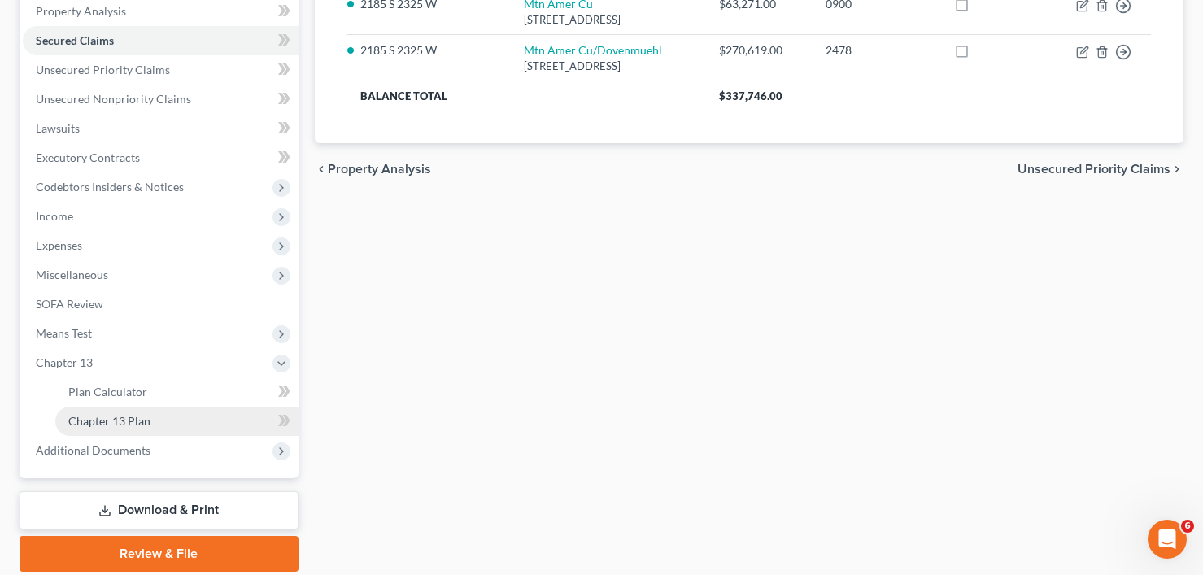
click at [128, 427] on span "Chapter 13 Plan" at bounding box center [109, 421] width 82 height 14
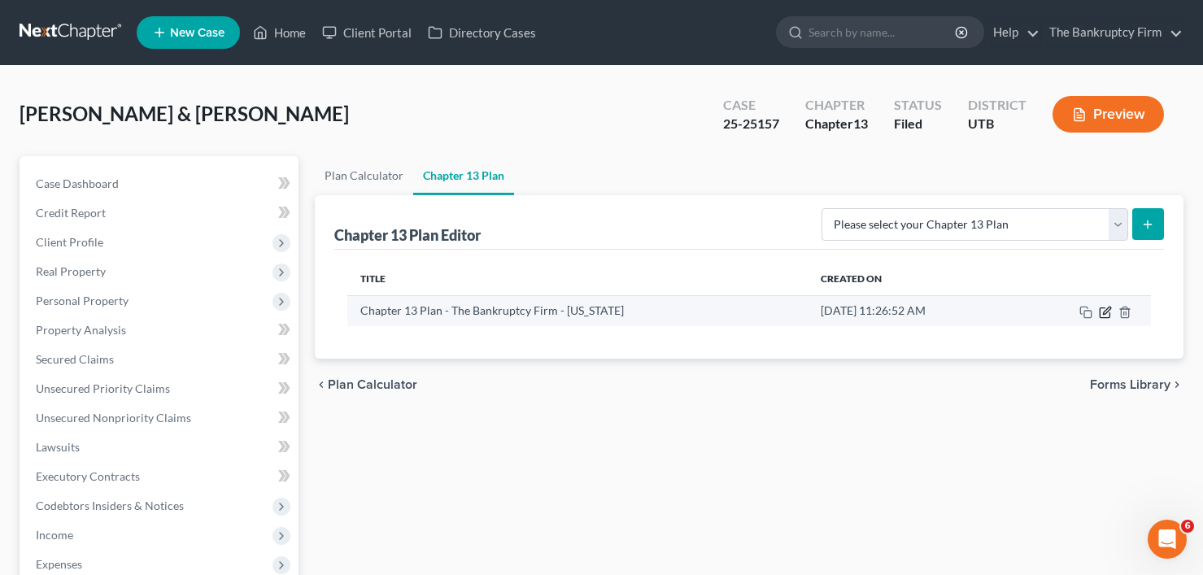
click at [1102, 314] on icon "button" at bounding box center [1105, 312] width 13 height 13
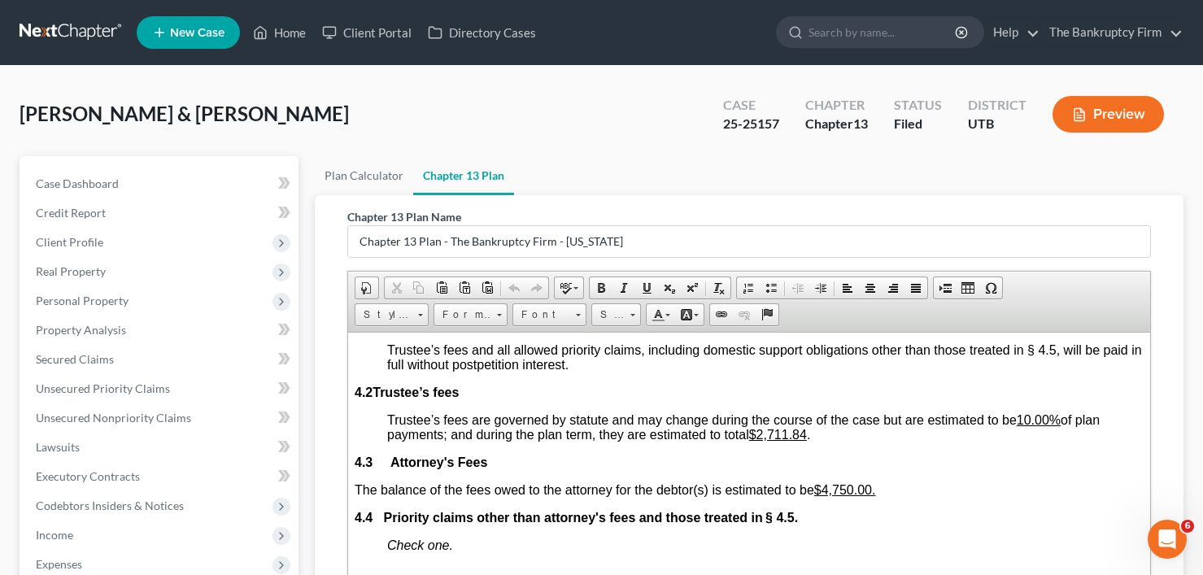
scroll to position [2847, 0]
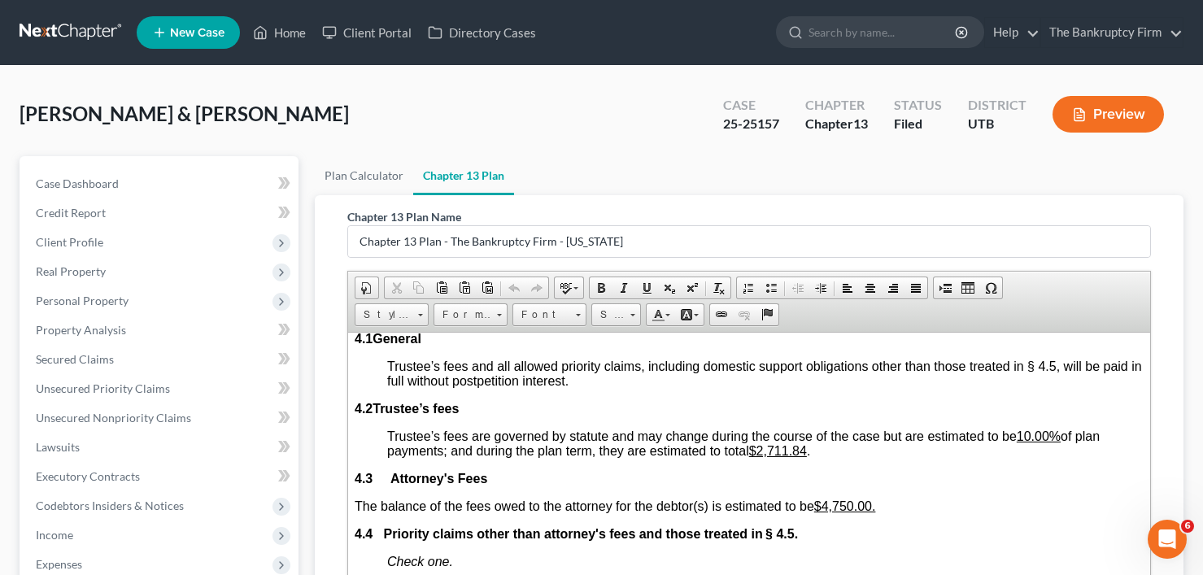
click at [248, 123] on div "Dalton, Jace & Becky Upgraded Case 25-25157 Chapter Chapter 13 Status Filed Dis…" at bounding box center [602, 120] width 1164 height 71
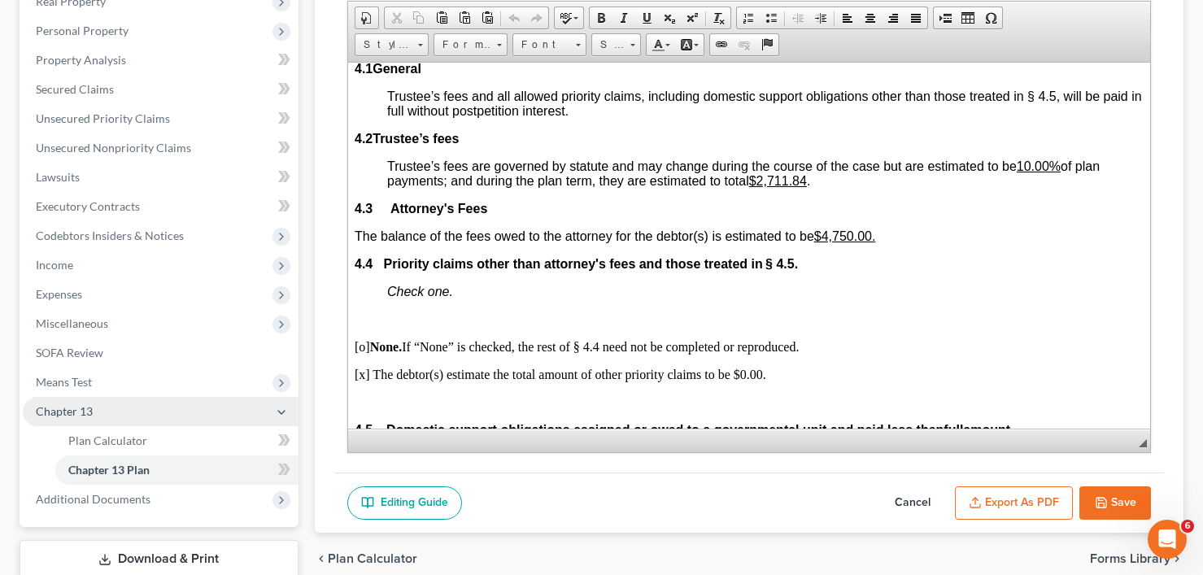
scroll to position [325, 0]
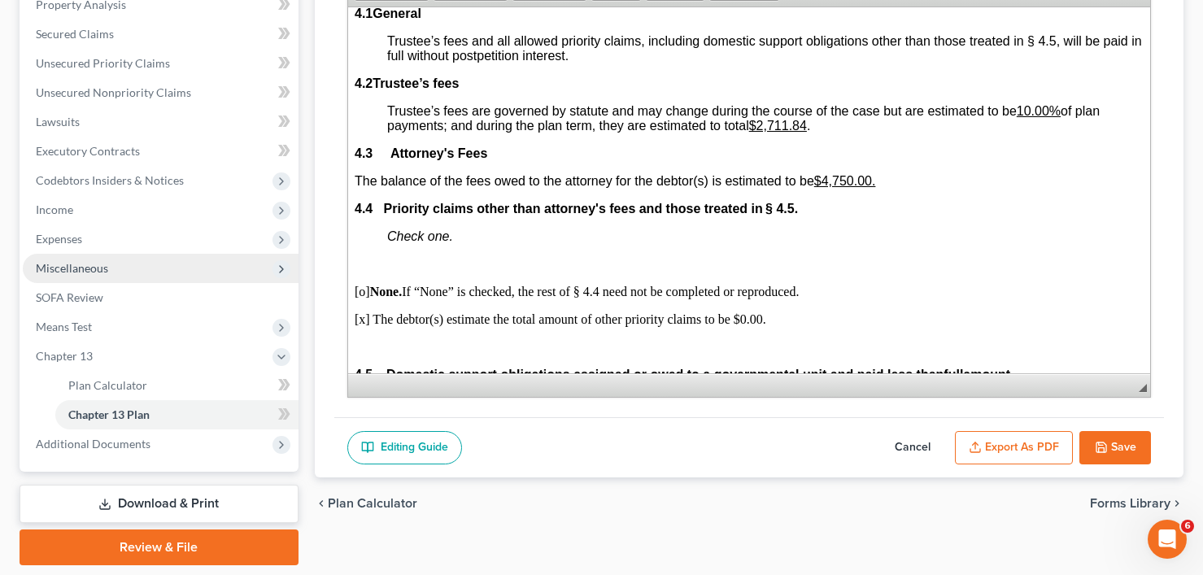
click at [76, 279] on span "Miscellaneous" at bounding box center [161, 268] width 276 height 29
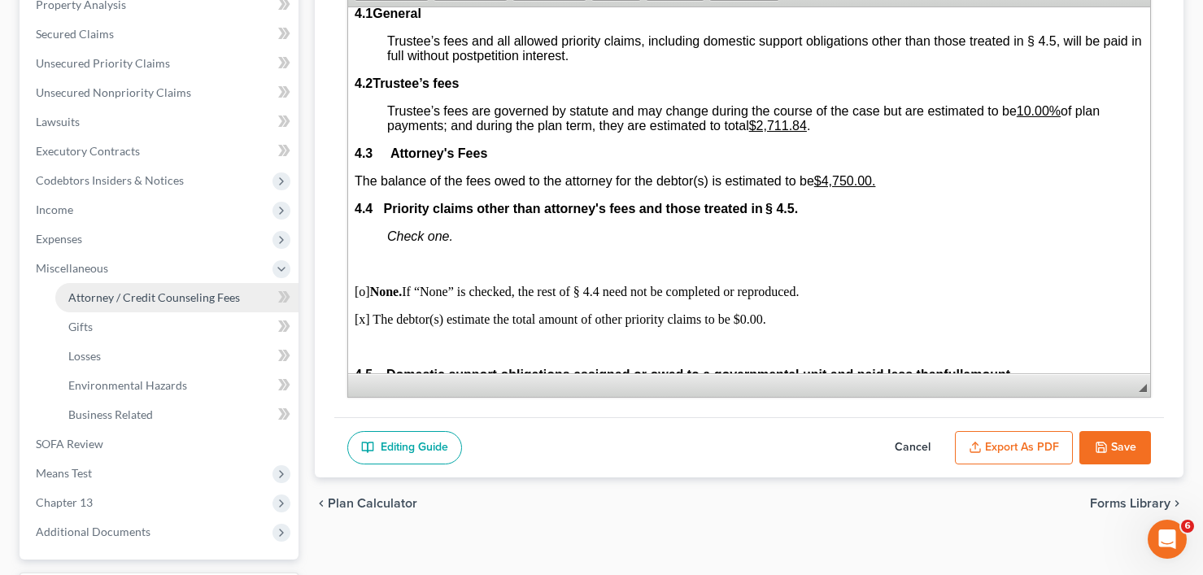
click at [146, 299] on span "Attorney / Credit Counseling Fees" at bounding box center [154, 297] width 172 height 14
select select "0"
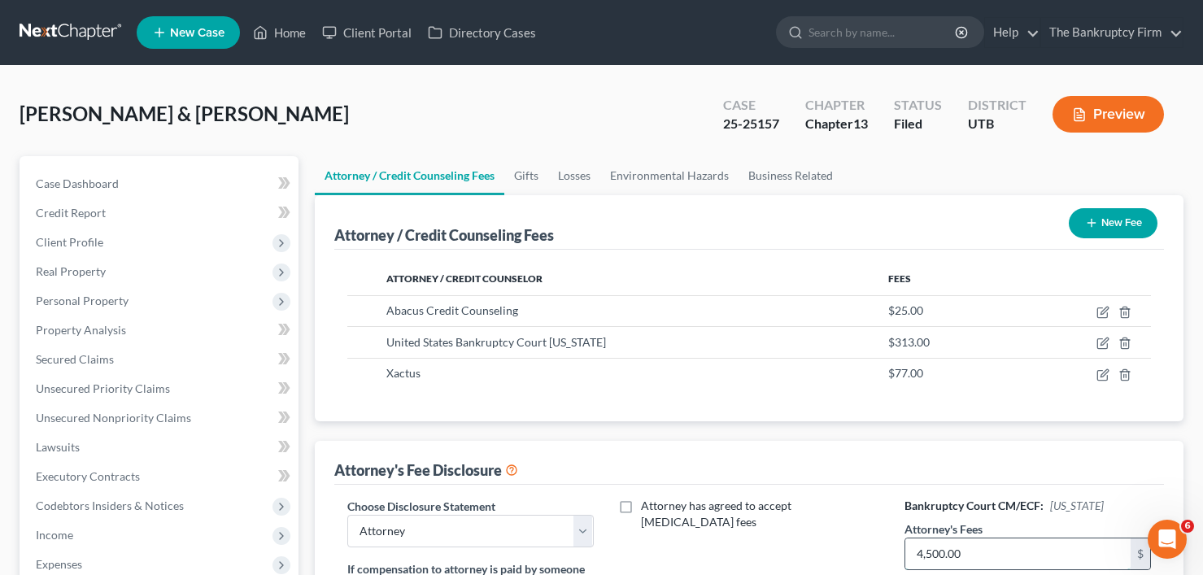
click at [967, 549] on input "4,500.00" at bounding box center [1018, 554] width 225 height 31
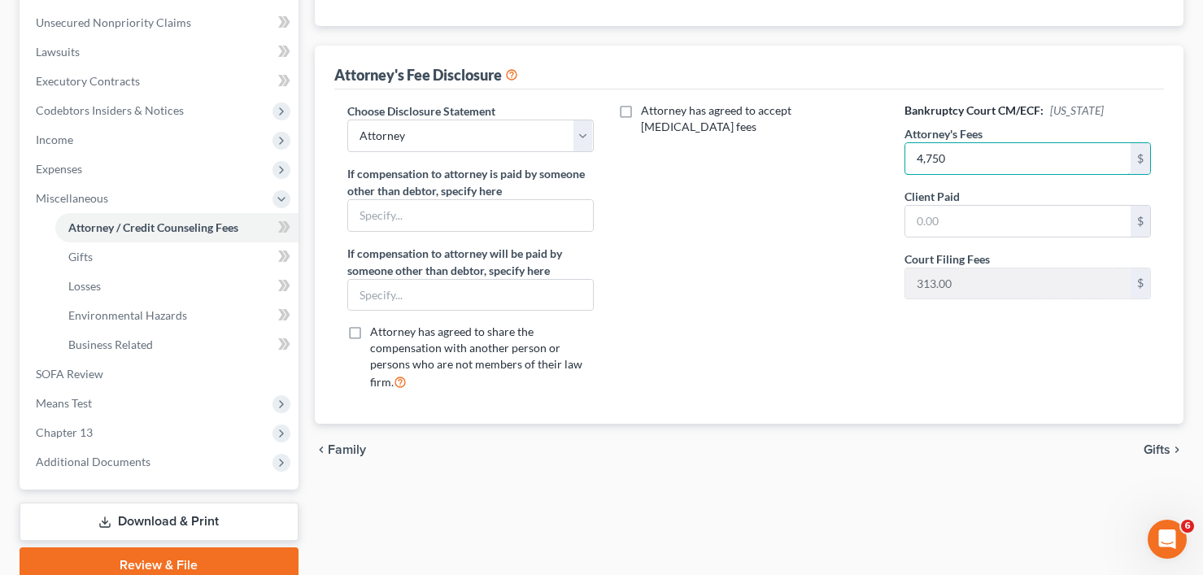
scroll to position [465, 0]
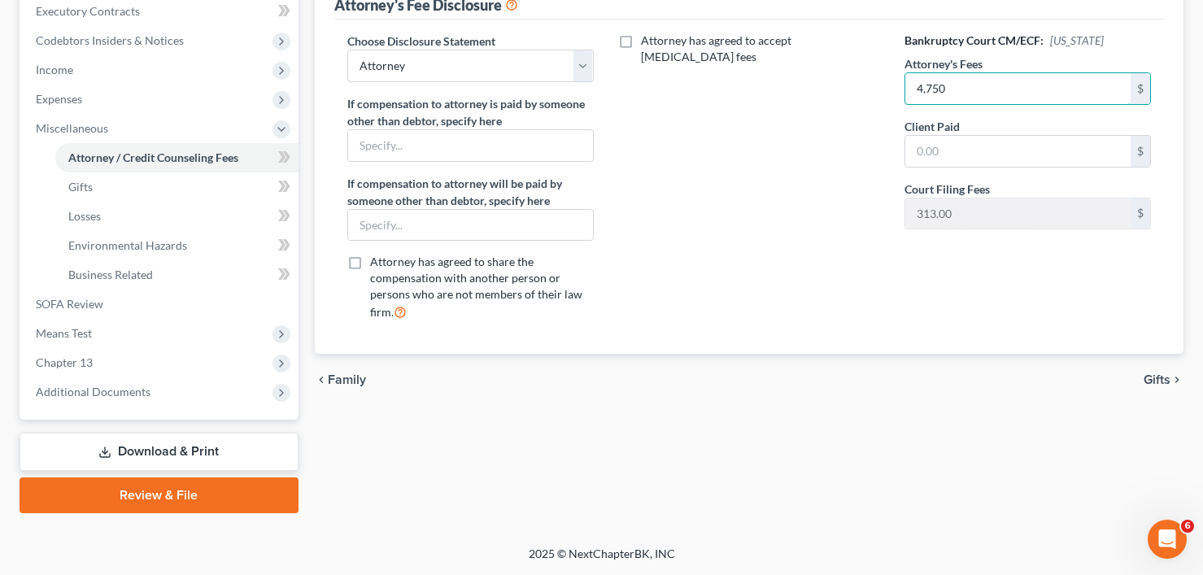
type input "4,750"
click at [116, 456] on link "Download & Print" at bounding box center [159, 452] width 279 height 38
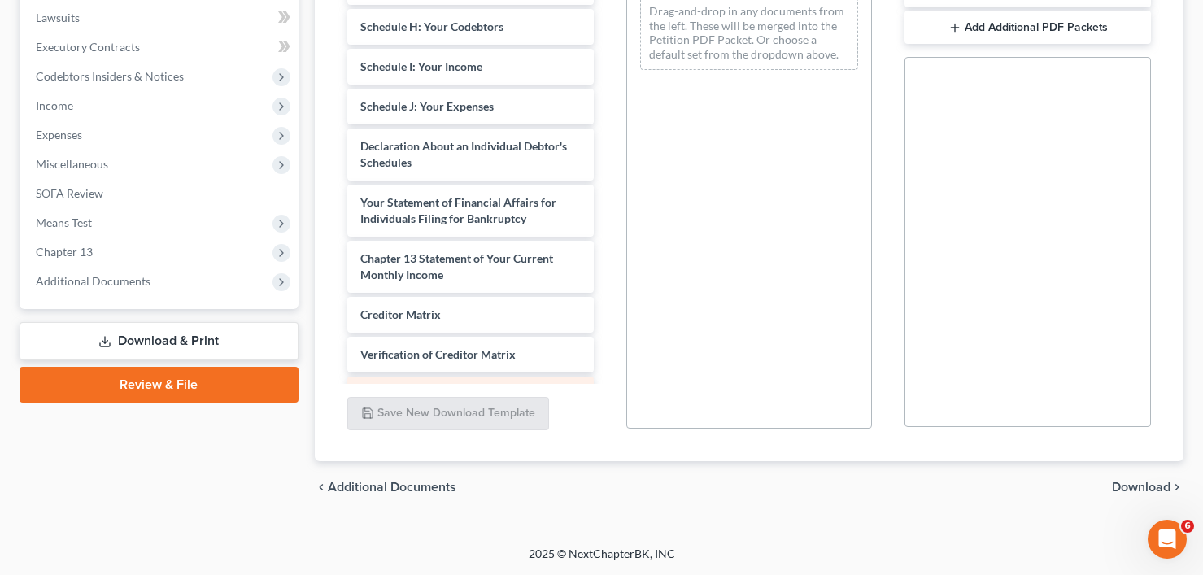
scroll to position [556, 0]
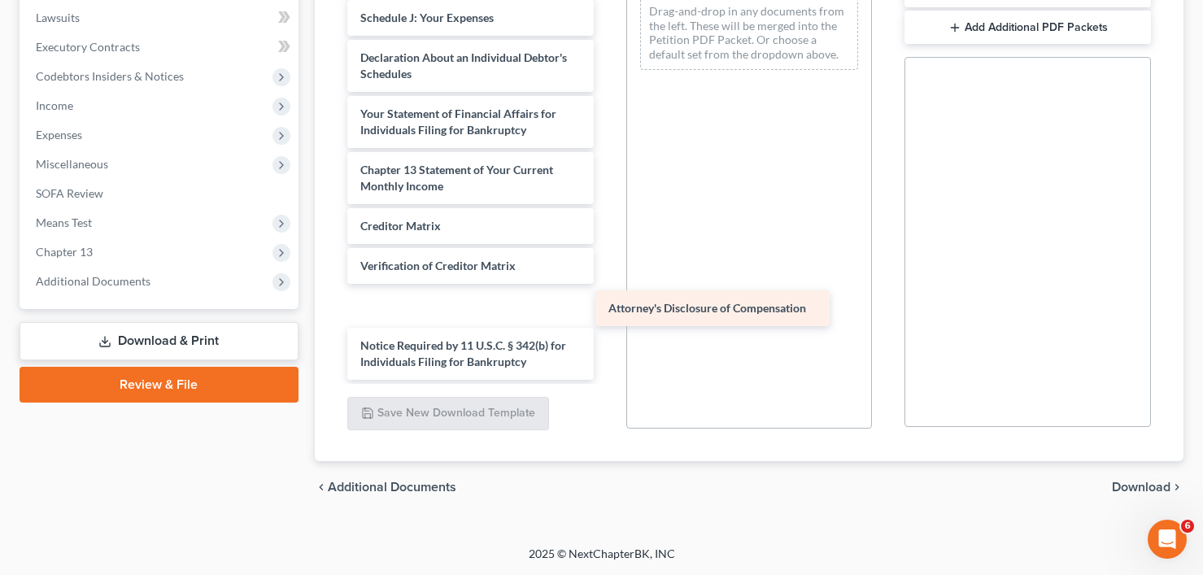
drag, startPoint x: 429, startPoint y: 367, endPoint x: 683, endPoint y: 313, distance: 260.2
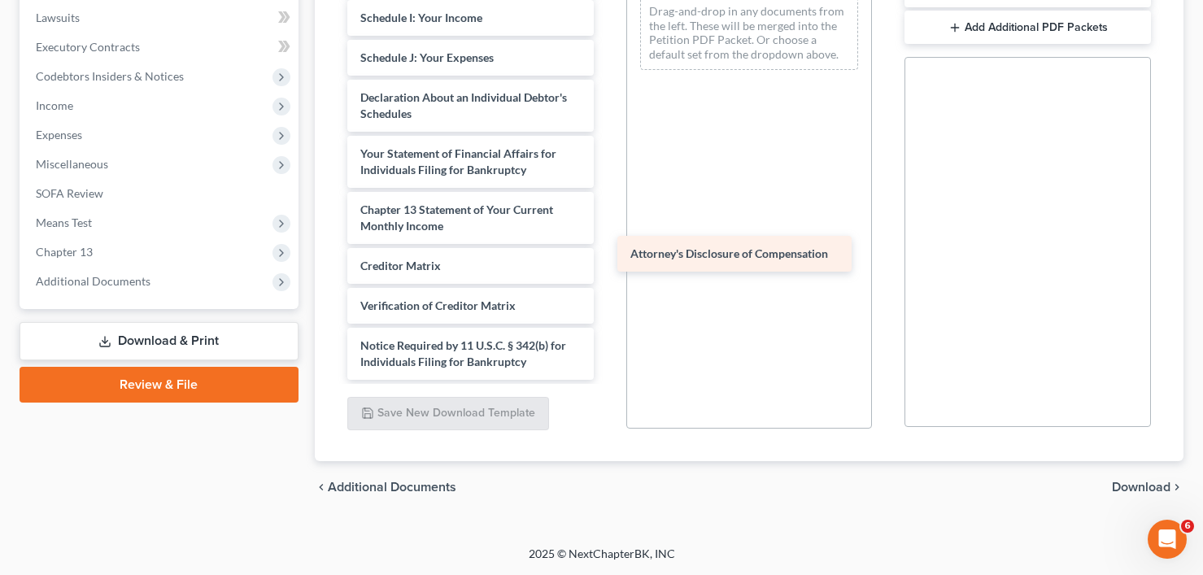
scroll to position [517, 0]
drag, startPoint x: 425, startPoint y: 305, endPoint x: 718, endPoint y: 248, distance: 297.6
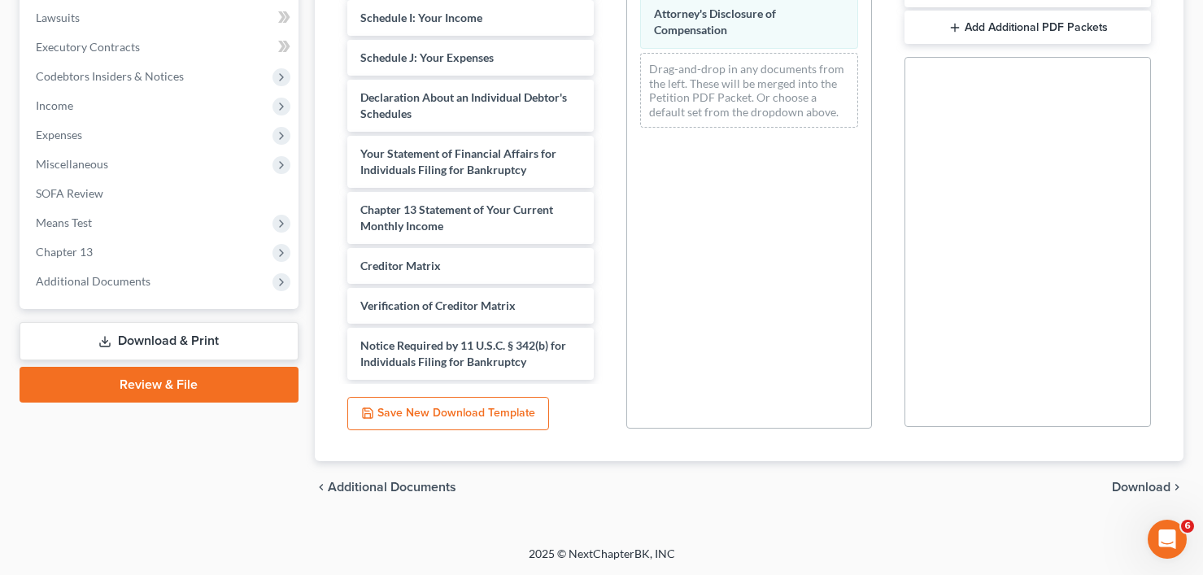
click at [1143, 486] on span "Download" at bounding box center [1141, 487] width 59 height 13
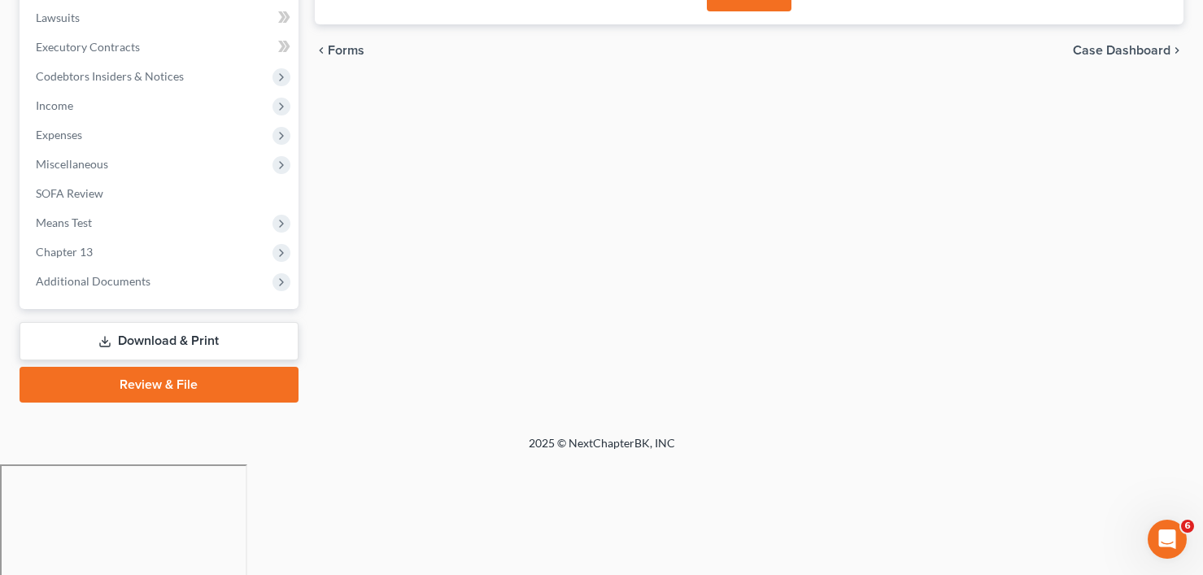
scroll to position [319, 0]
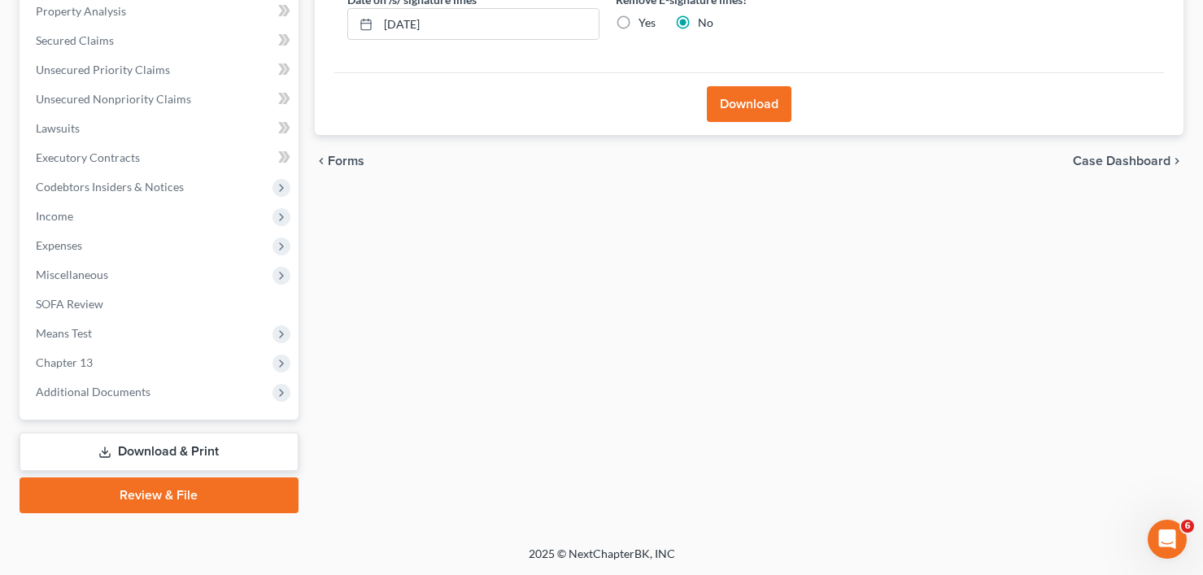
click at [740, 111] on button "Download" at bounding box center [749, 104] width 85 height 36
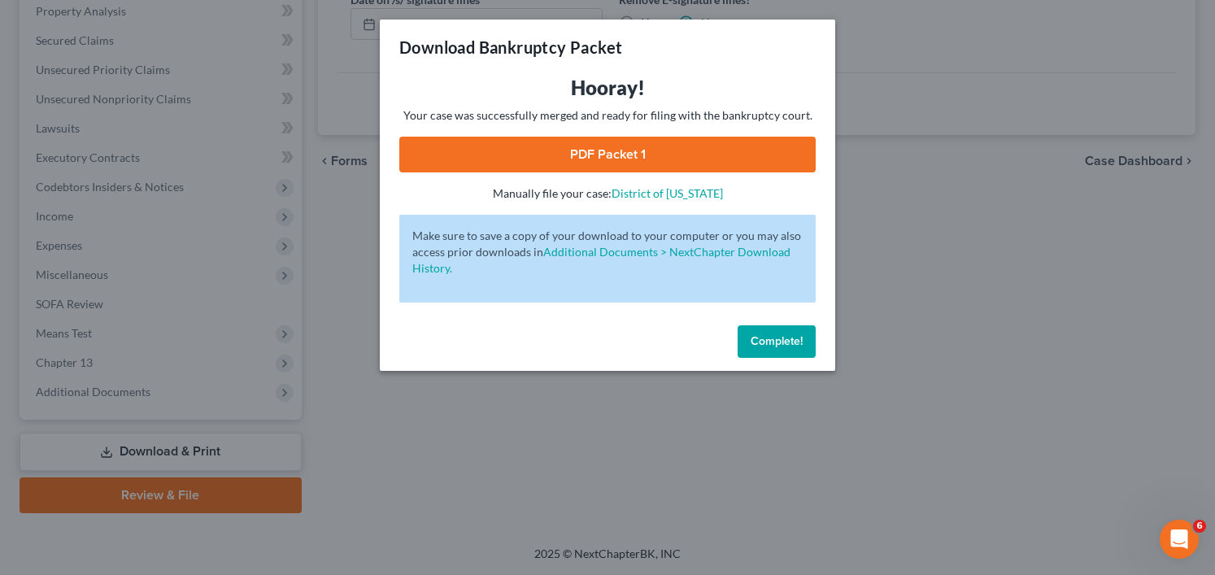
click at [594, 163] on link "PDF Packet 1" at bounding box center [607, 155] width 417 height 36
drag, startPoint x: 810, startPoint y: 352, endPoint x: 556, endPoint y: 385, distance: 256.7
click at [810, 351] on button "Complete!" at bounding box center [777, 341] width 78 height 33
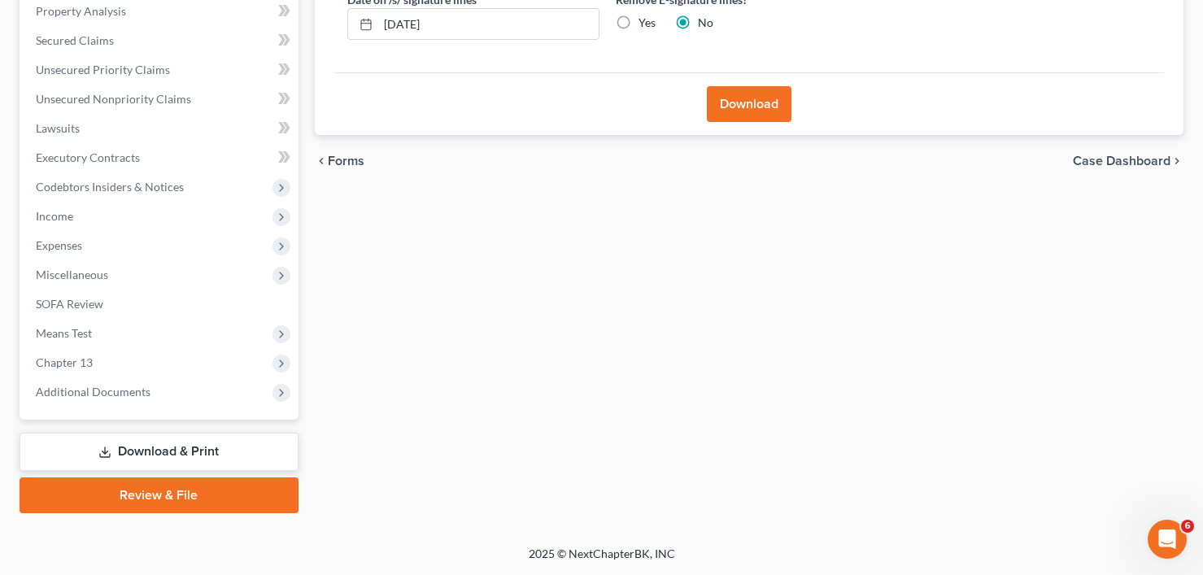
drag, startPoint x: 313, startPoint y: 356, endPoint x: 316, endPoint y: 321, distance: 35.1
click at [313, 356] on div "Forms Download Forms Forms to Download Select which forms you would like to dow…" at bounding box center [749, 175] width 885 height 676
click at [108, 377] on span "Additional Documents" at bounding box center [161, 391] width 276 height 29
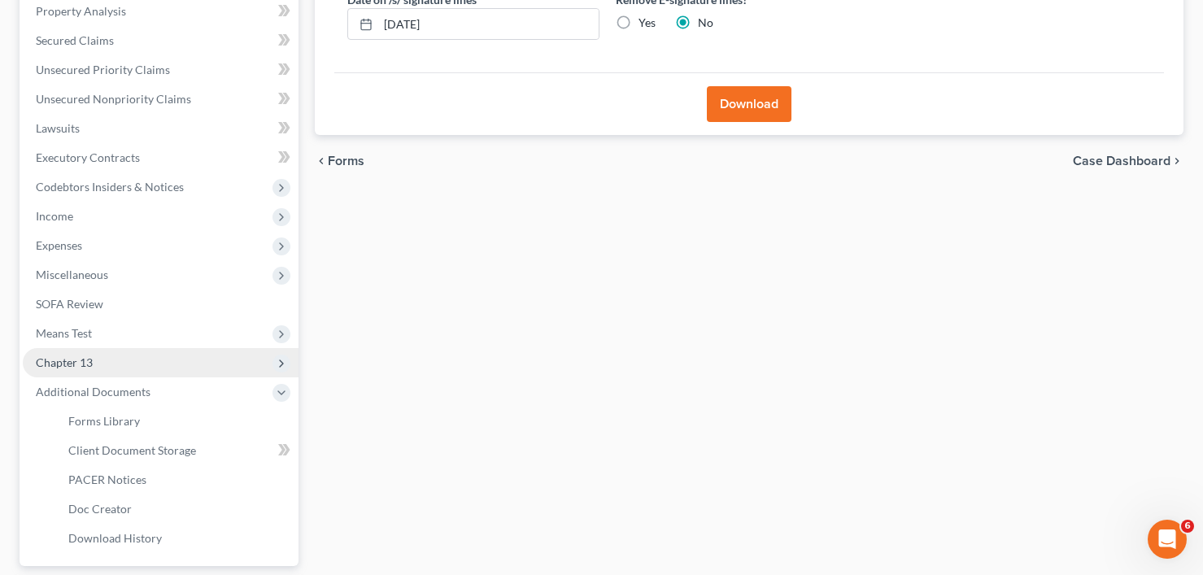
click at [116, 369] on span "Chapter 13" at bounding box center [161, 362] width 276 height 29
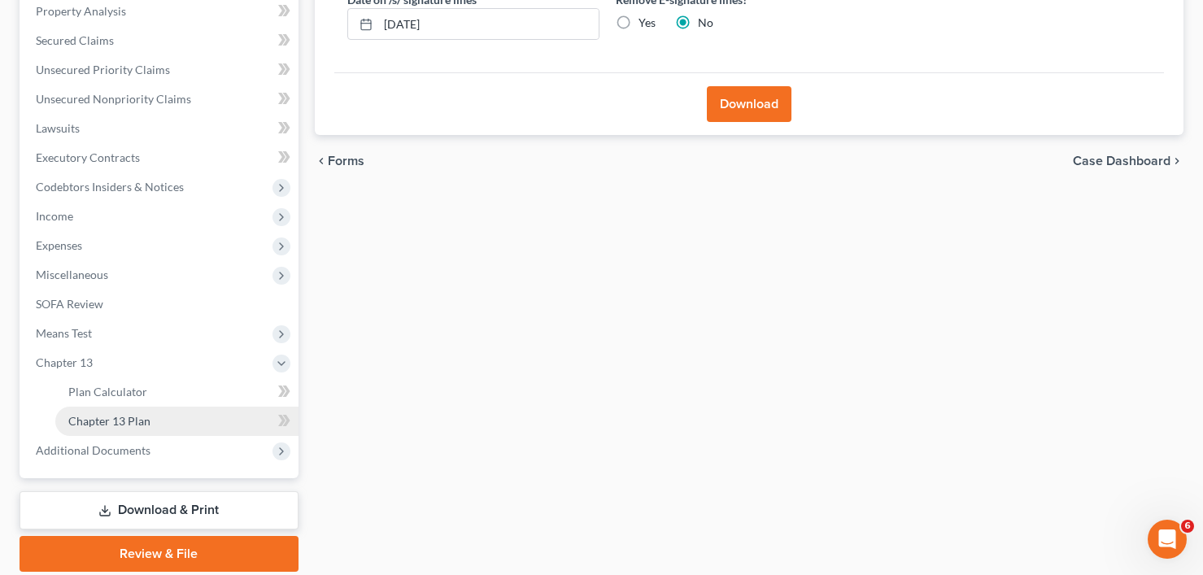
click at [135, 425] on span "Chapter 13 Plan" at bounding box center [109, 421] width 82 height 14
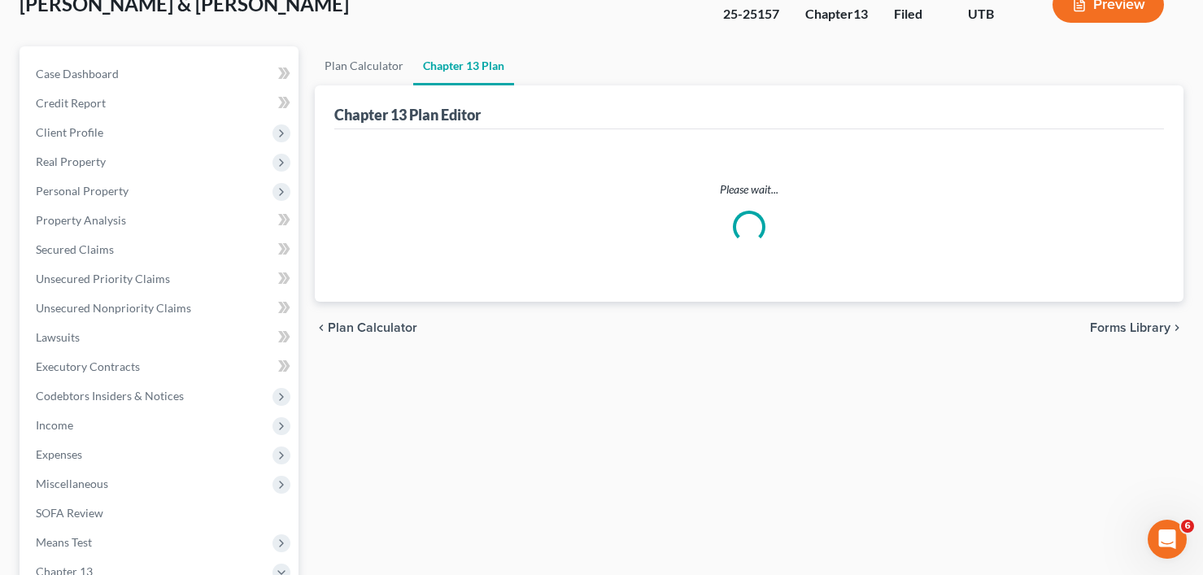
scroll to position [81, 0]
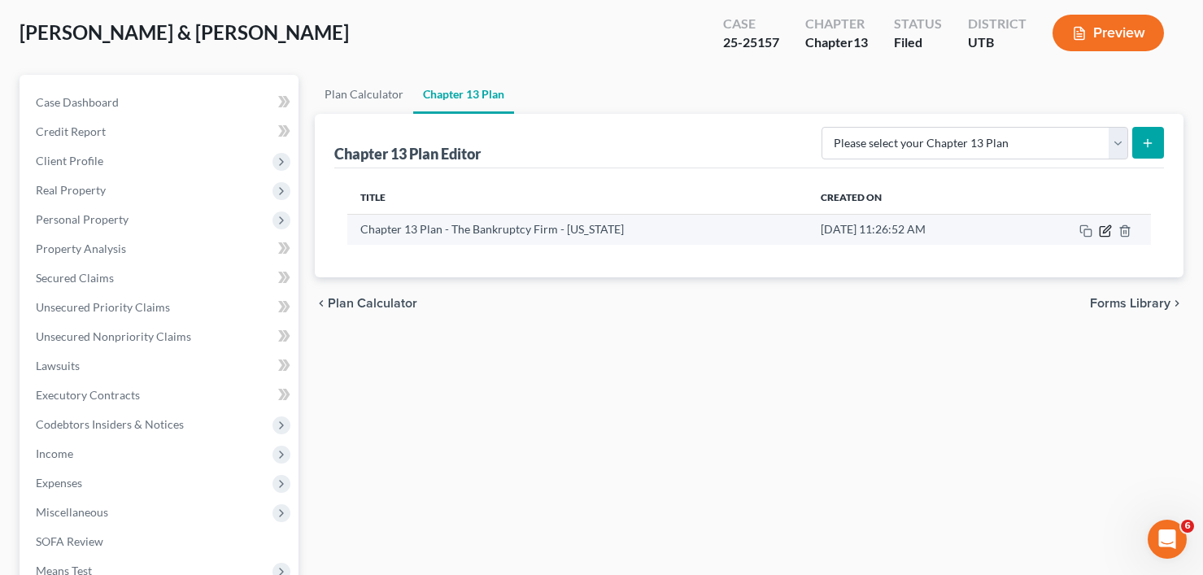
click at [1109, 232] on icon "button" at bounding box center [1105, 231] width 13 height 13
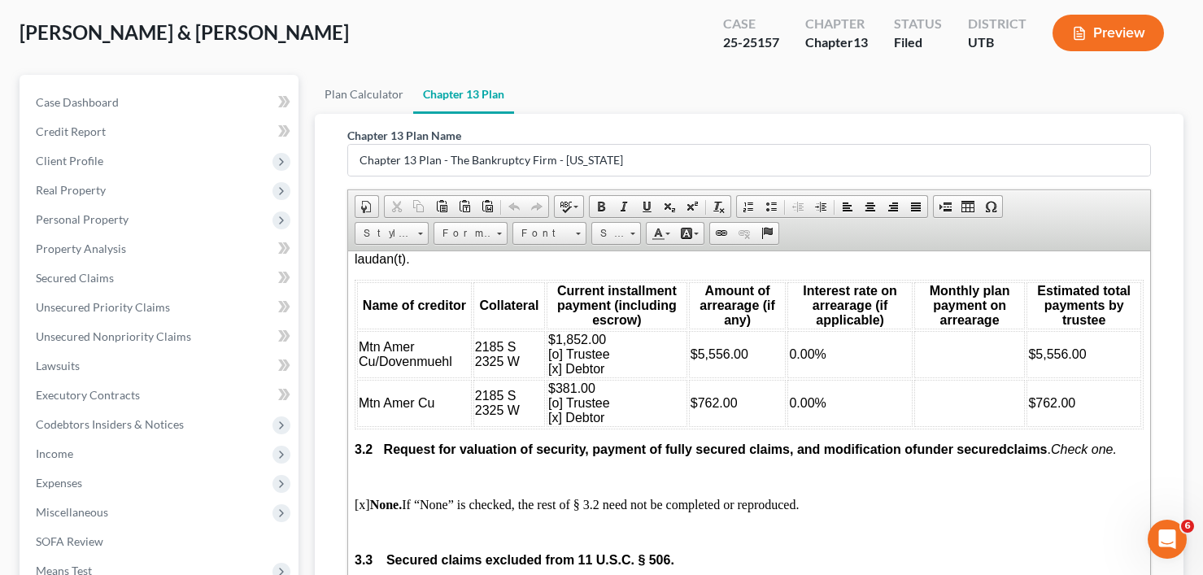
scroll to position [2034, 0]
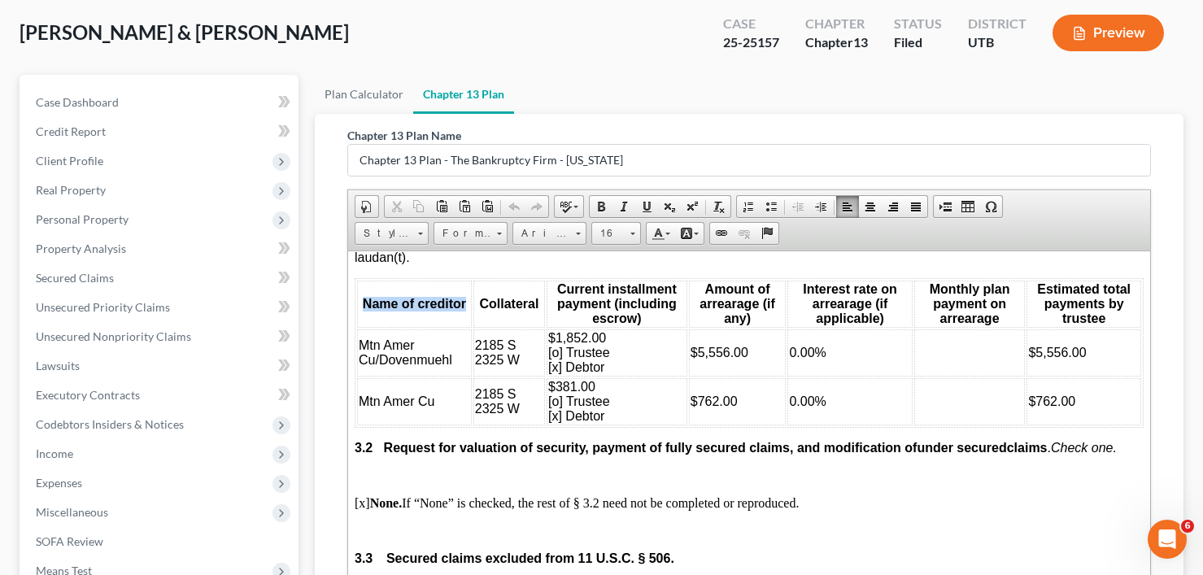
drag, startPoint x: 362, startPoint y: 290, endPoint x: 465, endPoint y: 296, distance: 102.7
click at [465, 296] on th "Name of creditor" at bounding box center [413, 303] width 115 height 47
copy span "Name of creditor"
click at [326, 349] on div "Chapter 13 Plan Name Chapter 13 Plan - The Bankruptcy Firm - Utah Rich Text Edi…" at bounding box center [749, 418] width 869 height 608
drag, startPoint x: 342, startPoint y: 421, endPoint x: 56, endPoint y: 152, distance: 392.0
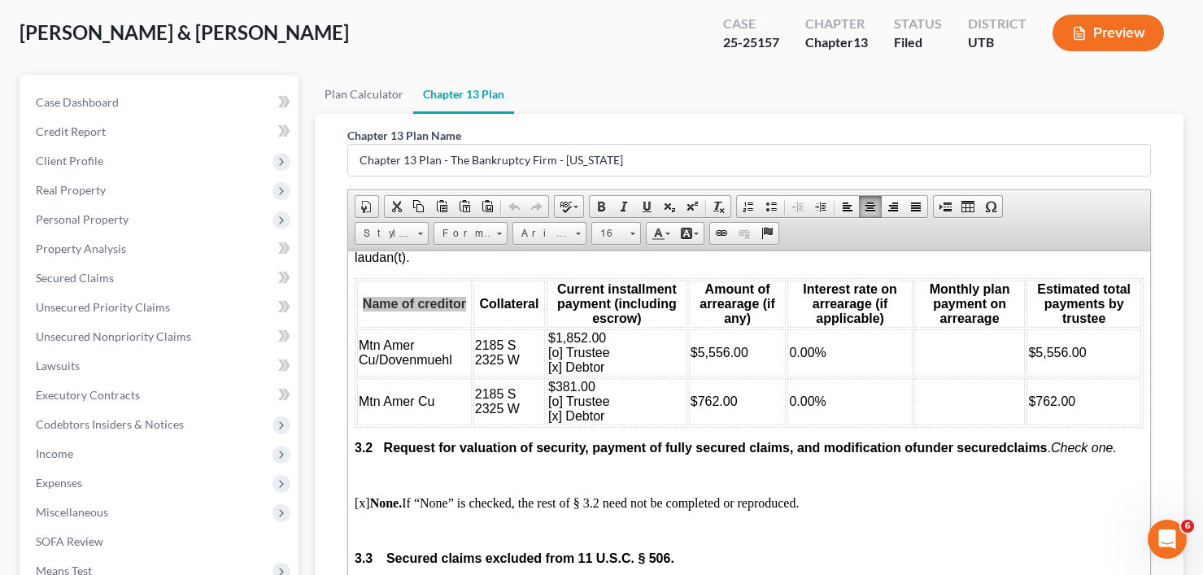
click at [342, 421] on div "Chapter 13 Plan Name Chapter 13 Plan - The Bankruptcy Firm - Utah Rich Text Edi…" at bounding box center [749, 388] width 830 height 548
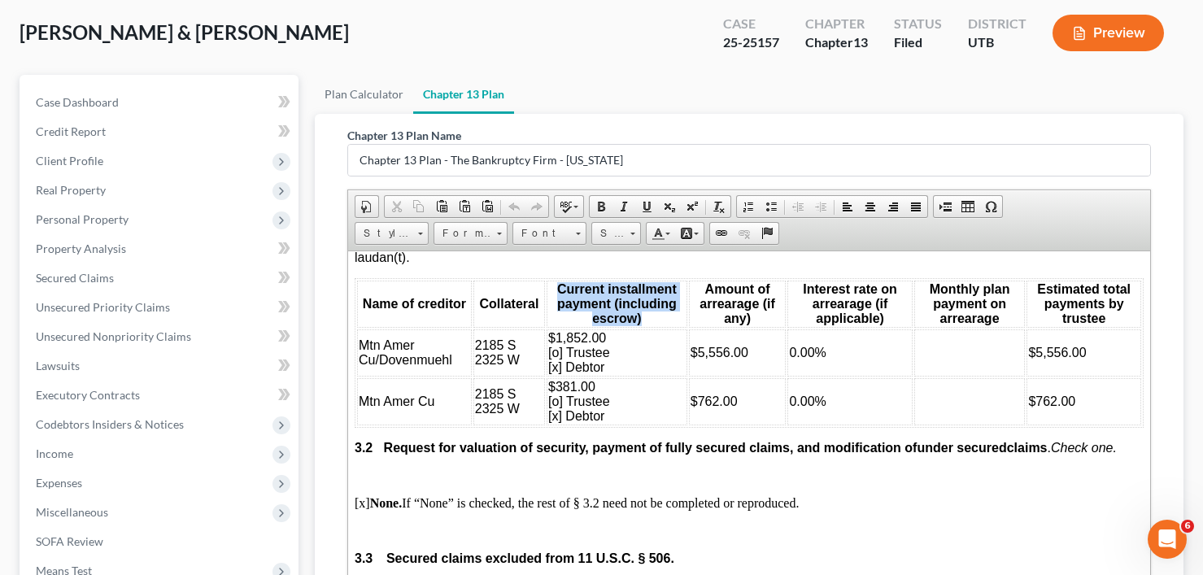
drag, startPoint x: 641, startPoint y: 302, endPoint x: 556, endPoint y: 277, distance: 88.3
click at [556, 280] on th "Current installment payment (including escrow)" at bounding box center [616, 303] width 141 height 47
copy span "Current installment payment (including escrow)"
drag, startPoint x: 334, startPoint y: 365, endPoint x: 342, endPoint y: 361, distance: 9.1
click at [334, 365] on div "Chapter 13 Plan Name Chapter 13 Plan - The Bankruptcy Firm - Utah Rich Text Edi…" at bounding box center [749, 388] width 830 height 548
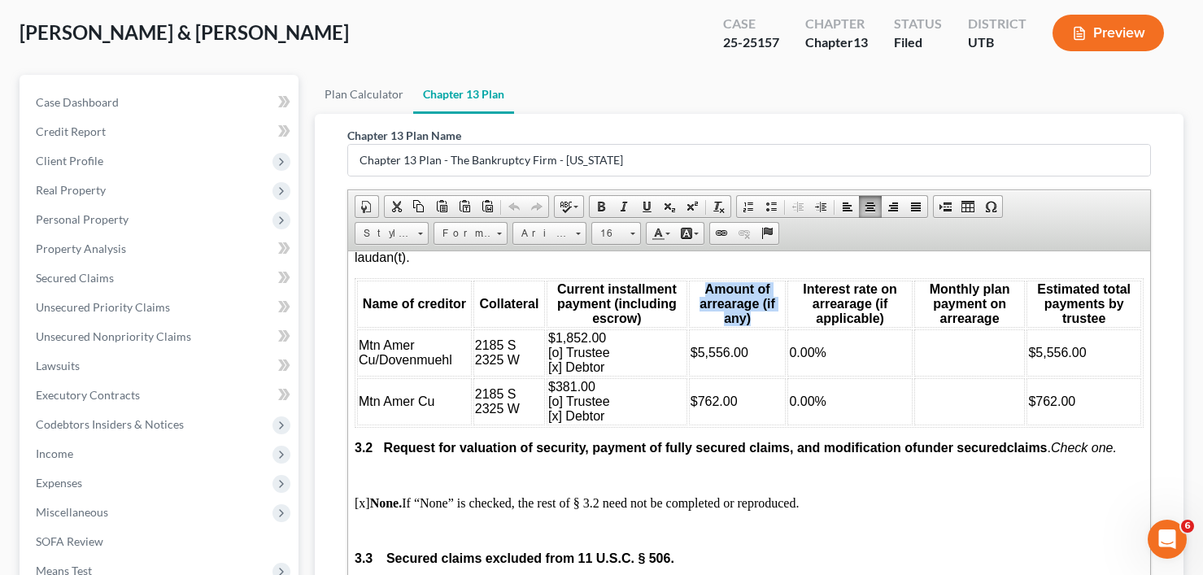
drag, startPoint x: 747, startPoint y: 300, endPoint x: 692, endPoint y: 281, distance: 57.9
click at [692, 281] on th "Amount of arrearage (if any)" at bounding box center [737, 303] width 98 height 47
copy span "Amount of arrearage (if any)"
click at [341, 423] on div "Chapter 13 Plan Name Chapter 13 Plan - The Bankruptcy Firm - Utah Rich Text Edi…" at bounding box center [749, 388] width 830 height 548
drag, startPoint x: 877, startPoint y: 301, endPoint x: 796, endPoint y: 277, distance: 84.2
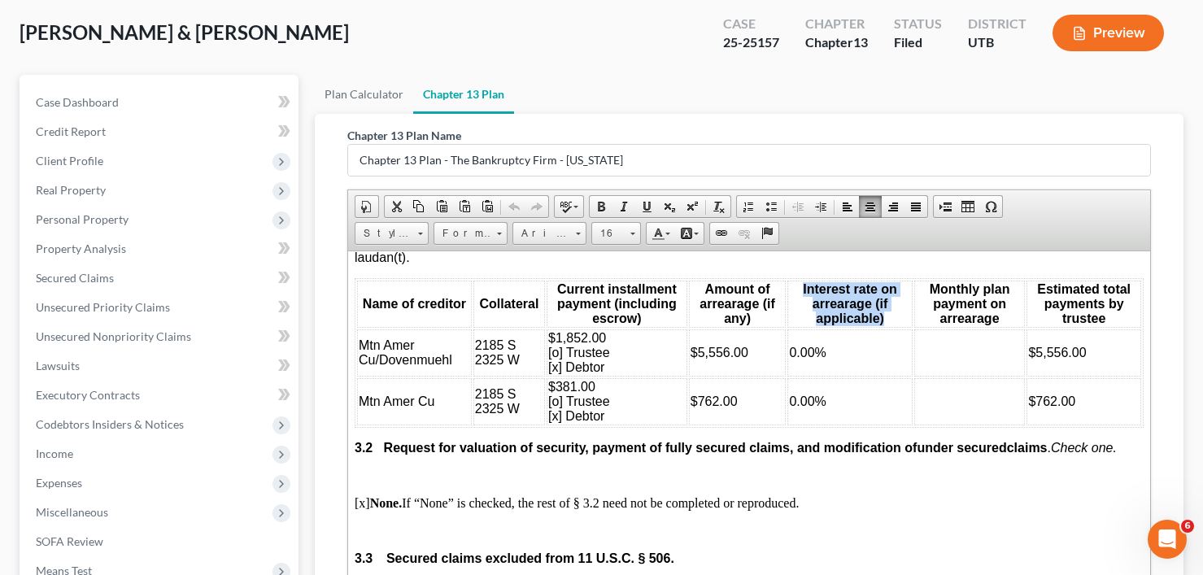
click at [796, 280] on th "Interest rate on arrearage (if applicable)" at bounding box center [849, 303] width 124 height 47
copy span "Interest rate on arrearage (if applicable)"
click at [325, 395] on div "Chapter 13 Plan Name Chapter 13 Plan - The Bankruptcy Firm - Utah Rich Text Edi…" at bounding box center [749, 418] width 869 height 608
drag, startPoint x: 998, startPoint y: 300, endPoint x: 918, endPoint y: 279, distance: 83.3
click at [918, 280] on th "Monthly plan payment on arrearage" at bounding box center [969, 303] width 111 height 47
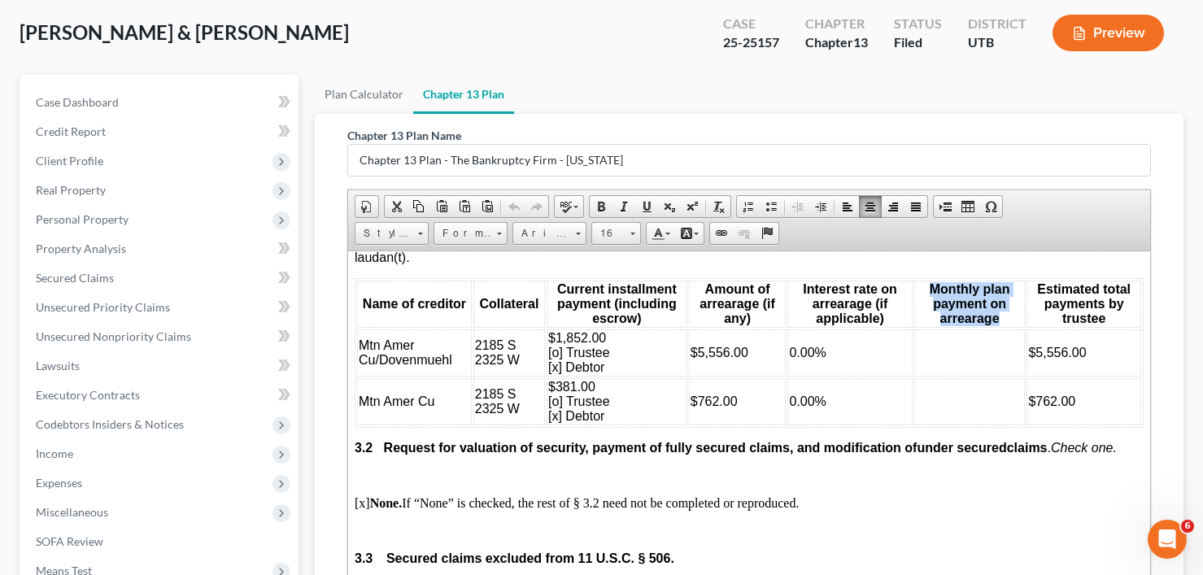
copy span "Monthly plan payment on arrearage"
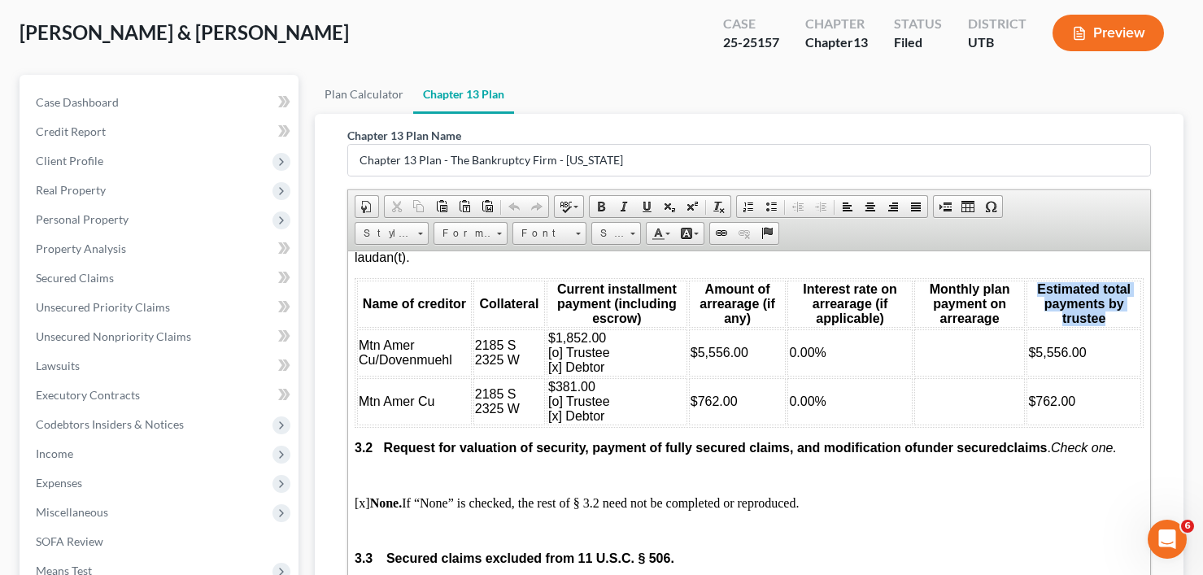
drag, startPoint x: 1102, startPoint y: 302, endPoint x: 1023, endPoint y: 276, distance: 82.3
click at [1026, 280] on th "Estimated total payments by trustee" at bounding box center [1083, 303] width 115 height 47
copy span "Estimated total payments by trustee"
click at [368, 392] on td "Mtn Amer Cu" at bounding box center [413, 400] width 115 height 47
drag, startPoint x: 358, startPoint y: 386, endPoint x: 434, endPoint y: 392, distance: 76.7
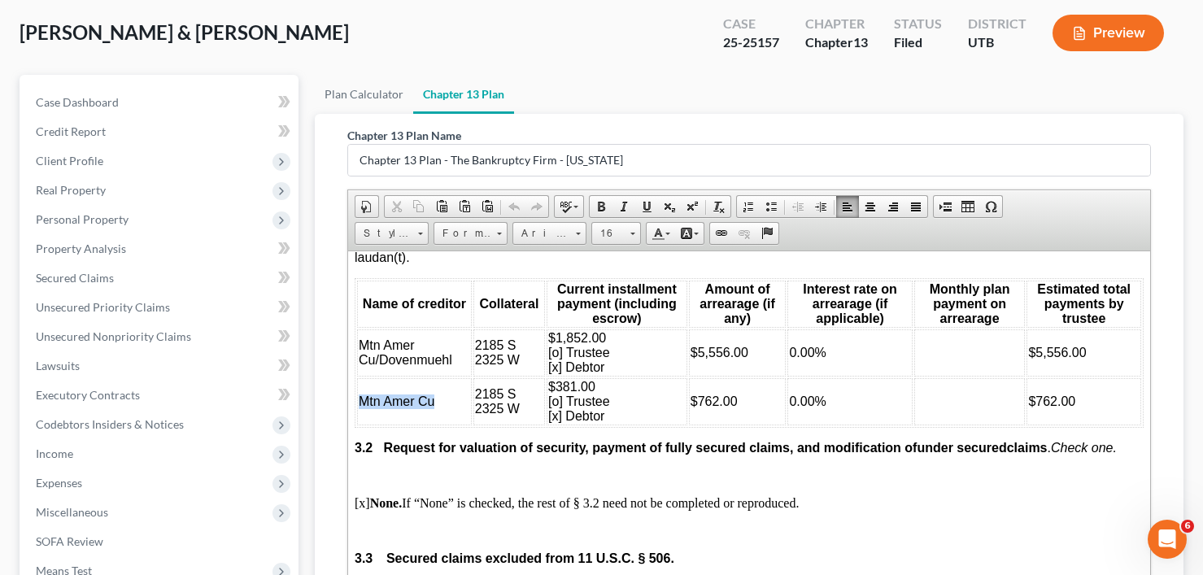
click at [434, 392] on td "Mtn Amer Cu" at bounding box center [413, 400] width 115 height 47
copy span "Mtn Amer Cu"
drag, startPoint x: 484, startPoint y: 375, endPoint x: 521, endPoint y: 391, distance: 40.5
click at [521, 391] on td "2185 S 2325 W" at bounding box center [509, 400] width 72 height 47
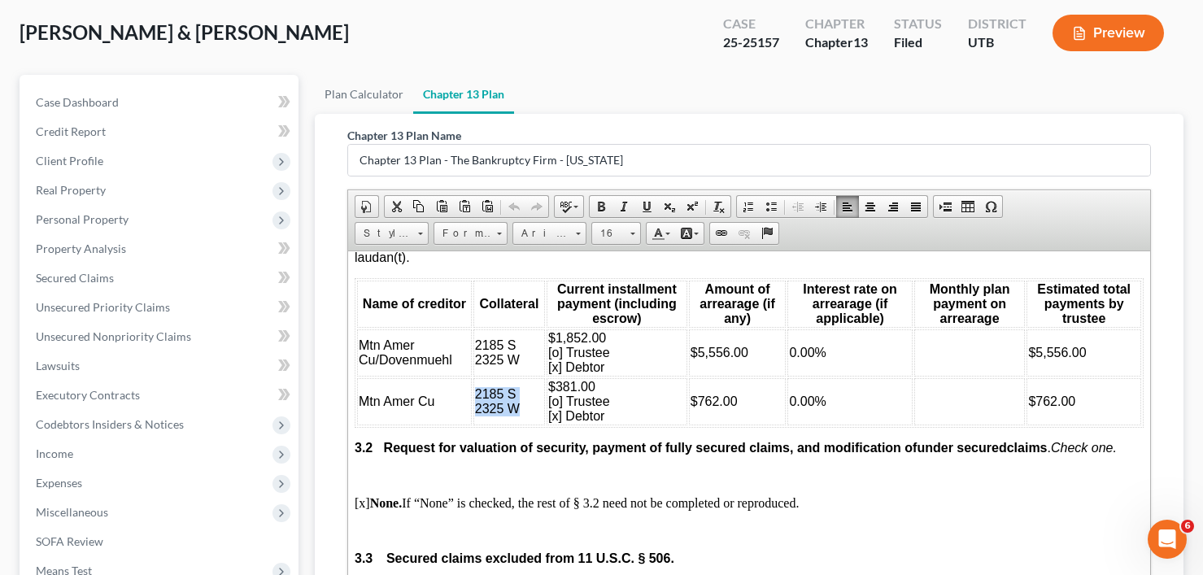
copy span "2185 S 2325 W"
click at [356, 495] on p "[x] None. If “None” is checked, the rest of § 3.2 need not be completed or repr…" at bounding box center [748, 502] width 789 height 15
drag, startPoint x: 545, startPoint y: 371, endPoint x: 601, endPoint y: 401, distance: 63.7
click at [601, 401] on td "$381.00 [o] Trustee [x] Debtor" at bounding box center [616, 400] width 141 height 47
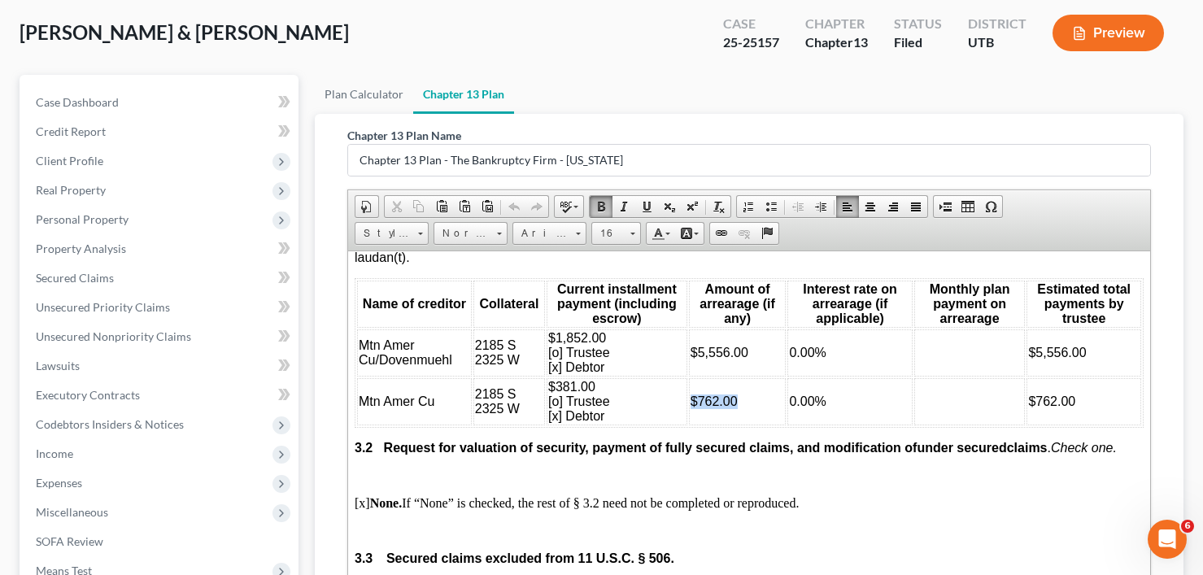
drag, startPoint x: 735, startPoint y: 391, endPoint x: 687, endPoint y: 386, distance: 49.0
click at [688, 386] on td "$762.00" at bounding box center [737, 400] width 98 height 47
drag, startPoint x: 819, startPoint y: 384, endPoint x: 786, endPoint y: 388, distance: 33.6
click at [788, 394] on span "0.00%" at bounding box center [806, 401] width 37 height 14
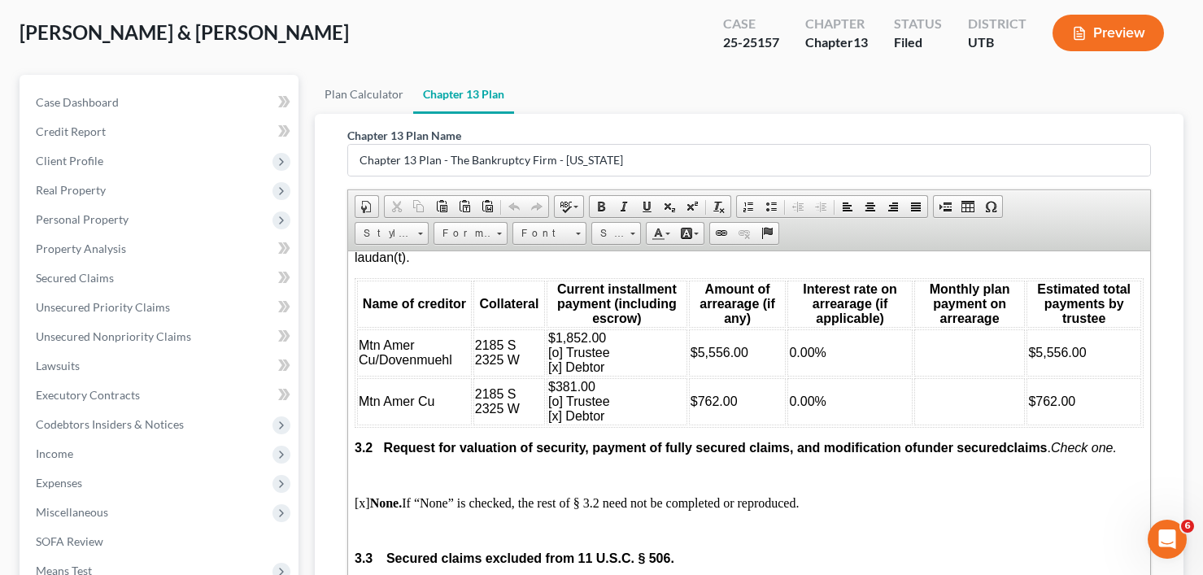
drag, startPoint x: 1064, startPoint y: 391, endPoint x: 1020, endPoint y: 390, distance: 43.9
click at [1028, 394] on span "$762.00" at bounding box center [1051, 401] width 47 height 14
drag, startPoint x: 320, startPoint y: 455, endPoint x: 332, endPoint y: 448, distance: 13.8
click at [321, 455] on div "Chapter 13 Plan Name Chapter 13 Plan - The Bankruptcy Firm - Utah Rich Text Edi…" at bounding box center [749, 418] width 869 height 608
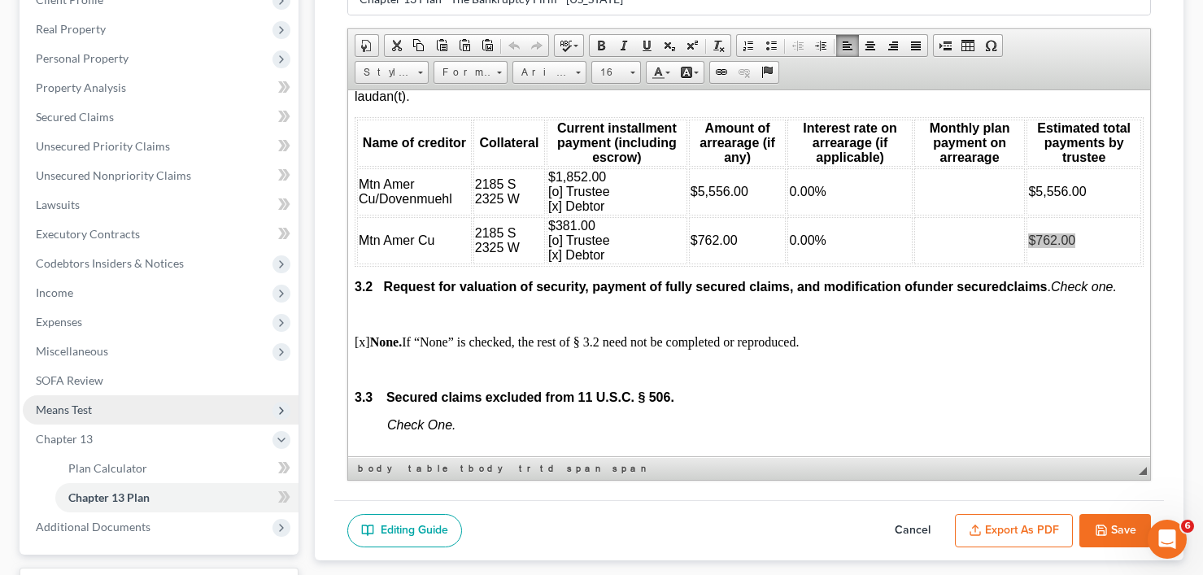
scroll to position [244, 0]
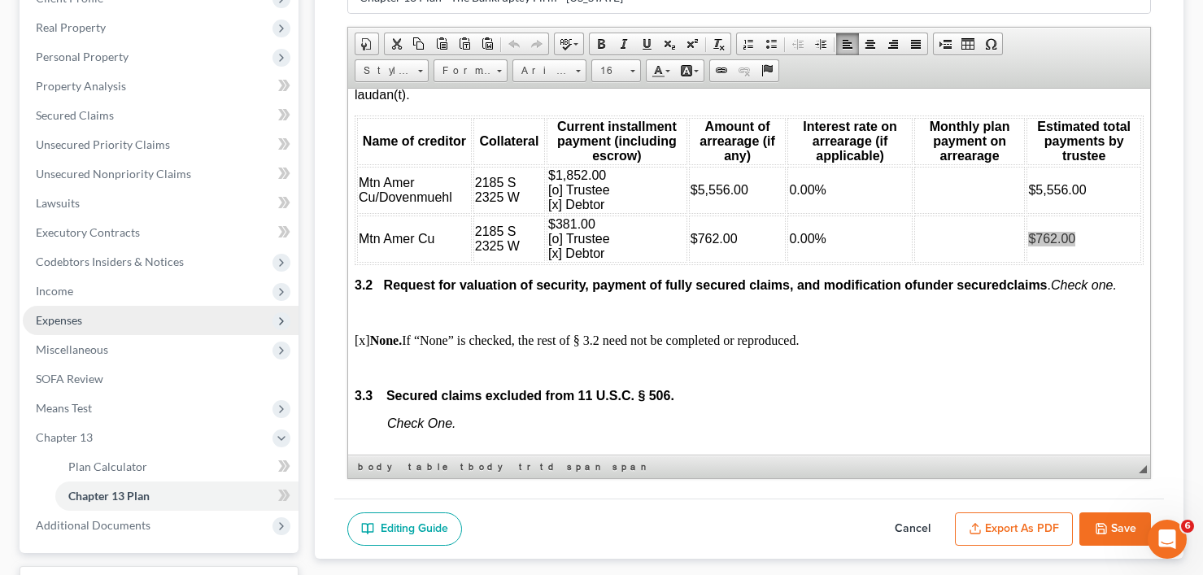
click at [68, 324] on span "Expenses" at bounding box center [59, 320] width 46 height 14
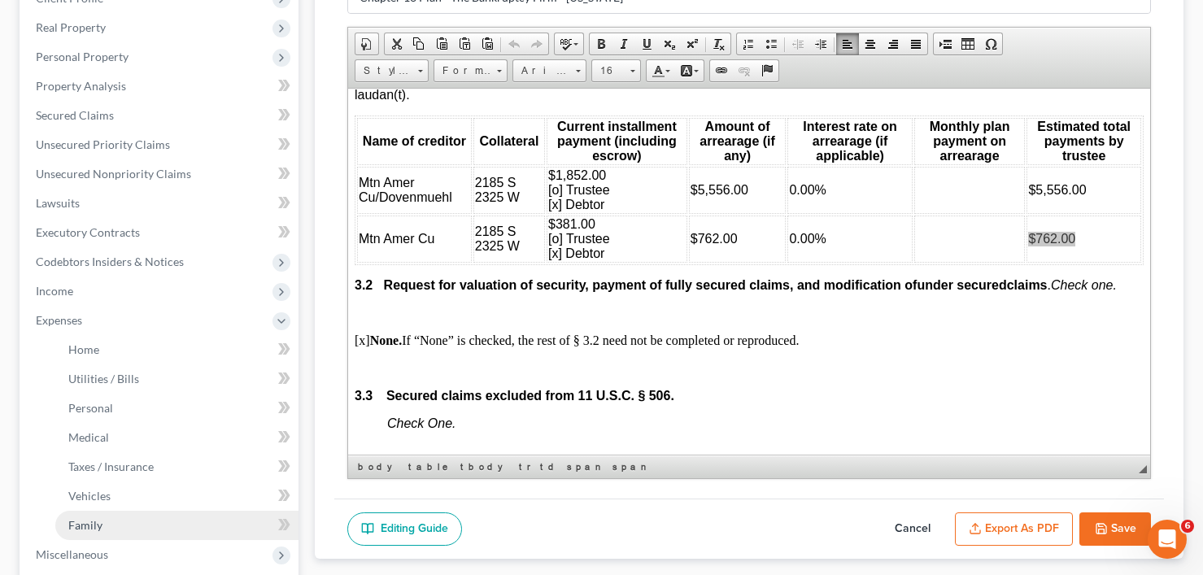
click at [96, 526] on span "Family" at bounding box center [85, 525] width 34 height 14
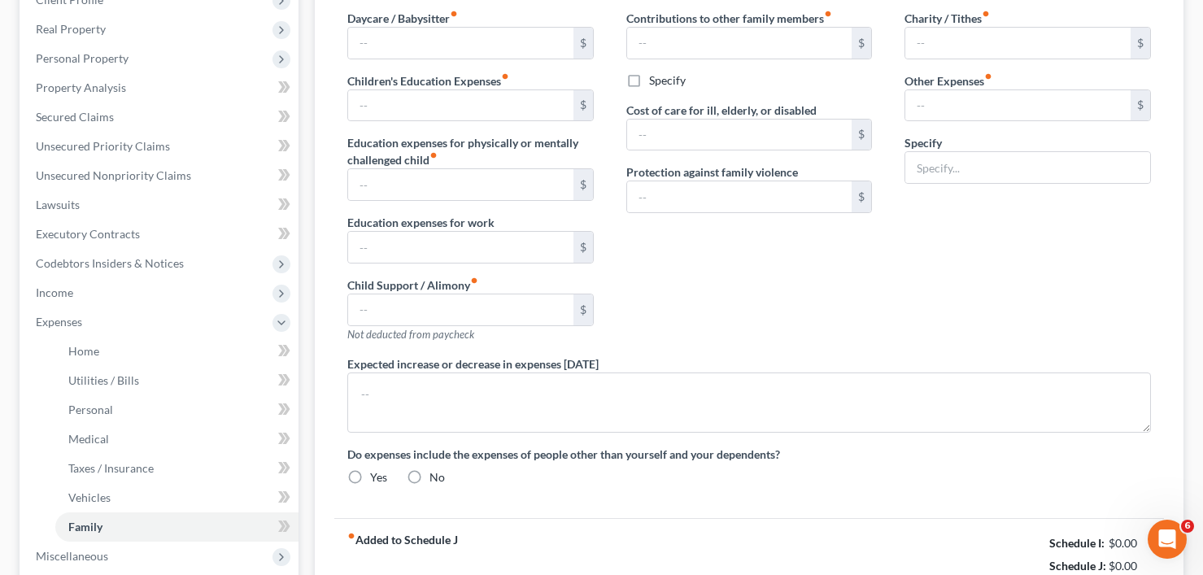
type input "0.00"
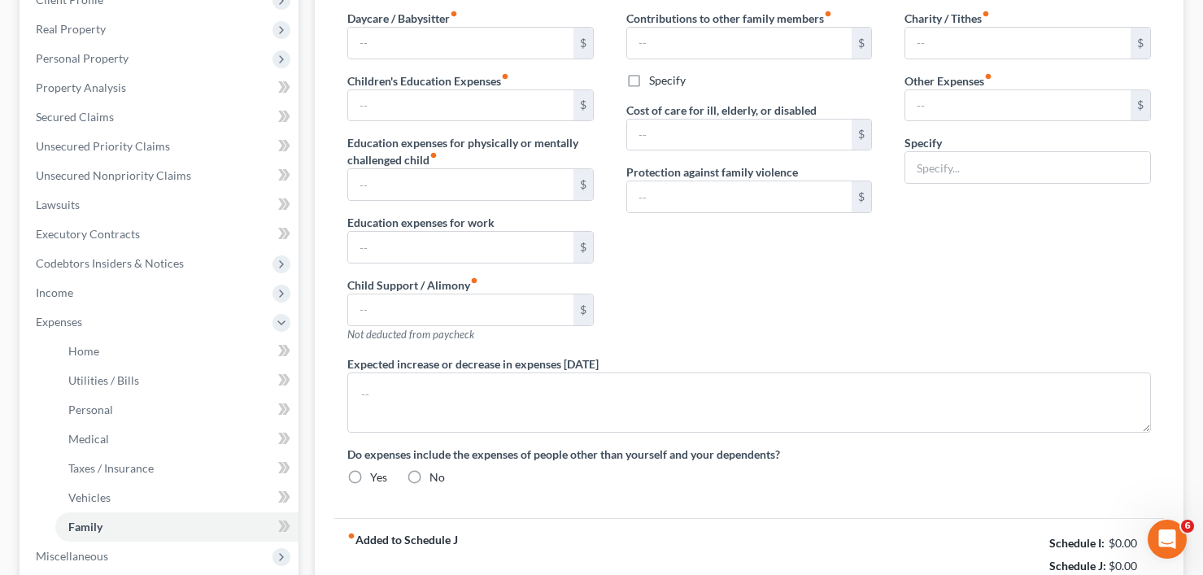
type input "0.00"
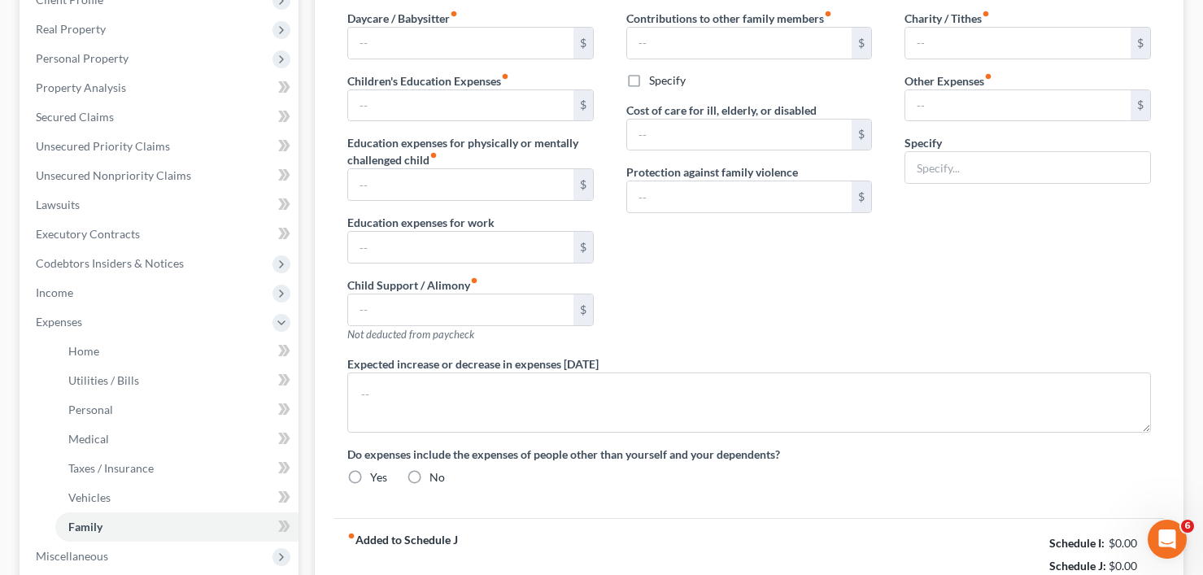
radio input "true"
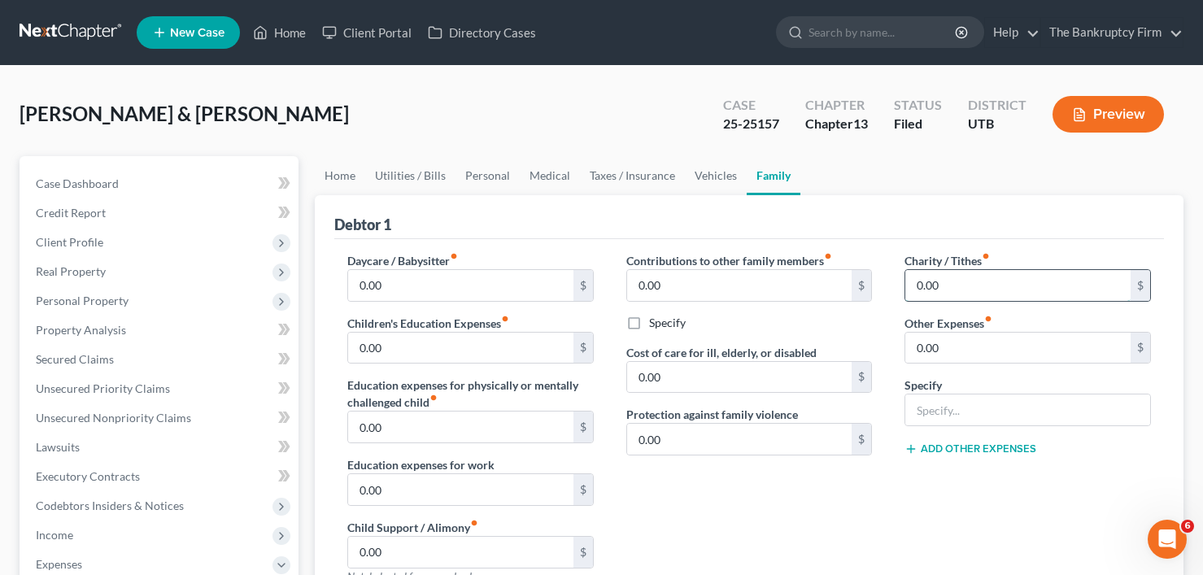
click at [936, 288] on input "0.00" at bounding box center [1018, 285] width 225 height 31
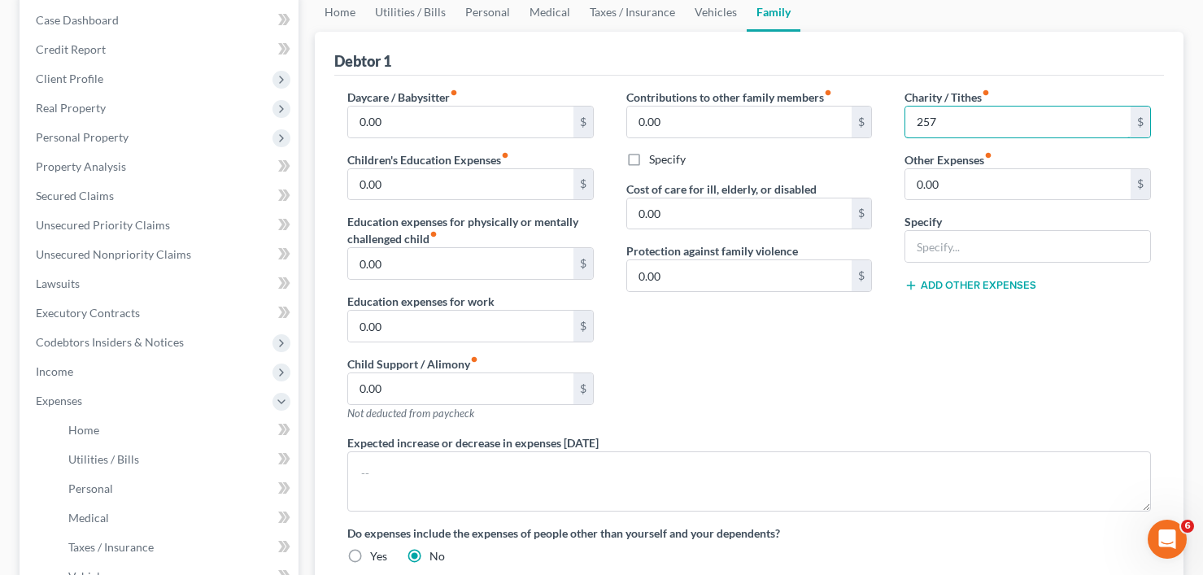
scroll to position [407, 0]
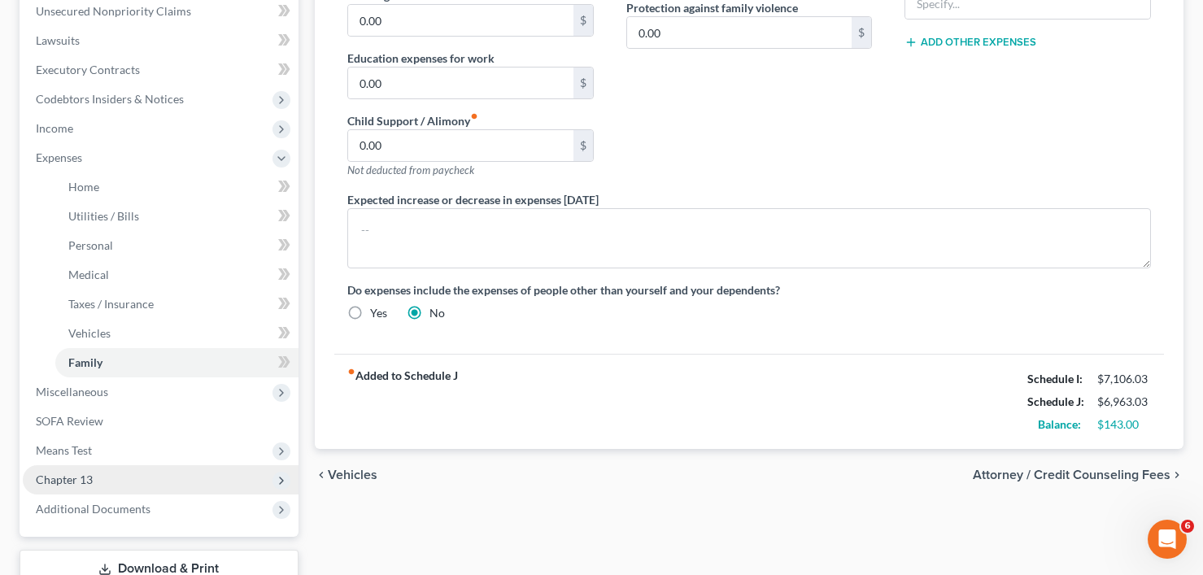
click at [85, 479] on span "Chapter 13" at bounding box center [64, 480] width 57 height 14
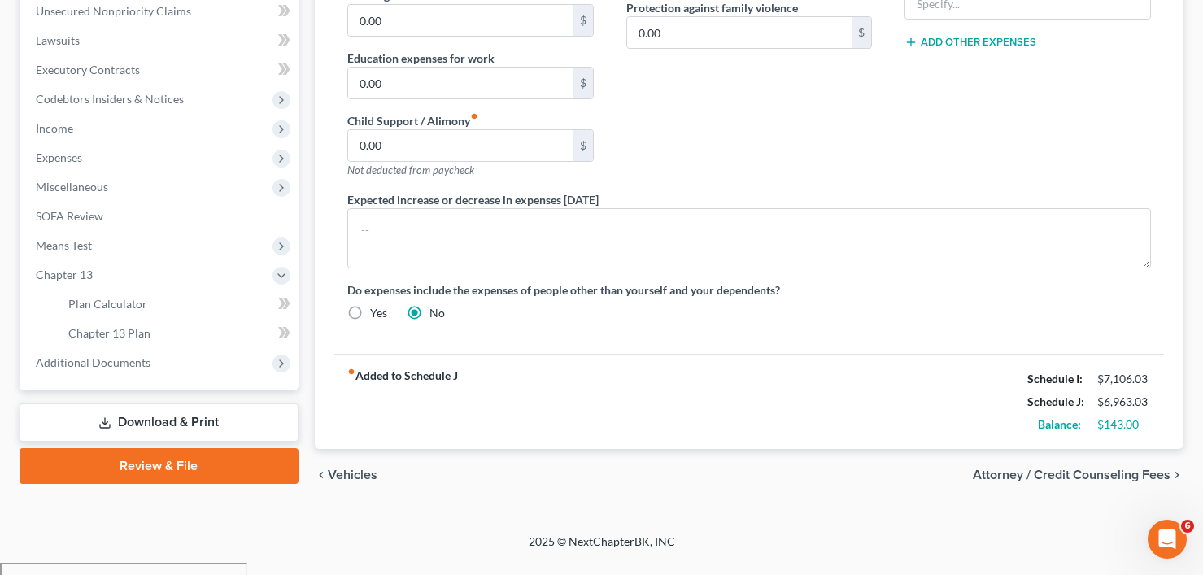
scroll to position [395, 0]
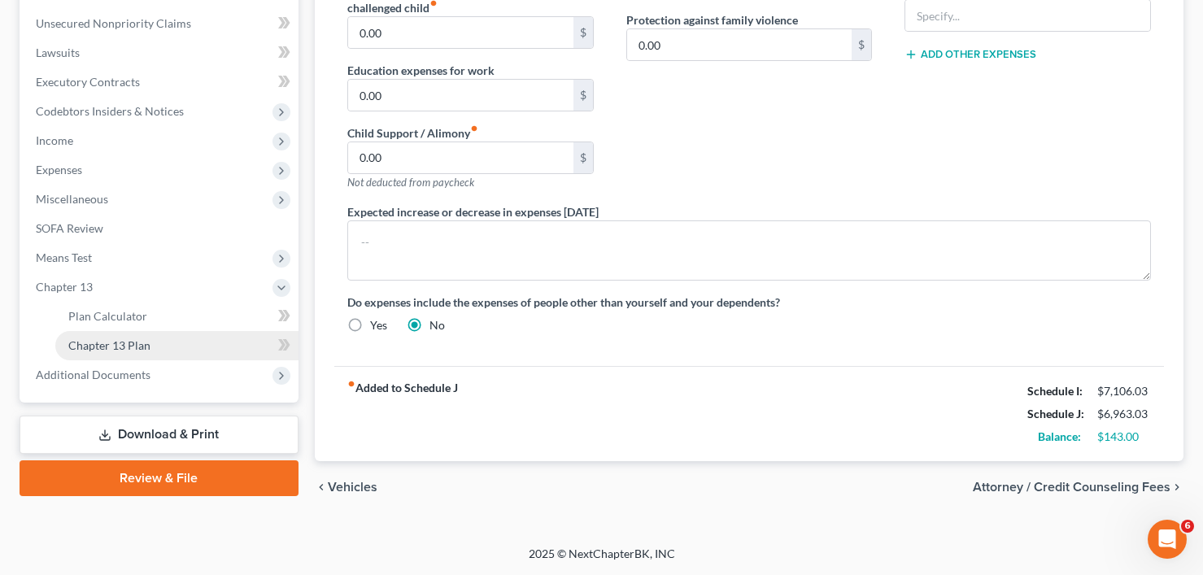
click at [142, 346] on span "Chapter 13 Plan" at bounding box center [109, 345] width 82 height 14
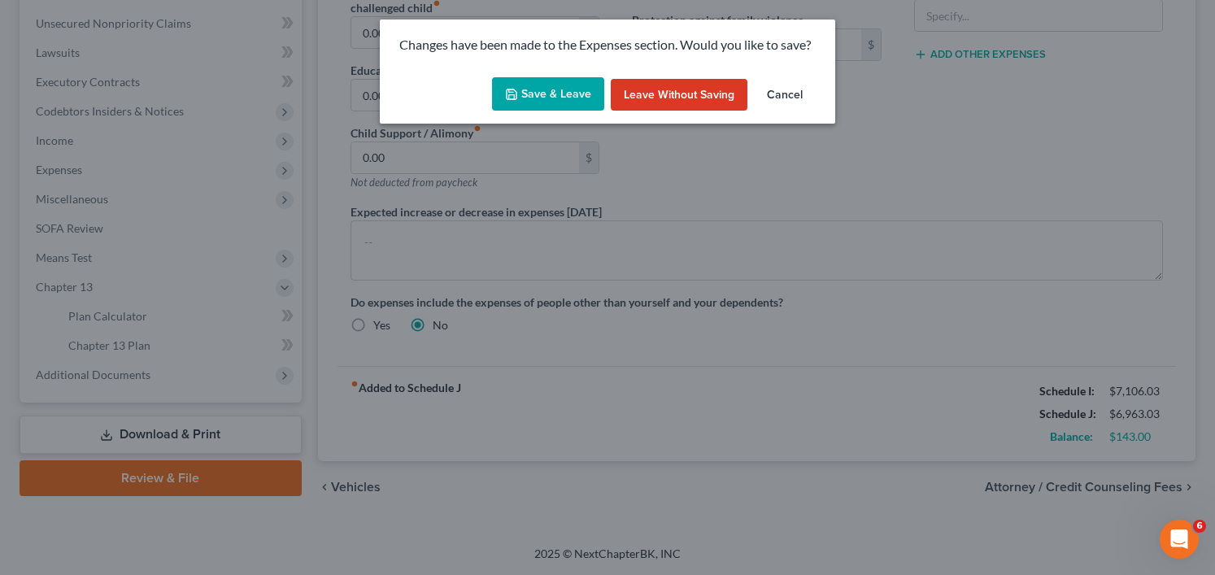
click at [568, 85] on button "Save & Leave" at bounding box center [548, 94] width 112 height 34
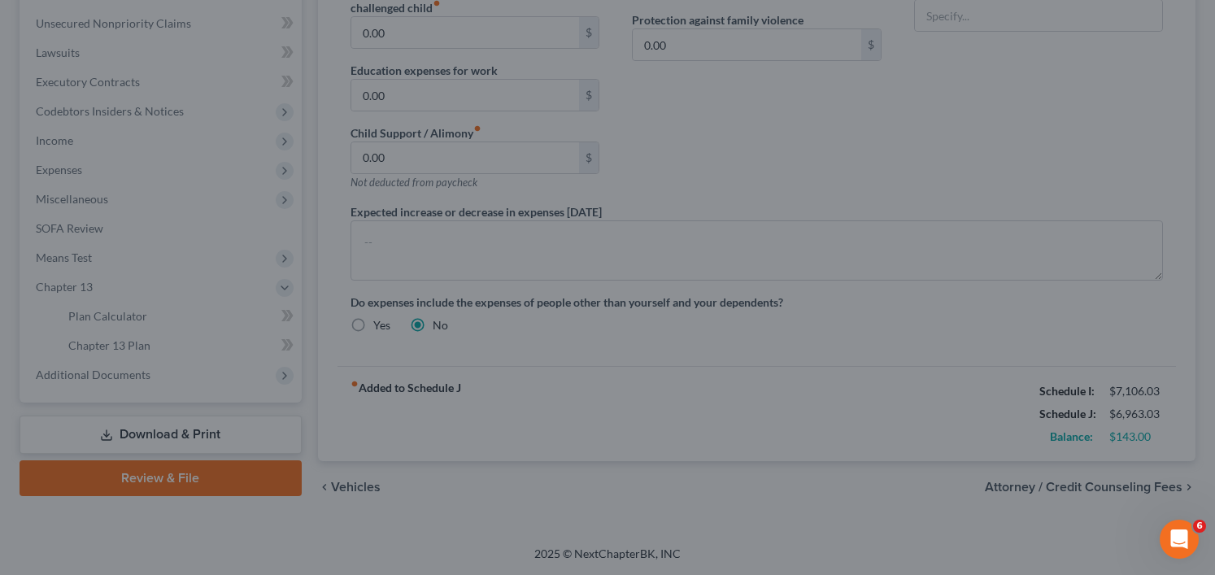
type input "257.00"
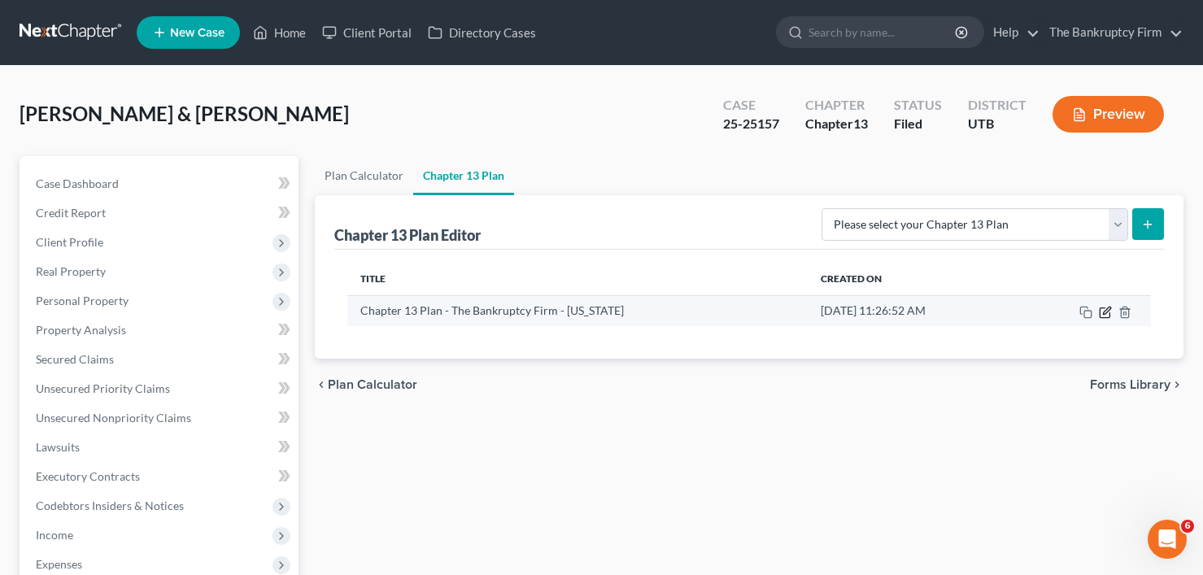
click at [1106, 311] on icon "button" at bounding box center [1106, 310] width 7 height 7
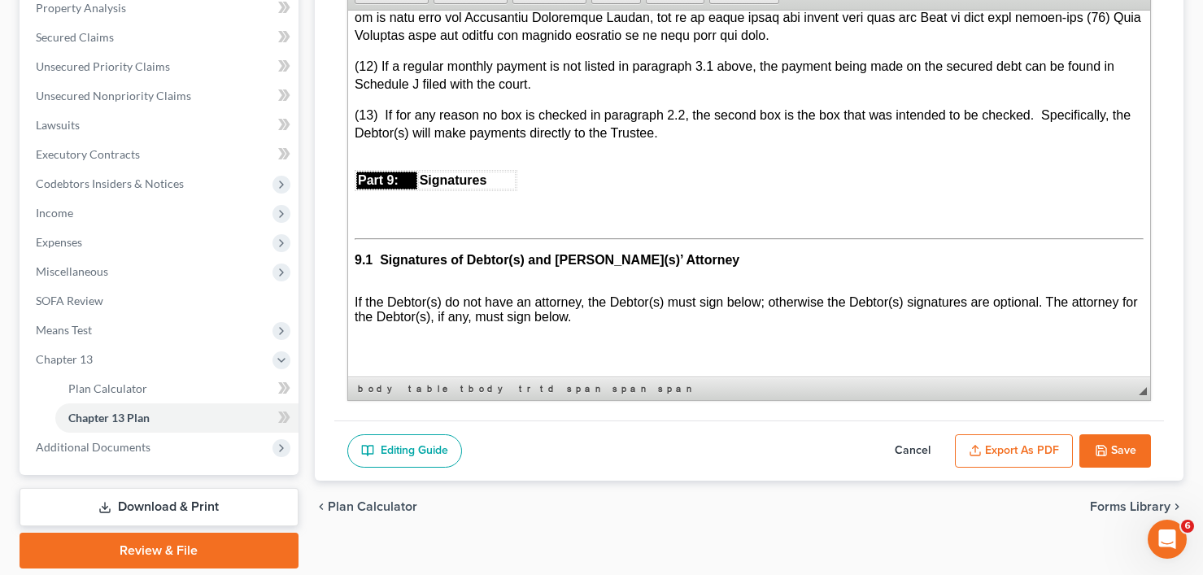
scroll to position [377, 0]
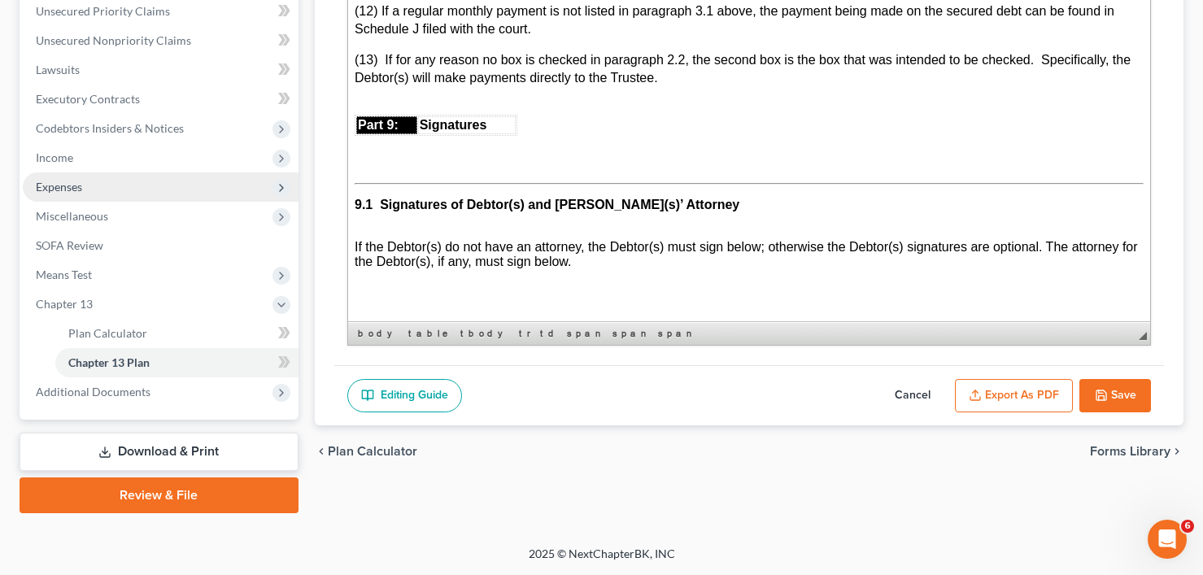
click at [72, 189] on span "Expenses" at bounding box center [59, 187] width 46 height 14
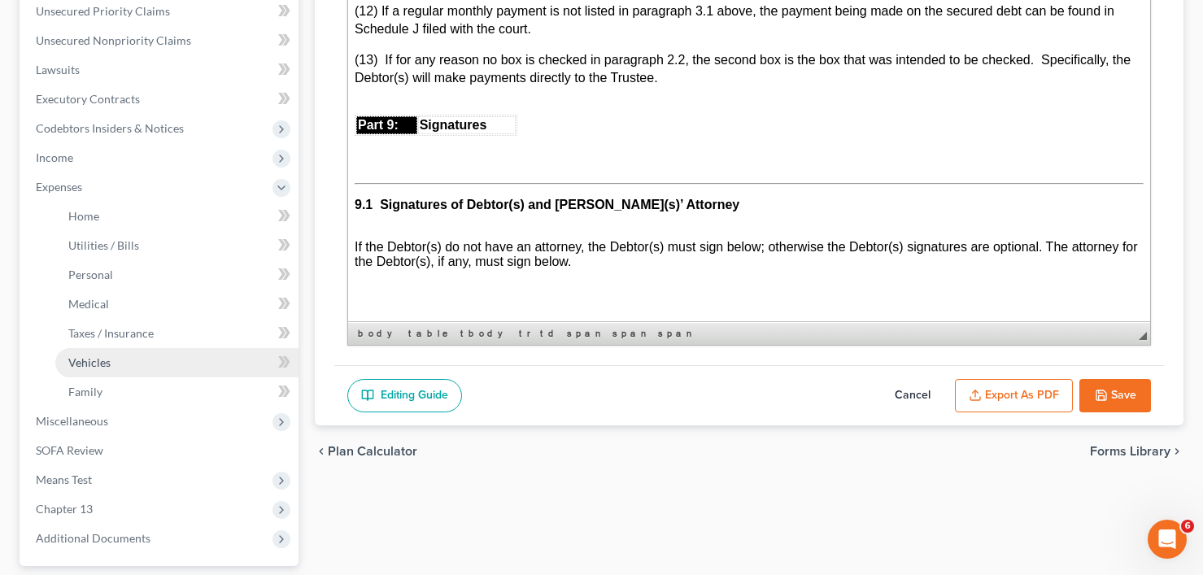
click at [89, 361] on span "Vehicles" at bounding box center [89, 363] width 42 height 14
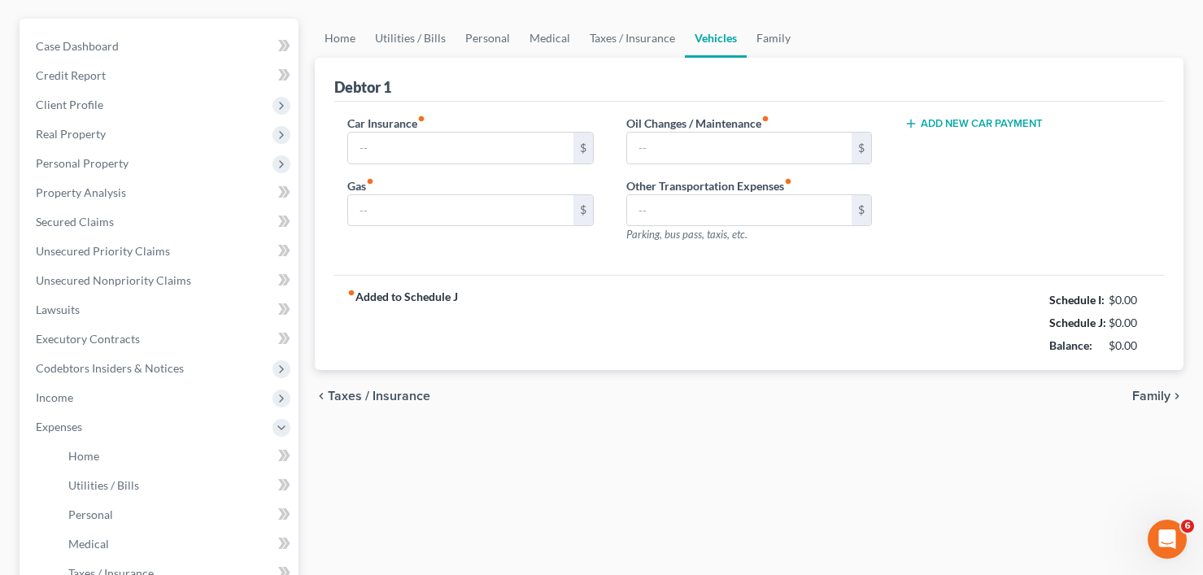
type input "213.00"
type input "200.00"
type input "50.00"
type input "0.00"
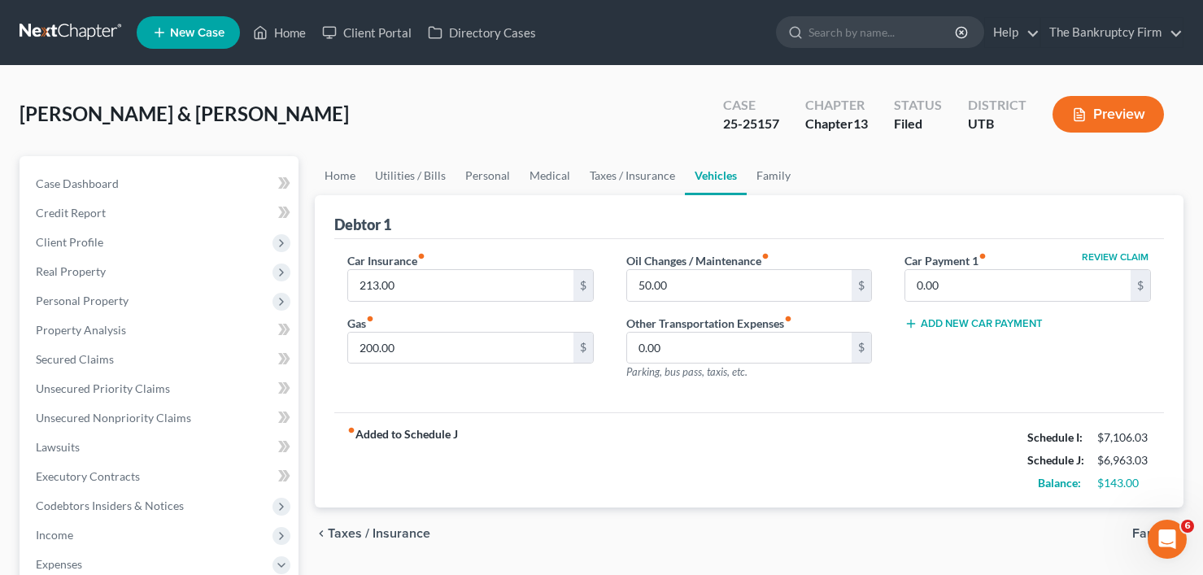
click at [987, 268] on label "Car Payment 1 fiber_manual_record" at bounding box center [946, 260] width 82 height 17
type input "16,037"
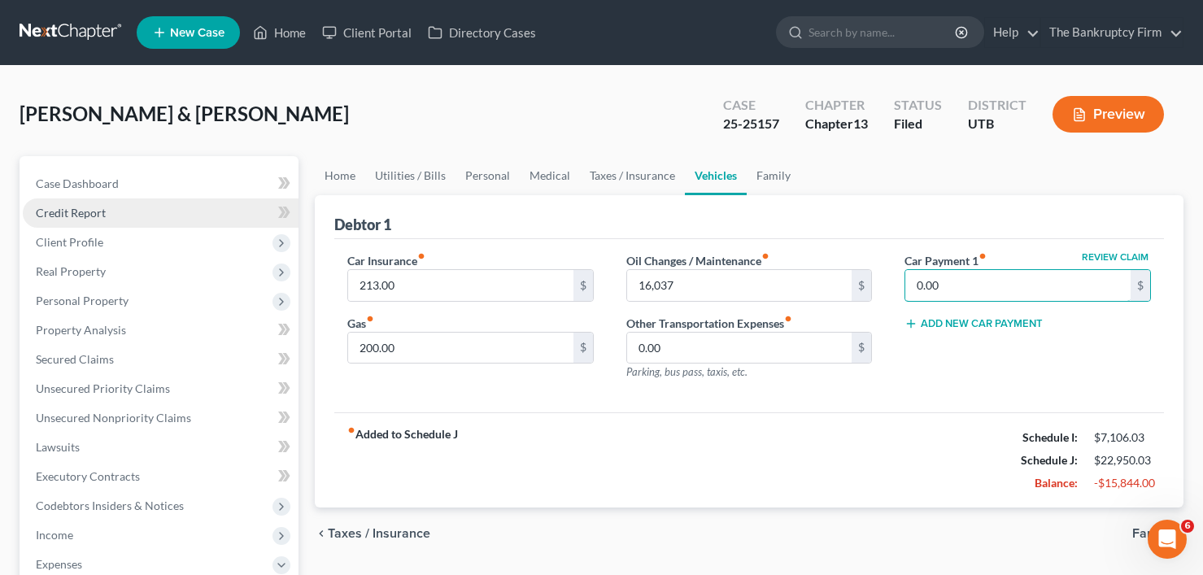
type input "0.00"
click at [148, 204] on link "Credit Report" at bounding box center [161, 213] width 276 height 29
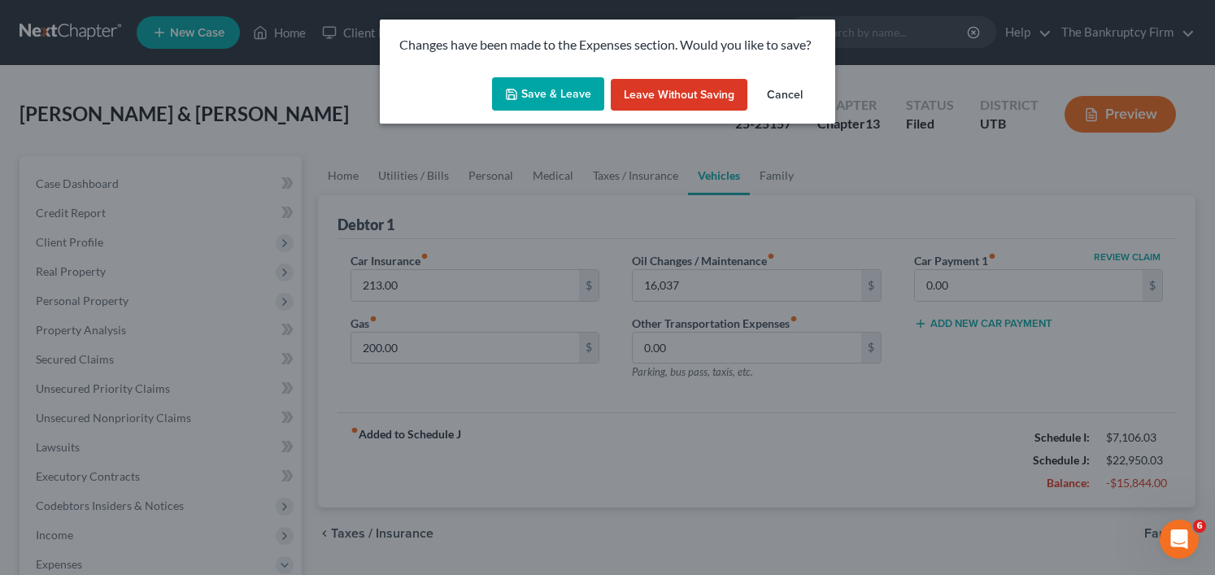
click at [692, 86] on button "Leave without Saving" at bounding box center [679, 95] width 137 height 33
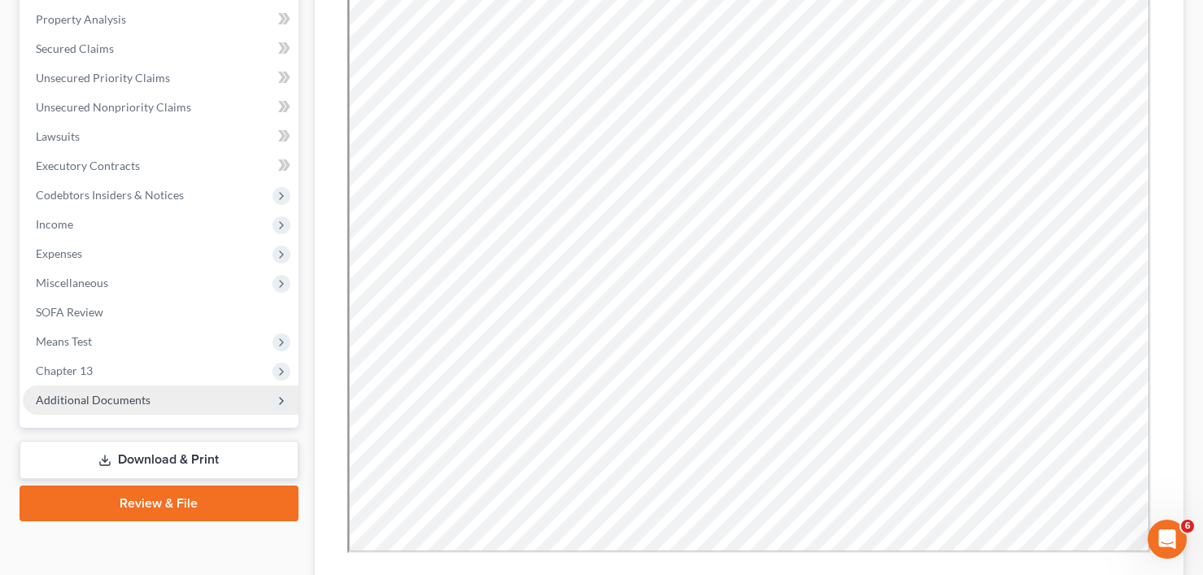
scroll to position [325, 0]
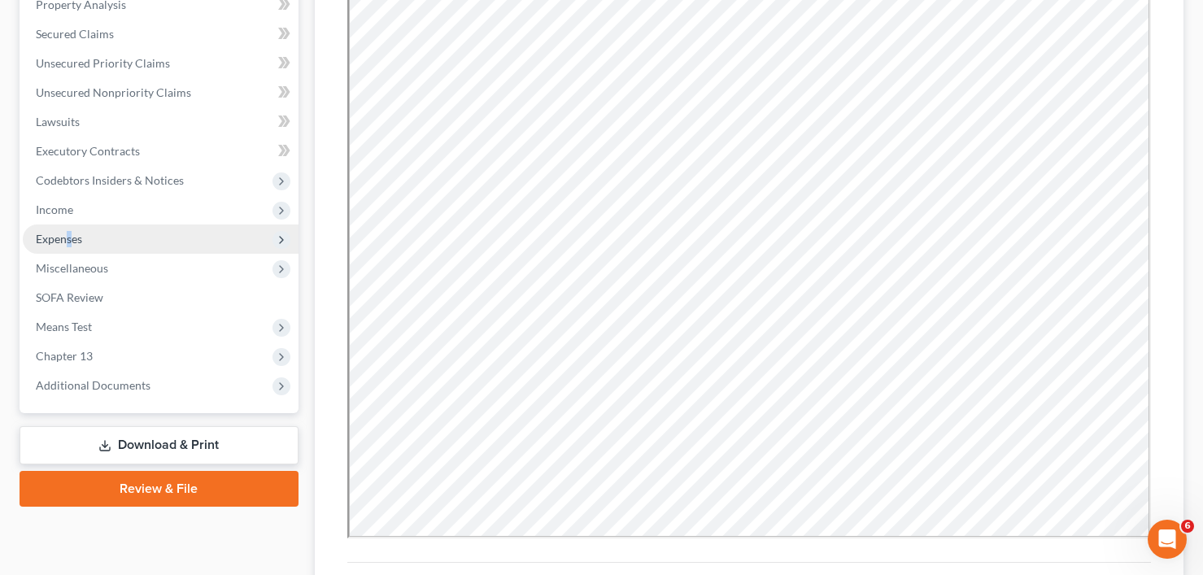
click at [71, 238] on span "Expenses" at bounding box center [59, 239] width 46 height 14
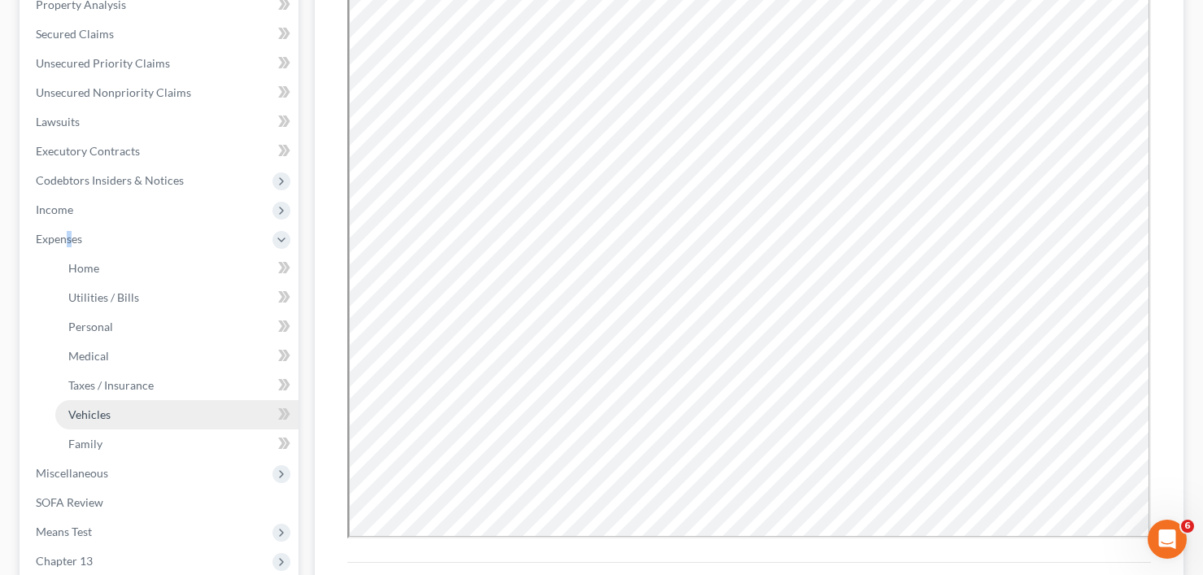
click at [96, 416] on span "Vehicles" at bounding box center [89, 415] width 42 height 14
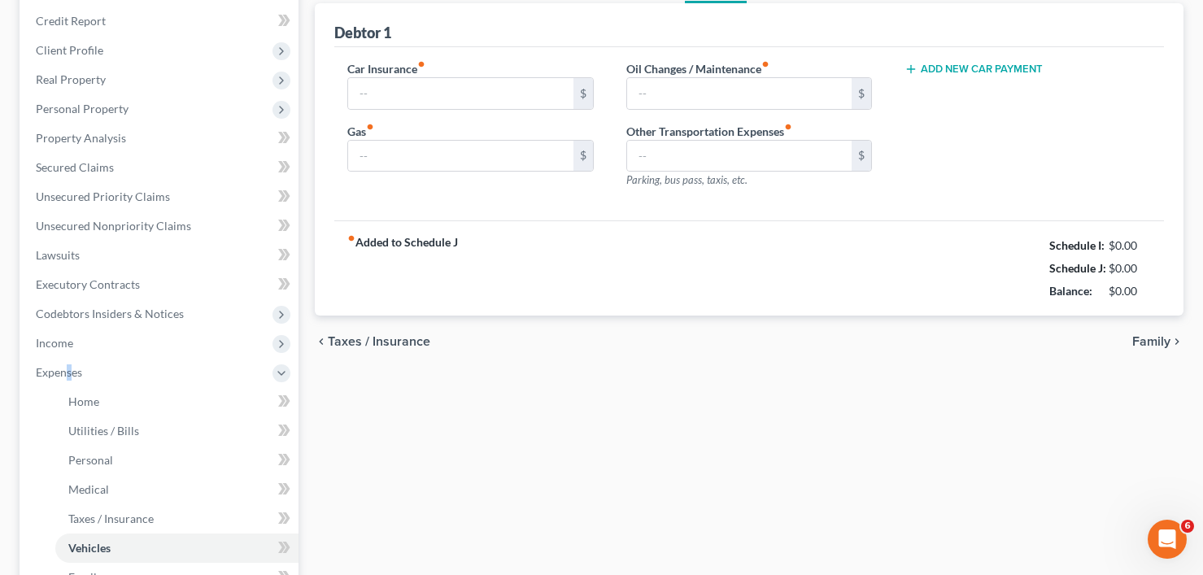
type input "213.00"
type input "200.00"
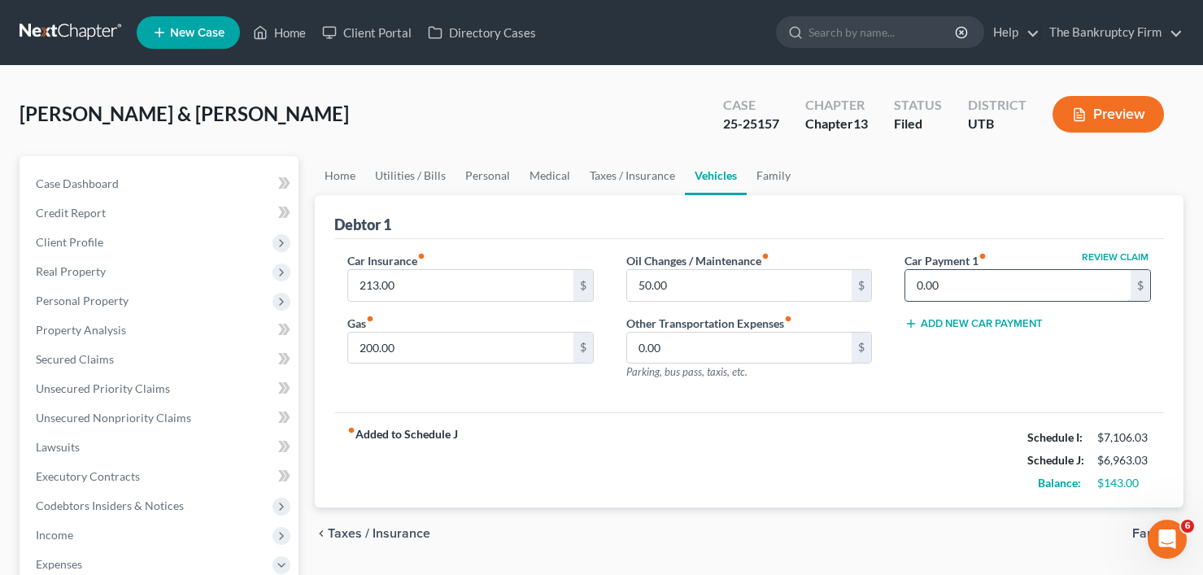
click at [965, 289] on input "0.00" at bounding box center [1018, 285] width 225 height 31
click at [690, 412] on div "Car Insurance fiber_manual_record 213.00 $ Gas fiber_manual_record 200.00 $ Oil…" at bounding box center [749, 326] width 830 height 174
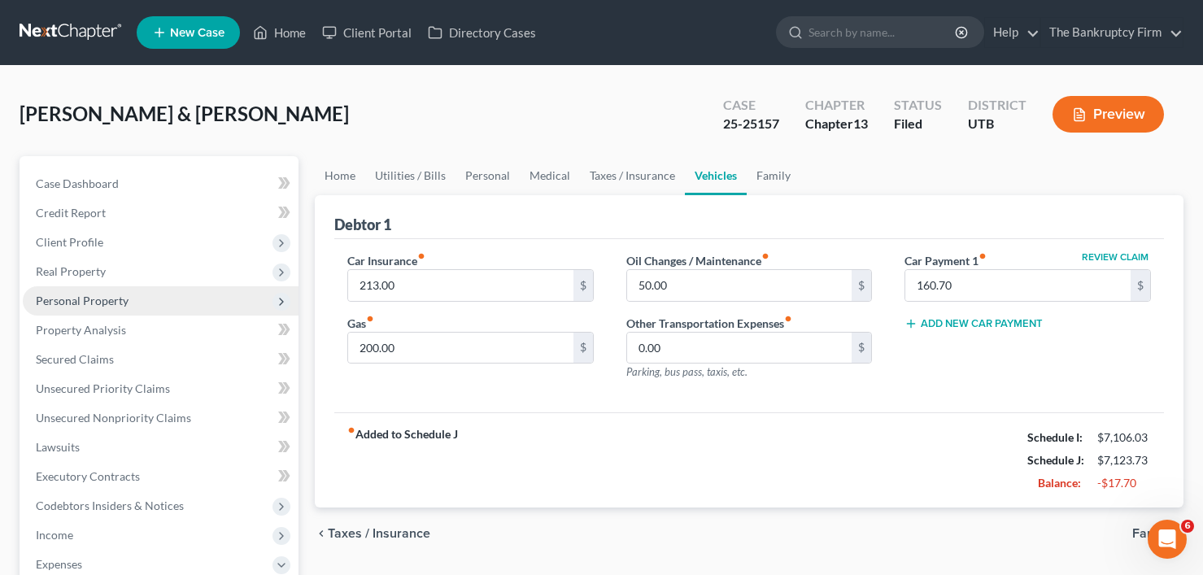
click at [94, 310] on span "Personal Property" at bounding box center [161, 300] width 276 height 29
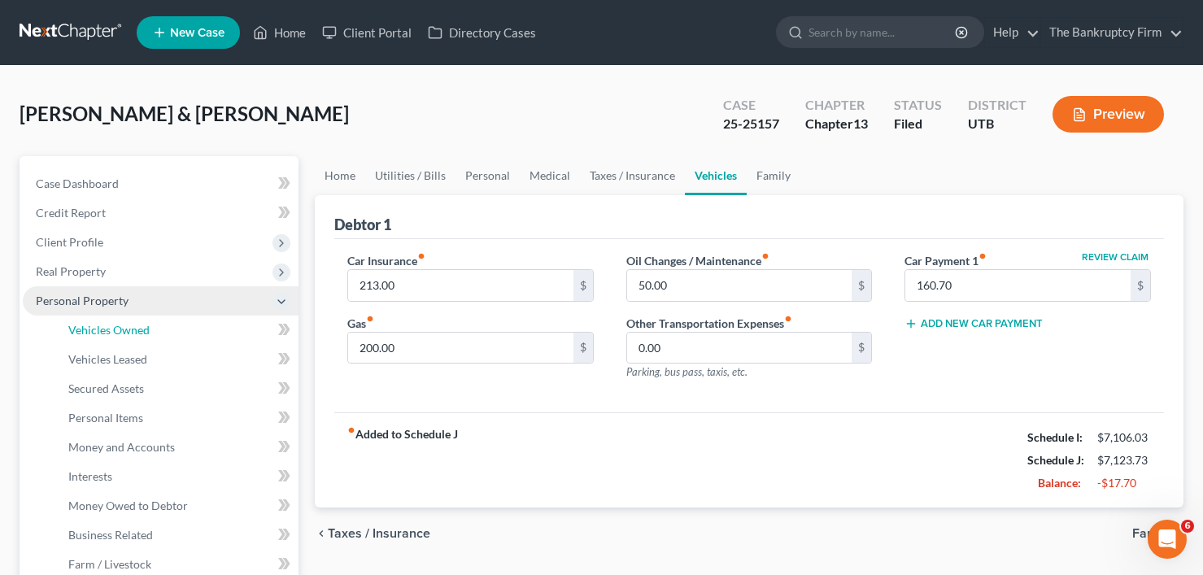
click at [105, 325] on span "Vehicles Owned" at bounding box center [108, 330] width 81 height 14
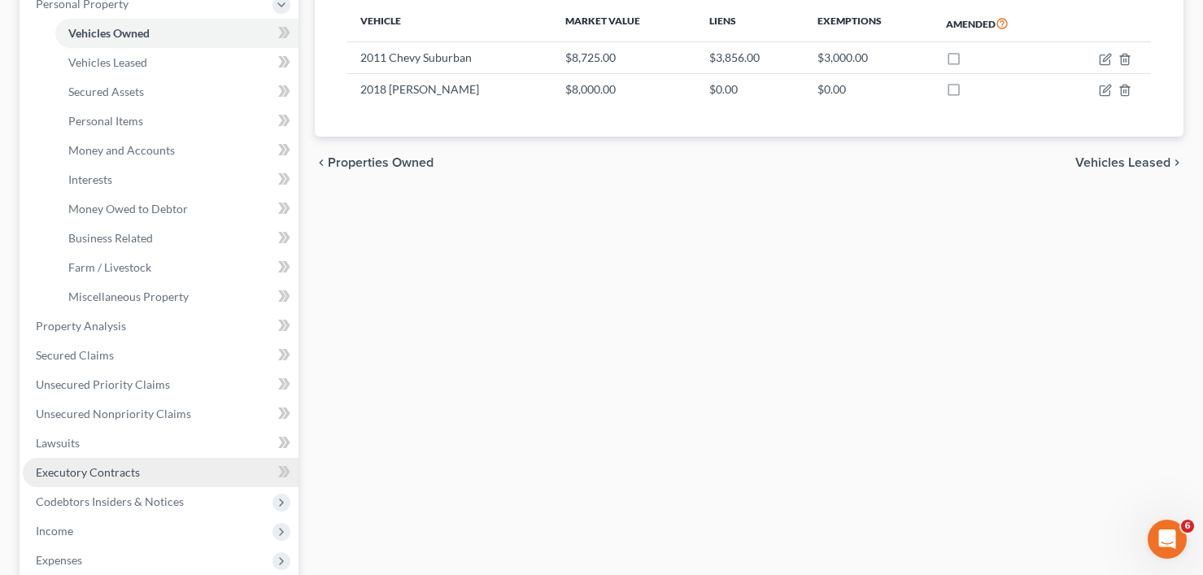
scroll to position [325, 0]
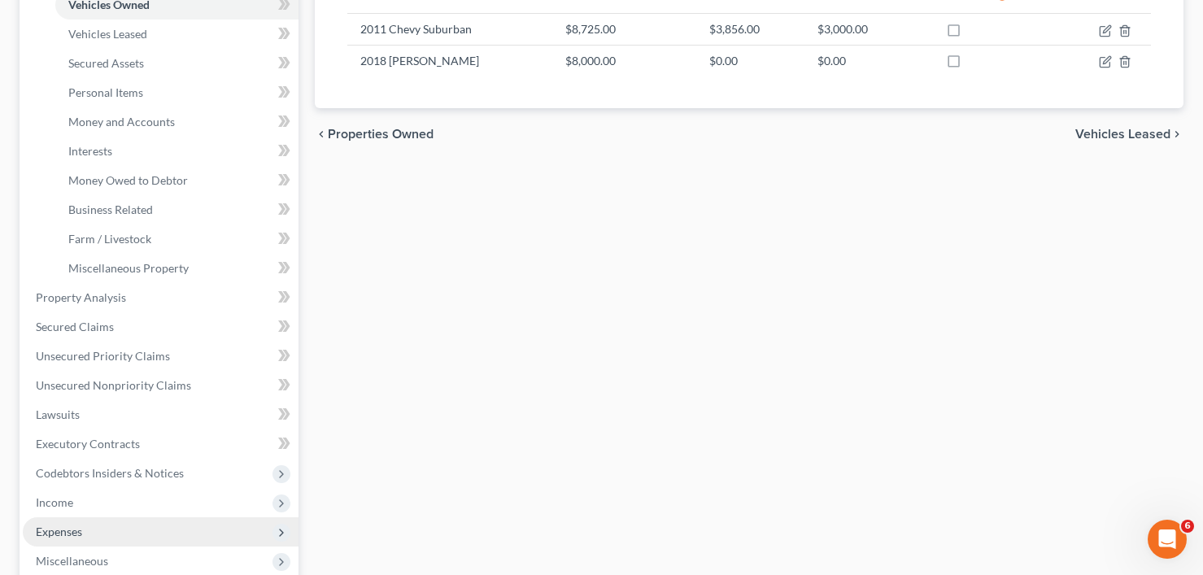
drag, startPoint x: 71, startPoint y: 522, endPoint x: 79, endPoint y: 520, distance: 8.5
click at [71, 523] on span "Expenses" at bounding box center [161, 531] width 276 height 29
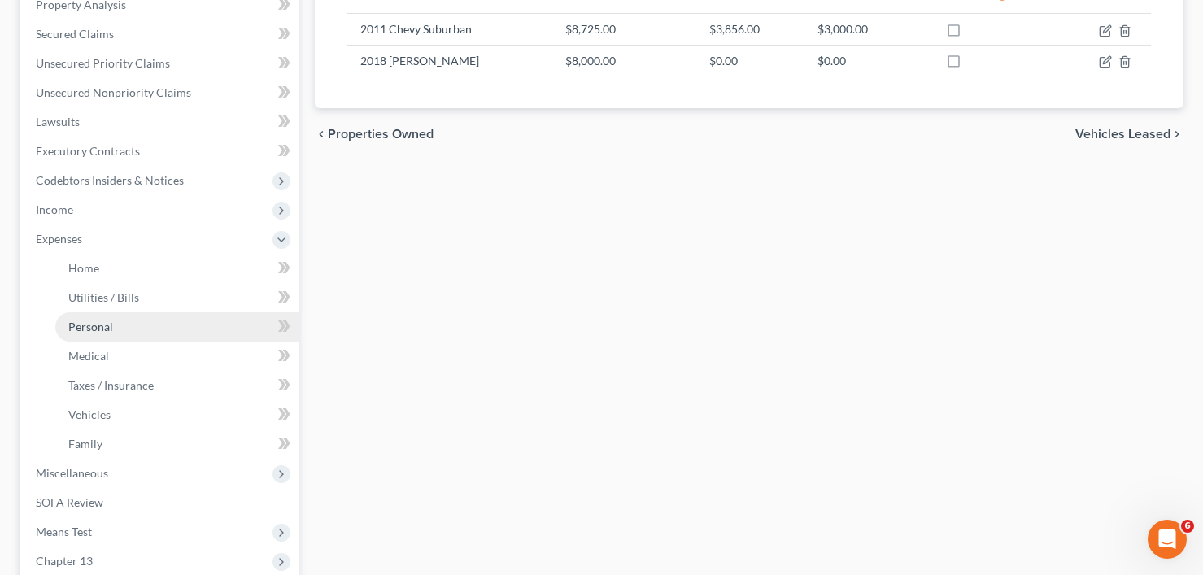
click at [96, 330] on span "Personal" at bounding box center [90, 327] width 45 height 14
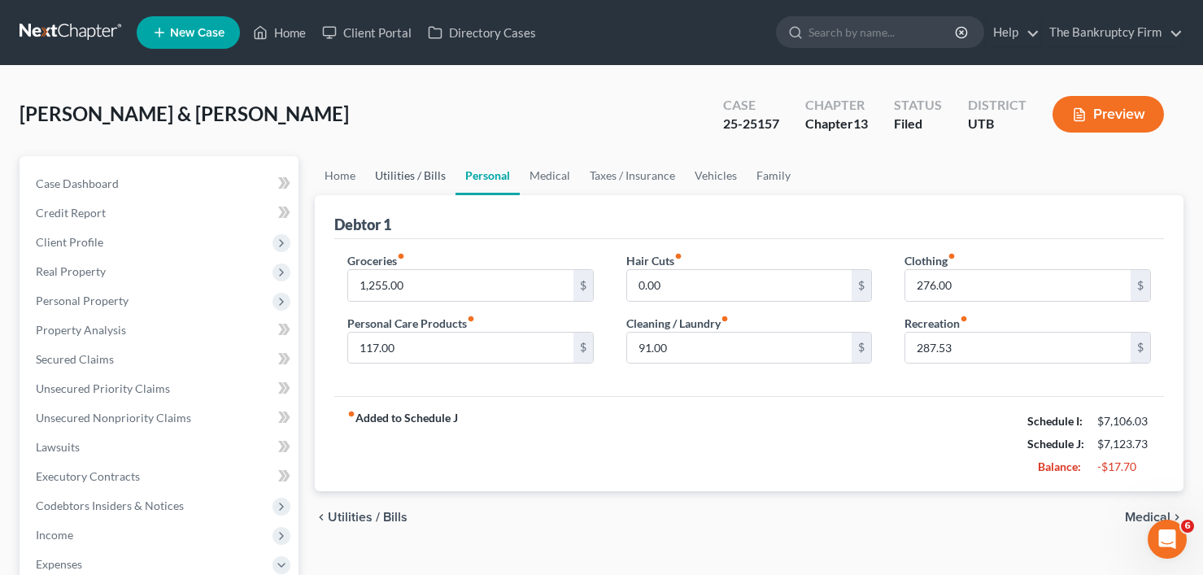
click at [421, 181] on link "Utilities / Bills" at bounding box center [410, 175] width 90 height 39
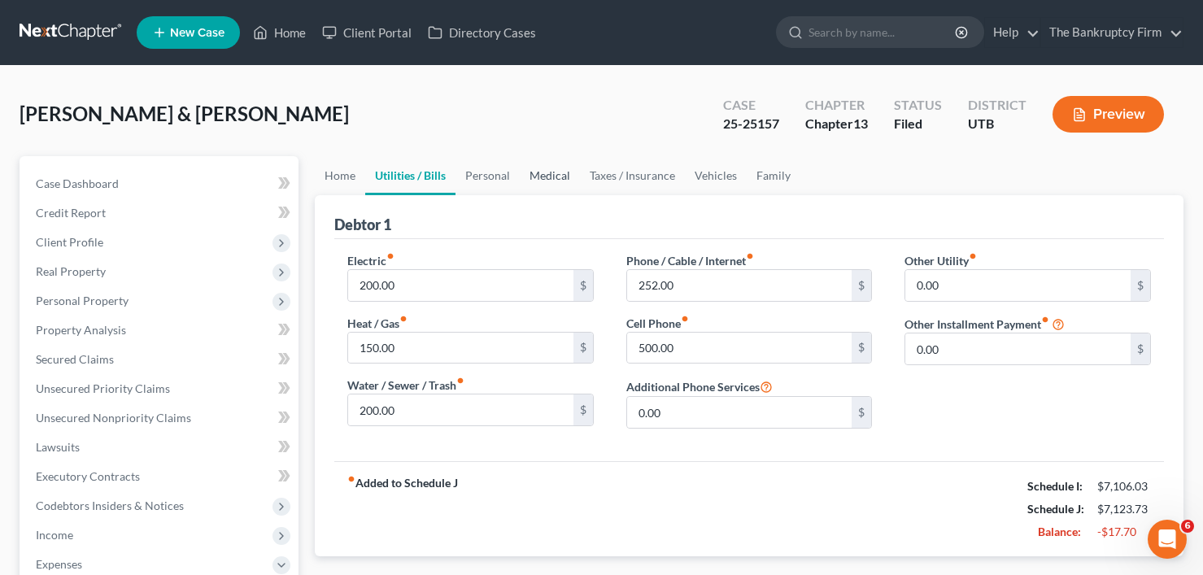
click at [560, 175] on link "Medical" at bounding box center [550, 175] width 60 height 39
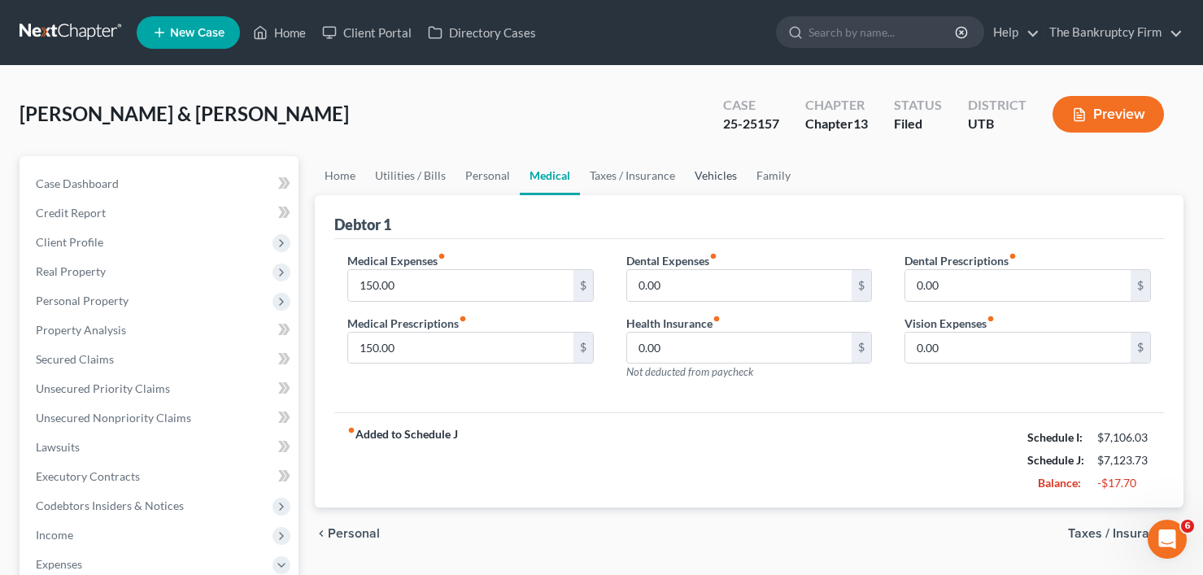
drag, startPoint x: 710, startPoint y: 181, endPoint x: 721, endPoint y: 213, distance: 34.2
click at [710, 180] on link "Vehicles" at bounding box center [716, 175] width 62 height 39
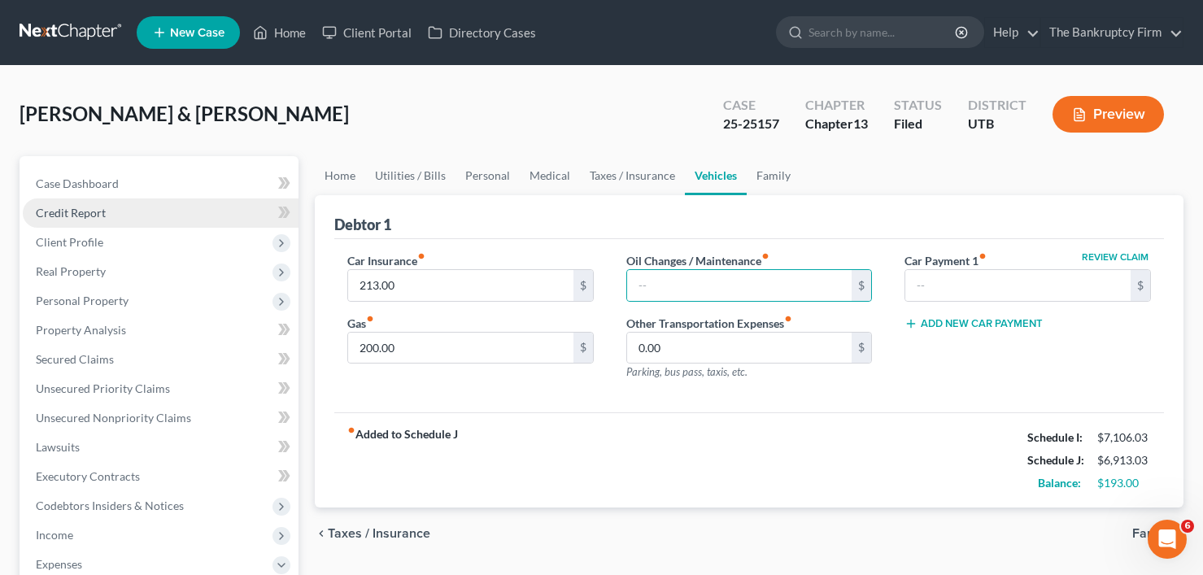
click at [116, 216] on link "Credit Report" at bounding box center [161, 213] width 276 height 29
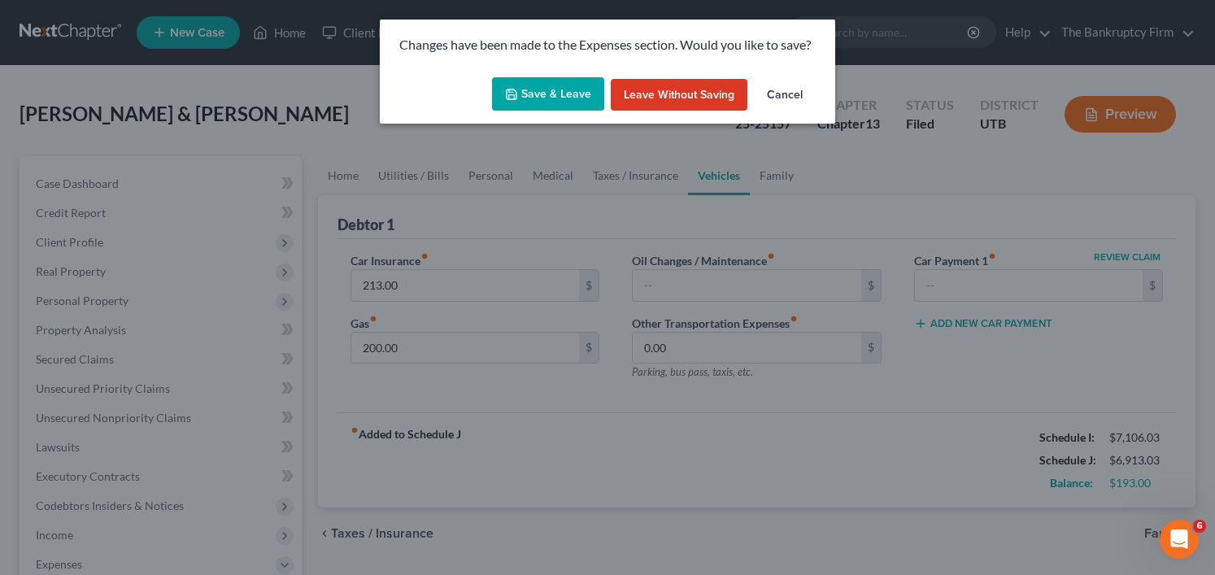
click at [686, 95] on button "Leave without Saving" at bounding box center [679, 95] width 137 height 33
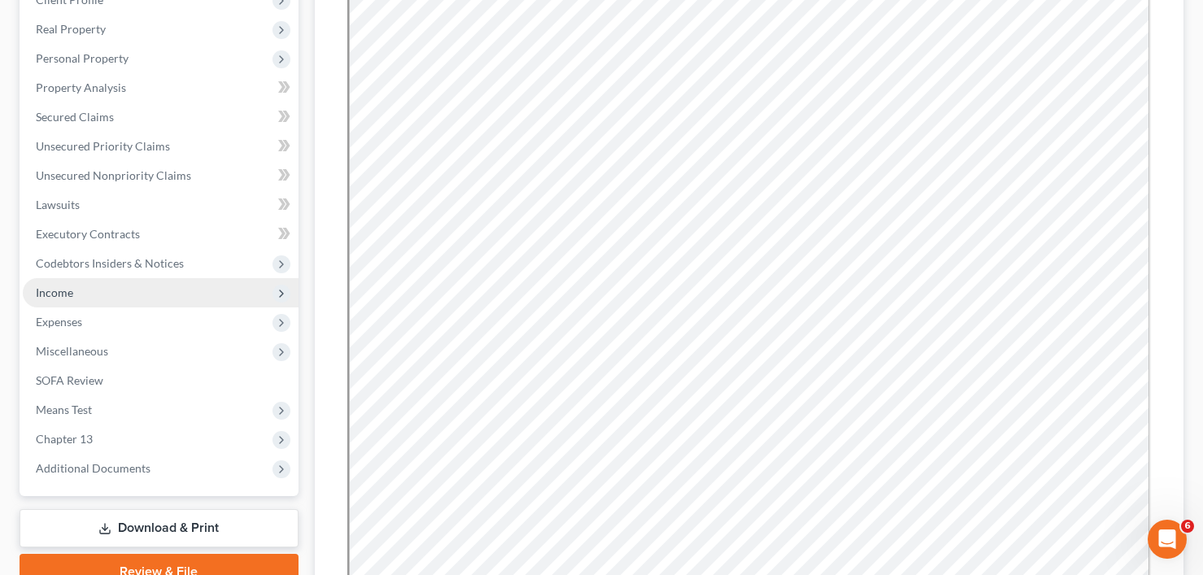
scroll to position [244, 0]
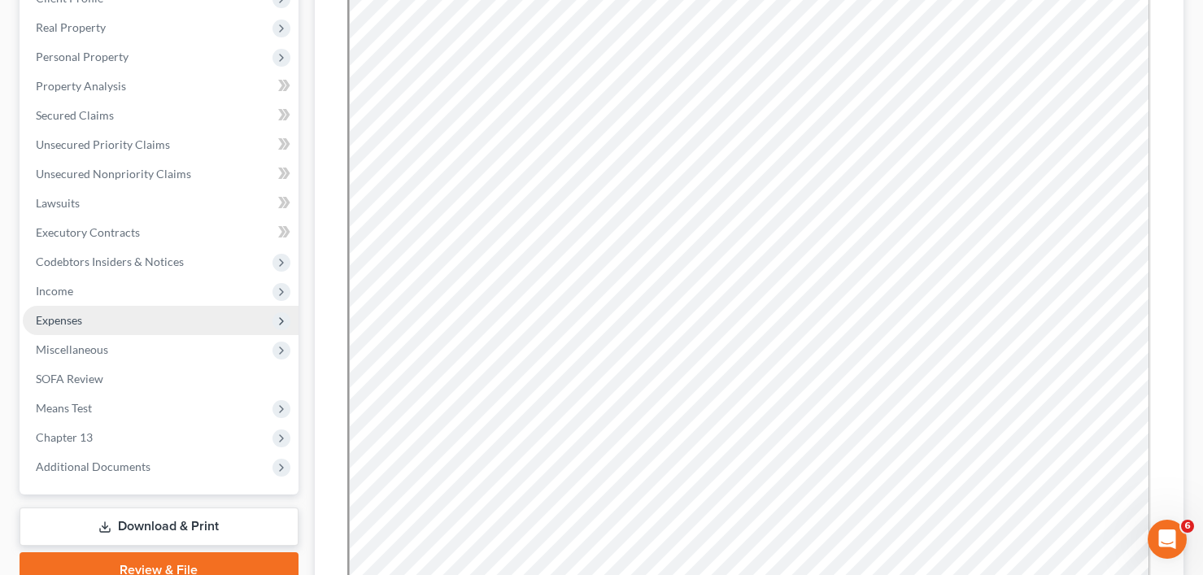
click at [69, 326] on span "Expenses" at bounding box center [59, 320] width 46 height 14
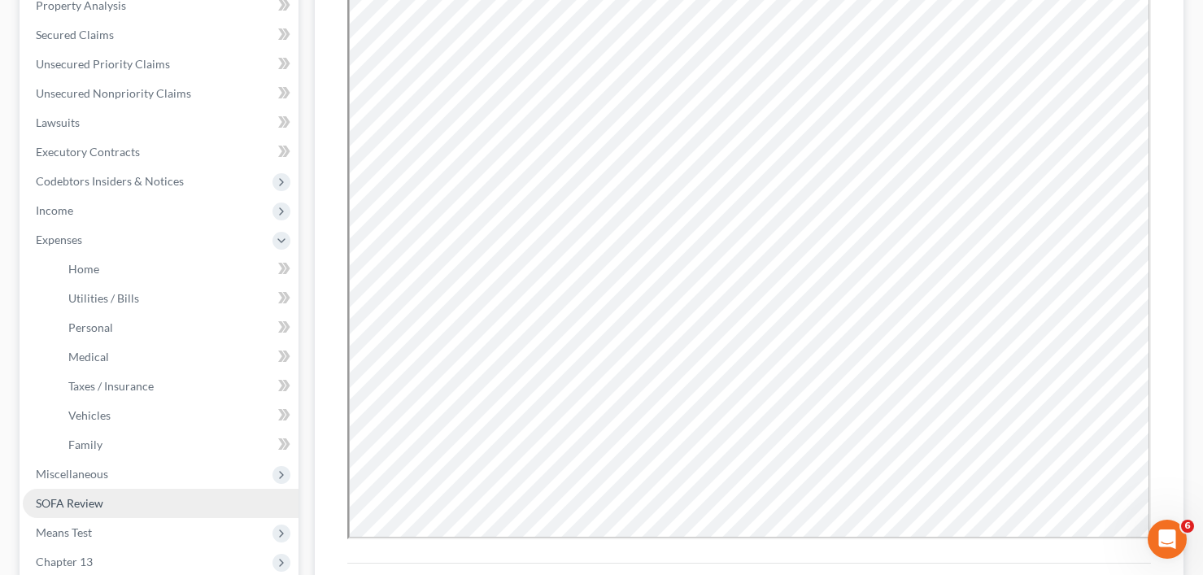
scroll to position [325, 0]
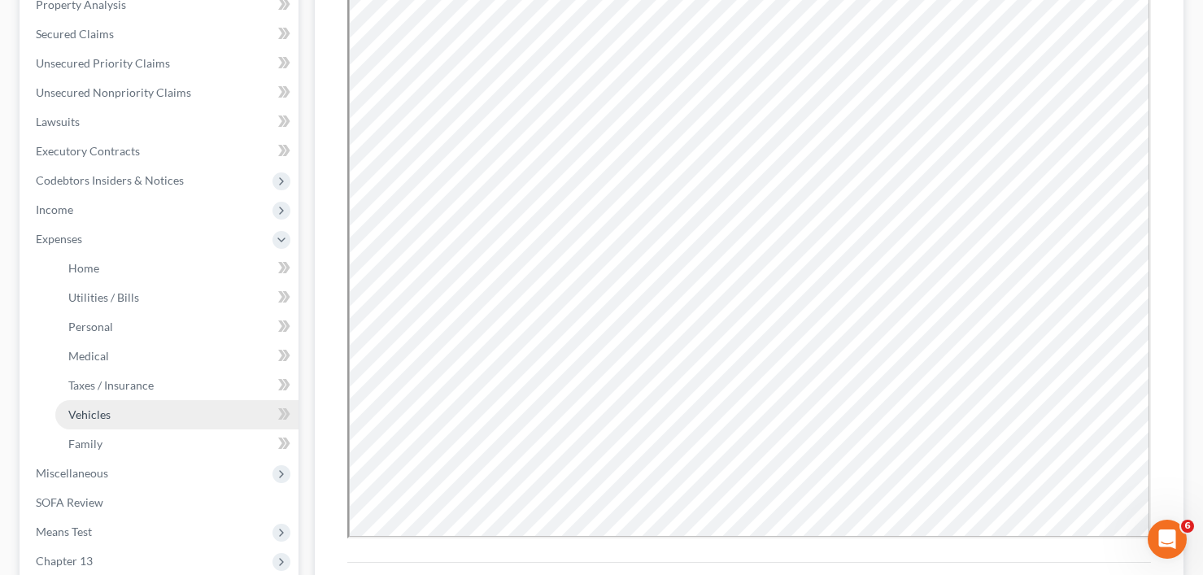
click at [98, 416] on span "Vehicles" at bounding box center [89, 415] width 42 height 14
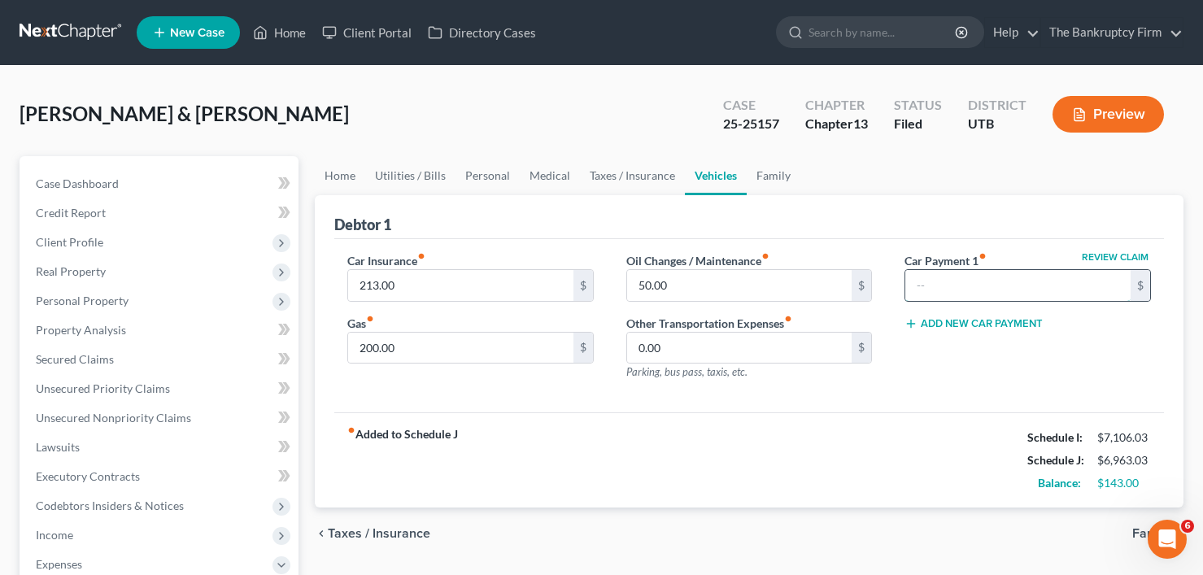
click at [946, 288] on input "text" at bounding box center [1018, 285] width 225 height 31
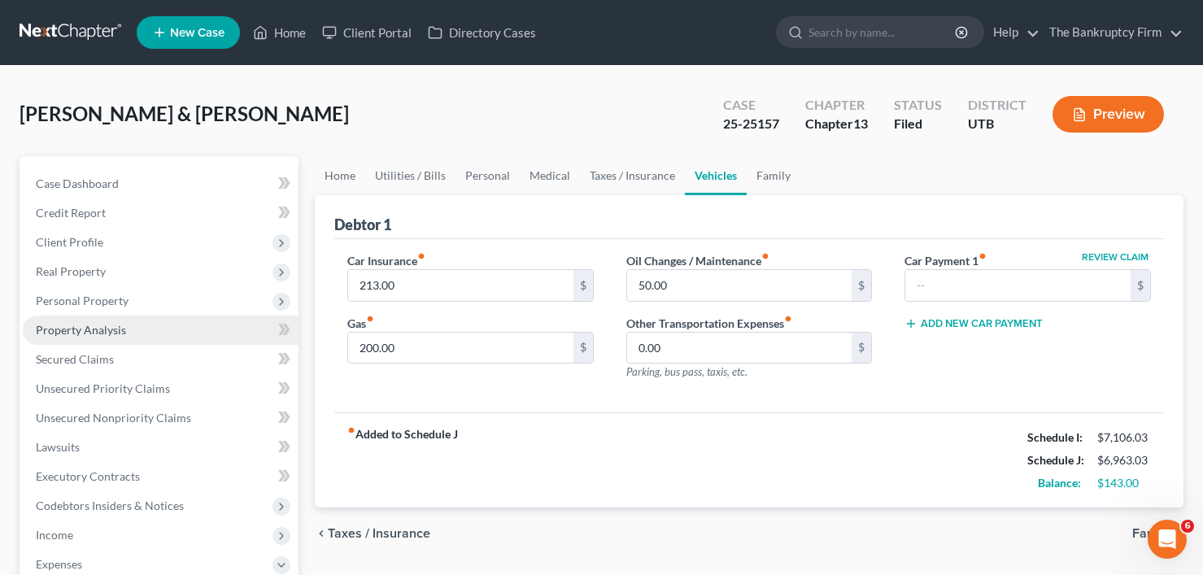
click at [79, 338] on link "Property Analysis" at bounding box center [161, 330] width 276 height 29
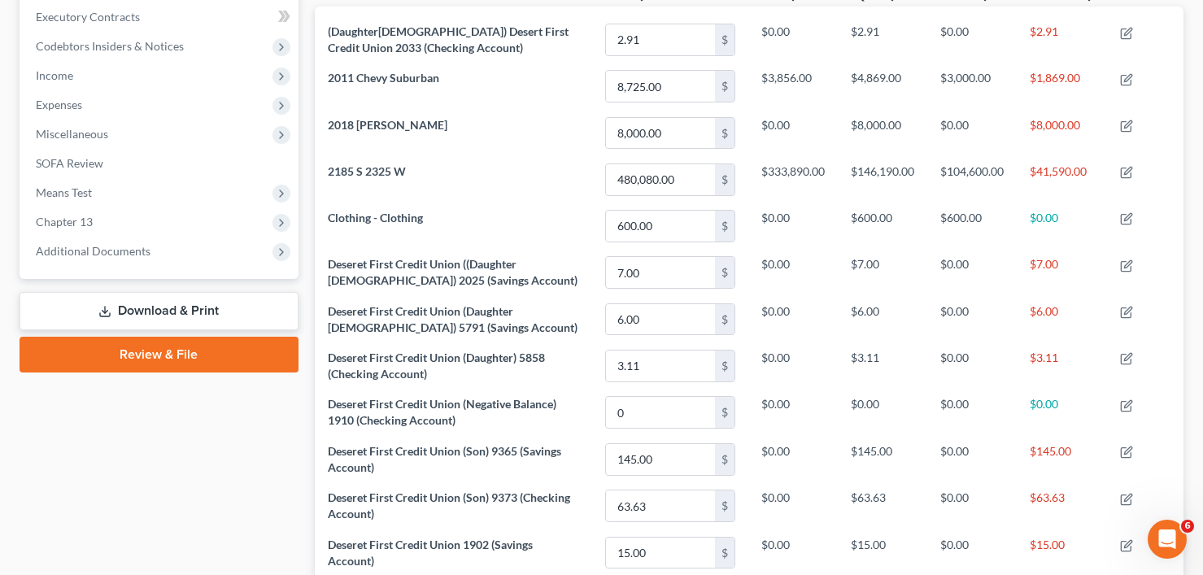
scroll to position [488, 0]
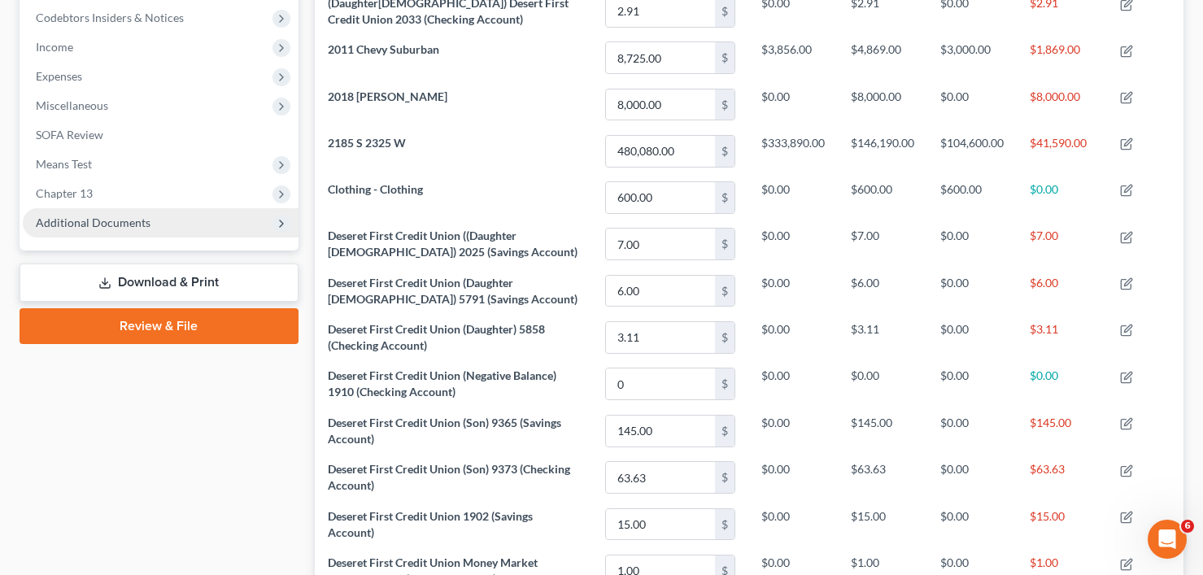
click at [114, 221] on span "Additional Documents" at bounding box center [93, 223] width 115 height 14
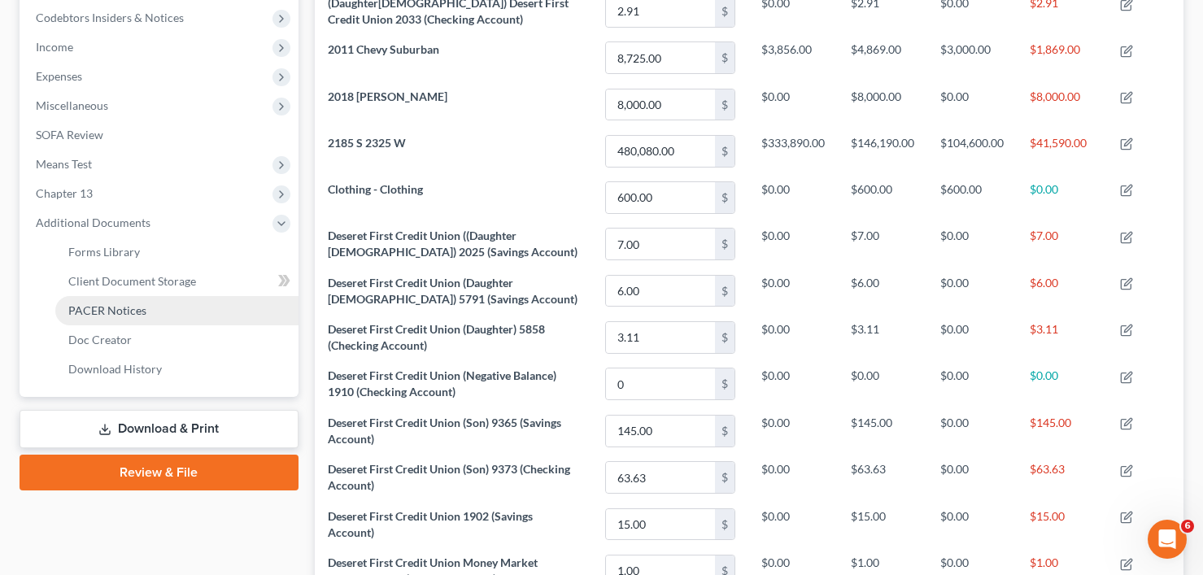
click at [124, 314] on span "PACER Notices" at bounding box center [107, 310] width 78 height 14
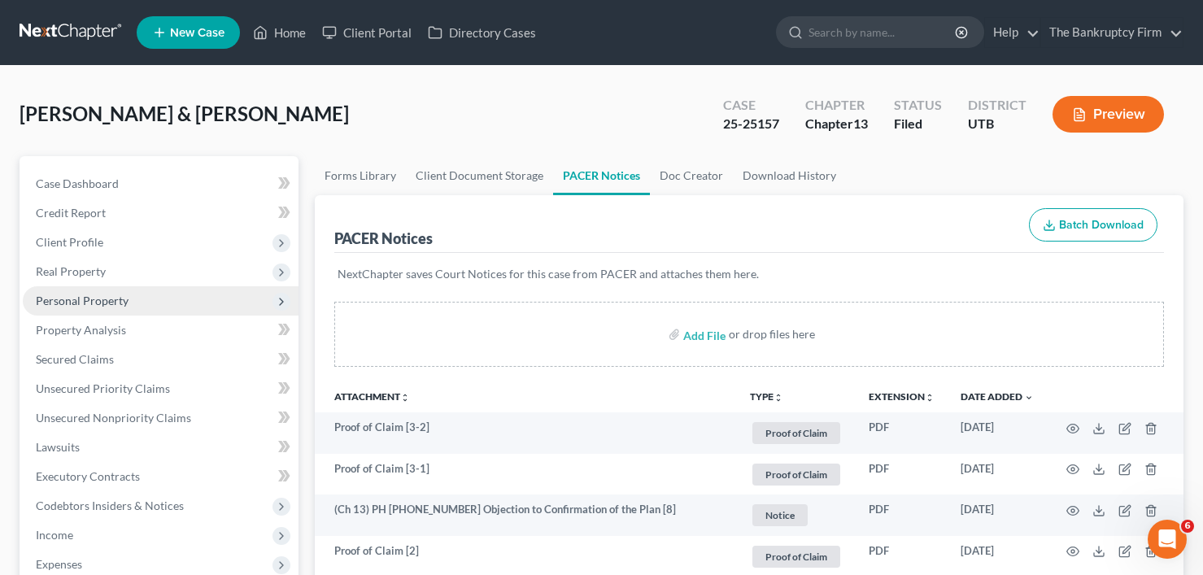
click at [84, 299] on span "Personal Property" at bounding box center [82, 301] width 93 height 14
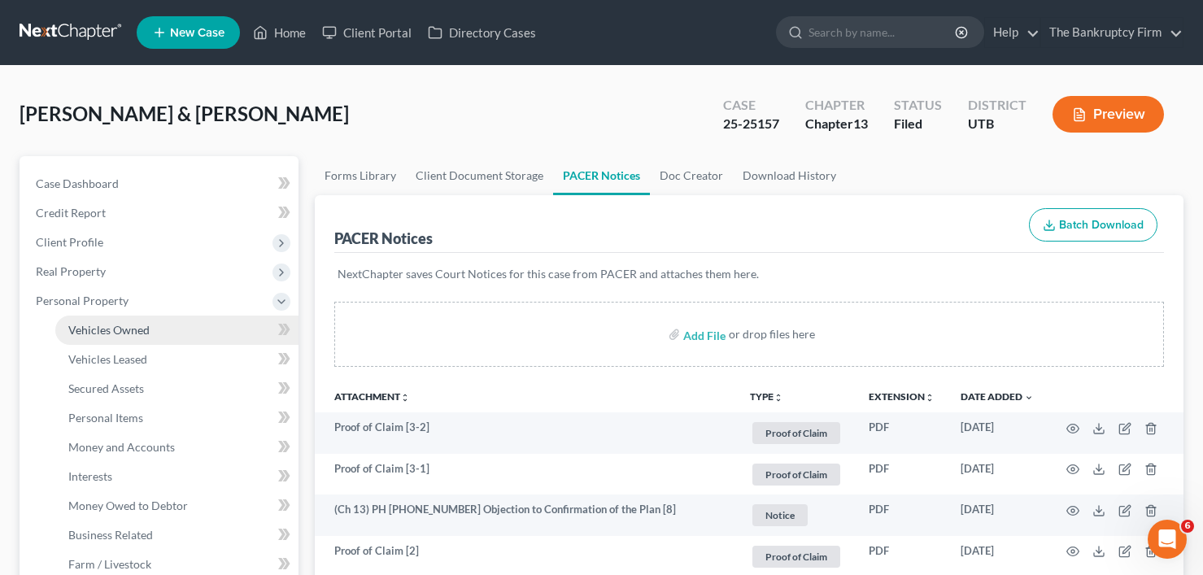
click at [130, 331] on span "Vehicles Owned" at bounding box center [108, 330] width 81 height 14
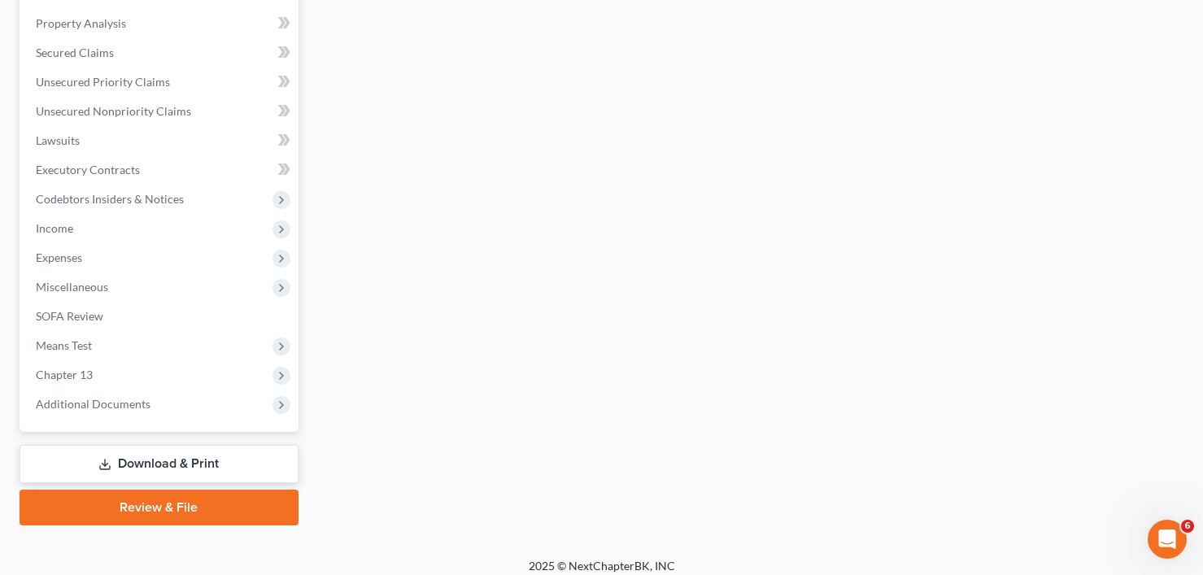
scroll to position [612, 0]
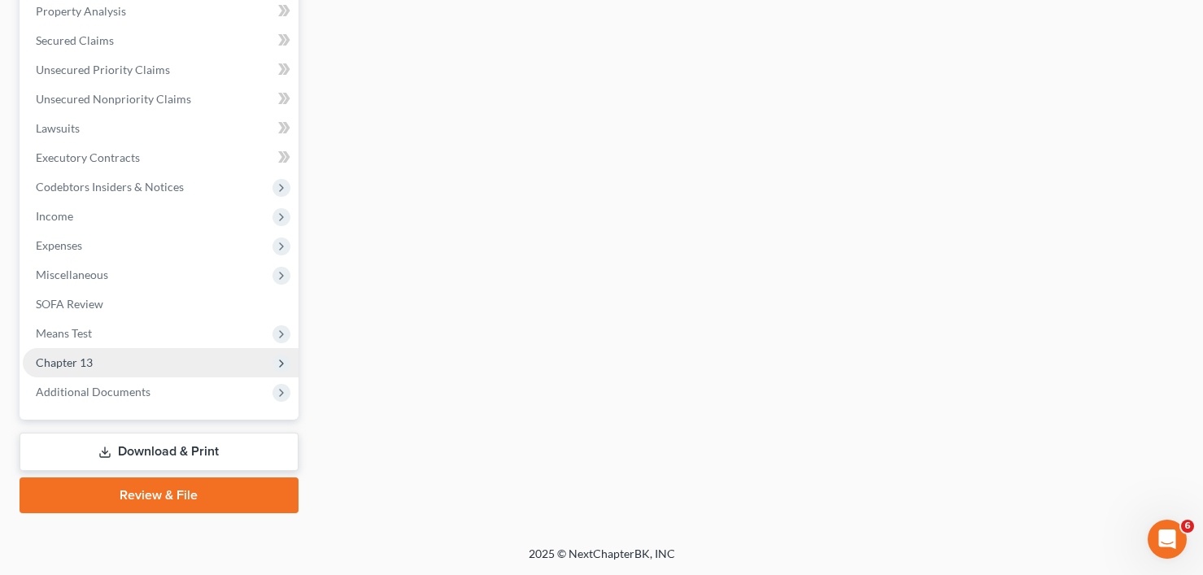
click at [67, 364] on span "Chapter 13" at bounding box center [64, 363] width 57 height 14
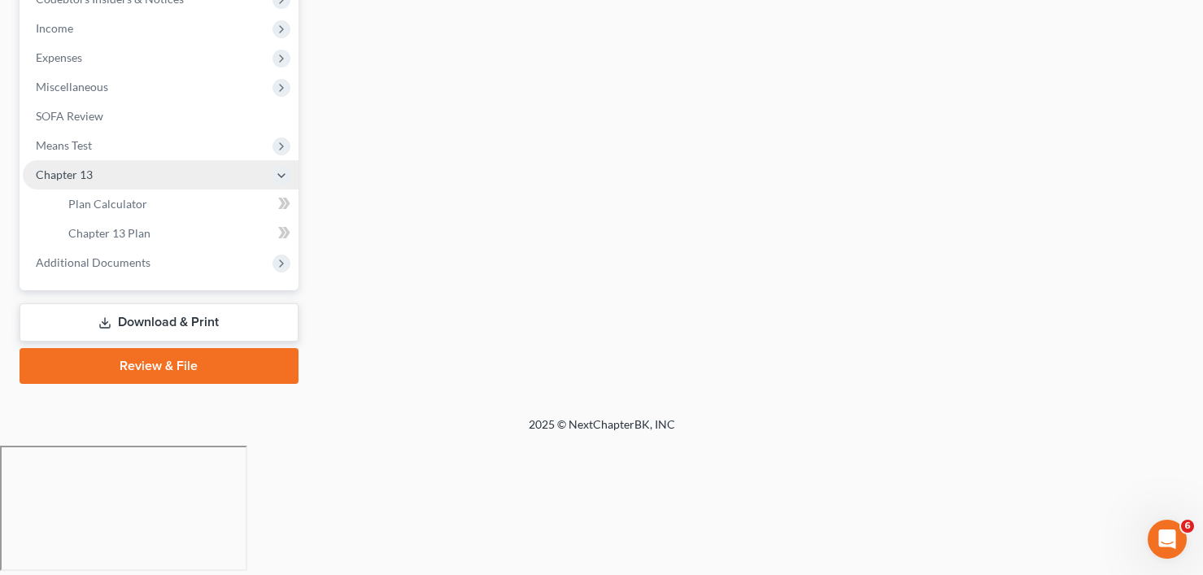
scroll to position [319, 0]
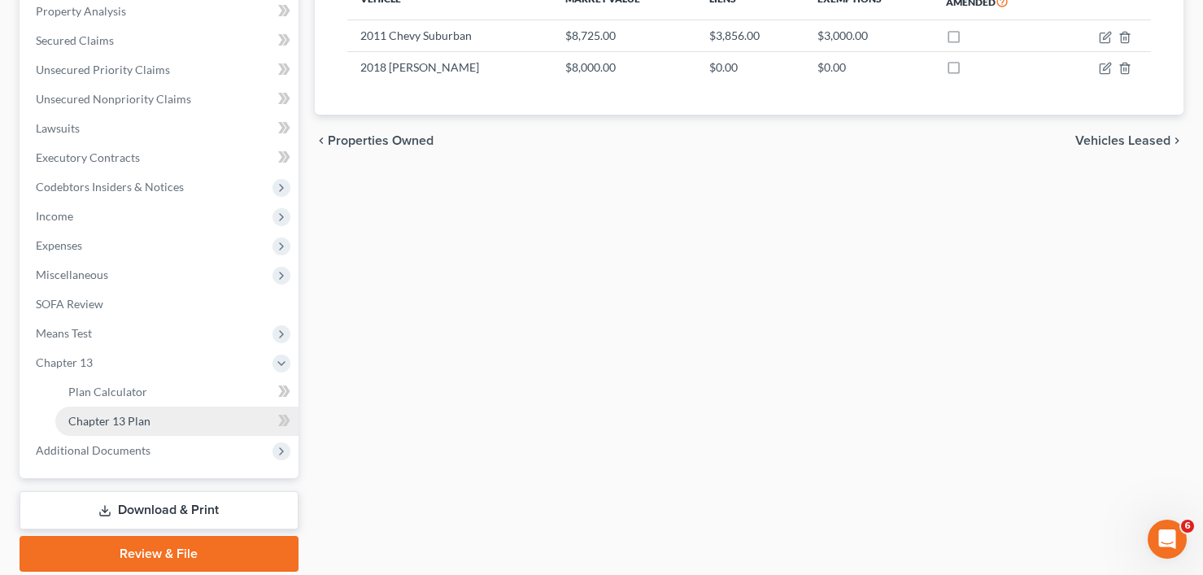
click at [115, 427] on span "Chapter 13 Plan" at bounding box center [109, 421] width 82 height 14
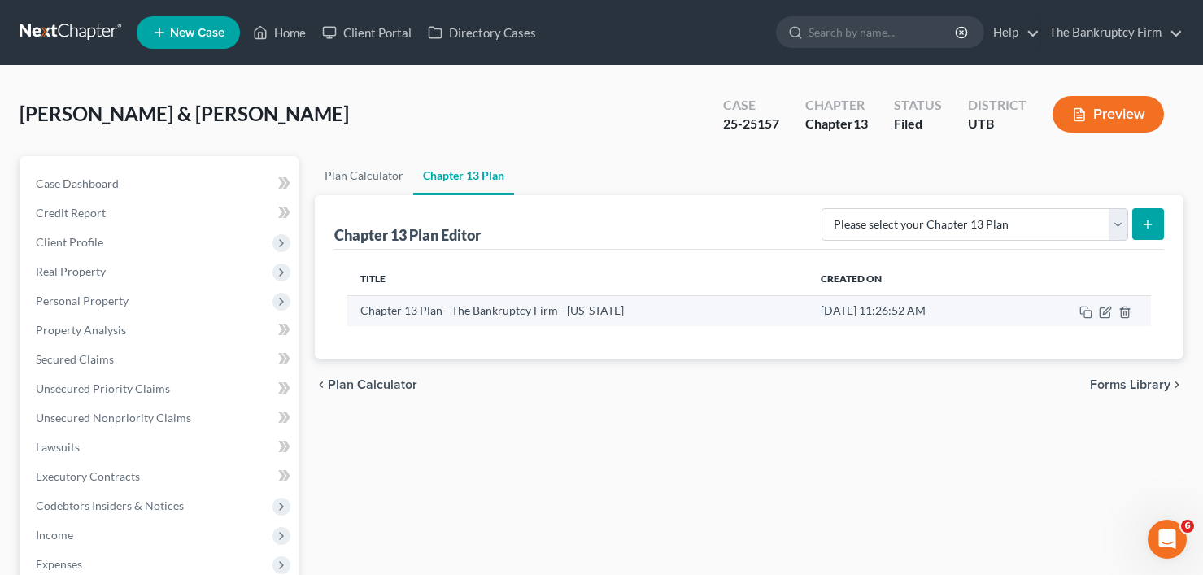
click at [1106, 319] on td at bounding box center [1083, 310] width 135 height 31
click at [1106, 314] on icon "button" at bounding box center [1105, 312] width 13 height 13
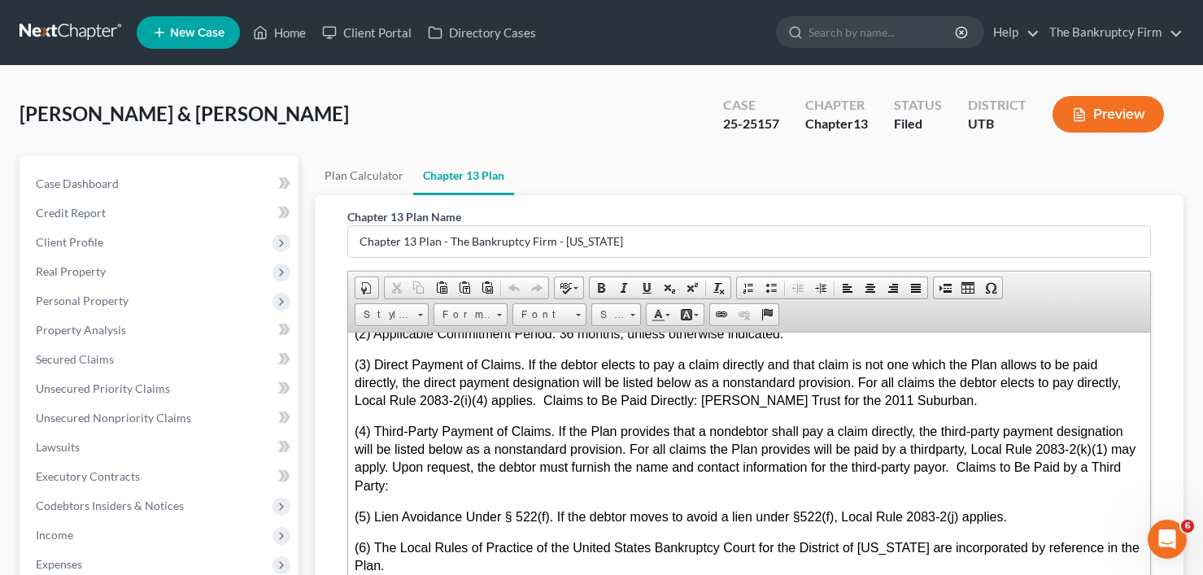
scroll to position [4719, 0]
click at [376, 382] on span "(3) Direct Payment of Claims. If the debtor elects to pay a claim directly and …" at bounding box center [739, 383] width 770 height 50
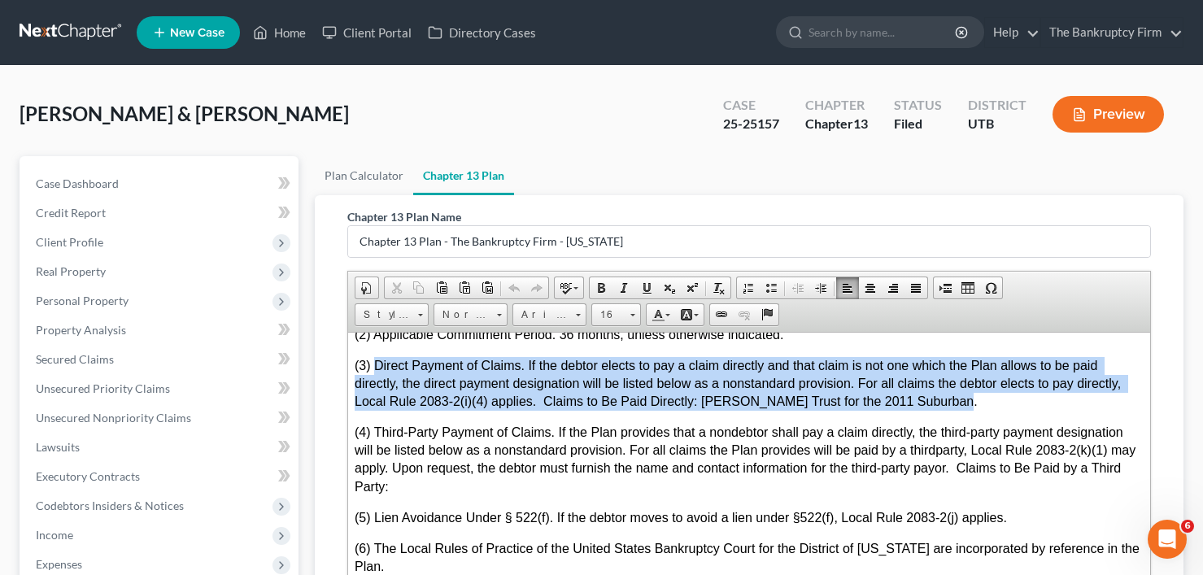
drag, startPoint x: 373, startPoint y: 351, endPoint x: 945, endPoint y: 388, distance: 573.1
click at [945, 388] on p "(3) Direct Payment of Claims. If the debtor elects to pay a claim directly and …" at bounding box center [748, 389] width 789 height 67
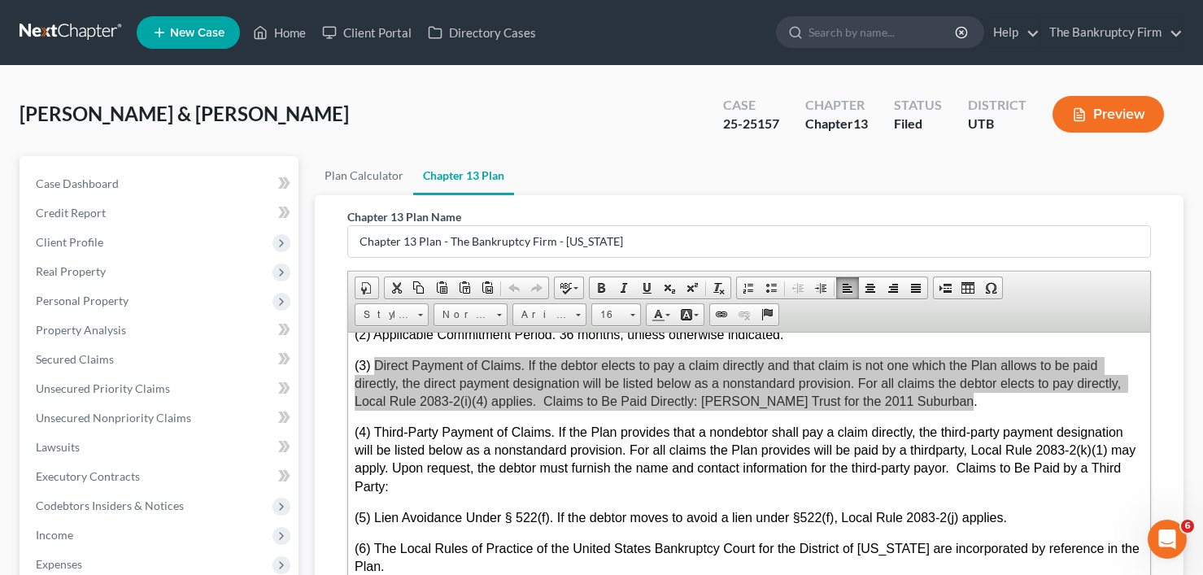
click at [288, 118] on div "Dalton, Jace & Becky Upgraded Case 25-25157 Chapter Chapter 13 Status Filed Dis…" at bounding box center [602, 120] width 1164 height 71
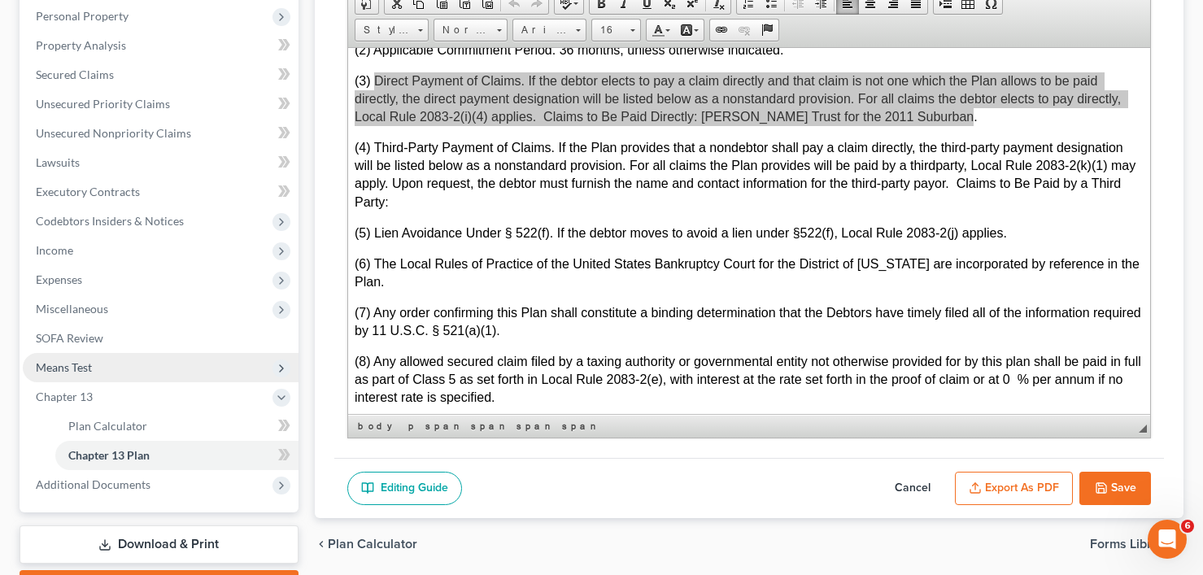
scroll to position [325, 0]
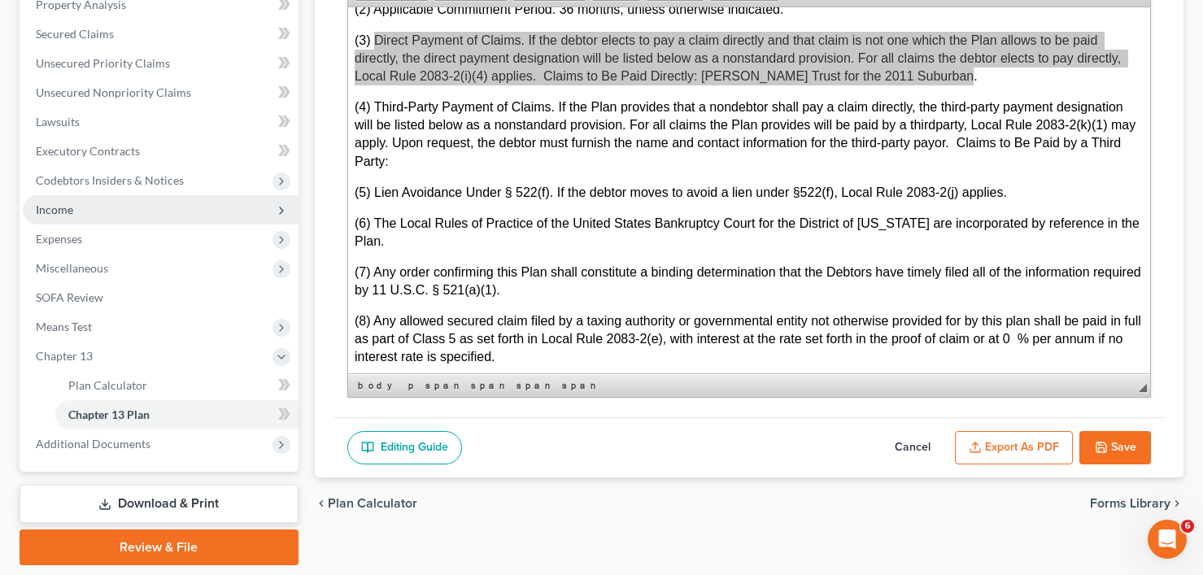
click at [97, 212] on span "Income" at bounding box center [161, 209] width 276 height 29
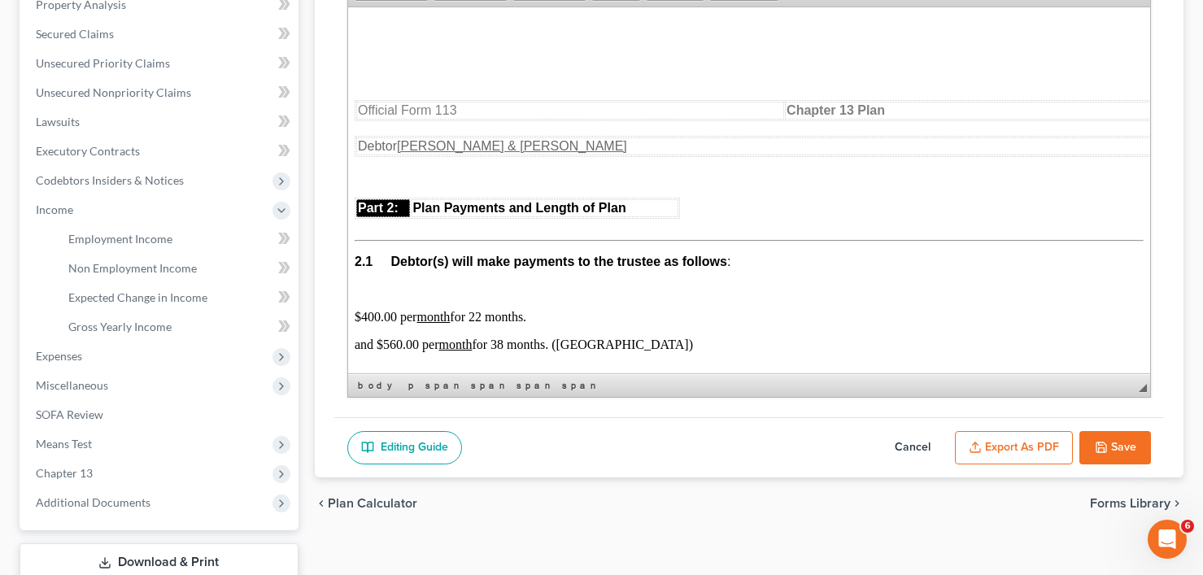
scroll to position [814, 0]
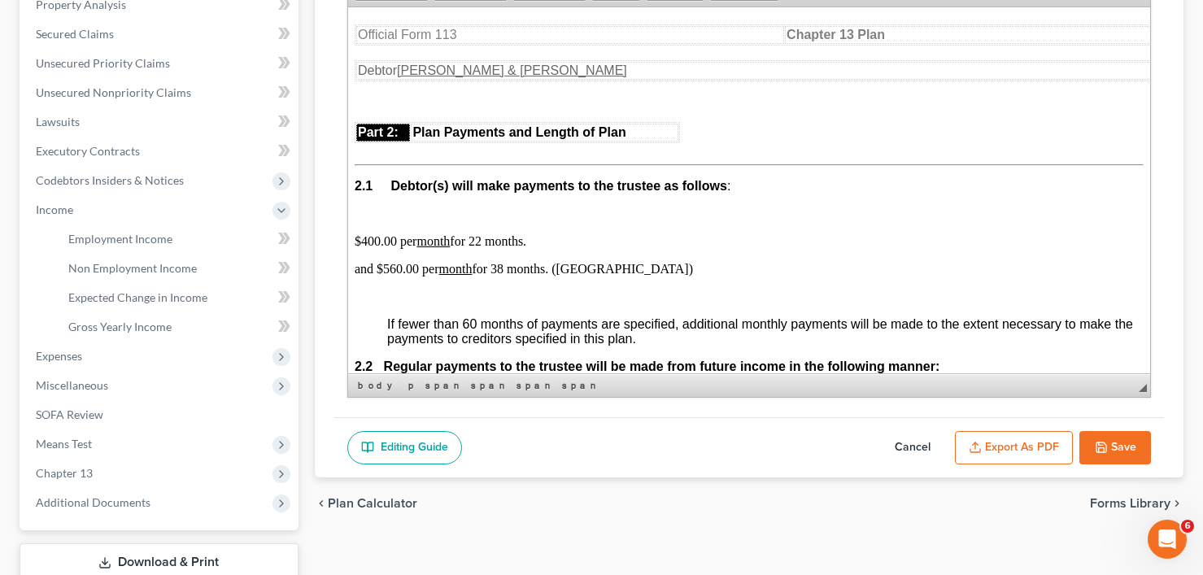
click at [308, 72] on div "Plan Calculator Chapter 13 Plan Chapter 13 Plan Name Chapter 13 Plan - The Bank…" at bounding box center [749, 227] width 885 height 793
click at [71, 347] on span "Expenses" at bounding box center [161, 356] width 276 height 29
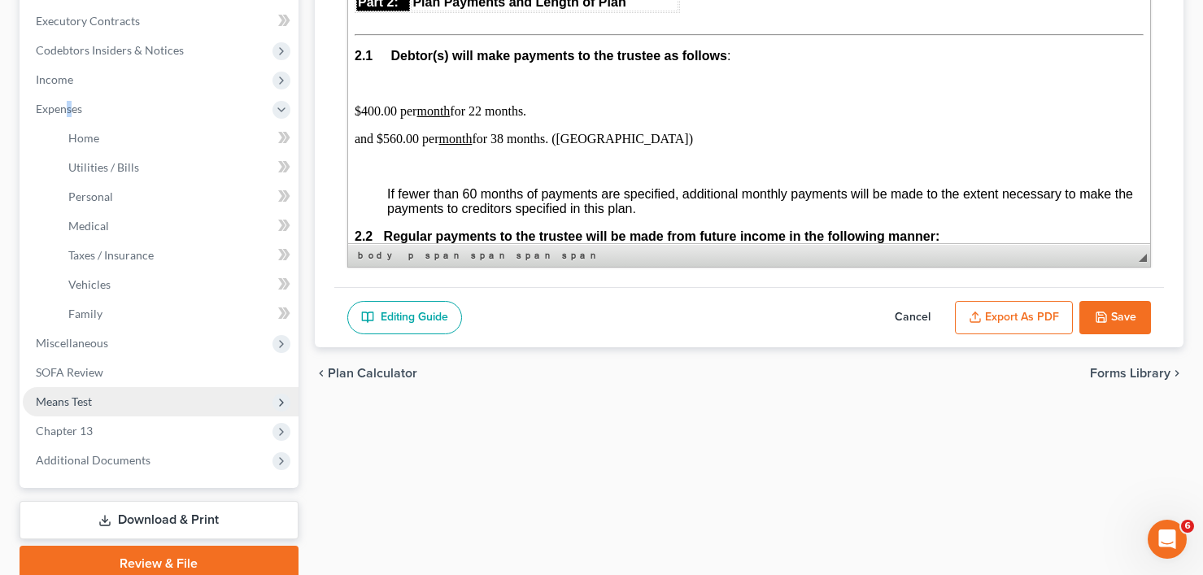
scroll to position [524, 0]
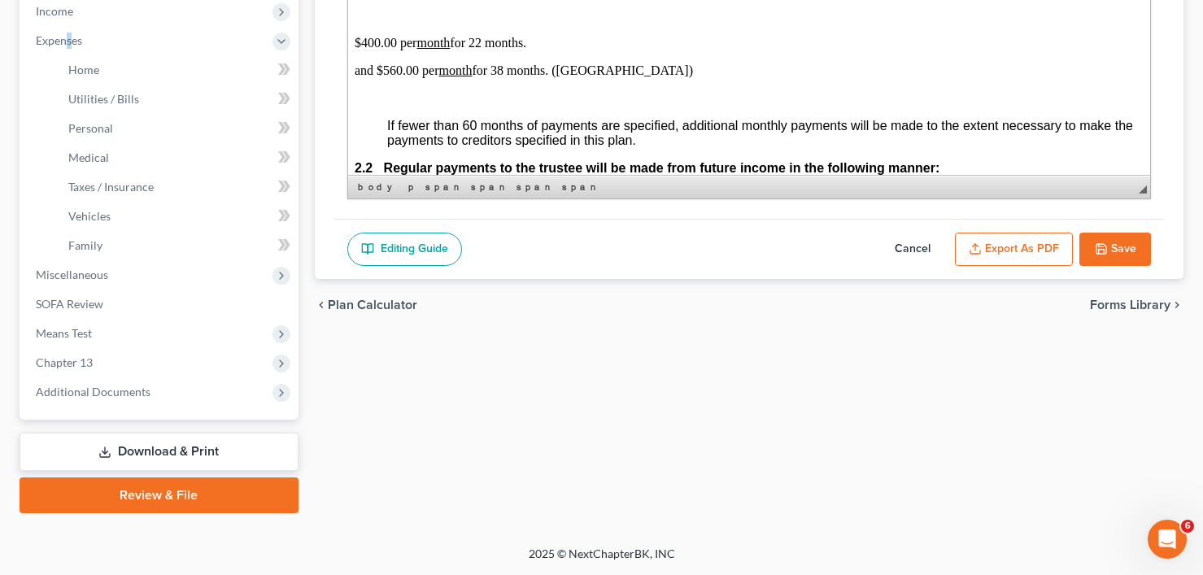
click at [127, 451] on link "Download & Print" at bounding box center [159, 452] width 279 height 38
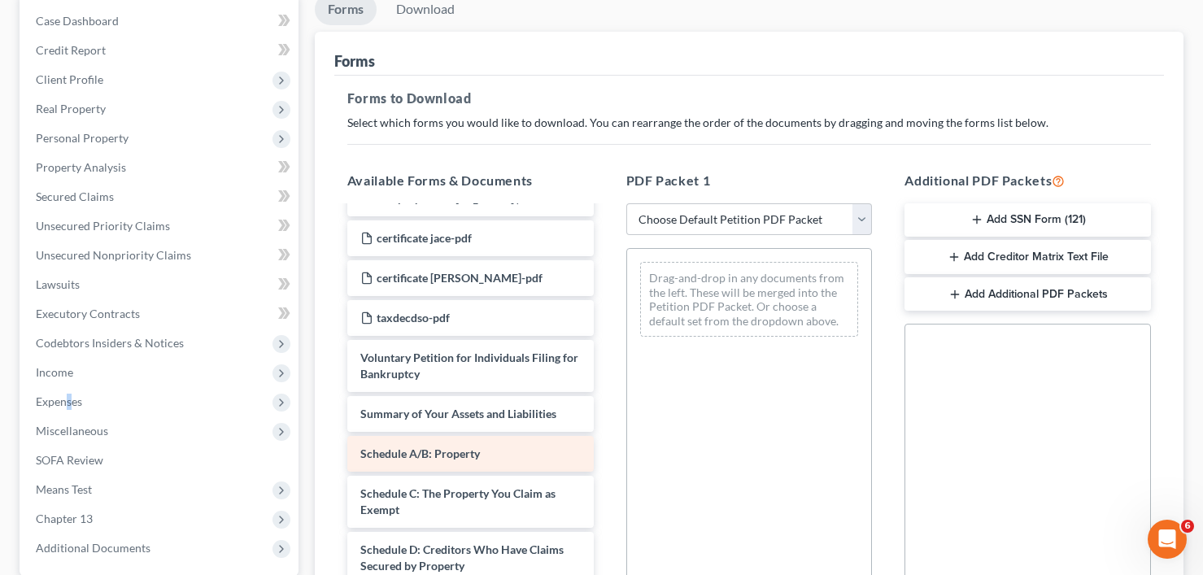
scroll to position [163, 0]
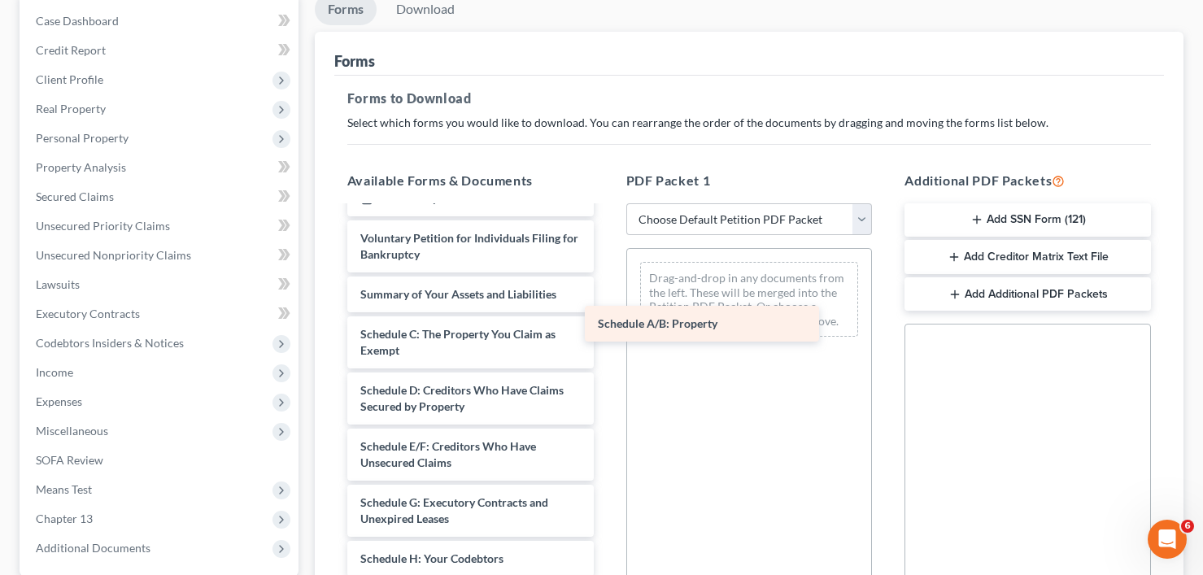
drag, startPoint x: 419, startPoint y: 339, endPoint x: 726, endPoint y: 337, distance: 306.7
click at [607, 329] on div "Schedule A/B: Property Chapter 13 Plan (Chapter 13 Plan - The Bankruptcy Firm -…" at bounding box center [470, 523] width 273 height 956
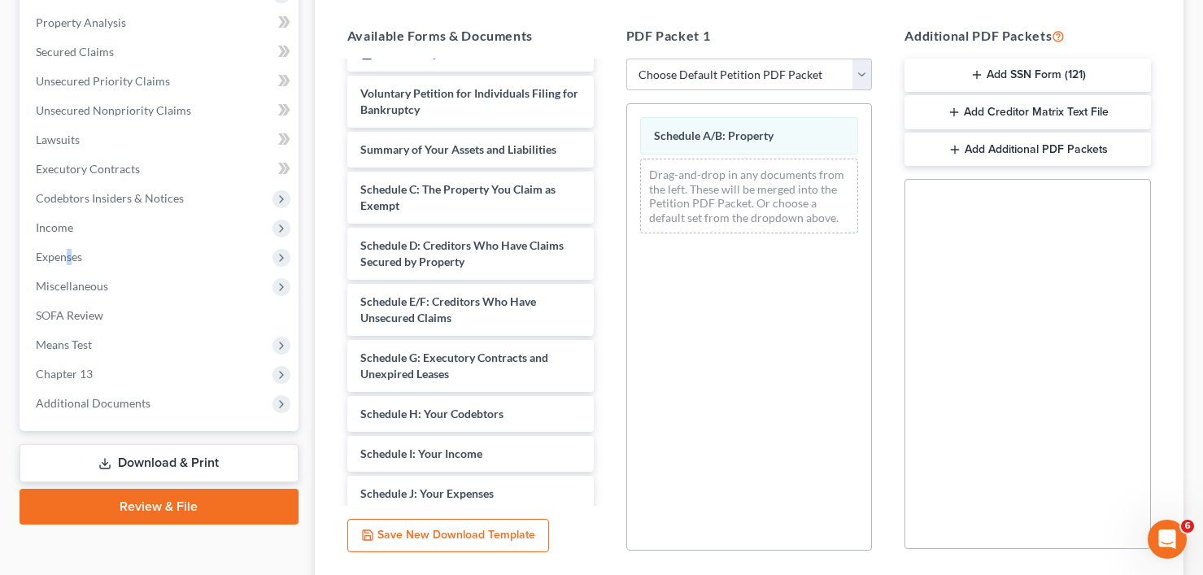
scroll to position [430, 0]
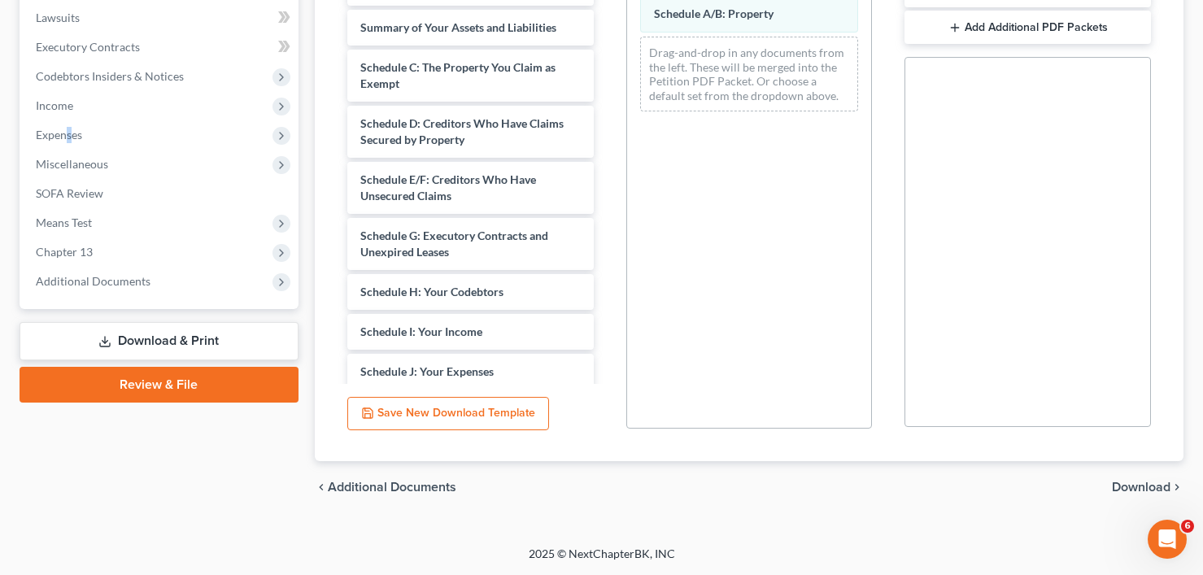
click at [1145, 494] on span "Download" at bounding box center [1141, 487] width 59 height 13
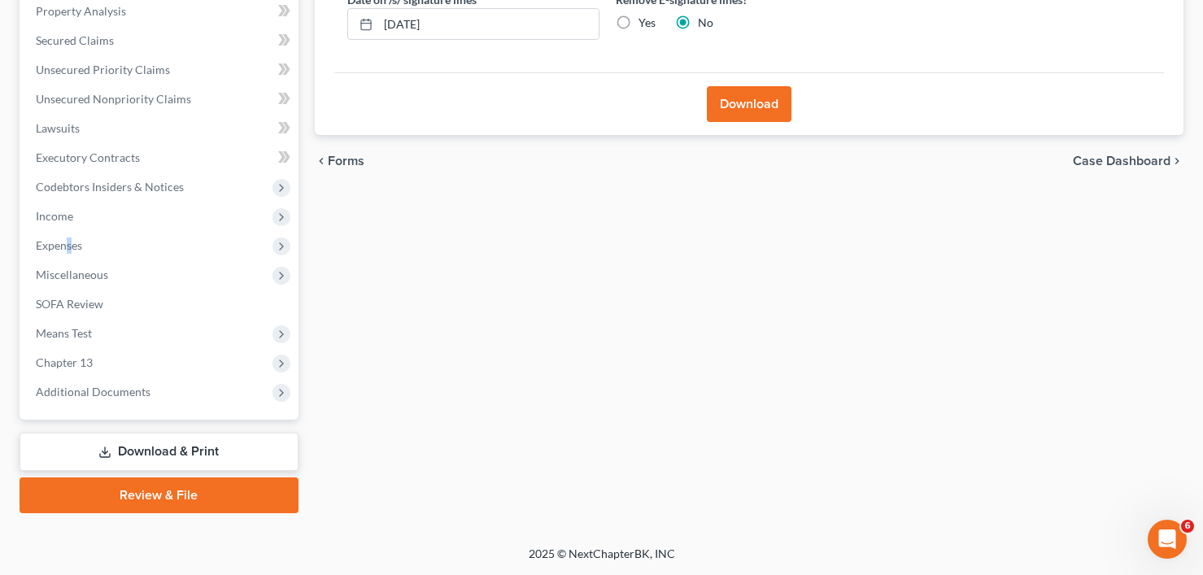
click at [742, 107] on button "Download" at bounding box center [749, 104] width 85 height 36
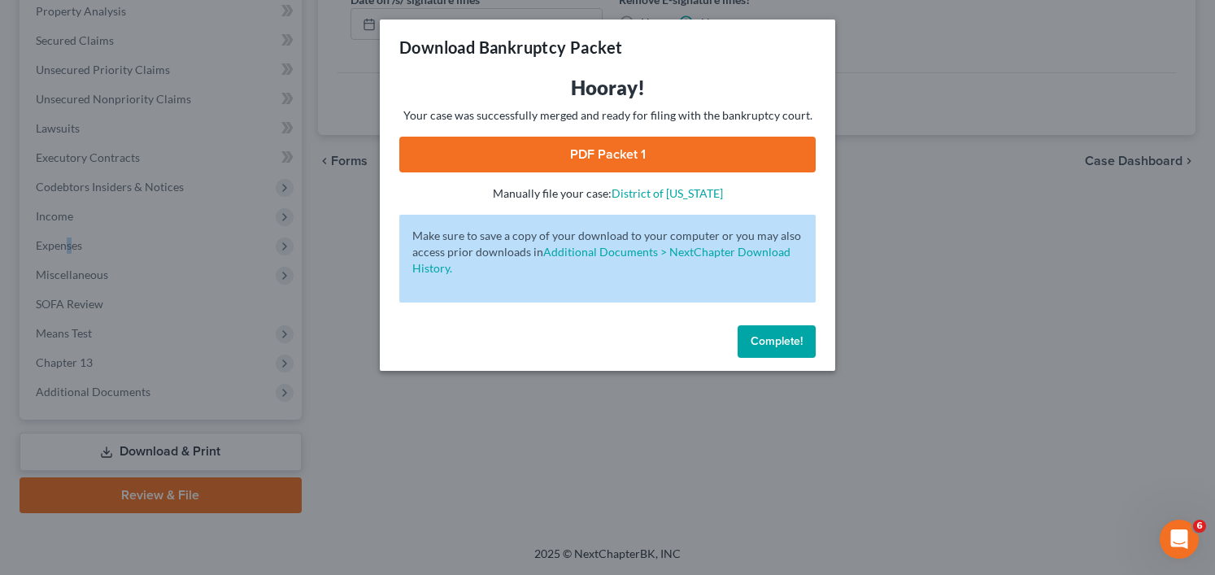
click at [614, 152] on link "PDF Packet 1" at bounding box center [607, 155] width 417 height 36
drag, startPoint x: 776, startPoint y: 334, endPoint x: 650, endPoint y: 288, distance: 134.1
click at [779, 334] on span "Complete!" at bounding box center [777, 341] width 52 height 14
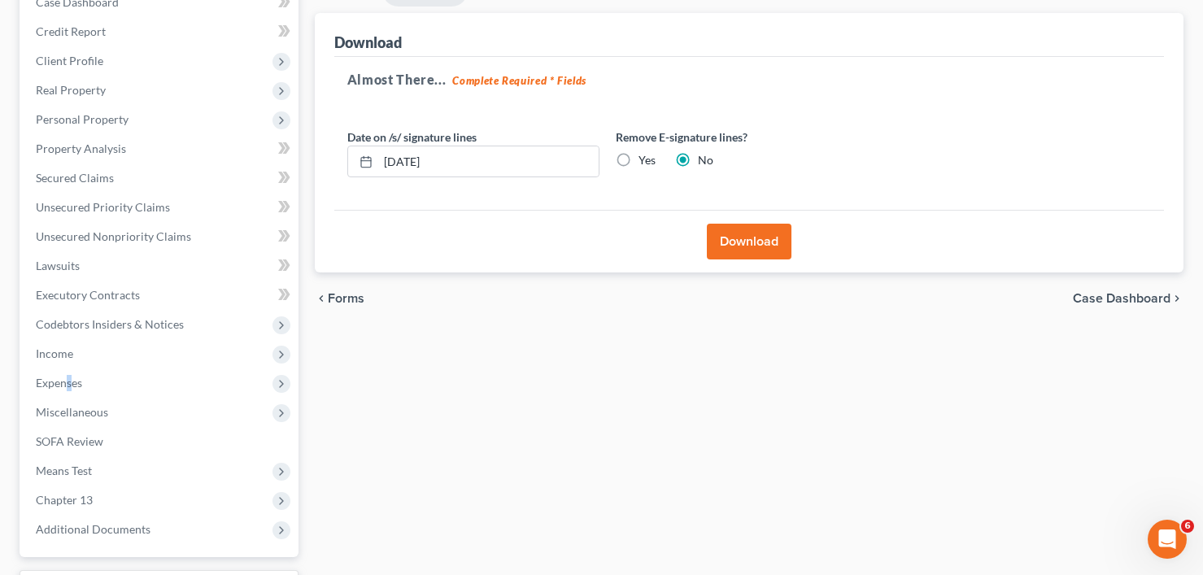
scroll to position [0, 0]
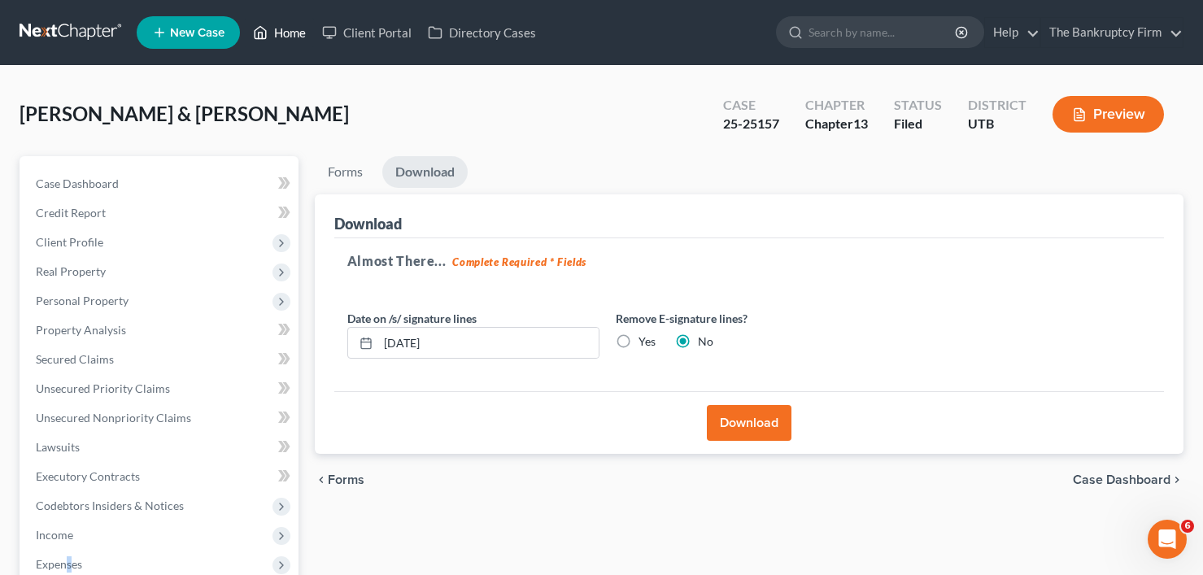
click at [302, 28] on link "Home" at bounding box center [279, 32] width 69 height 29
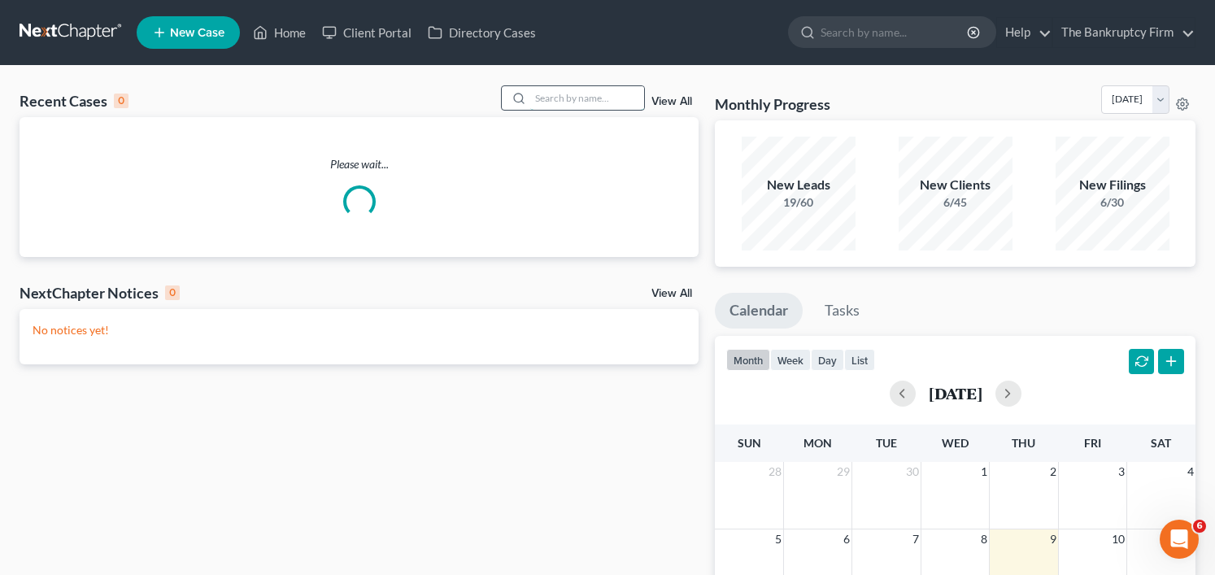
click at [574, 93] on input "search" at bounding box center [587, 98] width 114 height 24
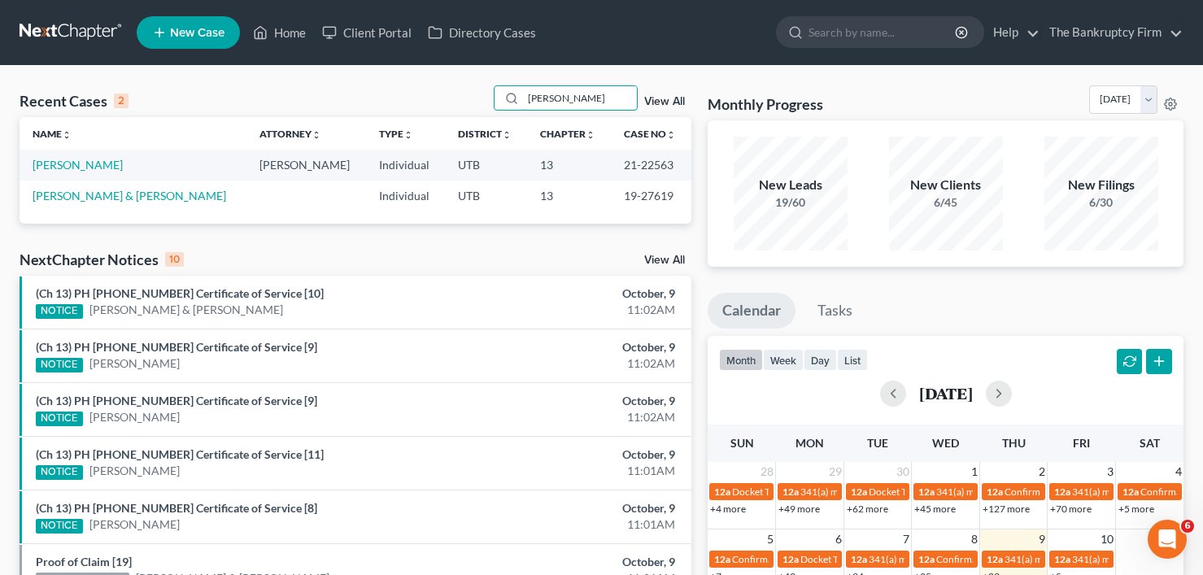
drag, startPoint x: 541, startPoint y: 99, endPoint x: 469, endPoint y: 101, distance: 71.6
click at [473, 99] on div "Recent Cases 2 lambert View All" at bounding box center [356, 101] width 672 height 32
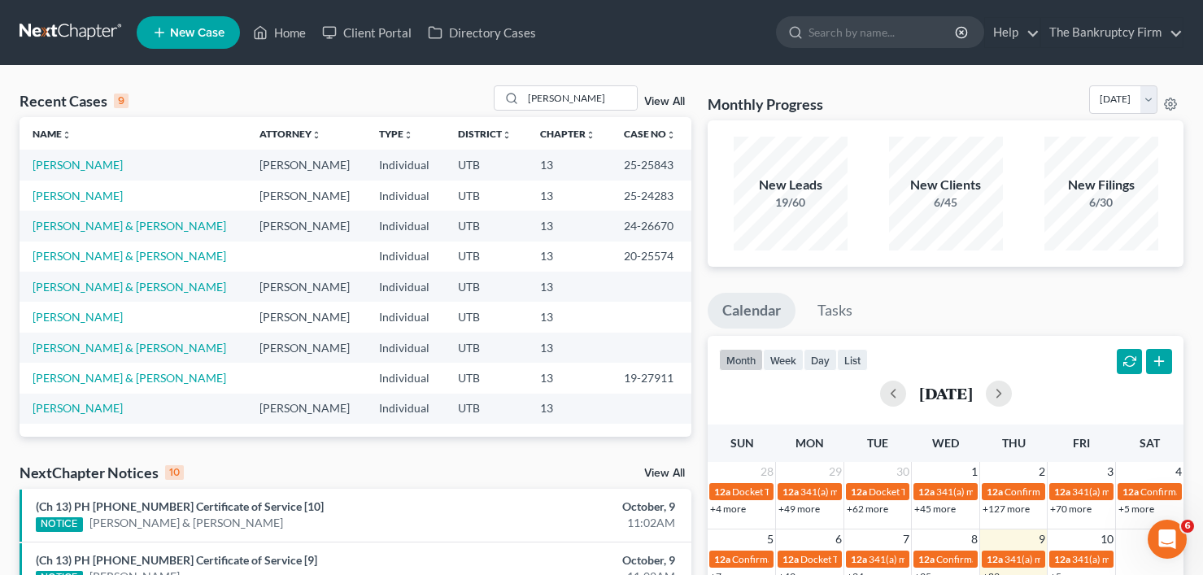
click at [670, 100] on link "View All" at bounding box center [664, 101] width 41 height 11
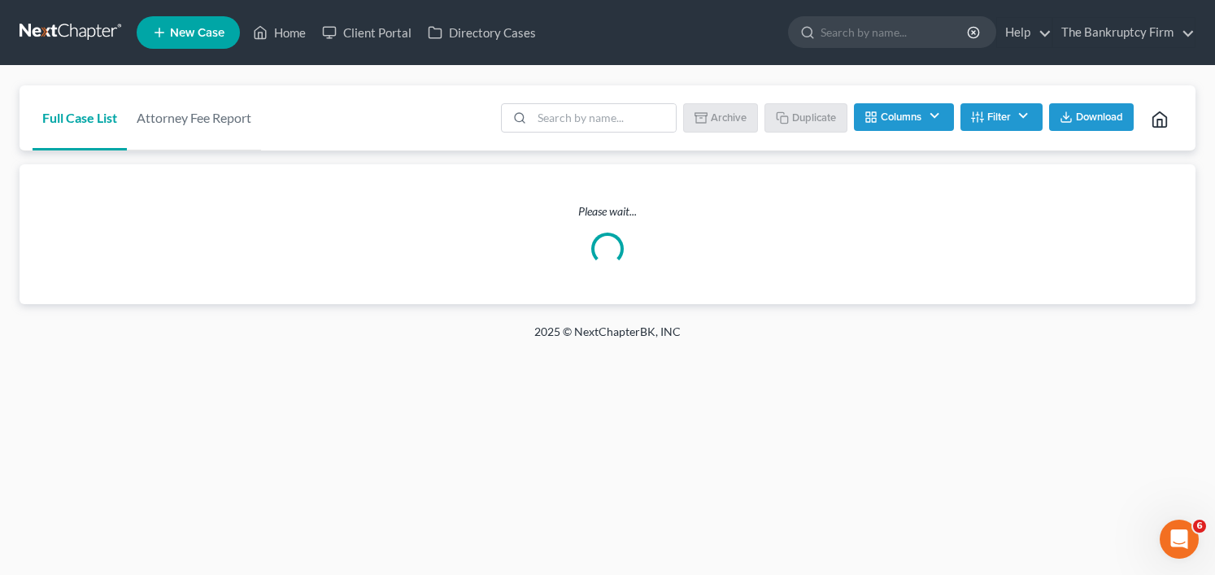
click at [899, 116] on button "Columns" at bounding box center [903, 117] width 99 height 28
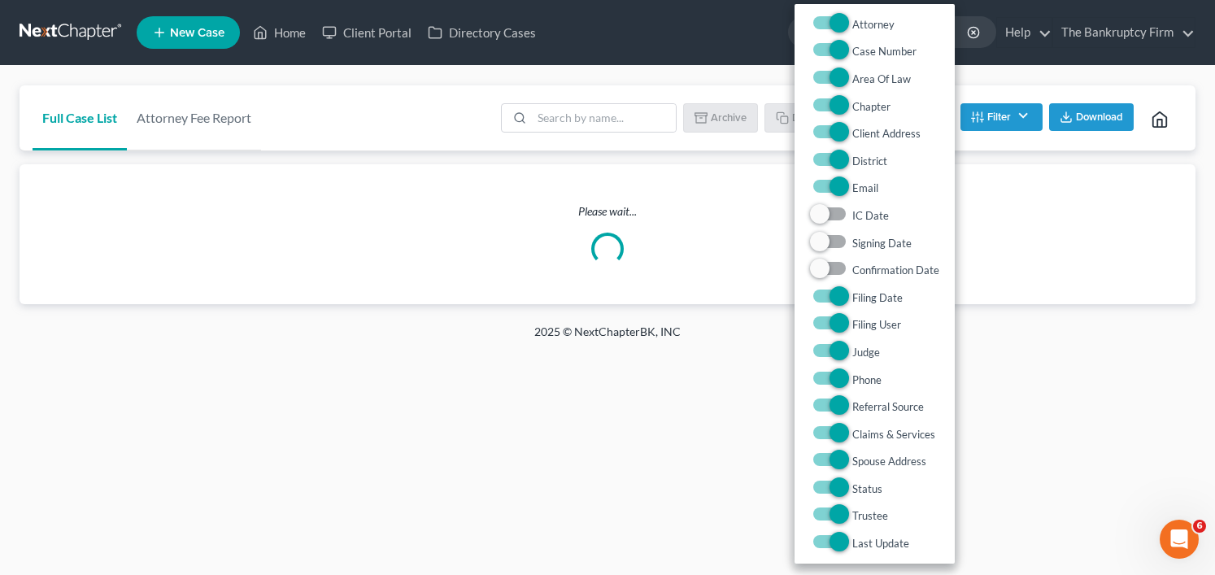
click at [997, 103] on ul "Batch Download Archive Un-archive Duplicate Columns Attorney Case Number Area O…" at bounding box center [840, 119] width 685 height 39
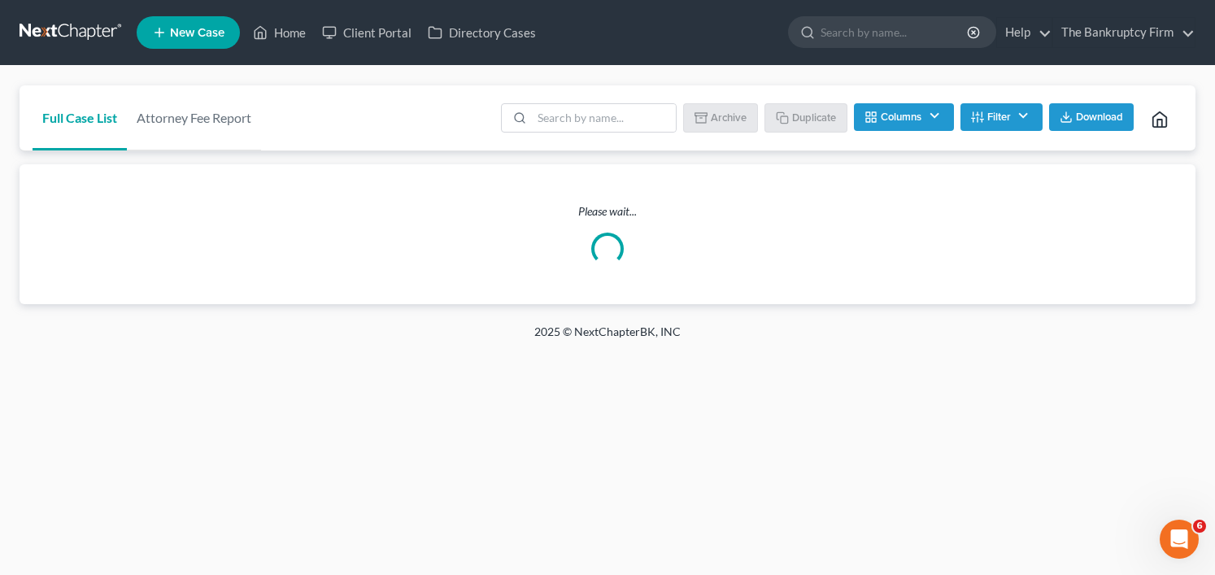
click at [1003, 119] on button "Filter" at bounding box center [1002, 117] width 82 height 28
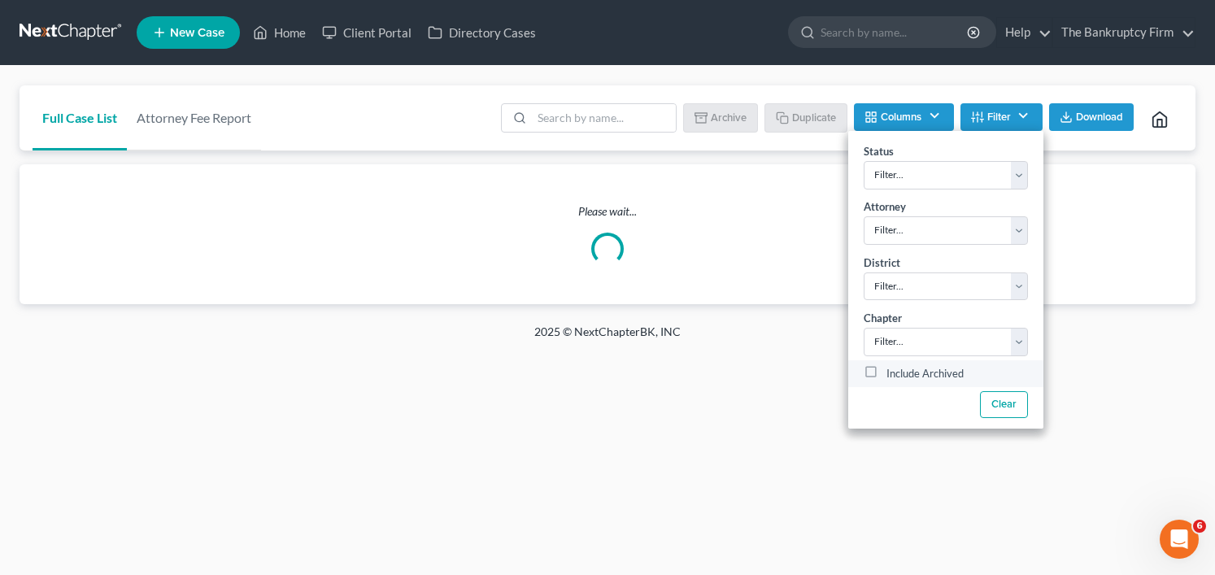
click at [900, 374] on label "Include Archived" at bounding box center [925, 374] width 77 height 20
click at [900, 374] on input "Include Archived" at bounding box center [898, 369] width 11 height 11
click at [564, 117] on input "search" at bounding box center [604, 118] width 144 height 28
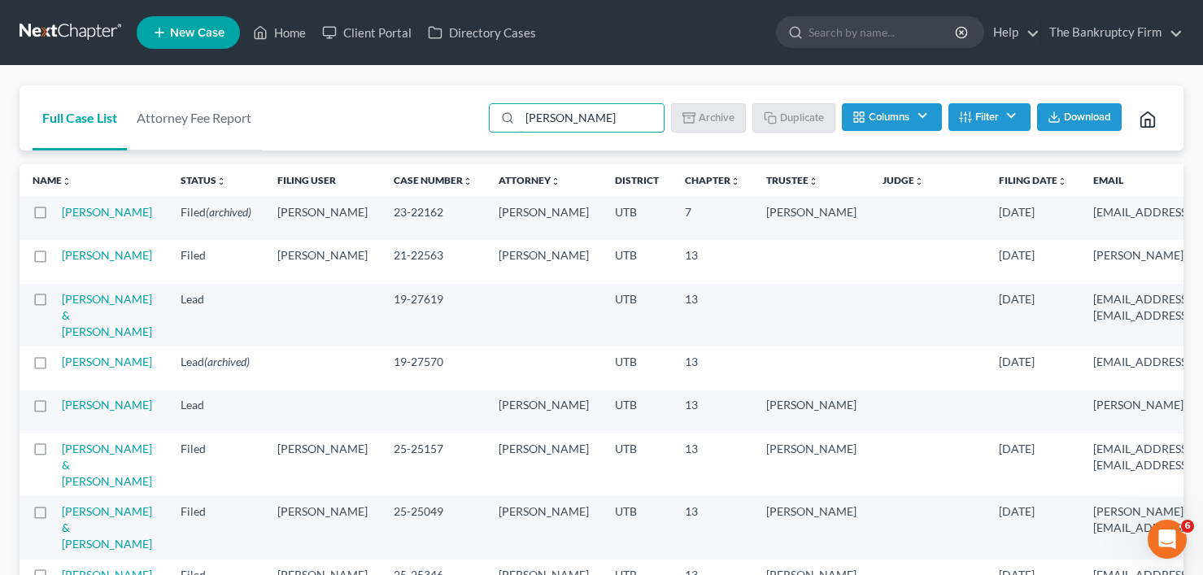
drag, startPoint x: 500, startPoint y: 122, endPoint x: 451, endPoint y: 122, distance: 48.8
click at [453, 122] on div "Full Case List Attorney Fee Report lambert Batch Download Archive Un-archive Du…" at bounding box center [602, 118] width 1164 height 66
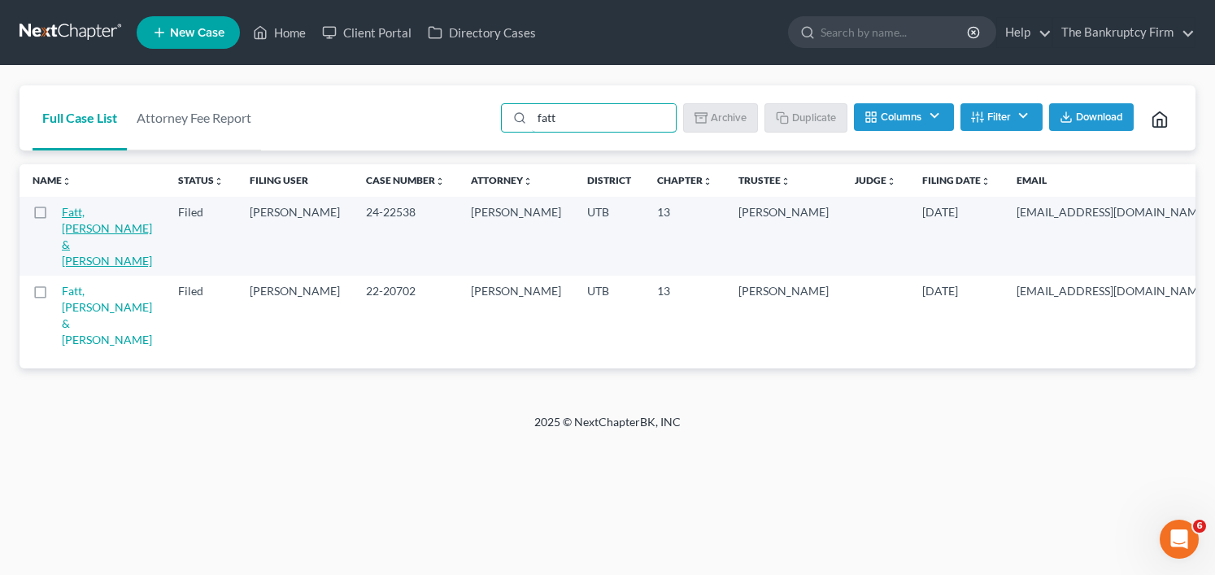
click at [79, 229] on link "Fatt, [PERSON_NAME] & [PERSON_NAME]" at bounding box center [107, 236] width 90 height 63
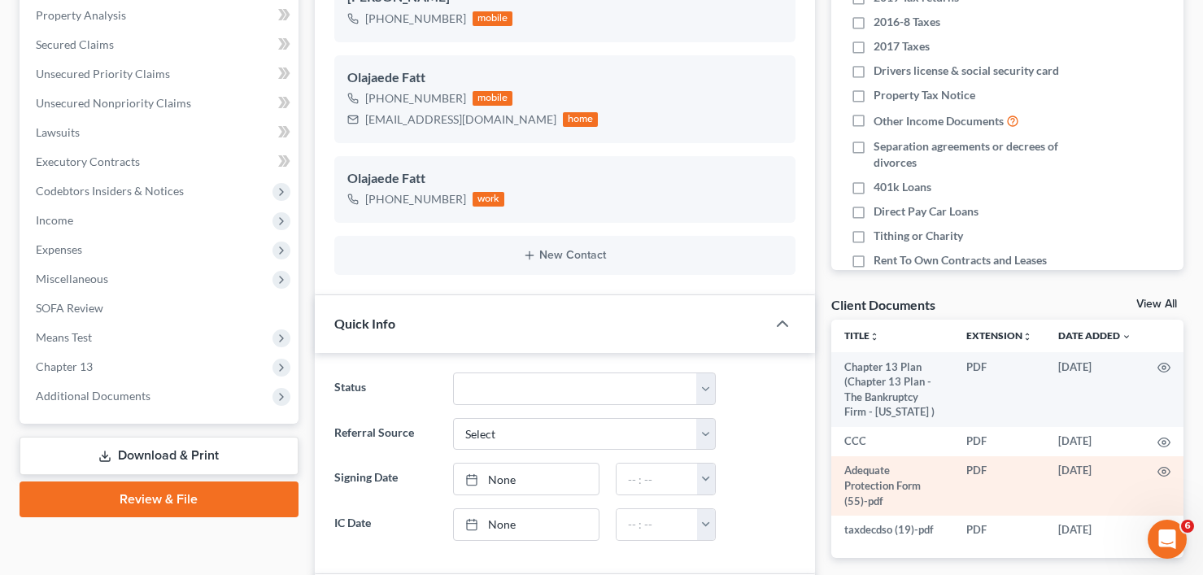
scroll to position [171, 0]
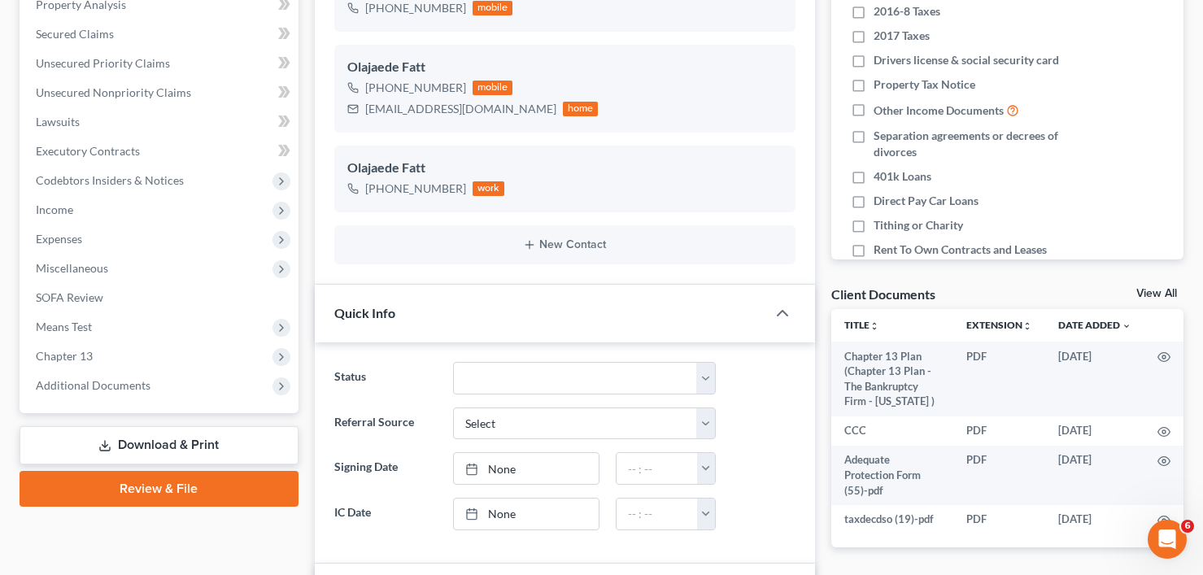
drag, startPoint x: 1156, startPoint y: 286, endPoint x: 1141, endPoint y: 291, distance: 15.4
click at [1156, 286] on div "Client Documents View All" at bounding box center [1007, 298] width 352 height 24
click at [1156, 295] on link "View All" at bounding box center [1157, 293] width 41 height 11
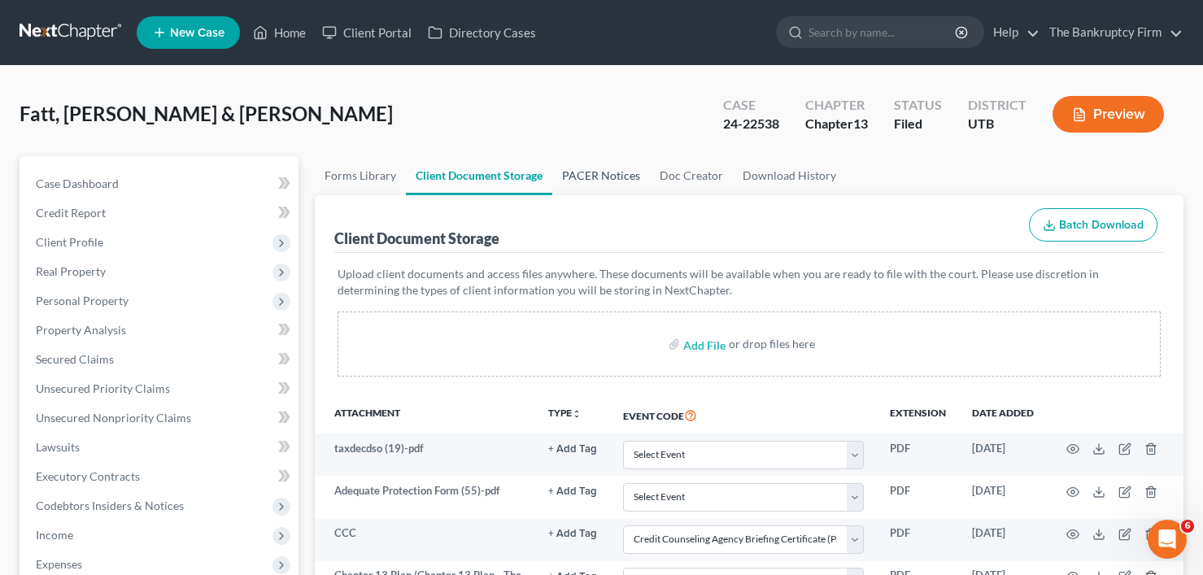
click at [581, 181] on link "PACER Notices" at bounding box center [601, 175] width 98 height 39
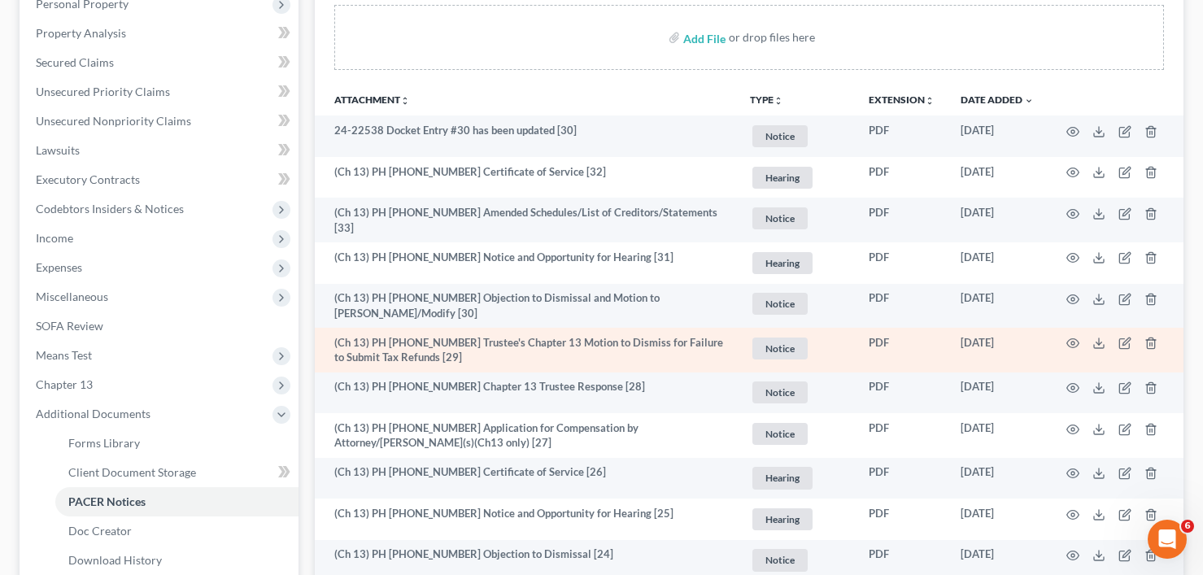
scroll to position [325, 0]
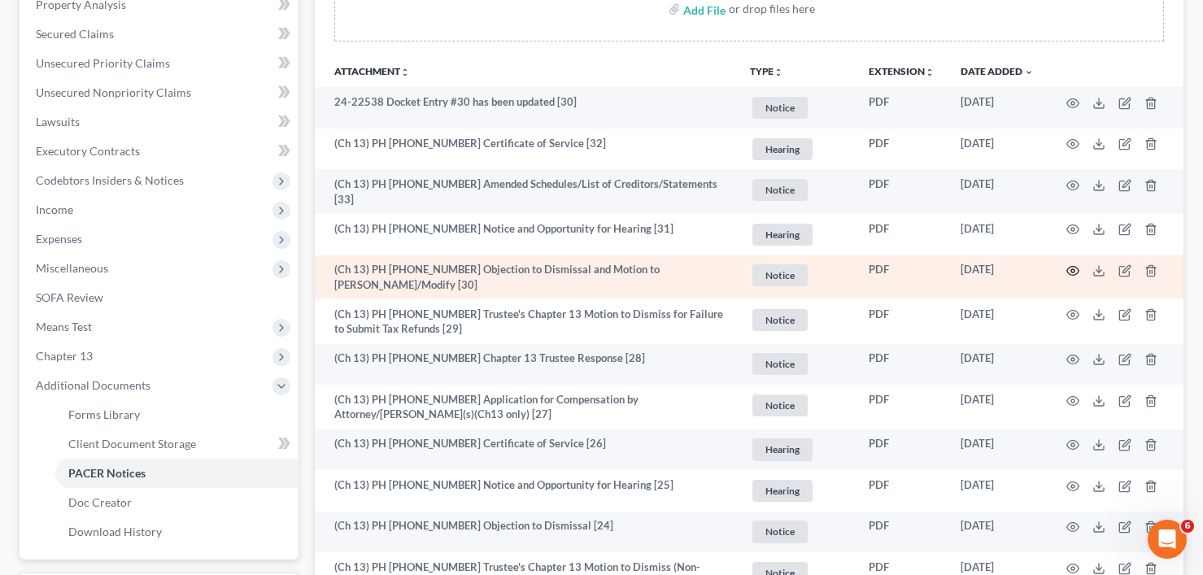
click at [1076, 269] on icon "button" at bounding box center [1073, 270] width 13 height 13
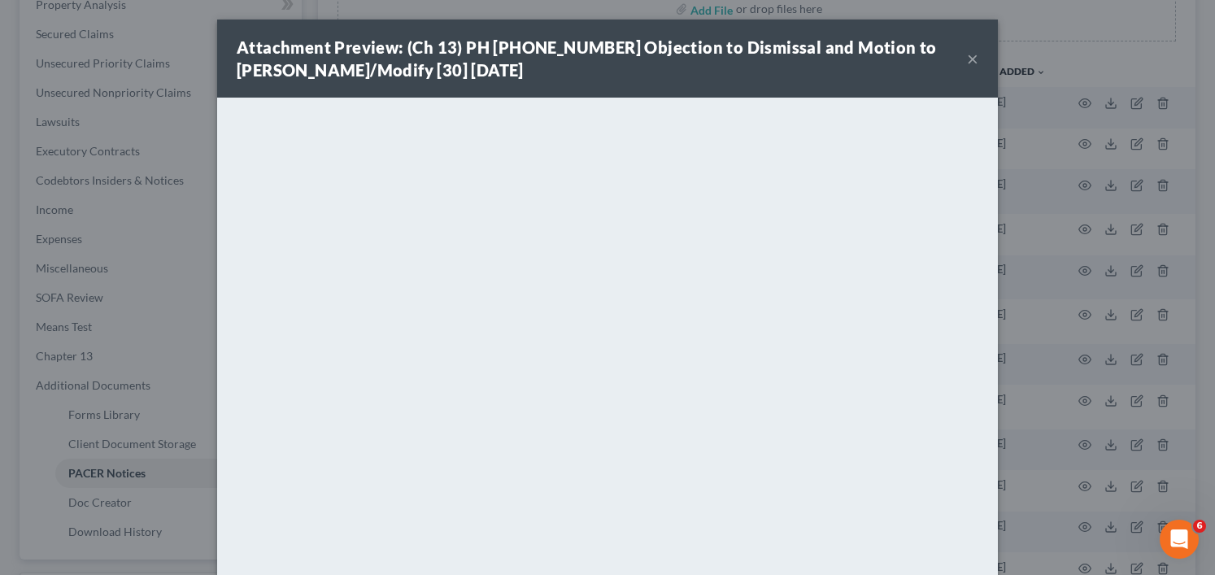
click at [969, 59] on button "×" at bounding box center [972, 59] width 11 height 20
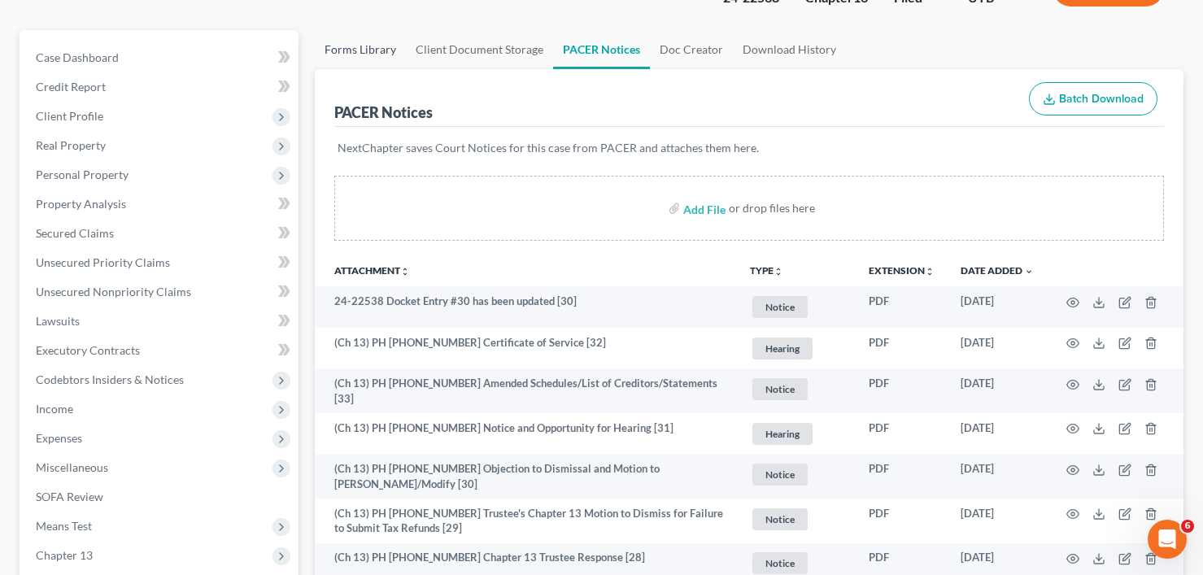
scroll to position [0, 0]
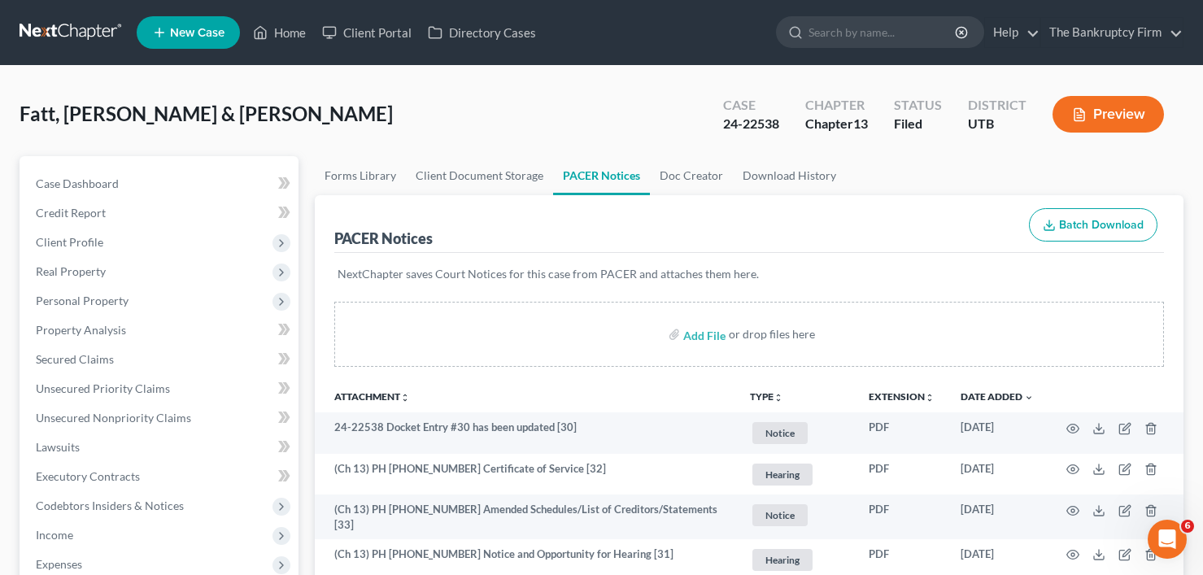
click at [287, 47] on ul "New Case Home Client Portal Directory Cases - No Result - See all results Or Pr…" at bounding box center [660, 32] width 1047 height 42
click at [290, 30] on link "Home" at bounding box center [279, 32] width 69 height 29
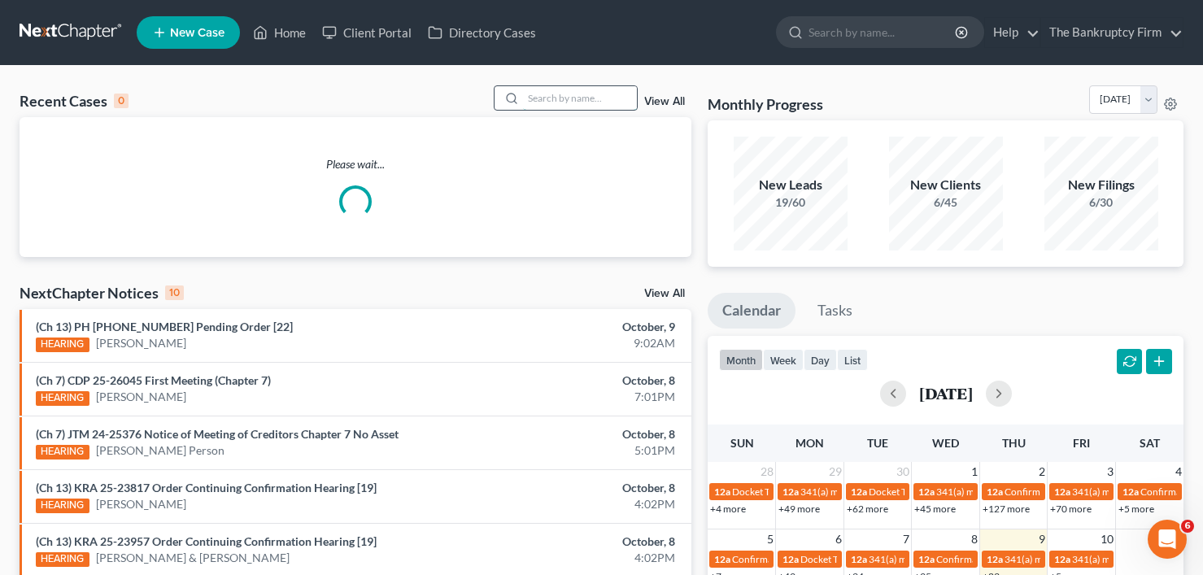
click at [582, 98] on input "search" at bounding box center [580, 98] width 114 height 24
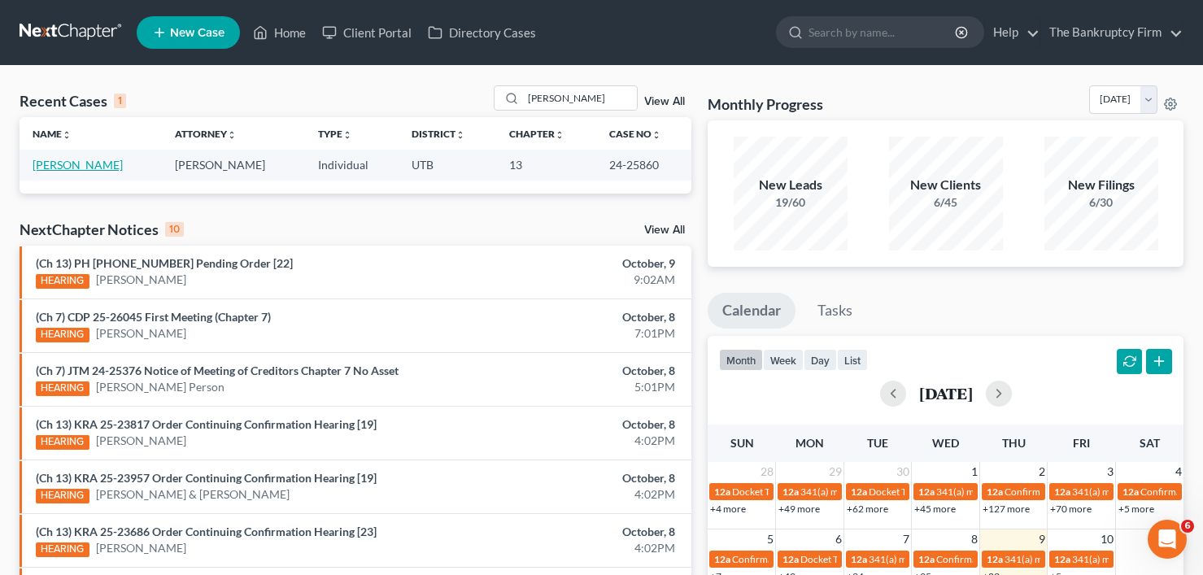
click at [72, 166] on link "[PERSON_NAME]" at bounding box center [78, 165] width 90 height 14
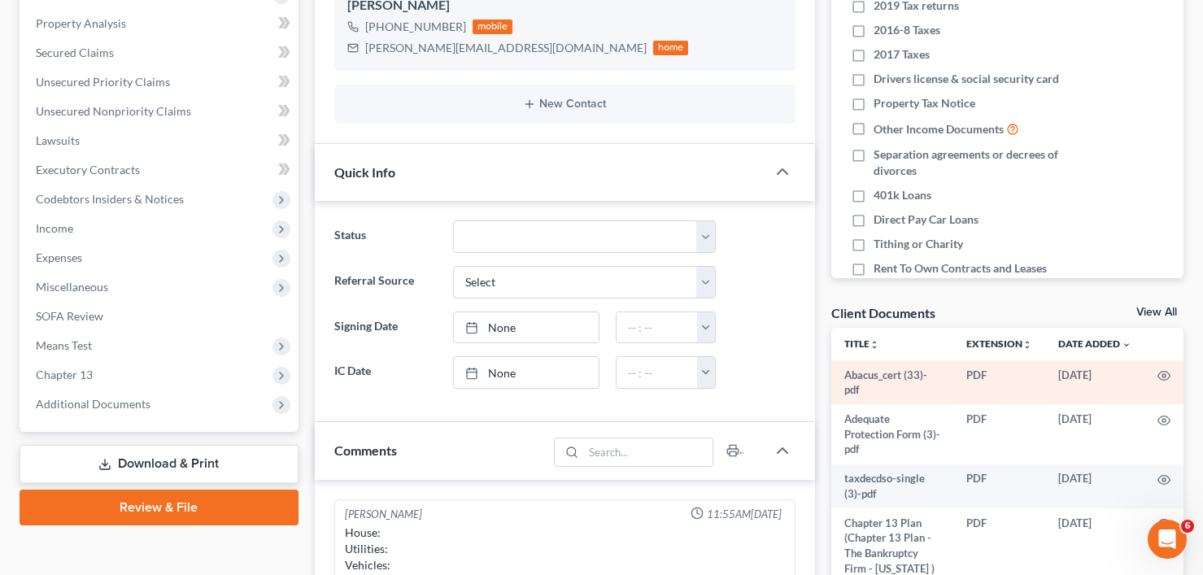
scroll to position [325, 0]
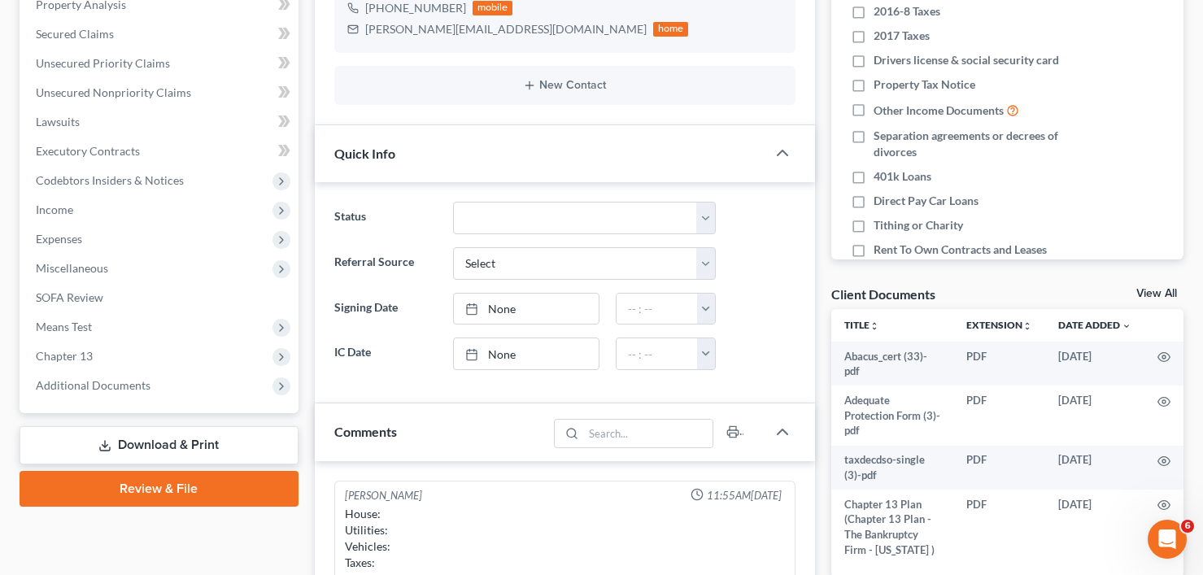
click at [1152, 294] on link "View All" at bounding box center [1157, 293] width 41 height 11
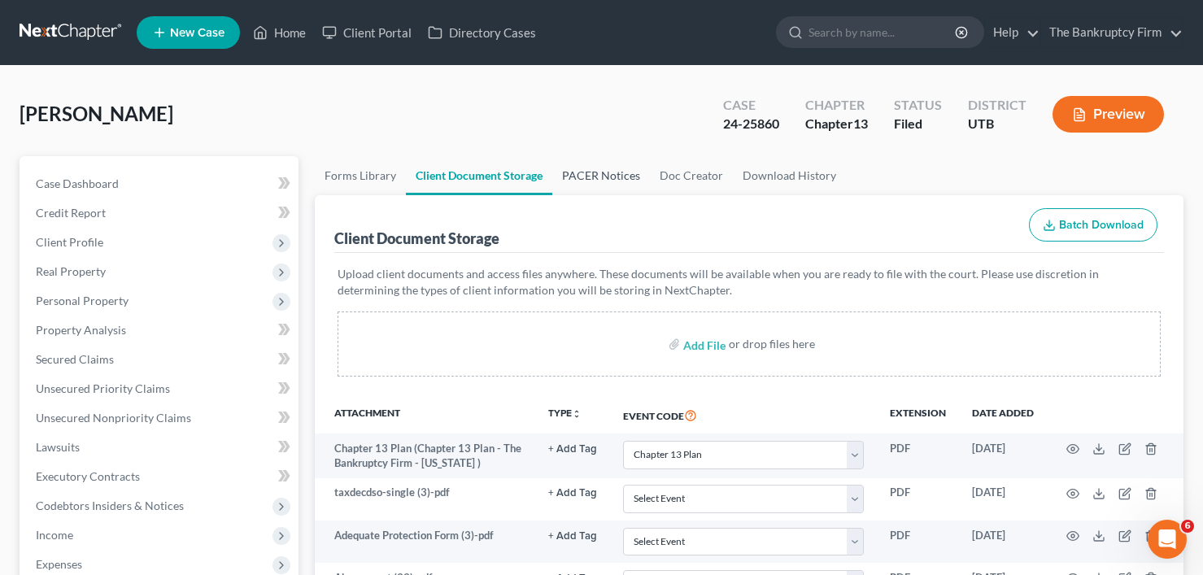
click at [604, 172] on link "PACER Notices" at bounding box center [601, 175] width 98 height 39
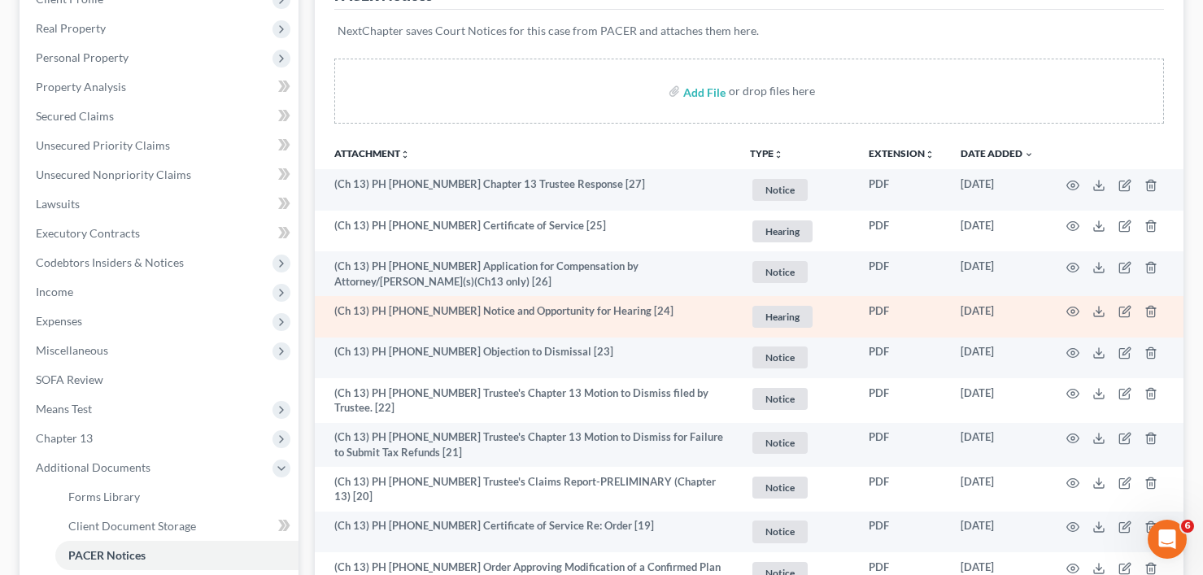
scroll to position [244, 0]
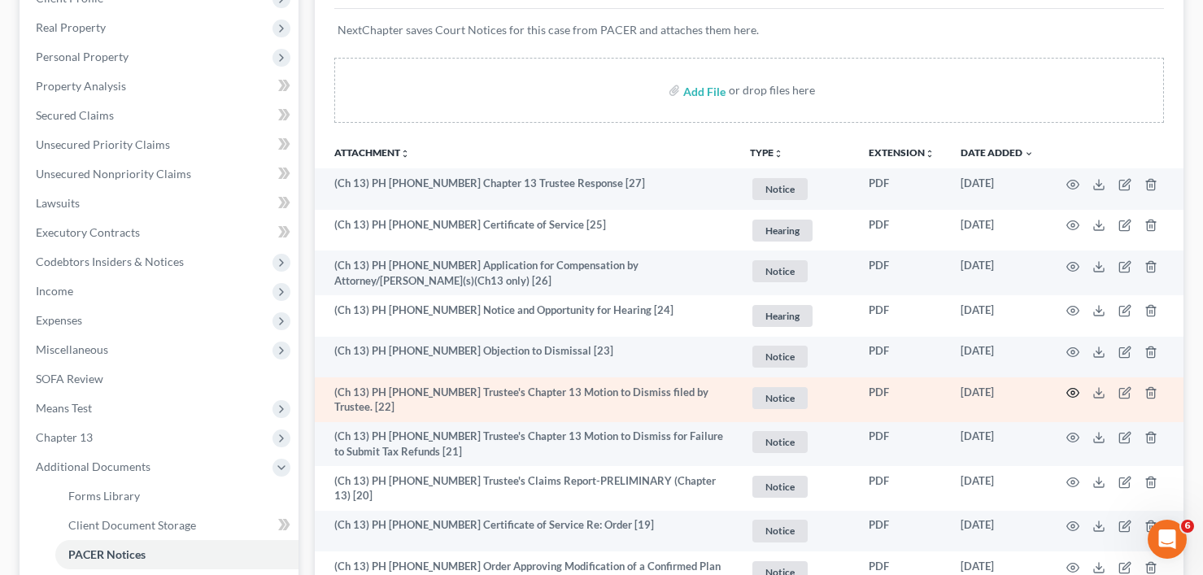
click at [1069, 393] on icon "button" at bounding box center [1073, 392] width 13 height 13
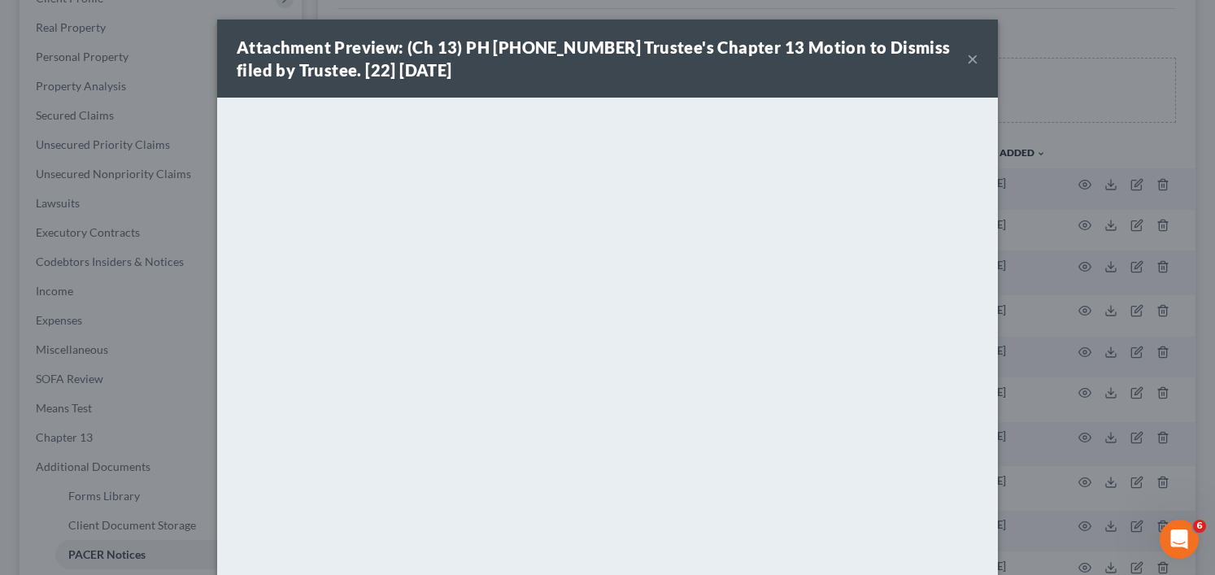
click at [967, 52] on button "×" at bounding box center [972, 59] width 11 height 20
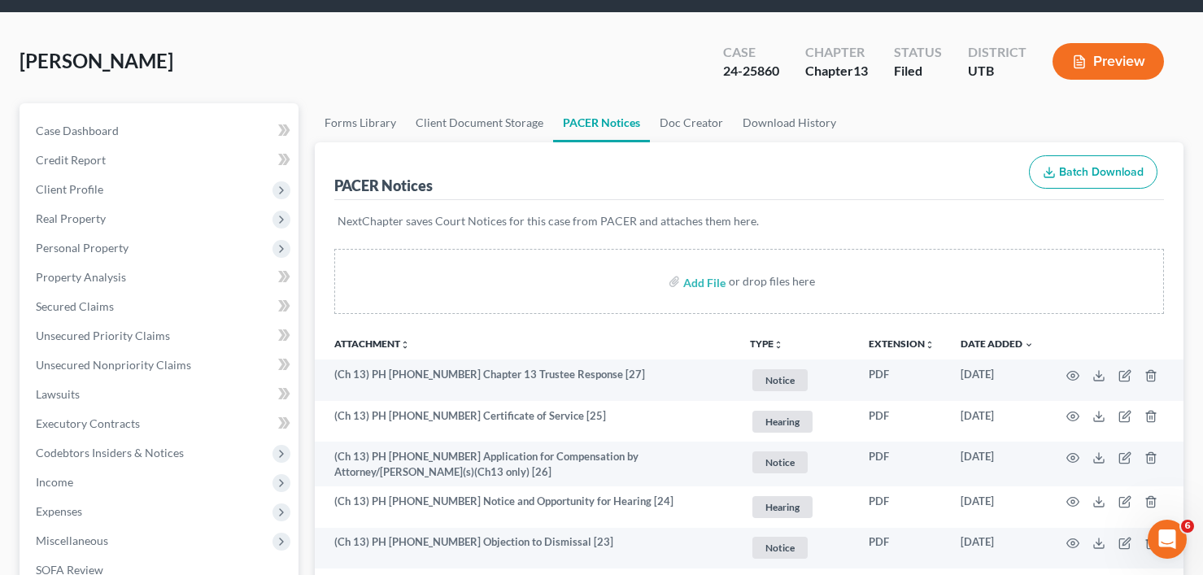
scroll to position [81, 0]
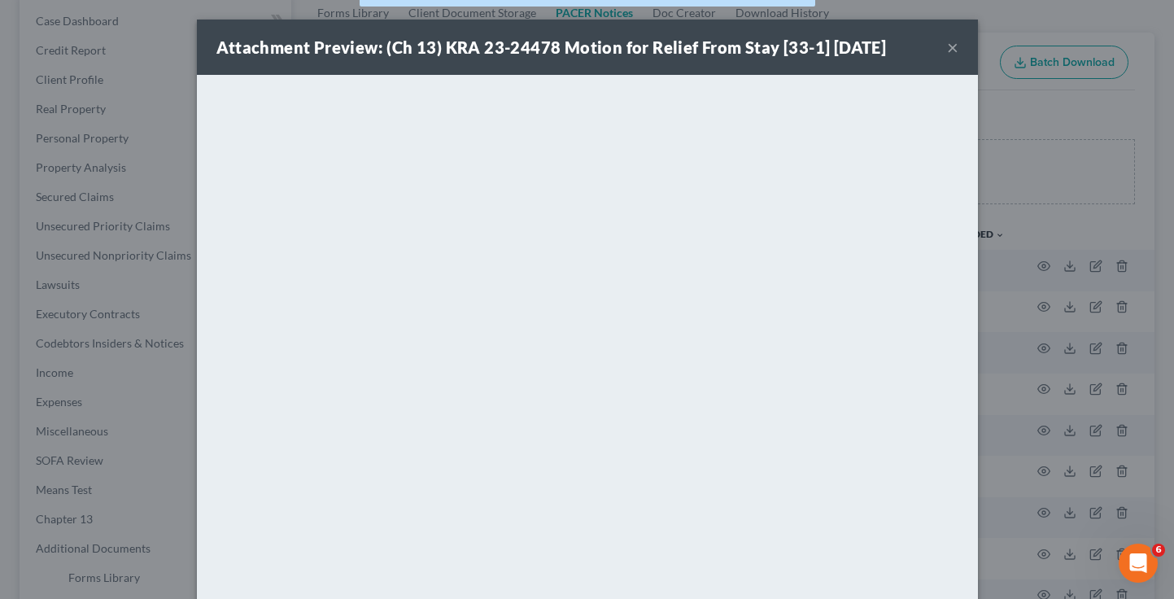
click at [996, 96] on div "Attachment Preview: (Ch 13) KRA 23-24478 Motion for Relief From Stay [33-1] 08/…" at bounding box center [587, 299] width 1174 height 599
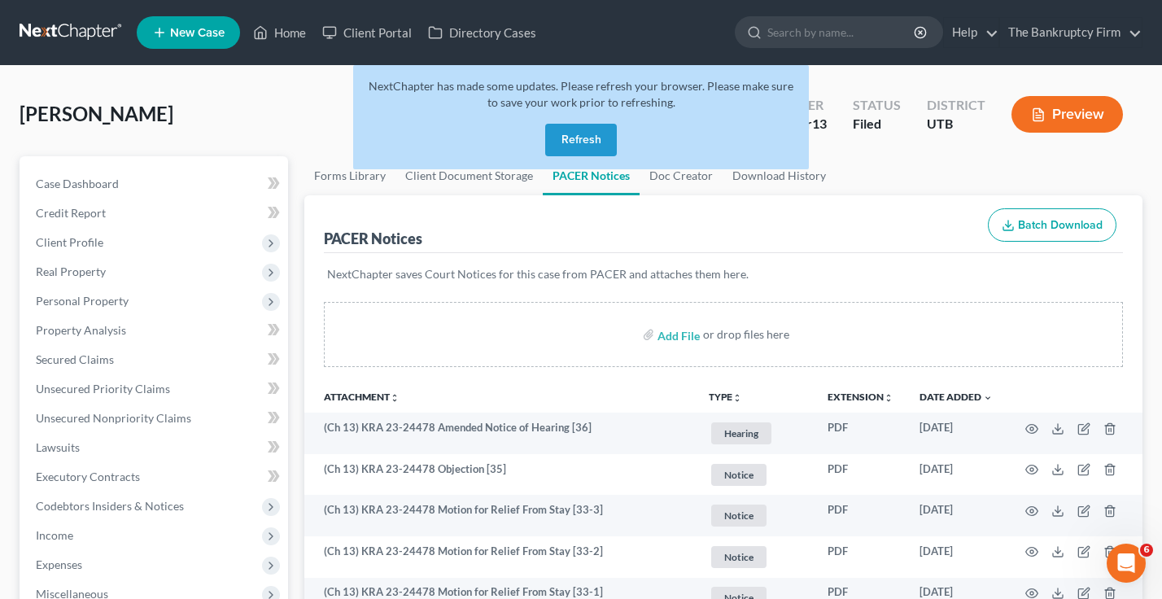
click at [580, 144] on button "Refresh" at bounding box center [581, 140] width 72 height 33
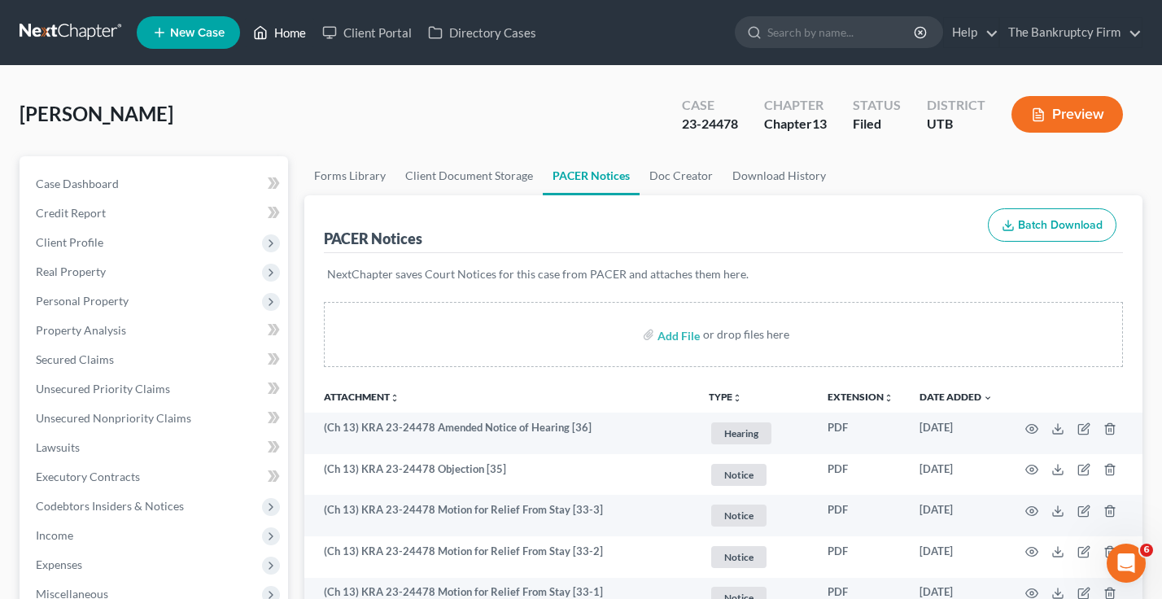
click at [286, 31] on link "Home" at bounding box center [279, 32] width 69 height 29
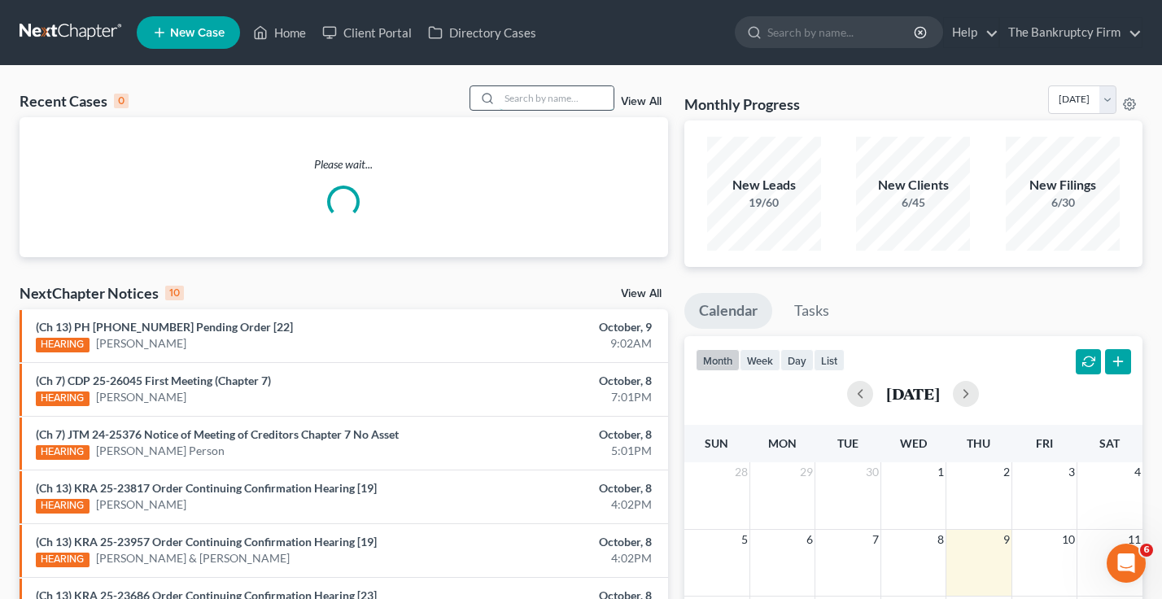
click at [511, 103] on input "search" at bounding box center [557, 98] width 114 height 24
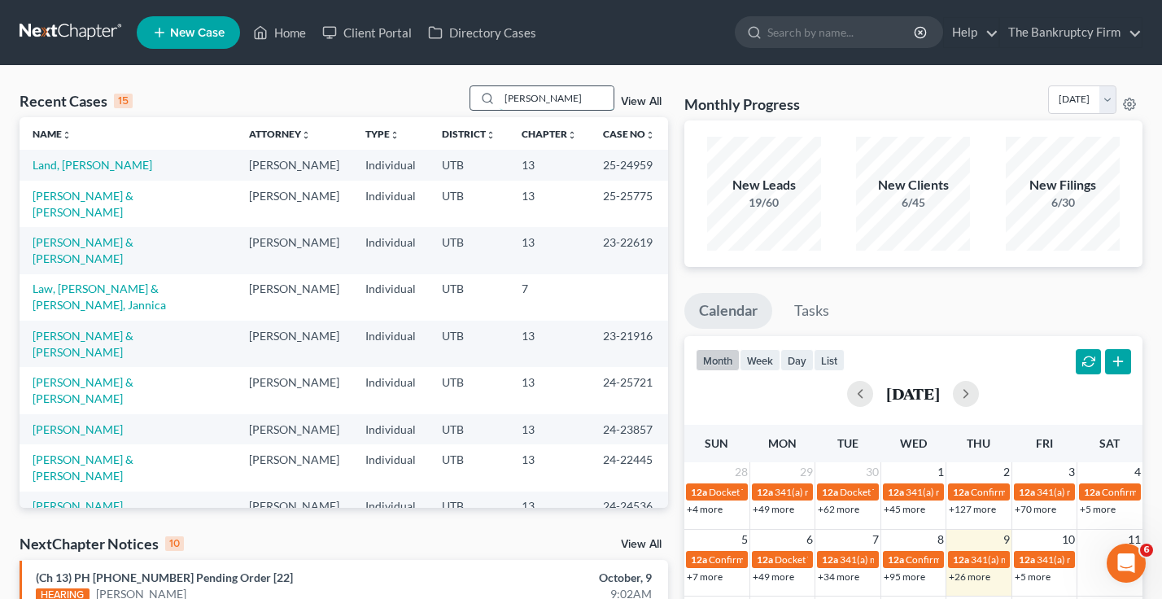
type input "eric law"
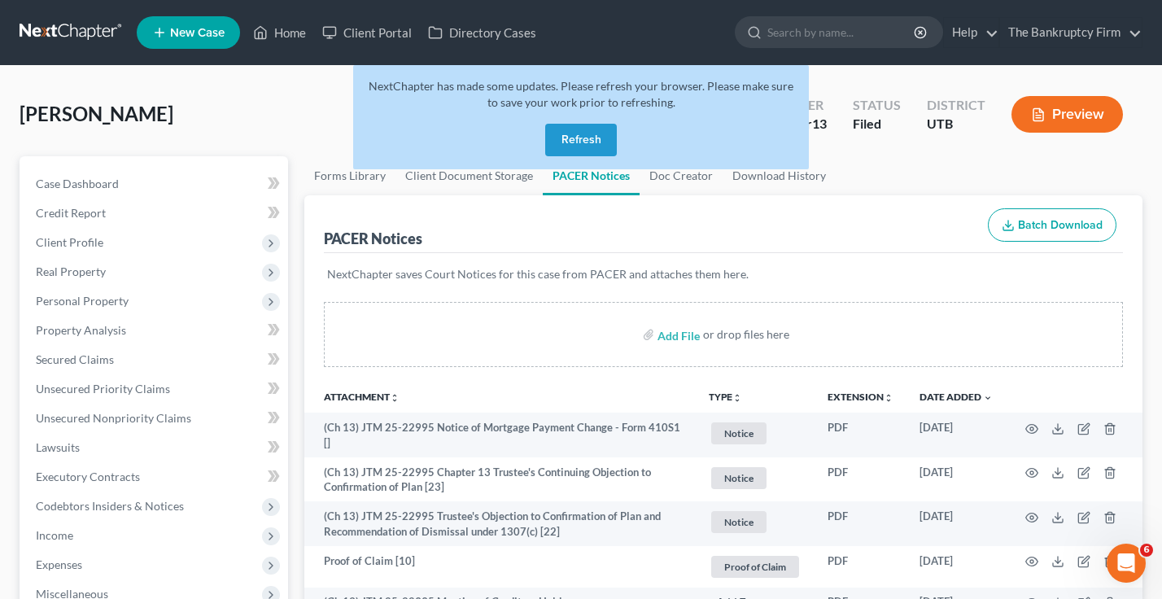
click at [581, 141] on button "Refresh" at bounding box center [581, 140] width 72 height 33
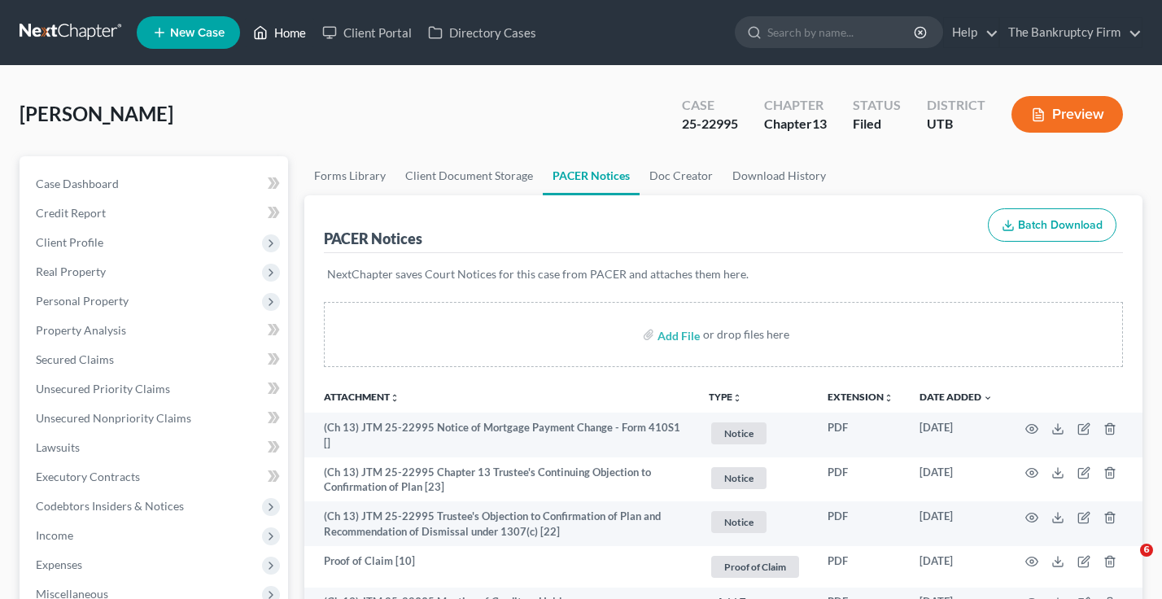
drag, startPoint x: 0, startPoint y: 0, endPoint x: 294, endPoint y: 33, distance: 295.5
click at [294, 33] on link "Home" at bounding box center [279, 32] width 69 height 29
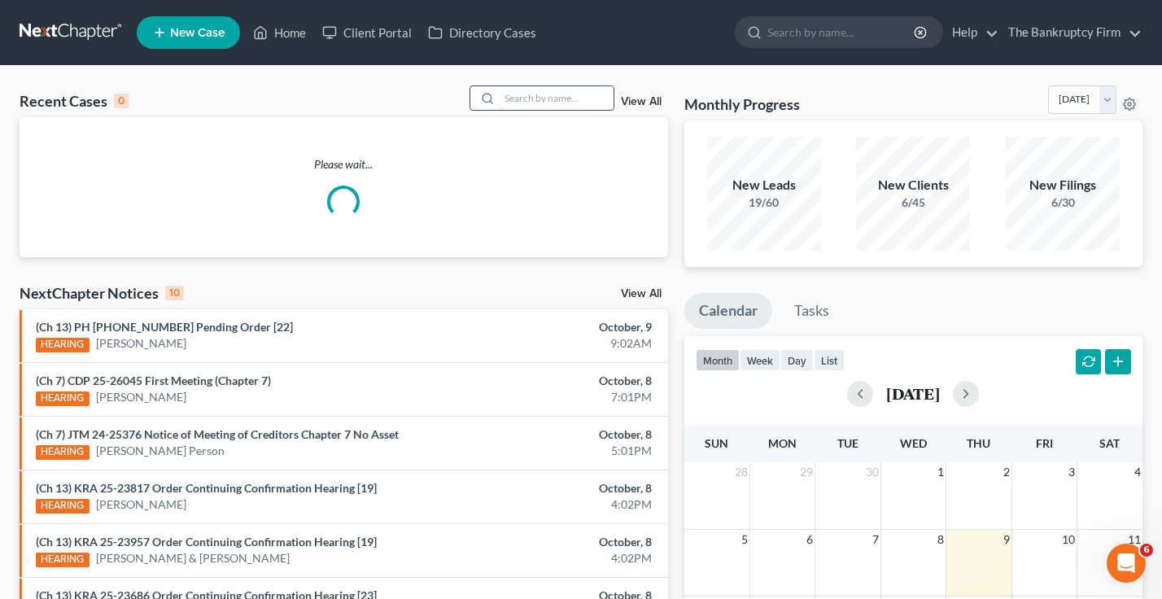
click at [526, 94] on input "search" at bounding box center [557, 98] width 114 height 24
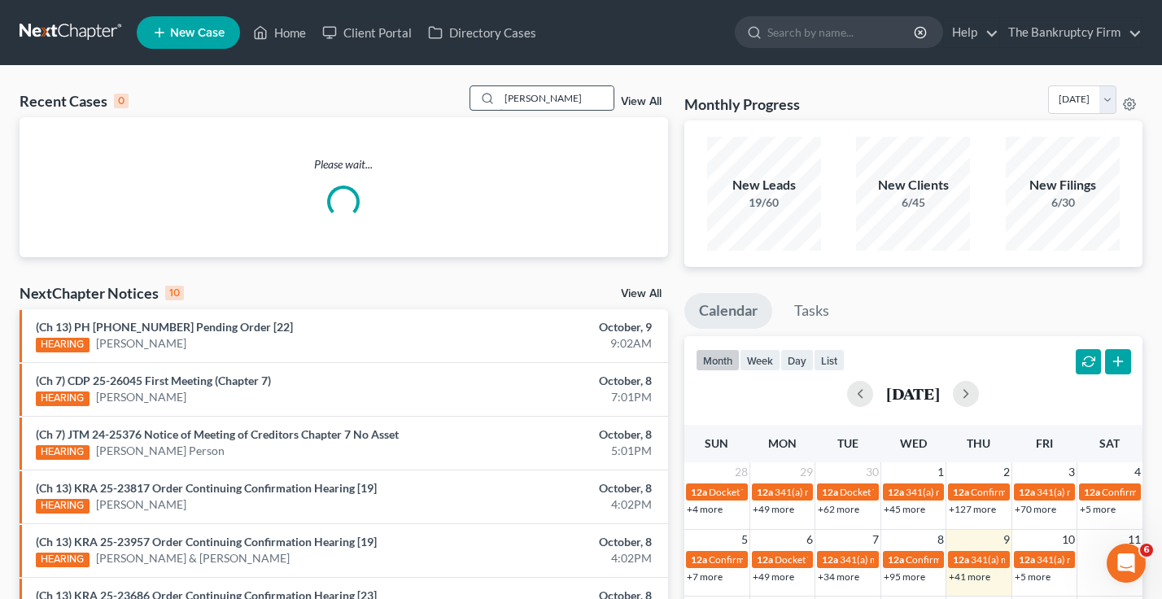
type input "[PERSON_NAME]"
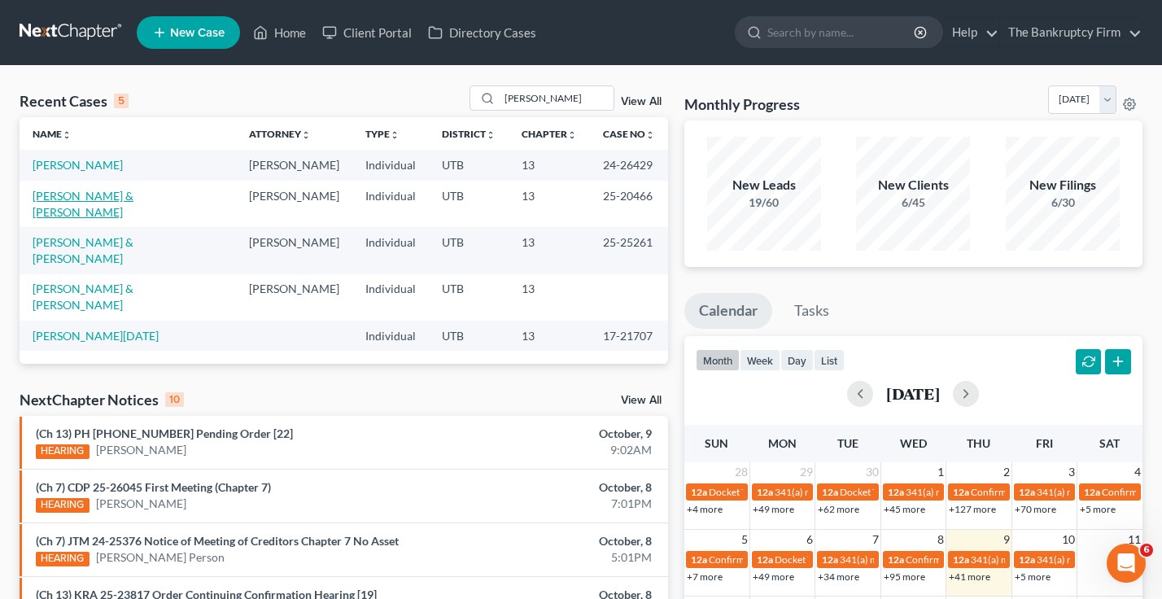
click at [77, 198] on link "[PERSON_NAME] & [PERSON_NAME]" at bounding box center [83, 204] width 101 height 30
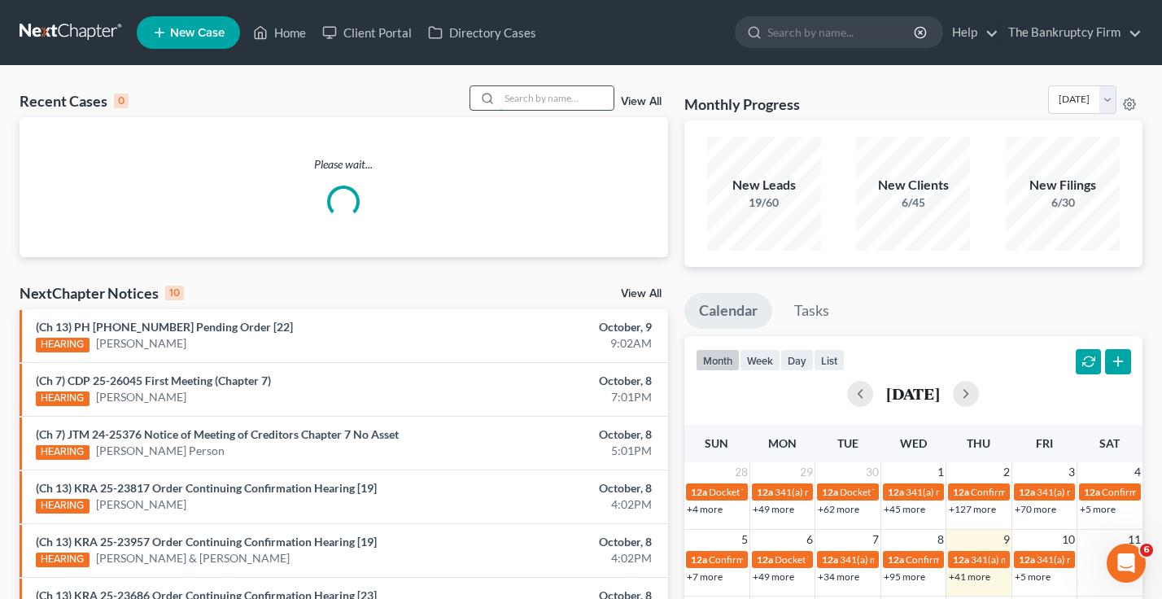
click at [535, 97] on input "search" at bounding box center [557, 98] width 114 height 24
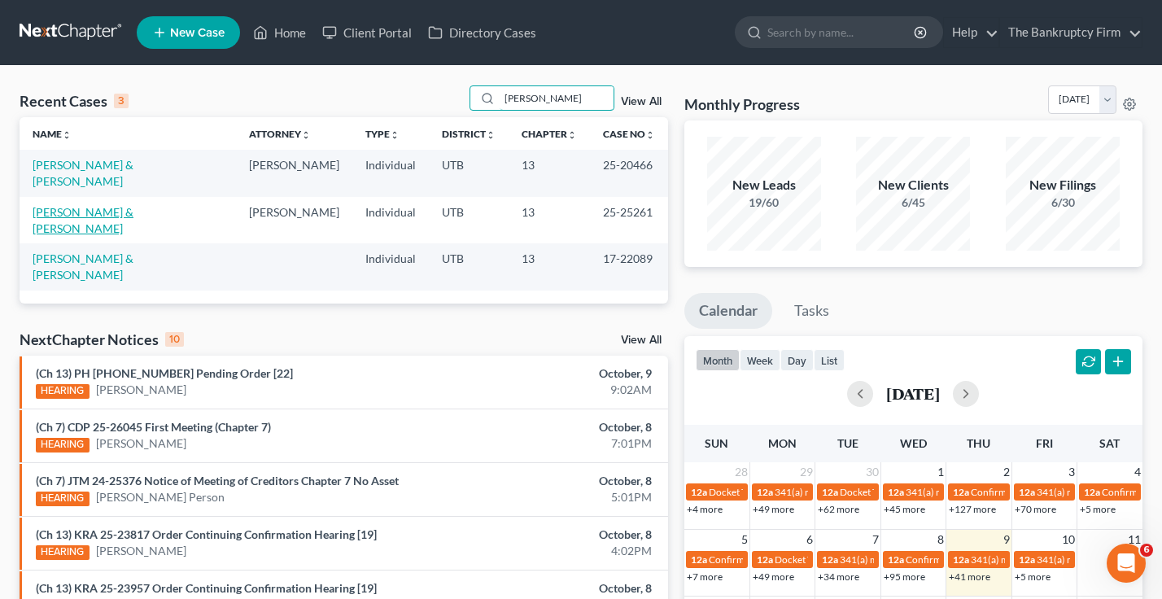
type input "[PERSON_NAME]"
click at [93, 205] on link "[PERSON_NAME] & [PERSON_NAME]" at bounding box center [83, 220] width 101 height 30
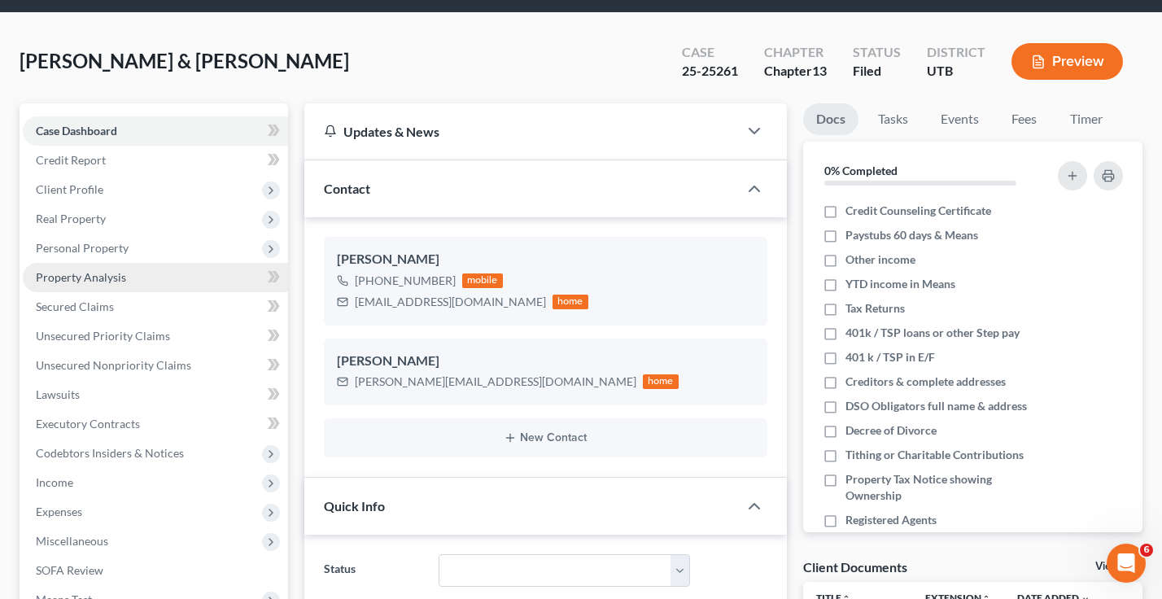
scroll to position [81, 0]
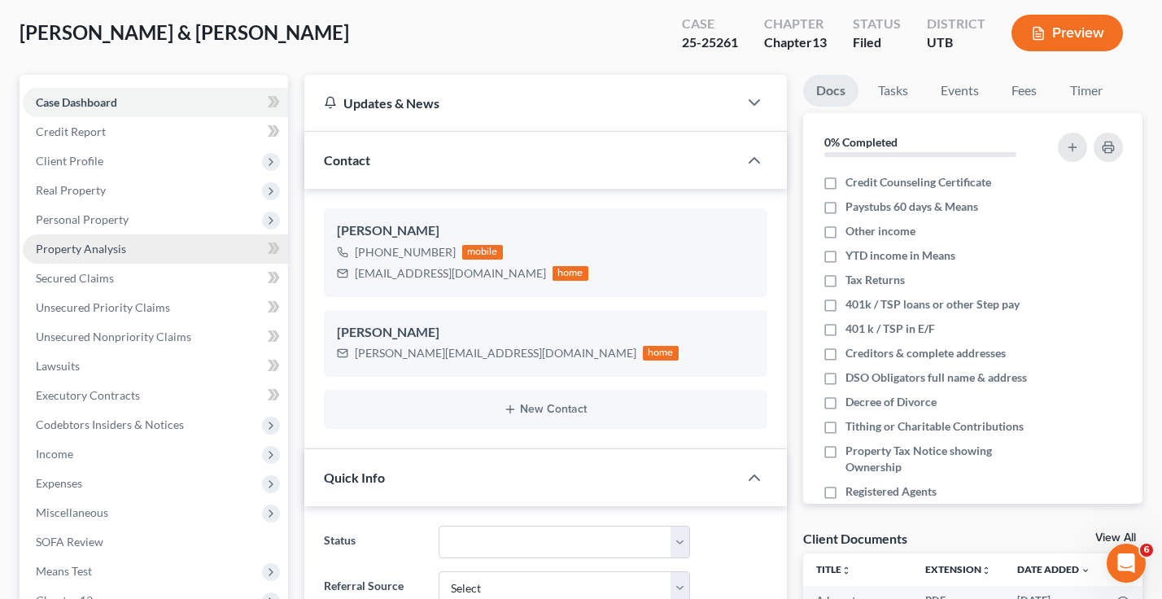
click at [94, 244] on span "Property Analysis" at bounding box center [81, 249] width 90 height 14
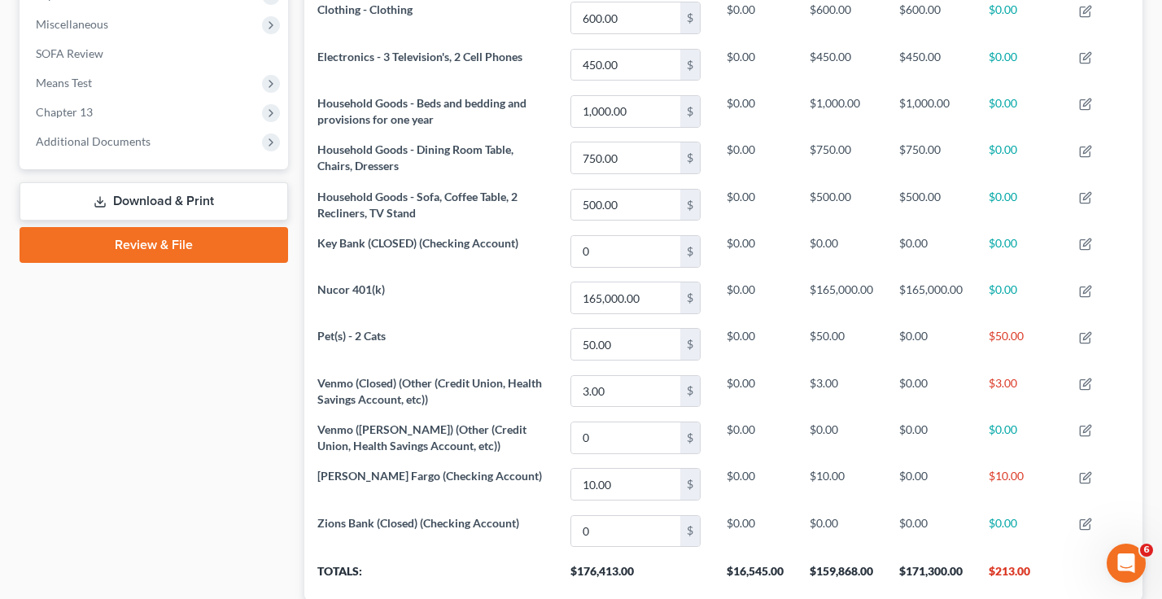
scroll to position [651, 0]
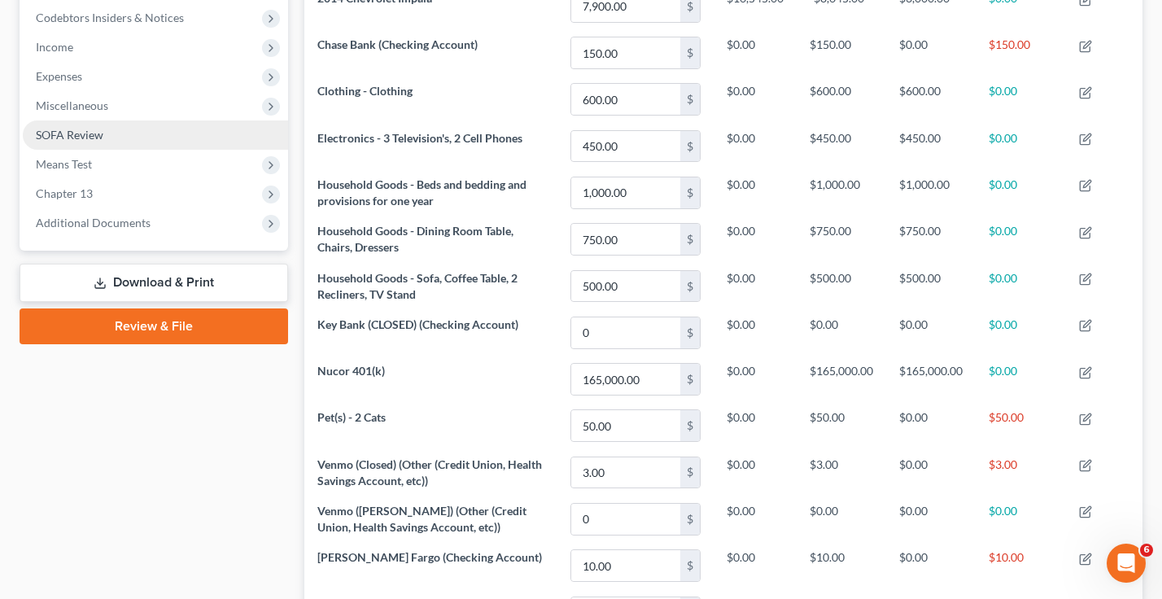
click at [63, 129] on span "SOFA Review" at bounding box center [70, 135] width 68 height 14
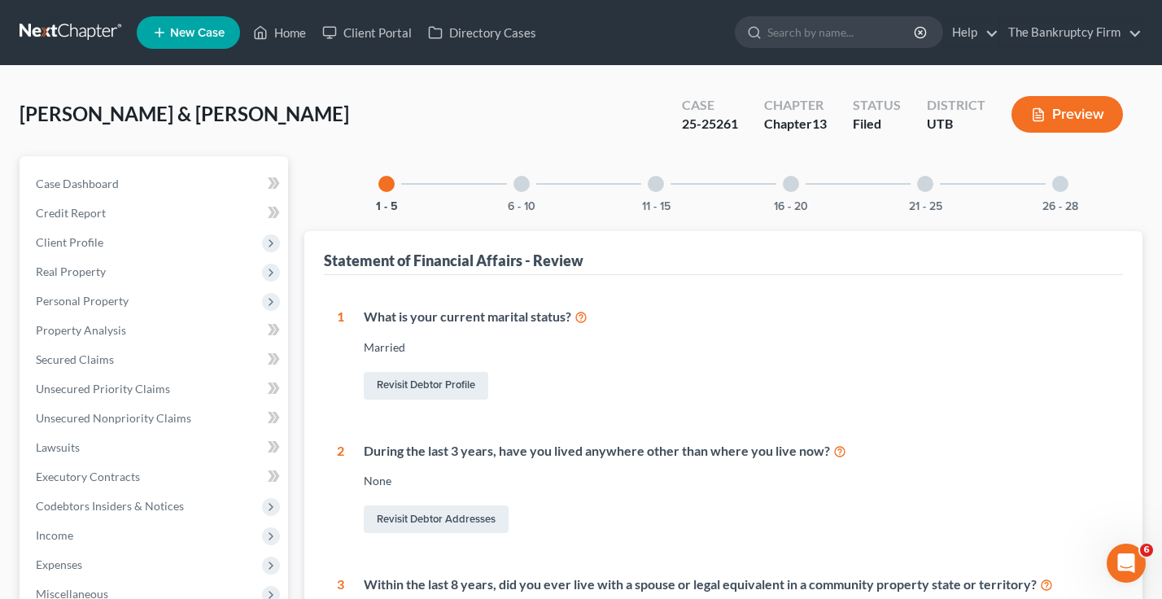
click at [1053, 181] on div at bounding box center [1060, 184] width 16 height 16
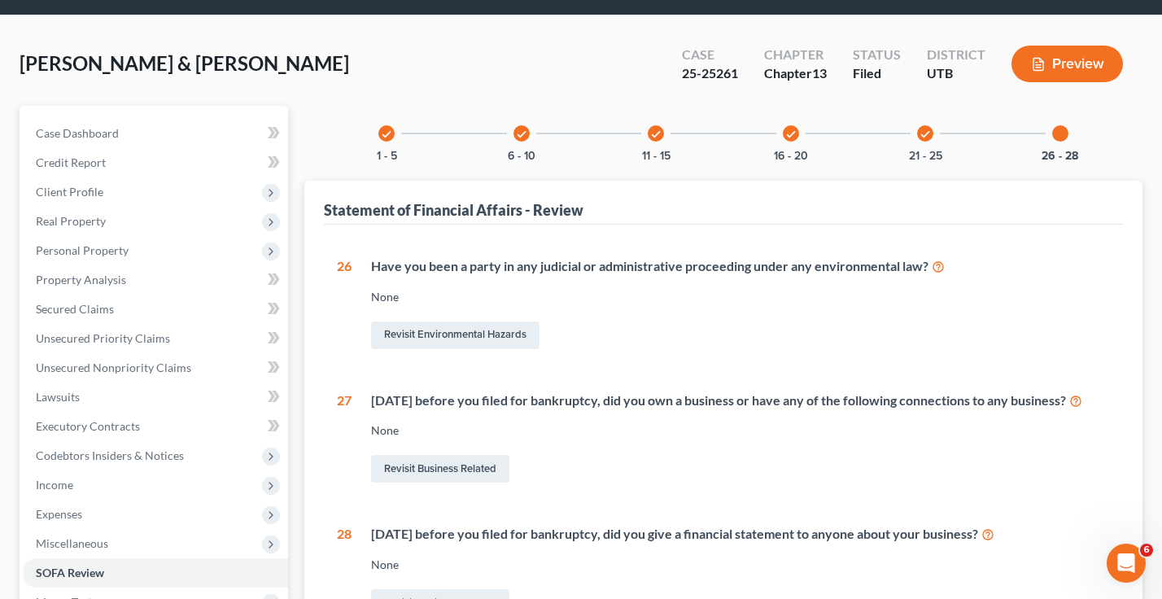
scroll to position [244, 0]
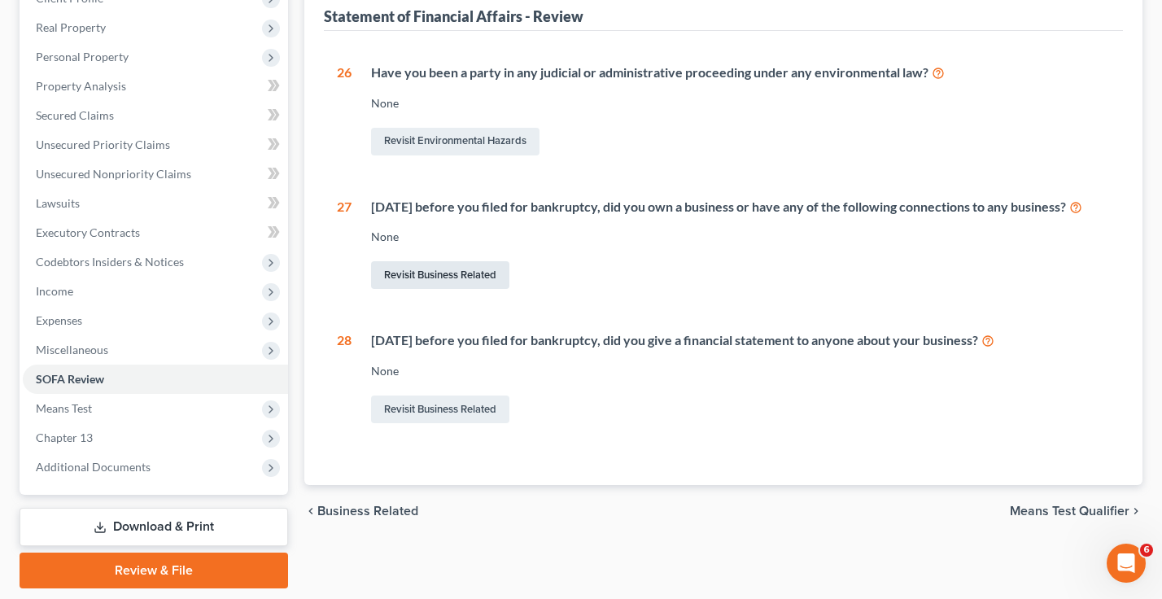
click at [425, 289] on link "Revisit Business Related" at bounding box center [440, 275] width 138 height 28
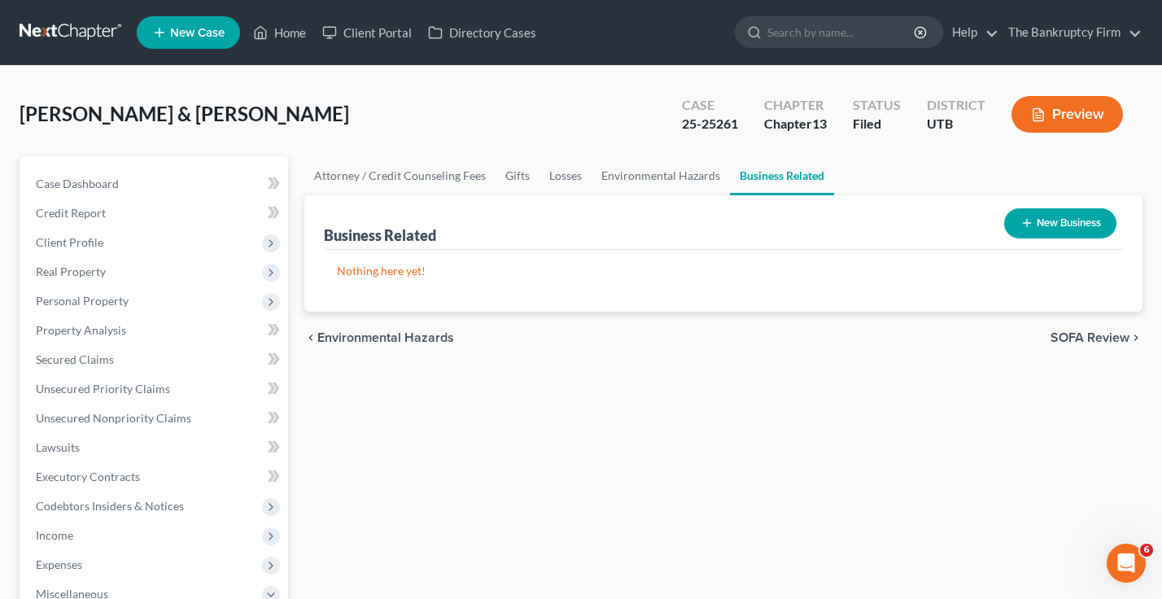
click at [1055, 231] on button "New Business" at bounding box center [1060, 223] width 112 height 30
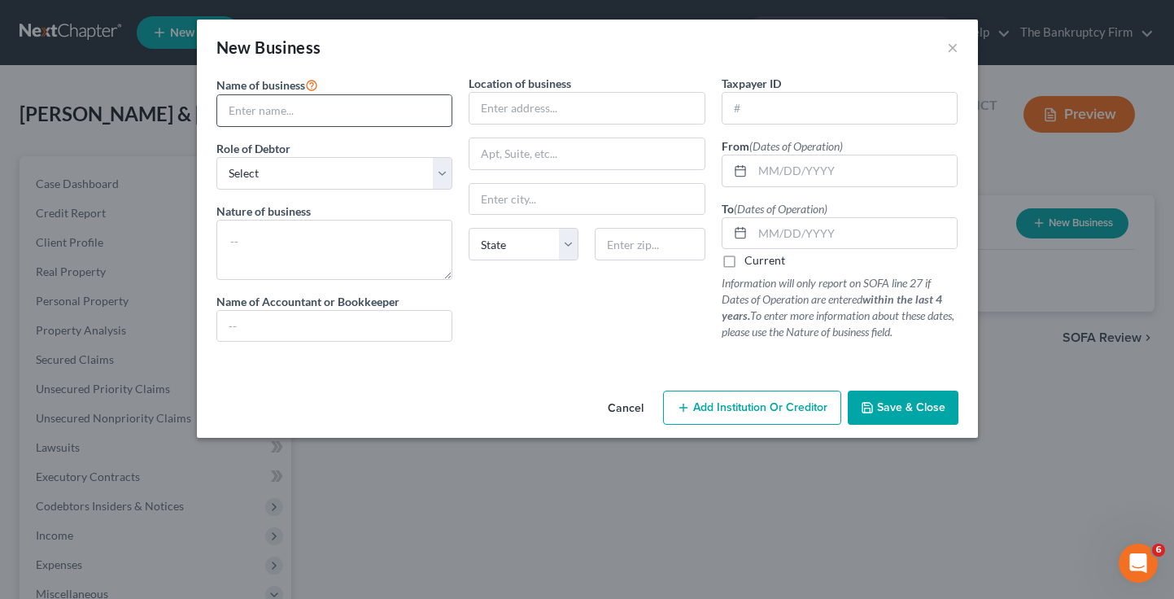
click at [286, 108] on input "text" at bounding box center [334, 110] width 235 height 31
click at [899, 68] on div "New Business ×" at bounding box center [587, 47] width 781 height 55
click at [337, 110] on input "text" at bounding box center [334, 110] width 235 height 31
click at [297, 109] on input "text" at bounding box center [334, 110] width 235 height 31
type input "[PERSON_NAME]"
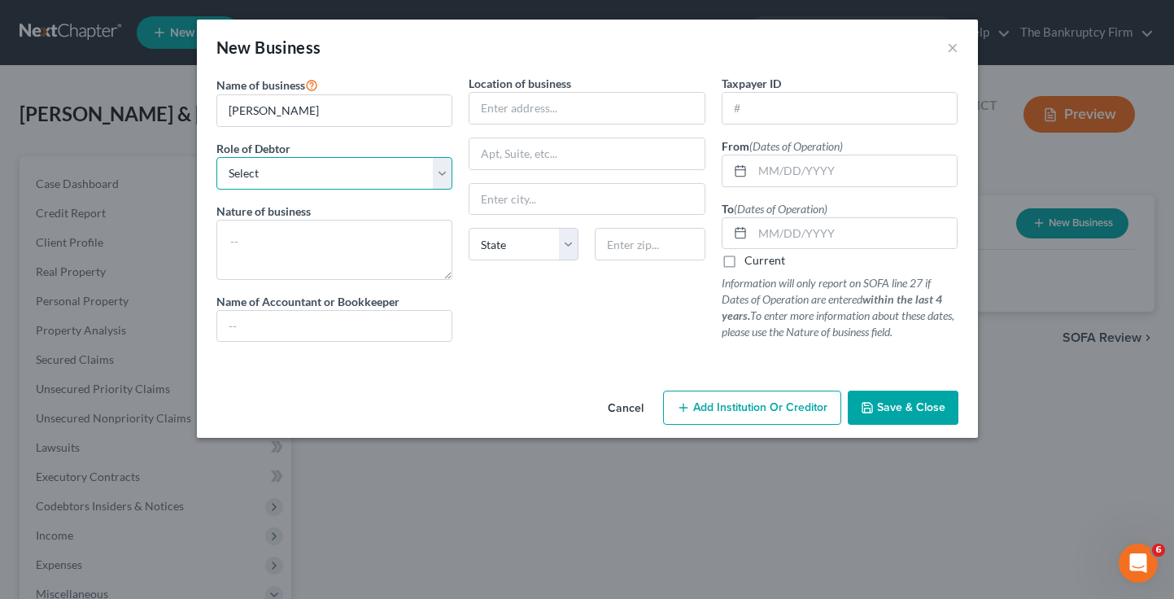
click at [307, 176] on select "Select A member of a limited liability company (LLC) or limited liability partn…" at bounding box center [334, 173] width 237 height 33
select select "sole_proprietor"
click at [216, 157] on select "Select A member of a limited liability company (LLC) or limited liability partn…" at bounding box center [334, 173] width 237 height 33
click at [261, 253] on textarea at bounding box center [334, 250] width 237 height 60
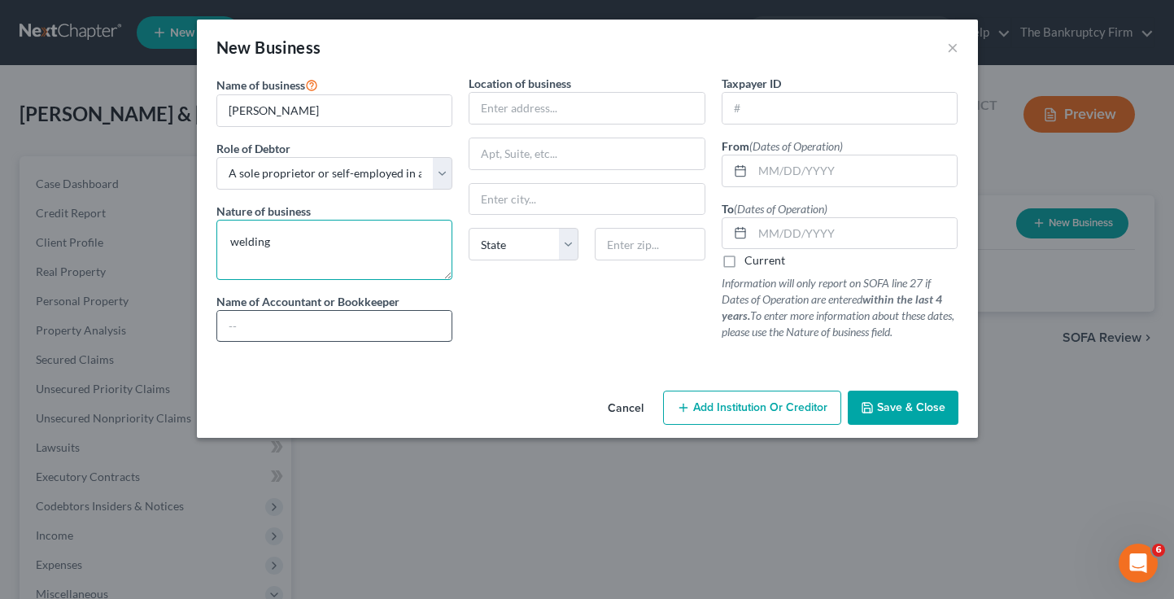
type textarea "welding"
click at [266, 323] on input "text" at bounding box center [334, 326] width 235 height 31
type input "Debtor"
click at [518, 108] on input "text" at bounding box center [586, 108] width 235 height 31
type input "Debtor's home"
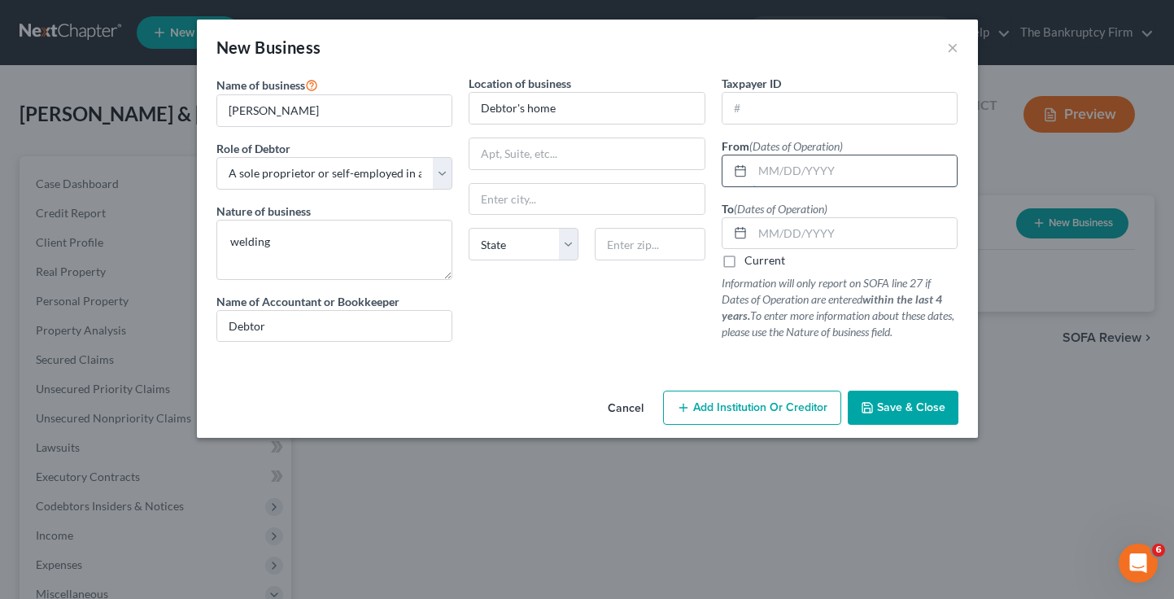
click at [769, 170] on input "text" at bounding box center [855, 170] width 205 height 31
click at [892, 397] on button "Save & Close" at bounding box center [903, 408] width 111 height 34
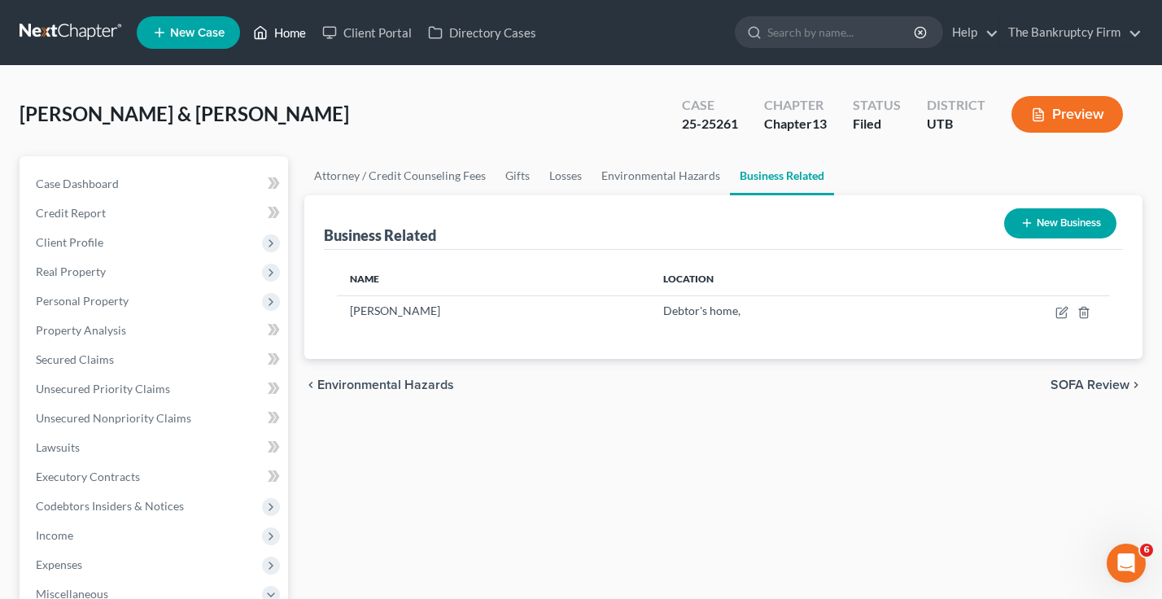
click at [284, 36] on link "Home" at bounding box center [279, 32] width 69 height 29
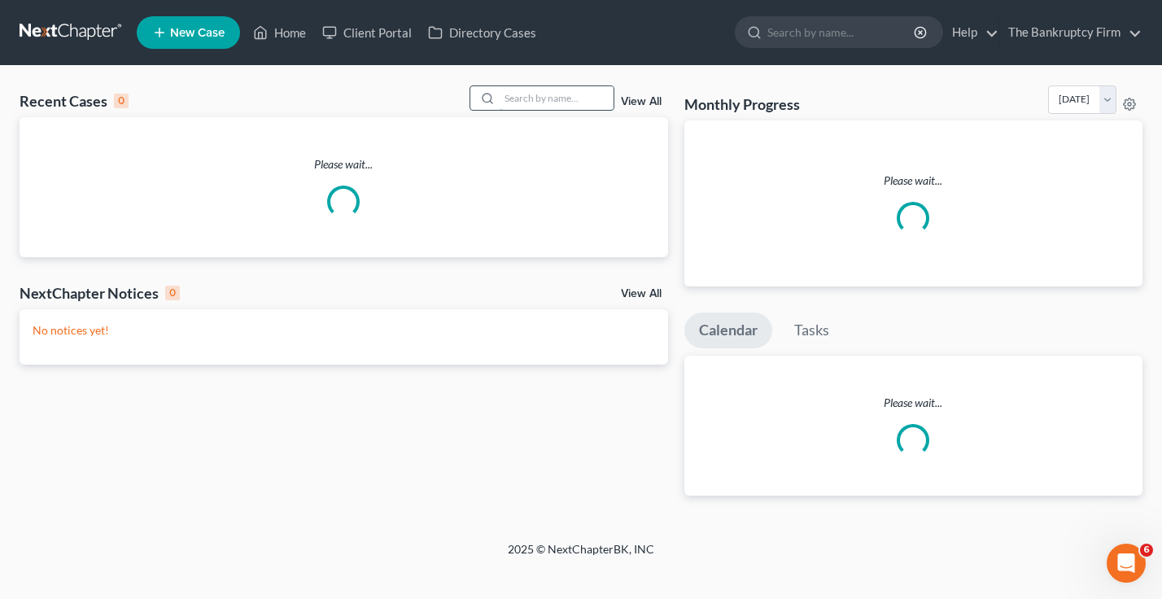
click at [573, 98] on input "search" at bounding box center [557, 98] width 114 height 24
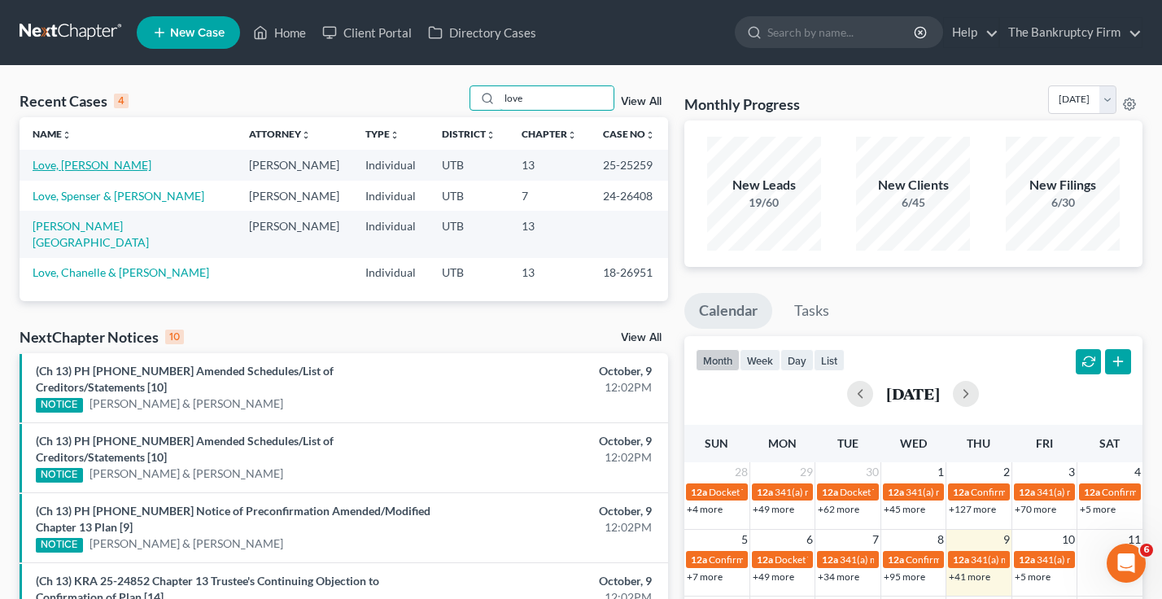
type input "love"
click at [76, 165] on link "Love, [PERSON_NAME]" at bounding box center [92, 165] width 119 height 14
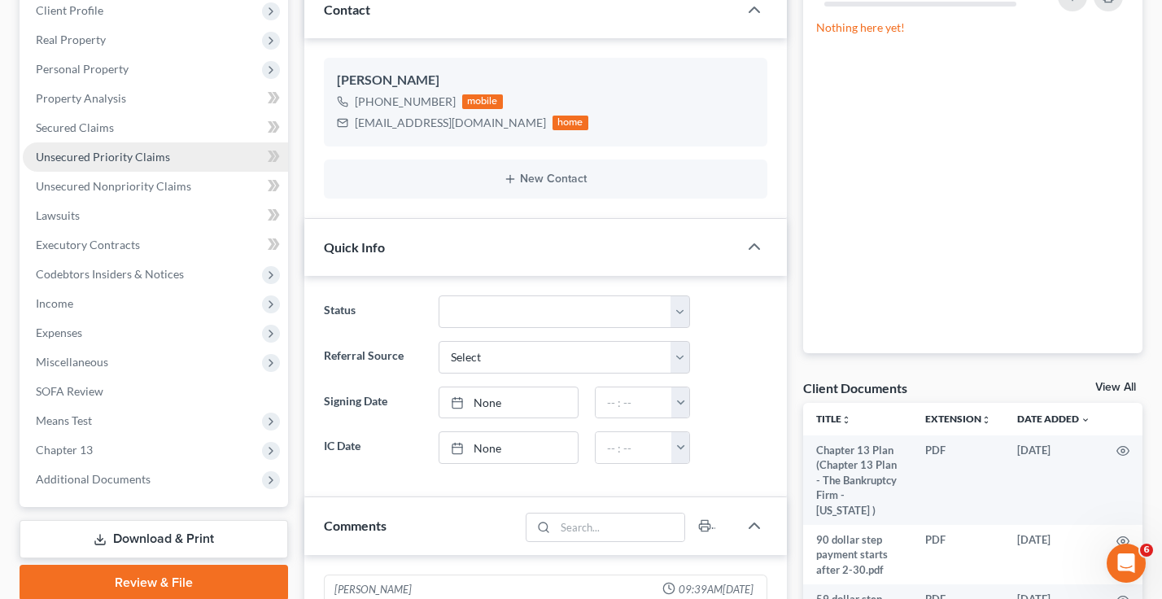
scroll to position [244, 0]
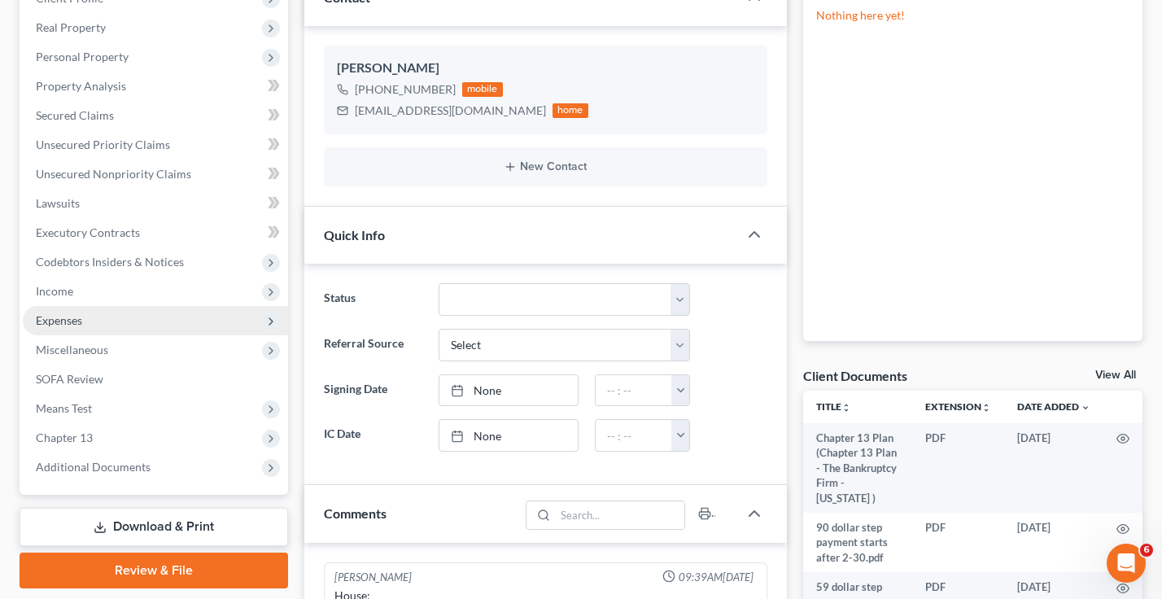
click at [76, 320] on span "Expenses" at bounding box center [59, 320] width 46 height 14
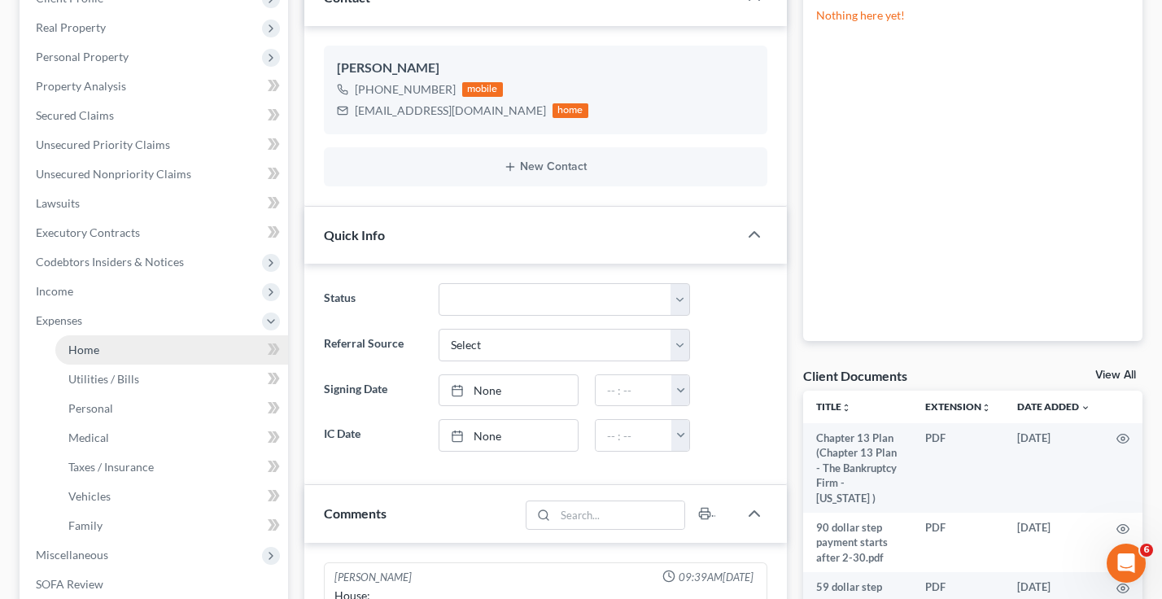
click at [97, 356] on span "Home" at bounding box center [83, 350] width 31 height 14
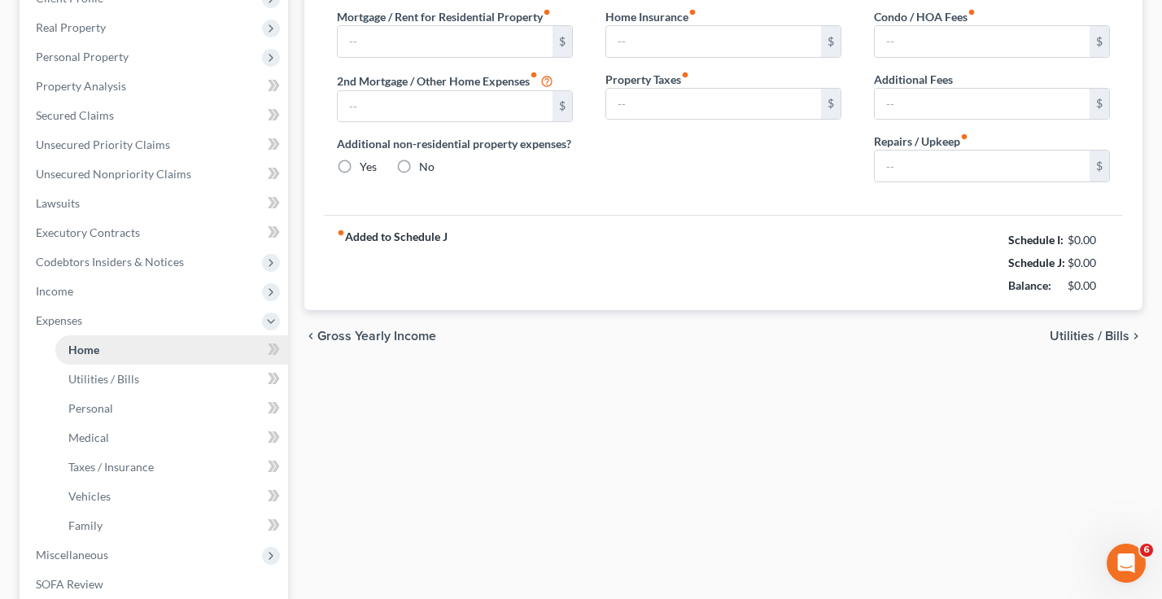
scroll to position [22, 0]
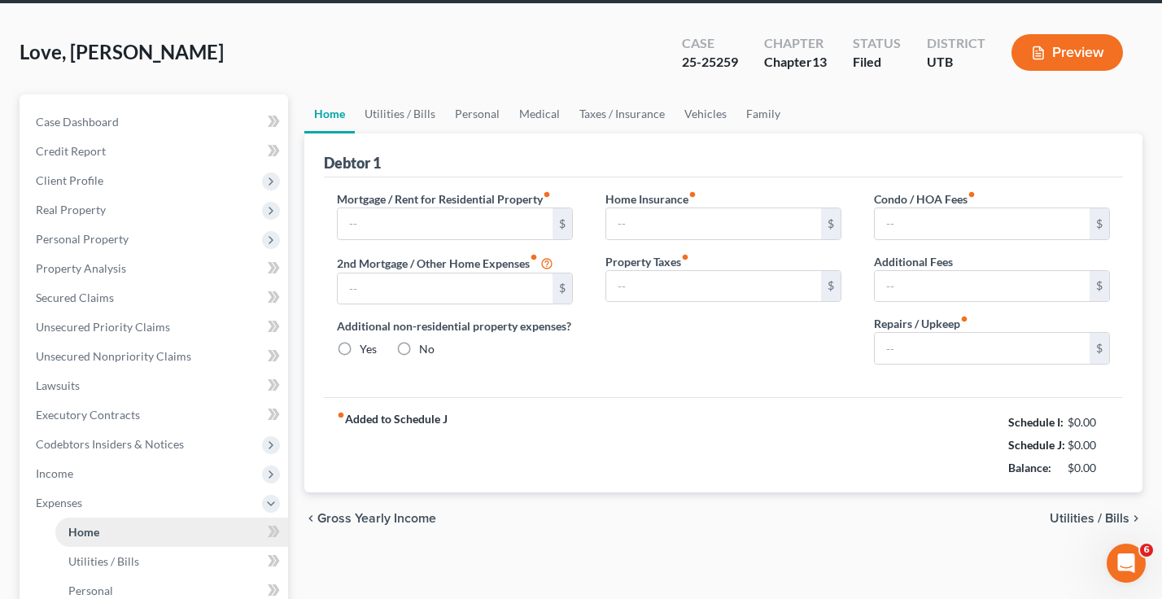
type input "1,155.00"
type input "0.00"
radio input "true"
type input "43.00"
type input "0.00"
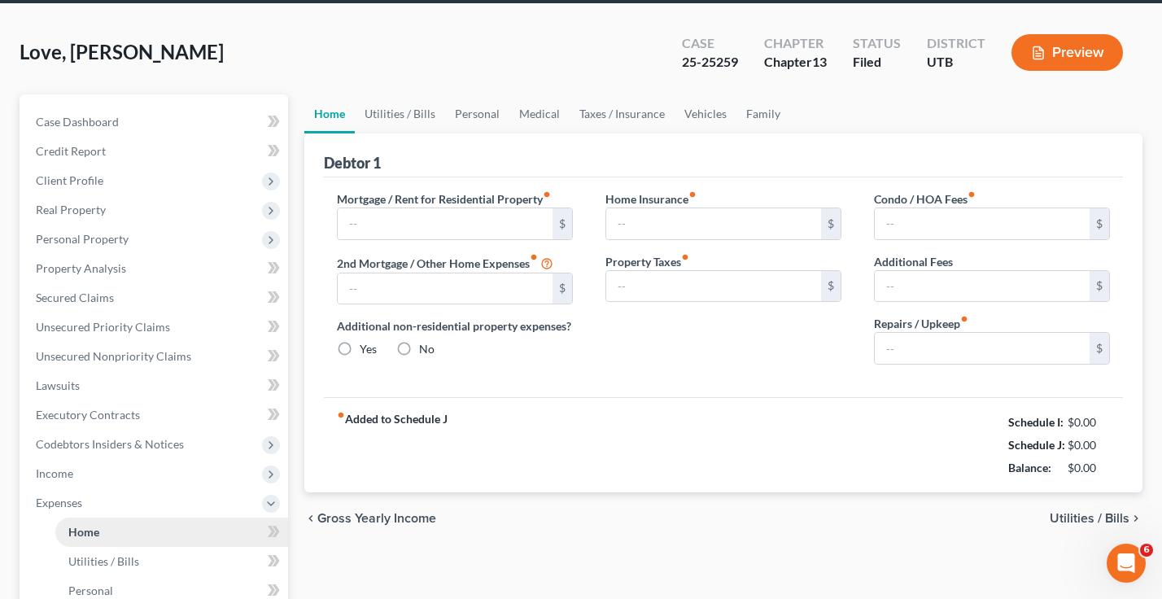
type input "0.00"
type input "50.00"
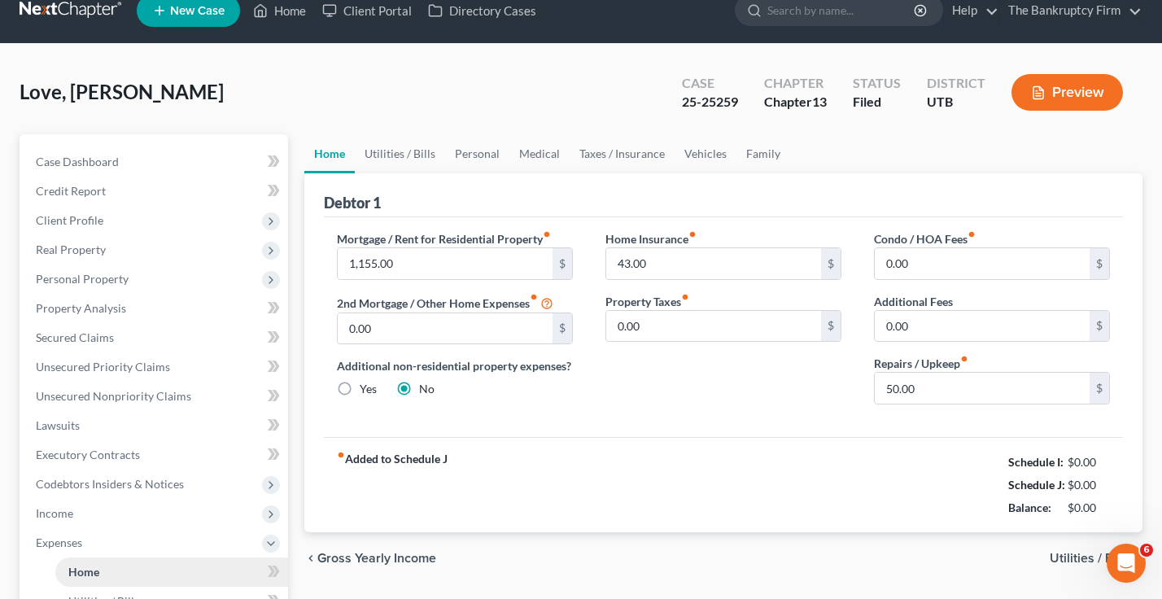
scroll to position [0, 0]
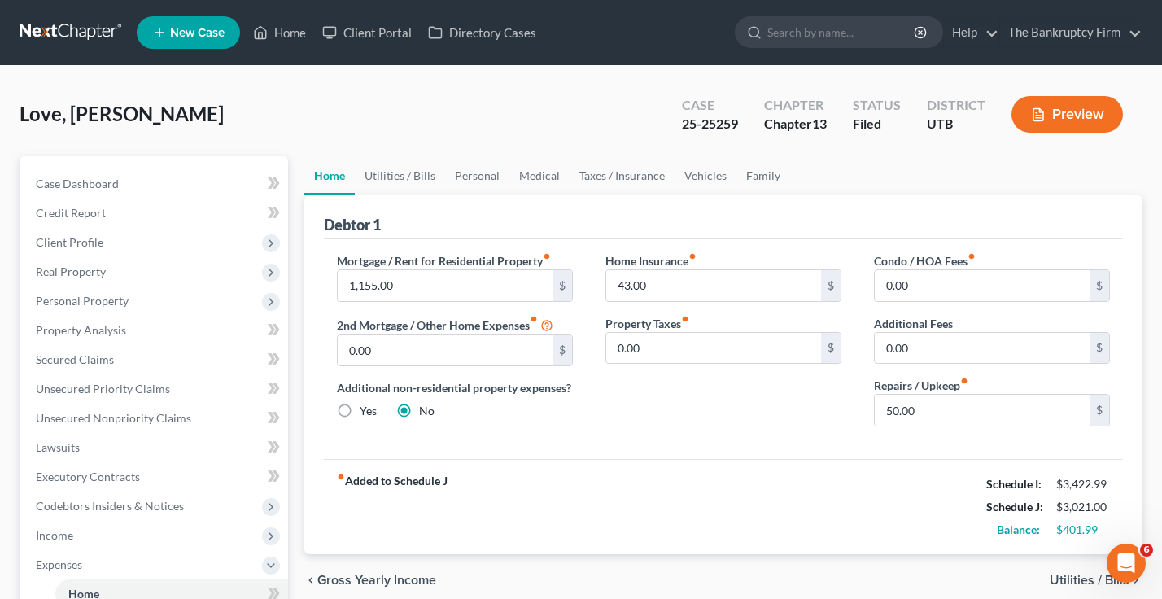
click at [1028, 181] on ul "Home Utilities / Bills Personal Medical Taxes / Insurance Vehicles Family" at bounding box center [723, 175] width 838 height 39
click at [109, 236] on span "Client Profile" at bounding box center [155, 242] width 265 height 29
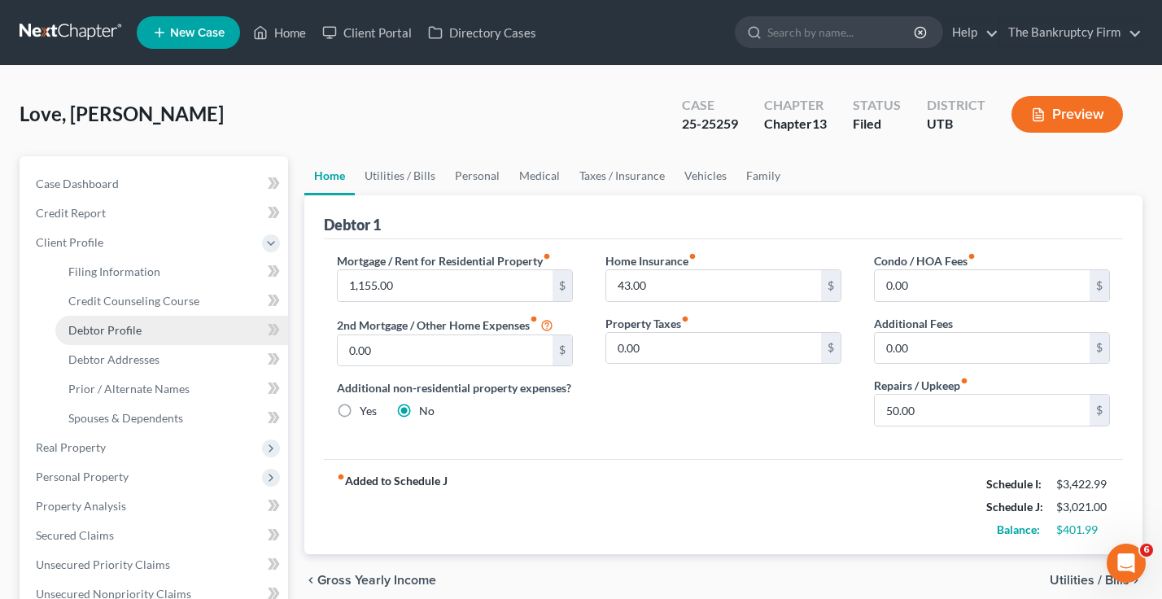
click at [145, 335] on link "Debtor Profile" at bounding box center [171, 330] width 233 height 29
select select "3"
select select "0"
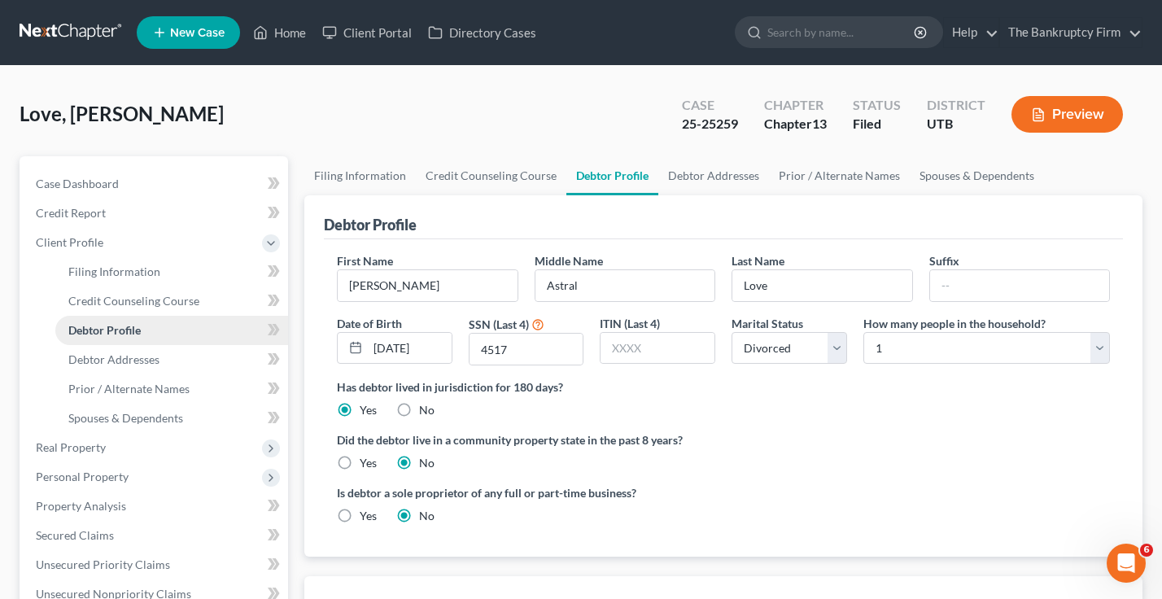
radio input "true"
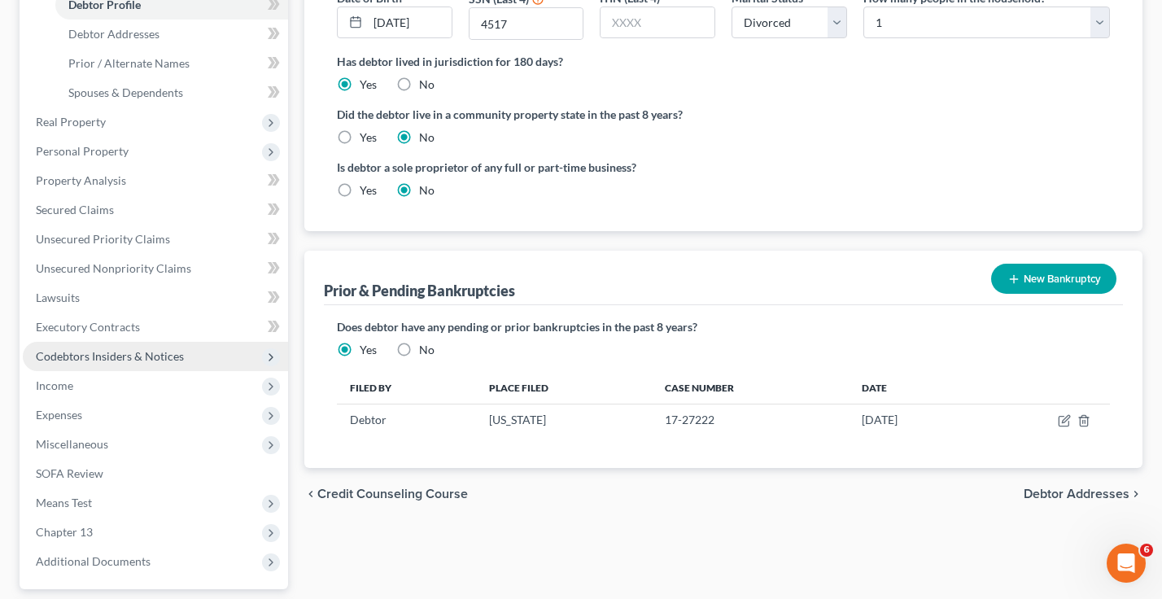
scroll to position [407, 0]
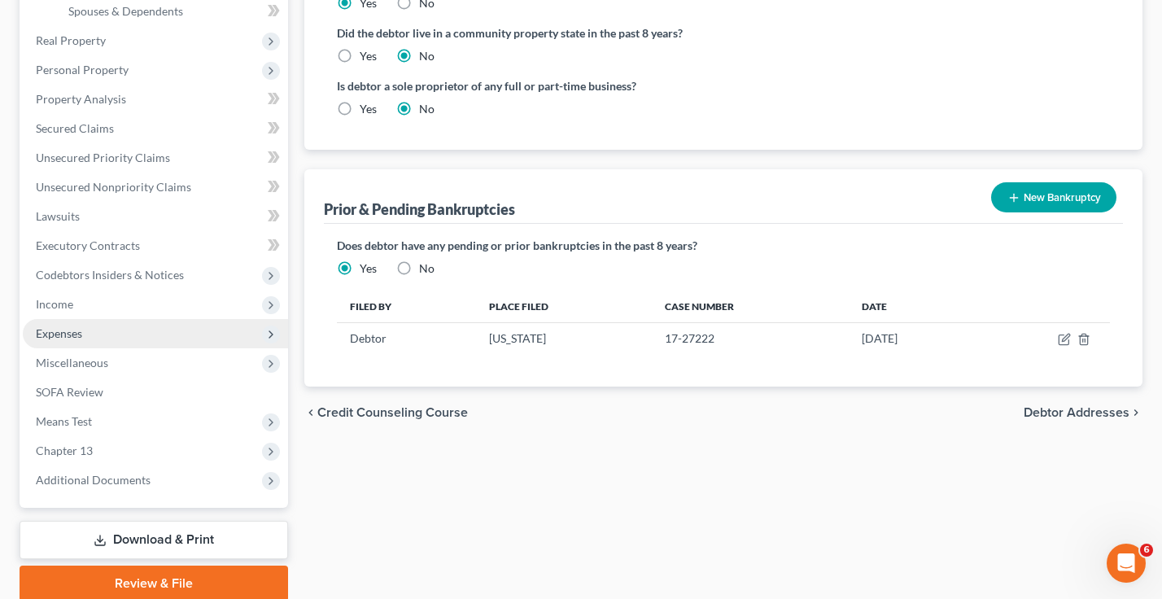
click at [81, 333] on span "Expenses" at bounding box center [59, 333] width 46 height 14
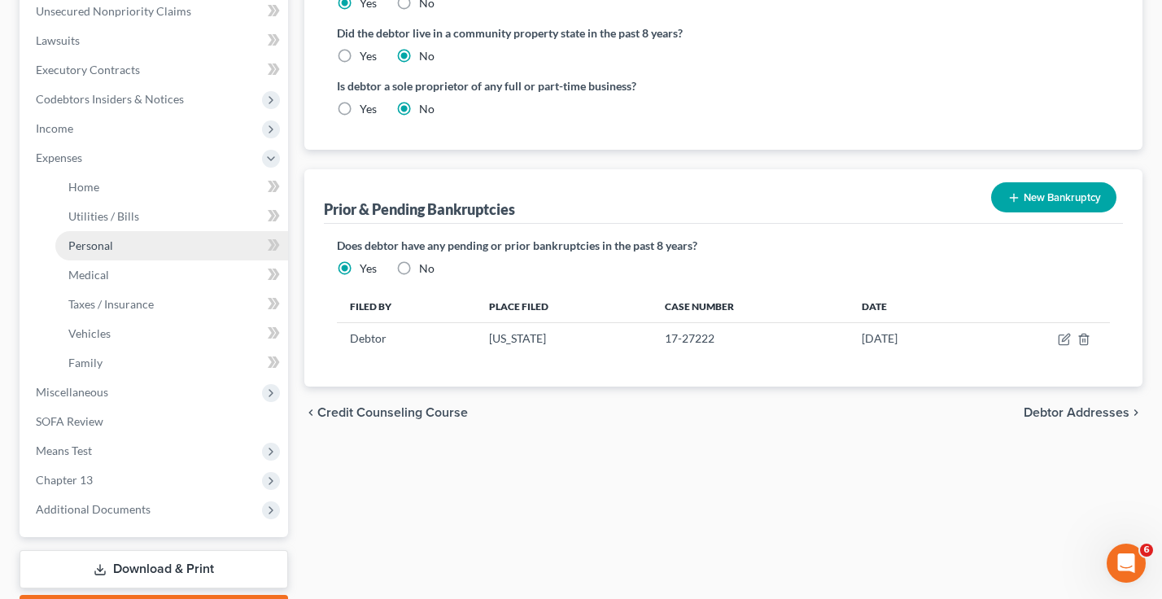
click at [87, 246] on span "Personal" at bounding box center [90, 245] width 45 height 14
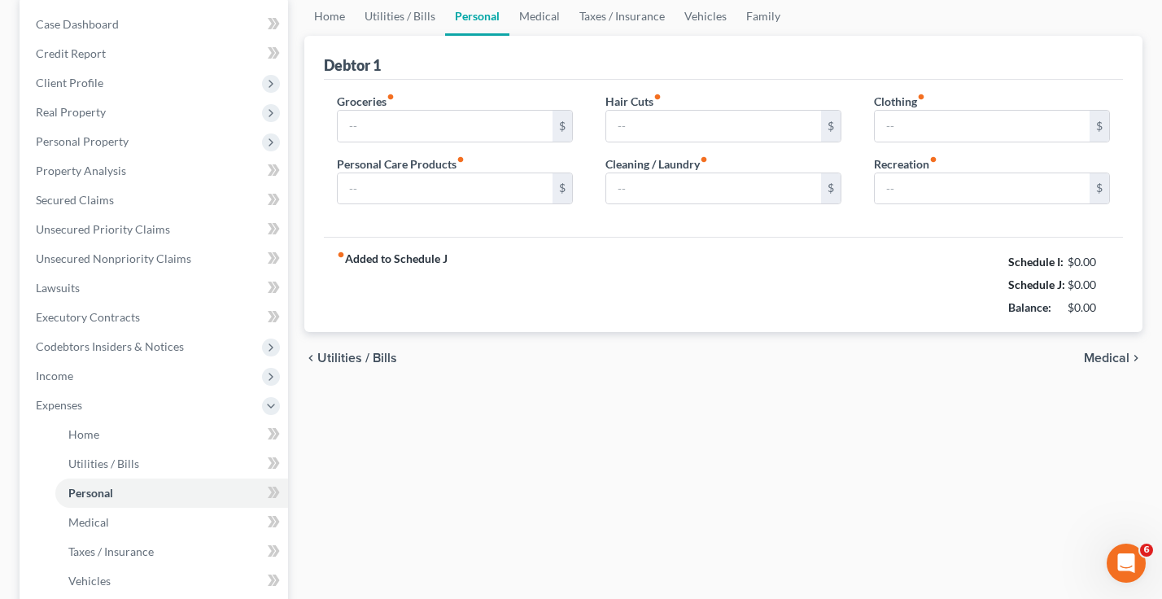
type input "497.00"
type input "50.00"
type input "0.00"
type input "45.00"
type input "93.00"
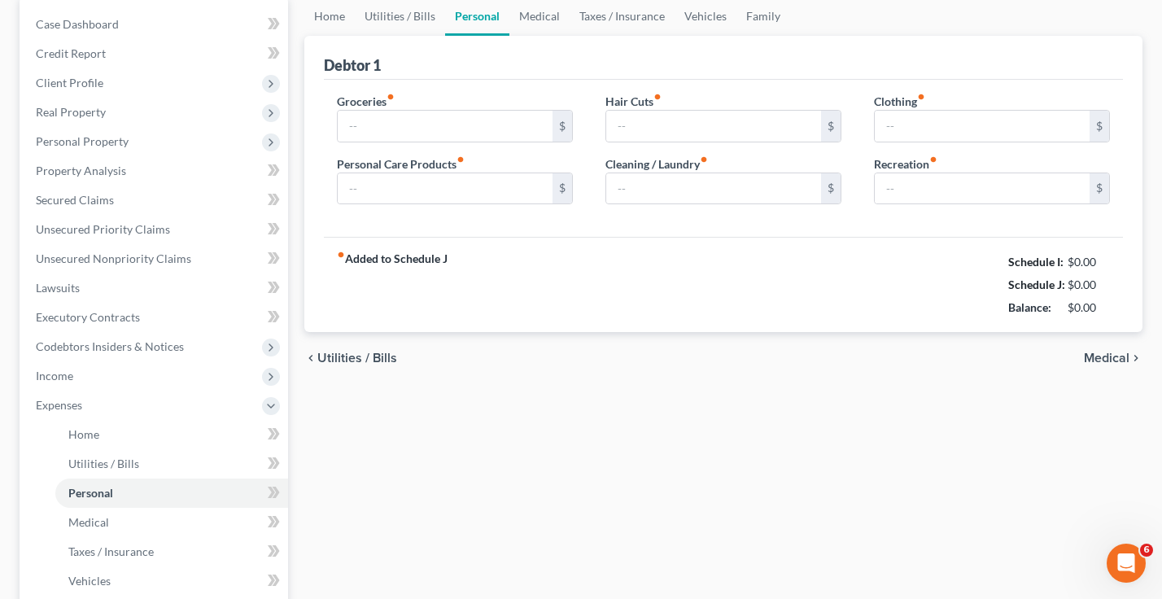
type input "154.00"
